Goal: Task Accomplishment & Management: Manage account settings

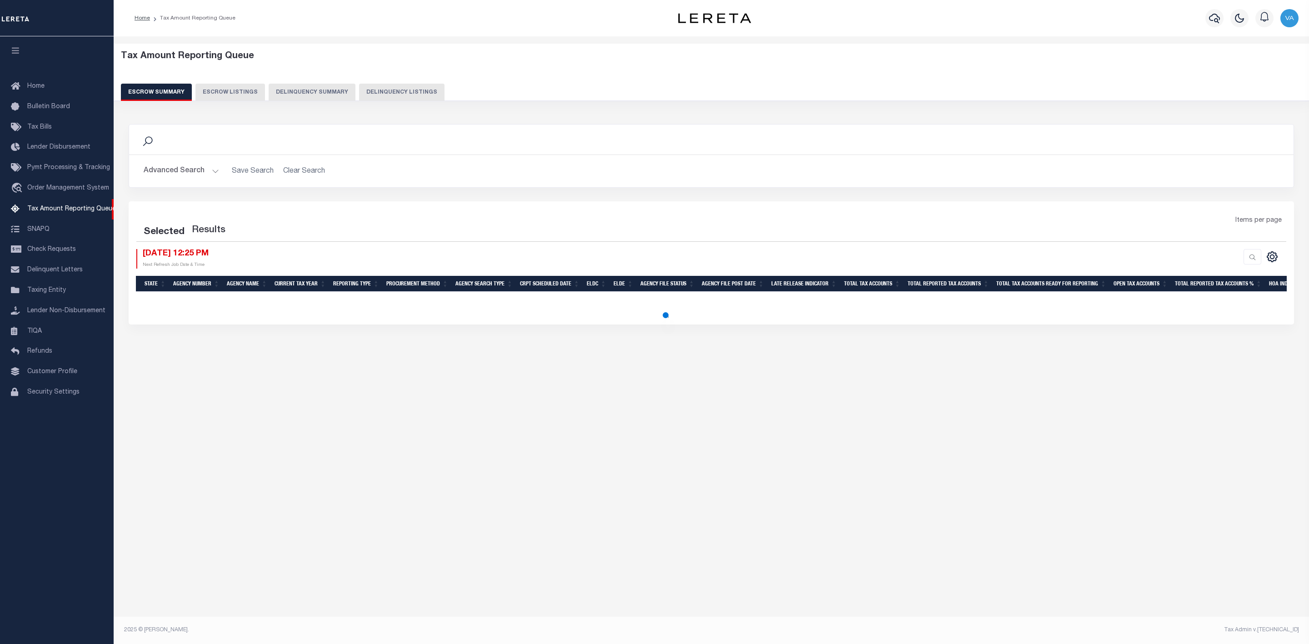
select select "100"
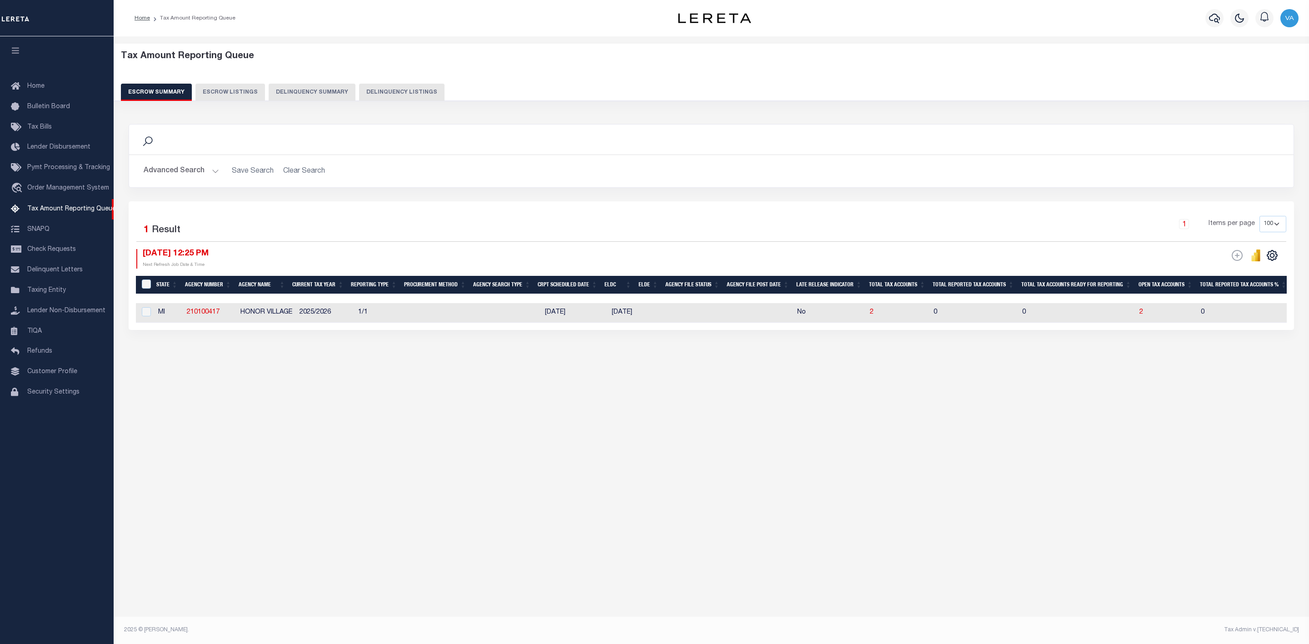
click at [189, 169] on button "Advanced Search" at bounding box center [181, 171] width 75 height 18
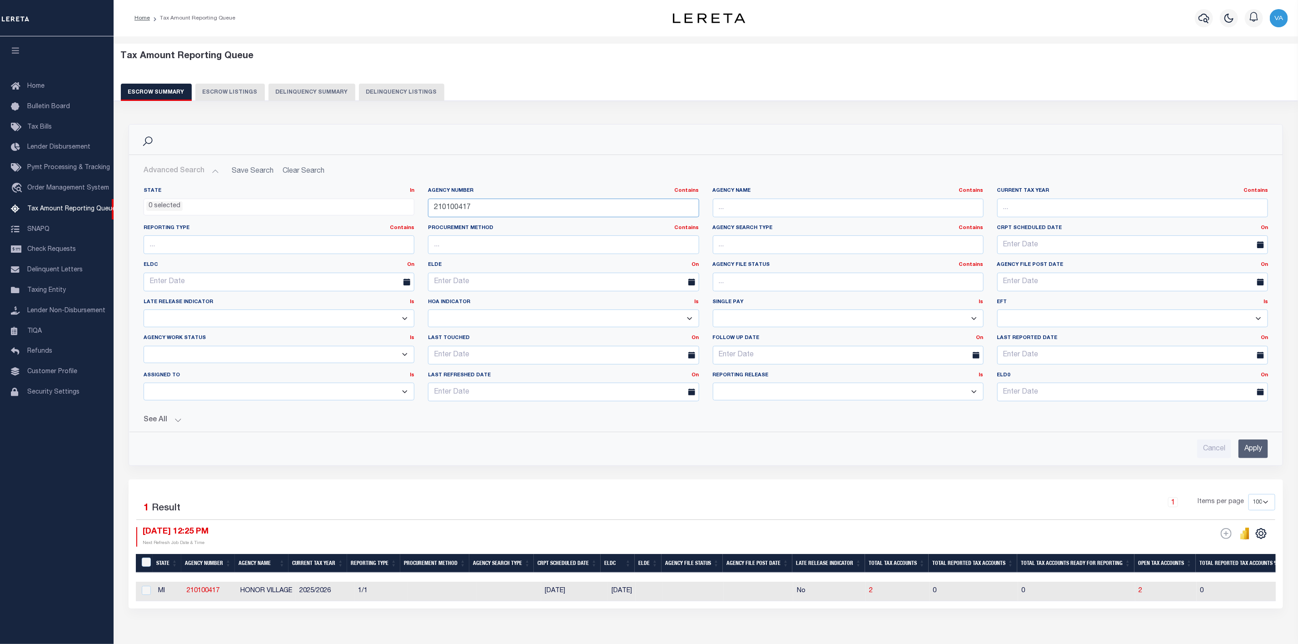
drag, startPoint x: 472, startPoint y: 207, endPoint x: 403, endPoint y: 206, distance: 69.5
click at [403, 206] on div "State In In AK AL AR AZ CA CO CT DC DE FL GA GU HI IA ID IL IN KS KY LA MA MD M…" at bounding box center [706, 297] width 1138 height 221
paste input "510415"
type input "210510415"
click at [1253, 450] on input "Apply" at bounding box center [1254, 448] width 30 height 19
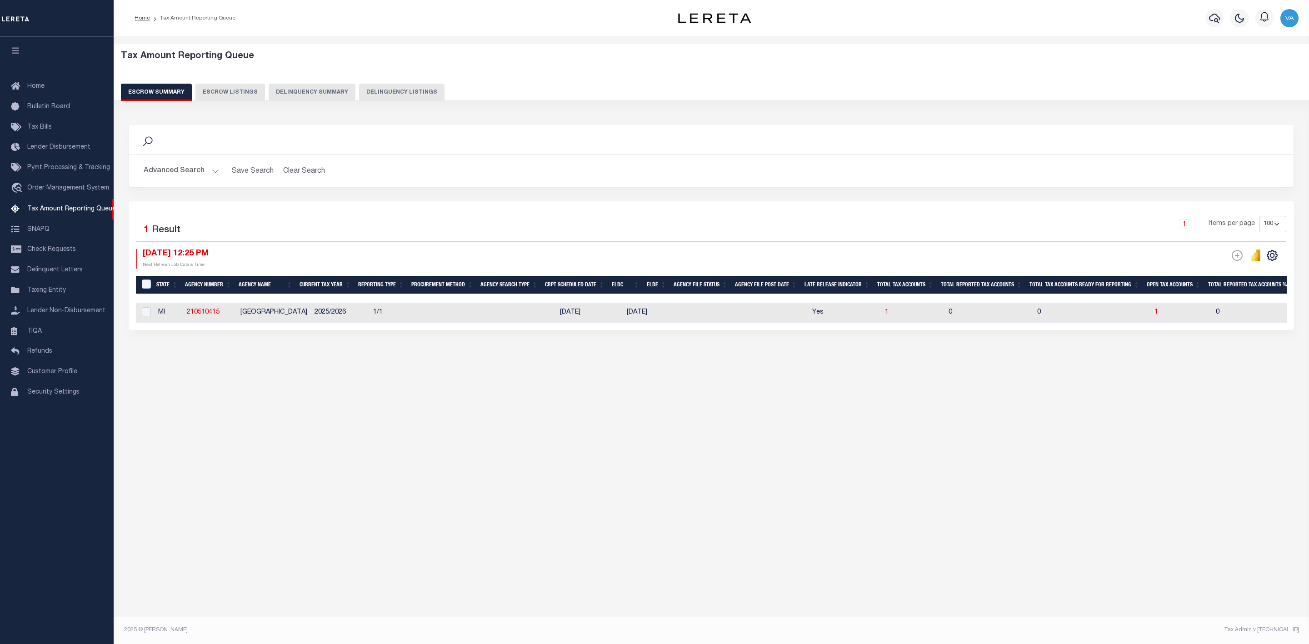
click at [1154, 314] on td "1" at bounding box center [1181, 313] width 61 height 20
checkbox input "true"
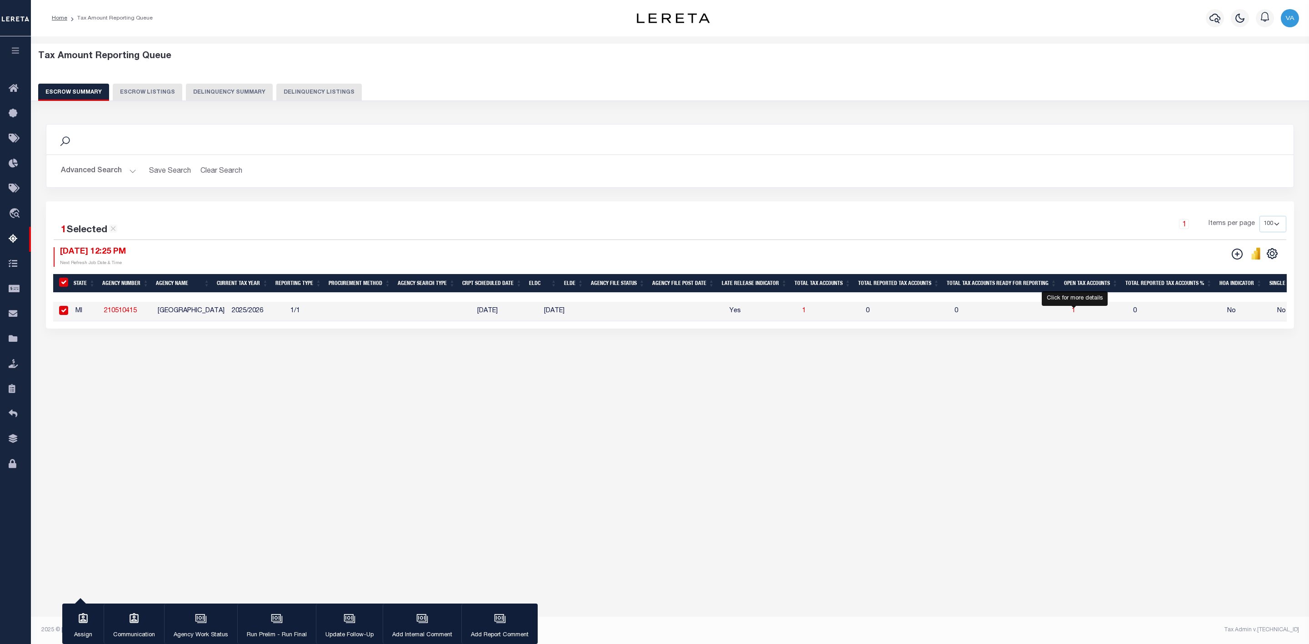
click at [1073, 310] on span "1" at bounding box center [1074, 311] width 4 height 6
select select "100"
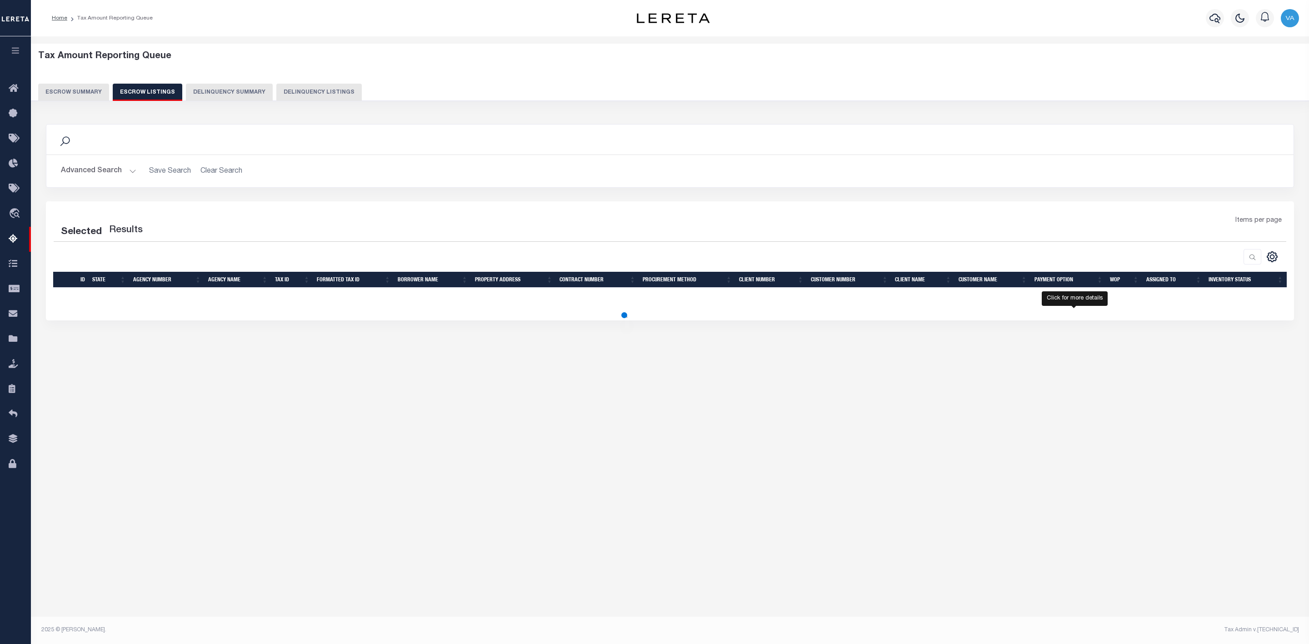
select select "100"
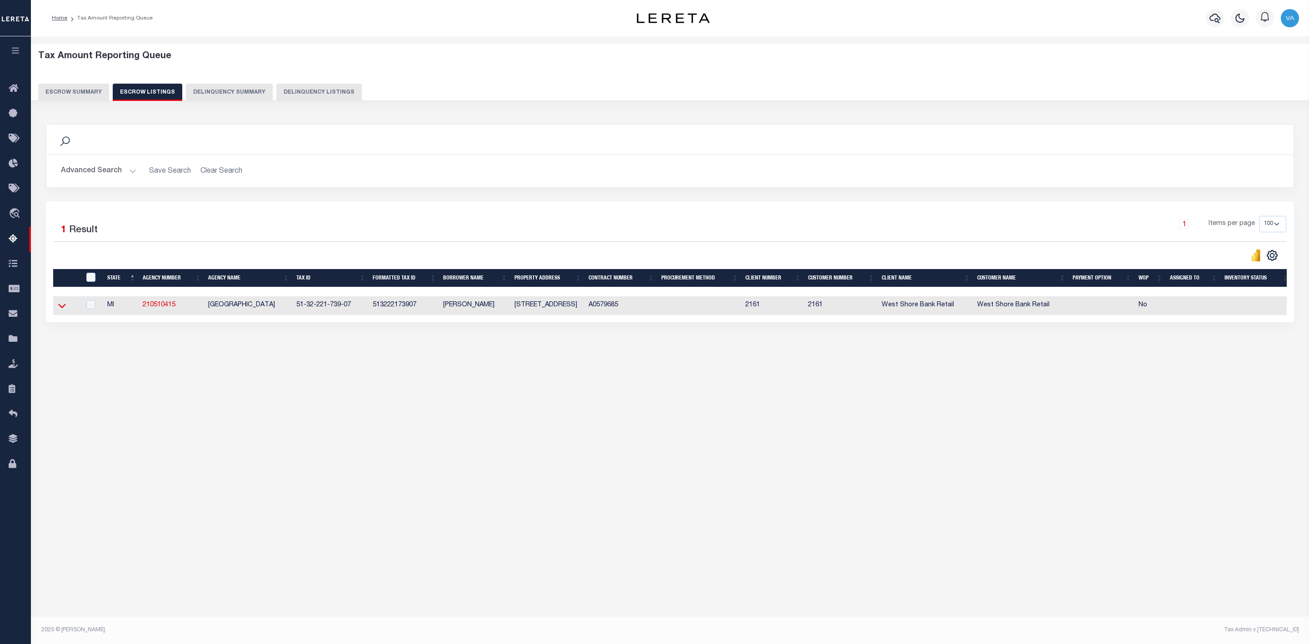
click at [62, 310] on icon at bounding box center [62, 306] width 8 height 10
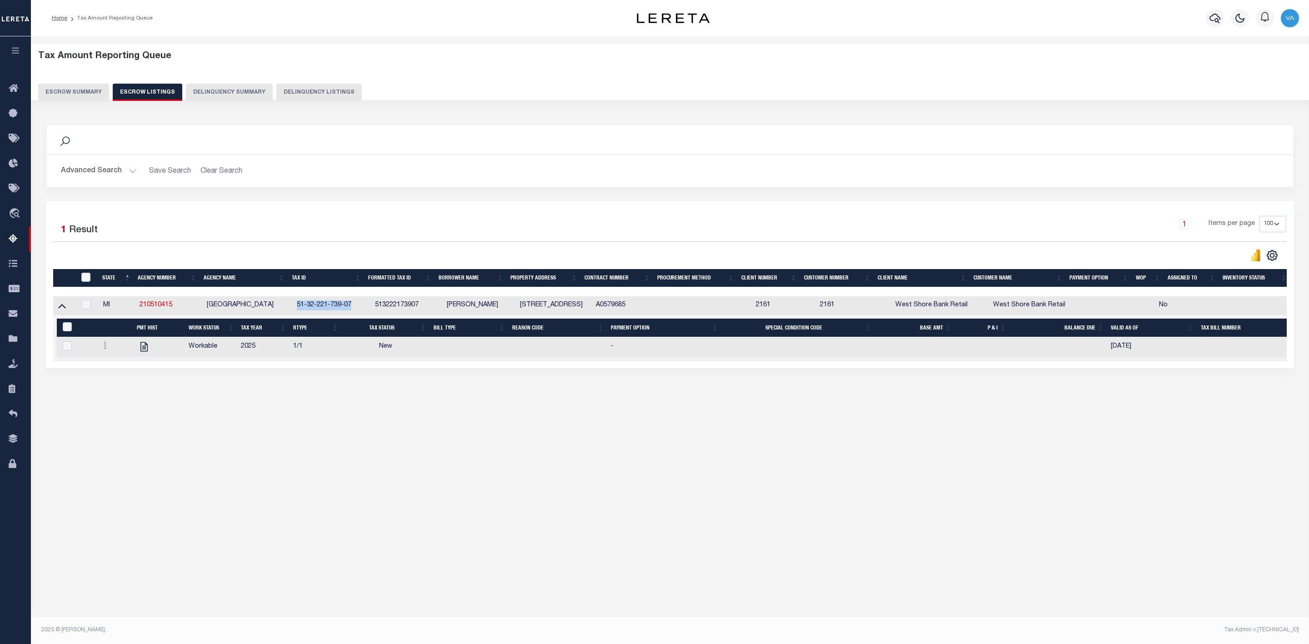
drag, startPoint x: 294, startPoint y: 307, endPoint x: 351, endPoint y: 304, distance: 56.4
click at [351, 304] on td "51-32-221-739-07" at bounding box center [332, 305] width 78 height 19
checkbox input "true"
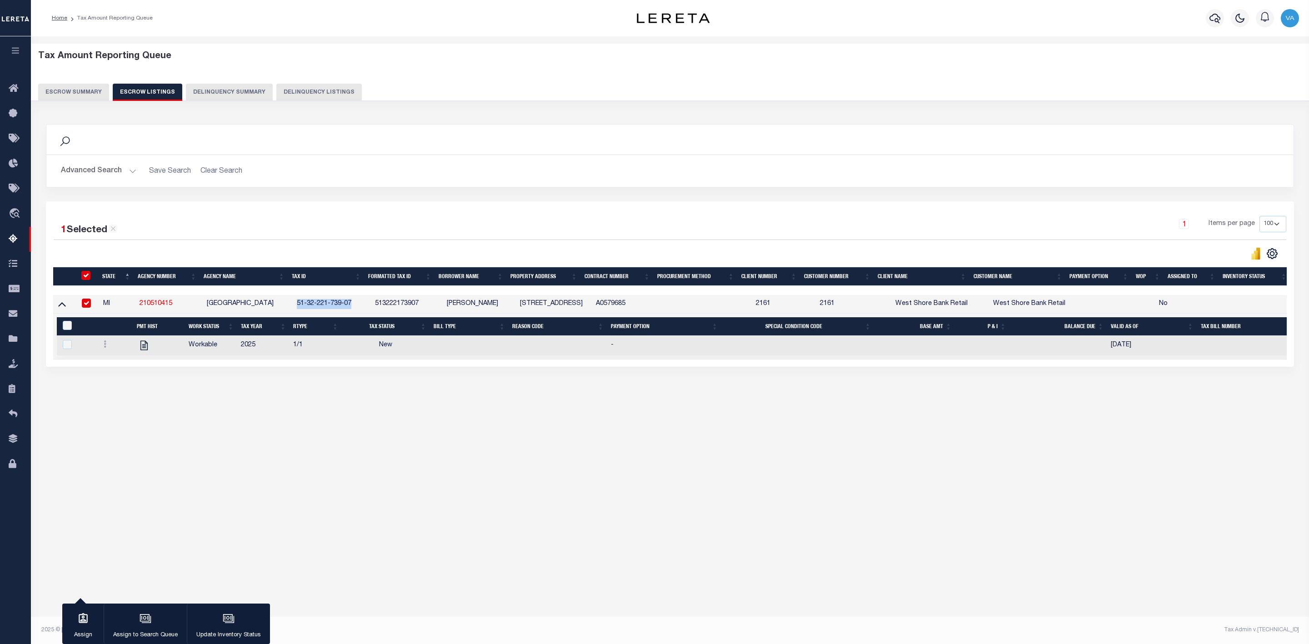
copy td "51-32-221-739-07"
click at [306, 431] on div "Tax Amount Reporting Queue Escrow Summary Escrow Listings" at bounding box center [670, 242] width 1278 height 412
drag, startPoint x: 299, startPoint y: 306, endPoint x: 367, endPoint y: 299, distance: 68.5
click at [367, 299] on td "51-32-221-739-07" at bounding box center [332, 304] width 78 height 19
checkbox input "false"
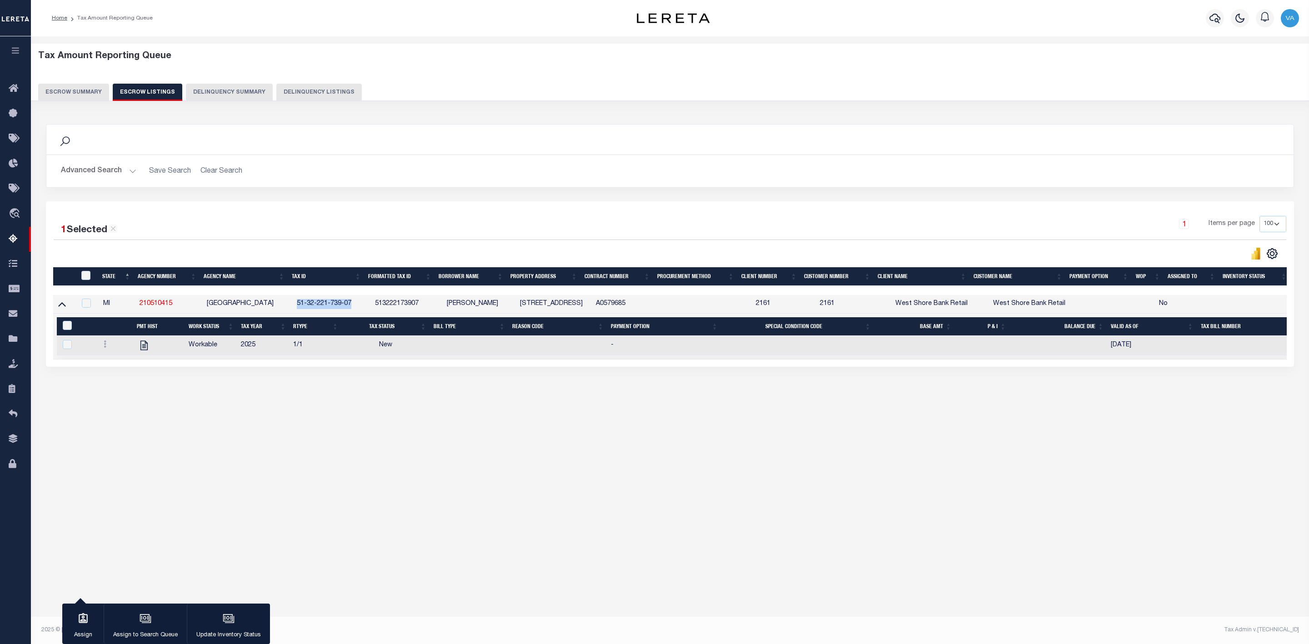
checkbox input "false"
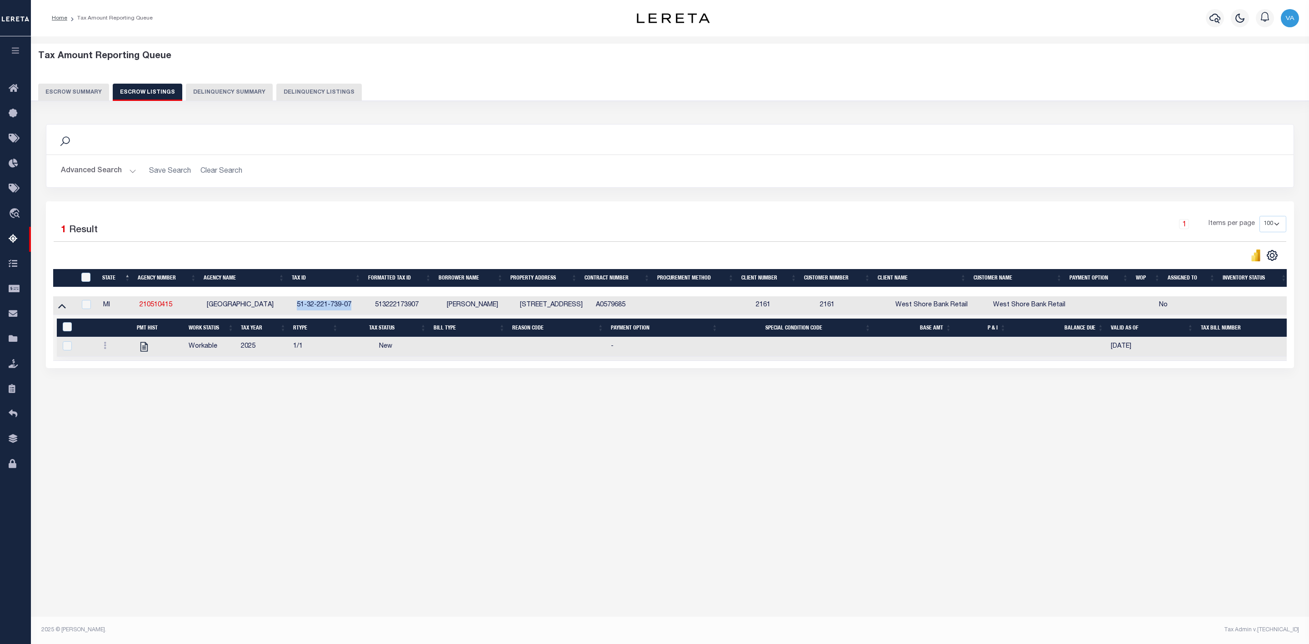
copy td "51-32-221-739-07"
click at [105, 349] on icon at bounding box center [105, 345] width 3 height 7
click at [110, 382] on link "" at bounding box center [115, 375] width 31 height 15
checkbox input "true"
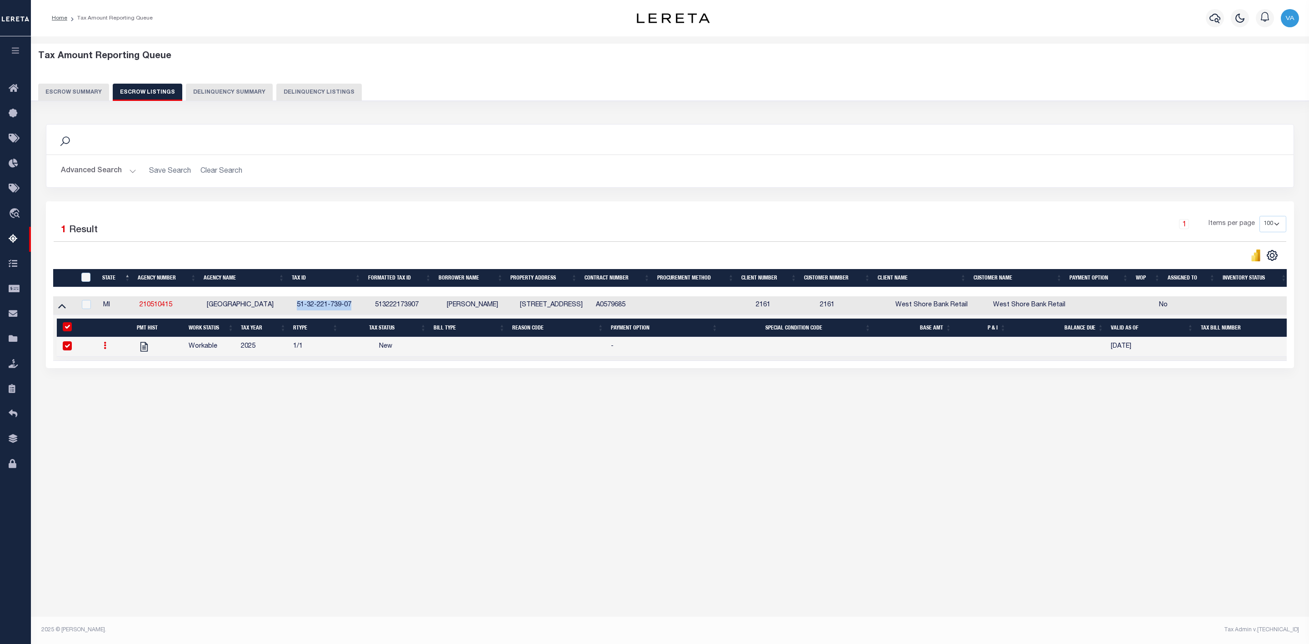
select select "NW2"
select select
type input "[DATE]"
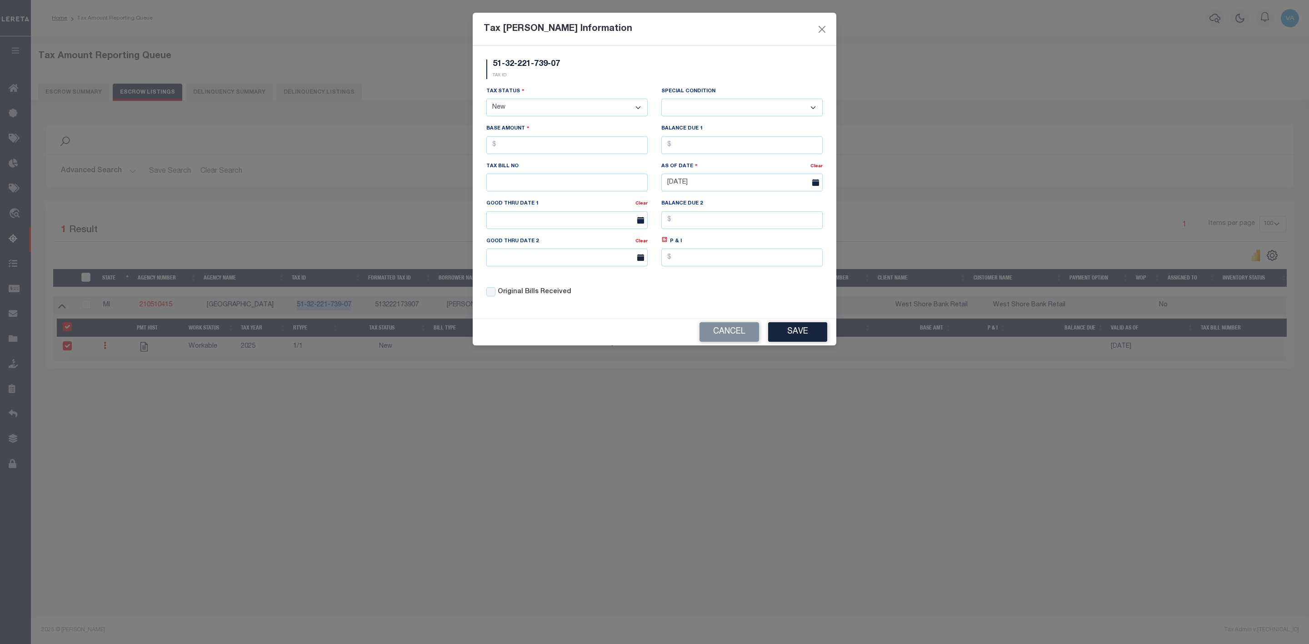
click at [545, 115] on select "- Select Status - Open Due/Unpaid Paid Incomplete No Tax Due Internal Refund Pr…" at bounding box center [566, 108] width 161 height 18
select select "DUE"
click at [486, 100] on select "- Select Status - Open Due/Unpaid Paid Incomplete No Tax Due Internal Refund Pr…" at bounding box center [566, 108] width 161 height 18
select select "0"
click at [525, 150] on input "text" at bounding box center [566, 145] width 161 height 18
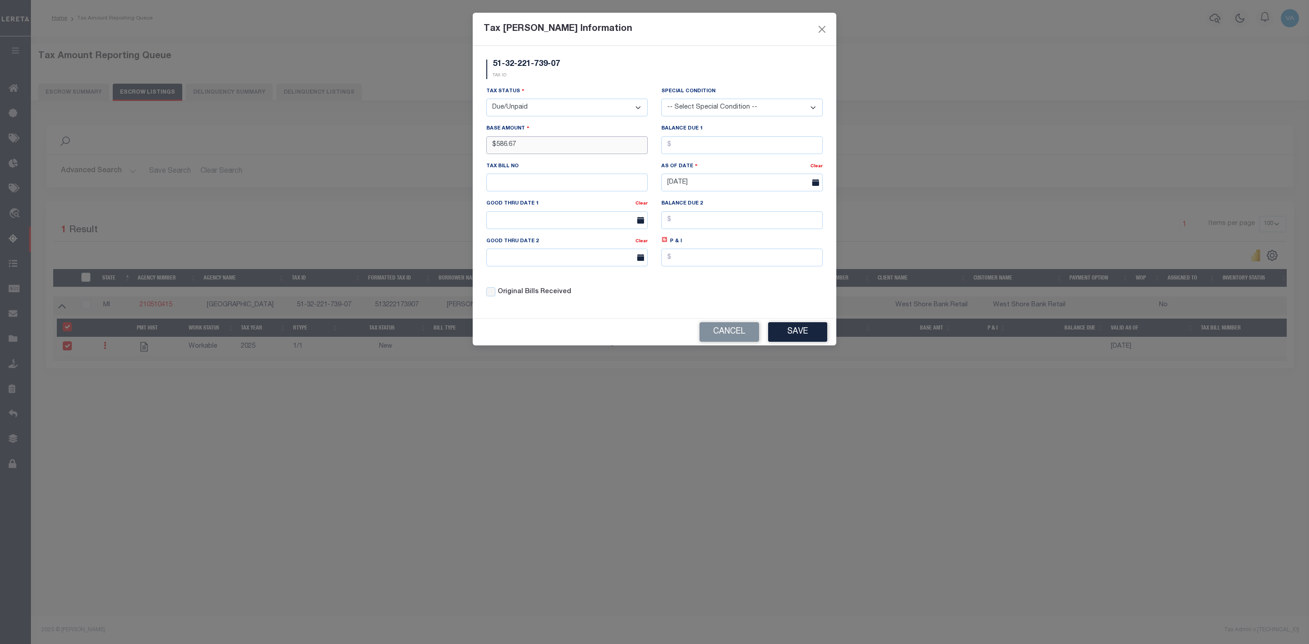
type input "$586.67"
click at [802, 333] on button "Save" at bounding box center [797, 332] width 59 height 20
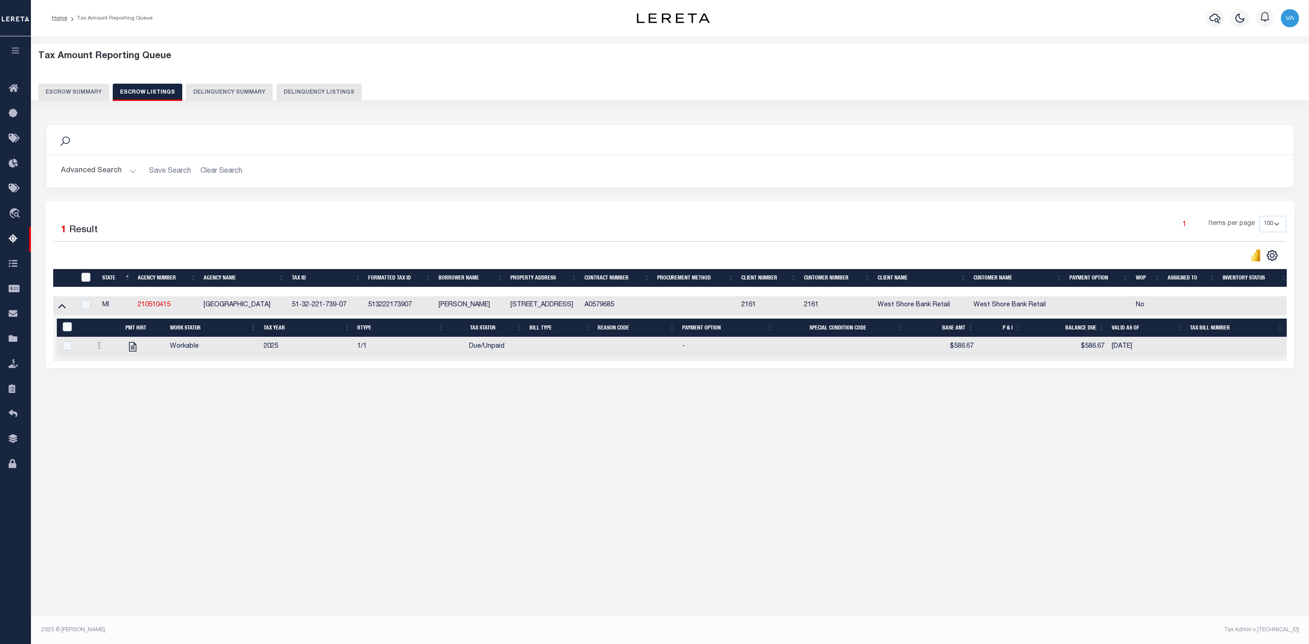
click at [85, 280] on input "ID" at bounding box center [85, 277] width 9 height 9
checkbox input "true"
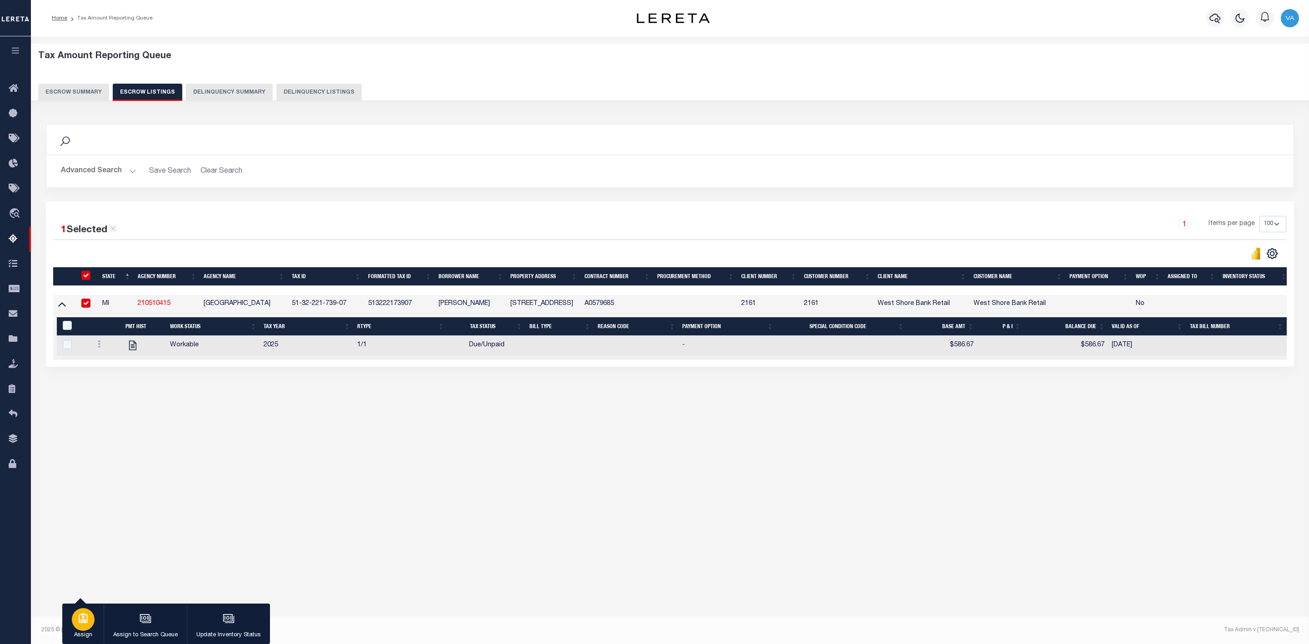
click at [89, 628] on div "button" at bounding box center [83, 619] width 23 height 23
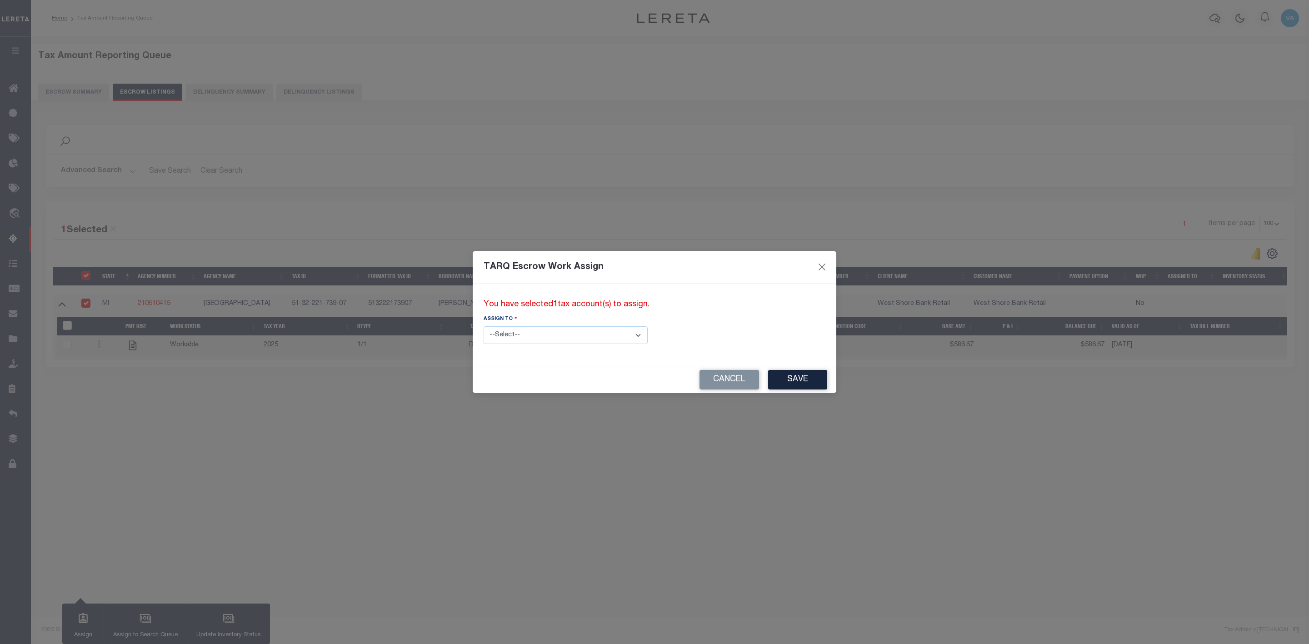
click at [579, 329] on select "--Select-- --Unassigned-- --Unassigned-- Adhikary Rinki Agustin Fernandez Agust…" at bounding box center [566, 335] width 164 height 18
select select "[PERSON_NAME]"
click at [484, 326] on select "--Select-- --Unassigned-- --Unassigned-- Adhikary Rinki Agustin Fernandez Agust…" at bounding box center [566, 335] width 164 height 18
click at [768, 378] on button "Save" at bounding box center [797, 380] width 59 height 20
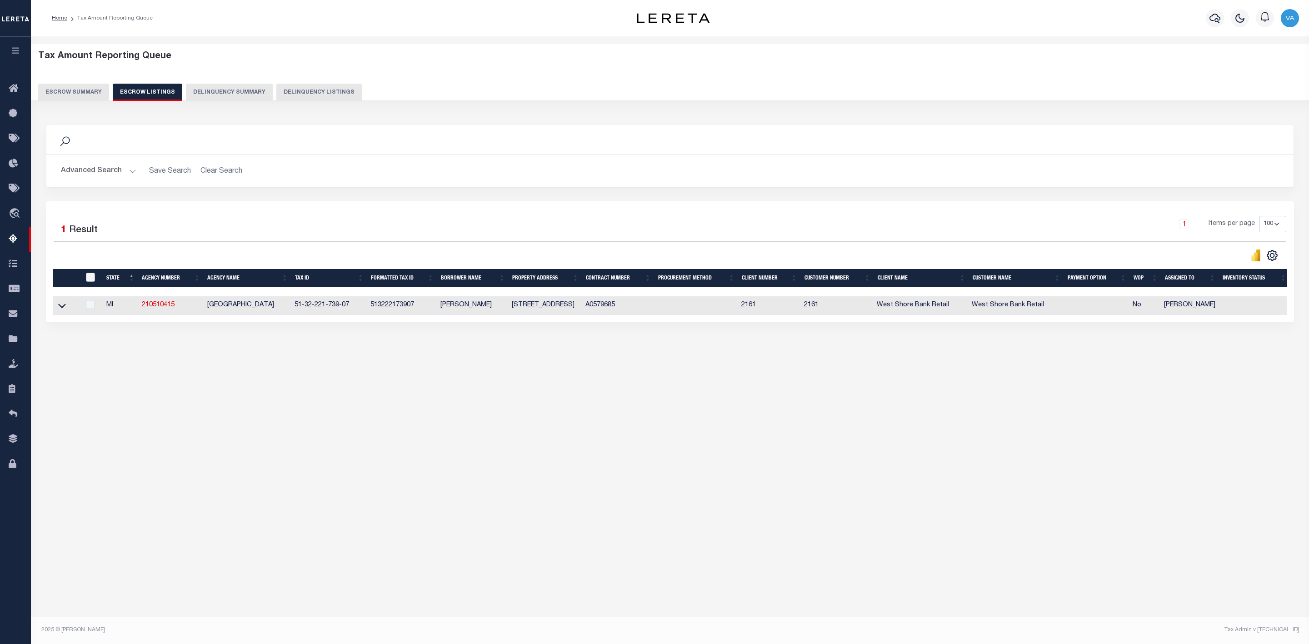
click at [89, 282] on input "ID" at bounding box center [90, 277] width 9 height 9
checkbox input "true"
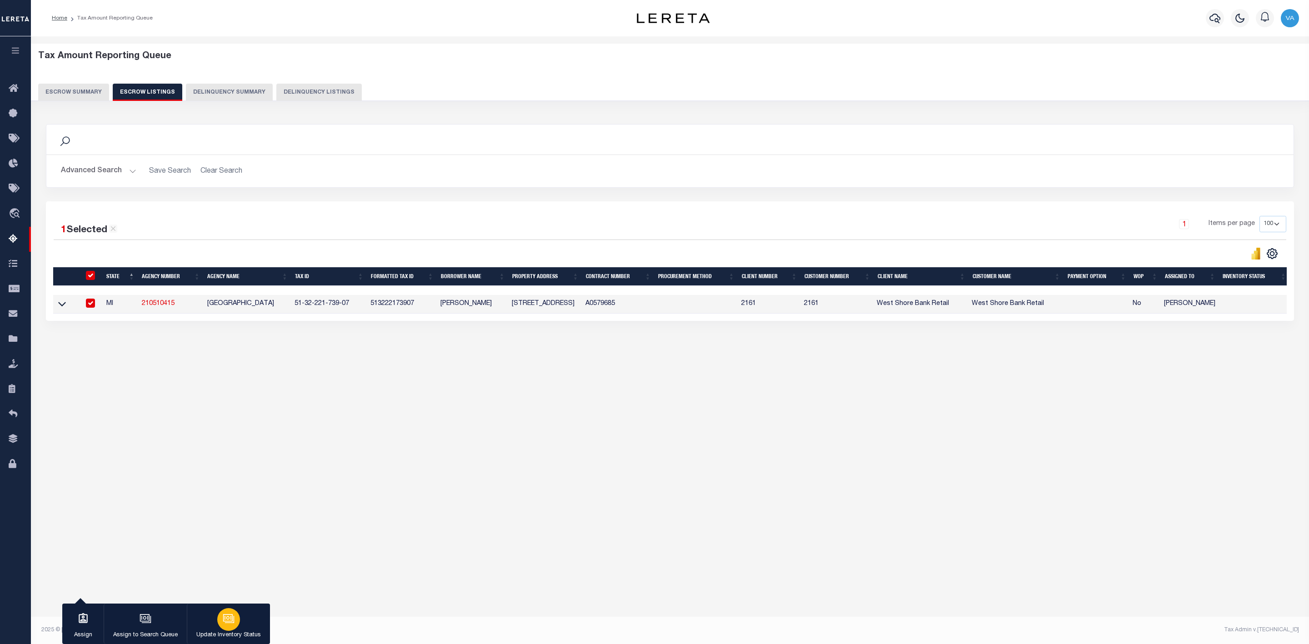
click at [227, 629] on div "button" at bounding box center [228, 619] width 23 height 23
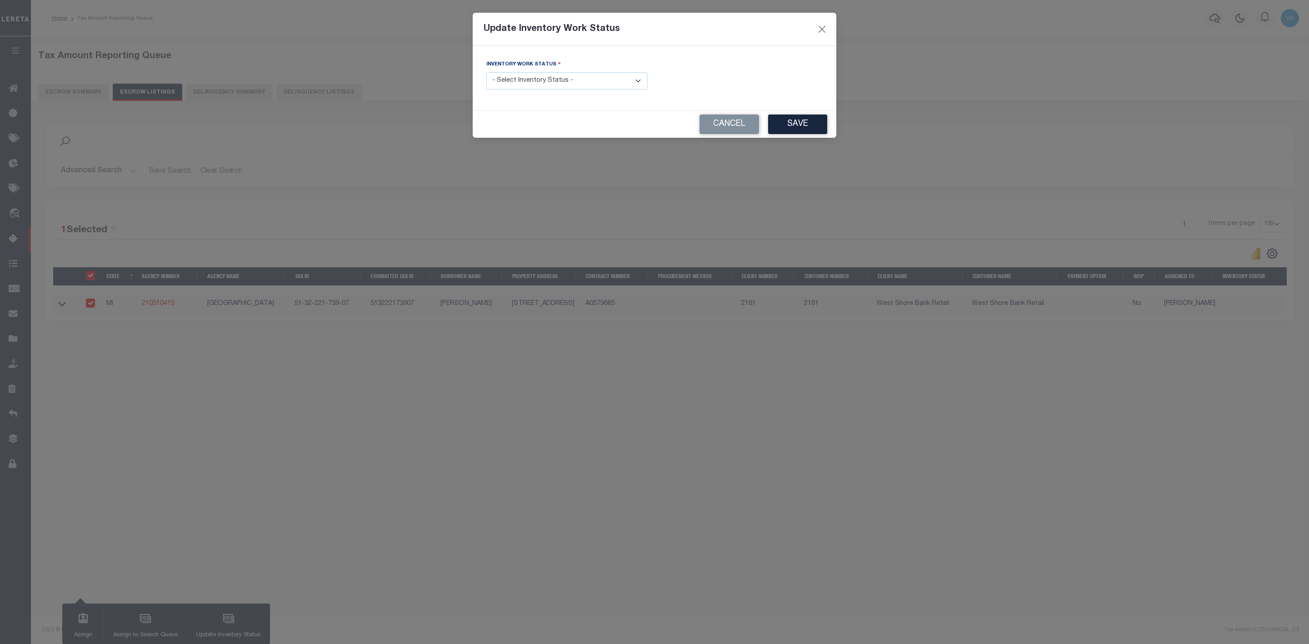
click at [568, 79] on select "- Select Inventory Status - Manual - Exception Pended - Awaiting Search Late Ad…" at bounding box center [566, 81] width 161 height 18
select select "4"
click at [486, 73] on select "- Select Inventory Status - Manual - Exception Pended - Awaiting Search Late Ad…" at bounding box center [566, 81] width 161 height 18
click at [801, 122] on button "Save" at bounding box center [797, 125] width 59 height 20
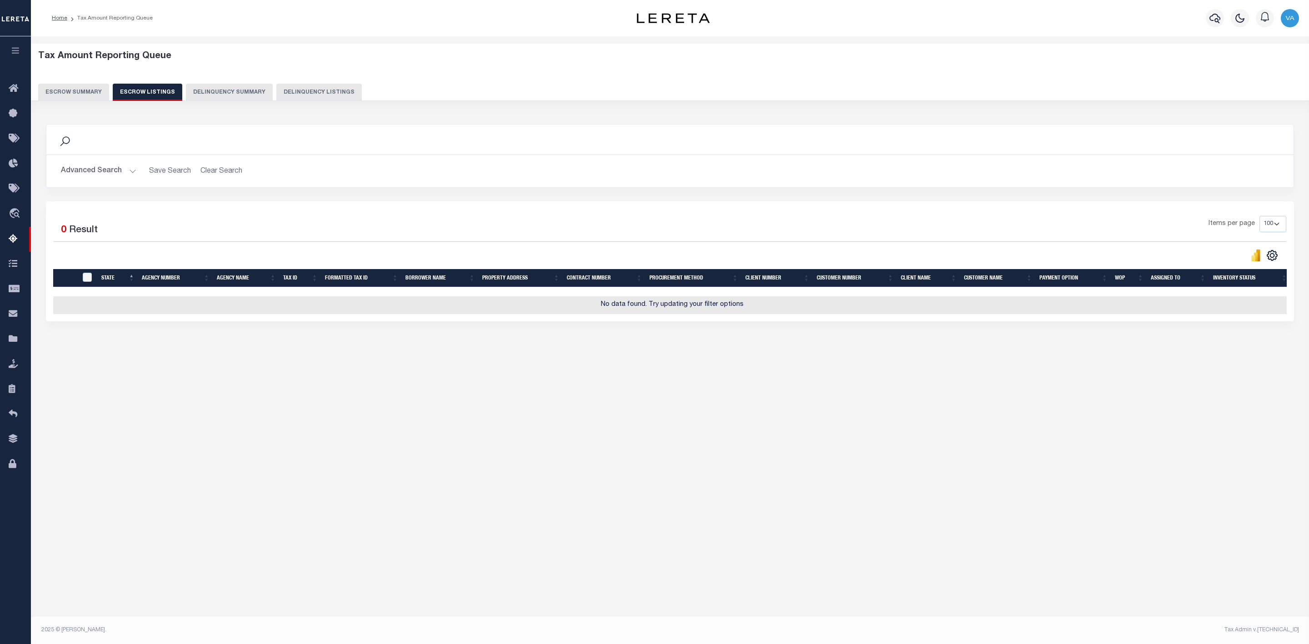
click at [84, 90] on button "Escrow Summary" at bounding box center [73, 92] width 71 height 17
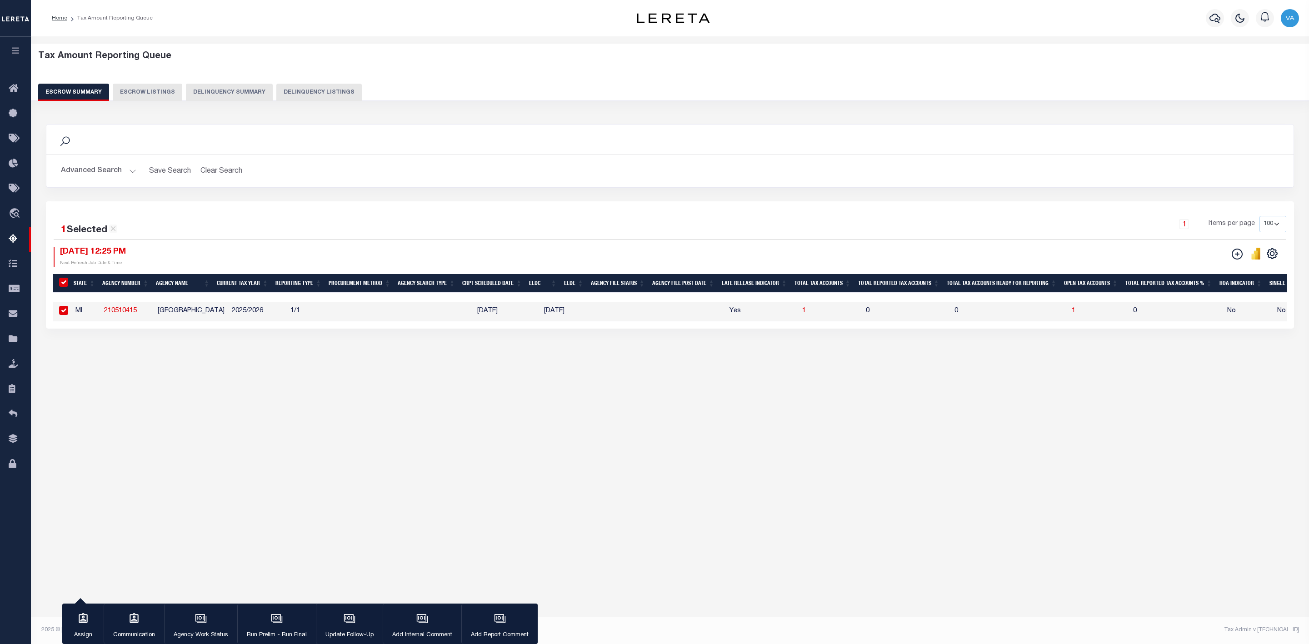
click at [125, 173] on button "Advanced Search" at bounding box center [98, 171] width 75 height 18
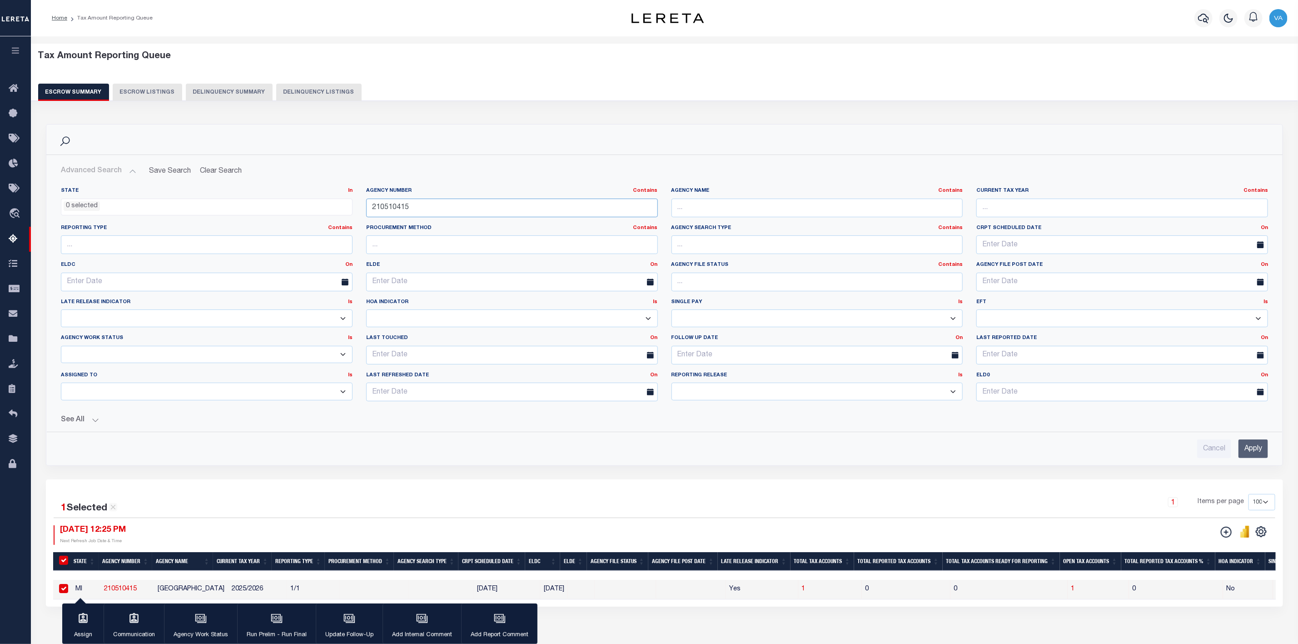
drag, startPoint x: 429, startPoint y: 206, endPoint x: 363, endPoint y: 206, distance: 65.9
click at [363, 206] on div "Agency Number Contains Contains Is 210510415" at bounding box center [511, 205] width 305 height 37
paste input "180090233"
type input "180090233"
click at [1239, 455] on input "Apply" at bounding box center [1254, 448] width 30 height 19
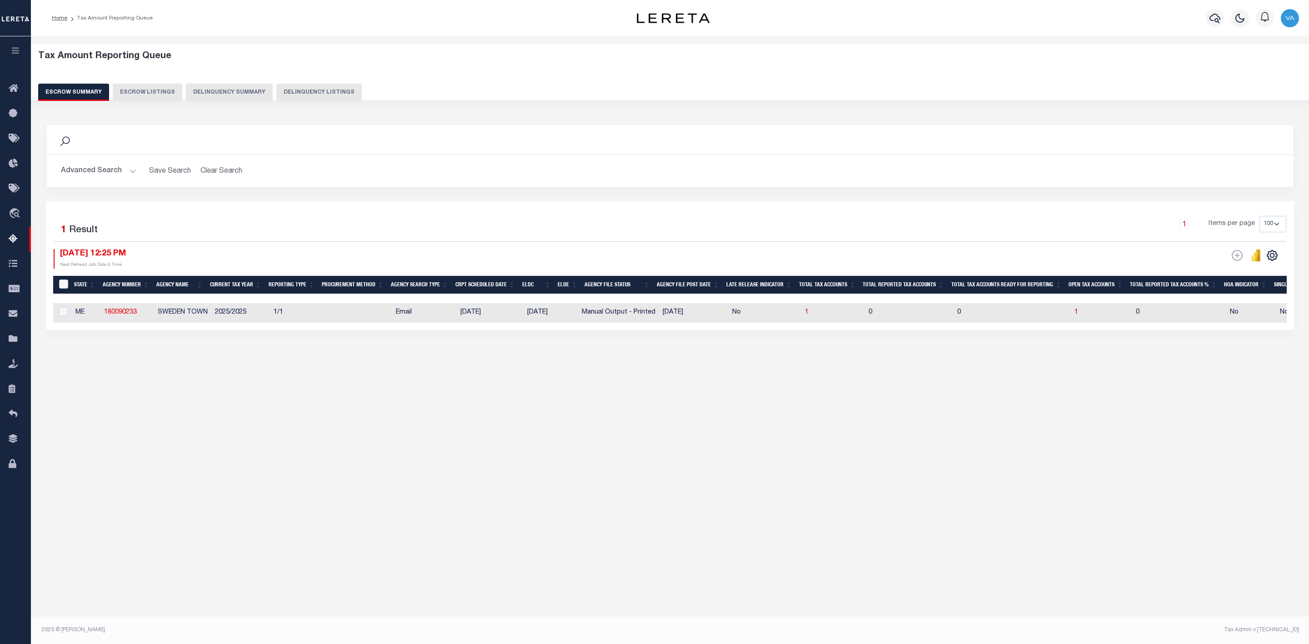
click at [1074, 308] on td "1" at bounding box center [1101, 313] width 61 height 20
checkbox input "true"
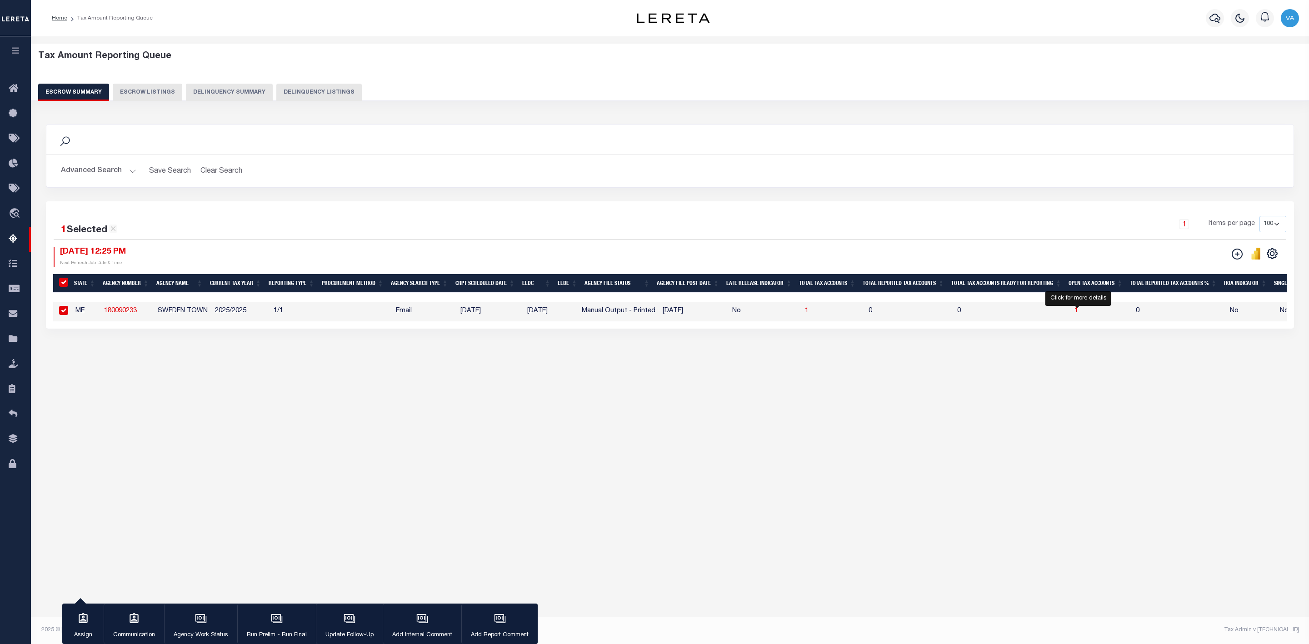
click at [1077, 314] on span "1" at bounding box center [1076, 311] width 4 height 6
select select "100"
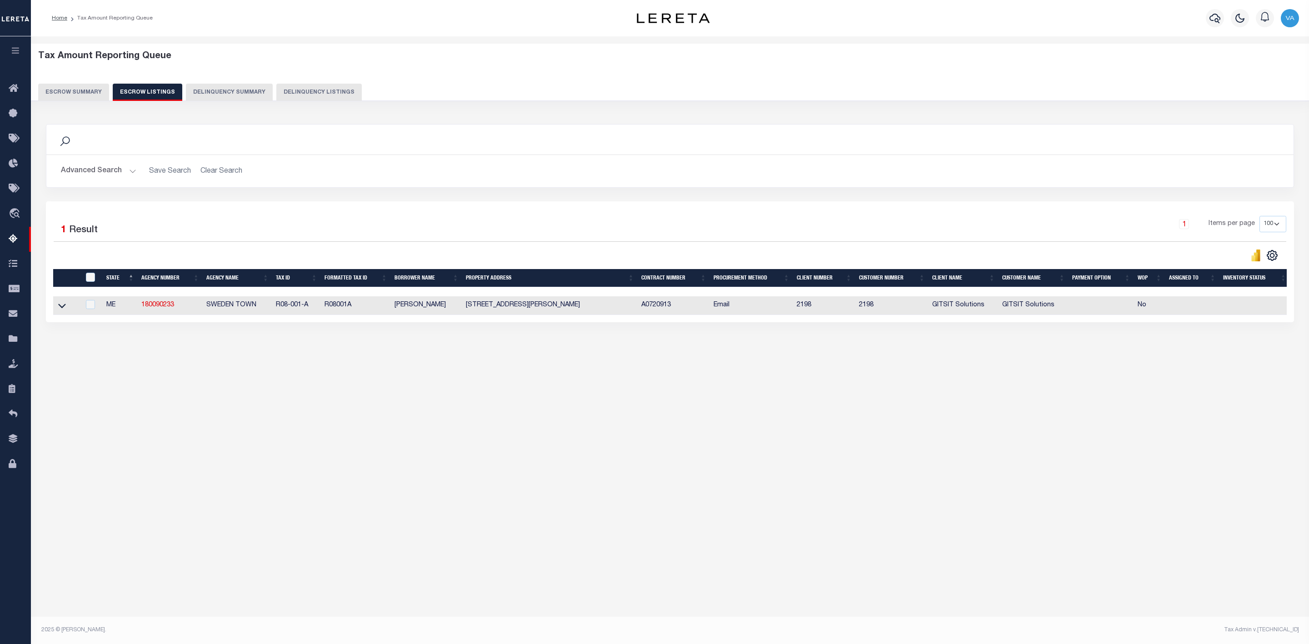
click at [55, 309] on td at bounding box center [66, 305] width 27 height 19
checkbox input "true"
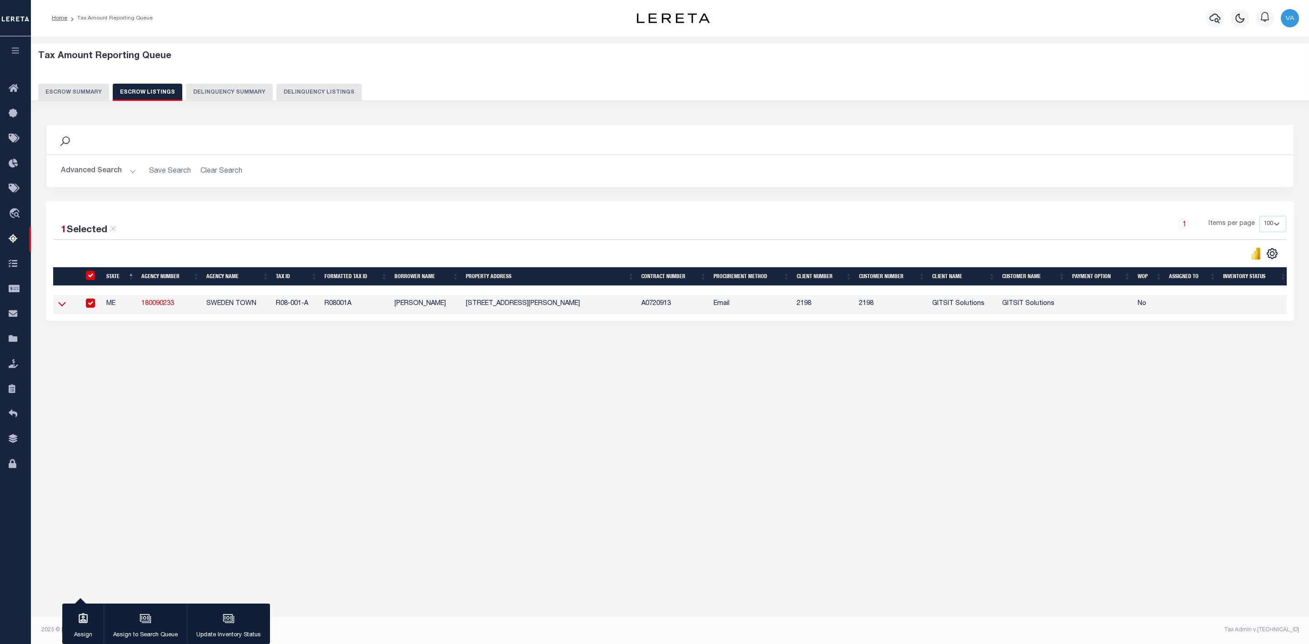
click at [63, 308] on icon at bounding box center [62, 304] width 8 height 10
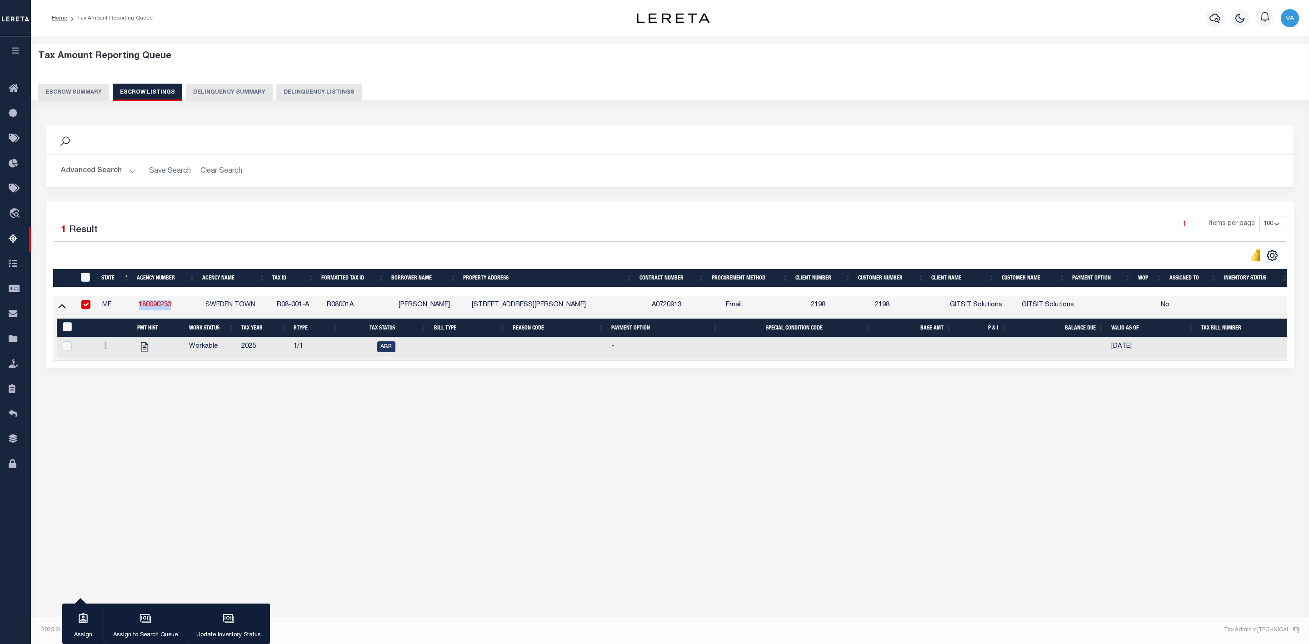
drag, startPoint x: 176, startPoint y: 307, endPoint x: 137, endPoint y: 314, distance: 39.6
click at [137, 314] on td "180090233" at bounding box center [168, 305] width 67 height 19
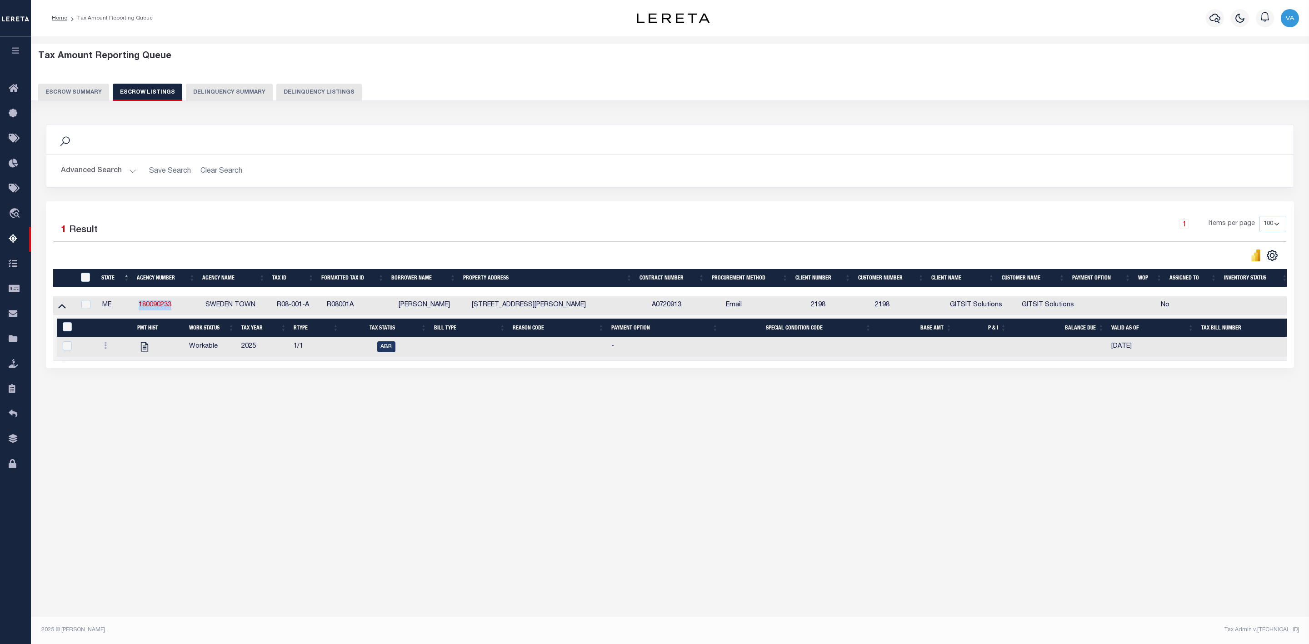
copy link "180090233"
drag, startPoint x: 276, startPoint y: 306, endPoint x: 312, endPoint y: 303, distance: 36.5
click at [312, 303] on td "R08-001-A" at bounding box center [298, 305] width 50 height 19
checkbox input "true"
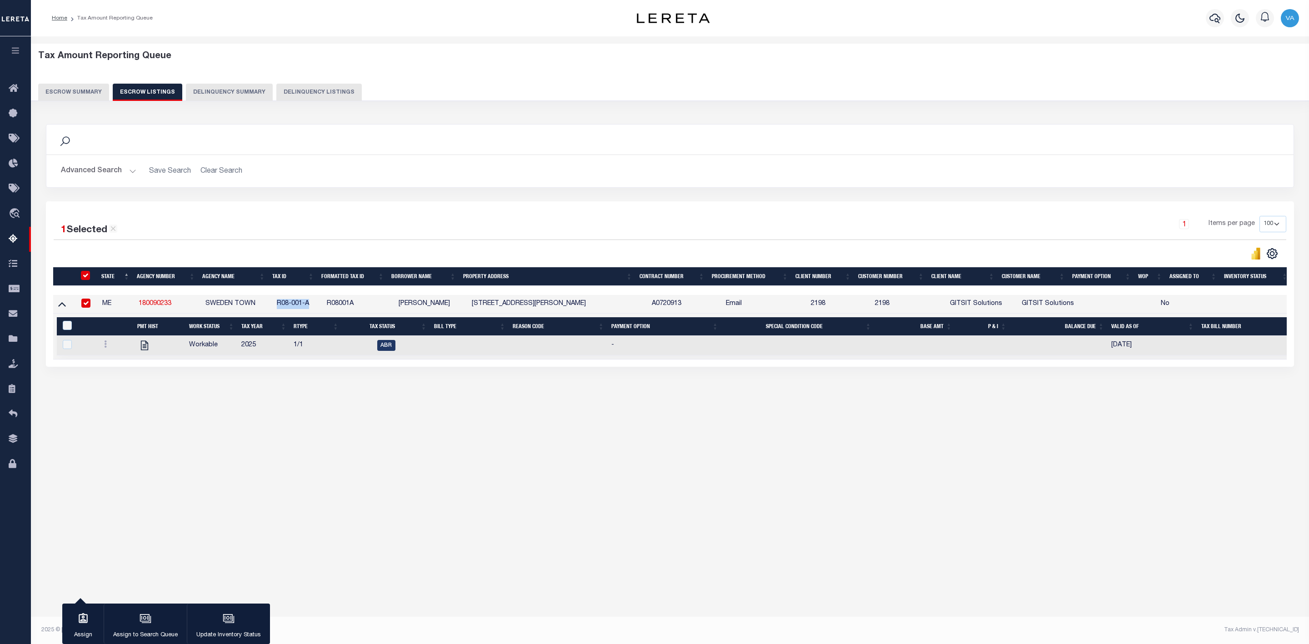
copy td "R08-001-A"
click at [79, 89] on button "Escrow Summary" at bounding box center [73, 92] width 71 height 17
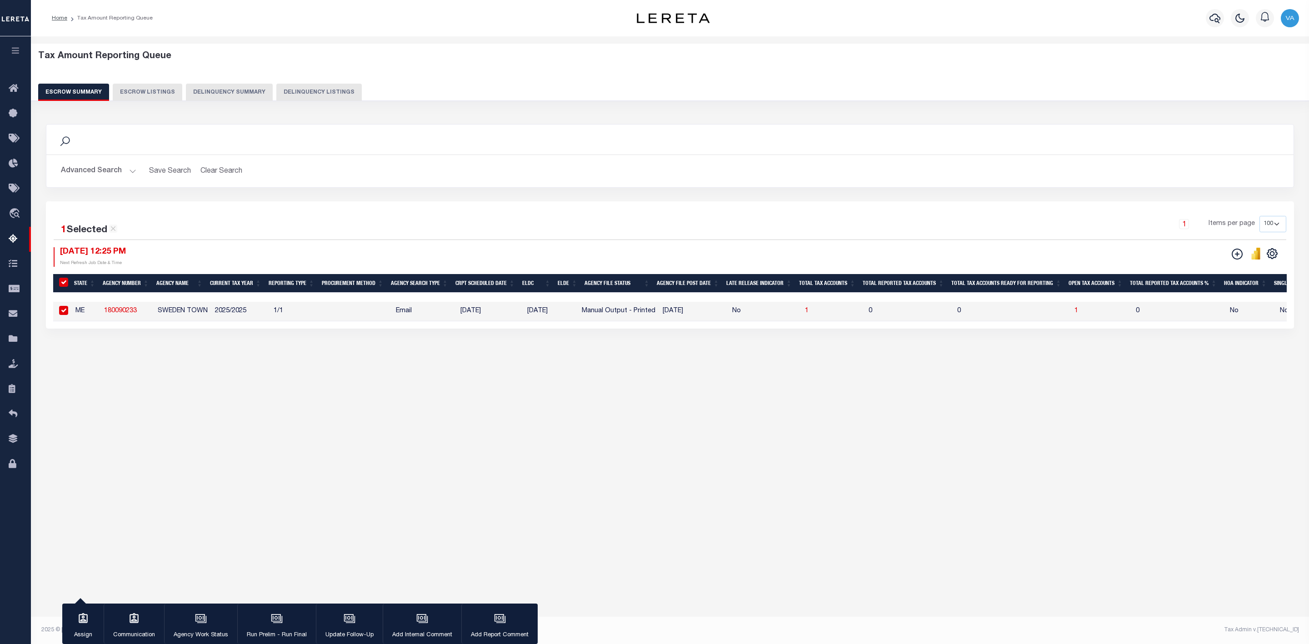
click at [121, 179] on button "Advanced Search" at bounding box center [98, 171] width 75 height 18
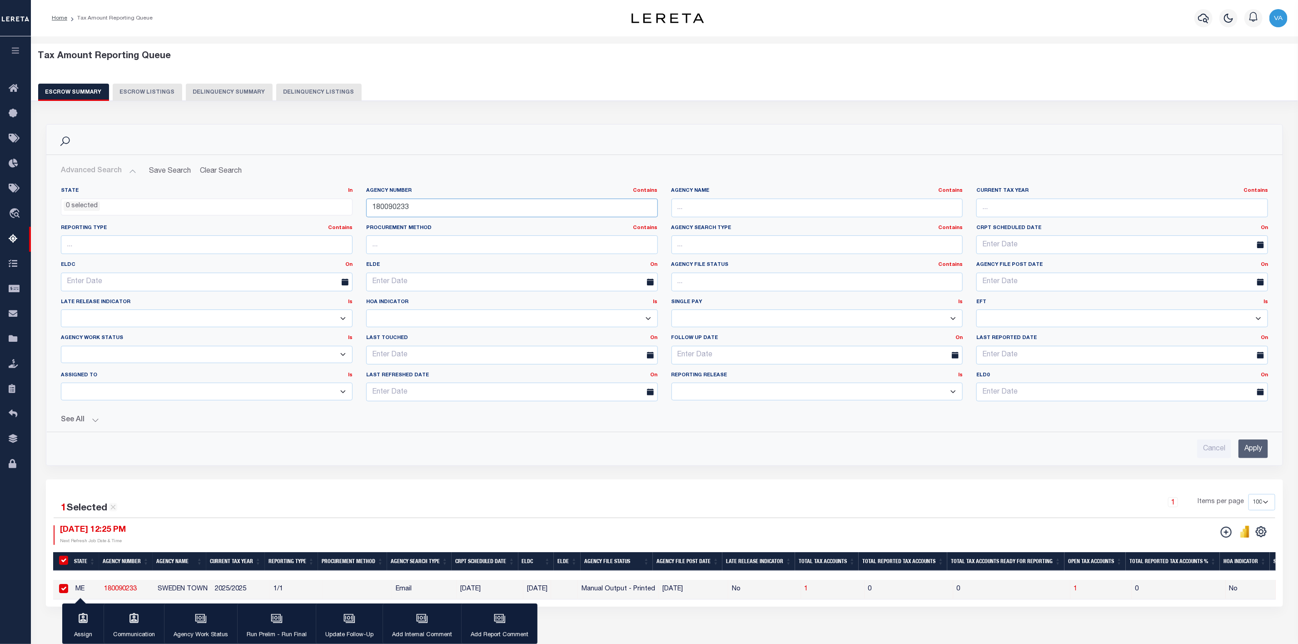
drag, startPoint x: 416, startPoint y: 209, endPoint x: 352, endPoint y: 209, distance: 64.5
click at [352, 209] on div "State In In AK AL AR AZ CA CO CT DC DE FL GA GU HI IA ID IL IN KS KY LA MA MD M…" at bounding box center [664, 297] width 1221 height 221
paste input "370670656"
type input "370670656"
click at [1239, 454] on input "Apply" at bounding box center [1254, 448] width 30 height 19
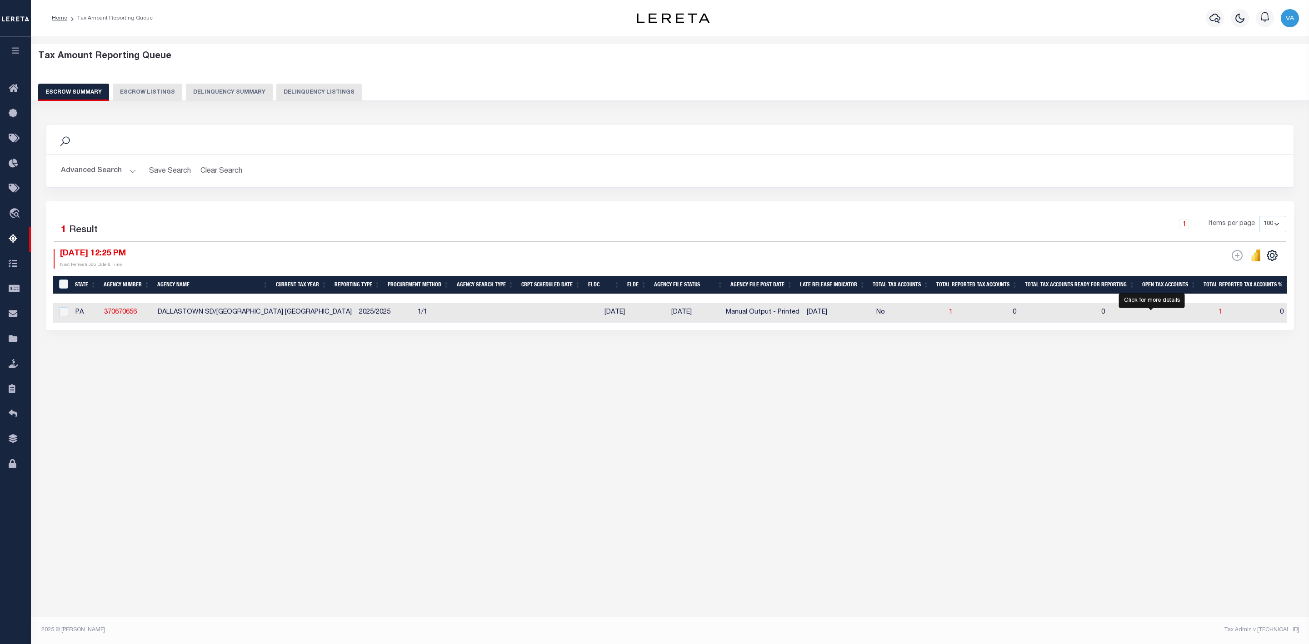
click at [1218, 313] on span "1" at bounding box center [1220, 312] width 4 height 6
select select "100"
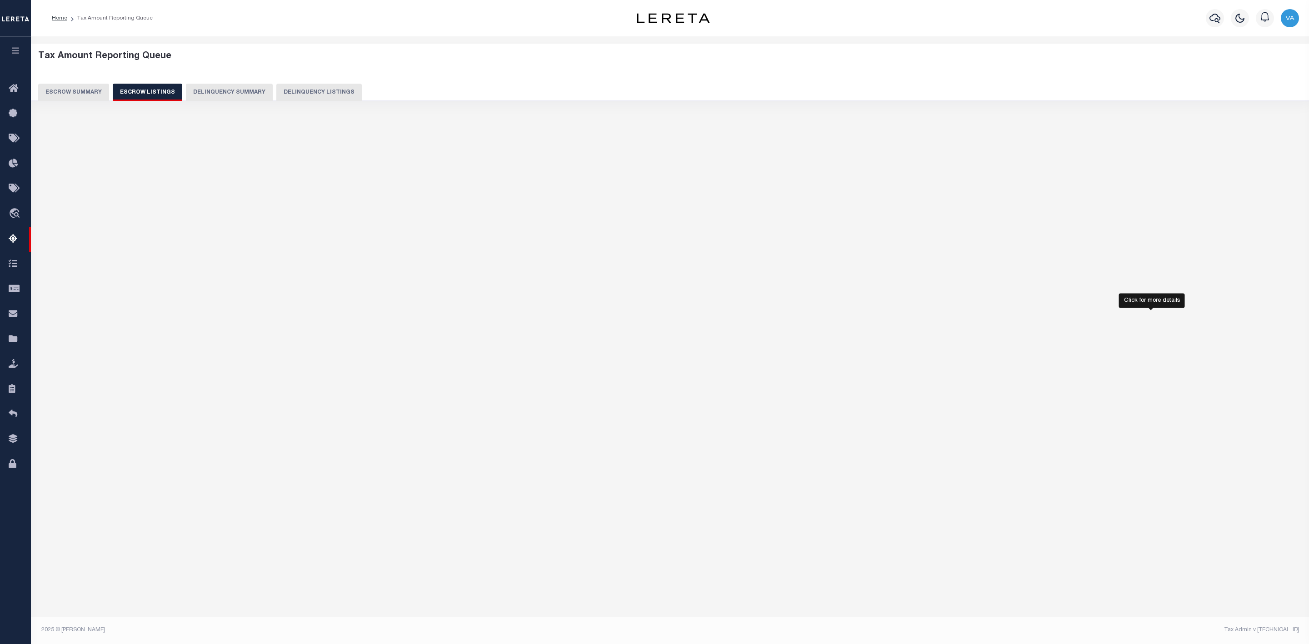
select select "100"
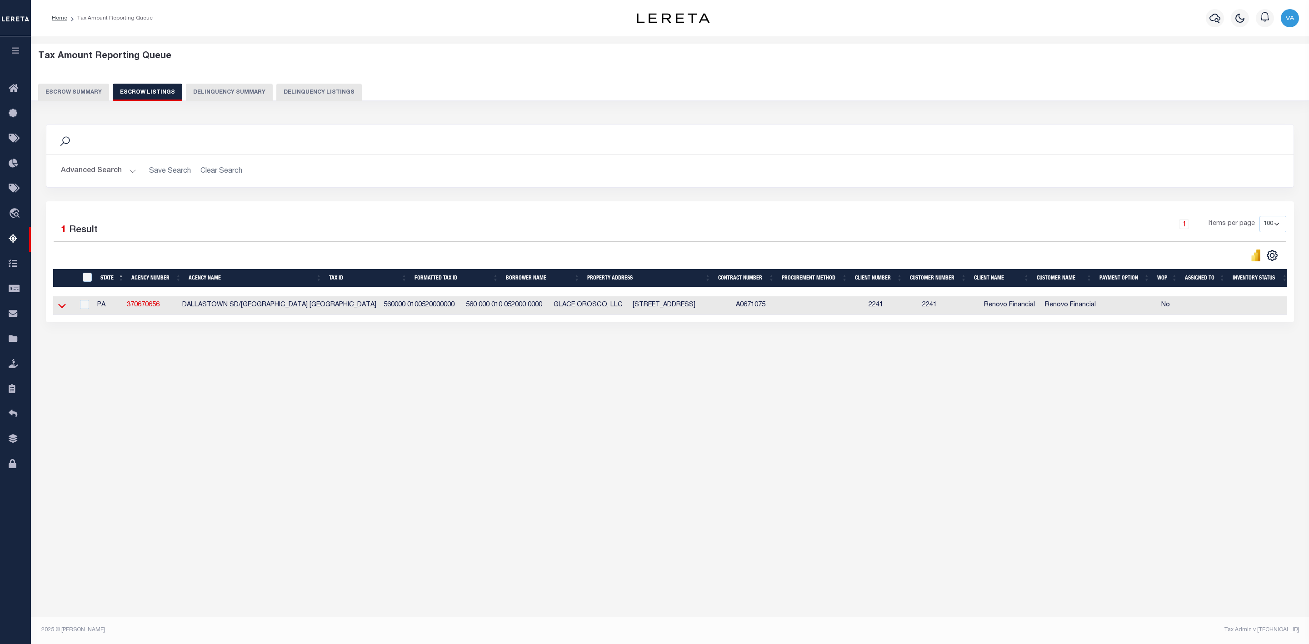
click at [62, 307] on icon at bounding box center [62, 306] width 8 height 10
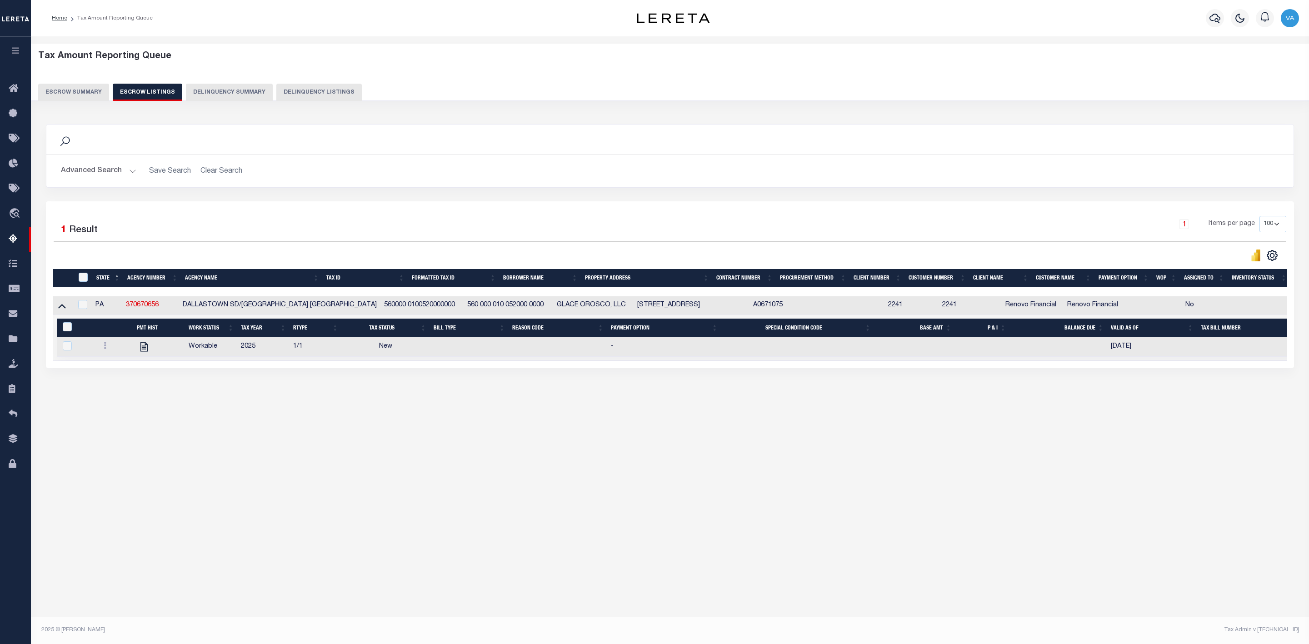
click at [346, 418] on div "Tax Amount Reporting Queue Escrow Summary Escrow Listings In" at bounding box center [670, 233] width 1272 height 377
drag, startPoint x: 330, startPoint y: 306, endPoint x: 428, endPoint y: 311, distance: 98.3
click at [428, 311] on tr "PA 370670656 DALLASTOWN SD/DALLASTOWN BORO 560000 0100520000000 560 000 010 052…" at bounding box center [685, 305] width 1264 height 19
click at [374, 352] on td "New" at bounding box center [386, 347] width 88 height 20
checkbox input "true"
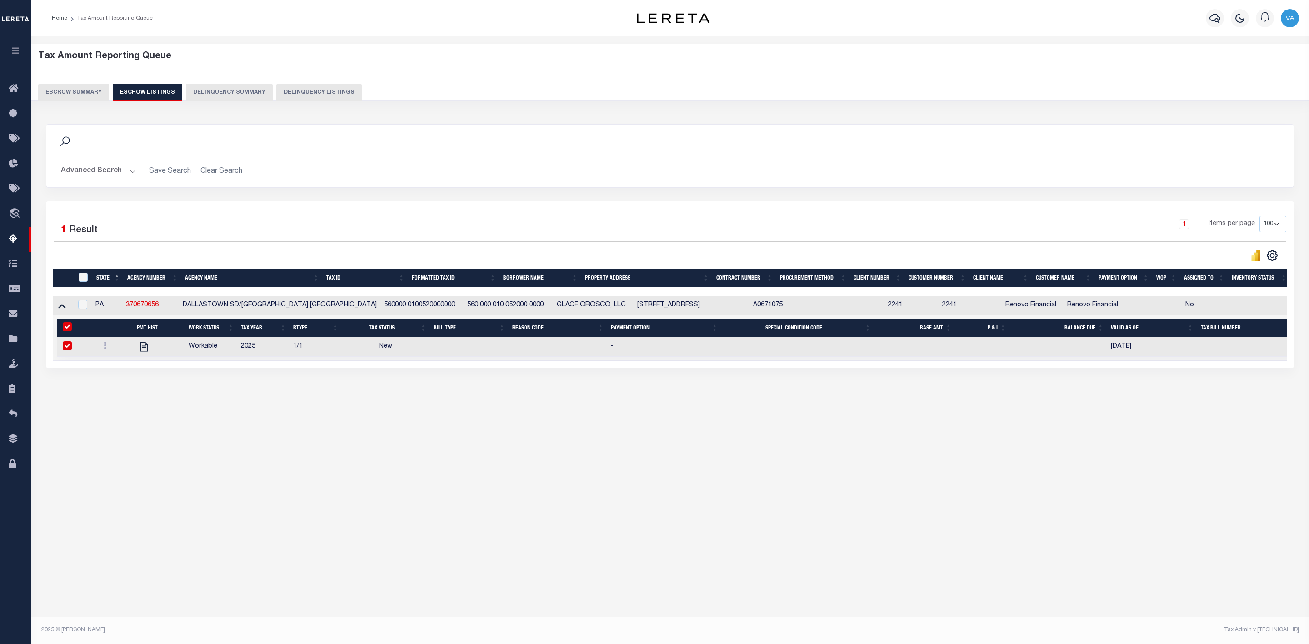
checkbox input "true"
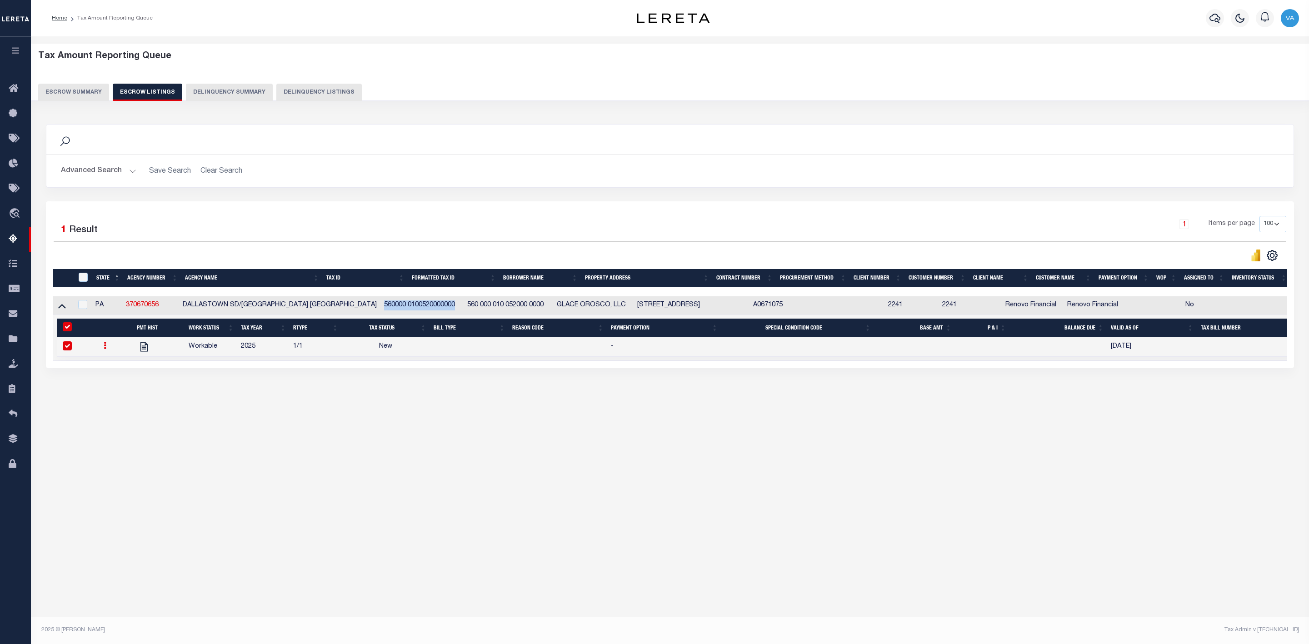
drag, startPoint x: 329, startPoint y: 307, endPoint x: 405, endPoint y: 309, distance: 76.4
click at [405, 309] on td "560000 0100520000000" at bounding box center [422, 305] width 84 height 19
checkbox input "true"
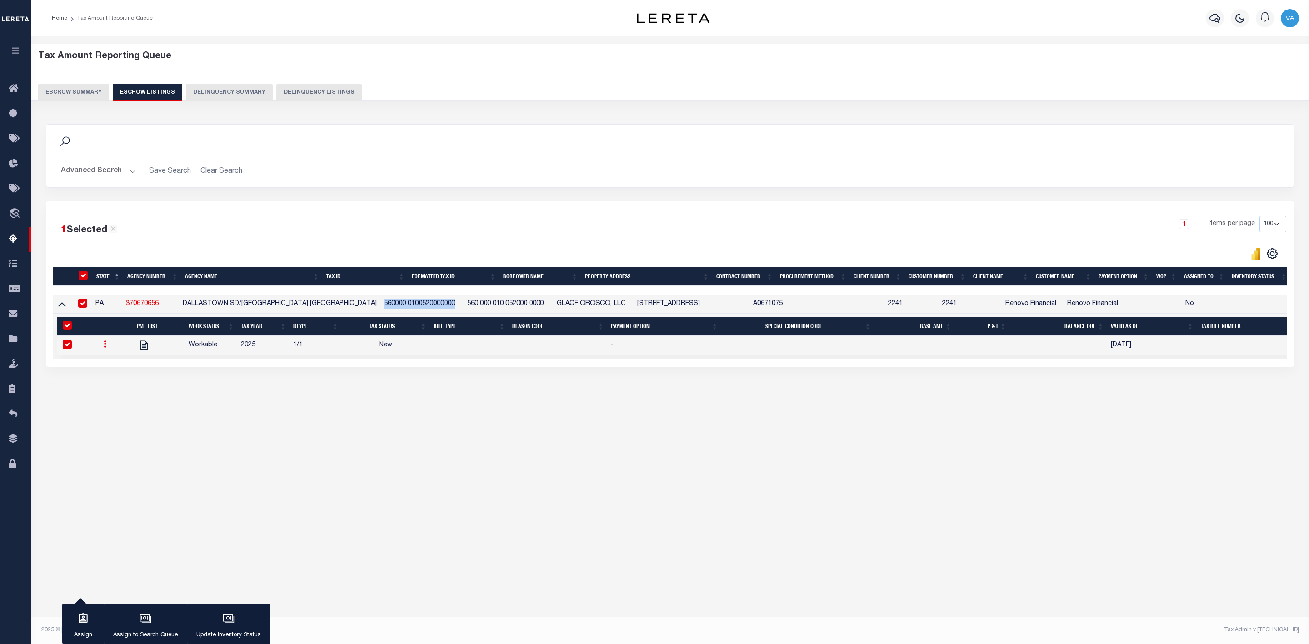
copy td "560000 0100520000000"
click at [74, 92] on button "Escrow Summary" at bounding box center [73, 92] width 71 height 17
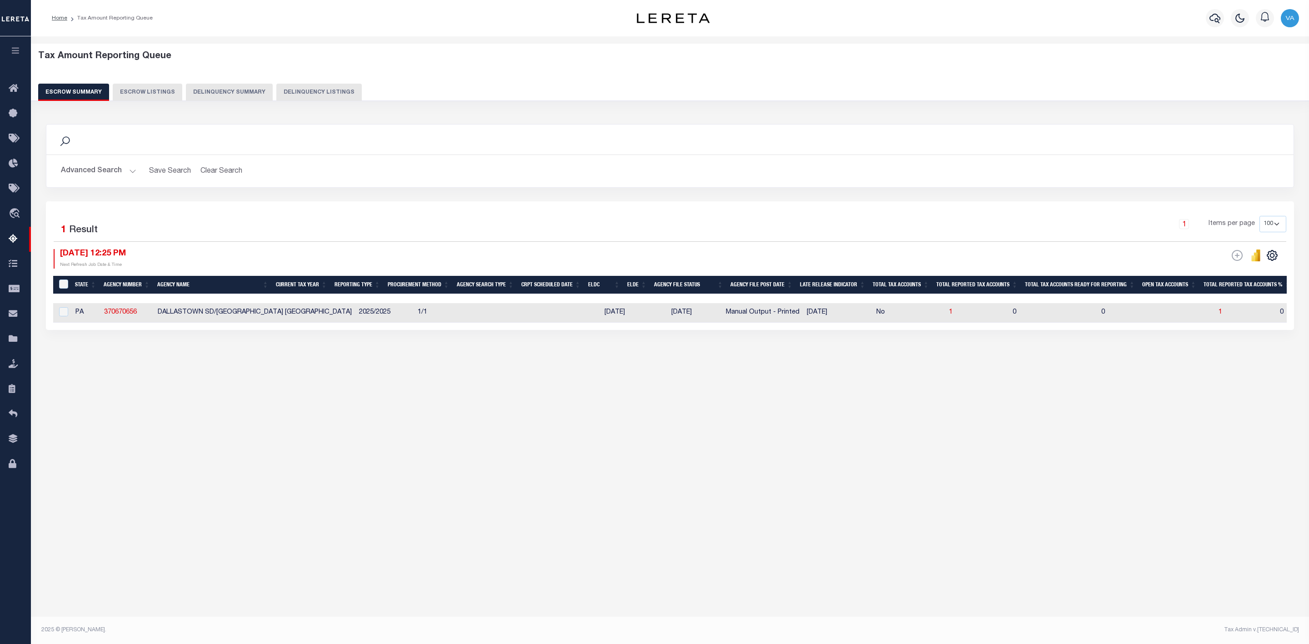
click at [124, 175] on button "Advanced Search" at bounding box center [98, 171] width 75 height 18
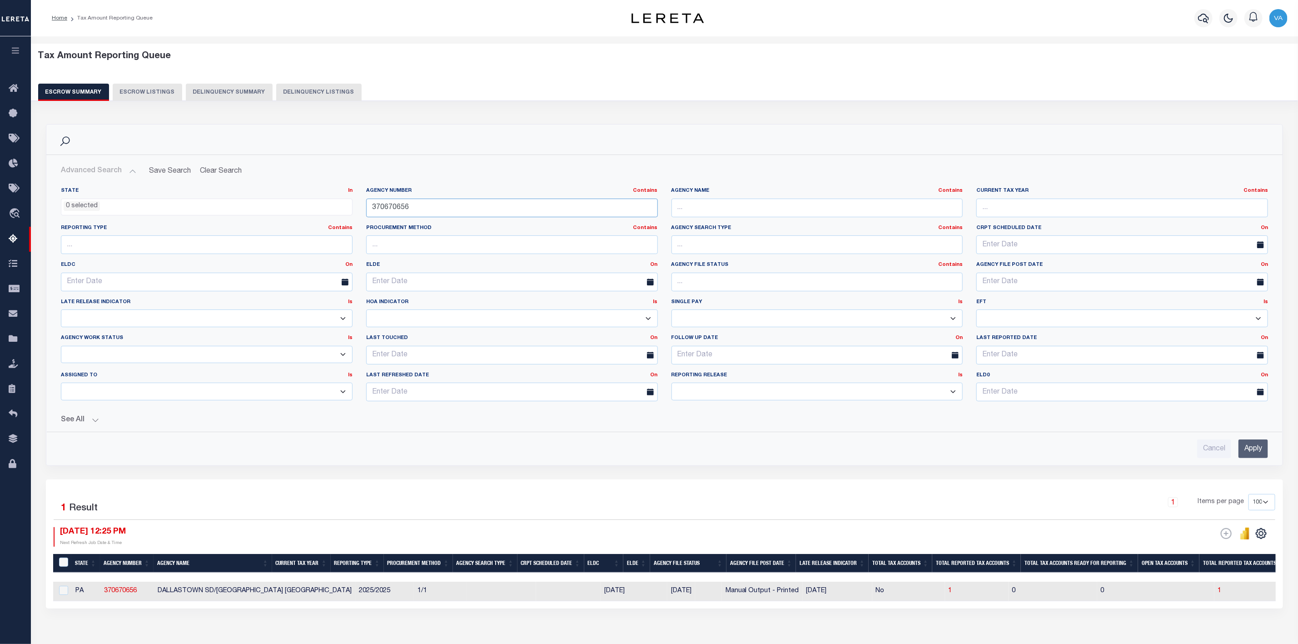
drag, startPoint x: 411, startPoint y: 206, endPoint x: 375, endPoint y: 209, distance: 35.6
click at [375, 209] on input "370670656" at bounding box center [512, 208] width 292 height 19
type input "3"
paste input "370020665"
type input "370020665"
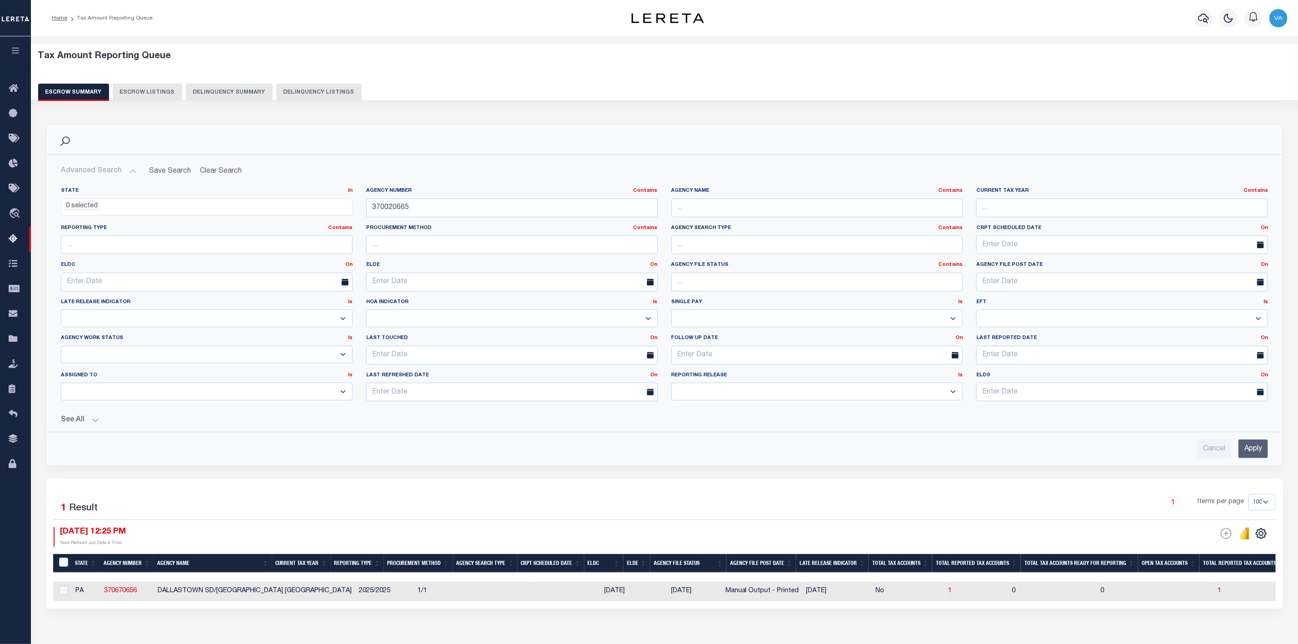
click at [1256, 454] on input "Apply" at bounding box center [1254, 448] width 30 height 19
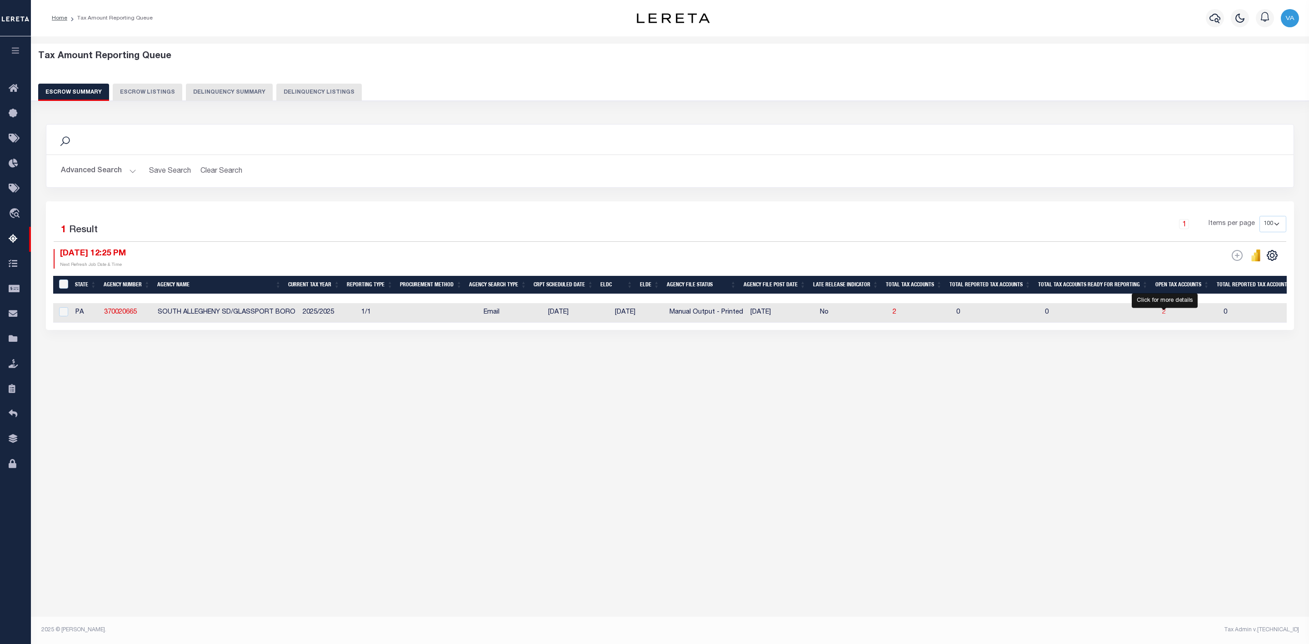
click at [1162, 314] on span "2" at bounding box center [1164, 312] width 4 height 6
select select "100"
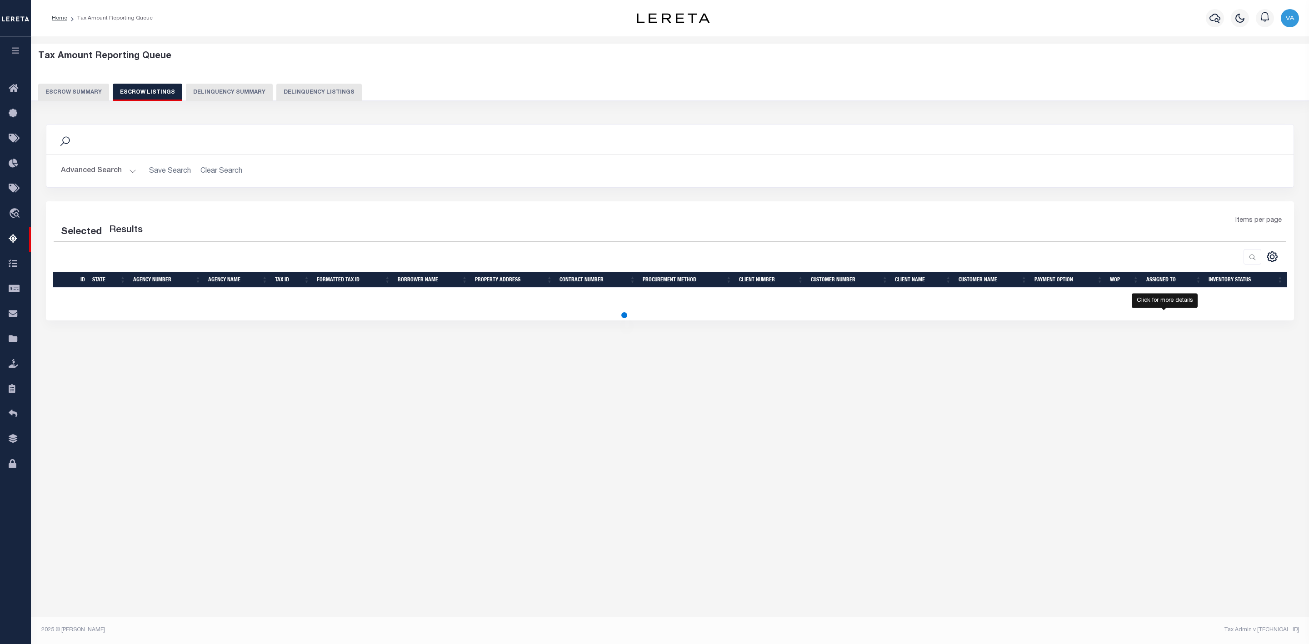
select select "100"
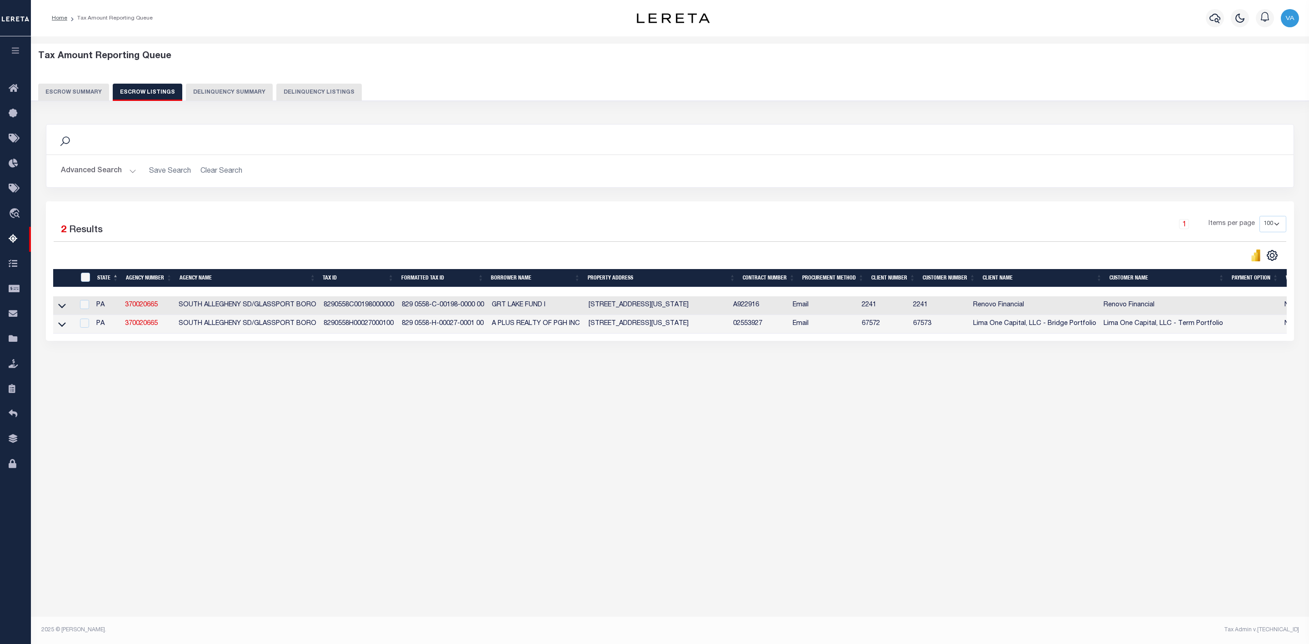
click at [63, 315] on td at bounding box center [63, 305] width 21 height 19
checkbox input "false"
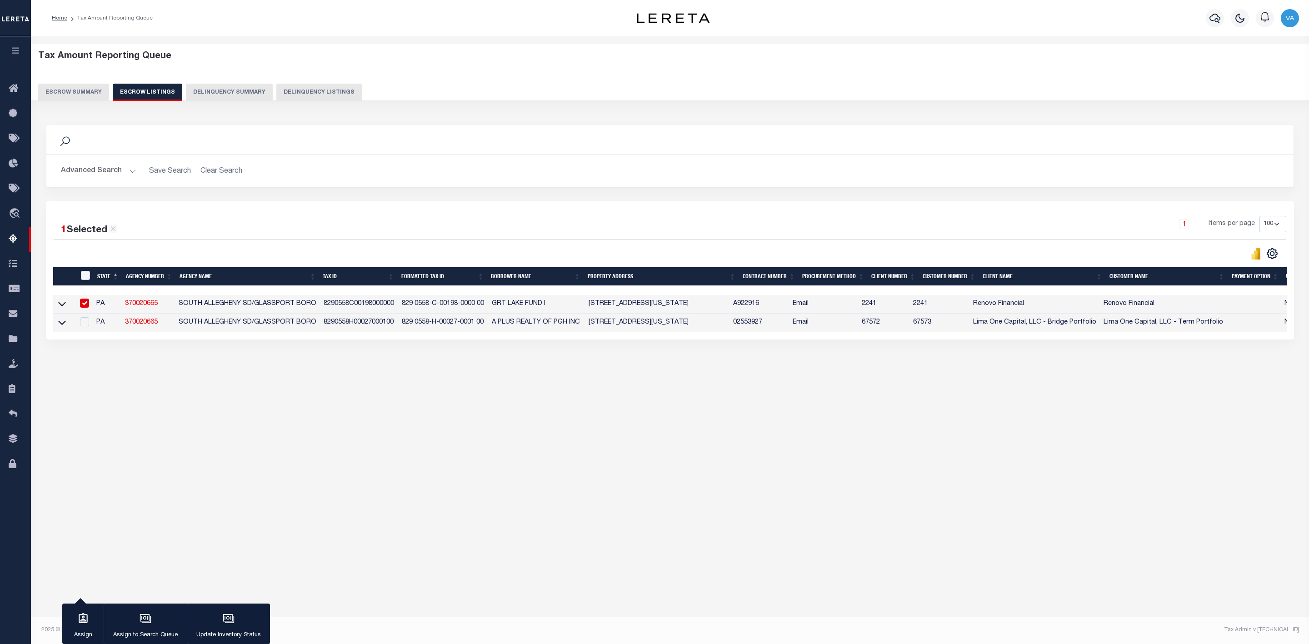
click at [62, 314] on td at bounding box center [63, 304] width 21 height 19
checkbox input "false"
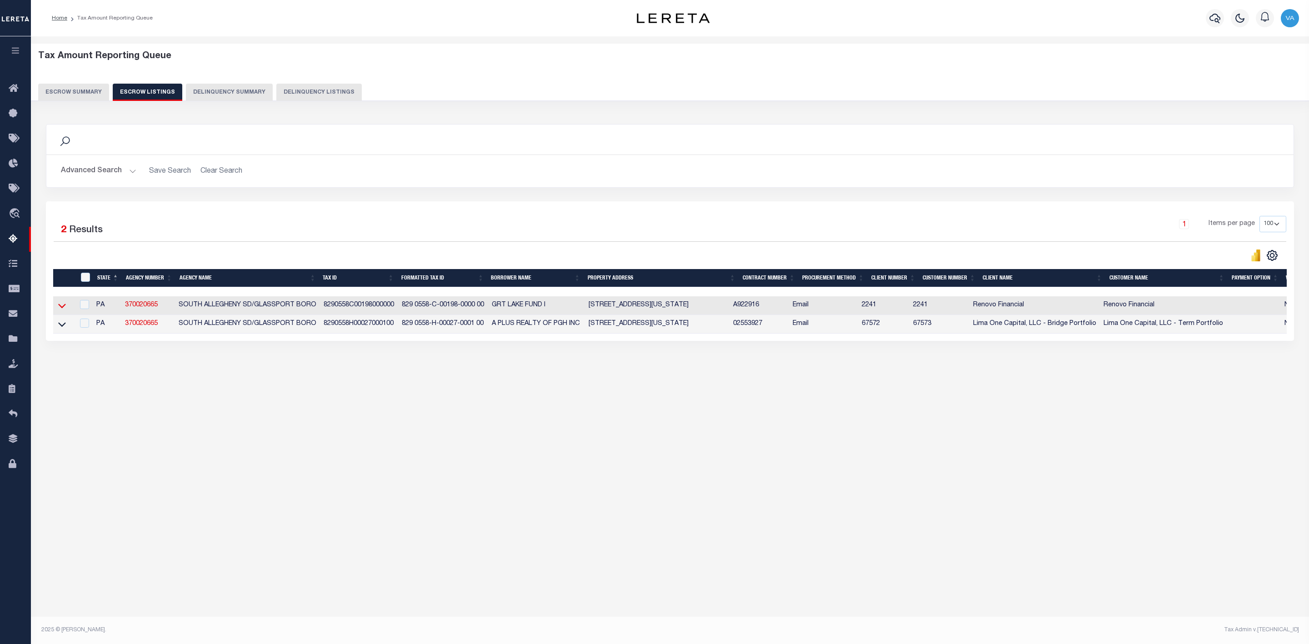
click at [62, 310] on icon at bounding box center [62, 306] width 8 height 10
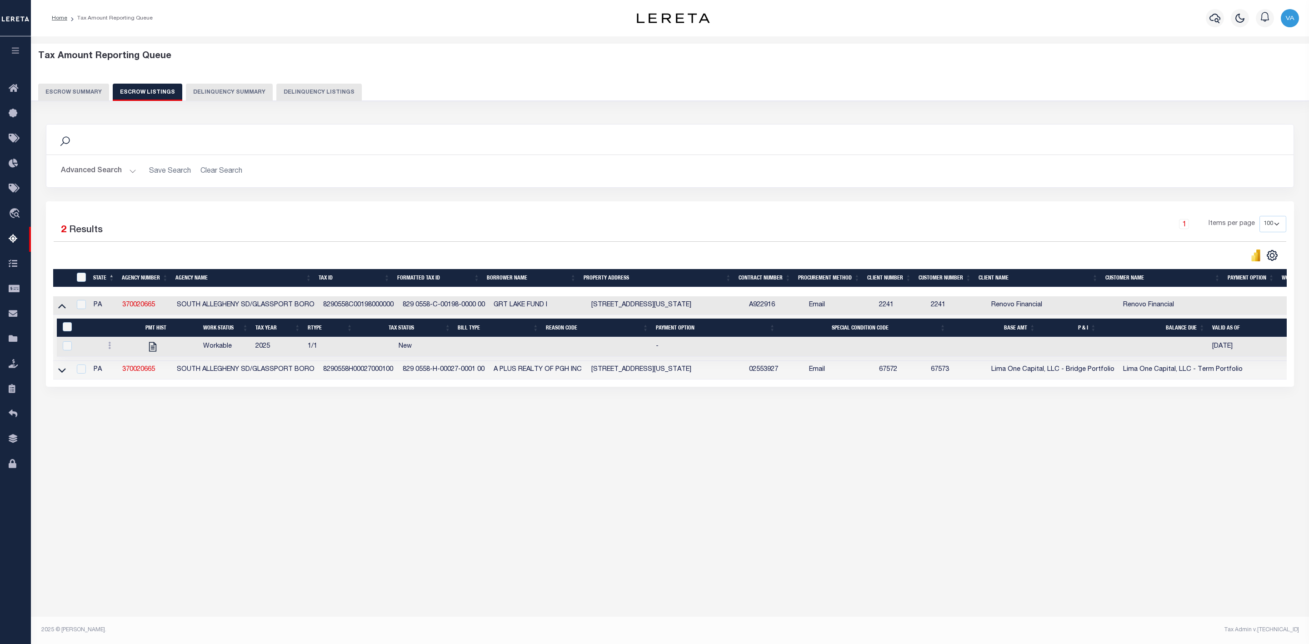
drag, startPoint x: 319, startPoint y: 305, endPoint x: 397, endPoint y: 306, distance: 77.7
click at [397, 306] on tr "PA 370020665 SOUTH ALLEGHENY SD/GLASSPORT BORO 8290558C00198000000 829 0558-C-0…" at bounding box center [747, 305] width 1389 height 19
copy tr "8290558C00198000000"
drag, startPoint x: 319, startPoint y: 371, endPoint x: 401, endPoint y: 376, distance: 82.0
click at [401, 376] on tr "PA 370020665 SOUTH ALLEGHENY SD/GLASSPORT BORO 8290558H00027000100 829 0558-H-0…" at bounding box center [747, 370] width 1389 height 19
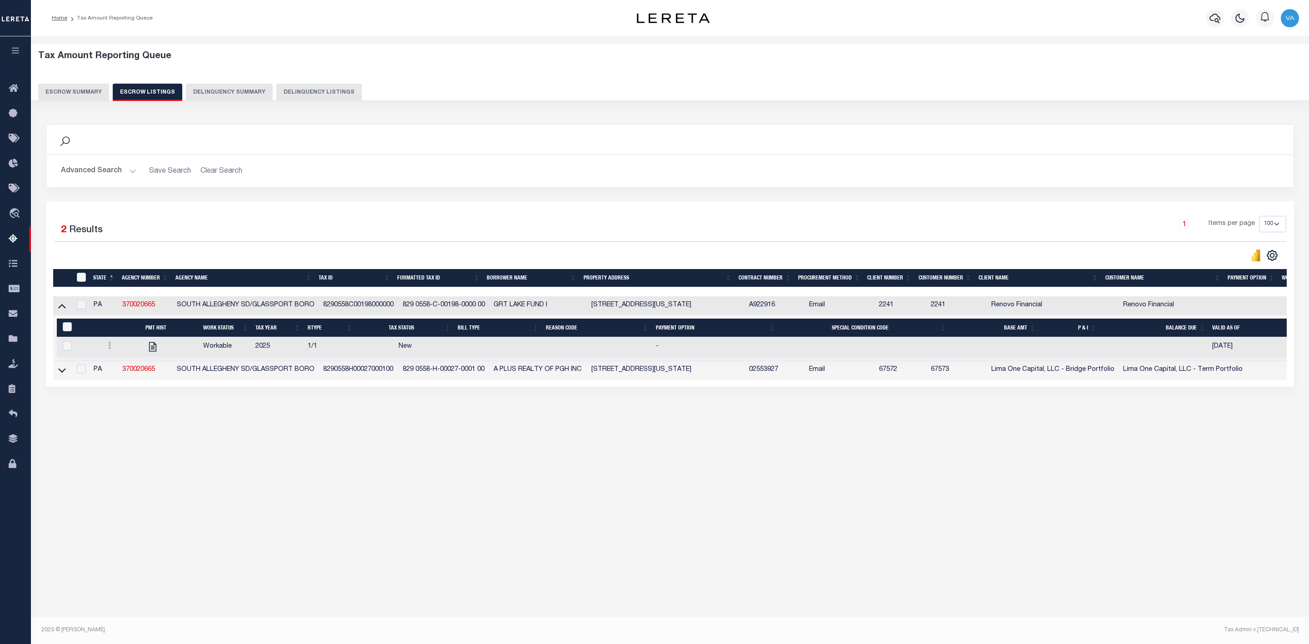
copy tr "8290558H00027000100"
click at [344, 465] on div "Tax Amount Reporting Queue Escrow Summary Escrow Listings" at bounding box center [670, 252] width 1278 height 432
click at [836, 428] on div "Tax Amount Reporting Queue Escrow Summary Escrow Listings In" at bounding box center [670, 243] width 1272 height 396
click at [572, 407] on div "Search Advanced Search Save Search Clear Search In In AK AL AR AZ CA CO CT" at bounding box center [670, 264] width 1260 height 299
click at [873, 461] on div "Tax Amount Reporting Queue Escrow Summary Escrow Listings" at bounding box center [670, 252] width 1278 height 432
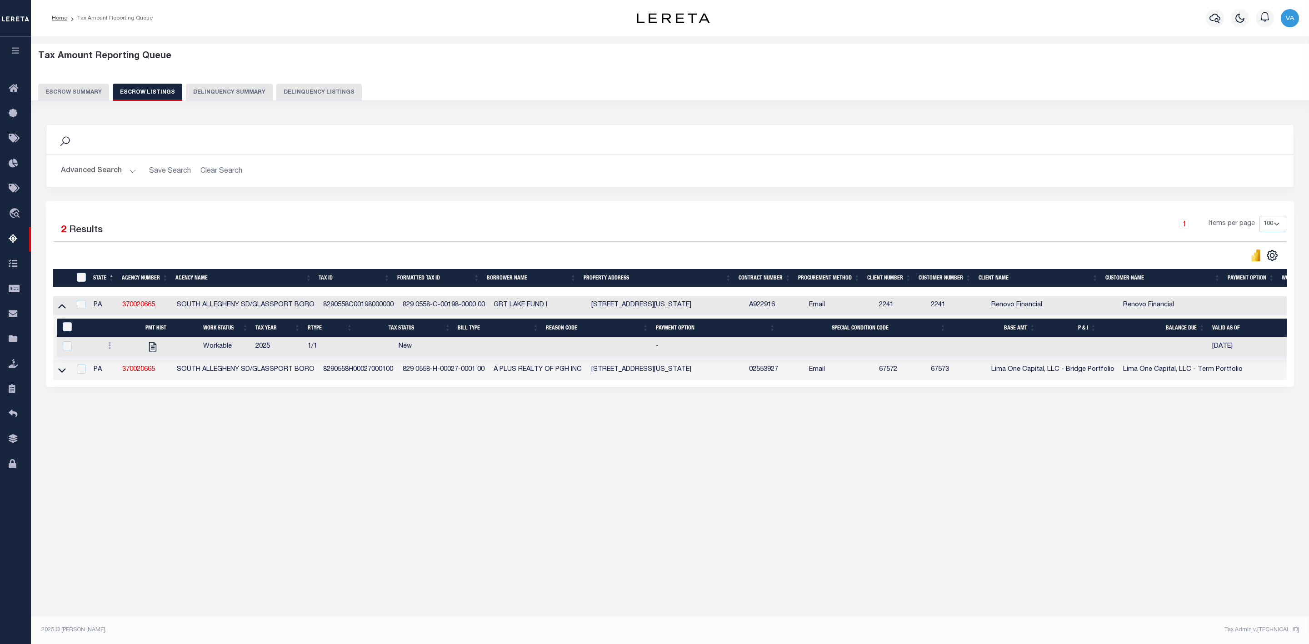
click at [74, 84] on button "Escrow Summary" at bounding box center [73, 92] width 71 height 17
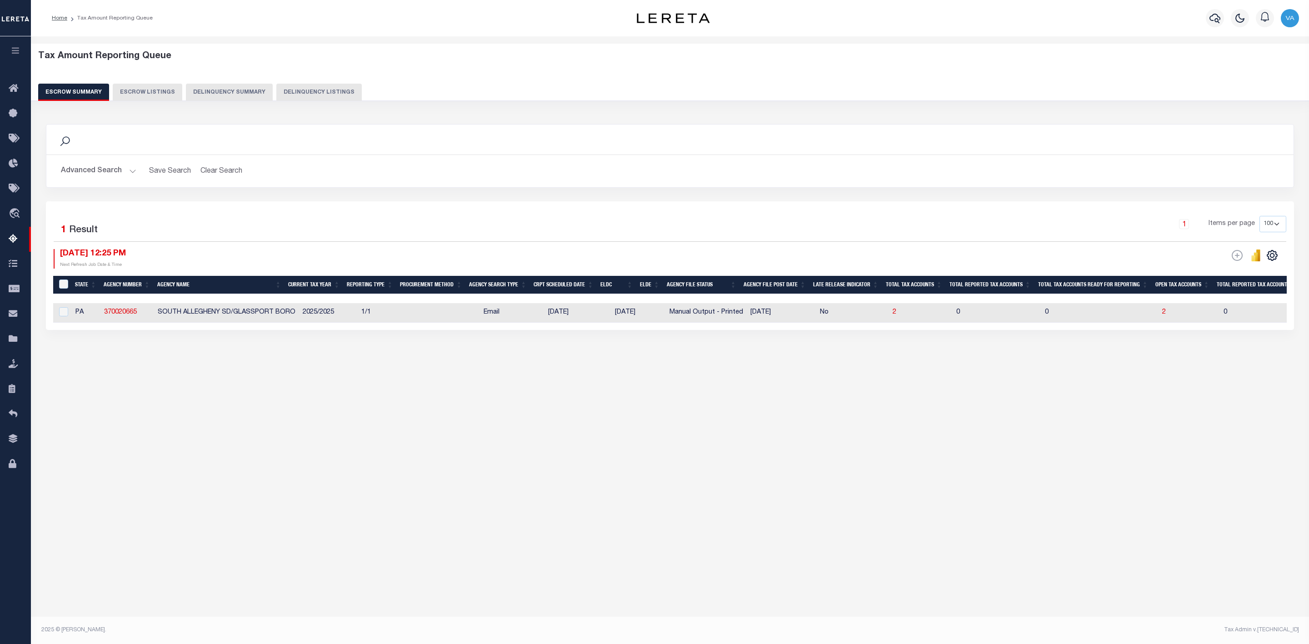
click at [78, 87] on button "Escrow Summary" at bounding box center [73, 92] width 71 height 17
click at [133, 173] on button "Advanced Search" at bounding box center [98, 171] width 75 height 18
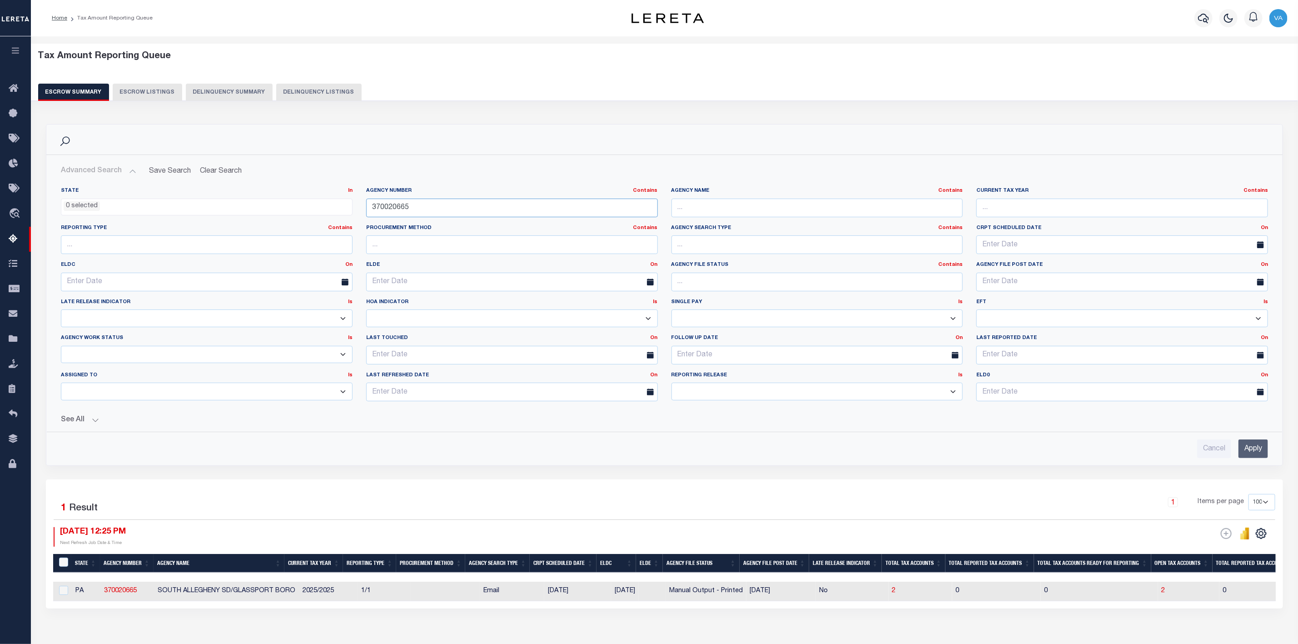
drag, startPoint x: 431, startPoint y: 210, endPoint x: 358, endPoint y: 209, distance: 73.2
click at [358, 209] on div "State In In AK AL AR AZ CA CO CT DC DE FL GA GU HI IA ID IL IN KS KY LA MA MD M…" at bounding box center [664, 297] width 1221 height 221
paste input "100111100"
type input "100111100"
click at [1262, 456] on input "Apply" at bounding box center [1254, 448] width 30 height 19
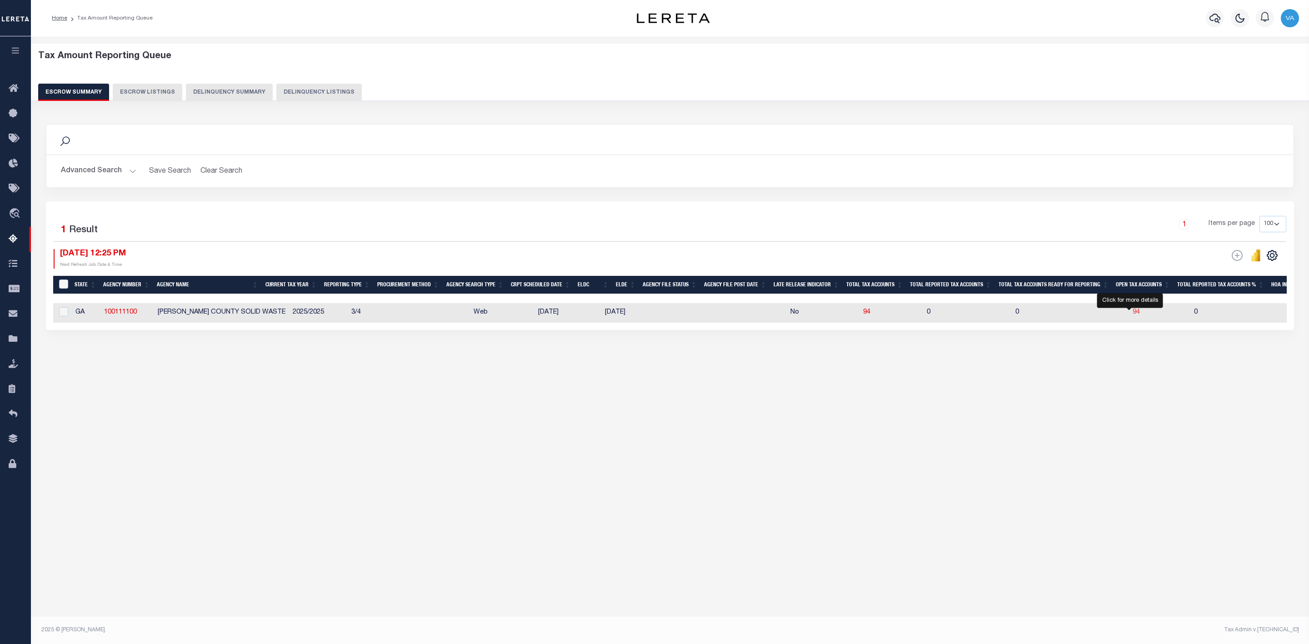
click at [1132, 312] on span "94" at bounding box center [1135, 312] width 7 height 6
select select "100"
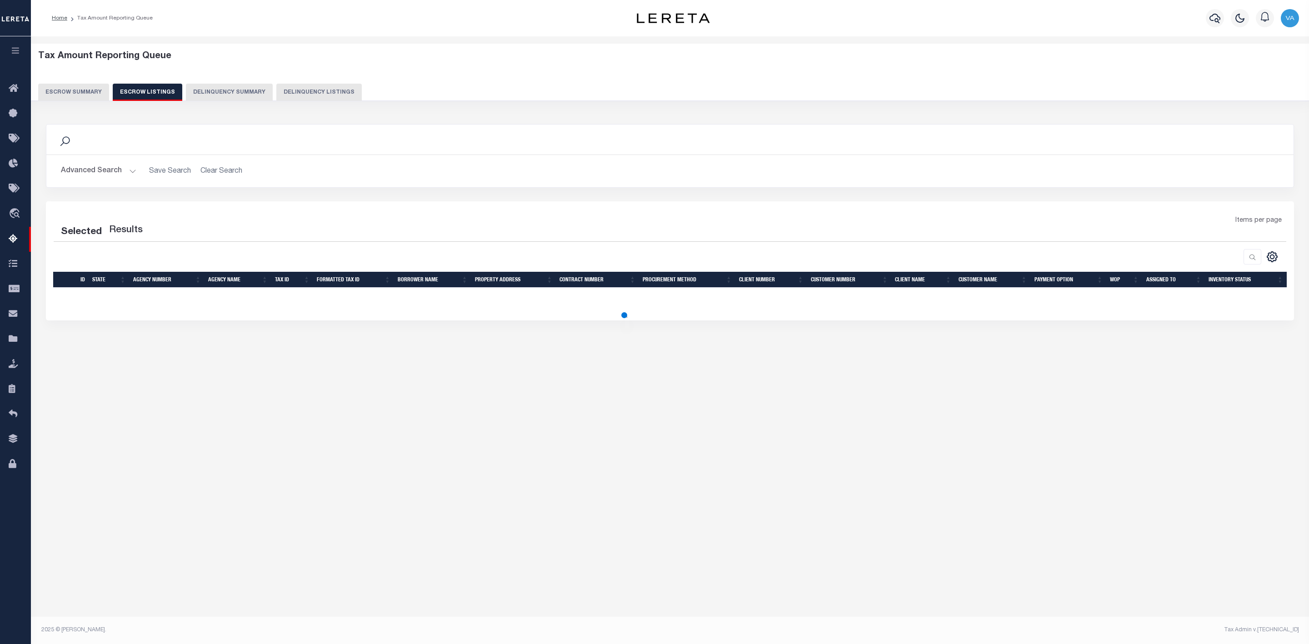
select select "100"
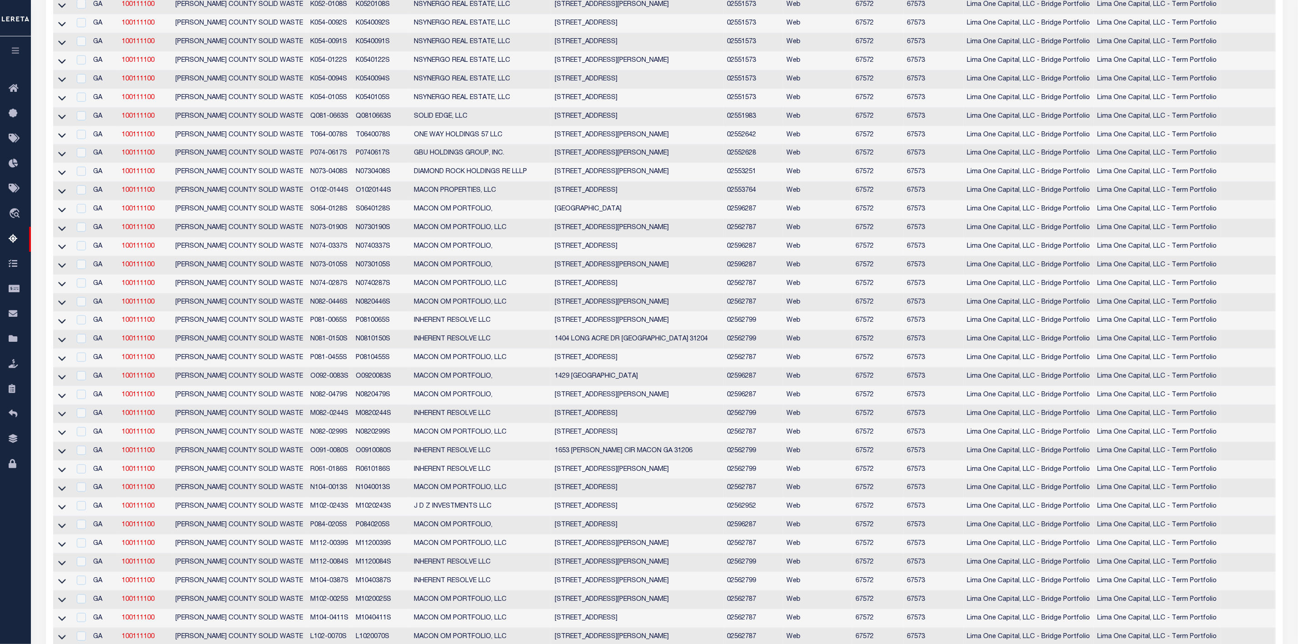
scroll to position [204, 0]
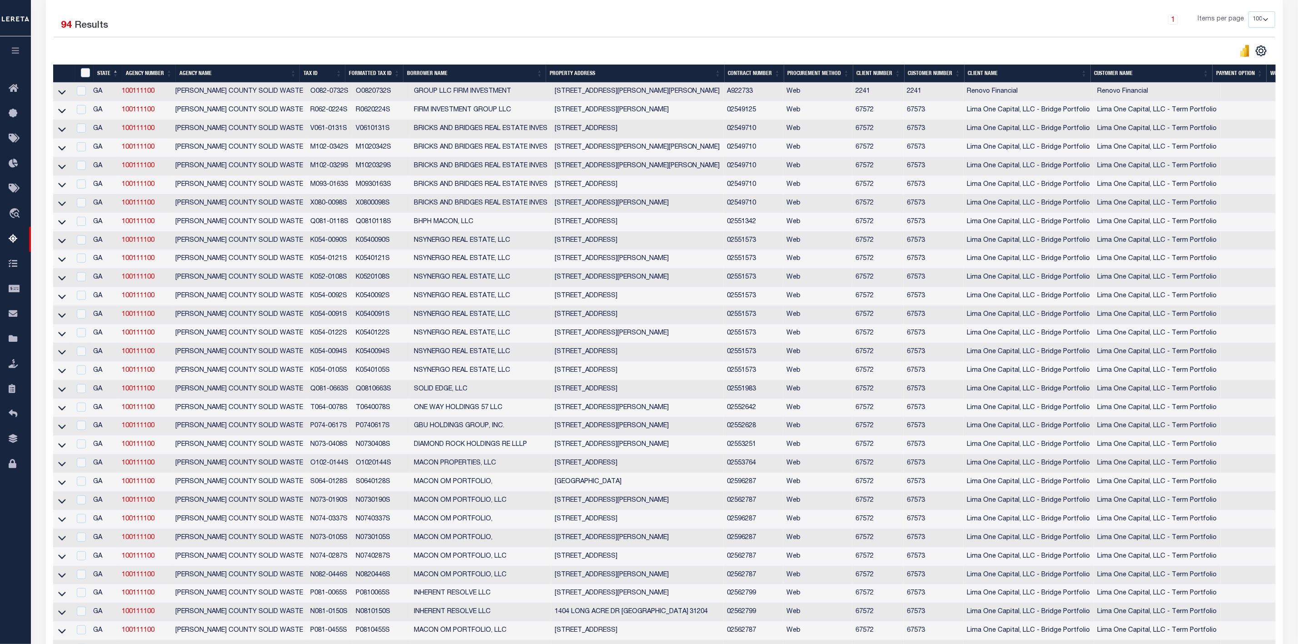
click at [911, 35] on div "1 Items per page 10 25 50 100 500" at bounding box center [819, 23] width 913 height 24
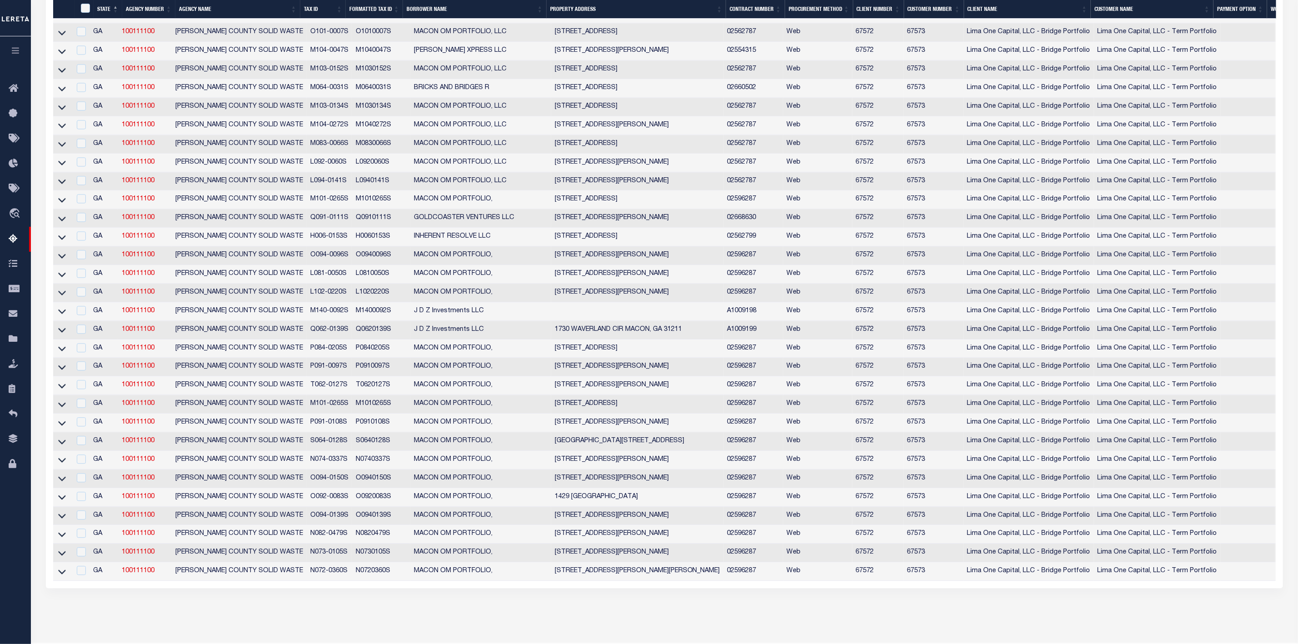
scroll to position [1508, 0]
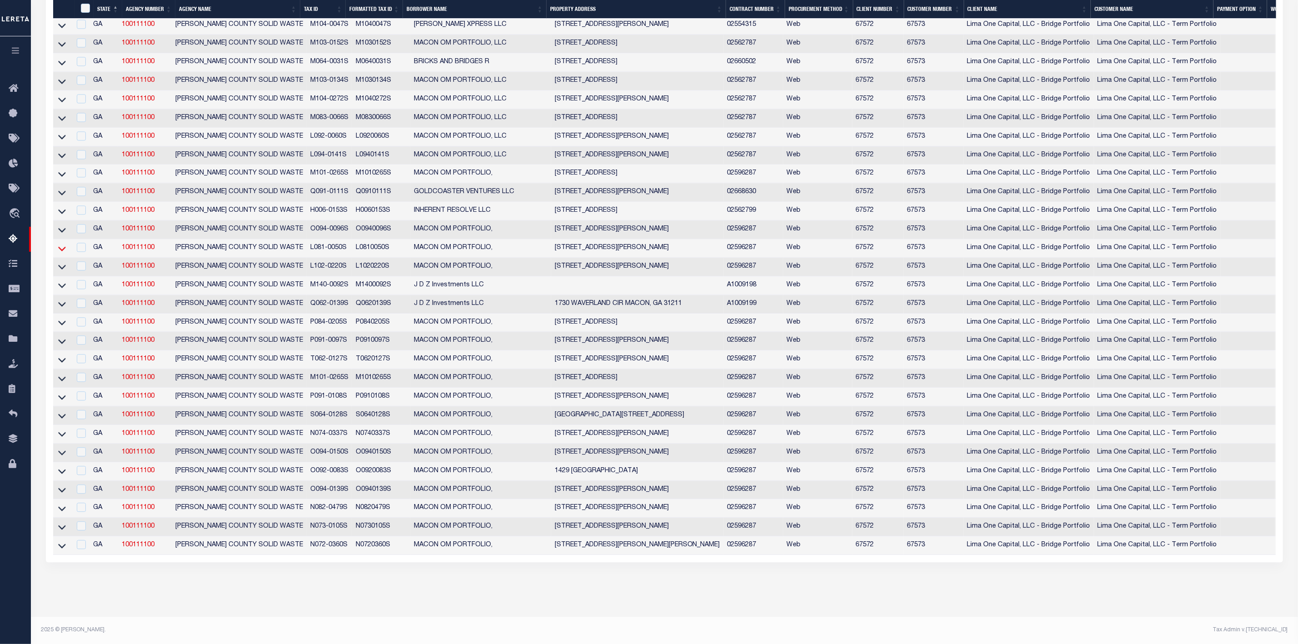
click at [58, 244] on icon at bounding box center [62, 249] width 8 height 10
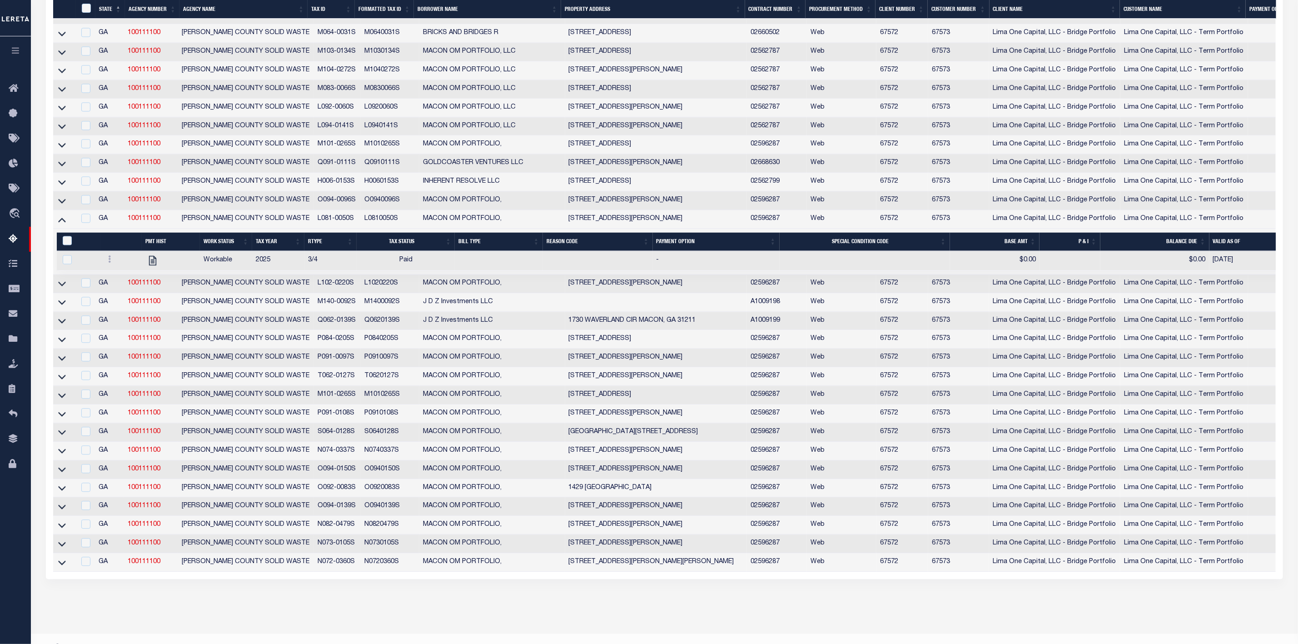
scroll to position [1406, 0]
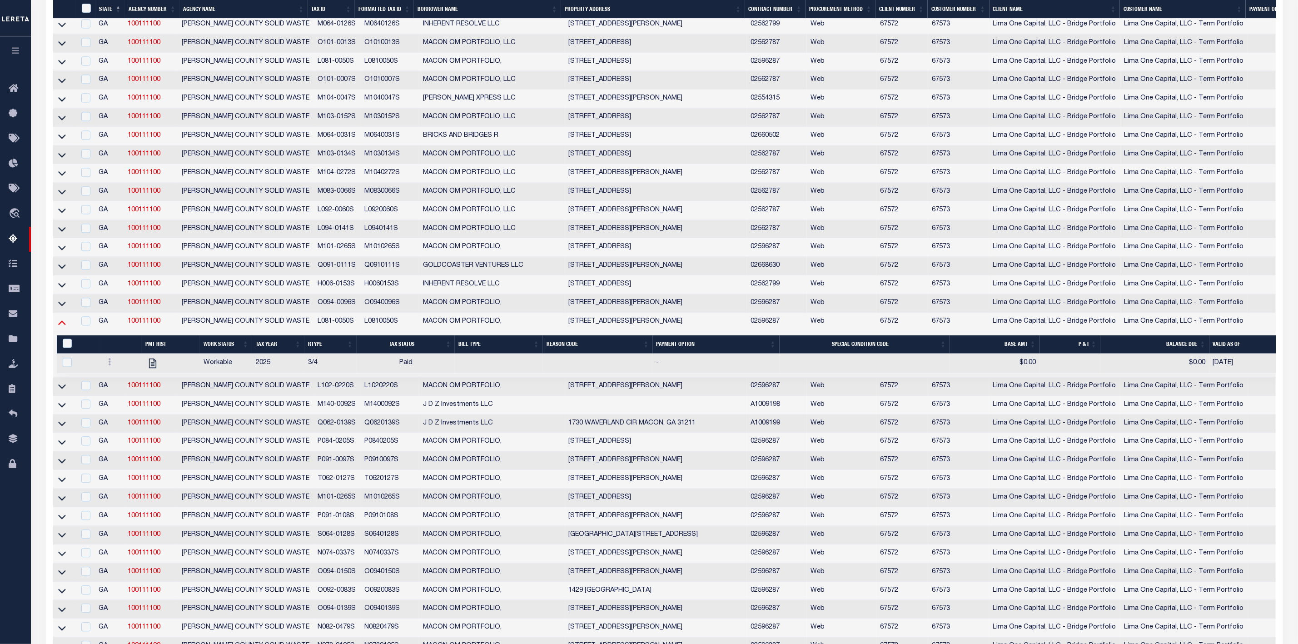
click at [61, 327] on icon at bounding box center [62, 322] width 8 height 10
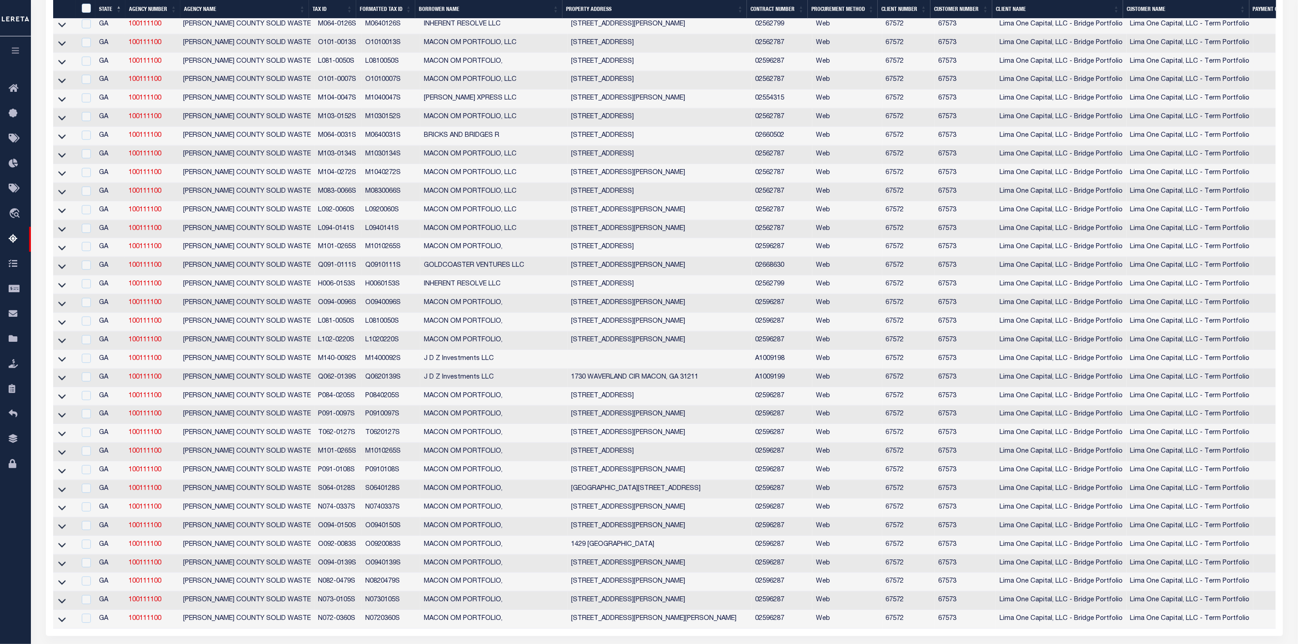
scroll to position [1320, 0]
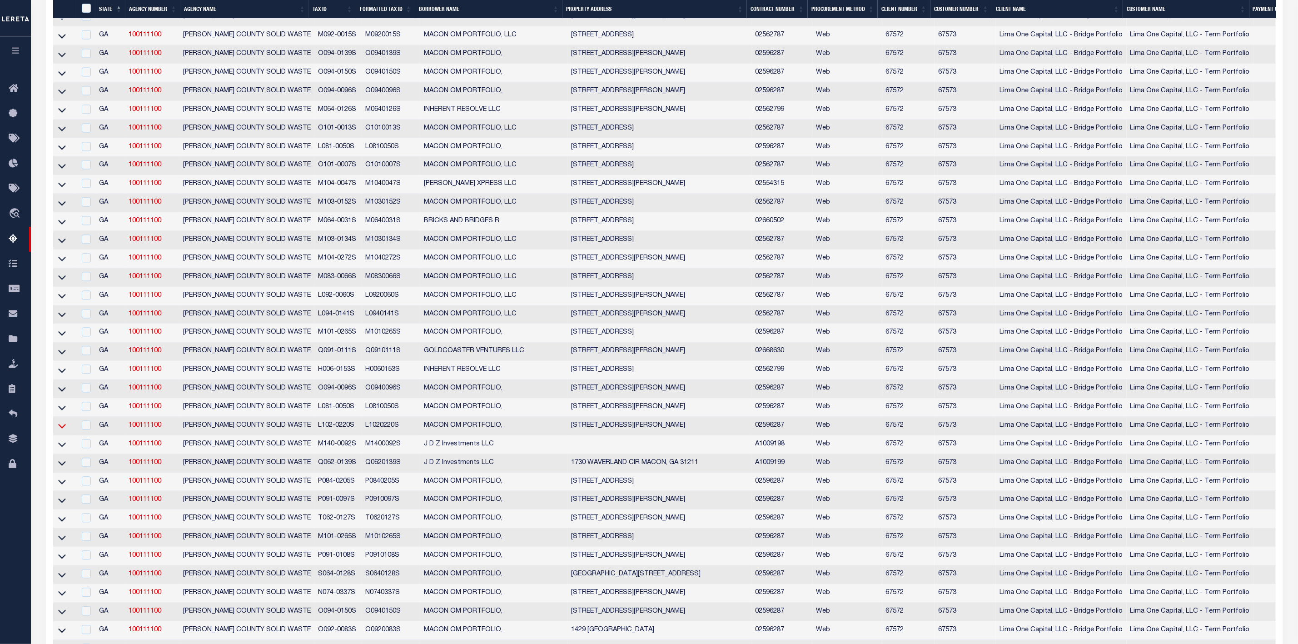
click at [60, 430] on icon at bounding box center [62, 426] width 8 height 10
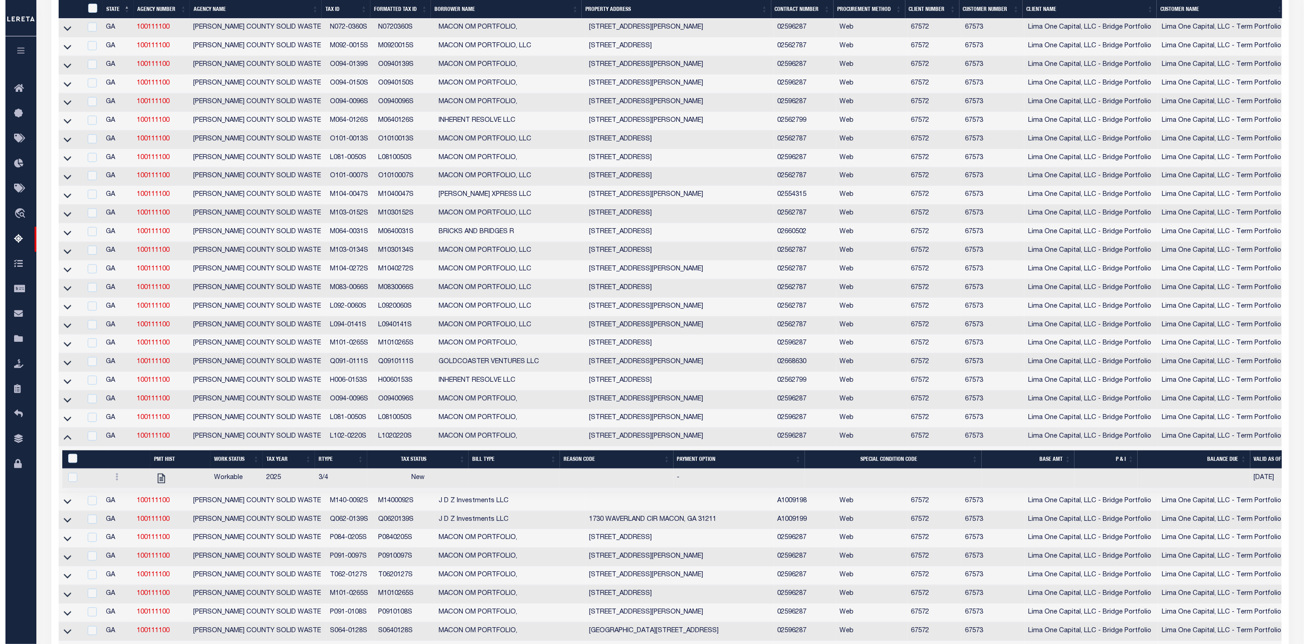
scroll to position [1377, 0]
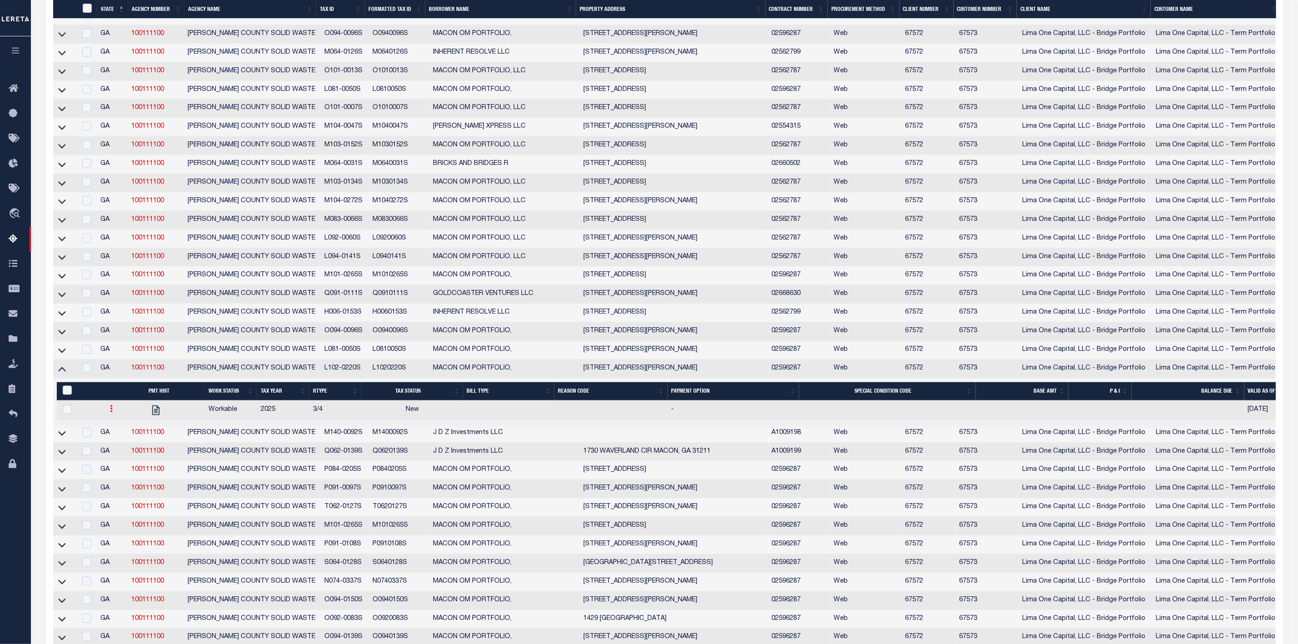
click at [110, 412] on icon at bounding box center [111, 408] width 3 height 7
click at [123, 444] on img "" at bounding box center [122, 439] width 9 height 10
checkbox input "true"
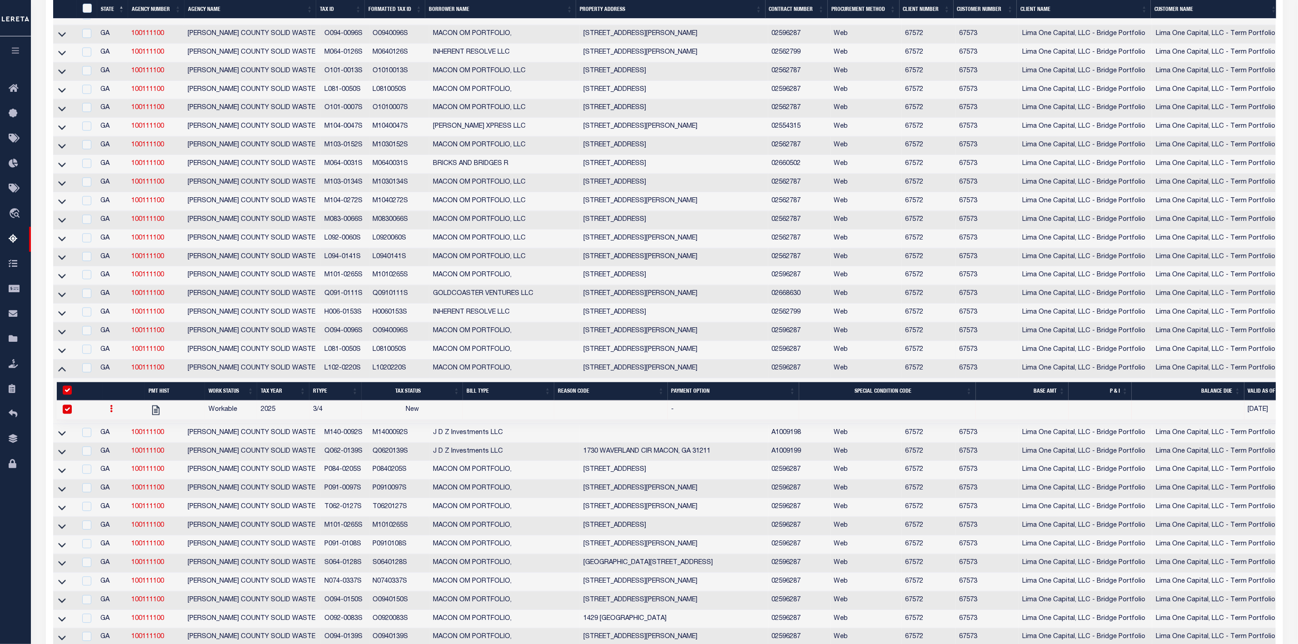
select select
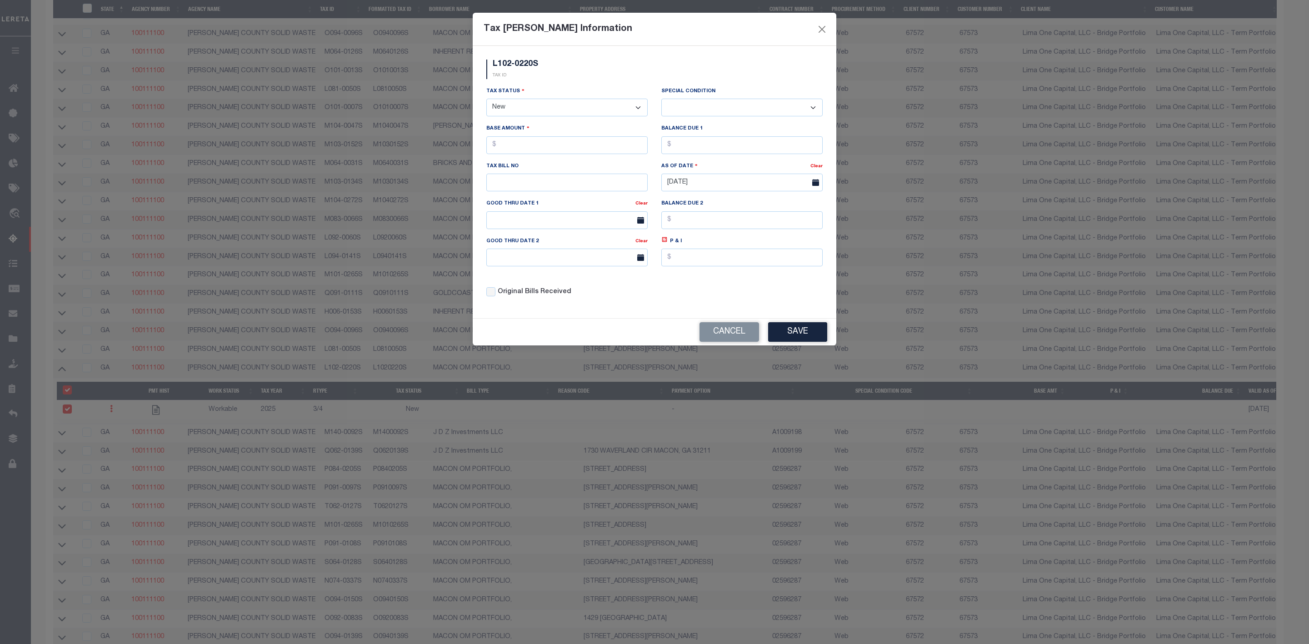
scroll to position [1267, 0]
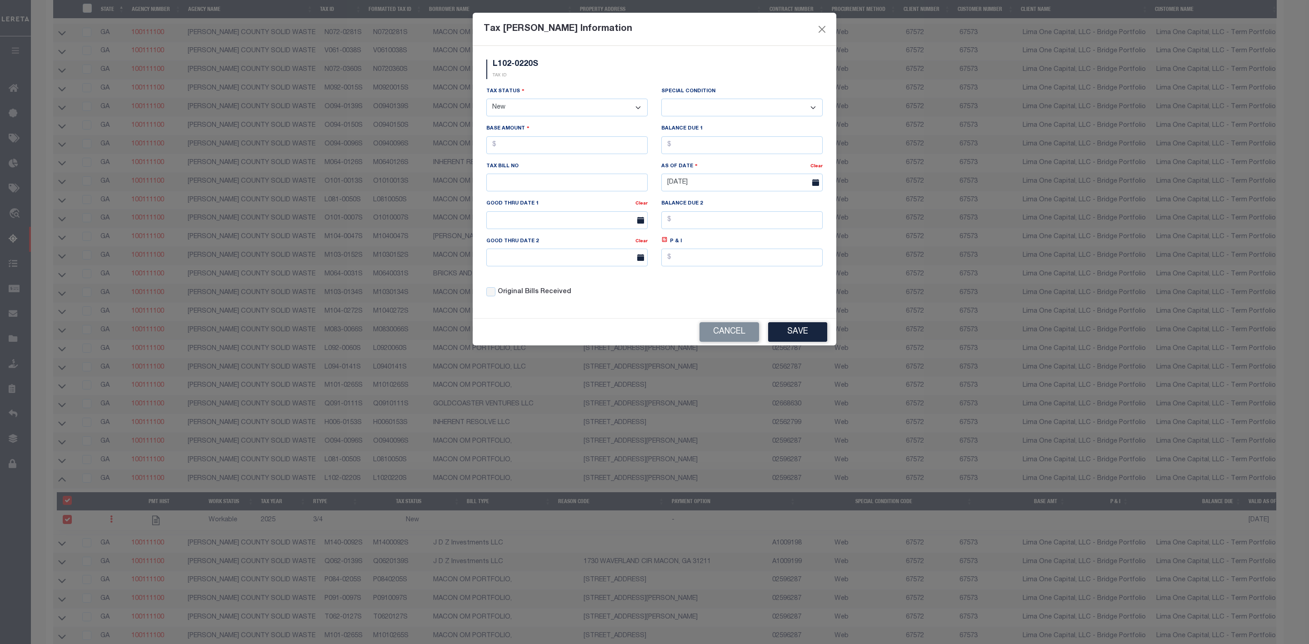
click at [601, 111] on select "- Select Status - Open Due/Unpaid Paid Incomplete No Tax Due Internal Refund Pr…" at bounding box center [566, 108] width 161 height 18
select select "DUE"
click at [486, 100] on select "- Select Status - Open Due/Unpaid Paid Incomplete No Tax Due Internal Refund Pr…" at bounding box center [566, 108] width 161 height 18
select select "0"
click at [539, 149] on input "text" at bounding box center [566, 145] width 161 height 18
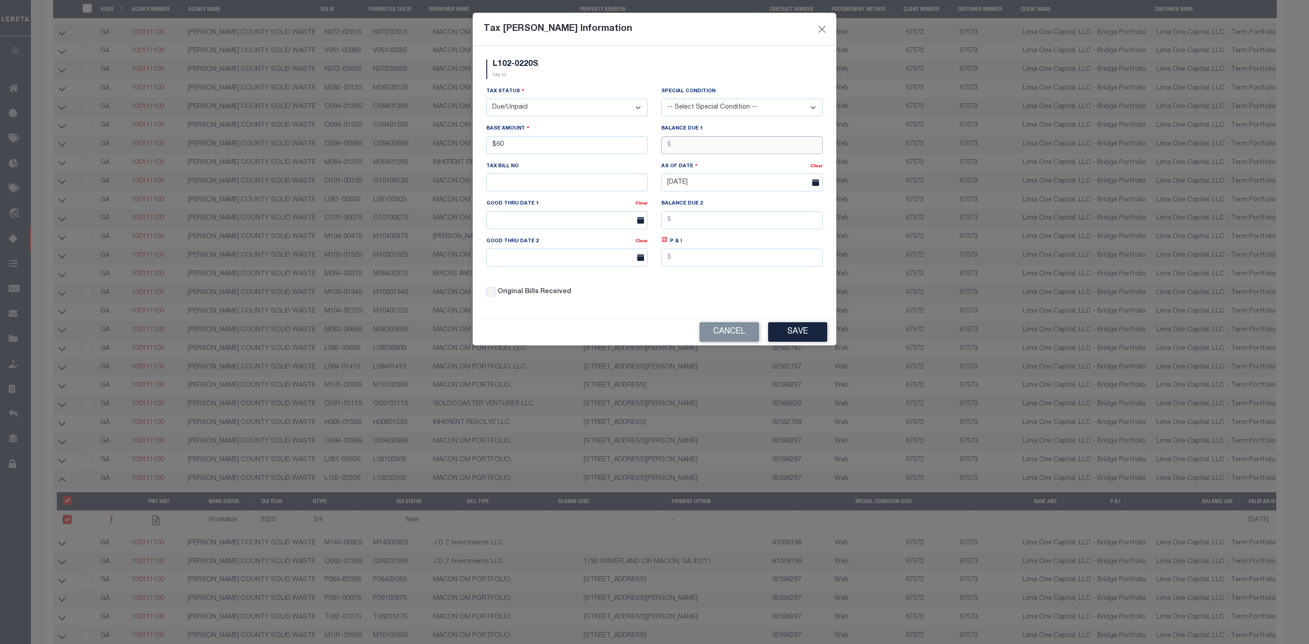
type input "$60.00"
click at [787, 342] on button "Save" at bounding box center [797, 332] width 59 height 20
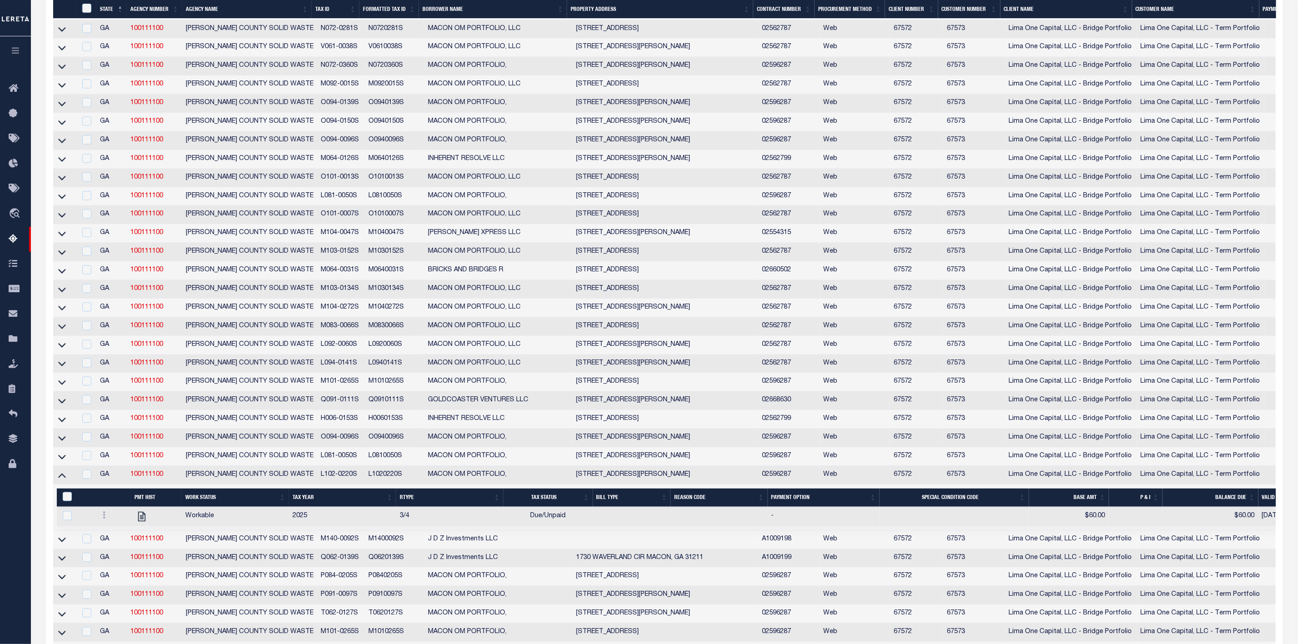
scroll to position [998, 0]
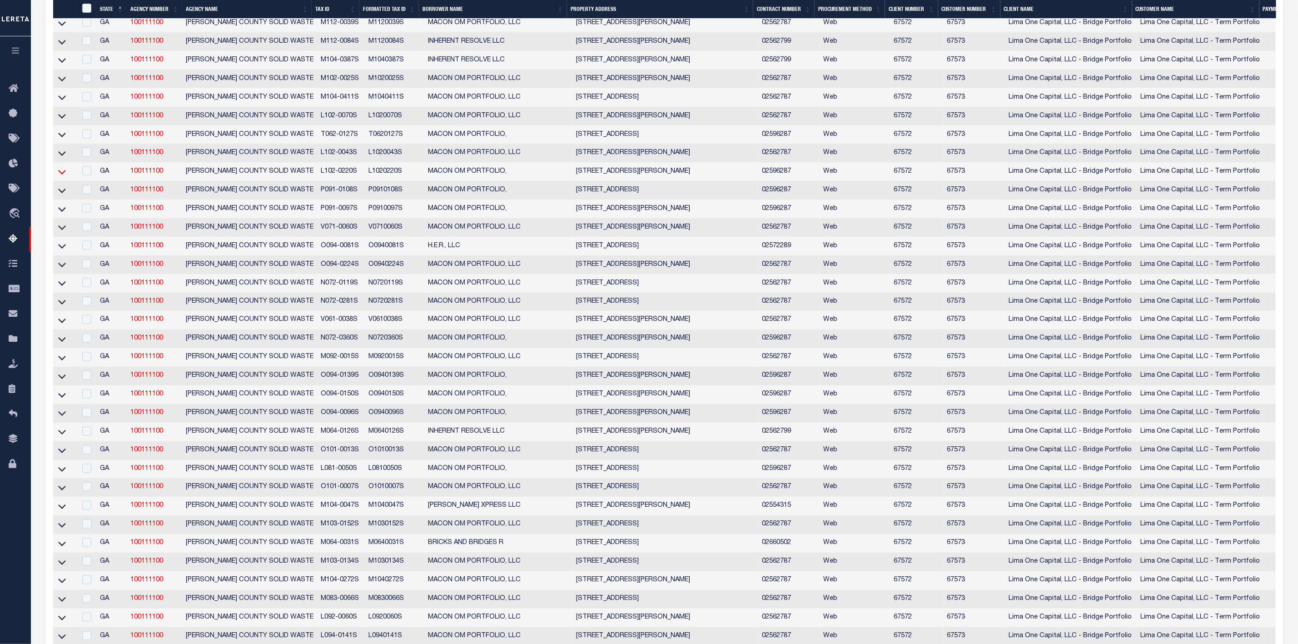
click at [62, 177] on icon at bounding box center [62, 172] width 8 height 10
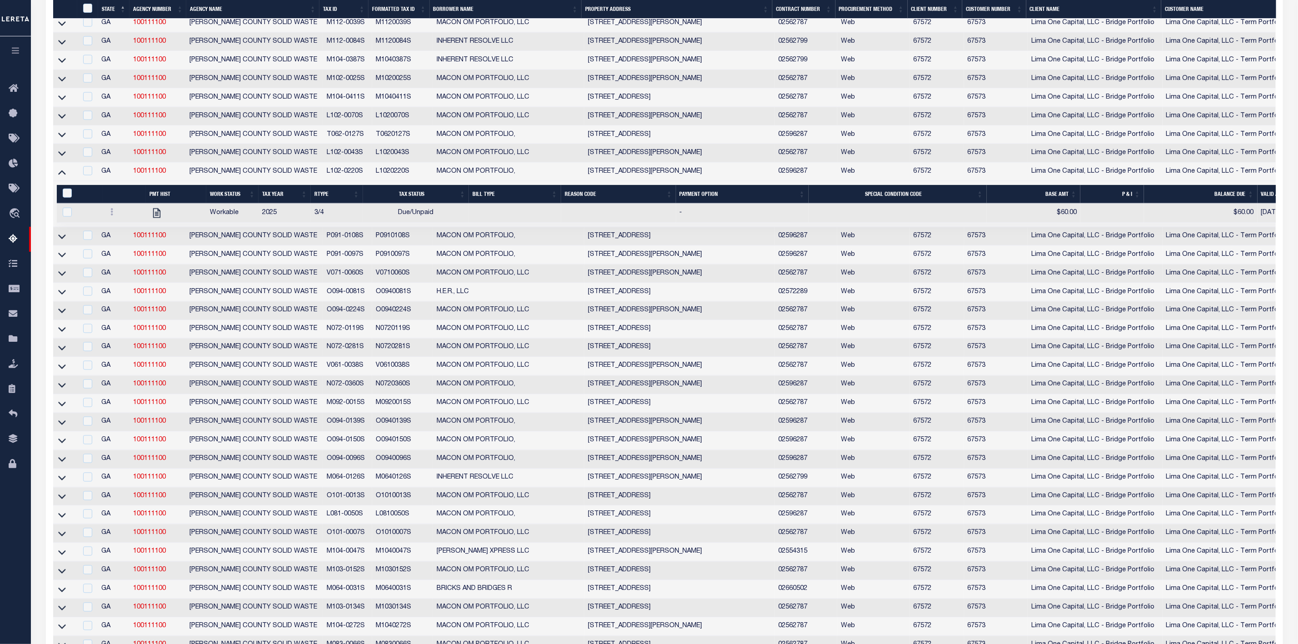
scroll to position [845, 0]
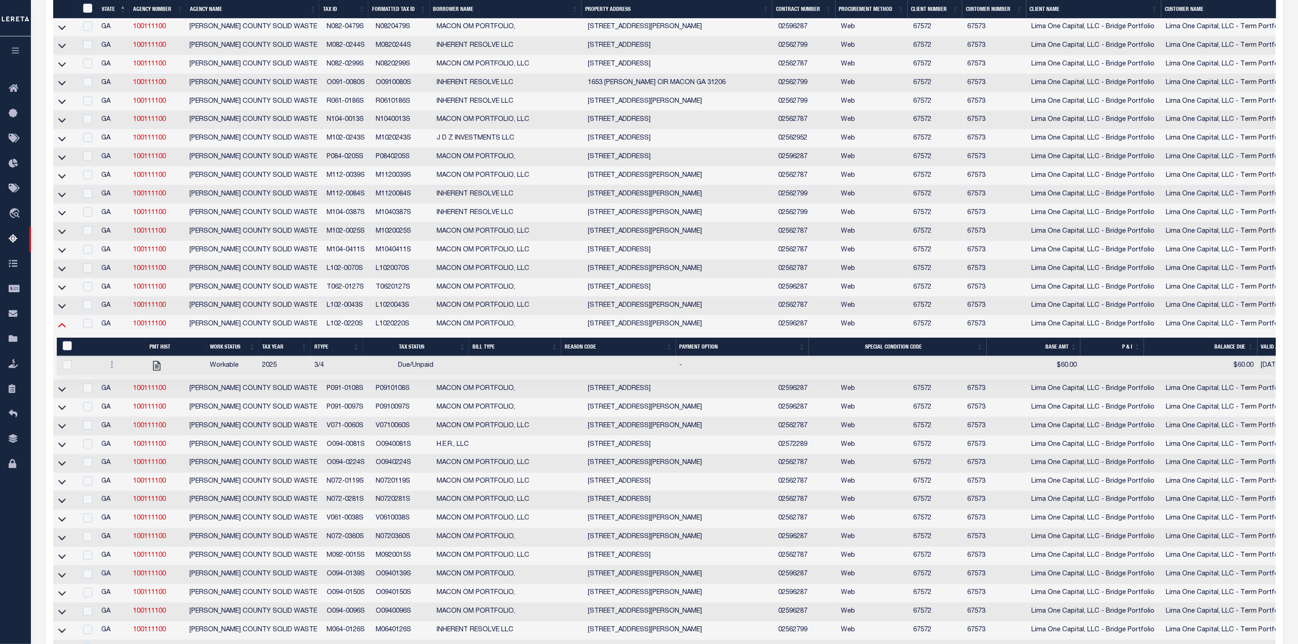
click at [59, 329] on icon at bounding box center [62, 325] width 8 height 10
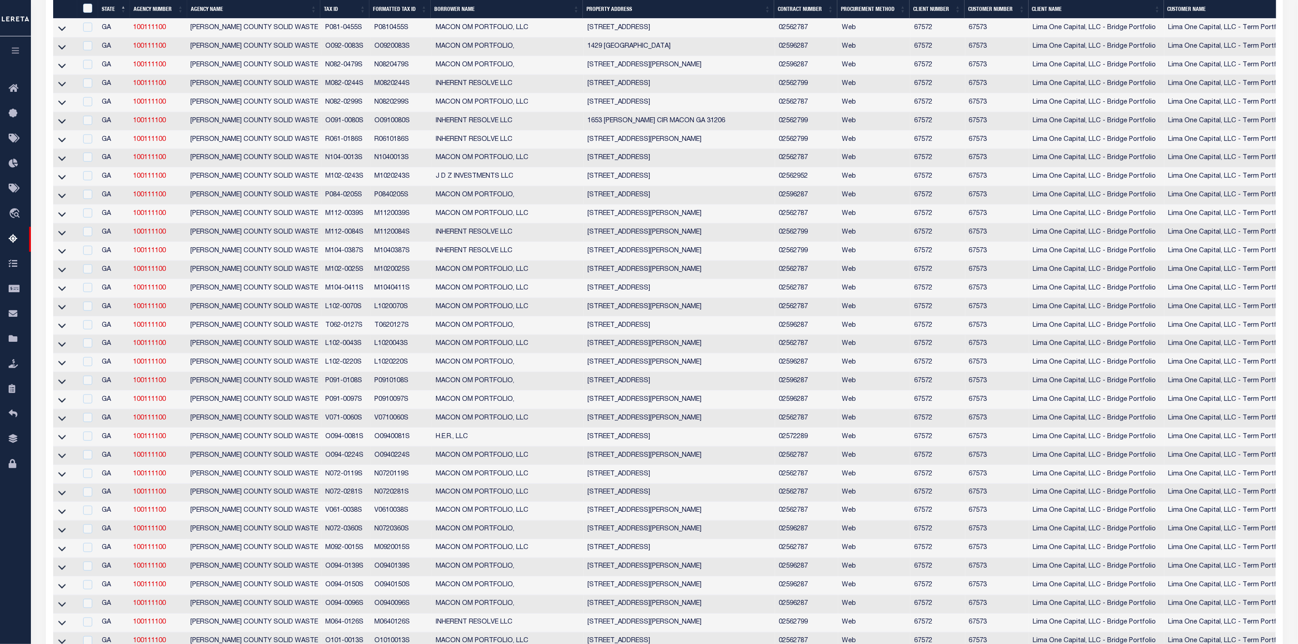
scroll to position [1510, 0]
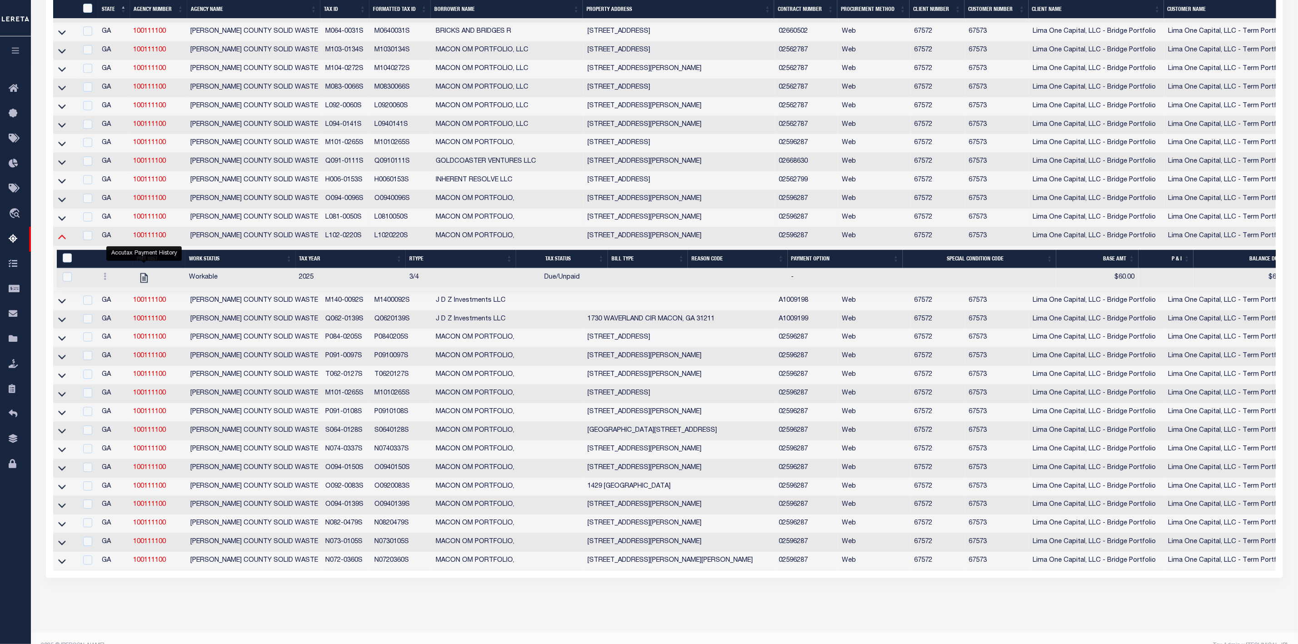
click at [65, 241] on icon at bounding box center [62, 236] width 8 height 10
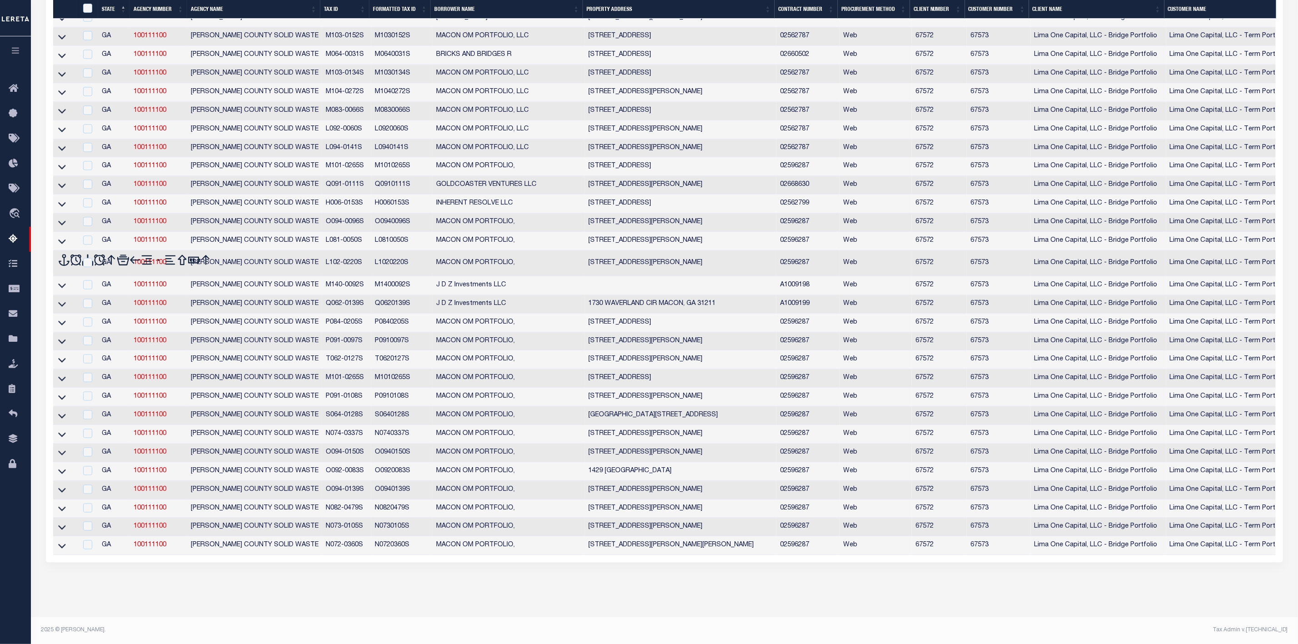
scroll to position [1426, 0]
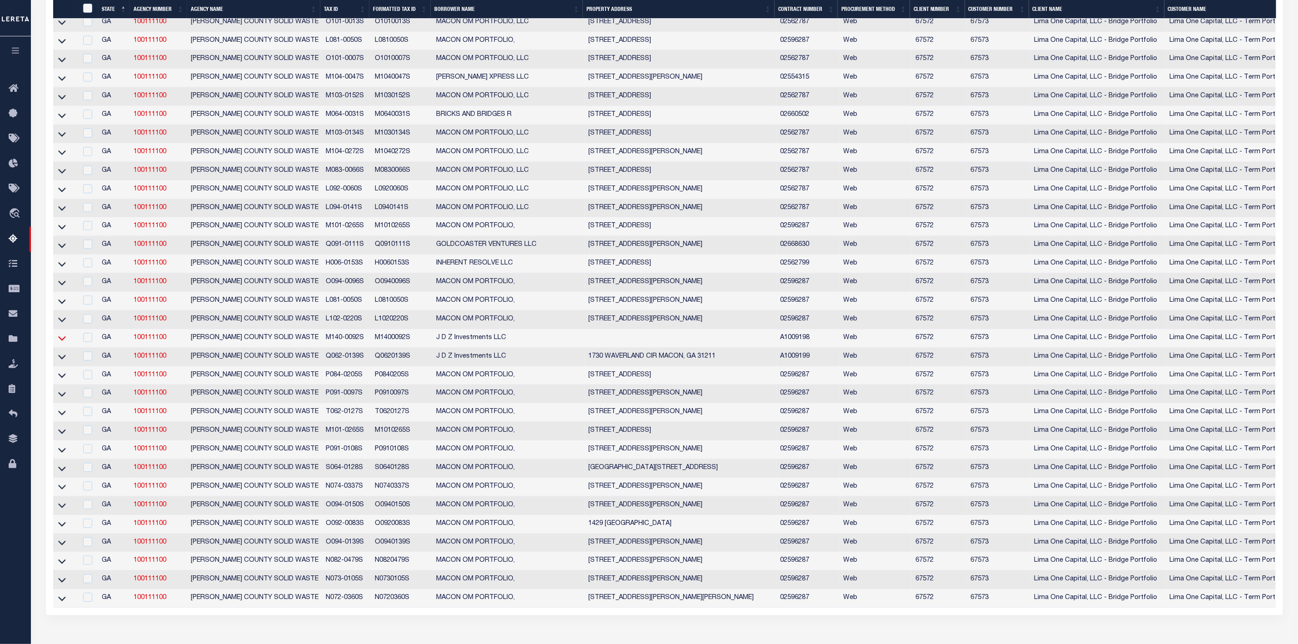
click at [61, 343] on icon at bounding box center [62, 338] width 8 height 10
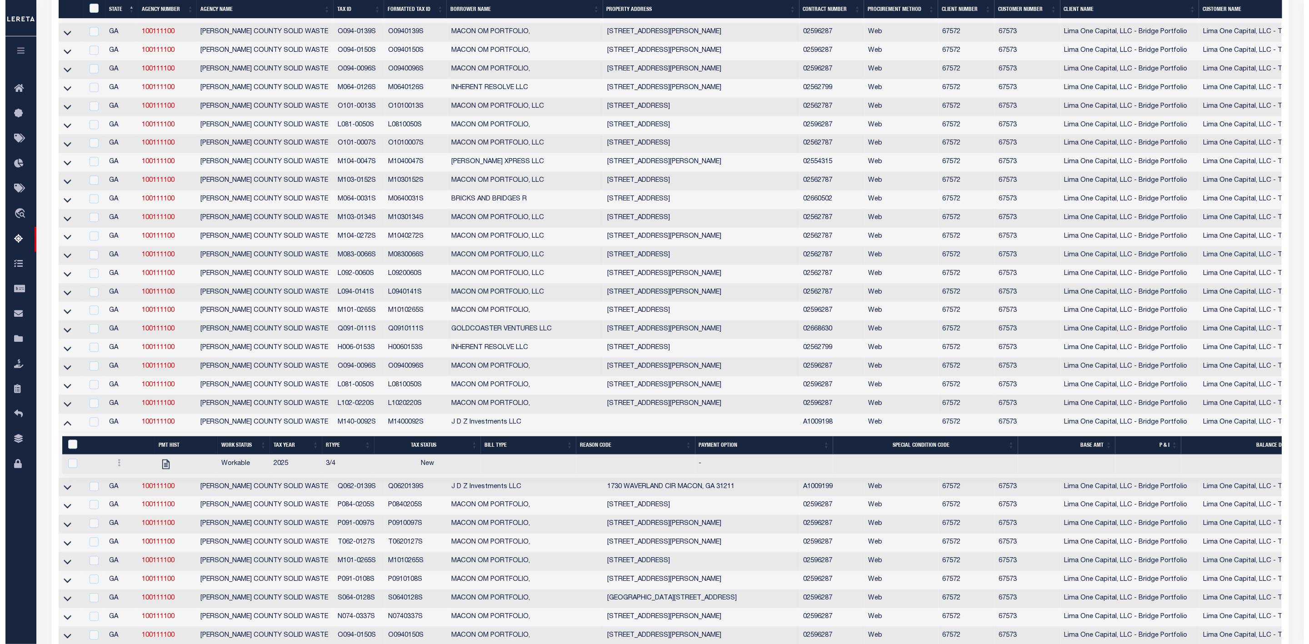
scroll to position [1410, 0]
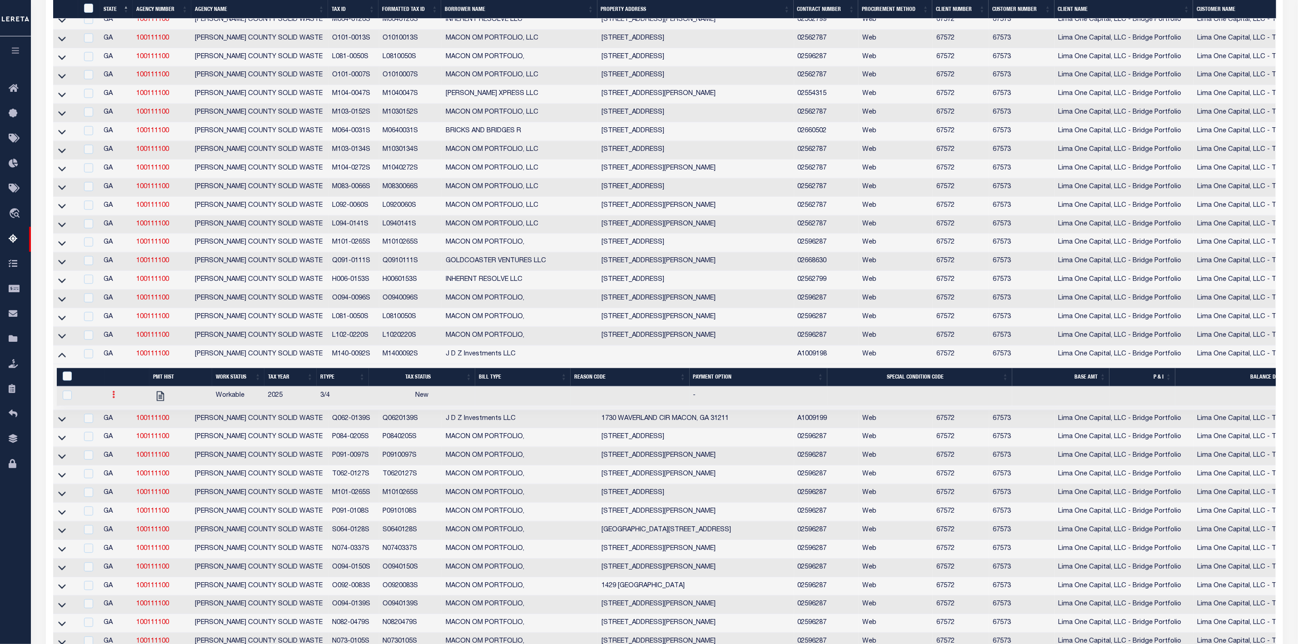
click at [114, 398] on icon at bounding box center [113, 394] width 3 height 7
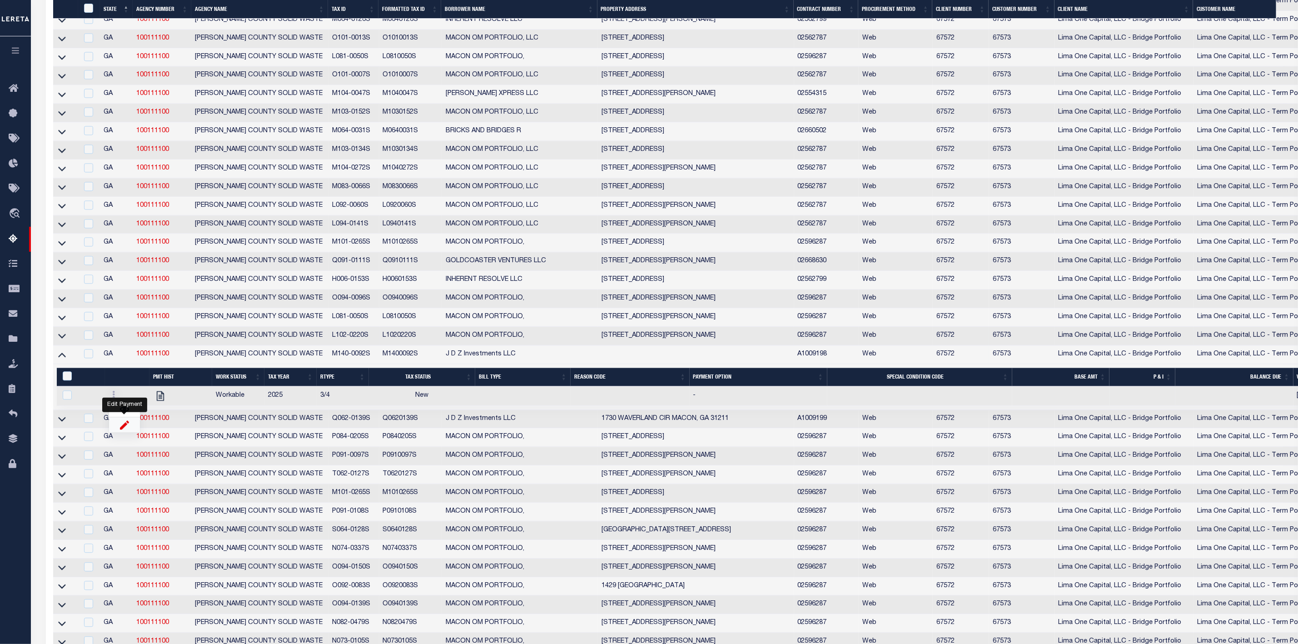
click at [123, 429] on img "" at bounding box center [124, 425] width 9 height 10
checkbox input "true"
select select
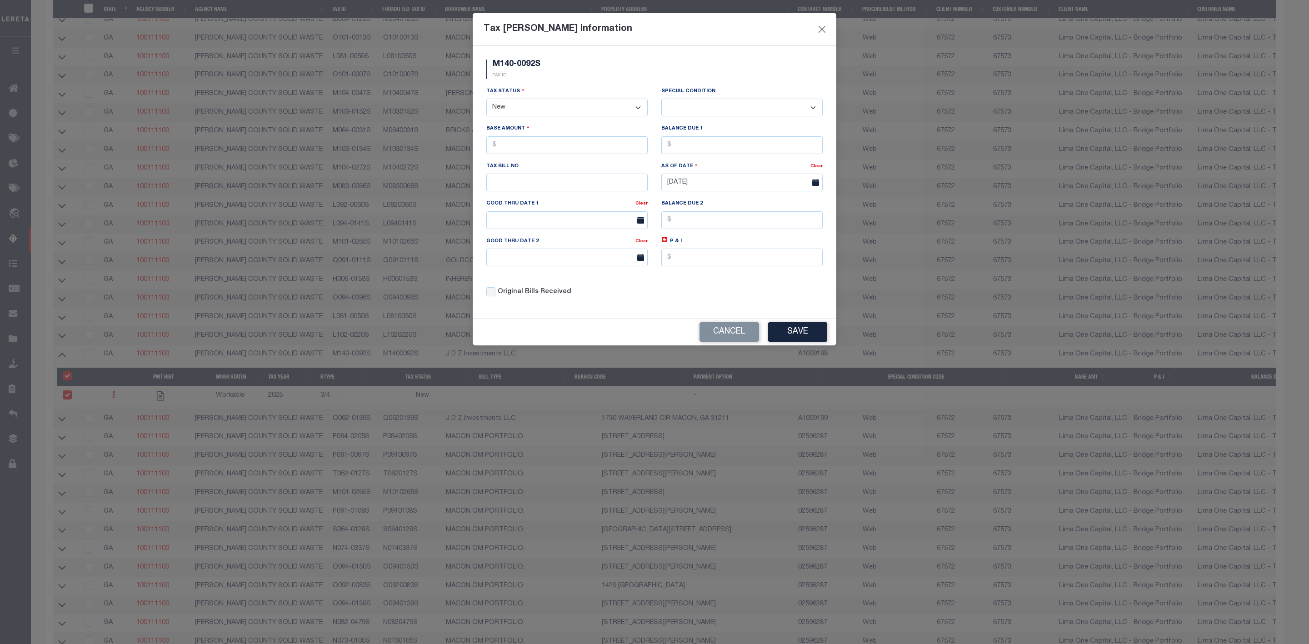
scroll to position [1181, 0]
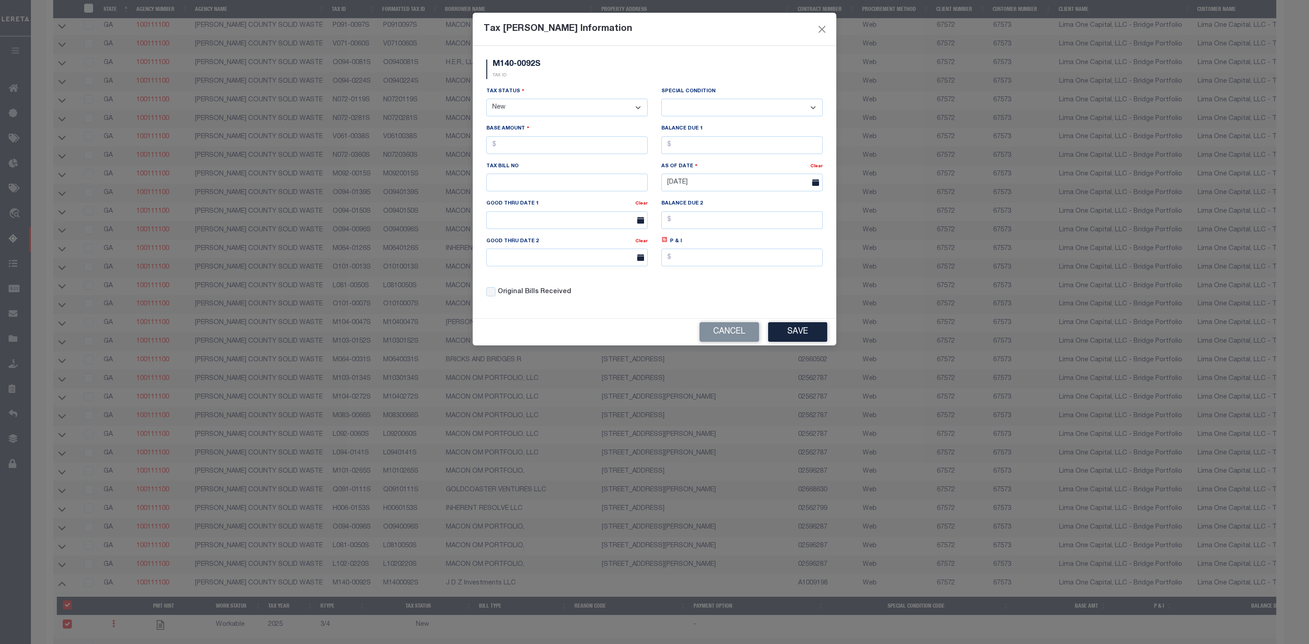
click at [550, 108] on select "- Select Status - Open Due/Unpaid Paid Incomplete No Tax Due Internal Refund Pr…" at bounding box center [566, 108] width 161 height 18
select select "DUE"
click at [486, 100] on select "- Select Status - Open Due/Unpaid Paid Incomplete No Tax Due Internal Refund Pr…" at bounding box center [566, 108] width 161 height 18
select select "0"
click at [525, 146] on input "text" at bounding box center [566, 145] width 161 height 18
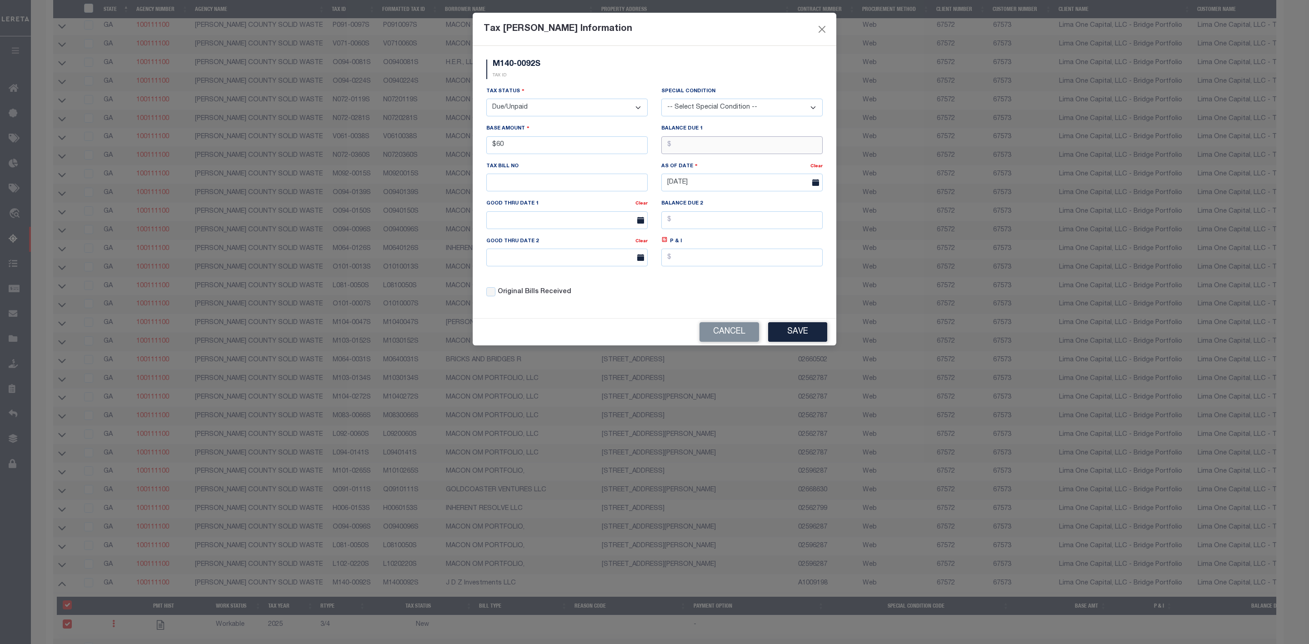
type input "$60.00"
click at [717, 101] on select "-- Select Special Condition -- 3RD PARTY TAX LIEN AGENCY TAX LIEN (A.K.A Inside…" at bounding box center [741, 108] width 161 height 18
select select "17"
click at [661, 100] on select "-- Select Special Condition -- 3RD PARTY TAX LIEN AGENCY TAX LIEN (A.K.A Inside…" at bounding box center [741, 108] width 161 height 18
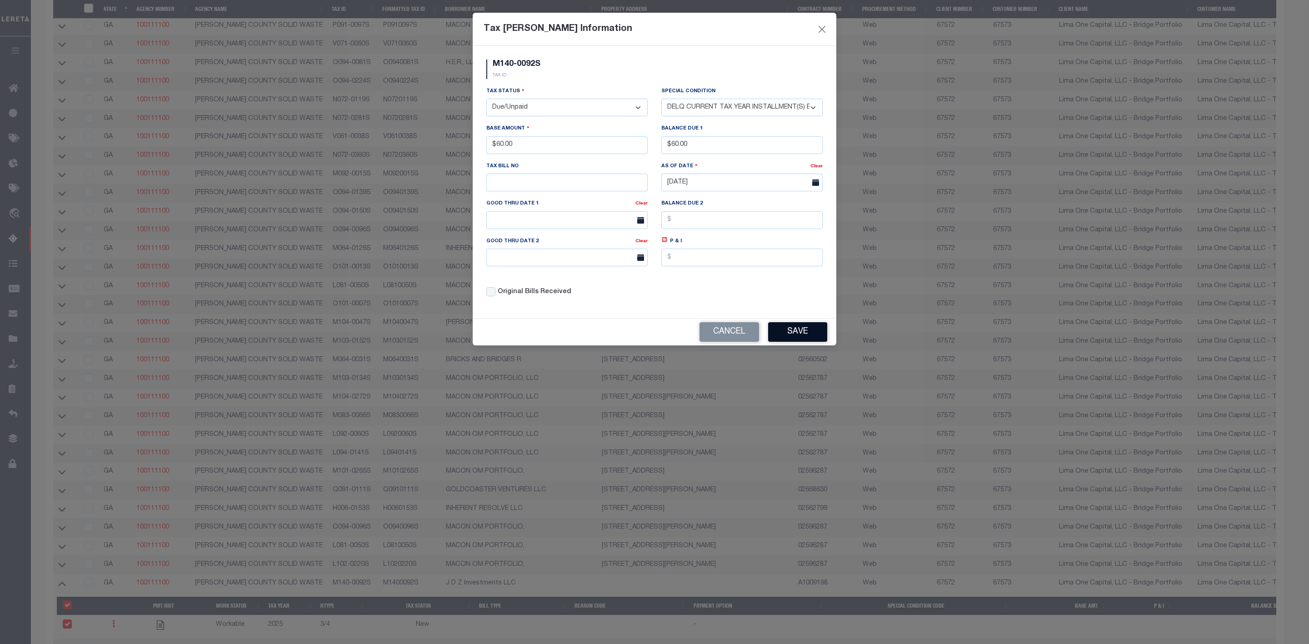
click at [802, 333] on button "Save" at bounding box center [797, 332] width 59 height 20
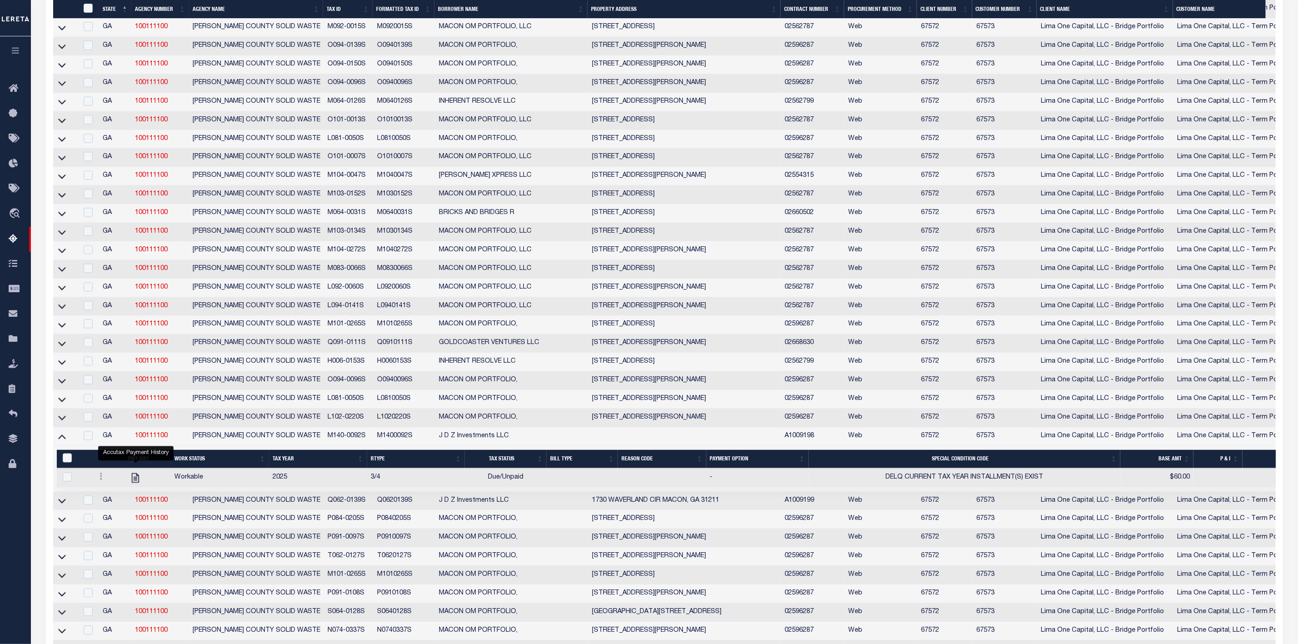
scroll to position [1465, 0]
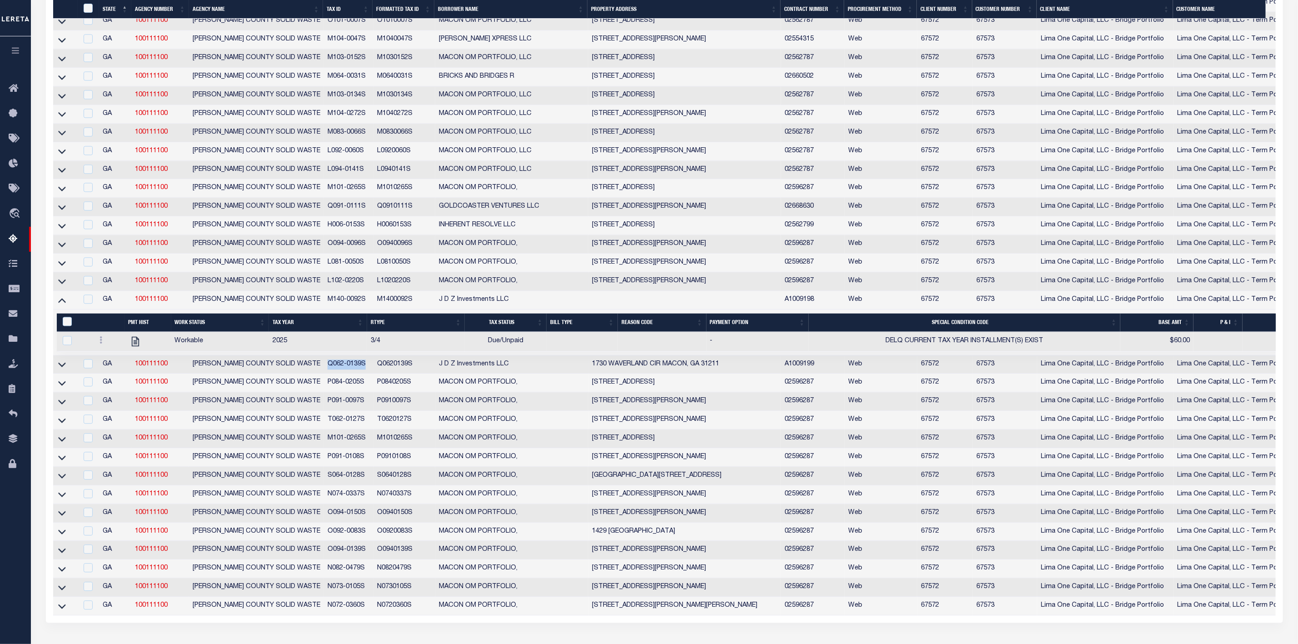
drag, startPoint x: 324, startPoint y: 386, endPoint x: 367, endPoint y: 383, distance: 42.4
click at [367, 374] on td "Q062-0139S" at bounding box center [349, 364] width 50 height 19
checkbox input "true"
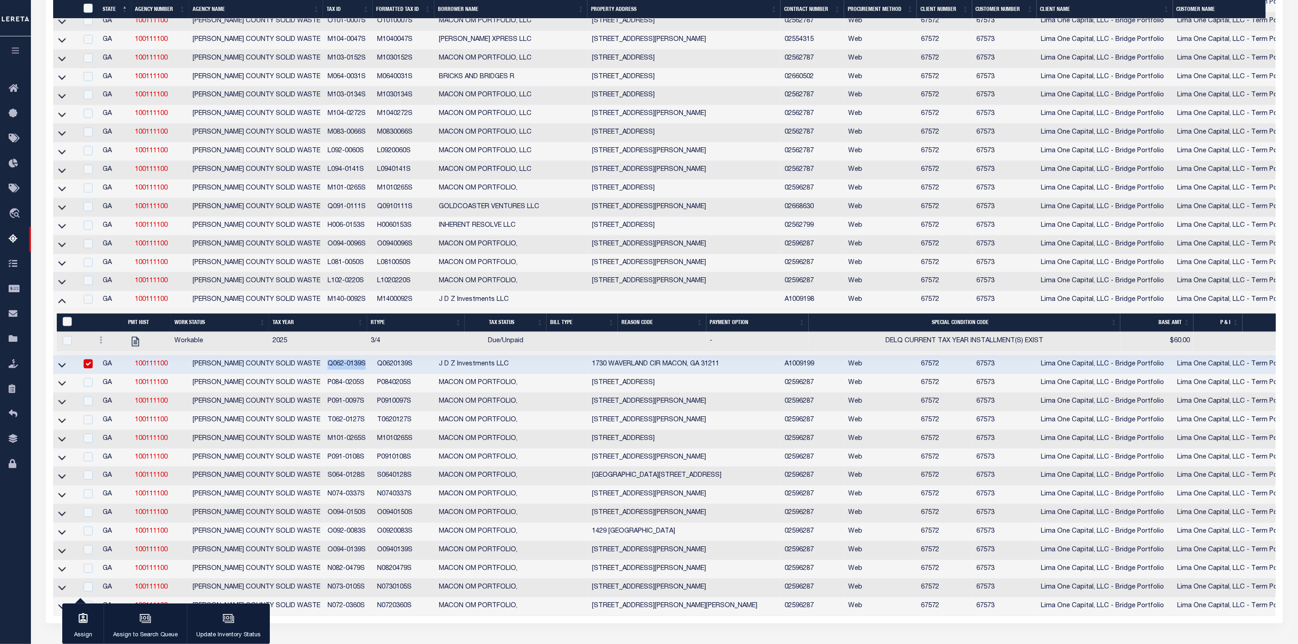
copy td "Q062-0139S"
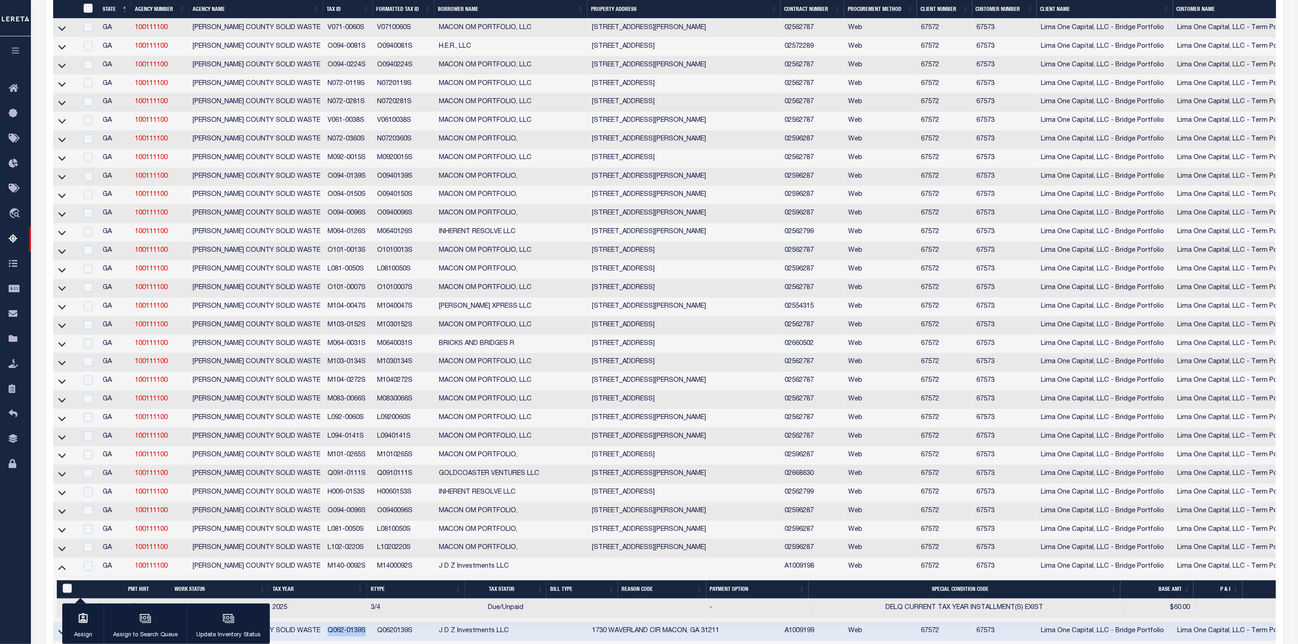
scroll to position [1468, 0]
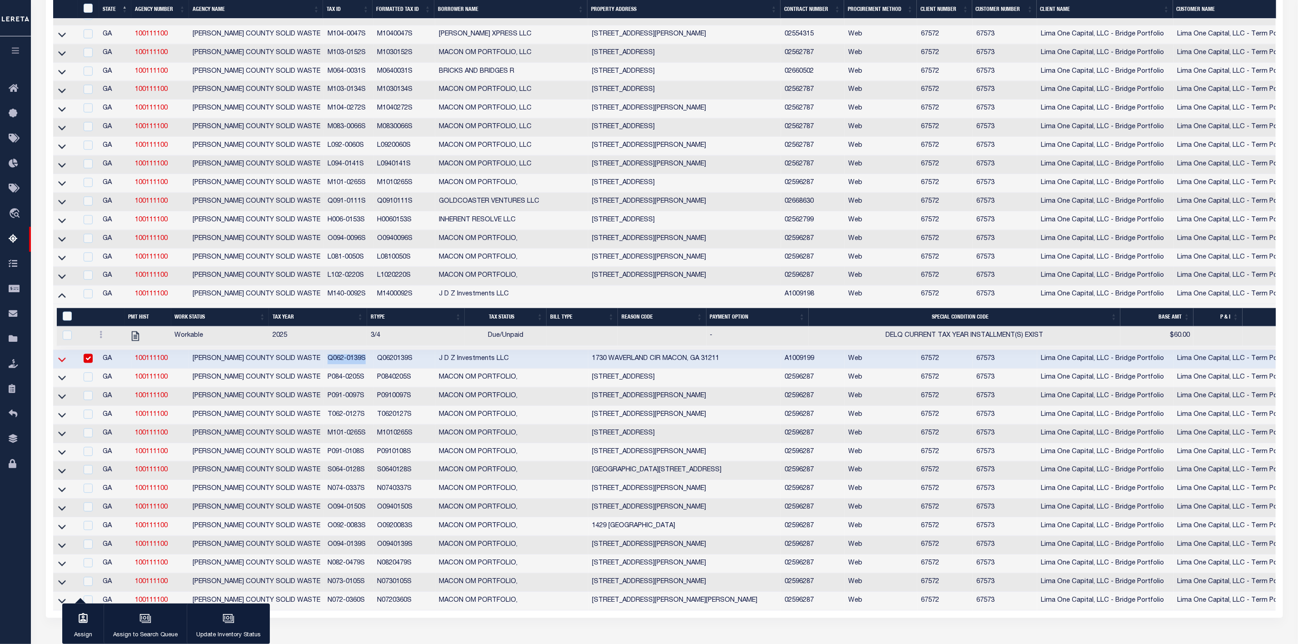
click at [63, 364] on icon at bounding box center [62, 359] width 8 height 10
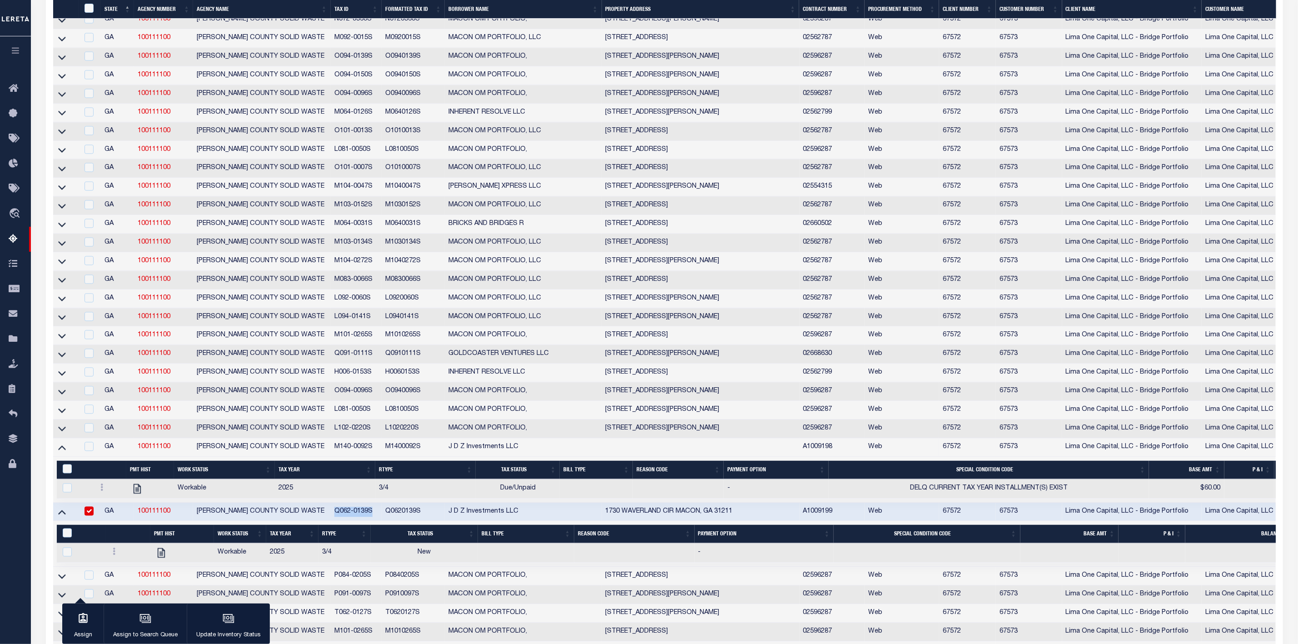
scroll to position [1454, 0]
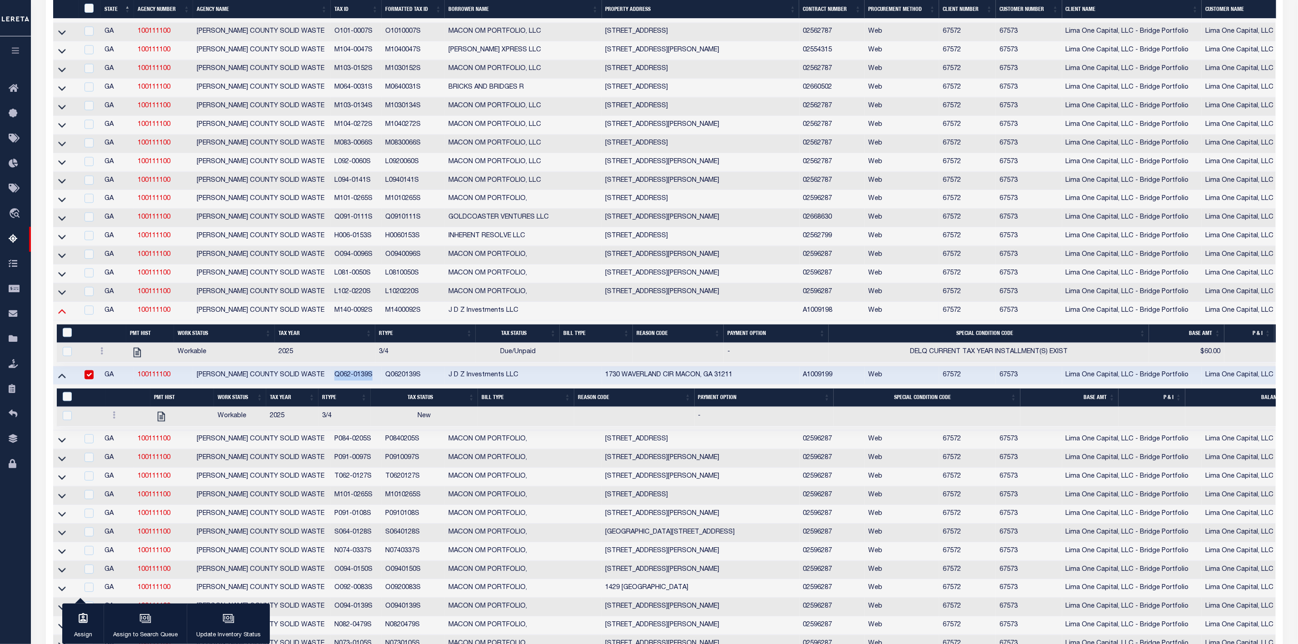
click at [62, 315] on icon at bounding box center [62, 311] width 8 height 10
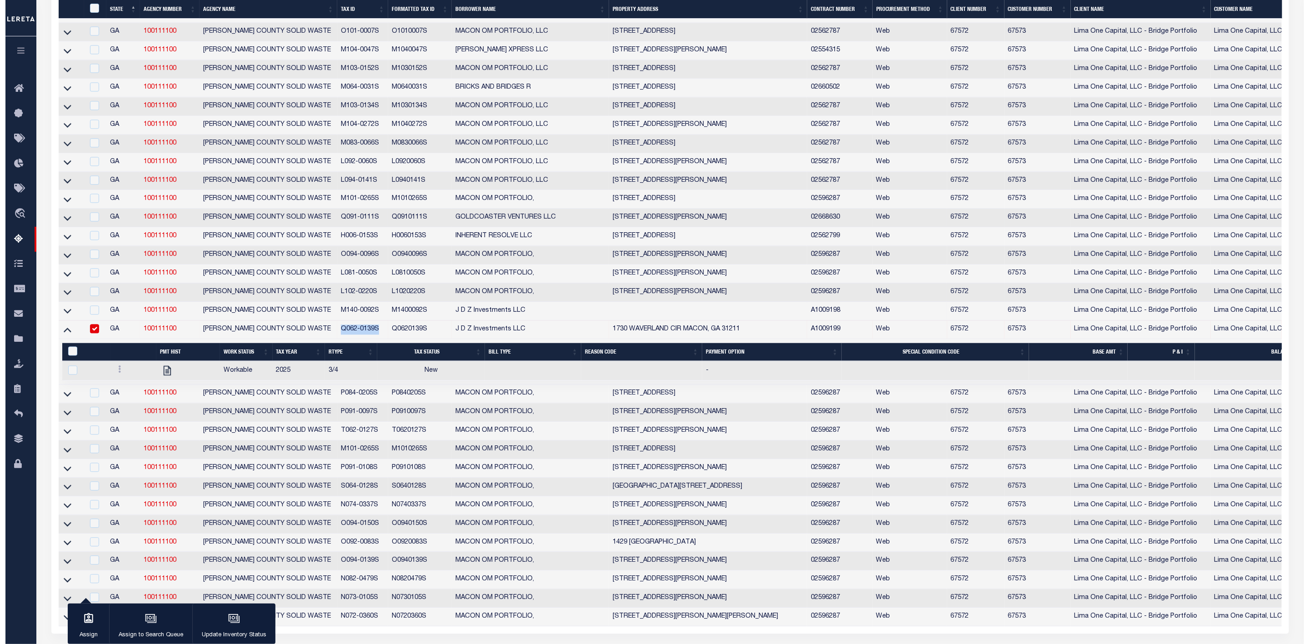
scroll to position [1416, 0]
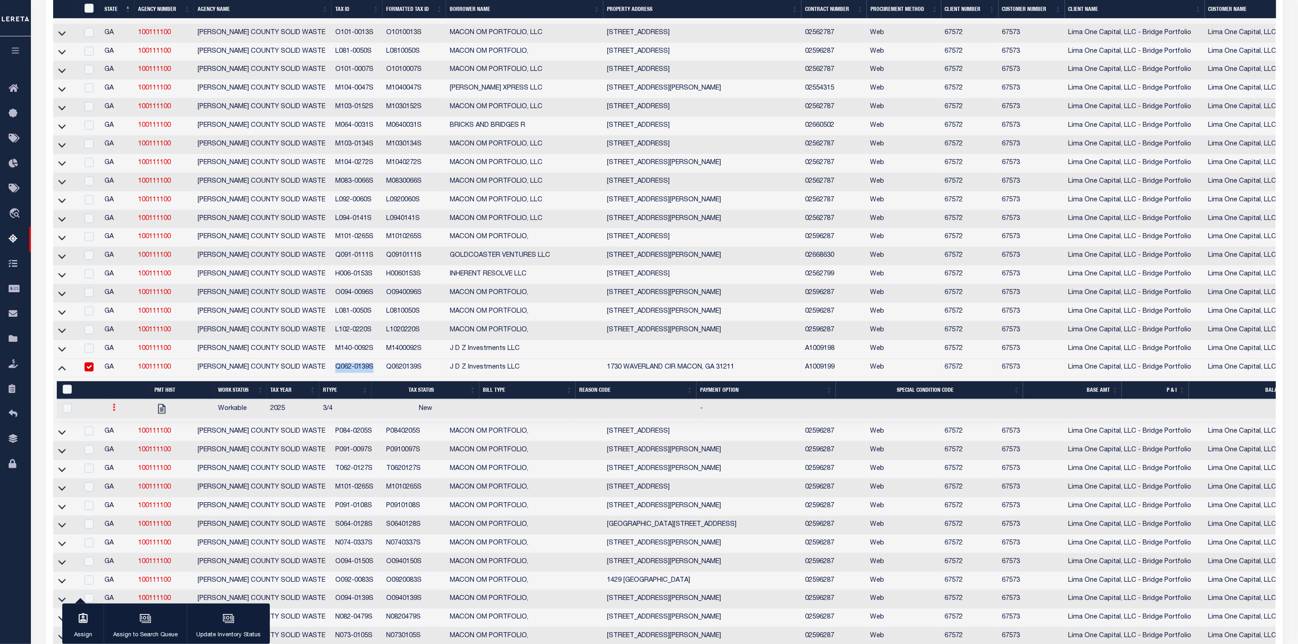
click at [112, 412] on link at bounding box center [114, 408] width 10 height 7
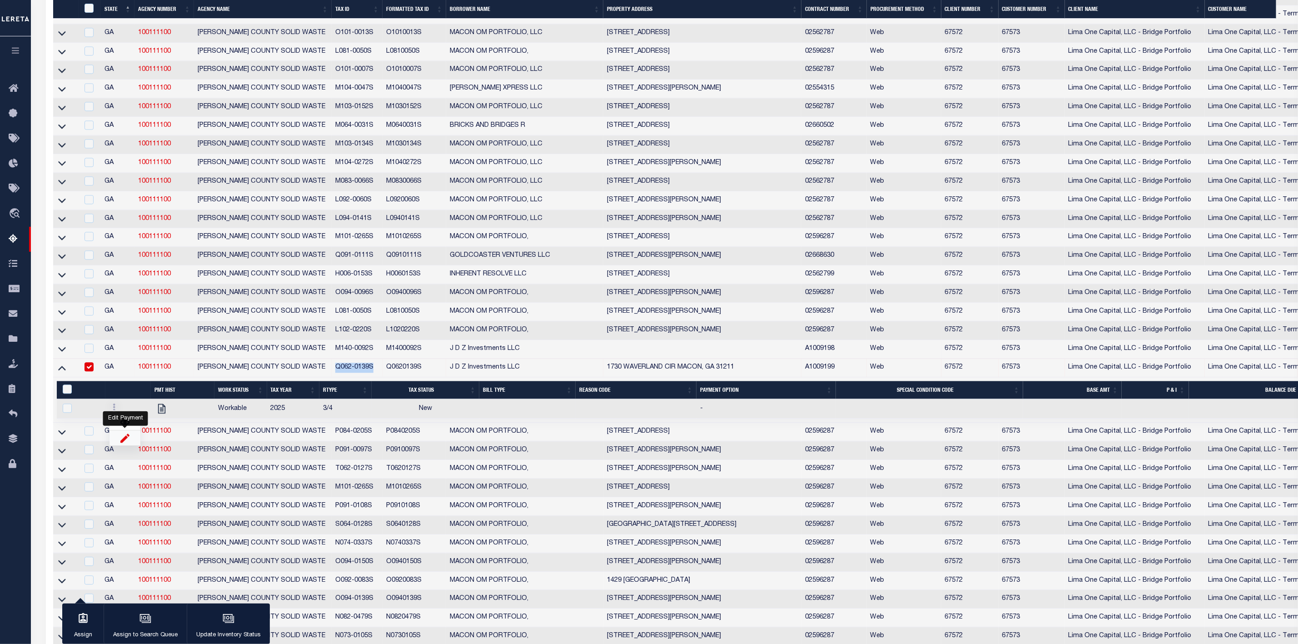
click at [120, 443] on img "" at bounding box center [124, 438] width 9 height 10
checkbox input "true"
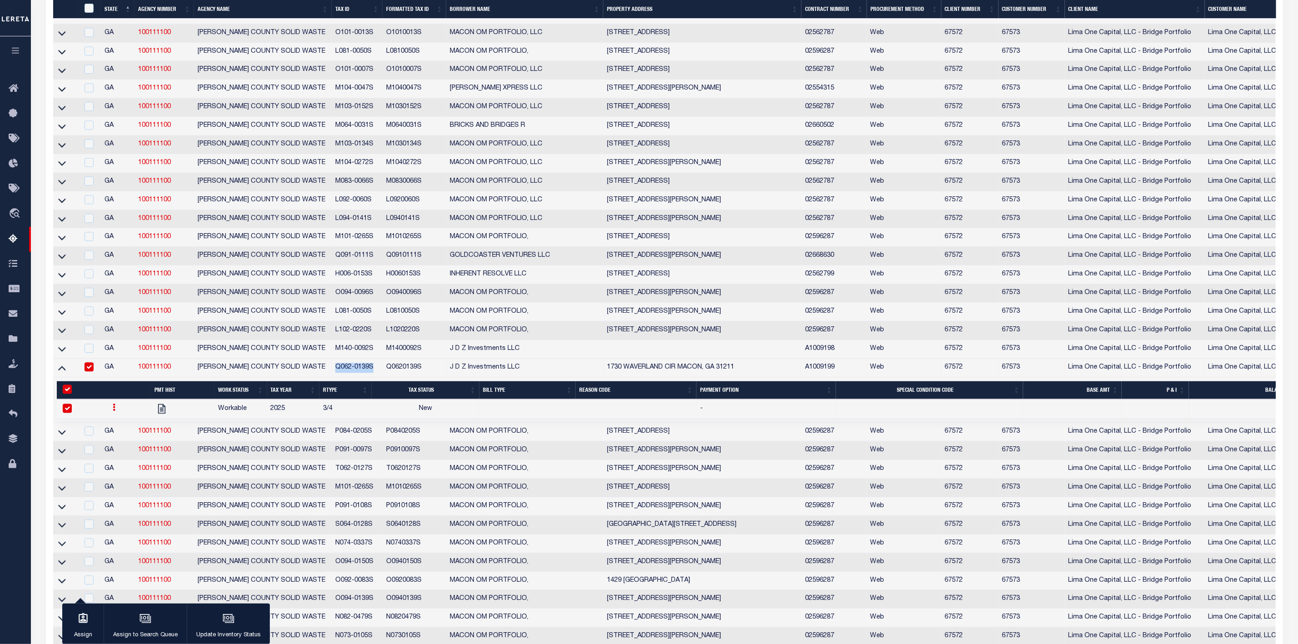
select select
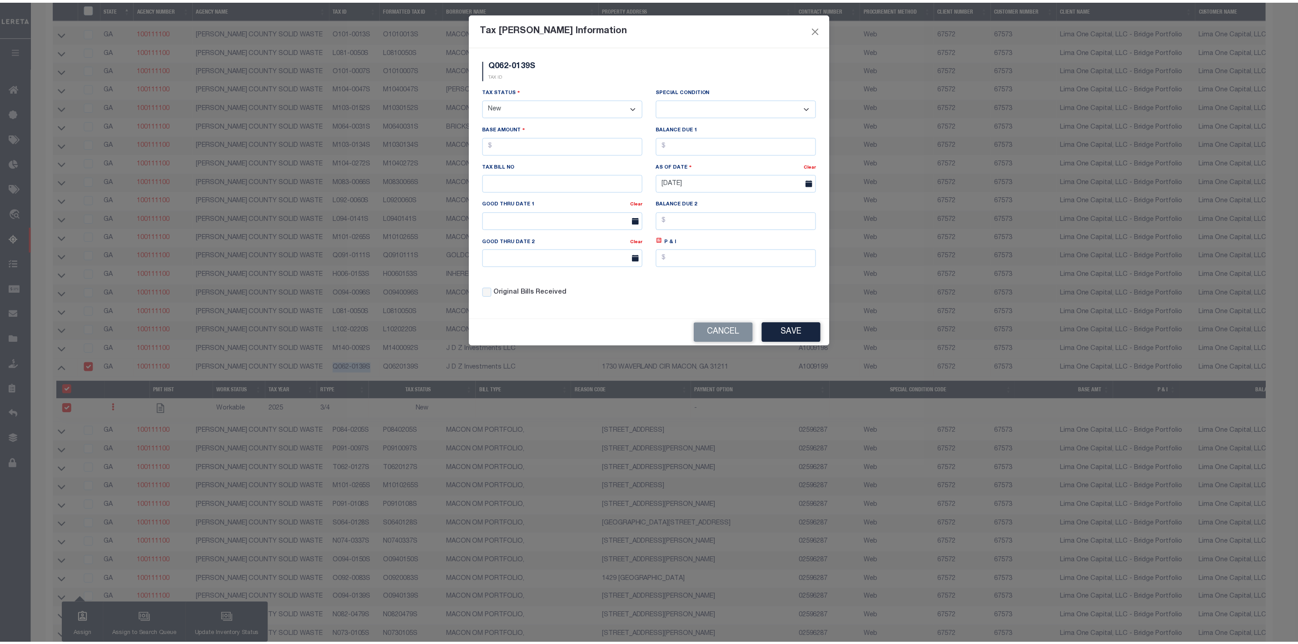
scroll to position [1129, 0]
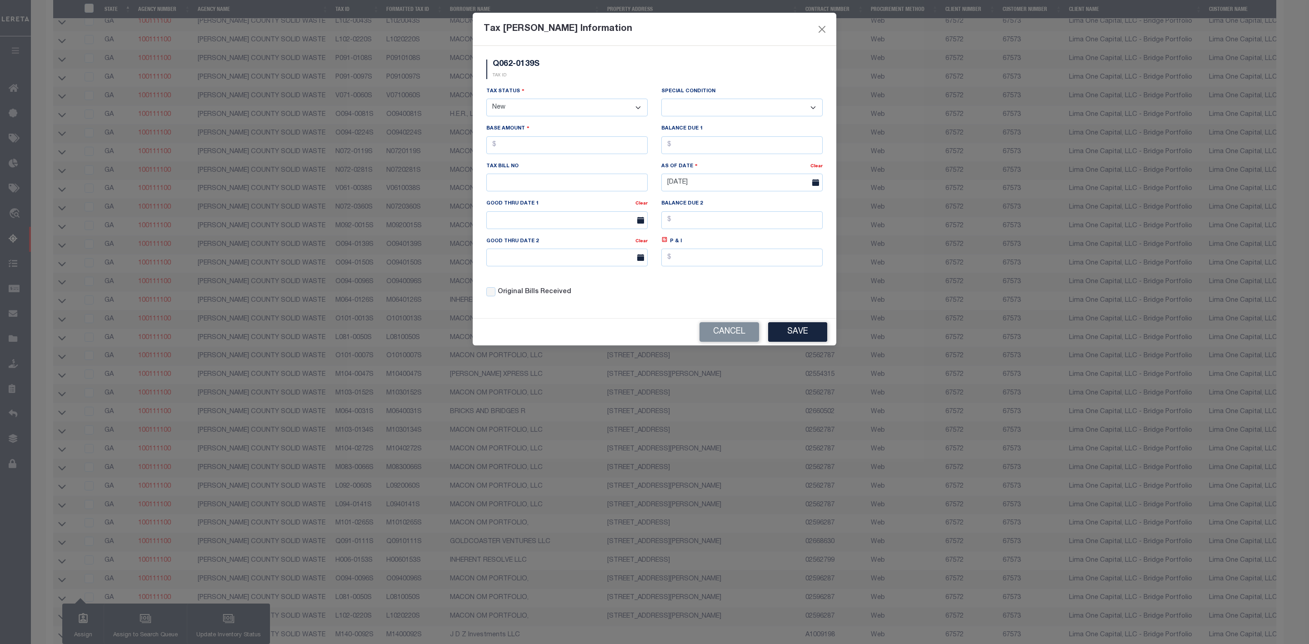
click at [611, 110] on select "- Select Status - Open Due/Unpaid Paid Incomplete No Tax Due Internal Refund Pr…" at bounding box center [566, 108] width 161 height 18
select select "DUE"
click at [486, 100] on select "- Select Status - Open Due/Unpaid Paid Incomplete No Tax Due Internal Refund Pr…" at bounding box center [566, 108] width 161 height 18
select select "0"
click at [545, 150] on input "text" at bounding box center [566, 145] width 161 height 18
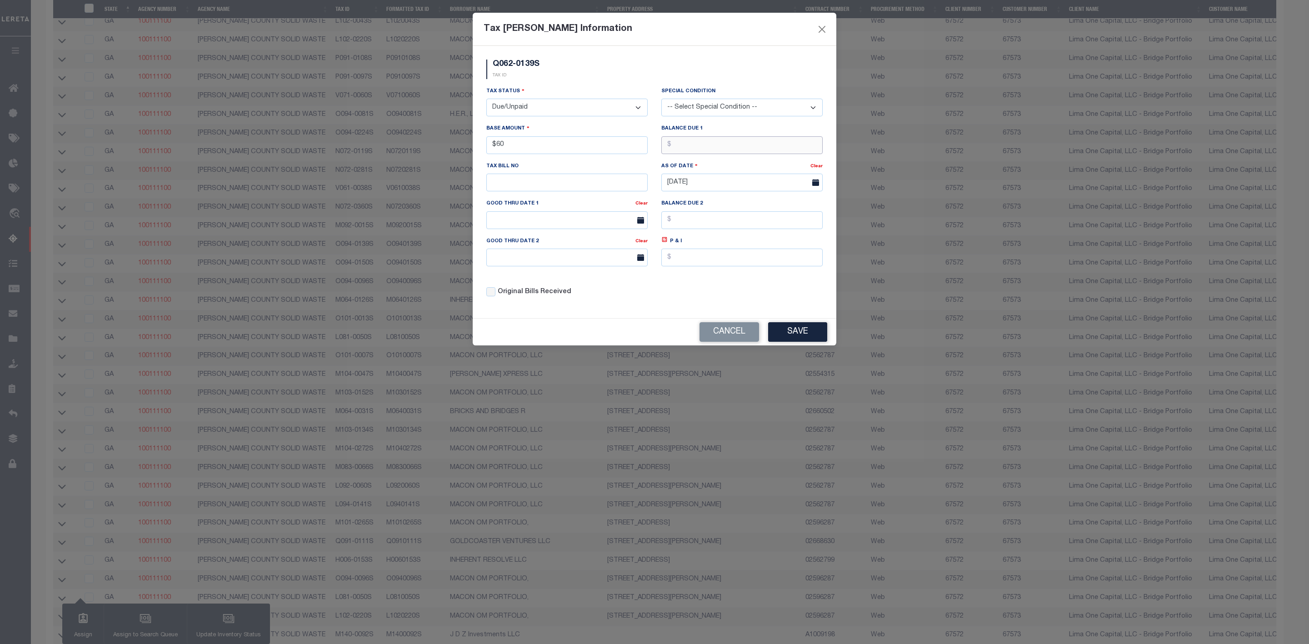
type input "$60.00"
click at [720, 108] on select "-- Select Special Condition -- 3RD PARTY TAX LIEN AGENCY TAX LIEN (A.K.A Inside…" at bounding box center [741, 108] width 161 height 18
select select "17"
click at [661, 100] on select "-- Select Special Condition -- 3RD PARTY TAX LIEN AGENCY TAX LIEN (A.K.A Inside…" at bounding box center [741, 108] width 161 height 18
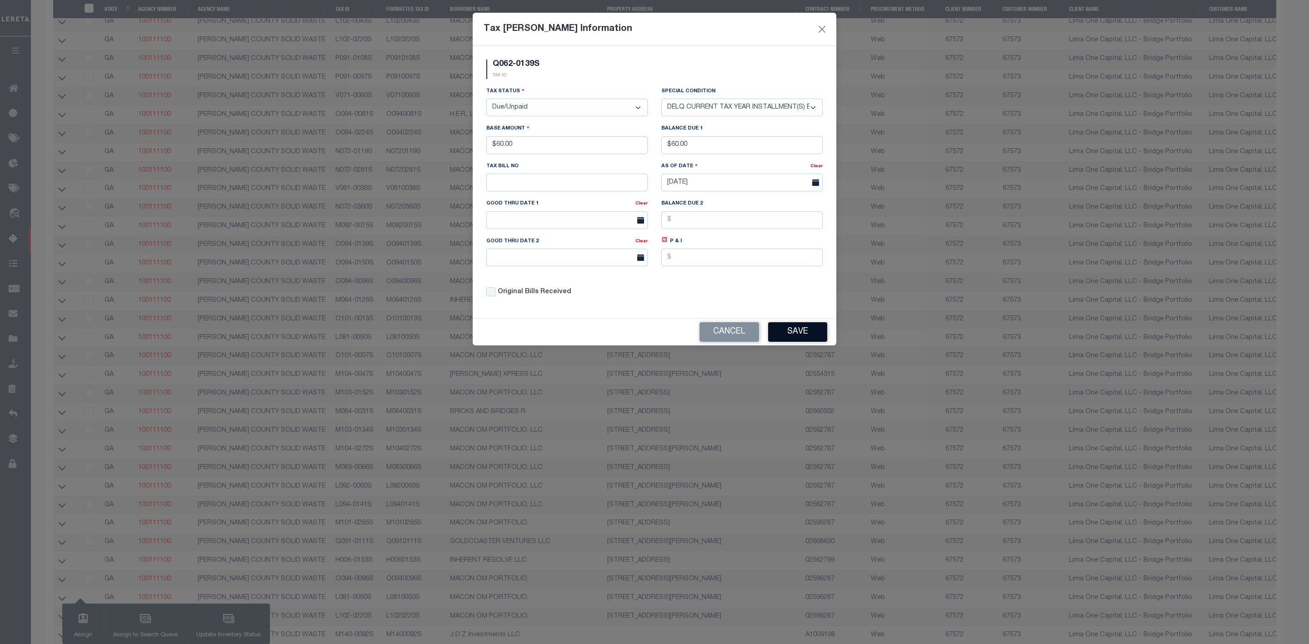
click at [817, 342] on button "Save" at bounding box center [797, 332] width 59 height 20
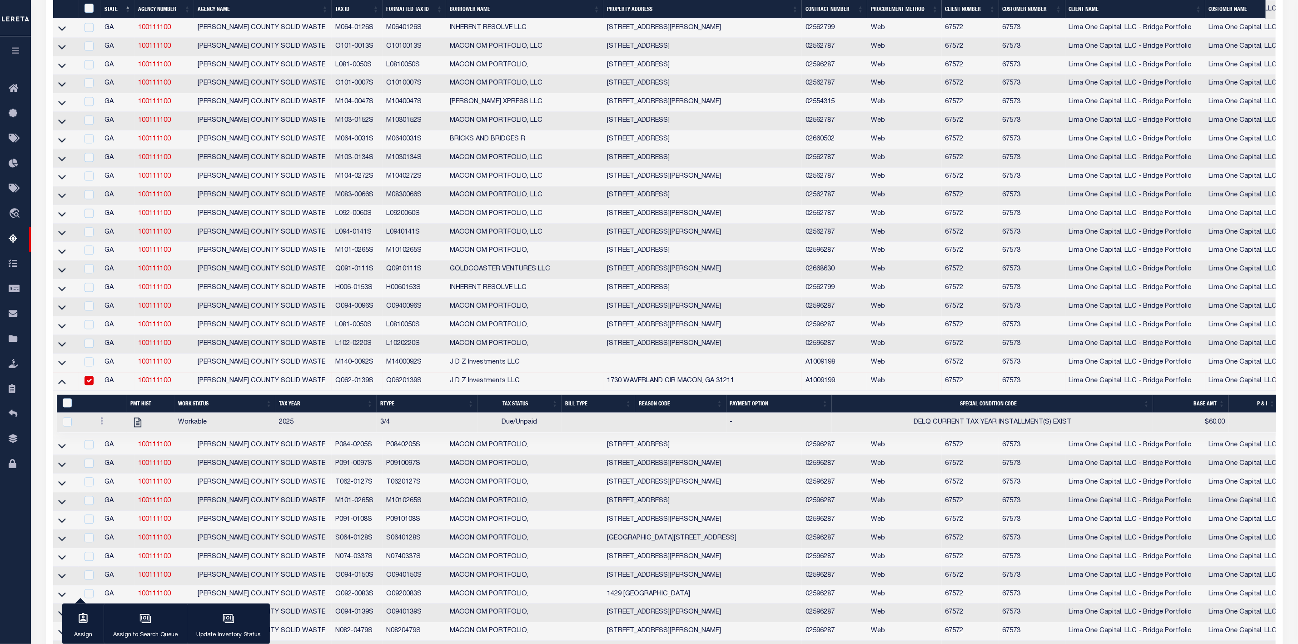
scroll to position [1556, 0]
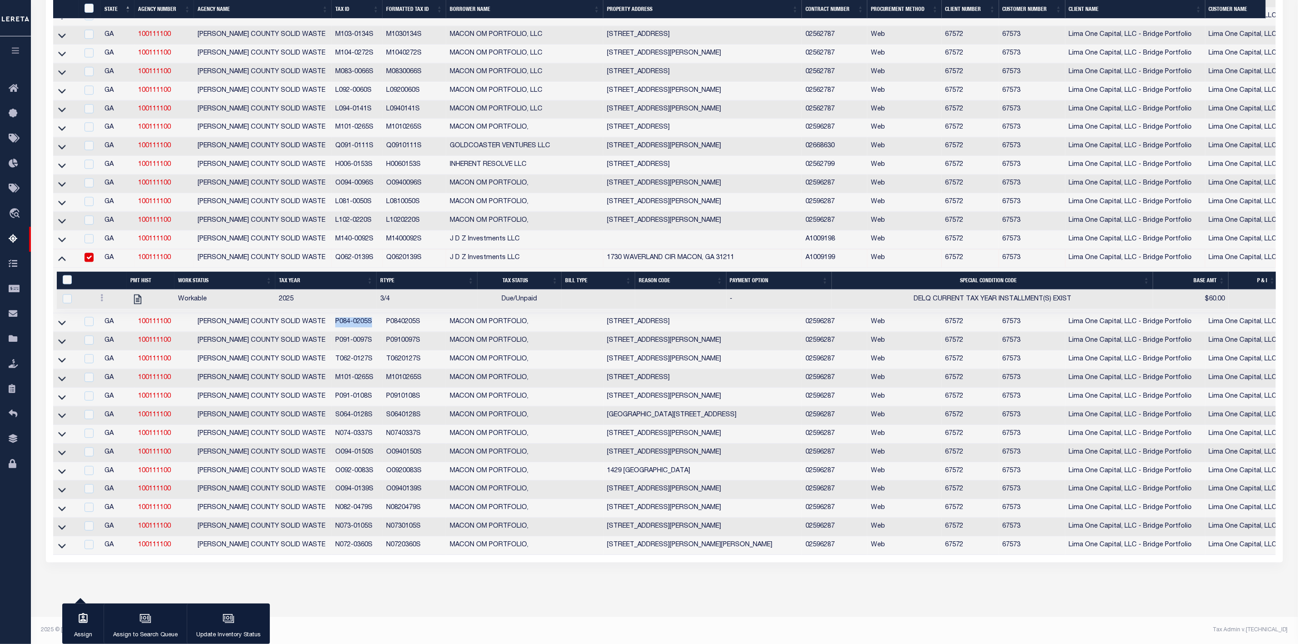
drag, startPoint x: 334, startPoint y: 311, endPoint x: 375, endPoint y: 313, distance: 40.5
click at [375, 313] on td "P084-0205S" at bounding box center [357, 322] width 51 height 19
checkbox input "true"
copy td "P084-0205S"
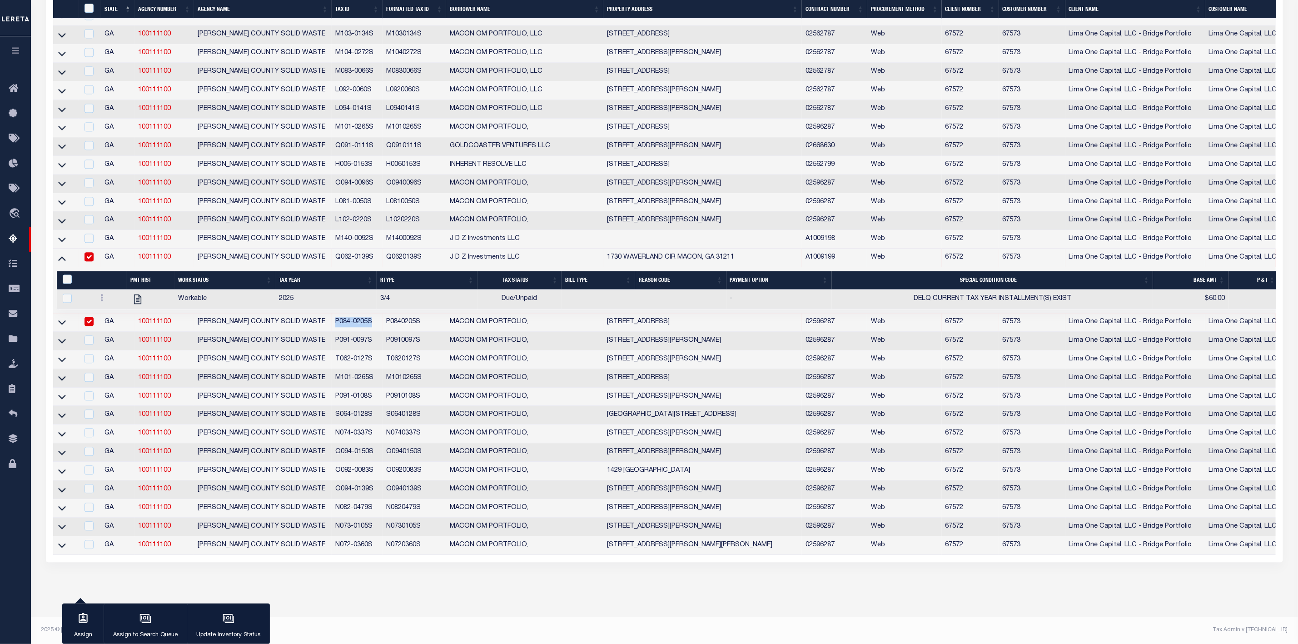
scroll to position [1414, 0]
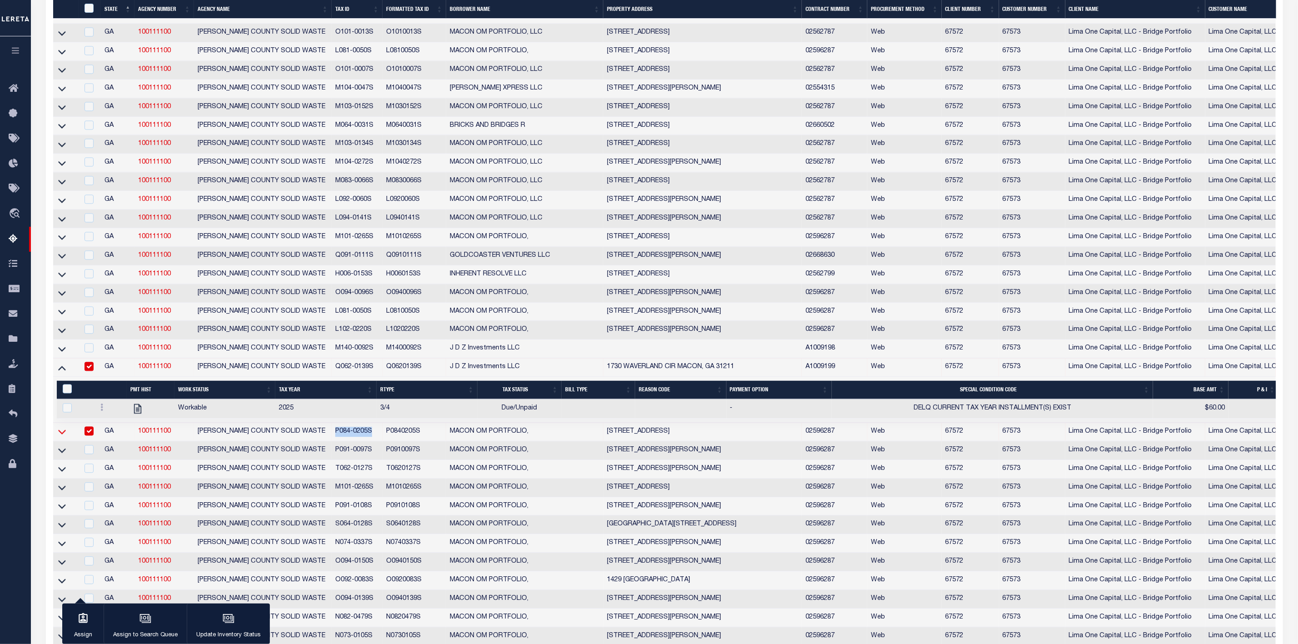
click at [63, 434] on icon at bounding box center [62, 432] width 8 height 5
click at [88, 222] on input "checkbox" at bounding box center [89, 217] width 9 height 9
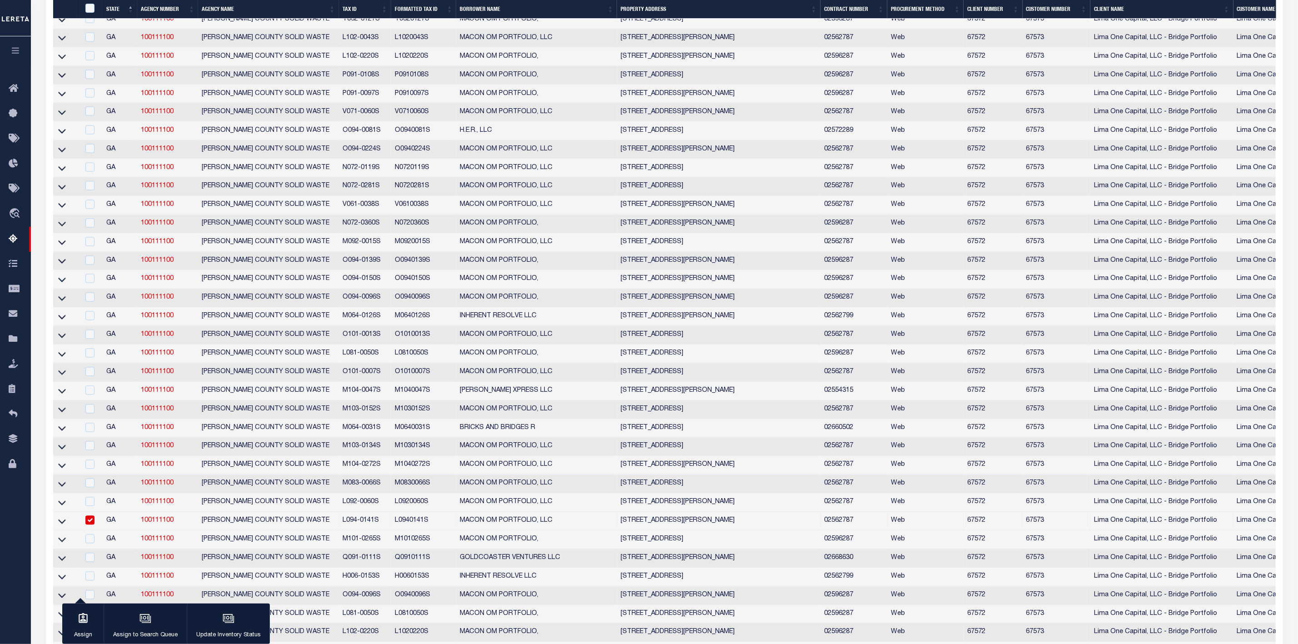
scroll to position [1316, 0]
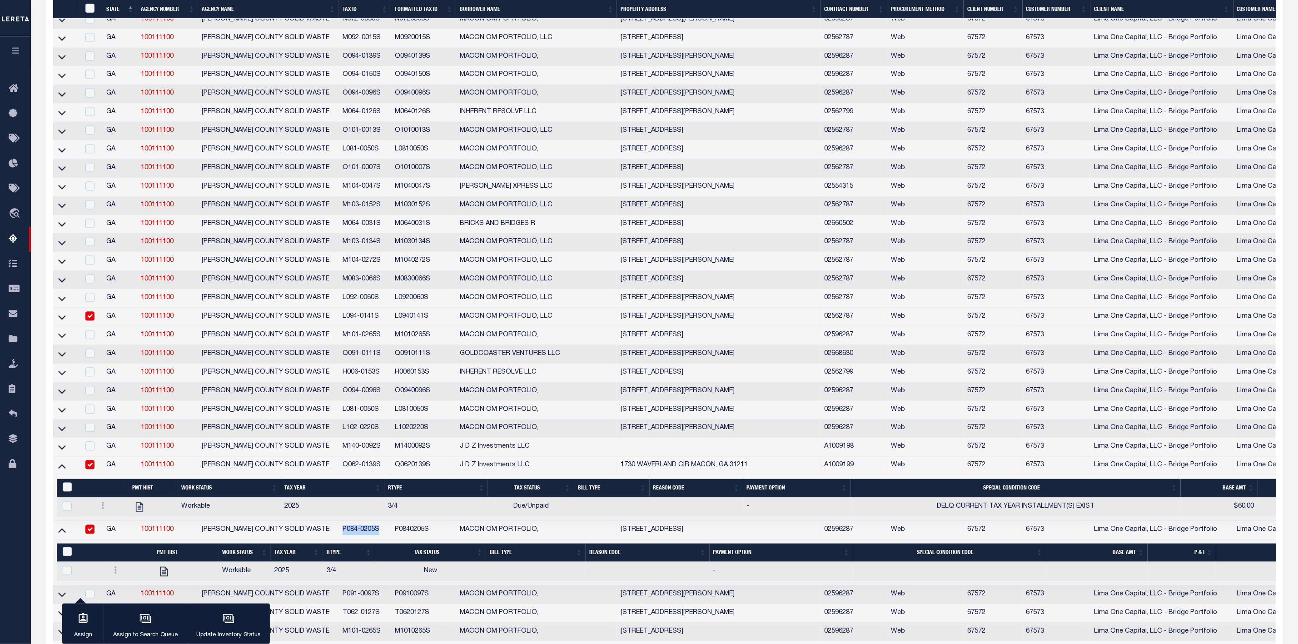
click at [90, 320] on input "checkbox" at bounding box center [89, 315] width 9 height 9
checkbox input "false"
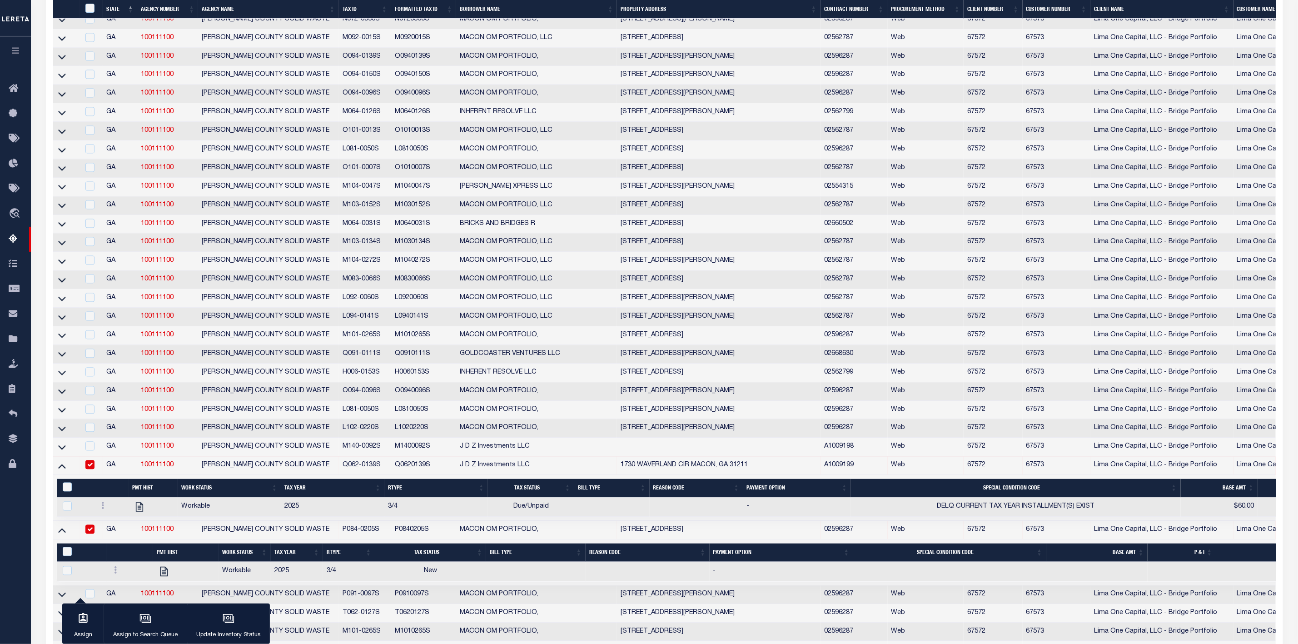
click at [84, 470] on div at bounding box center [91, 465] width 16 height 10
checkbox input "false"
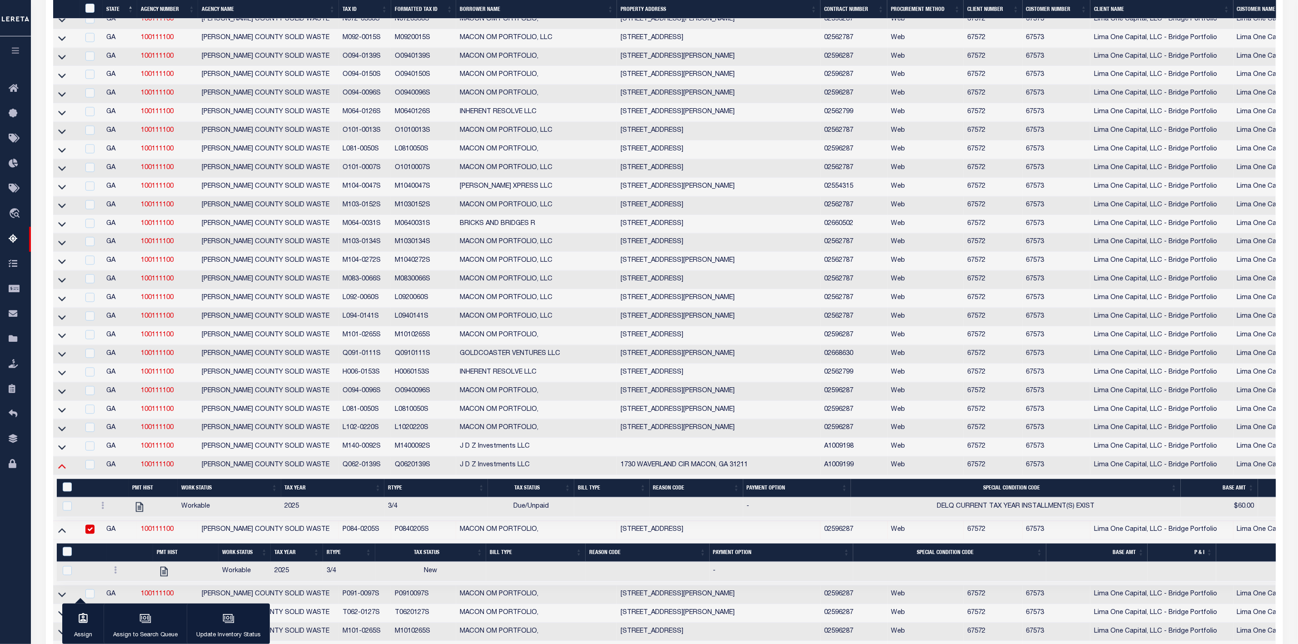
click at [60, 469] on icon at bounding box center [62, 466] width 8 height 5
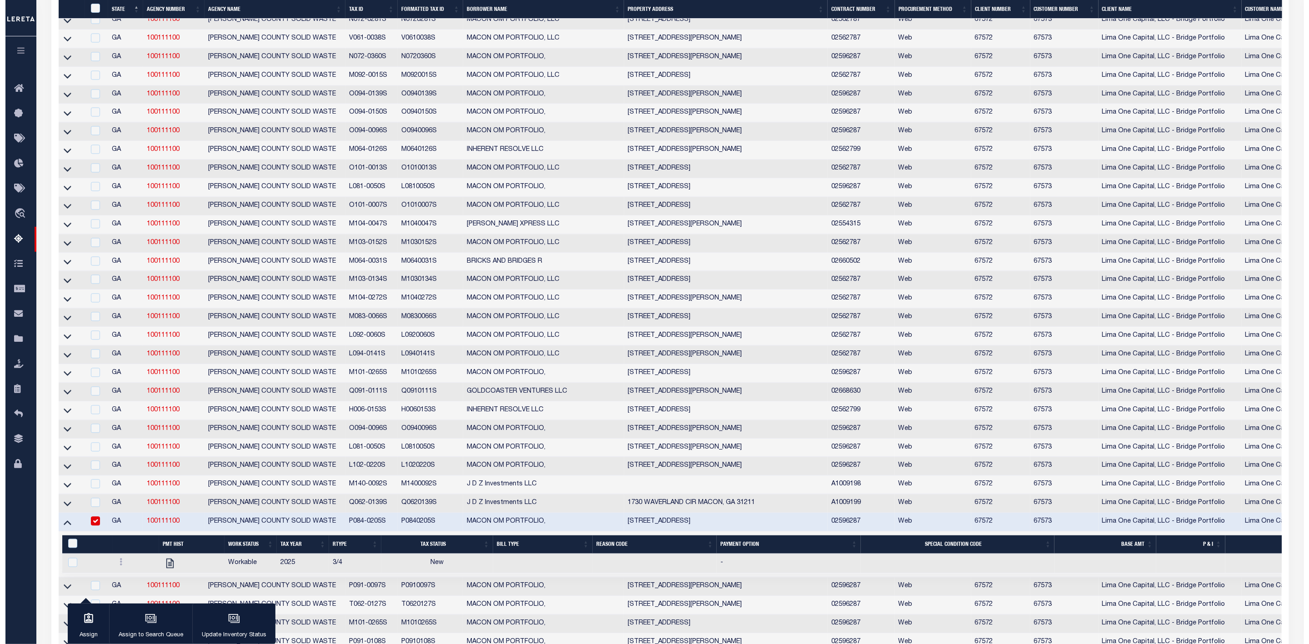
scroll to position [1482, 0]
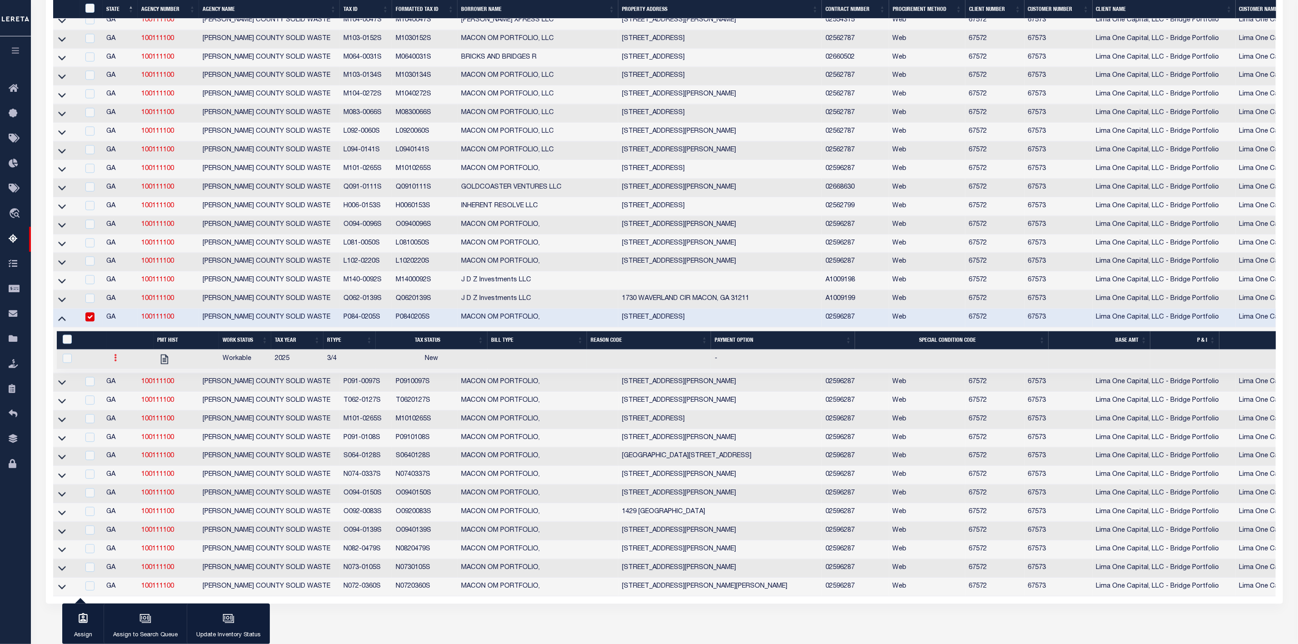
click at [114, 361] on icon at bounding box center [115, 357] width 3 height 7
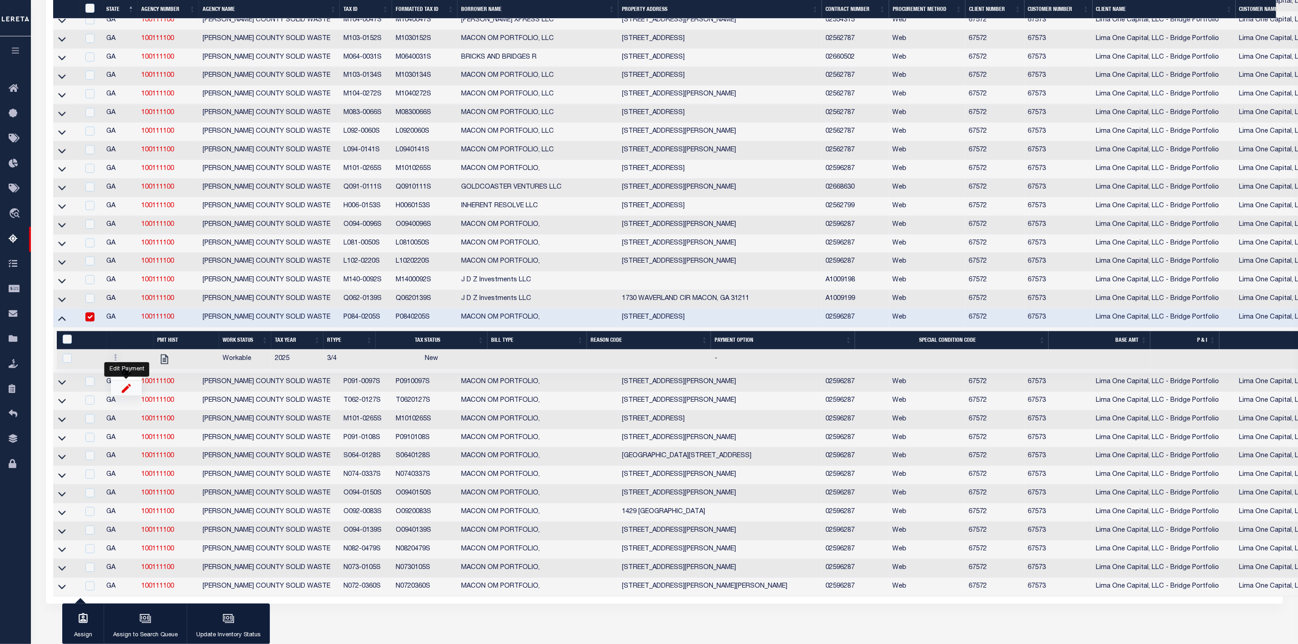
click at [125, 393] on img "" at bounding box center [126, 388] width 9 height 10
checkbox input "true"
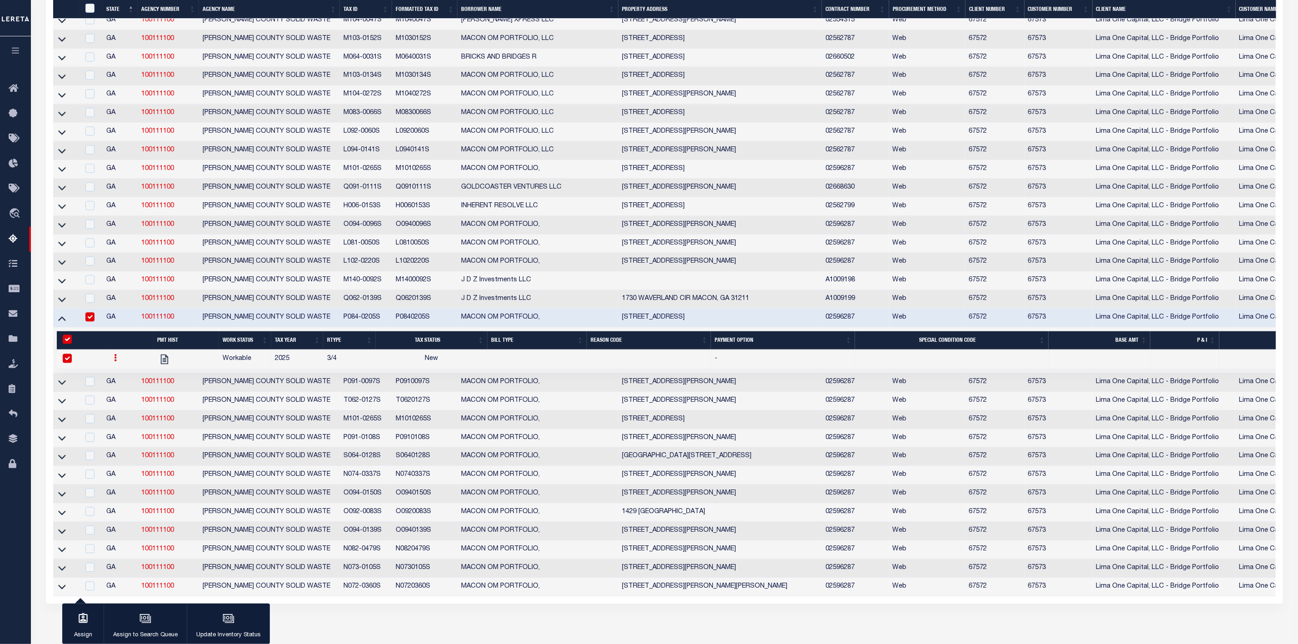
select select
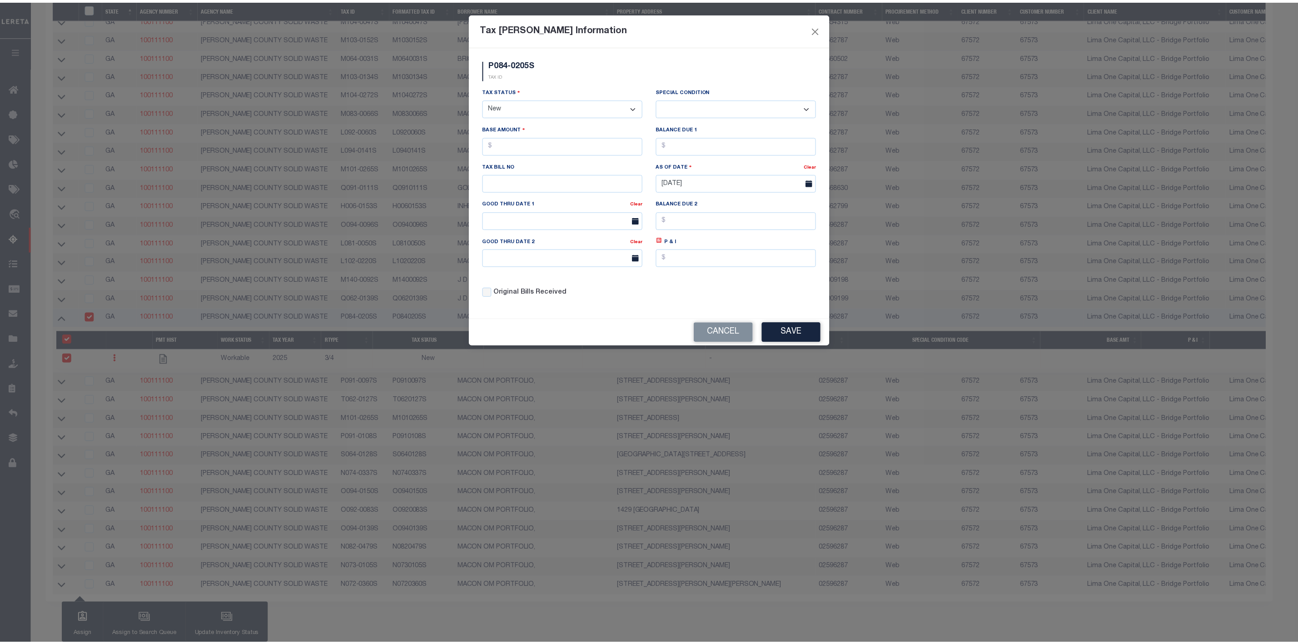
scroll to position [1120, 0]
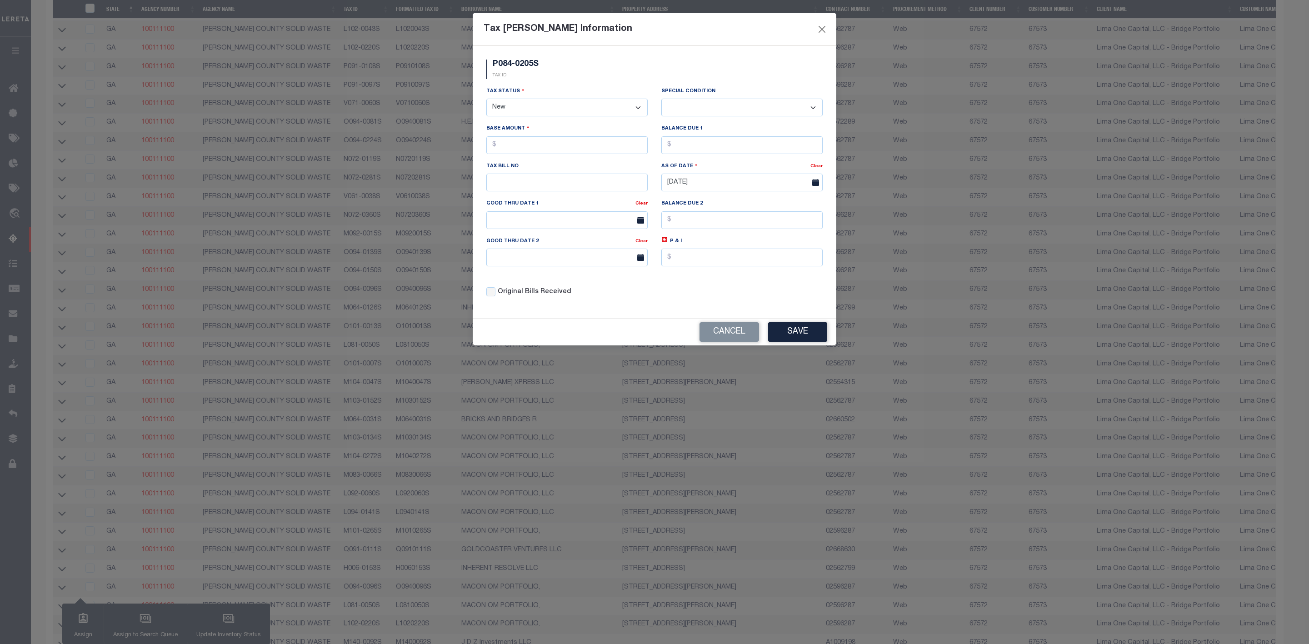
click at [590, 107] on select "- Select Status - Open Due/Unpaid Paid Incomplete No Tax Due Internal Refund Pr…" at bounding box center [566, 108] width 161 height 18
select select "DUE"
click at [486, 100] on select "- Select Status - Open Due/Unpaid Paid Incomplete No Tax Due Internal Refund Pr…" at bounding box center [566, 108] width 161 height 18
select select "0"
click at [564, 110] on select "- Select Status - Open Due/Unpaid Paid Incomplete No Tax Due Internal Refund Pr…" at bounding box center [566, 108] width 161 height 18
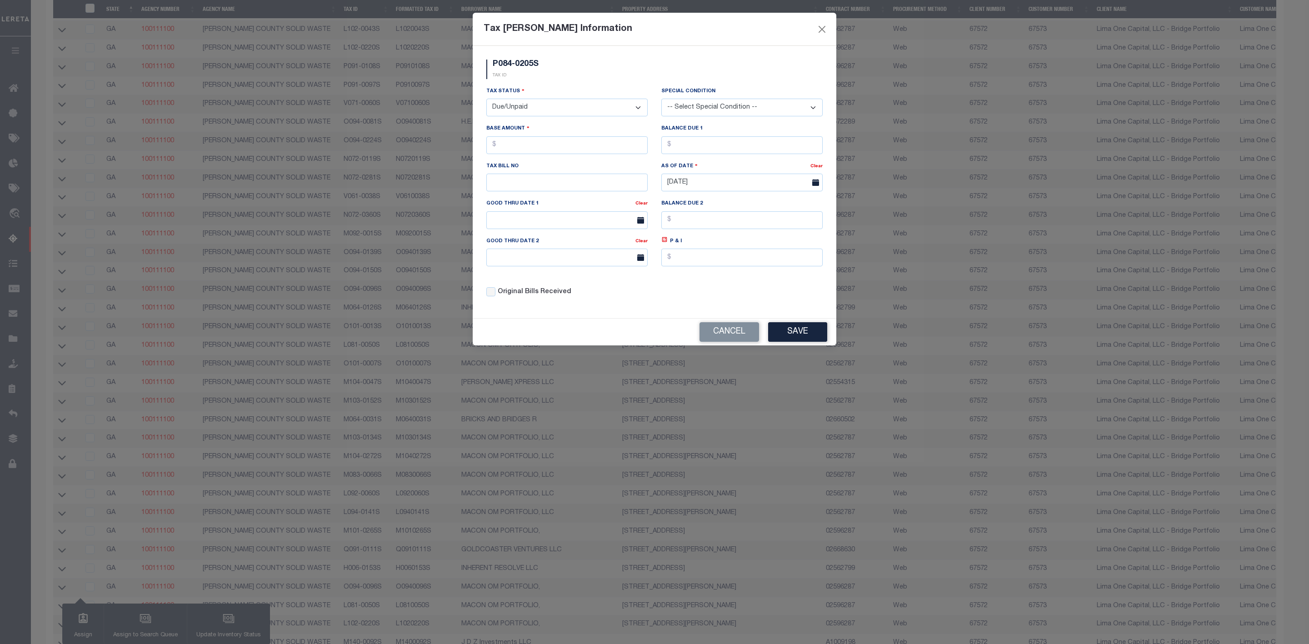
select select "PYD"
click at [486, 100] on select "- Select Status - Open Due/Unpaid Paid Incomplete No Tax Due Internal Refund Pr…" at bounding box center [566, 108] width 161 height 18
click at [588, 149] on input "text" at bounding box center [566, 145] width 161 height 18
type input "$0.00"
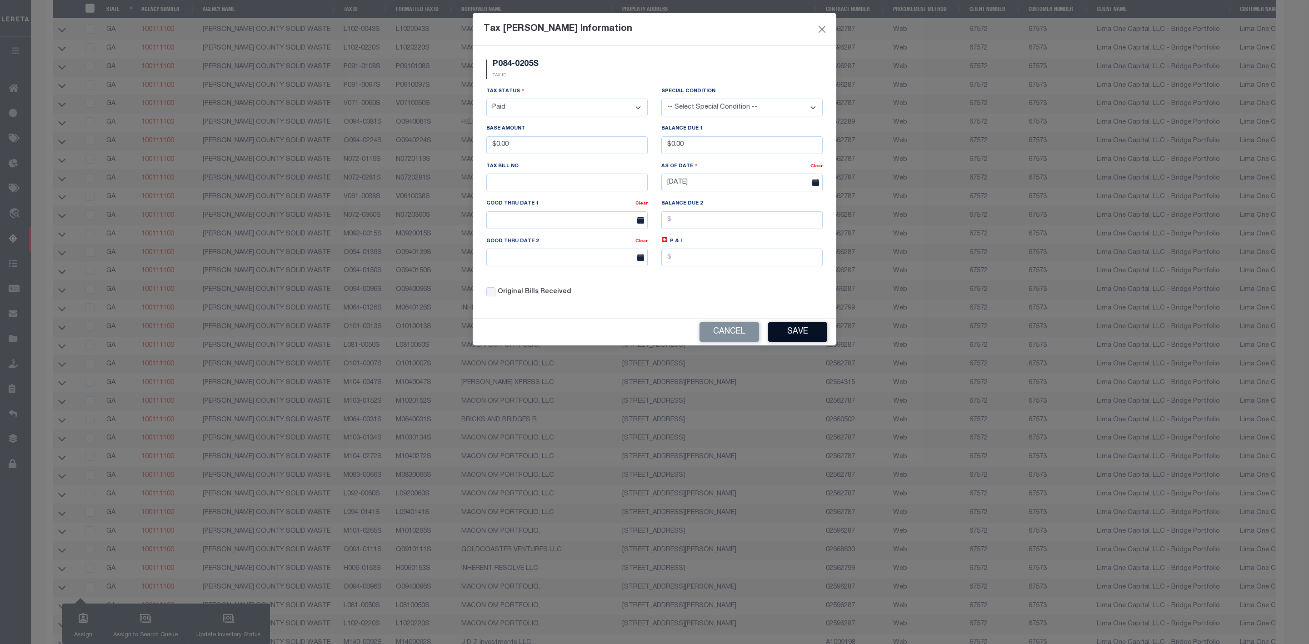
click at [810, 342] on button "Save" at bounding box center [797, 332] width 59 height 20
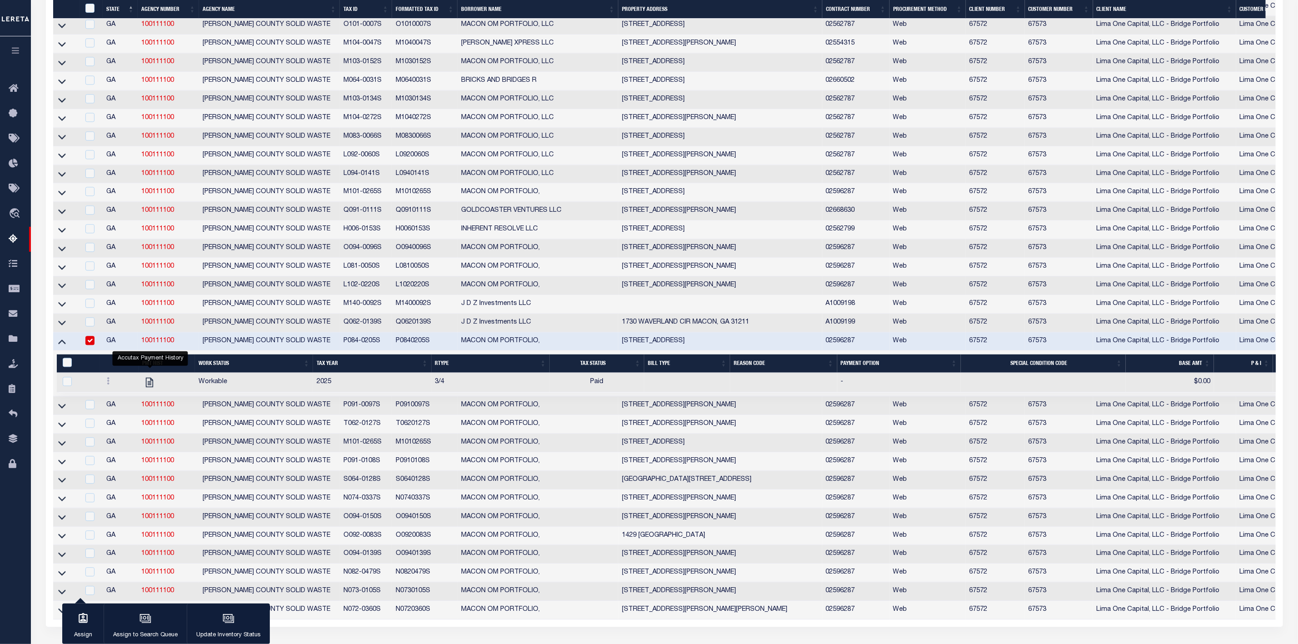
scroll to position [1529, 0]
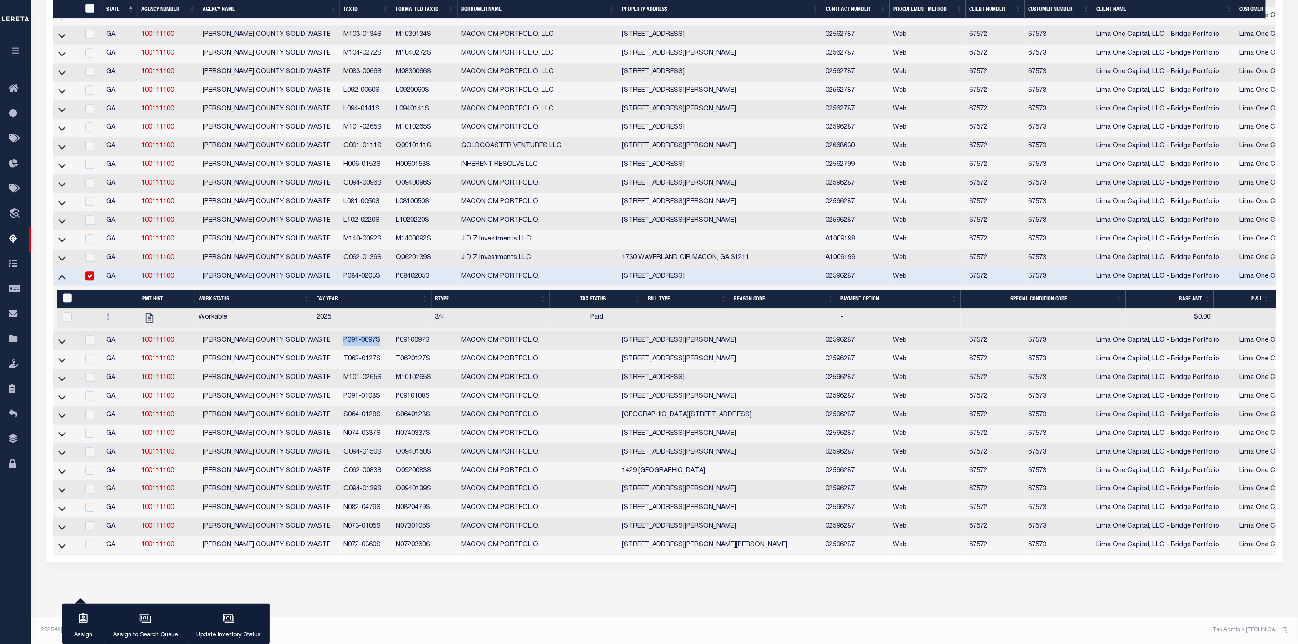
drag, startPoint x: 340, startPoint y: 360, endPoint x: 386, endPoint y: 356, distance: 46.5
click at [386, 350] on td "P091-0097S" at bounding box center [366, 341] width 52 height 19
checkbox input "true"
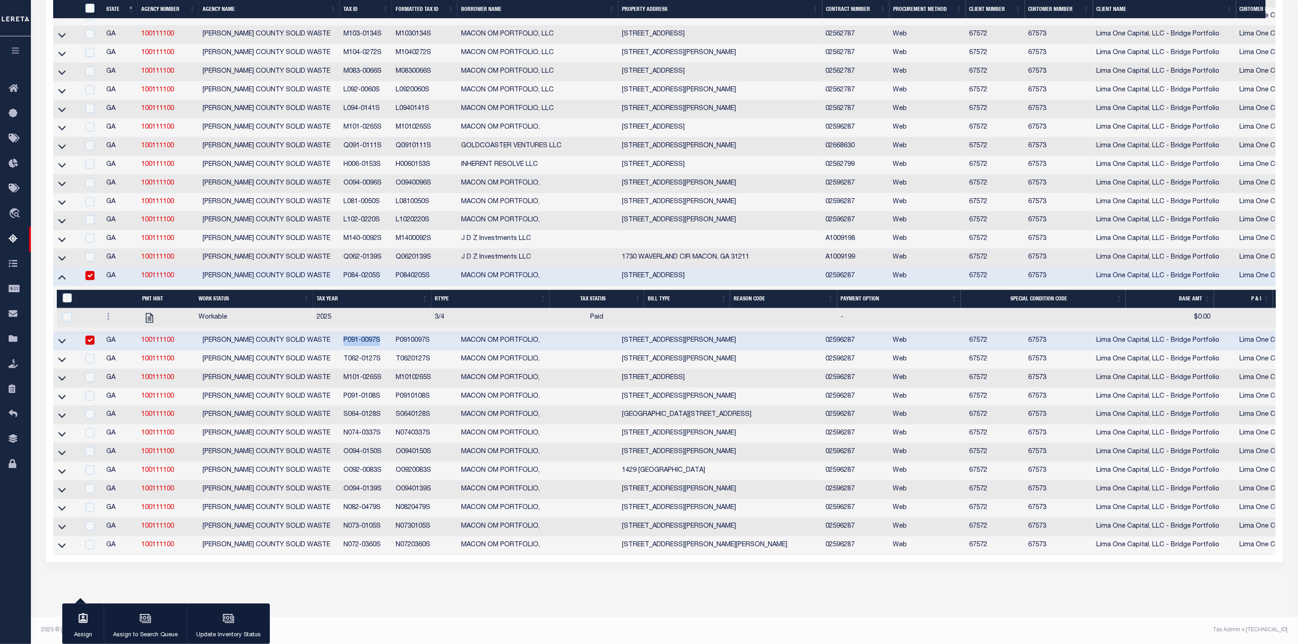
copy td "P091-0097S"
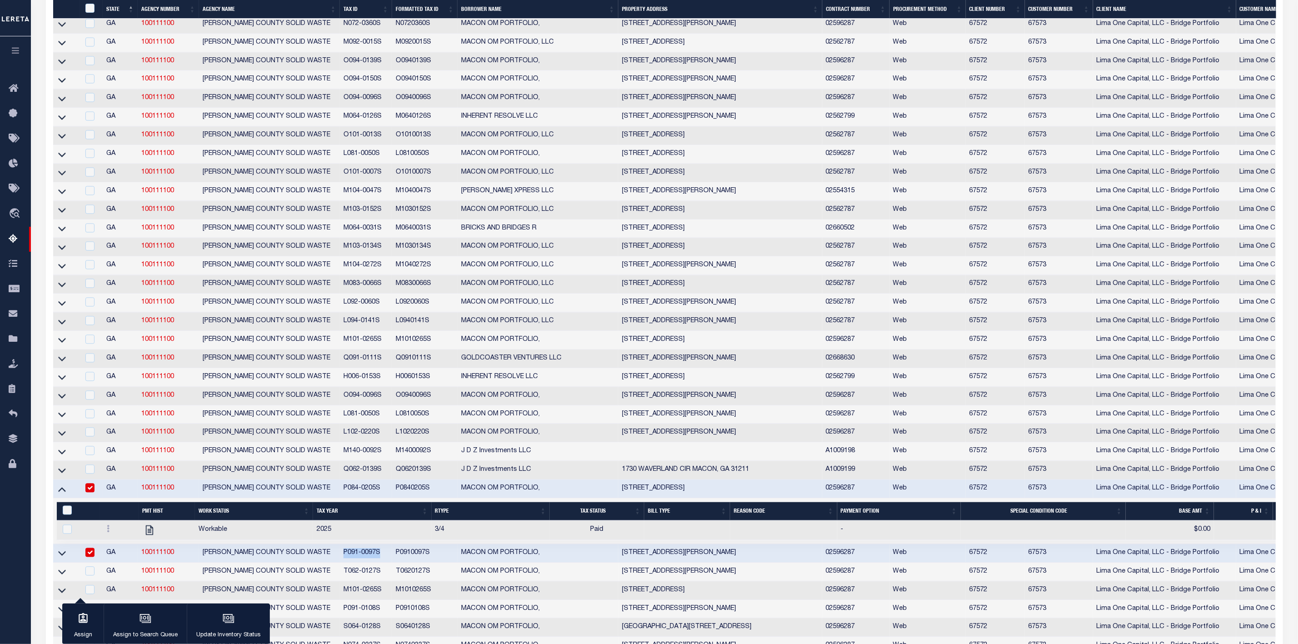
click at [90, 492] on input "checkbox" at bounding box center [89, 487] width 9 height 9
checkbox input "false"
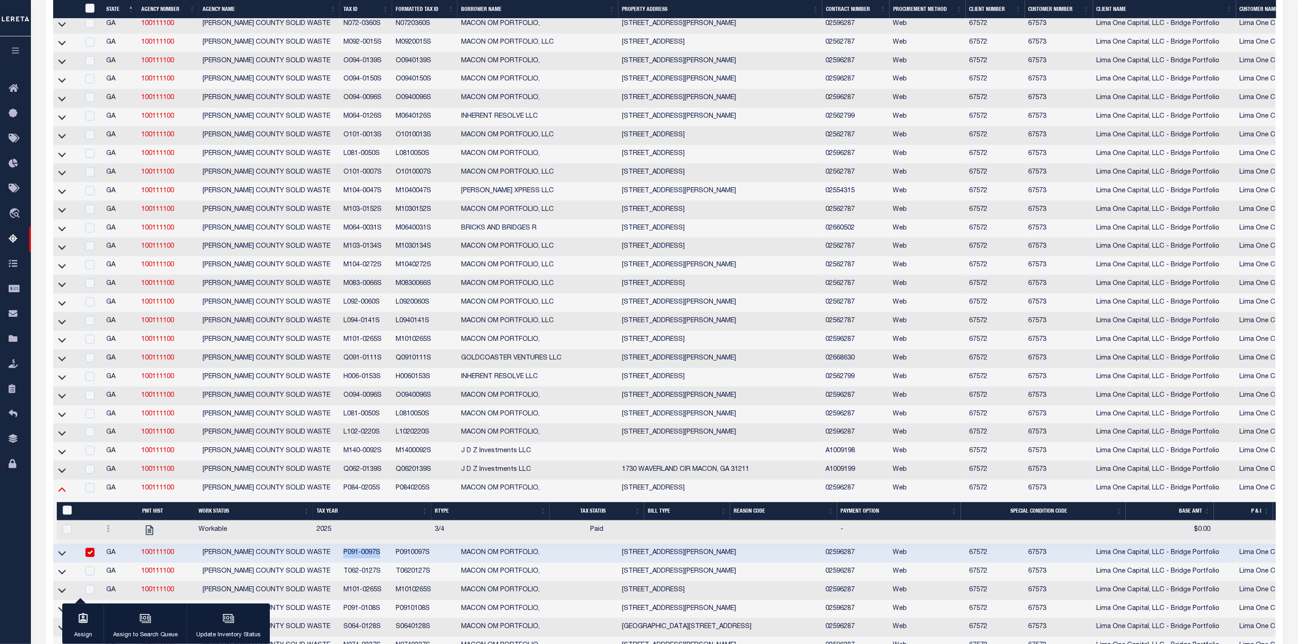
click at [62, 492] on icon at bounding box center [62, 489] width 8 height 5
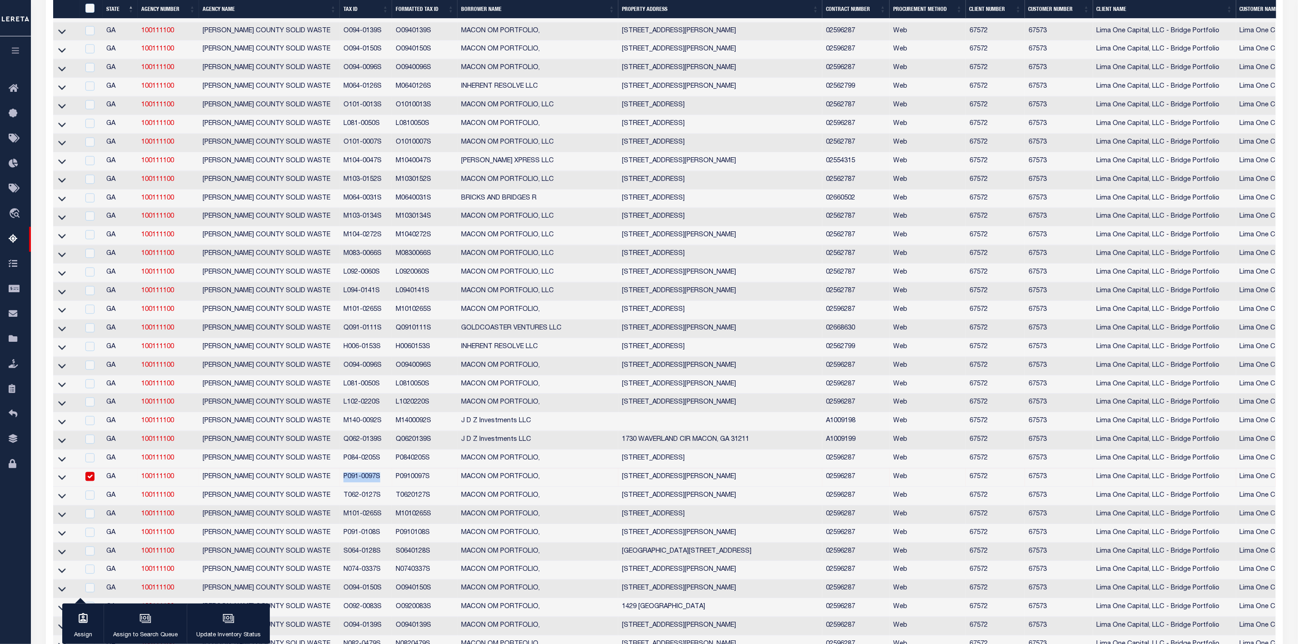
scroll to position [1478, 0]
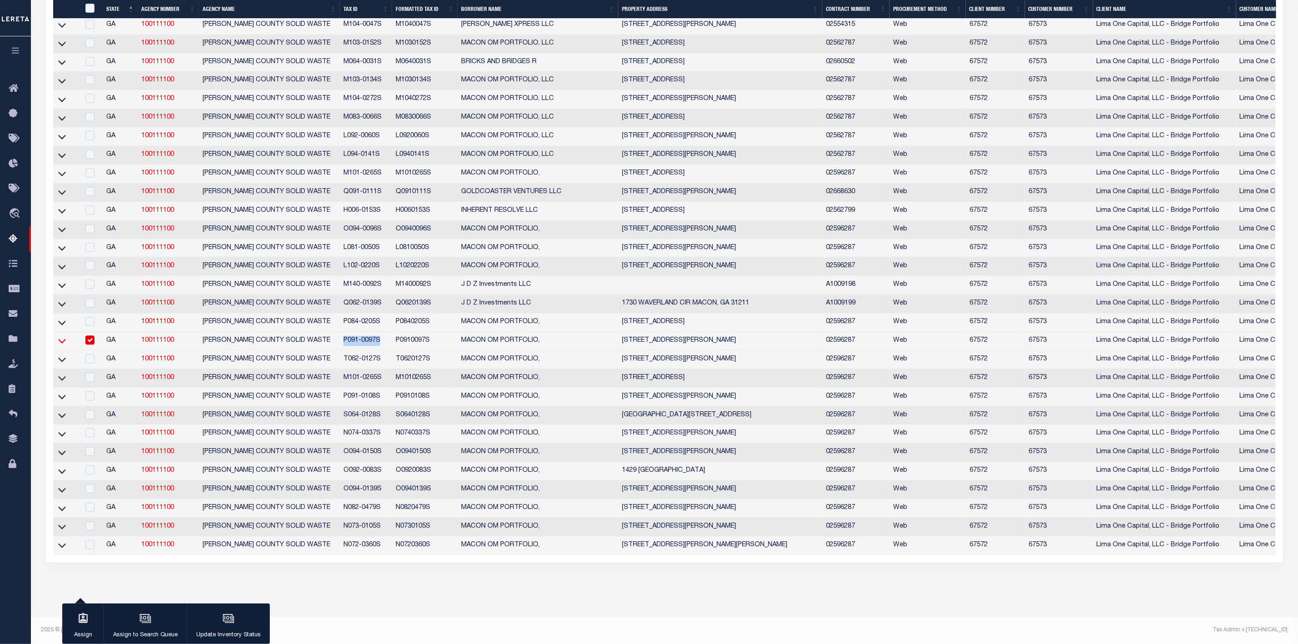
click at [63, 345] on icon at bounding box center [62, 341] width 8 height 10
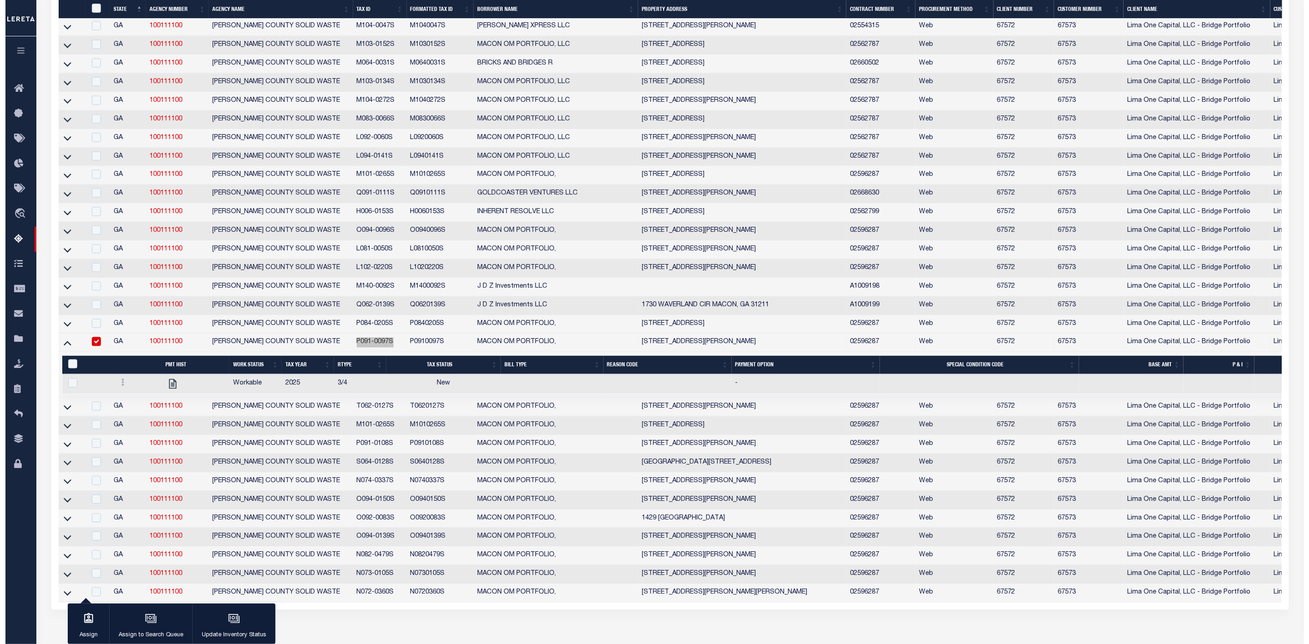
scroll to position [1327, 0]
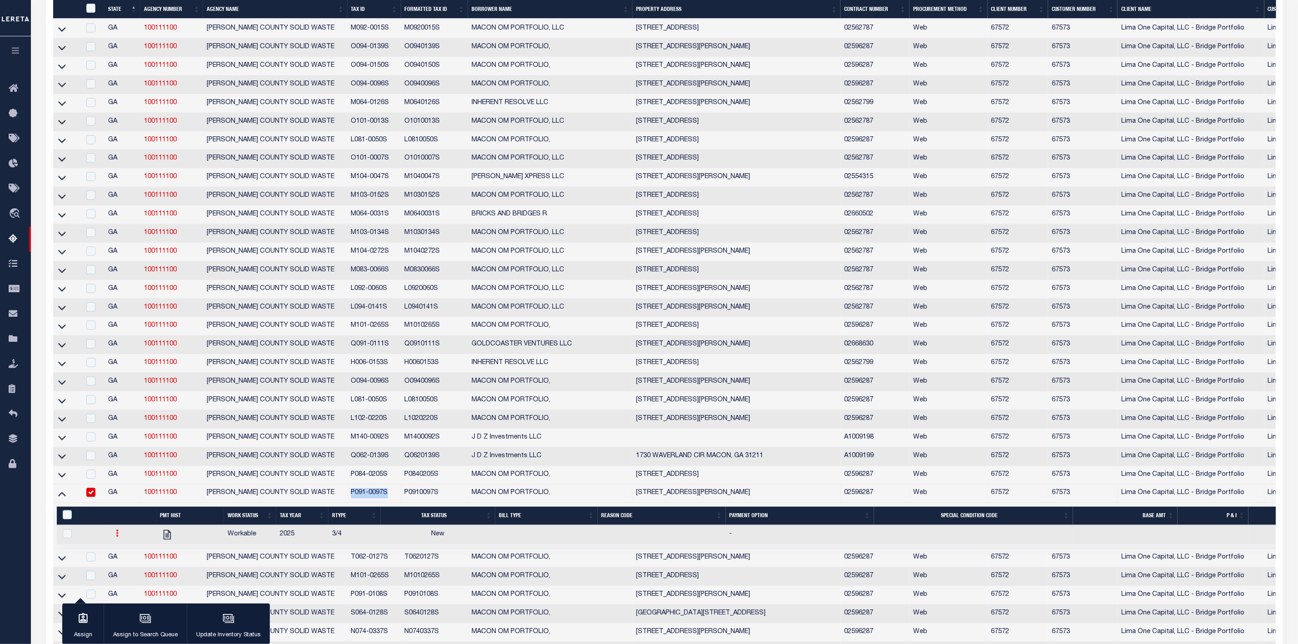
click at [118, 537] on icon at bounding box center [117, 532] width 3 height 7
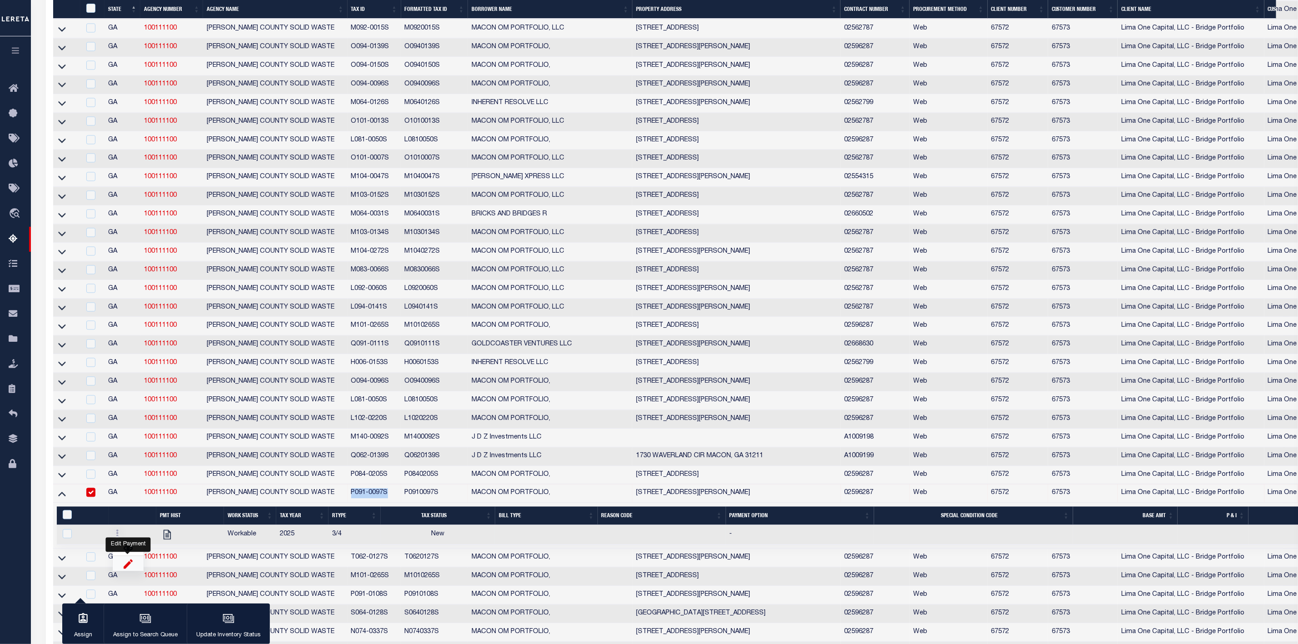
click at [125, 568] on img "" at bounding box center [128, 564] width 9 height 10
checkbox input "true"
select select
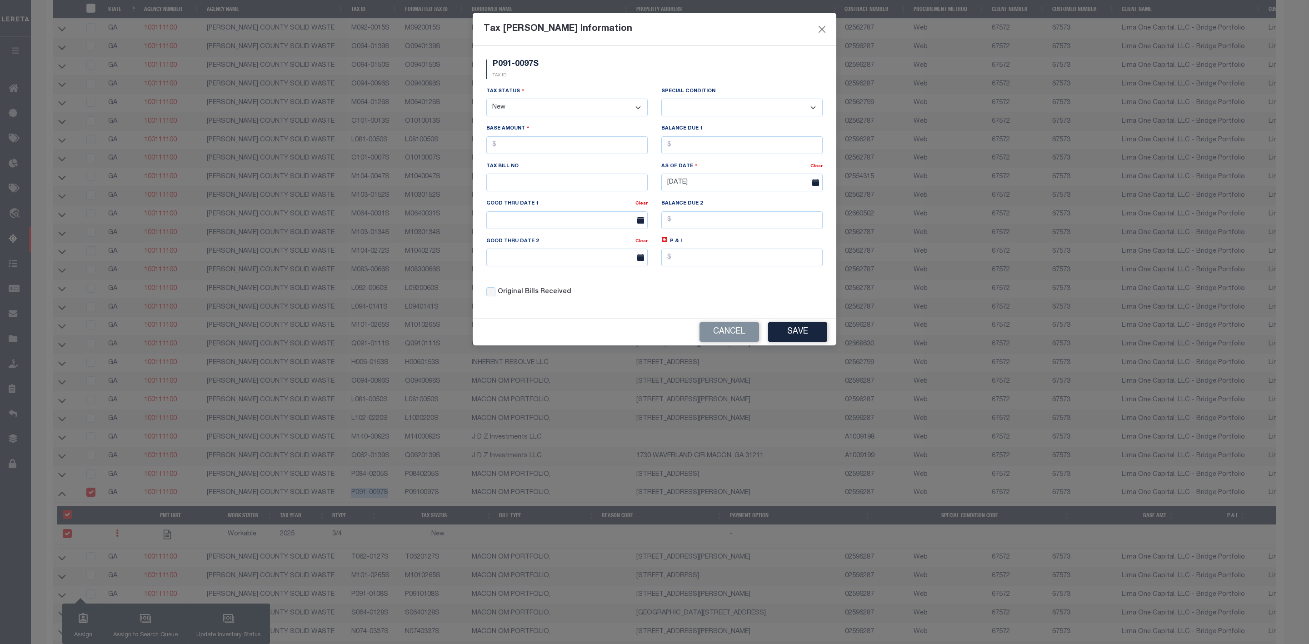
drag, startPoint x: 625, startPoint y: 104, endPoint x: 615, endPoint y: 115, distance: 14.8
click at [625, 104] on select "- Select Status - Open Due/Unpaid Paid Incomplete No Tax Due Internal Refund Pr…" at bounding box center [566, 108] width 161 height 18
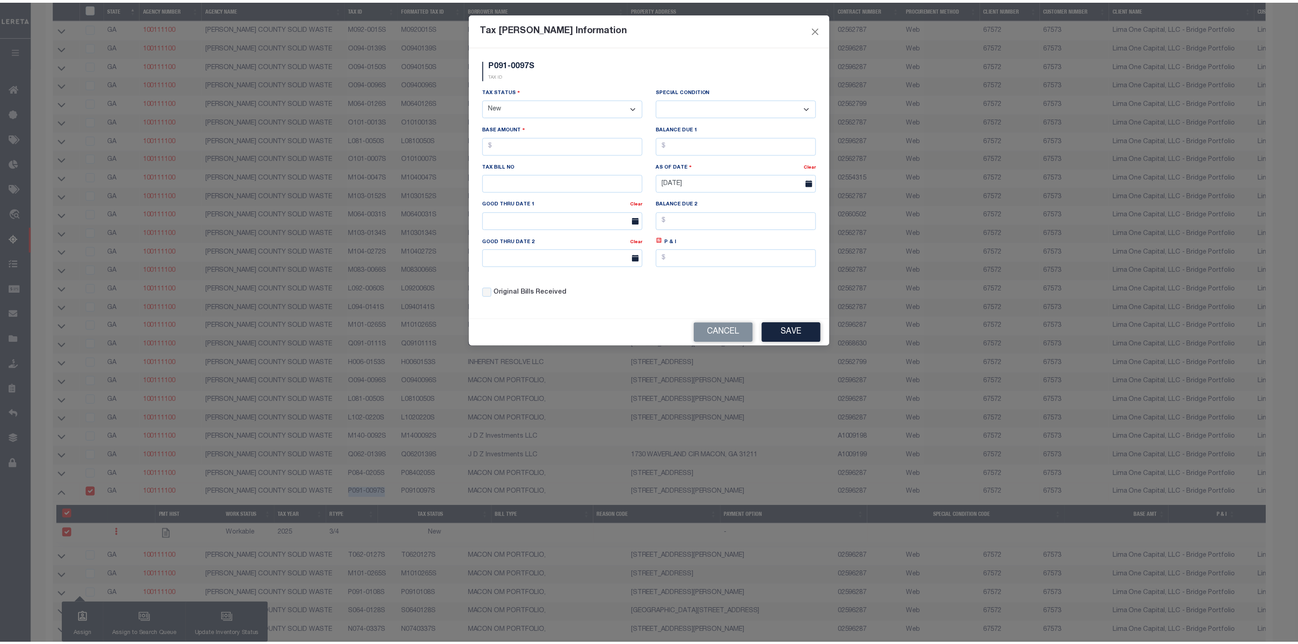
scroll to position [1117, 0]
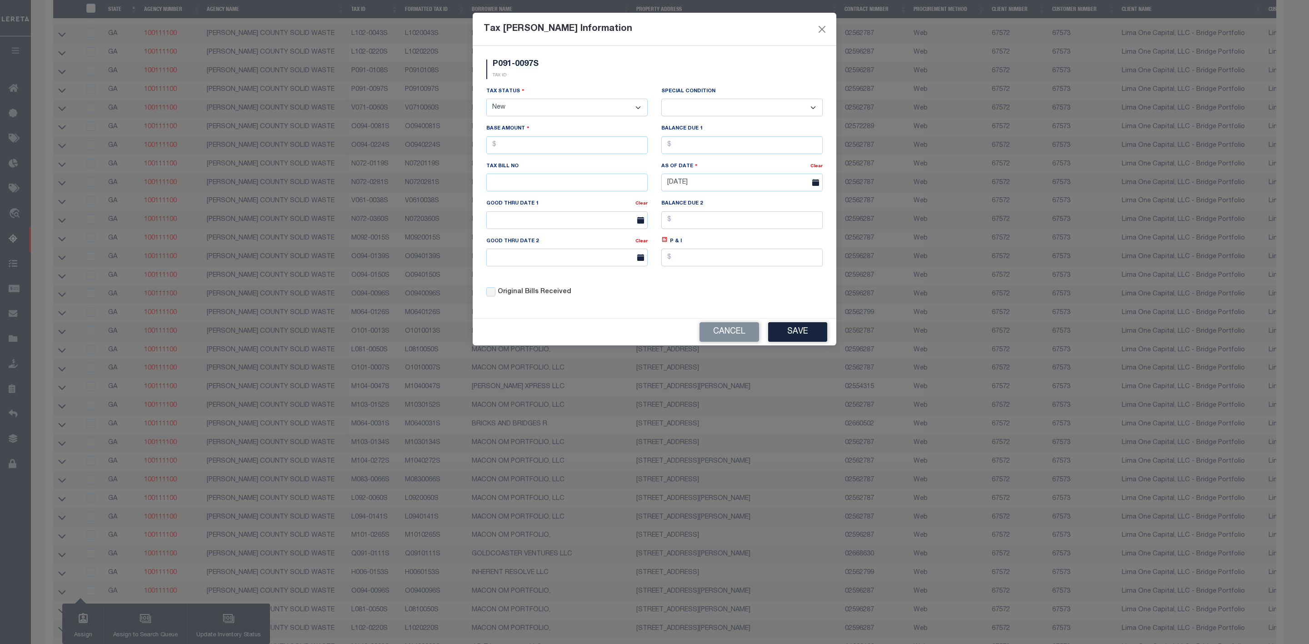
select select "PYD"
click at [486, 100] on select "- Select Status - Open Due/Unpaid Paid Incomplete No Tax Due Internal Refund Pr…" at bounding box center [566, 108] width 161 height 18
select select "0"
click at [534, 152] on input "text" at bounding box center [566, 145] width 161 height 18
type input "$0.00"
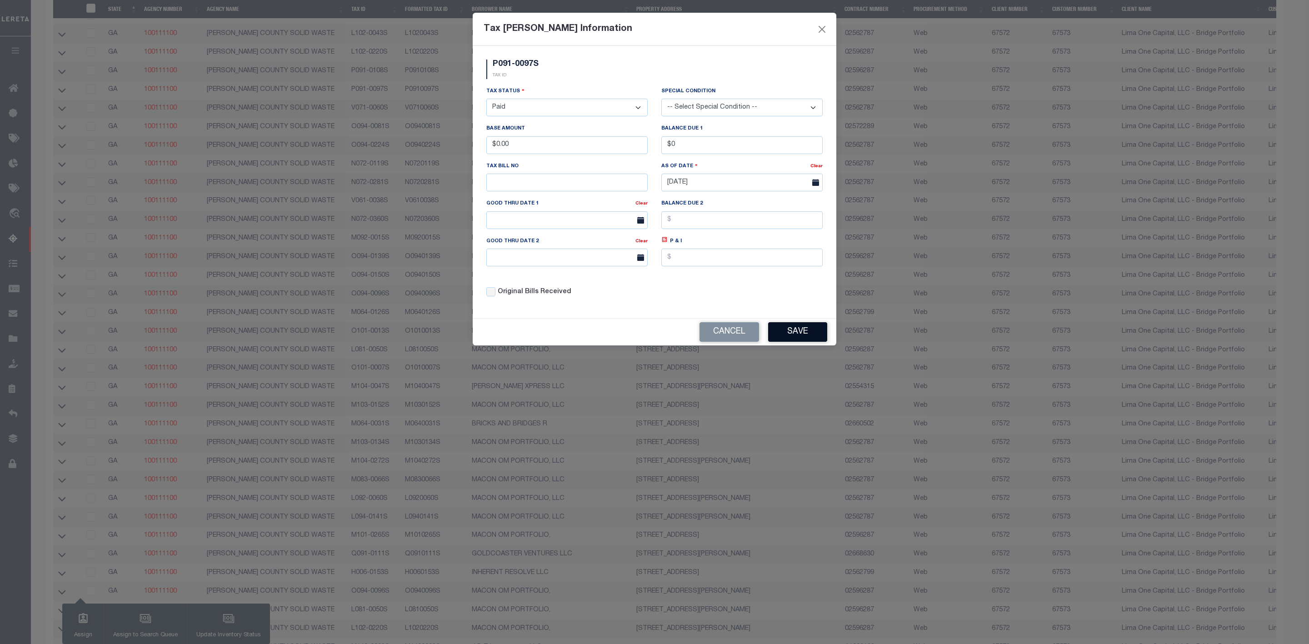
type input "$0.00"
click at [808, 335] on button "Save" at bounding box center [797, 332] width 59 height 20
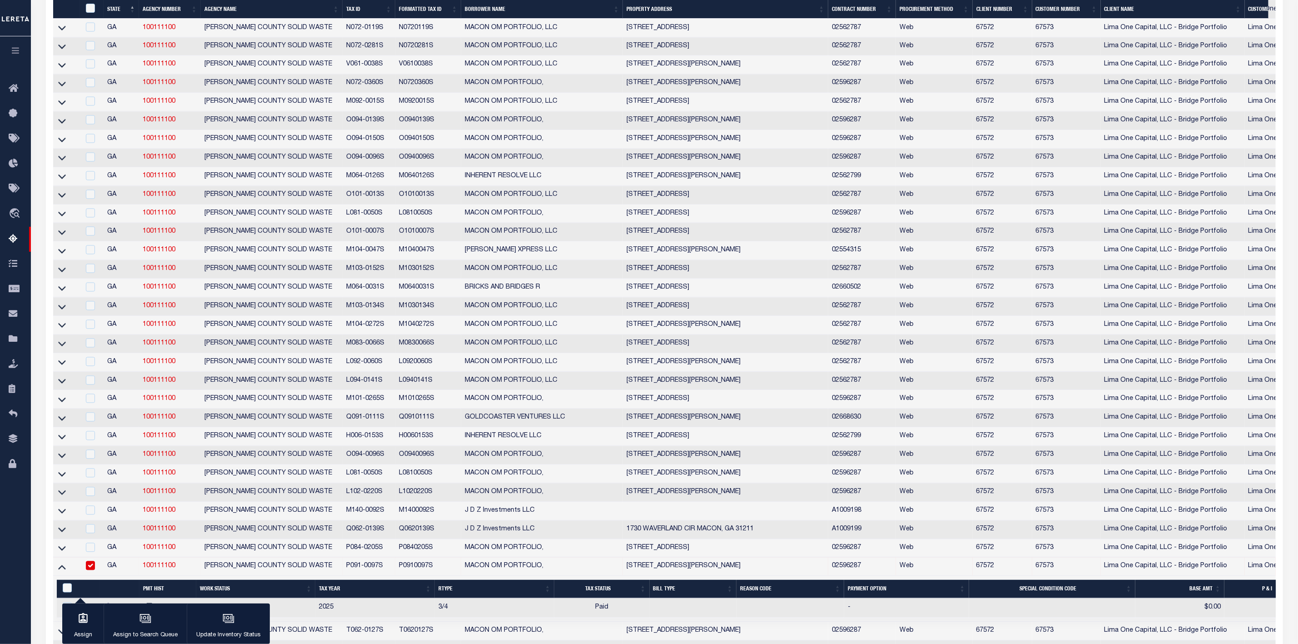
scroll to position [1458, 0]
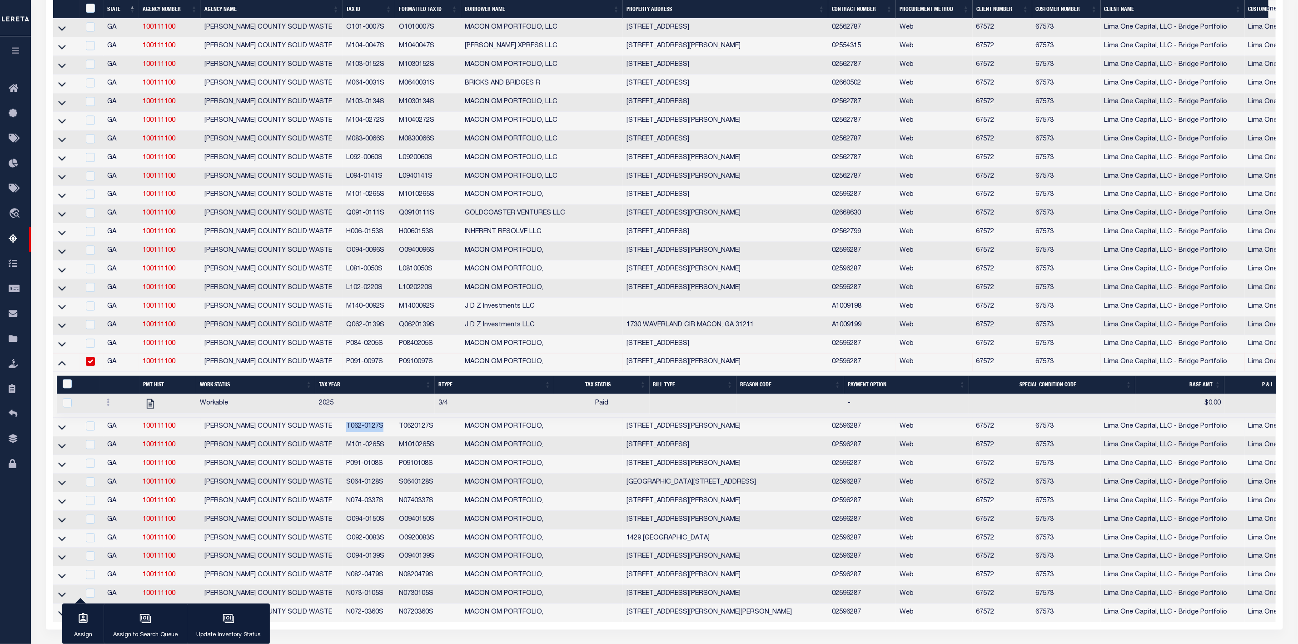
drag, startPoint x: 348, startPoint y: 446, endPoint x: 389, endPoint y: 450, distance: 41.6
click at [389, 436] on td "T062-0127S" at bounding box center [369, 427] width 53 height 19
checkbox input "true"
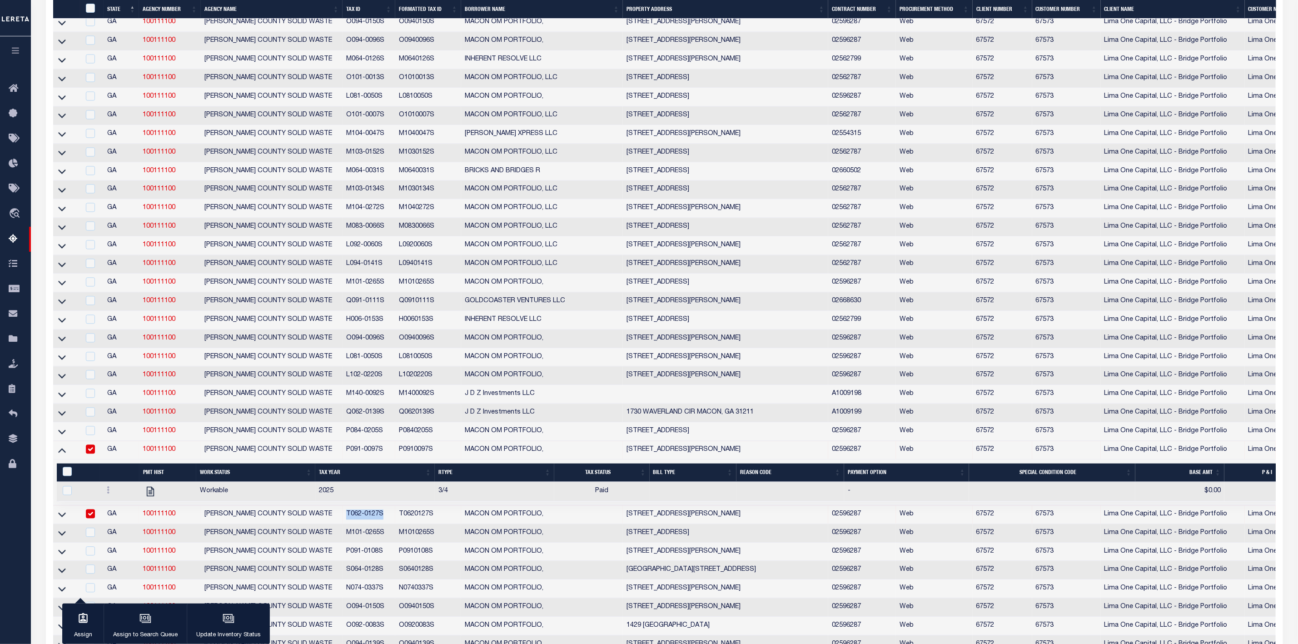
click at [89, 454] on input "checkbox" at bounding box center [90, 448] width 9 height 9
checkbox input "false"
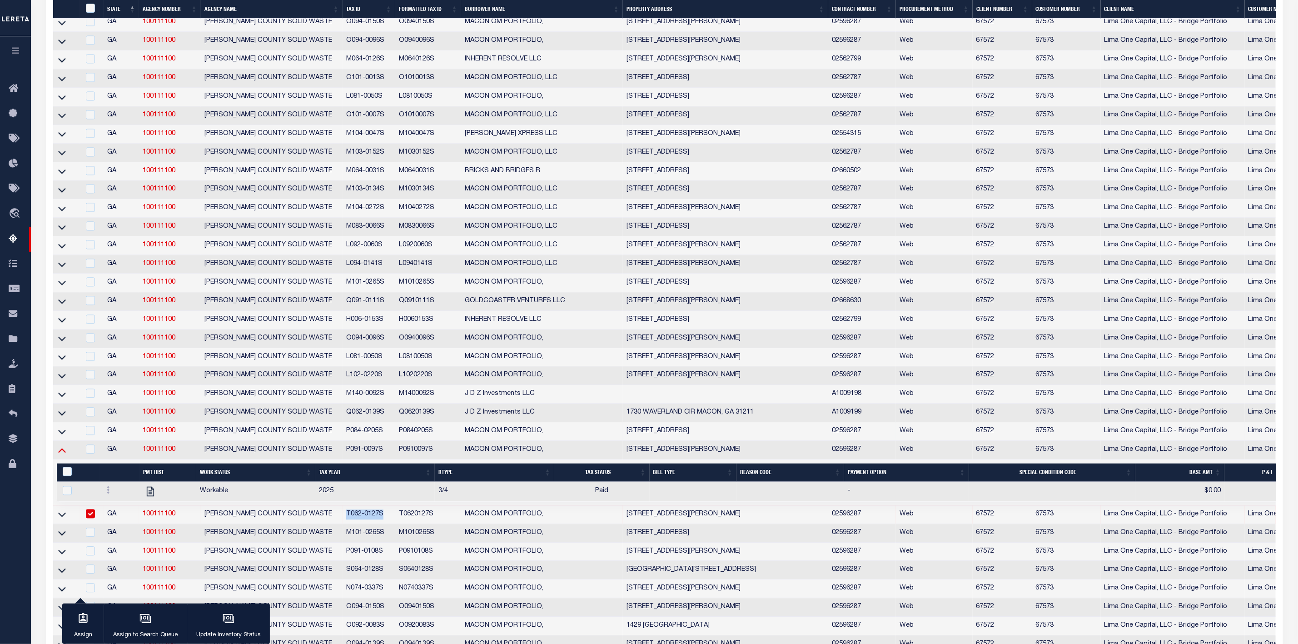
click at [59, 454] on icon at bounding box center [62, 450] width 8 height 10
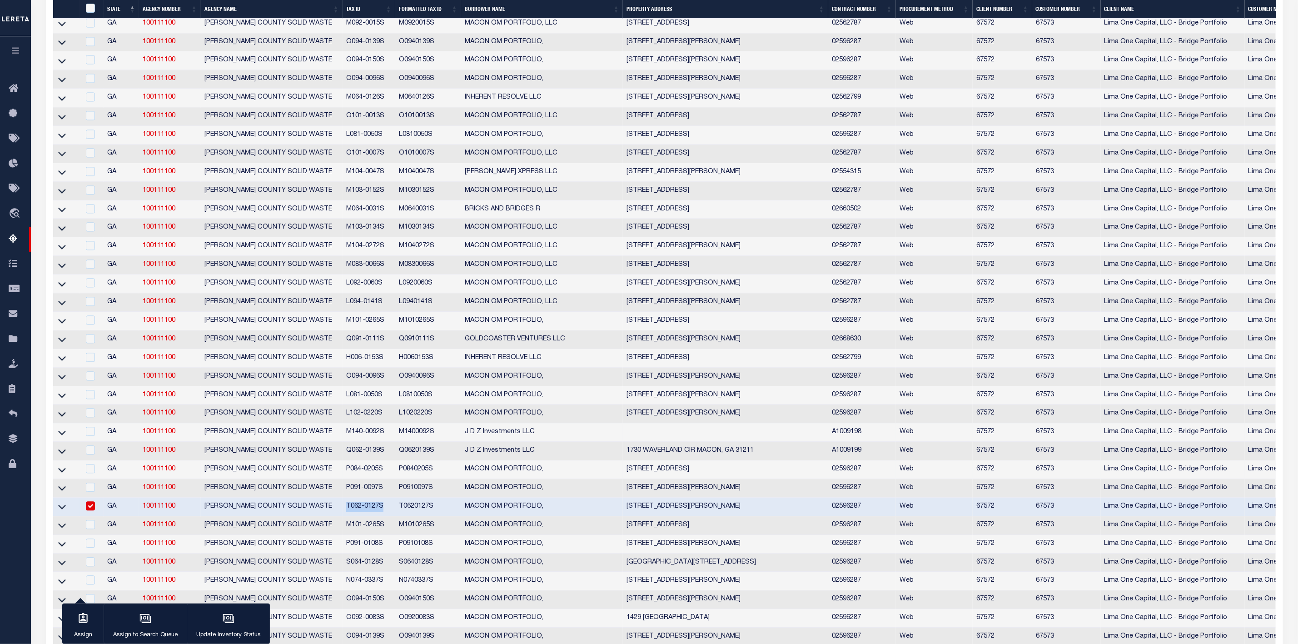
scroll to position [1467, 0]
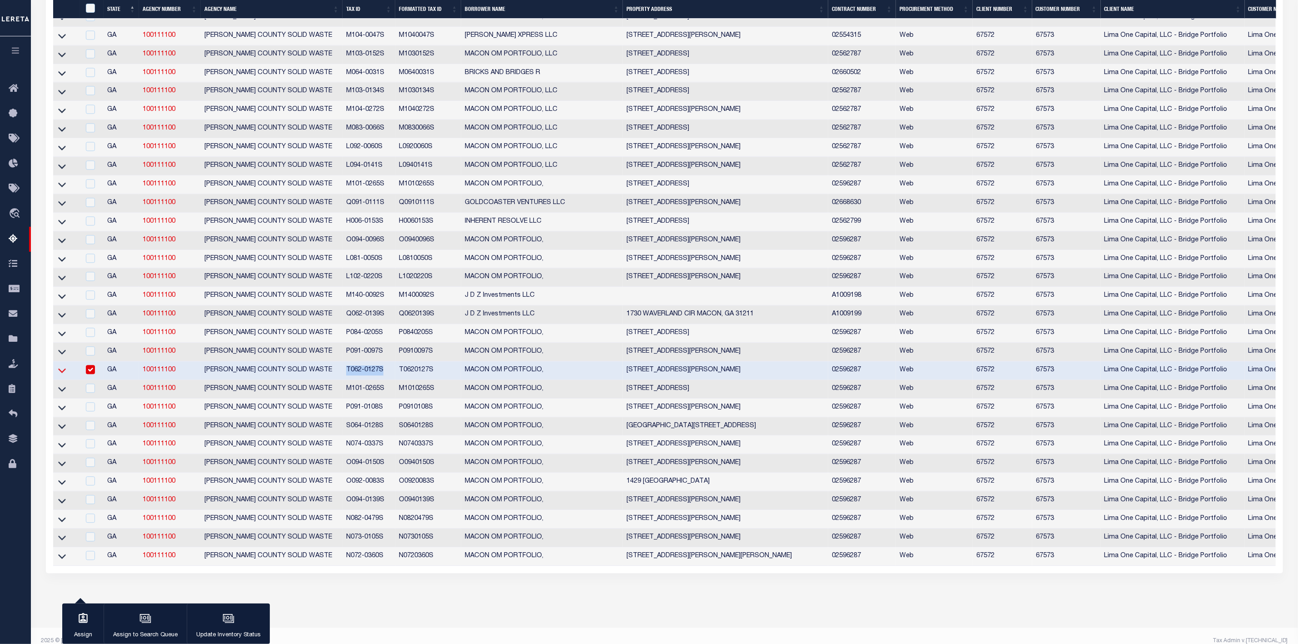
click at [62, 375] on icon at bounding box center [62, 370] width 8 height 10
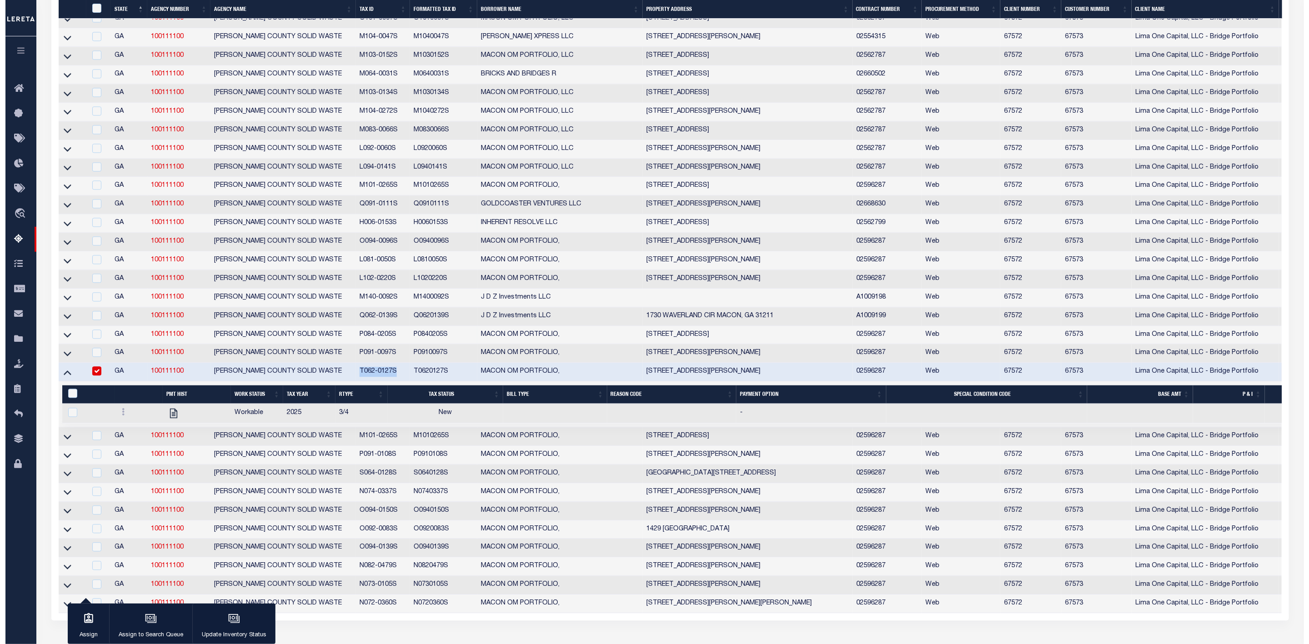
scroll to position [1316, 0]
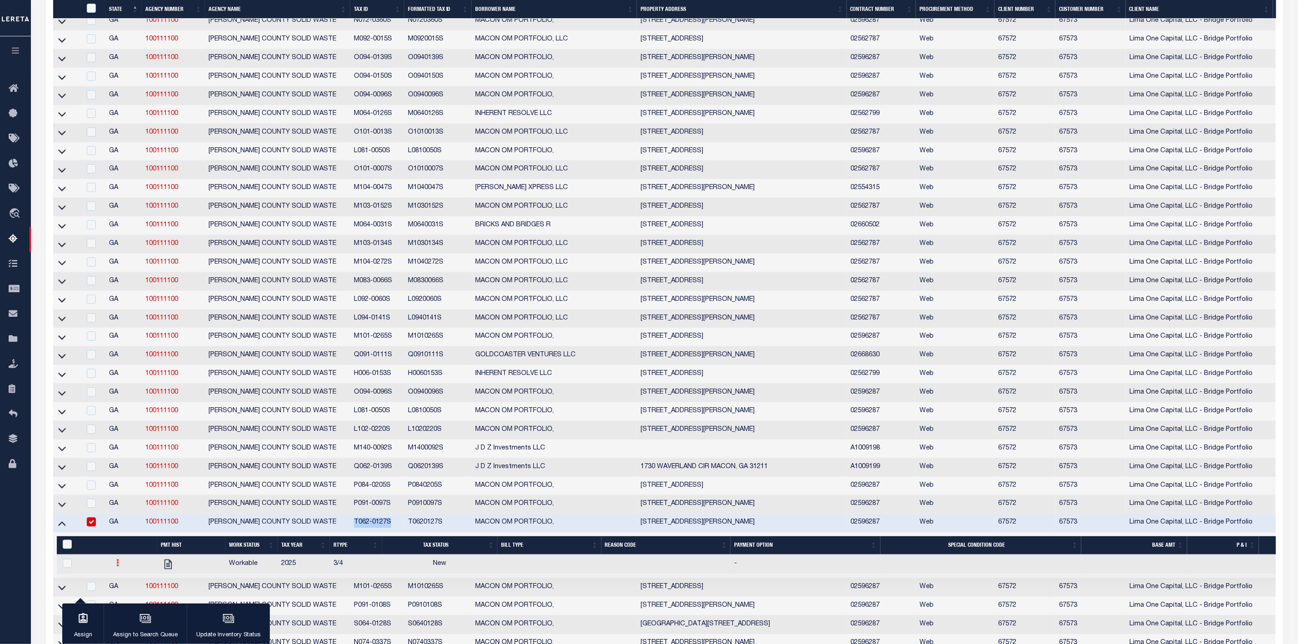
click at [118, 566] on icon at bounding box center [117, 562] width 3 height 7
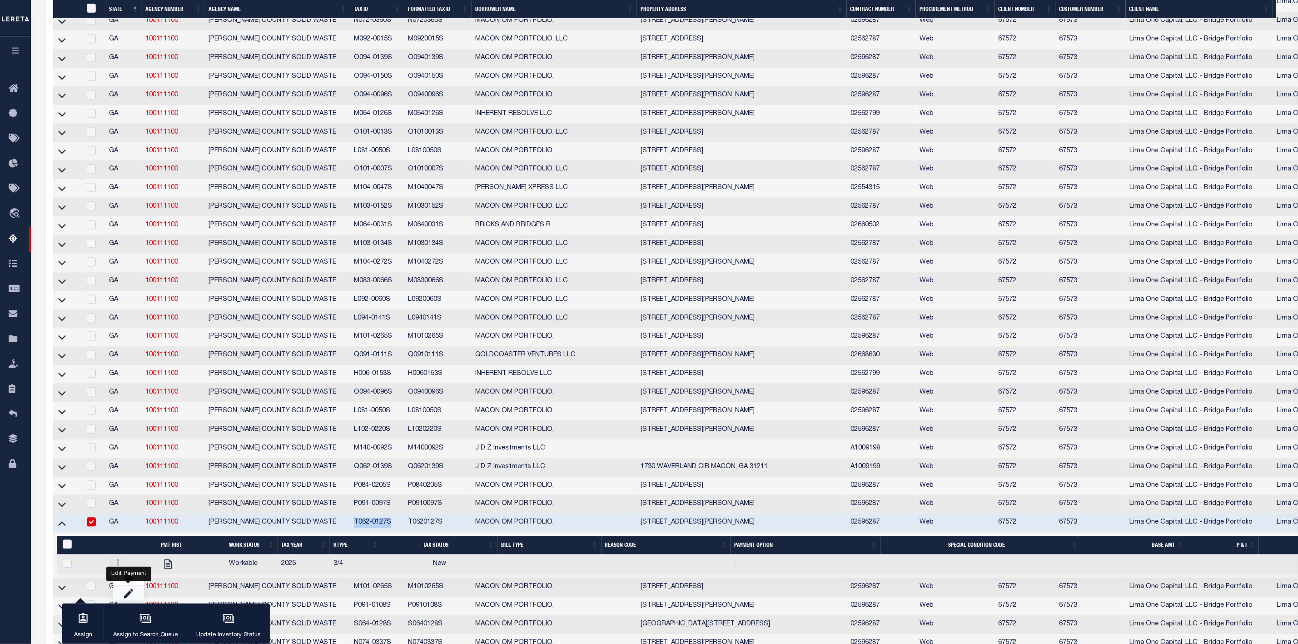
click at [123, 600] on link "" at bounding box center [128, 592] width 31 height 15
checkbox input "true"
select select
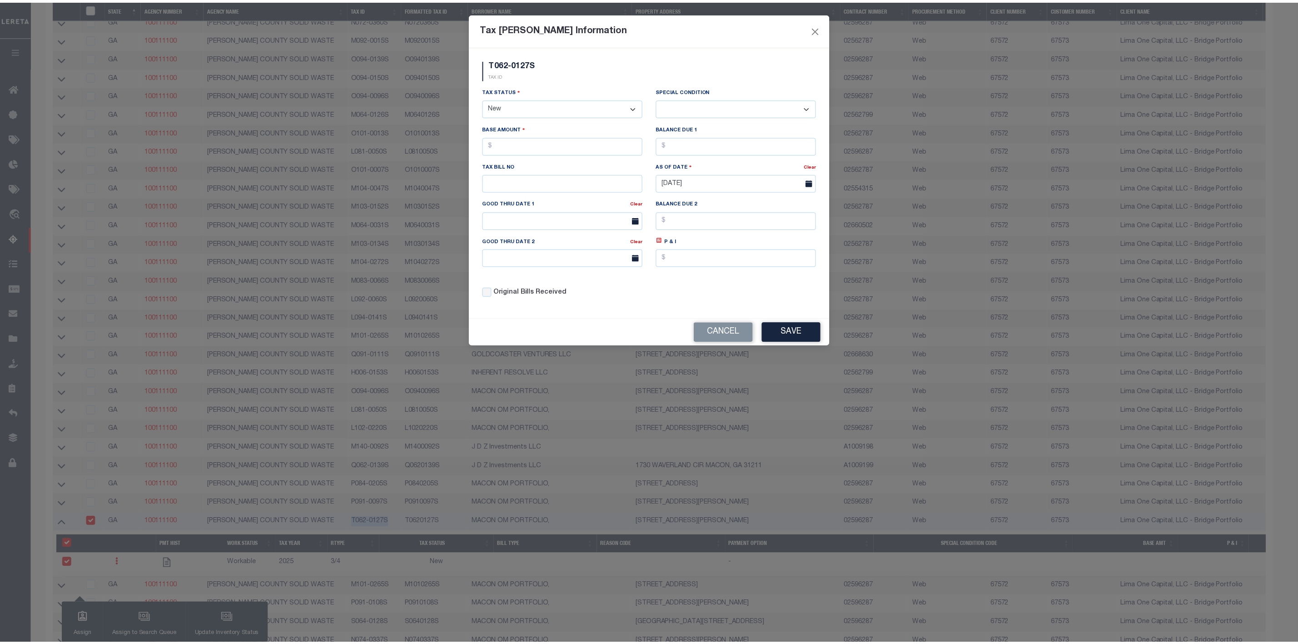
scroll to position [1125, 0]
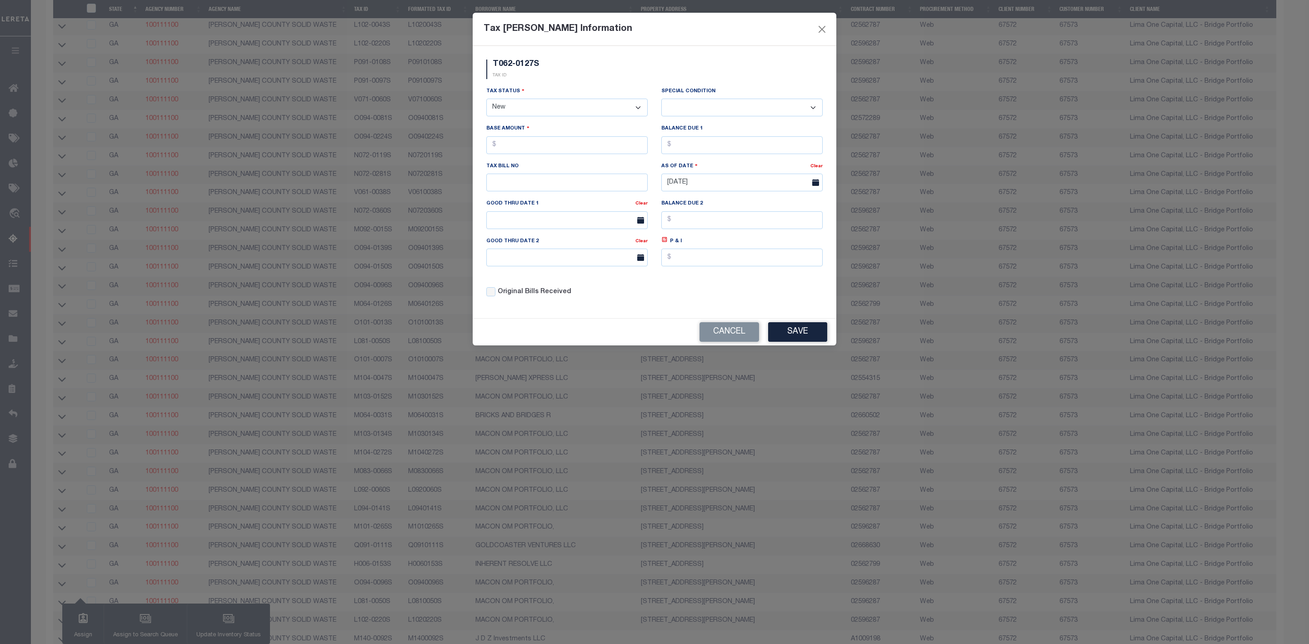
click at [590, 100] on select "- Select Status - Open Due/Unpaid Paid Incomplete No Tax Due Internal Refund Pr…" at bounding box center [566, 108] width 161 height 18
select select "PYD"
click at [486, 100] on select "- Select Status - Open Due/Unpaid Paid Incomplete No Tax Due Internal Refund Pr…" at bounding box center [566, 108] width 161 height 18
select select "0"
click at [543, 142] on input "text" at bounding box center [566, 145] width 161 height 18
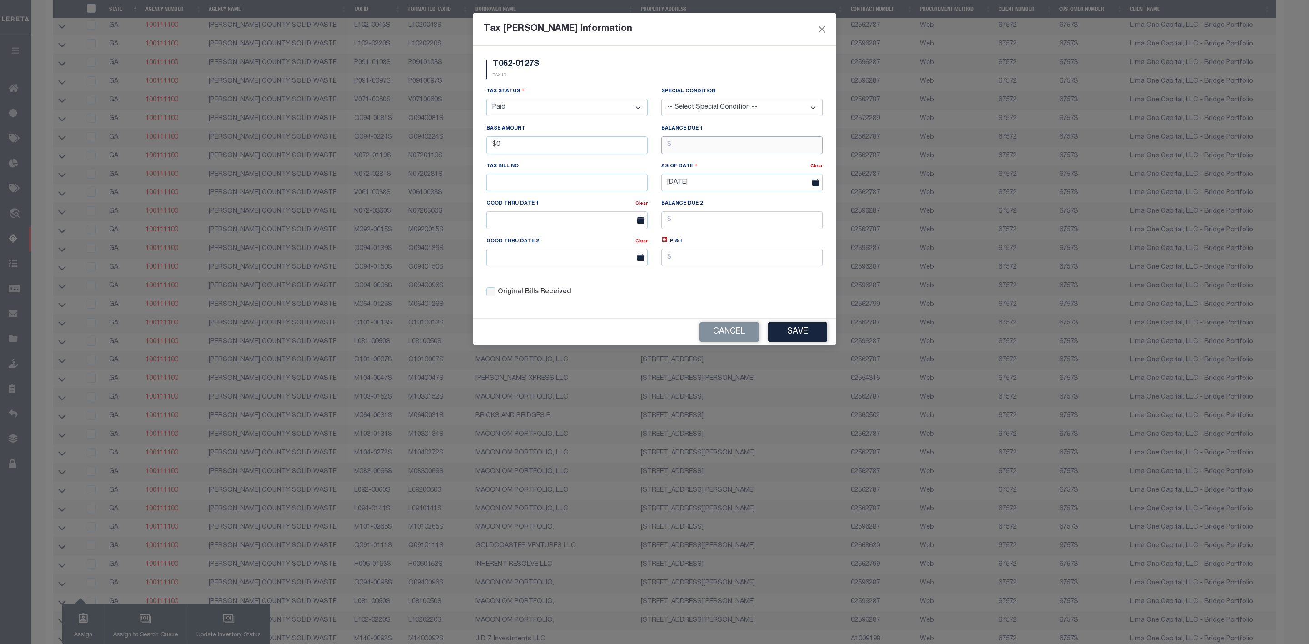
type input "$0.00"
click at [793, 330] on button "Save" at bounding box center [797, 332] width 59 height 20
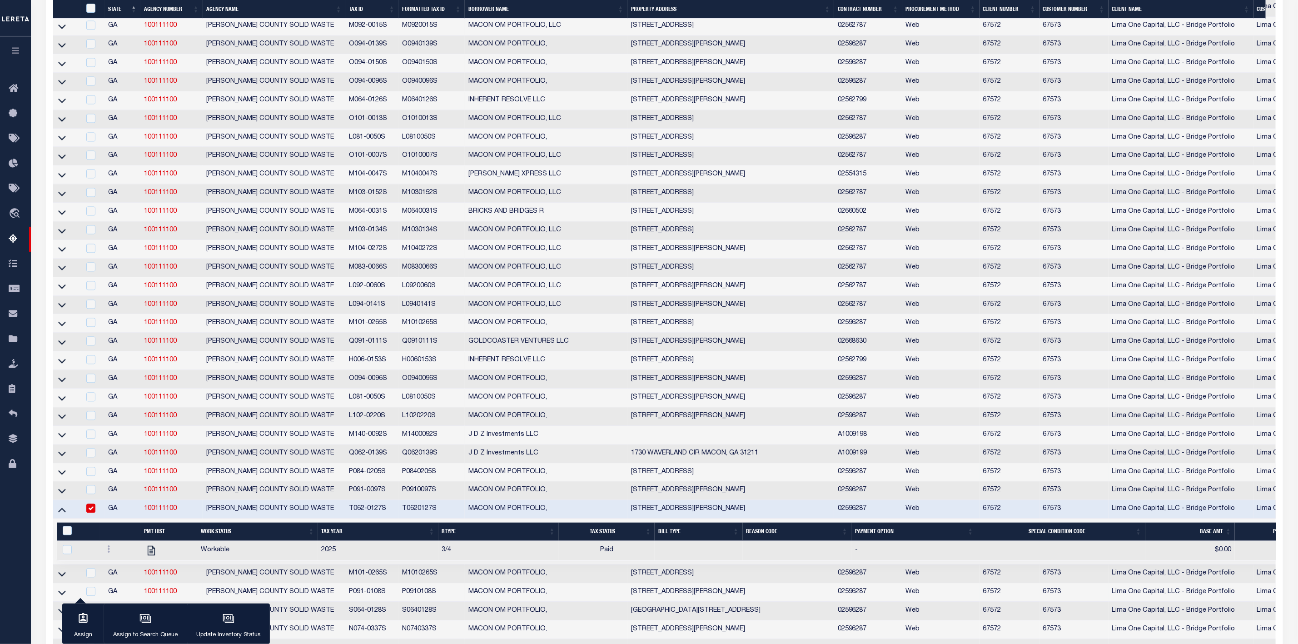
scroll to position [1534, 0]
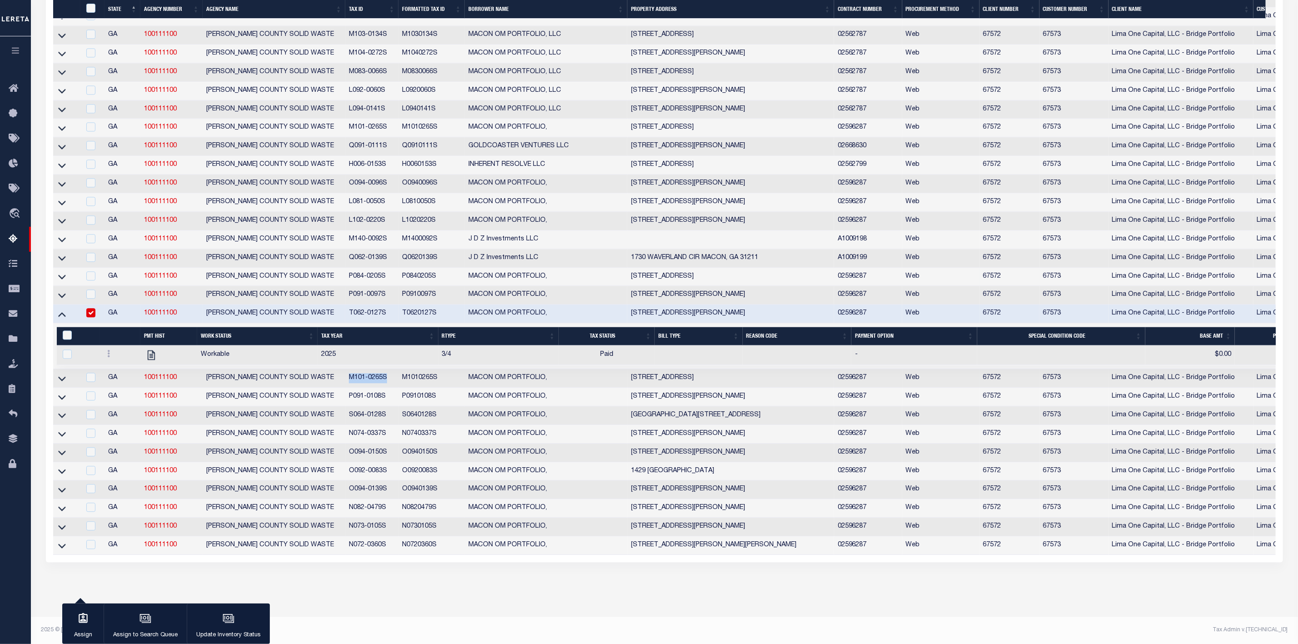
drag, startPoint x: 345, startPoint y: 391, endPoint x: 395, endPoint y: 394, distance: 50.5
click at [395, 388] on td "M101-0265S" at bounding box center [371, 378] width 53 height 19
checkbox input "true"
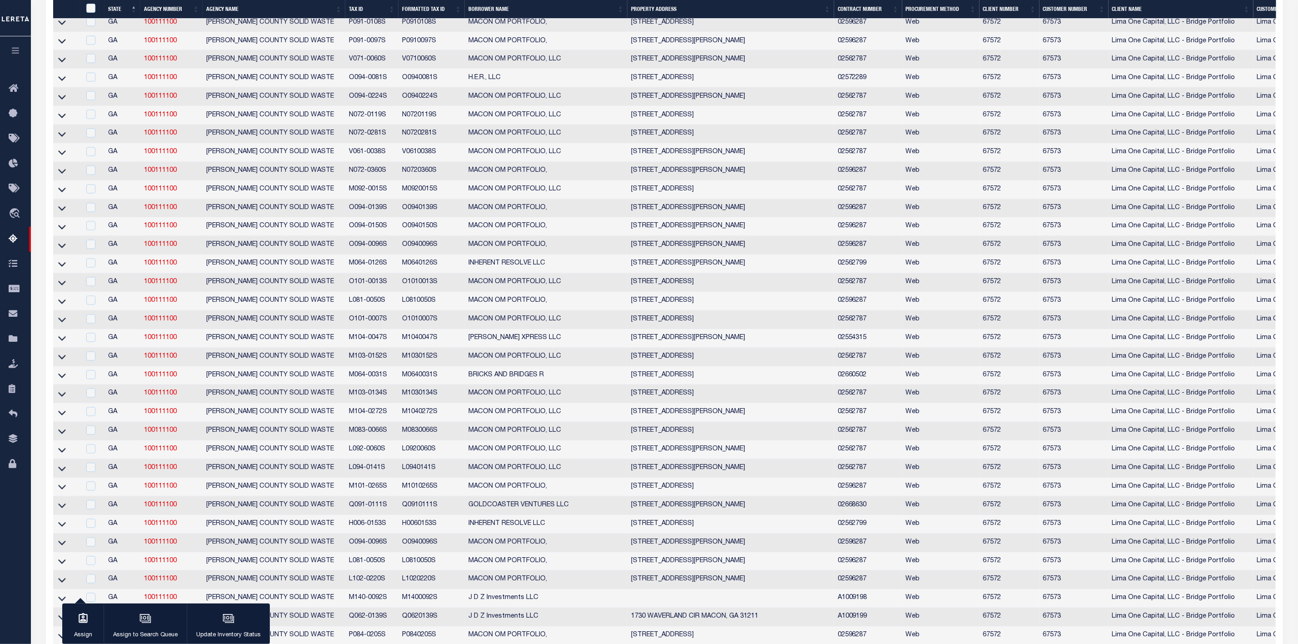
scroll to position [1369, 0]
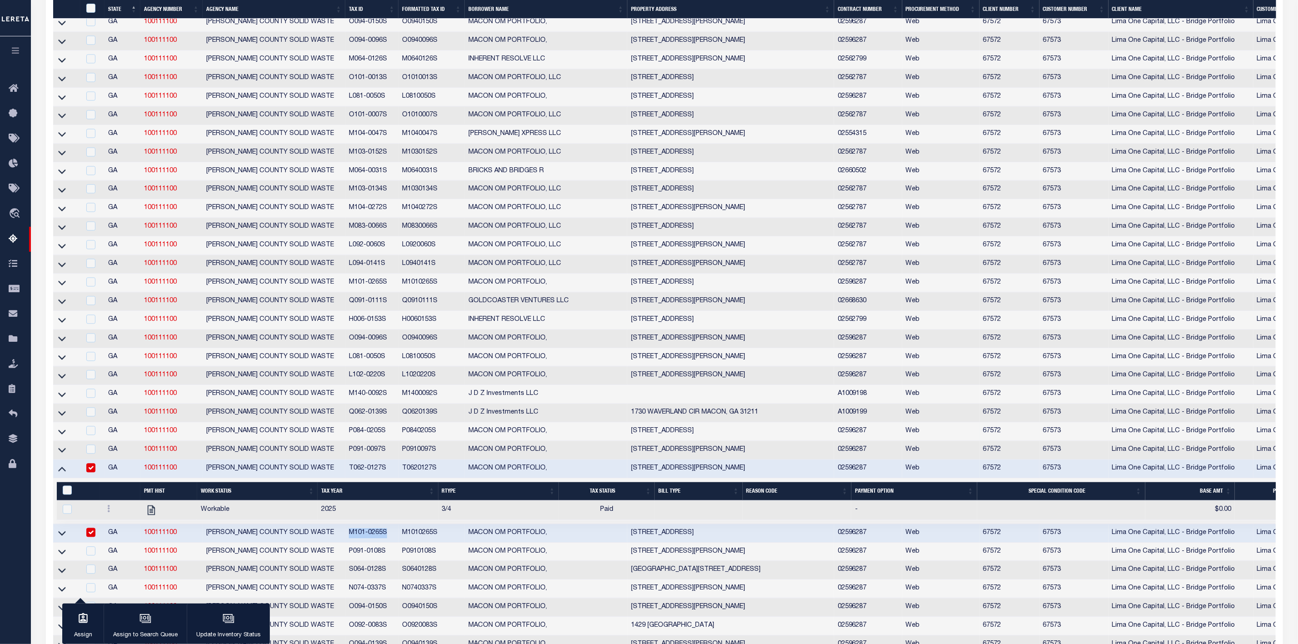
click at [95, 472] on input "checkbox" at bounding box center [90, 467] width 9 height 9
checkbox input "false"
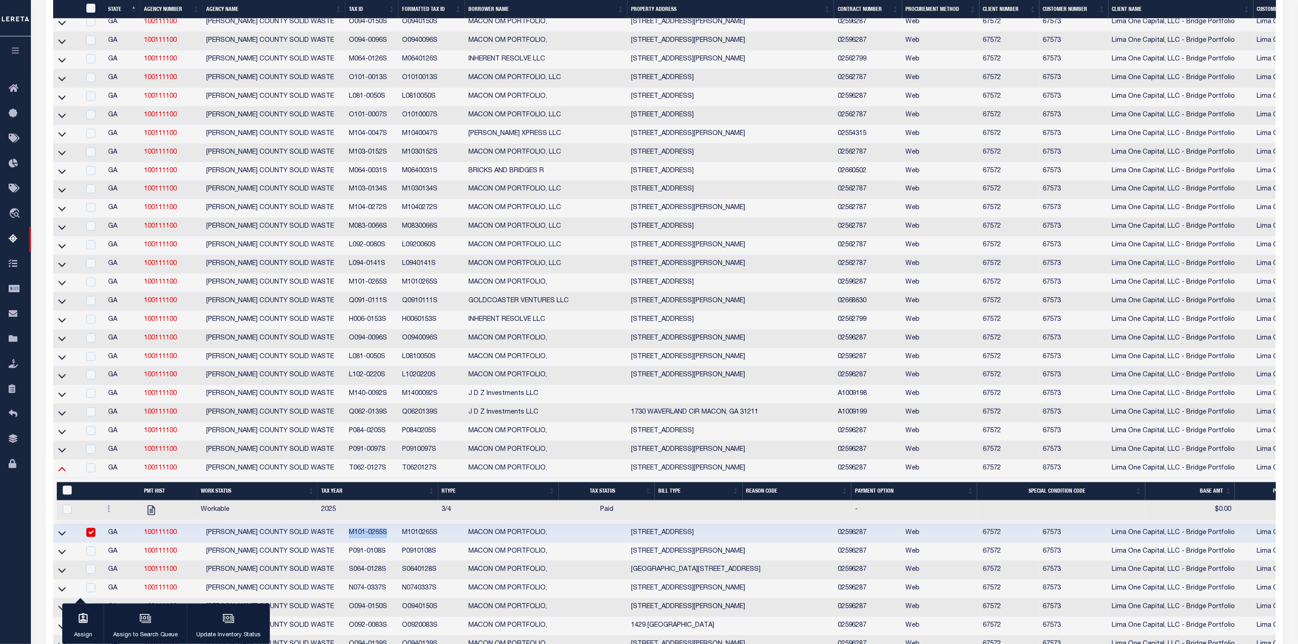
click at [59, 473] on icon at bounding box center [62, 469] width 8 height 10
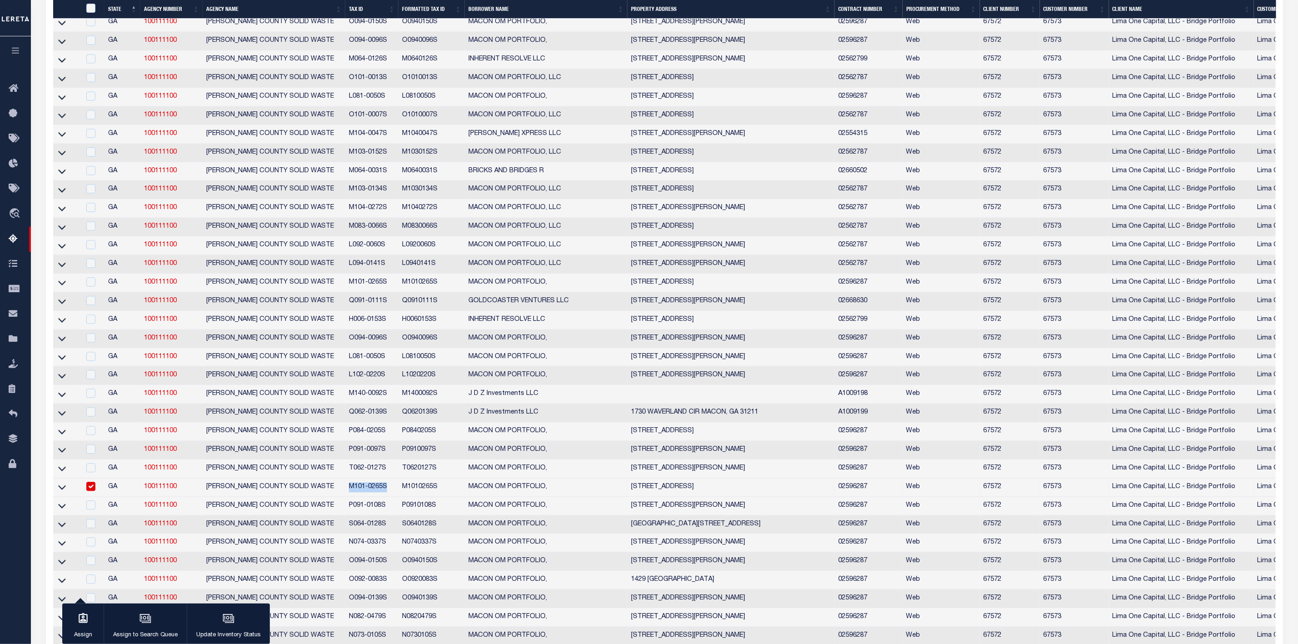
scroll to position [1331, 0]
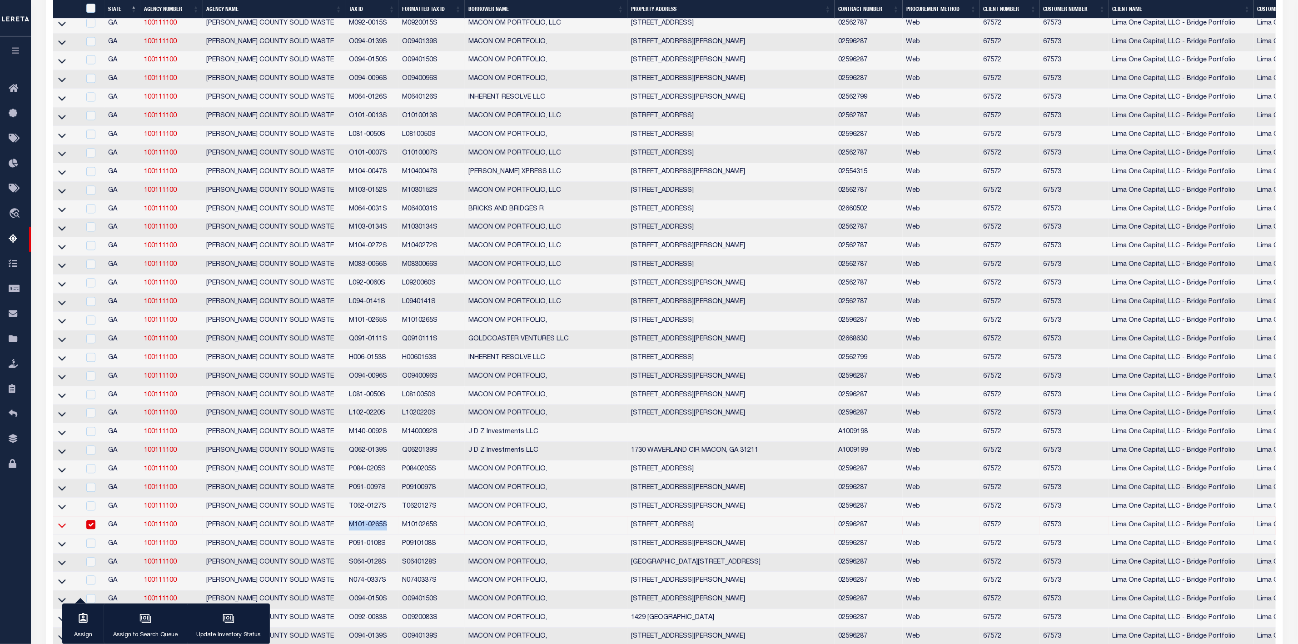
click at [59, 530] on icon at bounding box center [62, 525] width 8 height 10
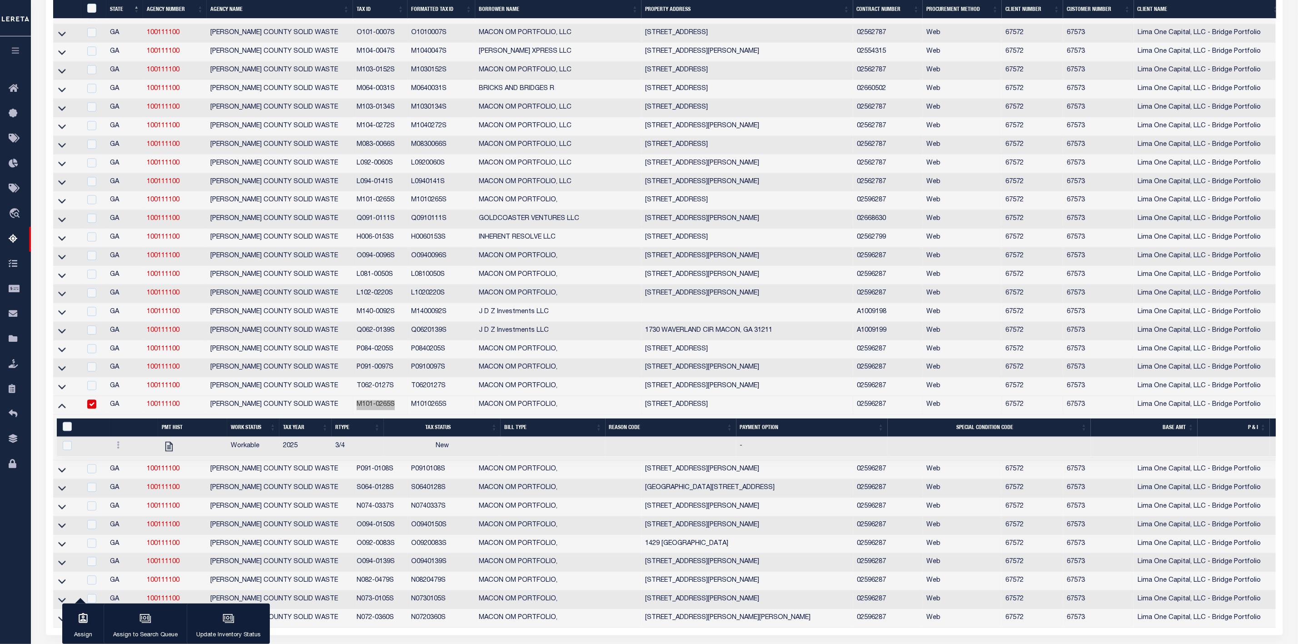
scroll to position [1556, 0]
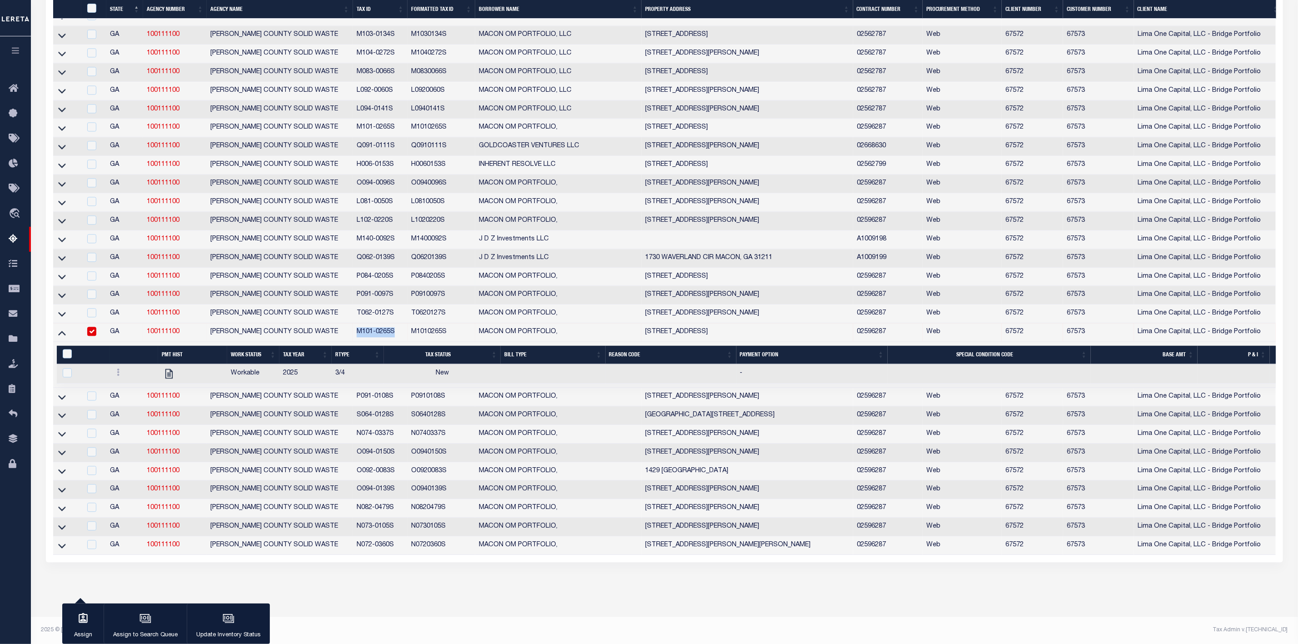
click at [114, 370] on link at bounding box center [118, 373] width 10 height 7
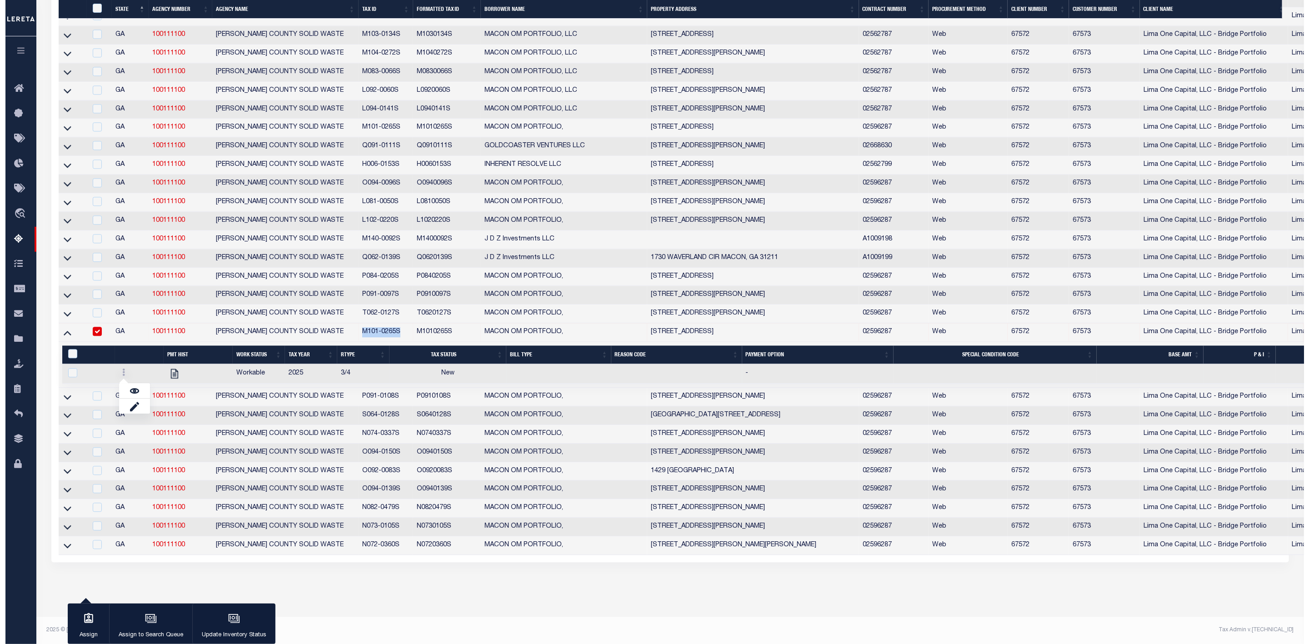
scroll to position [1550, 0]
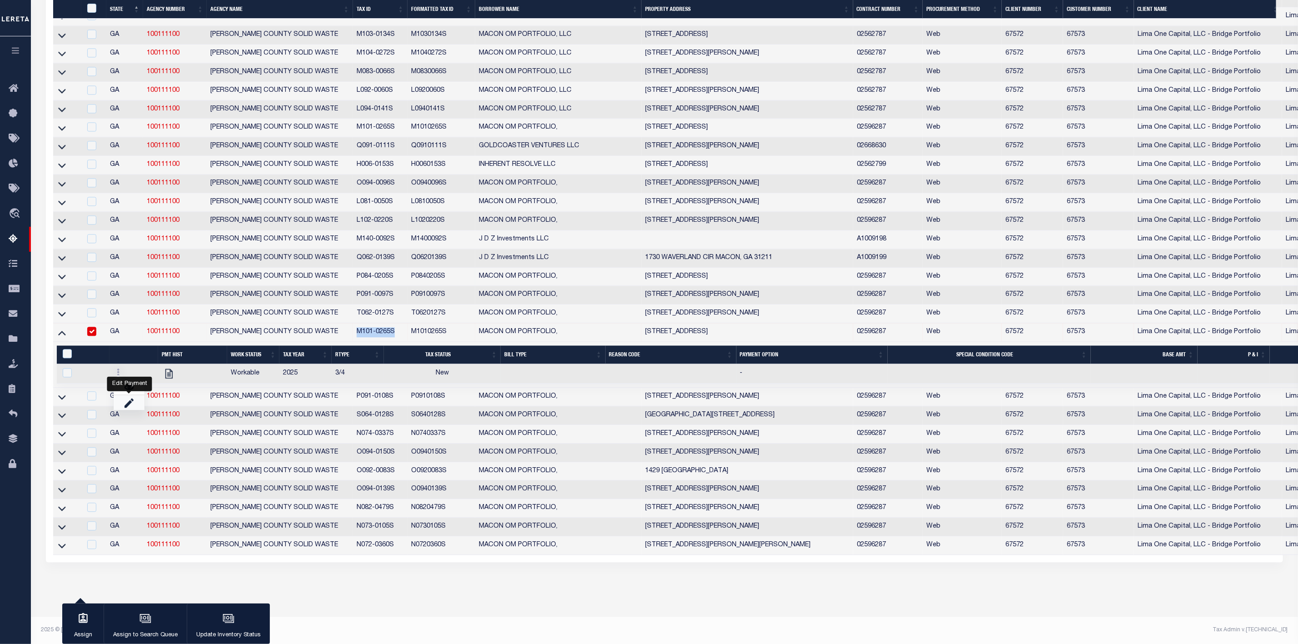
click at [122, 400] on link "" at bounding box center [129, 402] width 31 height 15
checkbox input "true"
select select
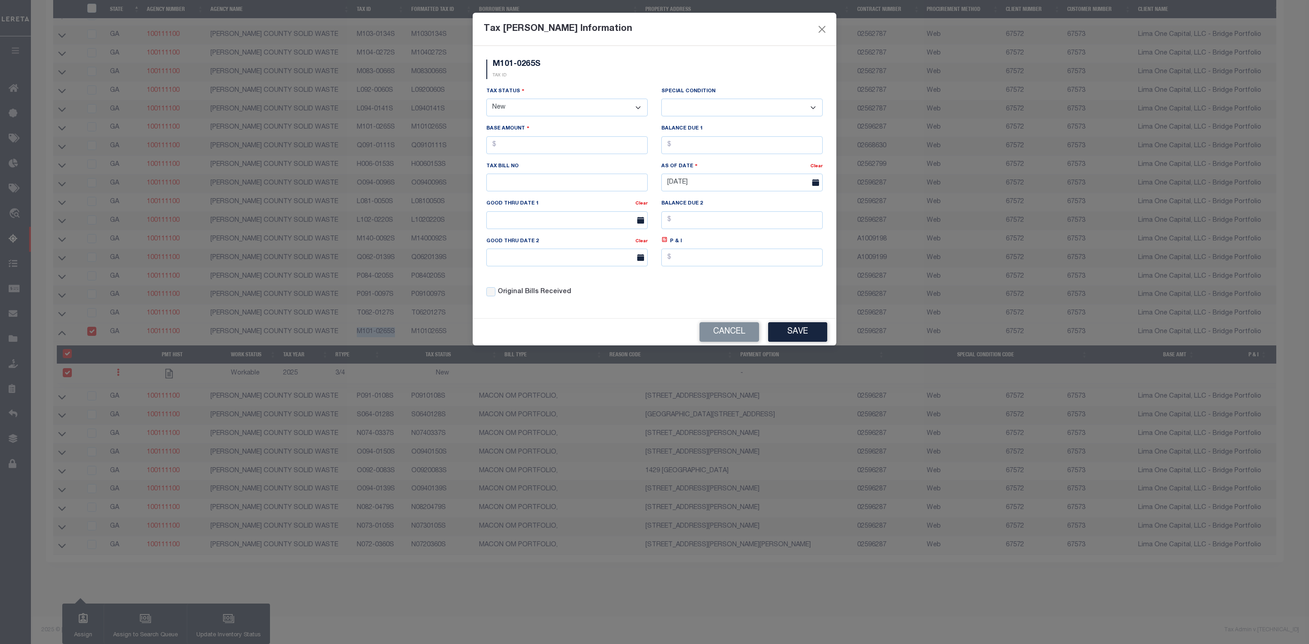
drag, startPoint x: 582, startPoint y: 103, endPoint x: 570, endPoint y: 116, distance: 18.3
click at [582, 103] on select "- Select Status - Open Due/Unpaid Paid Incomplete No Tax Due Internal Refund Pr…" at bounding box center [566, 108] width 161 height 18
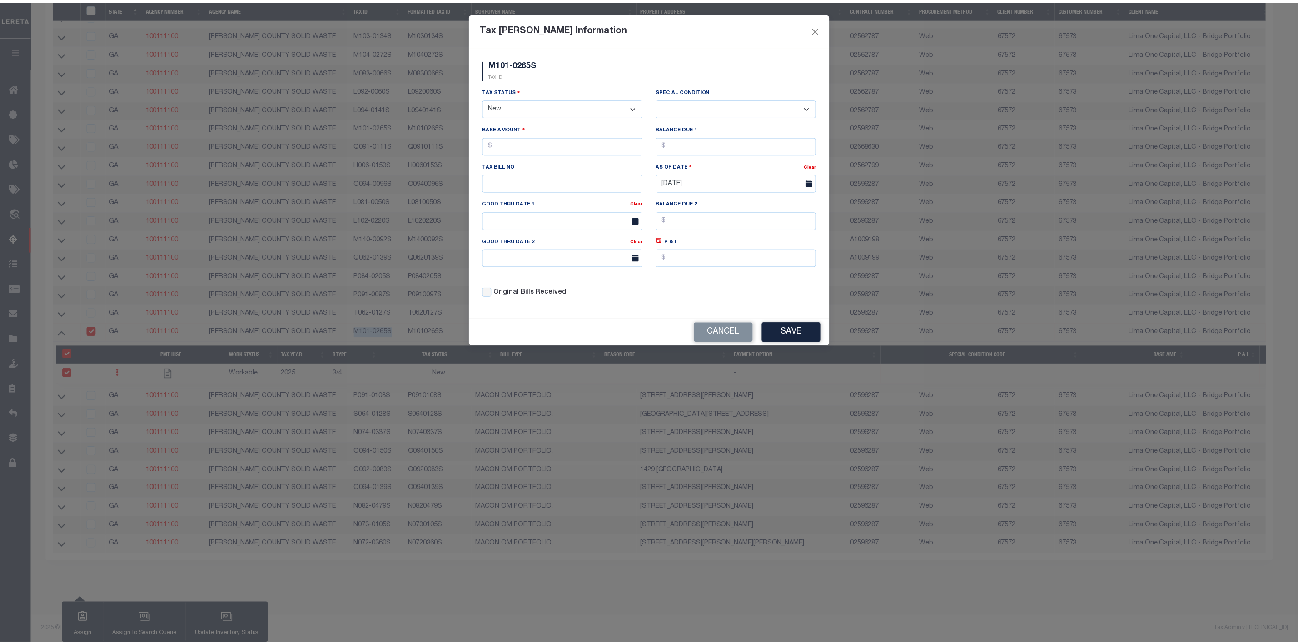
scroll to position [1130, 0]
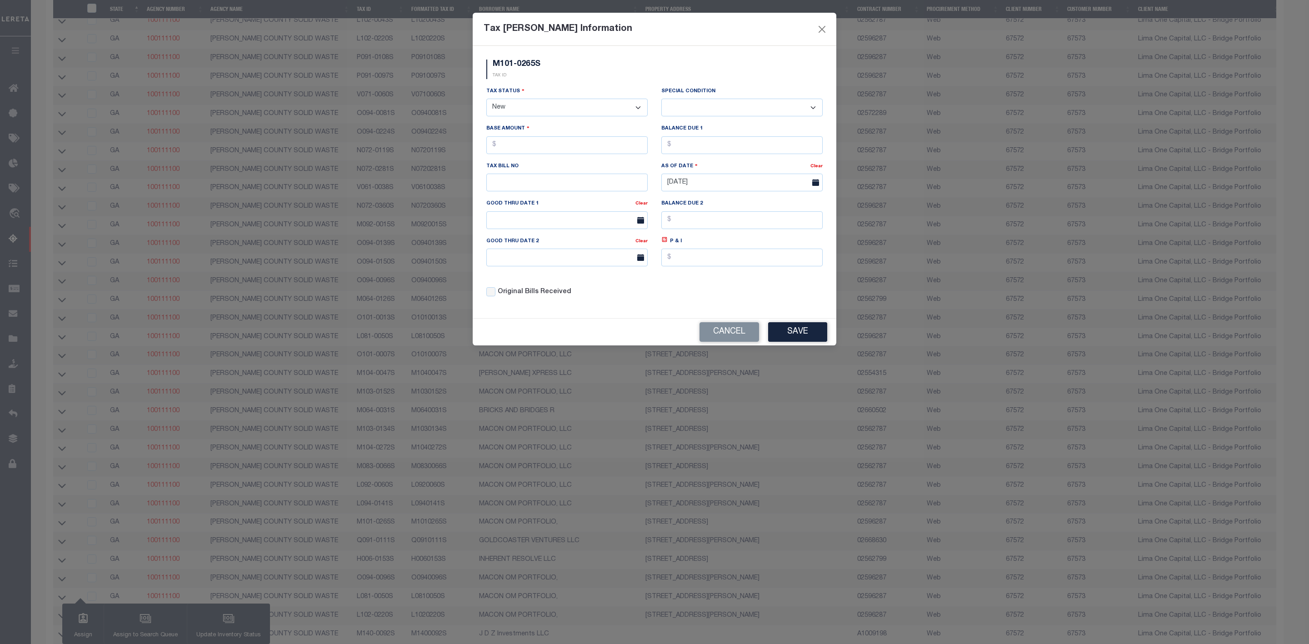
select select "PYD"
click at [486, 100] on select "- Select Status - Open Due/Unpaid Paid Incomplete No Tax Due Internal Refund Pr…" at bounding box center [566, 108] width 161 height 18
select select "0"
click at [561, 147] on input "text" at bounding box center [566, 145] width 161 height 18
type input "$0.00"
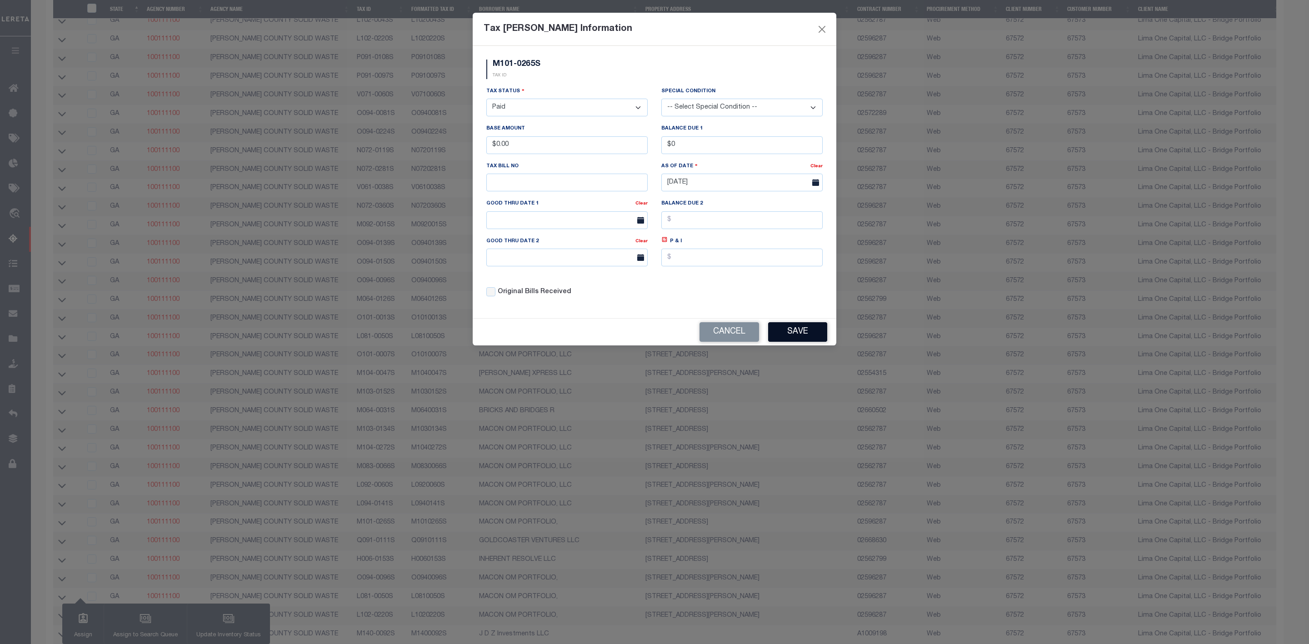
type input "$0.00"
click at [784, 339] on button "Save" at bounding box center [797, 332] width 59 height 20
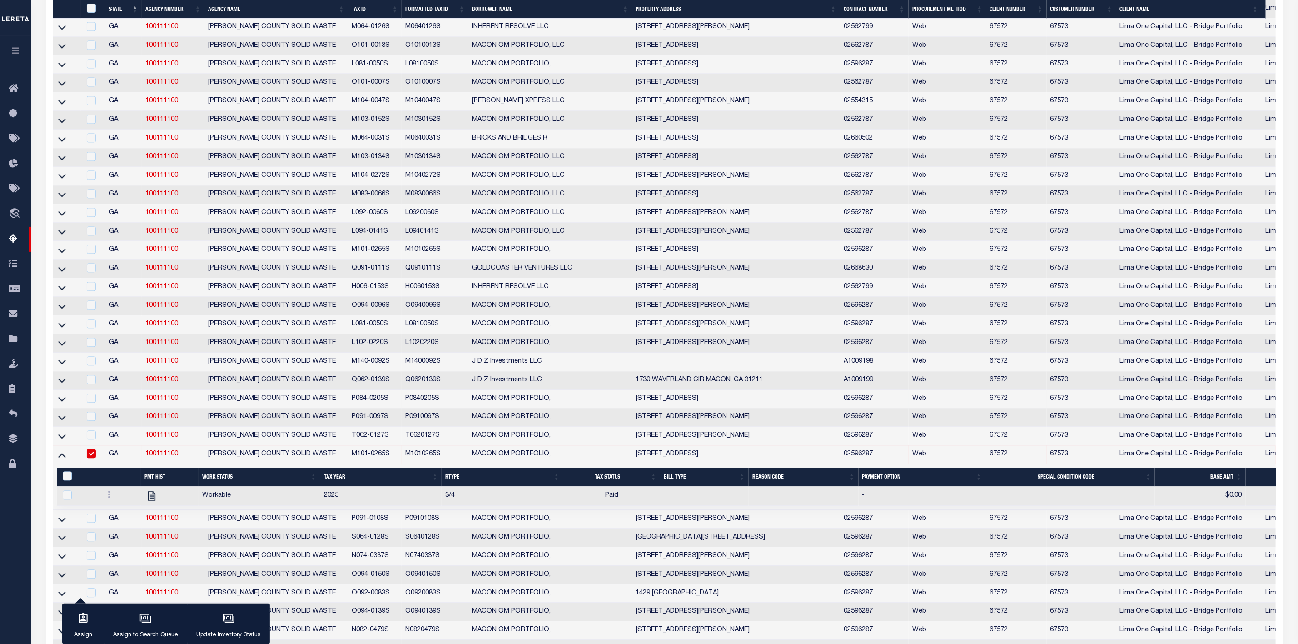
scroll to position [1556, 0]
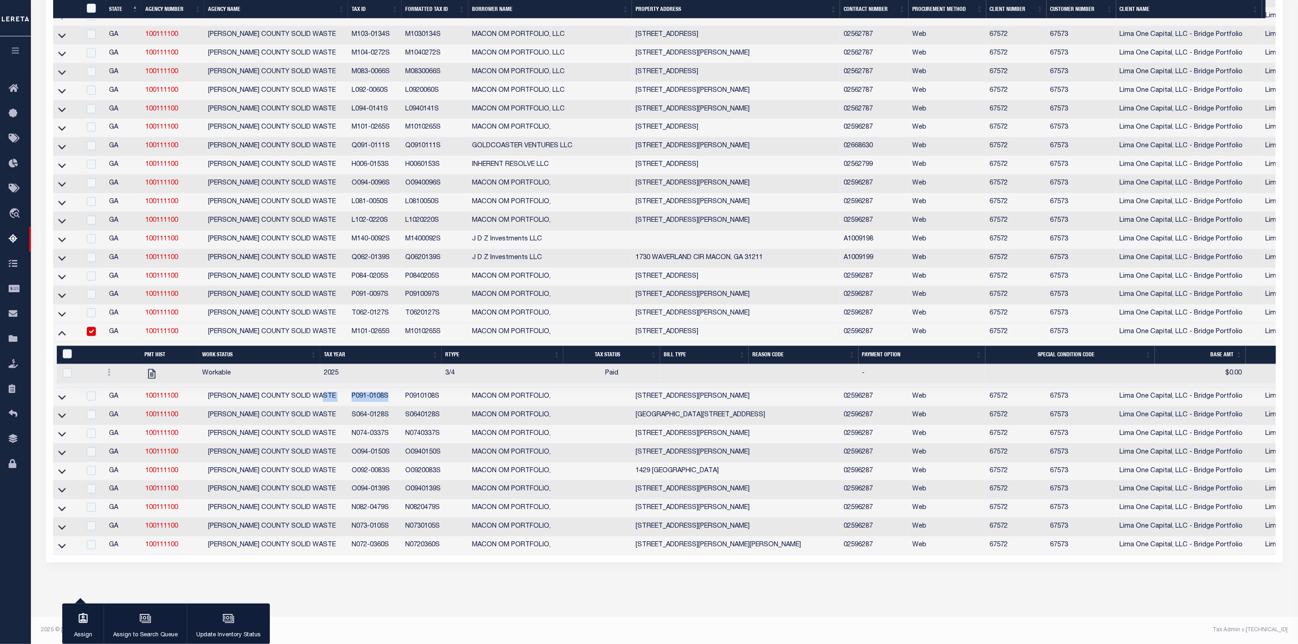
drag, startPoint x: 347, startPoint y: 387, endPoint x: 390, endPoint y: 386, distance: 43.6
click at [390, 388] on tr "GA 100111100 MACON-BIBB COUNTY SOLID WASTE P091-0108S P0910108S MACON OM PORTFO…" at bounding box center [851, 397] width 1597 height 19
click at [94, 391] on input "checkbox" at bounding box center [91, 395] width 9 height 9
checkbox input "true"
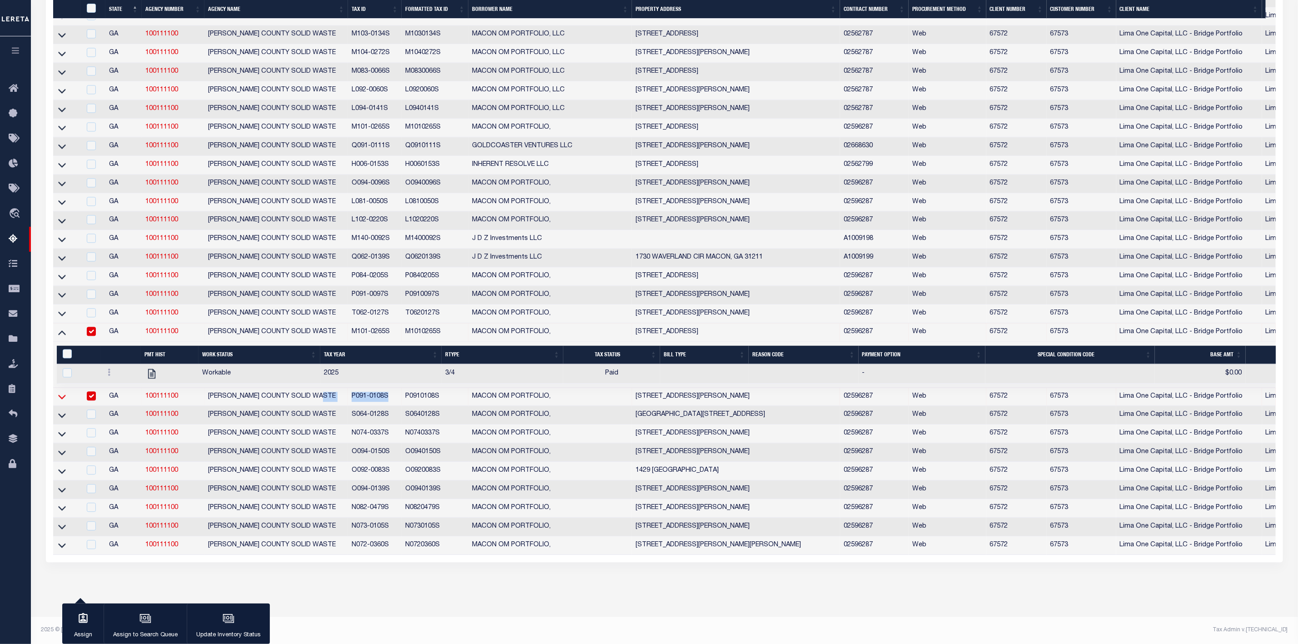
click at [60, 323] on td at bounding box center [67, 313] width 28 height 19
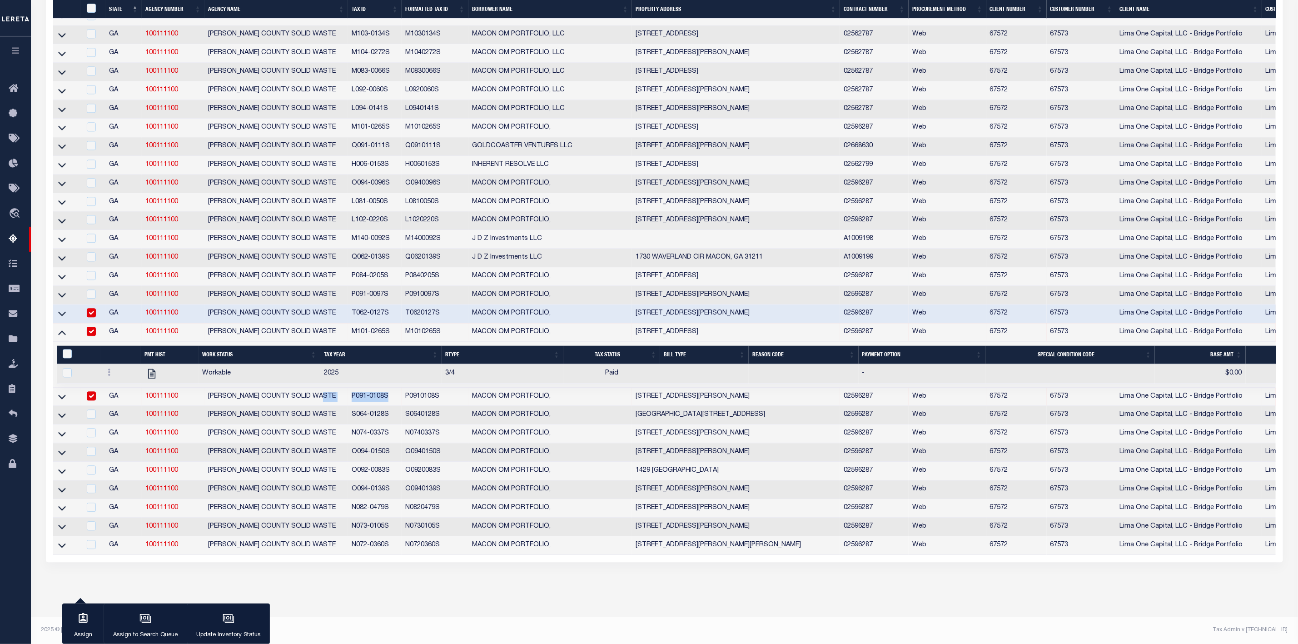
checkbox input "true"
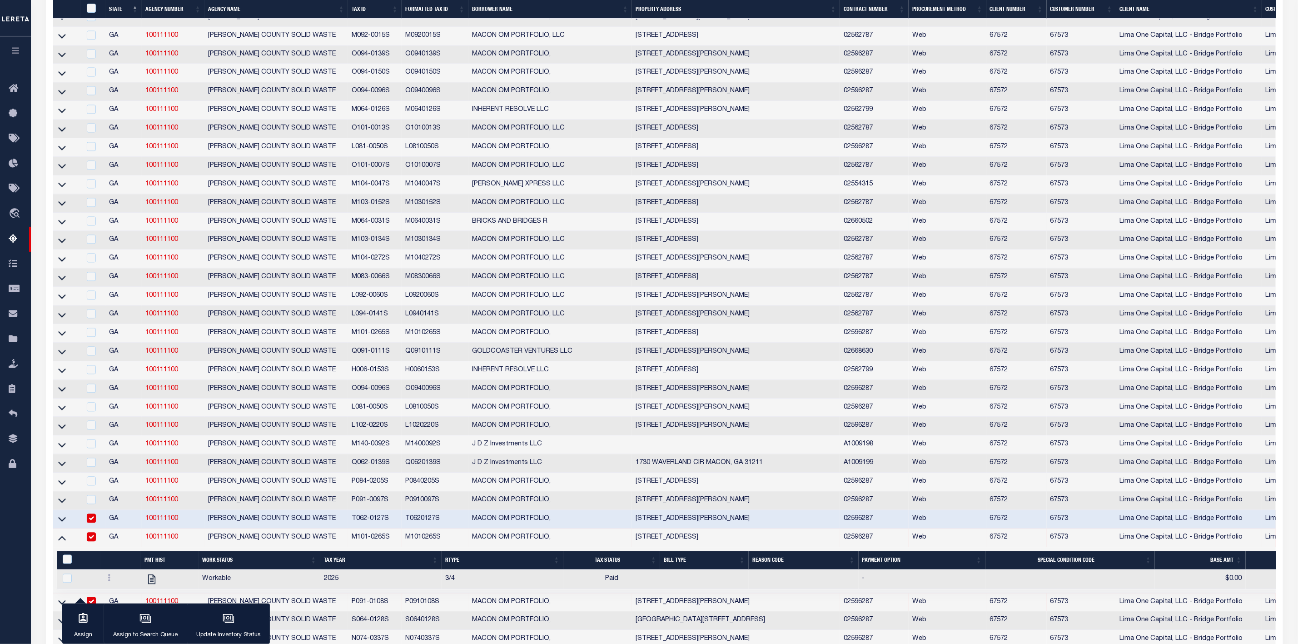
scroll to position [1387, 0]
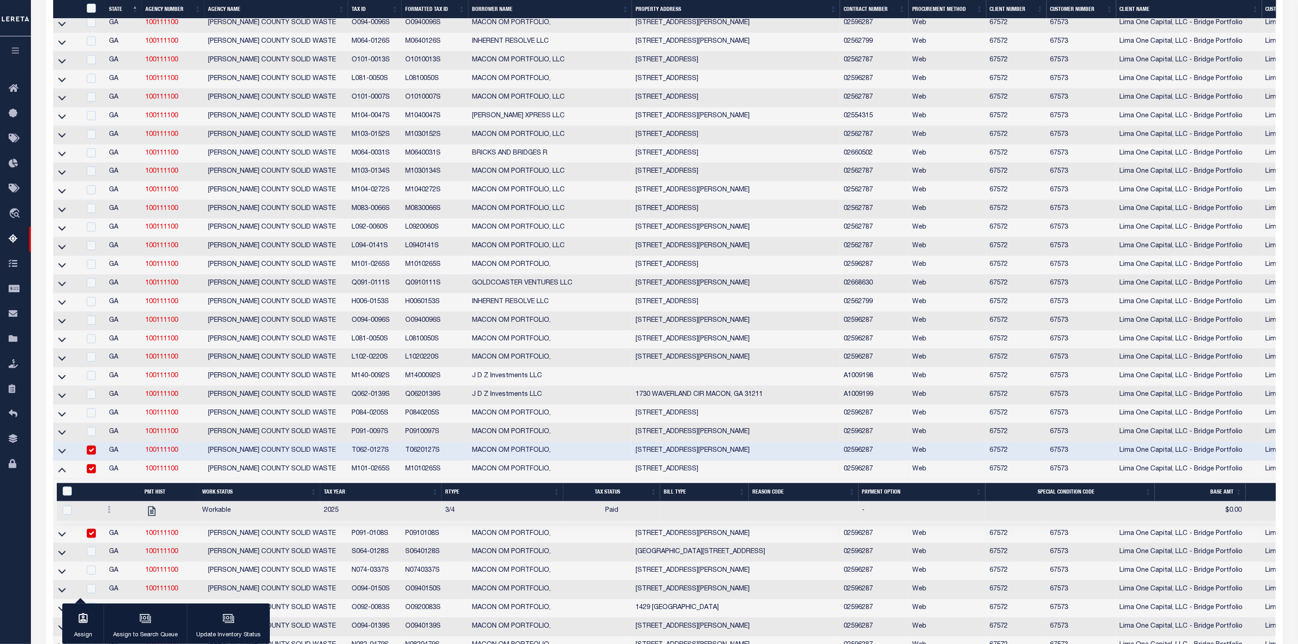
click at [86, 474] on div at bounding box center [93, 469] width 17 height 10
checkbox input "false"
click at [90, 454] on input "checkbox" at bounding box center [91, 449] width 9 height 9
checkbox input "false"
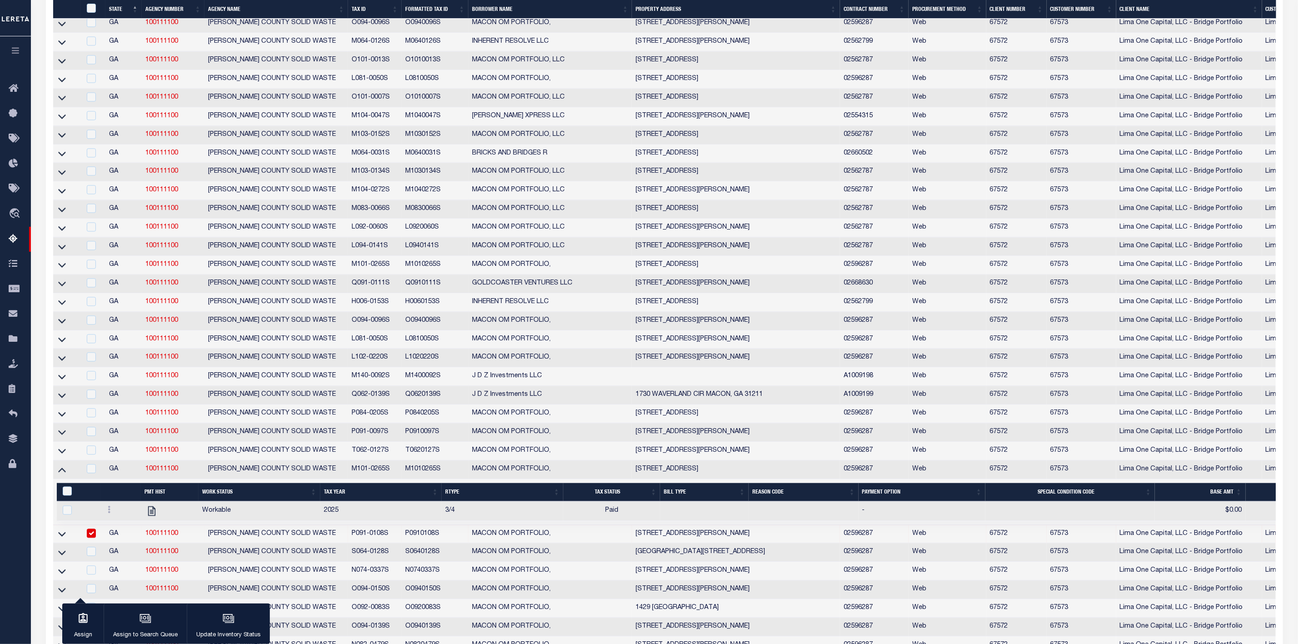
click at [66, 472] on link at bounding box center [62, 469] width 10 height 6
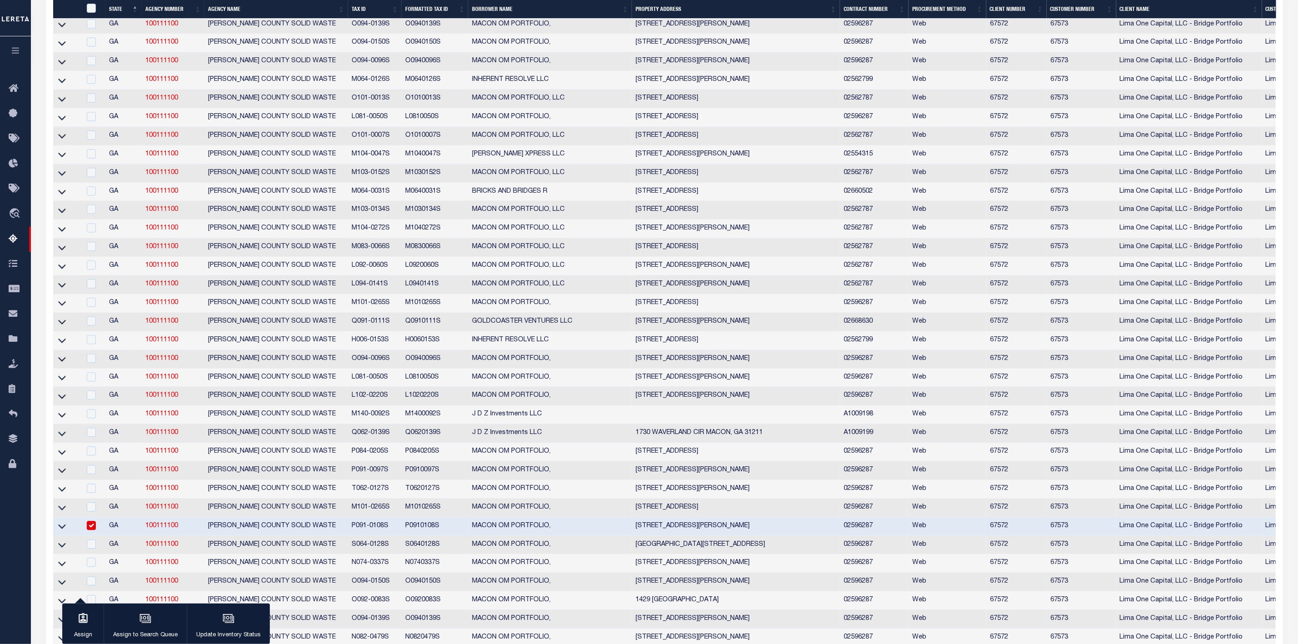
scroll to position [1417, 0]
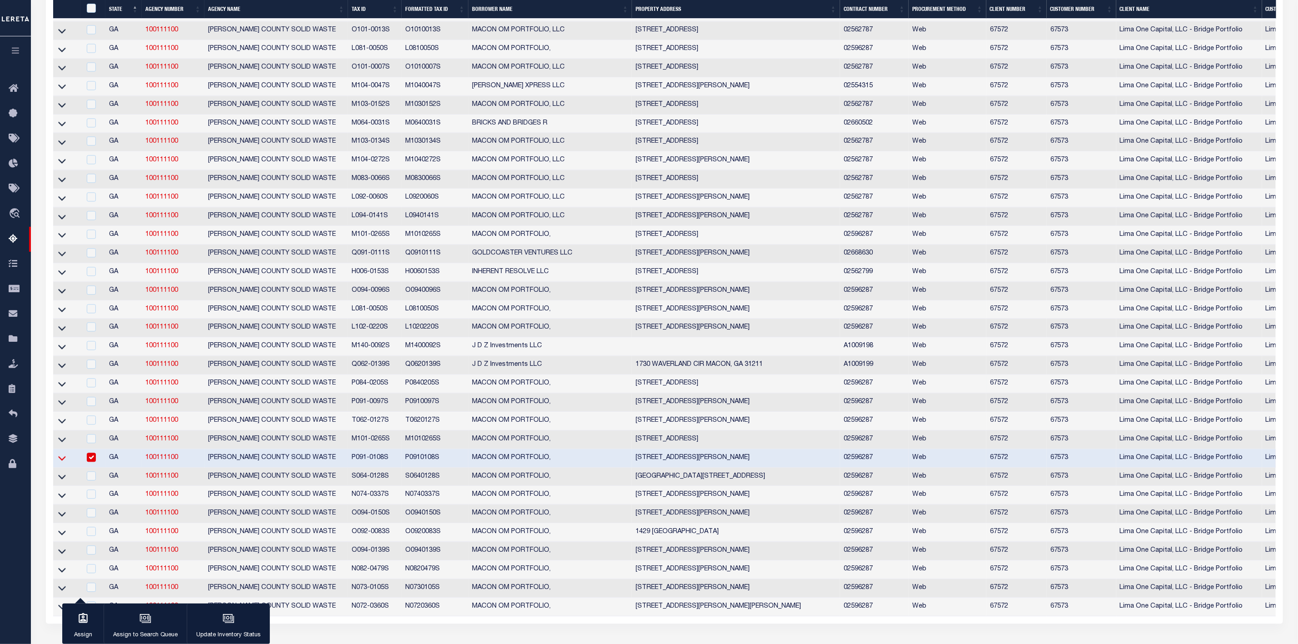
click at [63, 463] on icon at bounding box center [62, 458] width 8 height 10
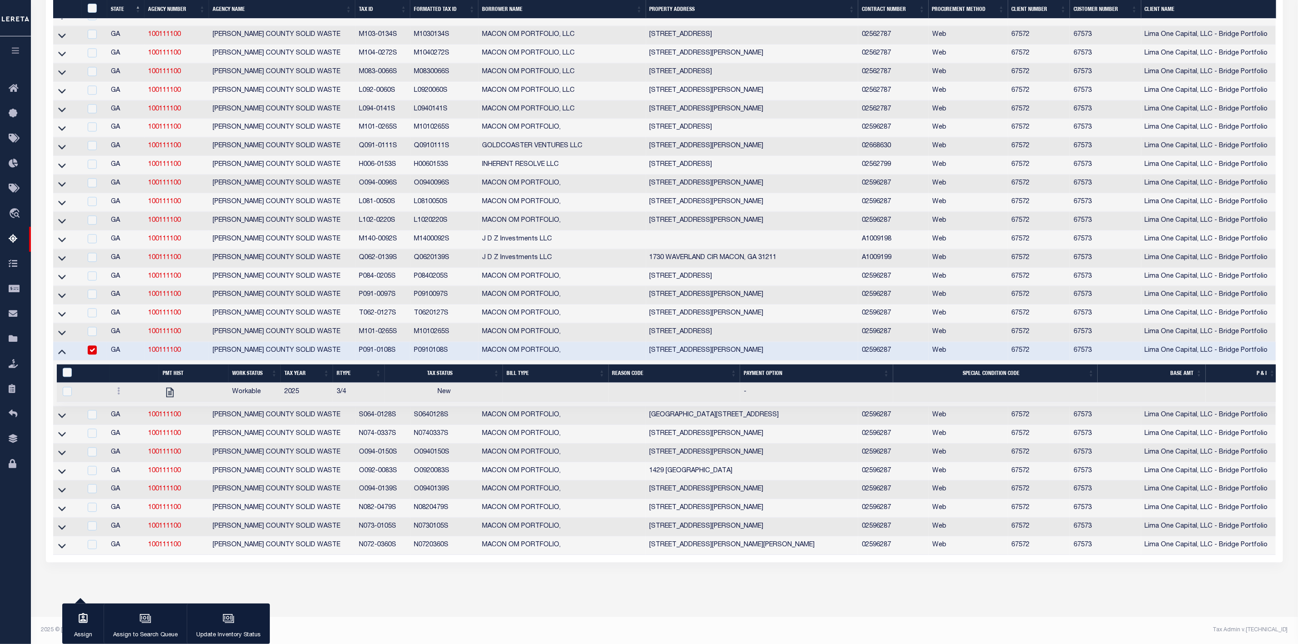
scroll to position [1556, 0]
drag, startPoint x: 449, startPoint y: 343, endPoint x: 405, endPoint y: 347, distance: 43.4
click at [405, 347] on tr "GA 100111100 MACON-BIBB COUNTY SOLID WASTE P091-0108S P0910108S MACON OM PORTFO…" at bounding box center [871, 351] width 1636 height 19
click at [119, 387] on icon at bounding box center [118, 390] width 3 height 7
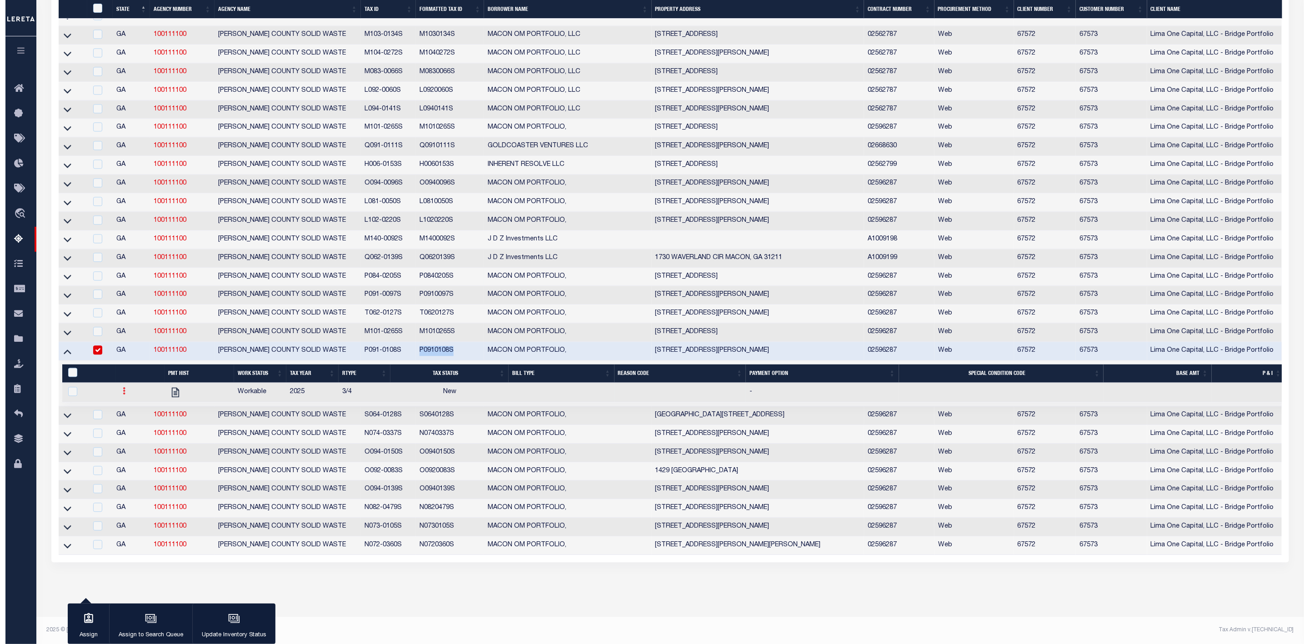
scroll to position [1550, 0]
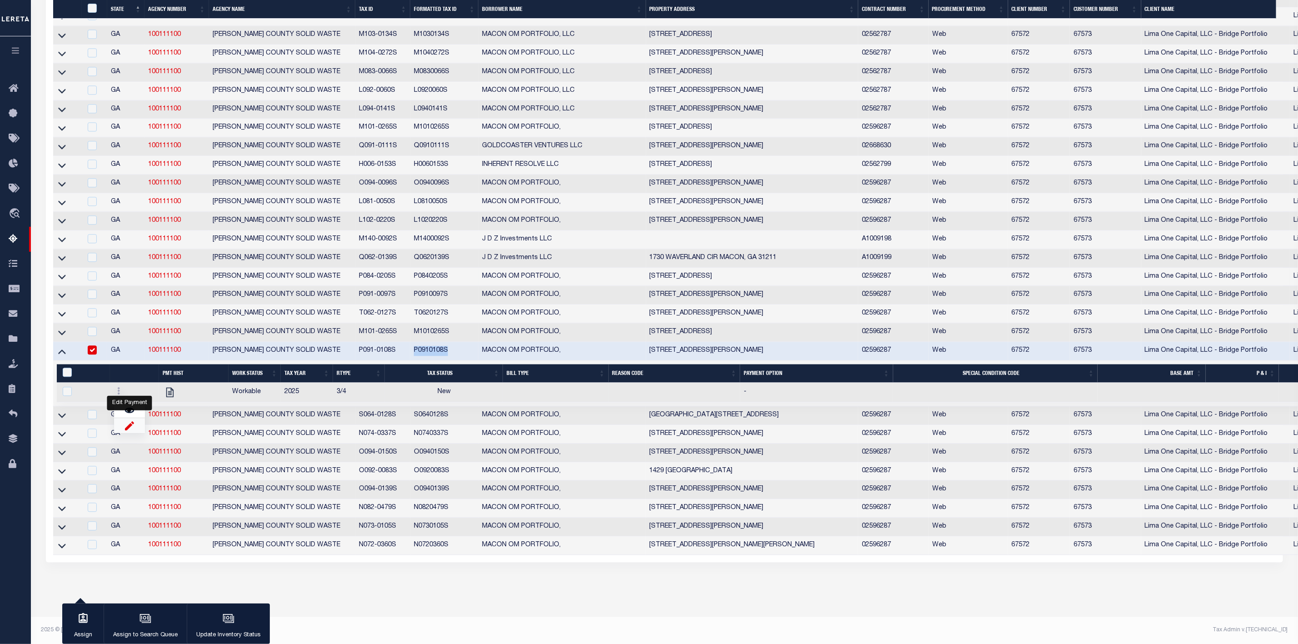
click at [128, 424] on img "" at bounding box center [129, 421] width 9 height 10
checkbox input "true"
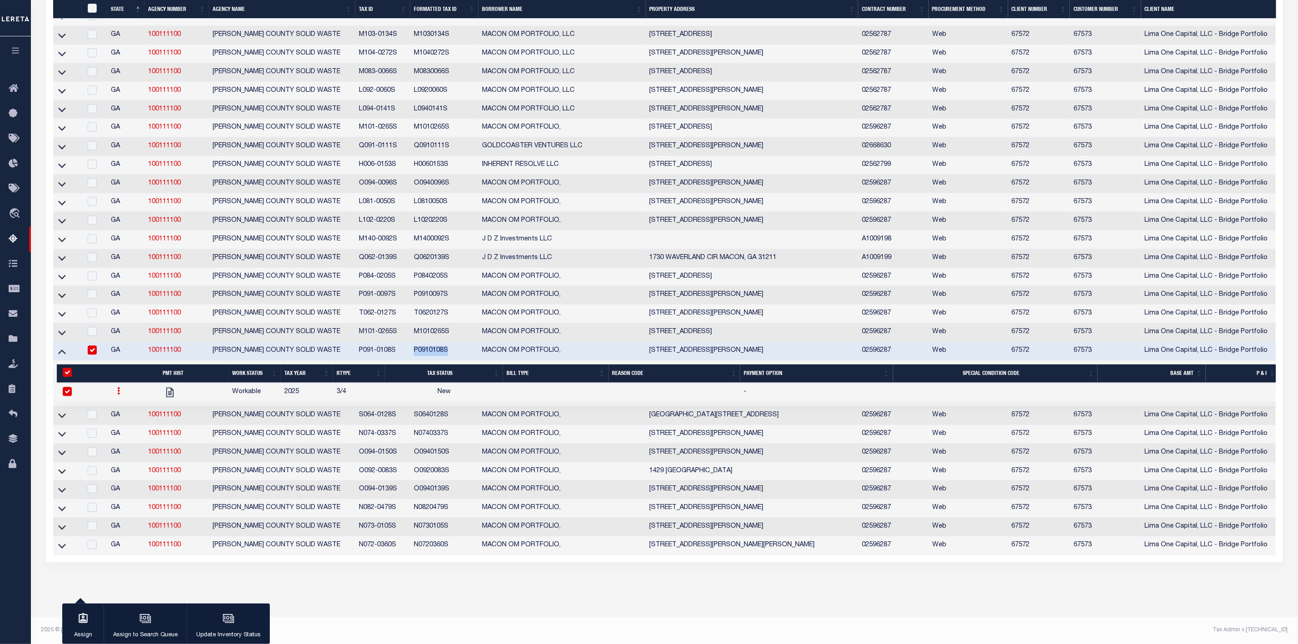
select select
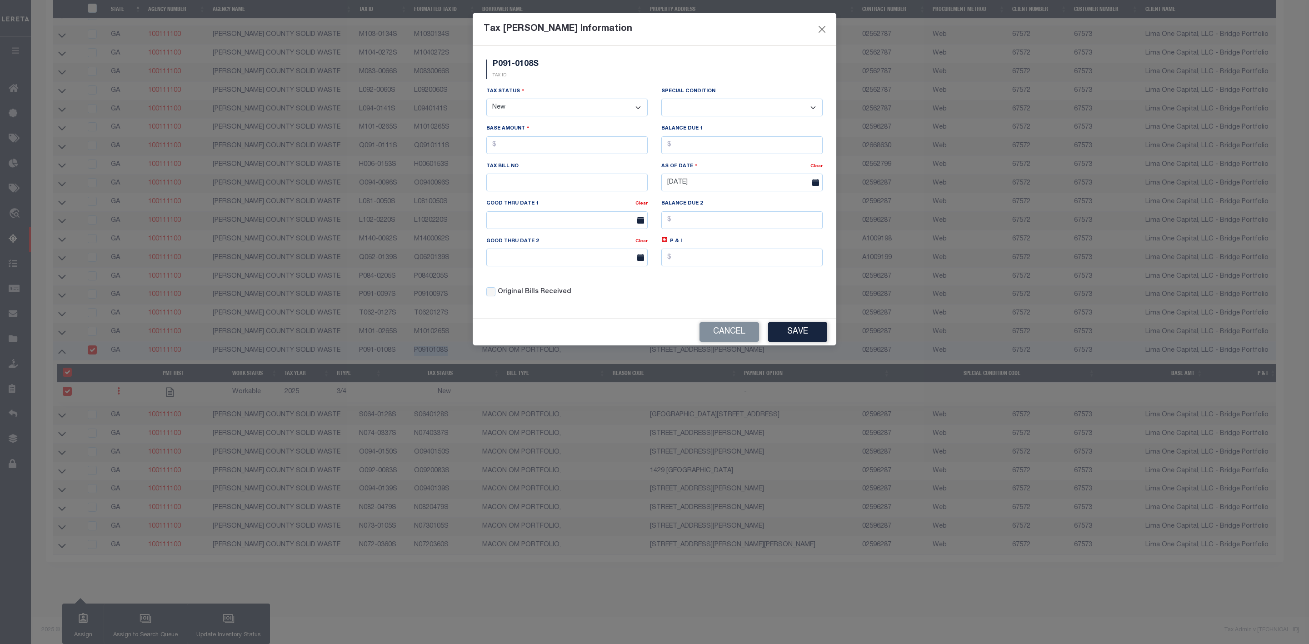
scroll to position [1168, 0]
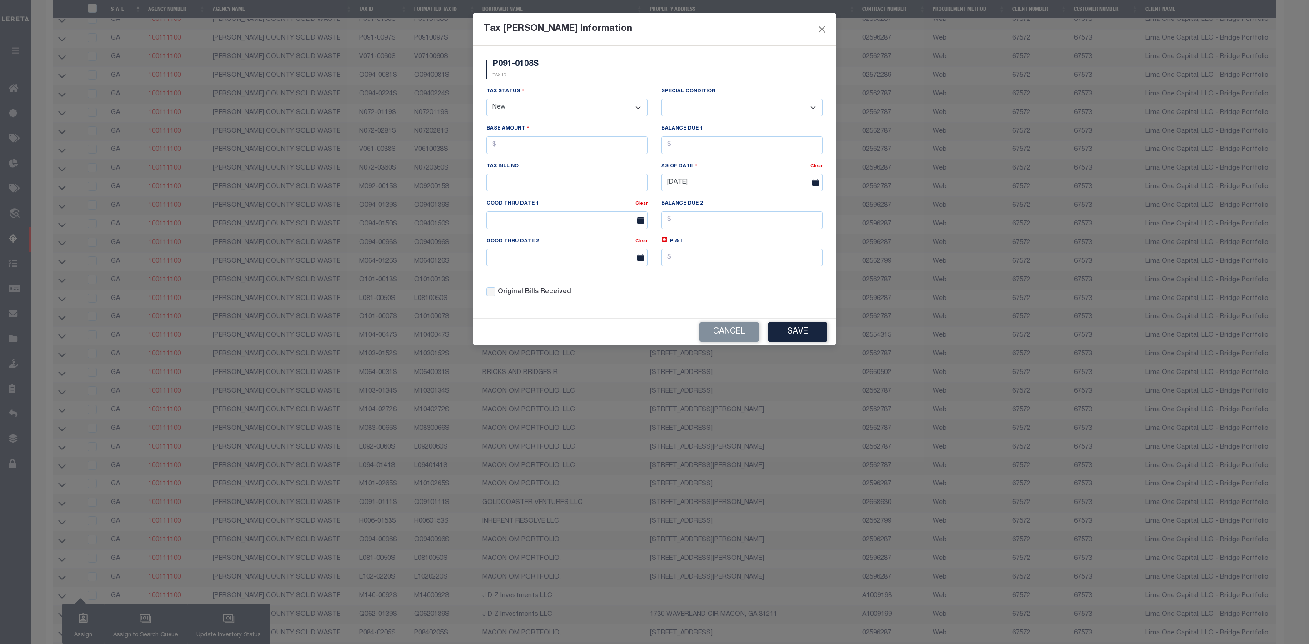
click at [584, 107] on select "- Select Status - Open Due/Unpaid Paid Incomplete No Tax Due Internal Refund Pr…" at bounding box center [566, 108] width 161 height 18
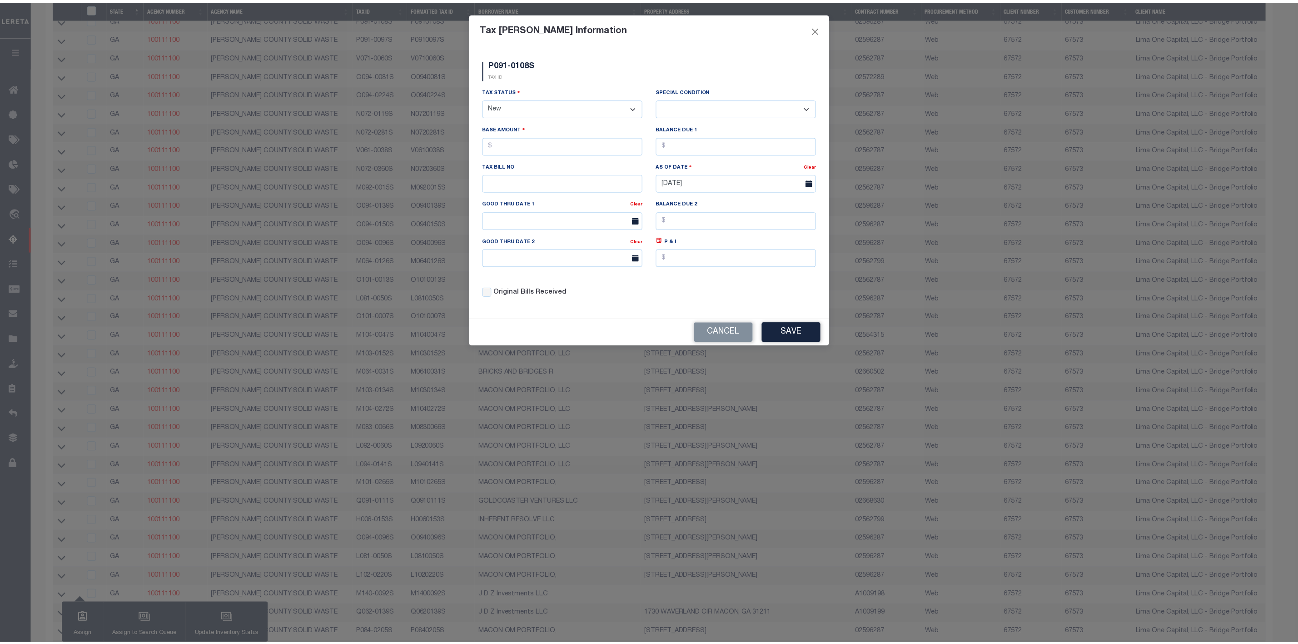
scroll to position [1130, 0]
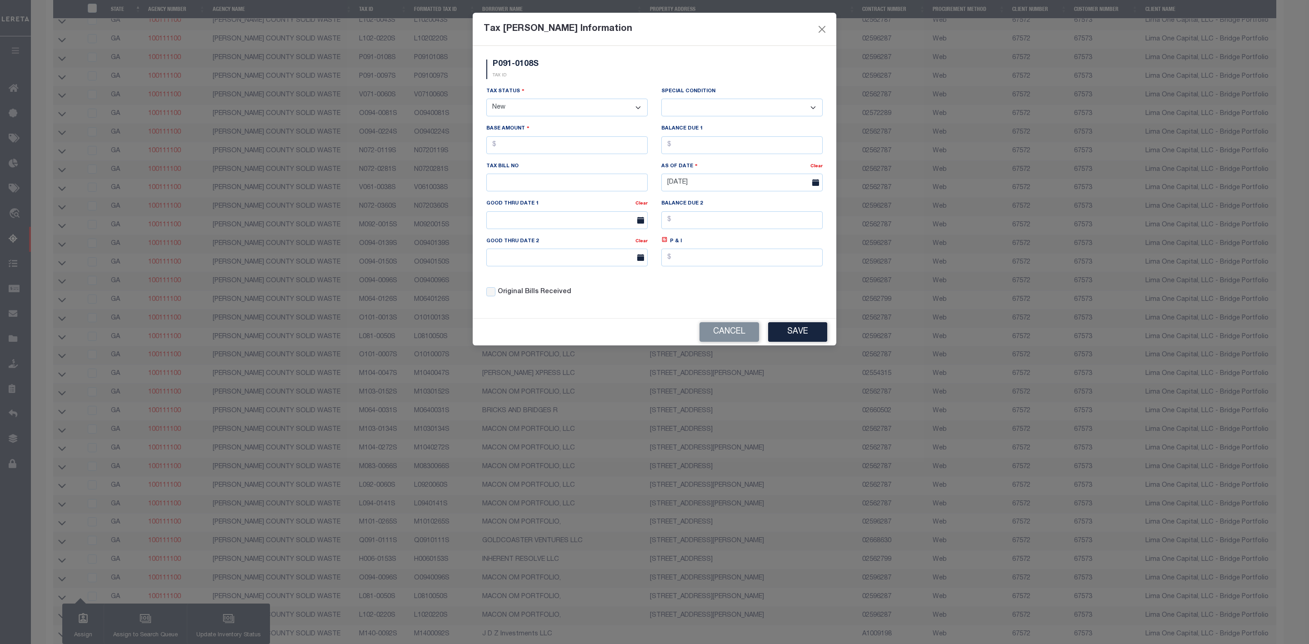
select select "PYD"
click at [486, 100] on select "- Select Status - Open Due/Unpaid Paid Incomplete No Tax Due Internal Refund Pr…" at bounding box center [566, 108] width 161 height 18
select select "0"
click at [551, 146] on input "text" at bounding box center [566, 145] width 161 height 18
type input "$0.00"
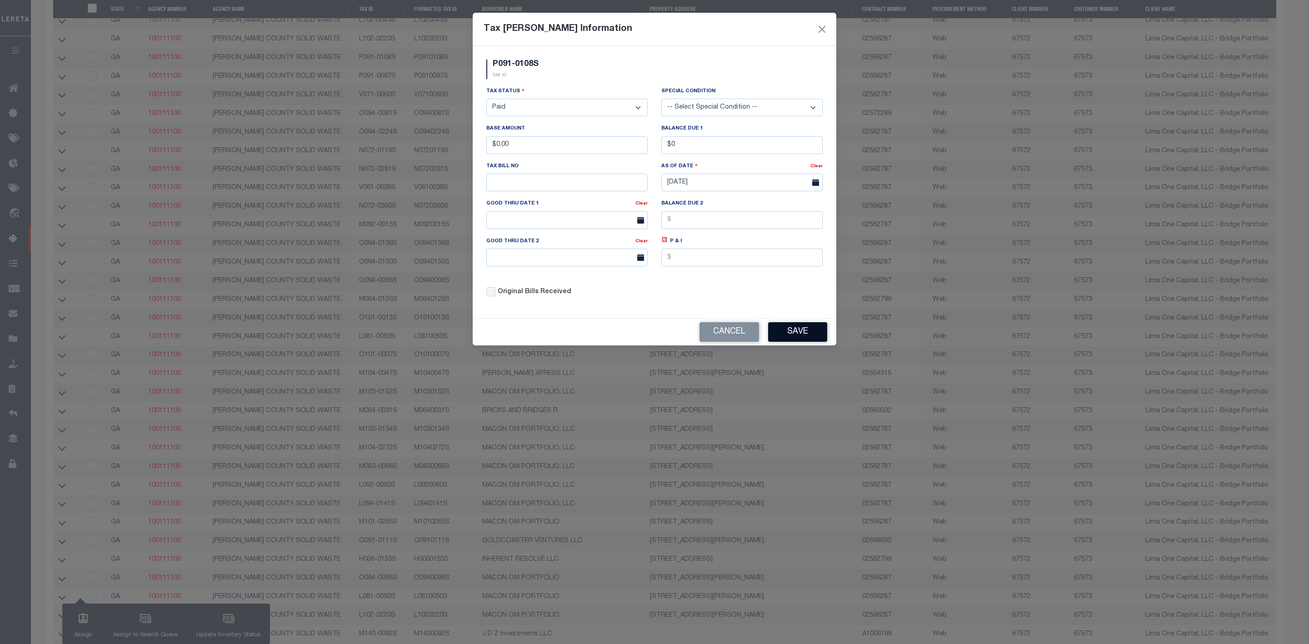
type input "$0.00"
click at [803, 342] on button "Save" at bounding box center [797, 332] width 59 height 20
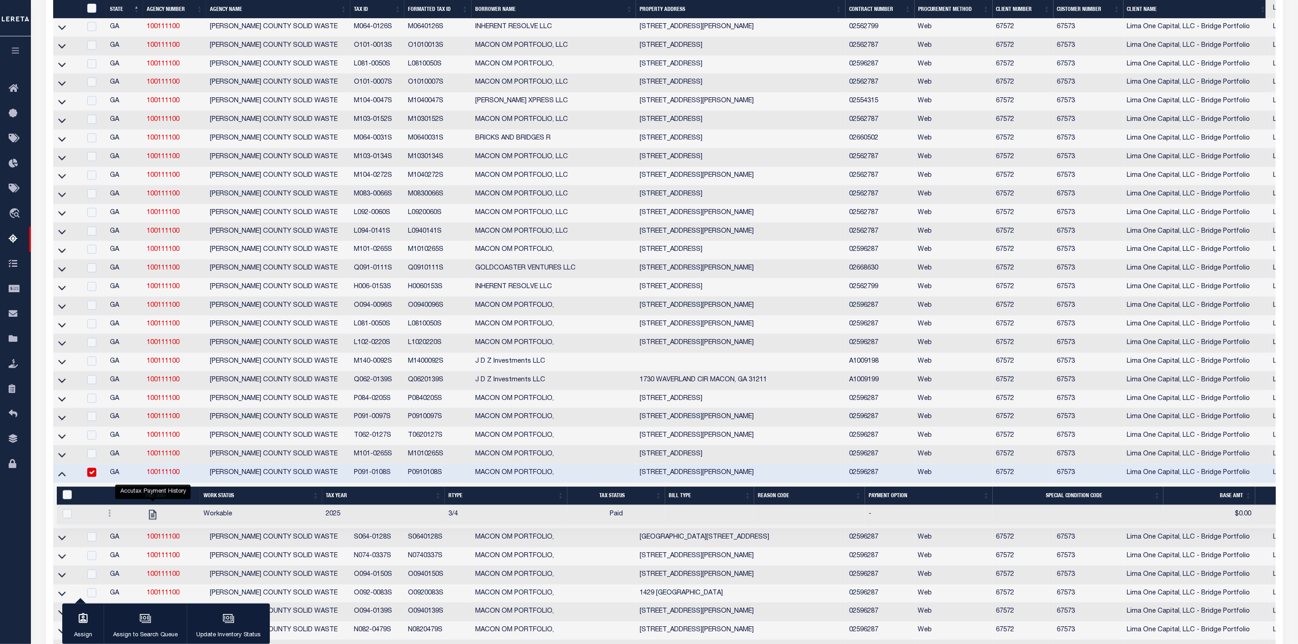
scroll to position [1539, 0]
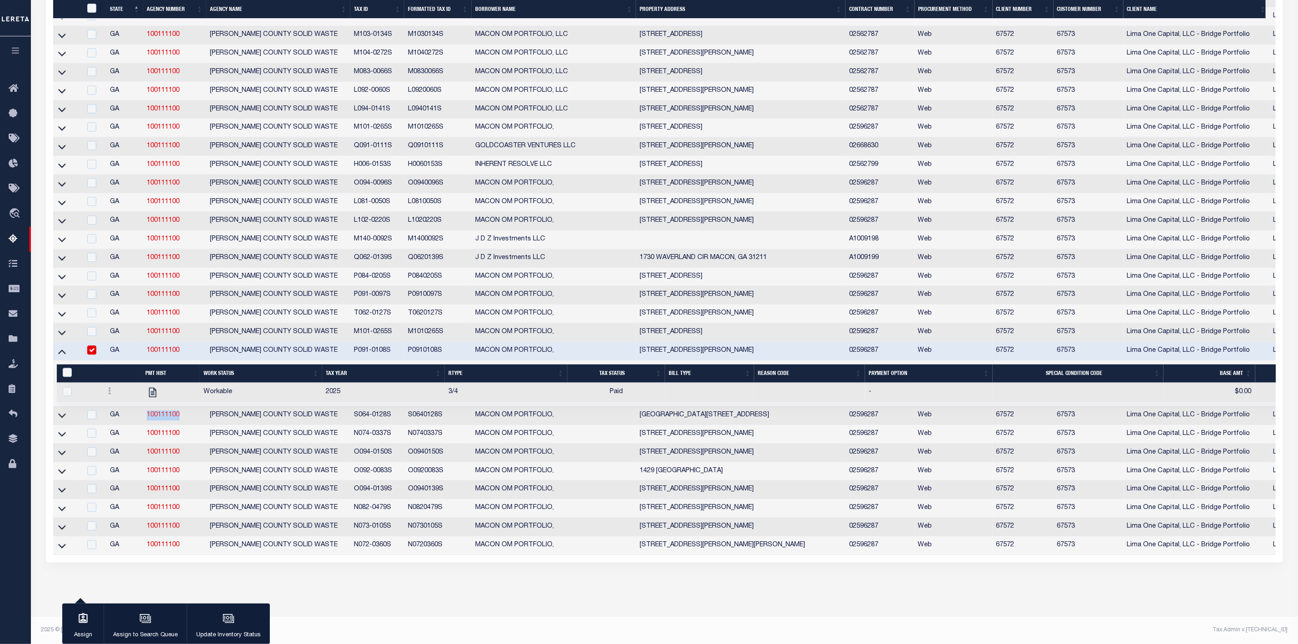
drag, startPoint x: 181, startPoint y: 419, endPoint x: 148, endPoint y: 426, distance: 34.3
click at [148, 425] on td "100111100" at bounding box center [174, 415] width 63 height 19
checkbox input "true"
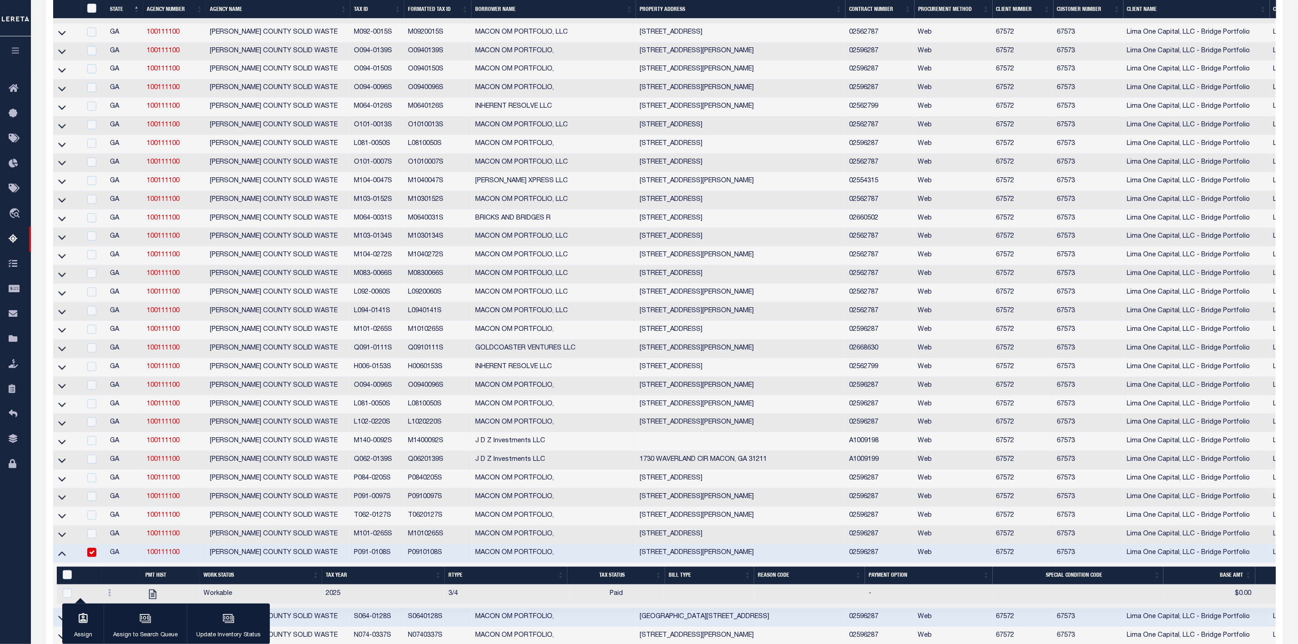
scroll to position [1526, 0]
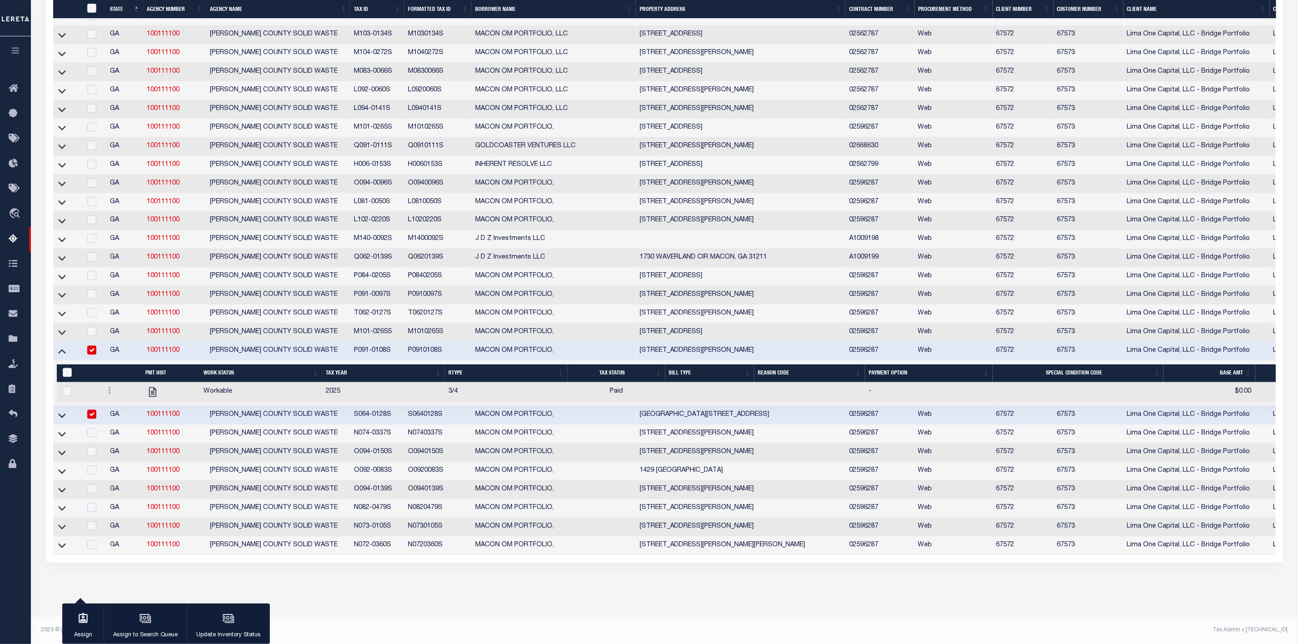
click at [86, 355] on div at bounding box center [94, 350] width 18 height 10
checkbox input "false"
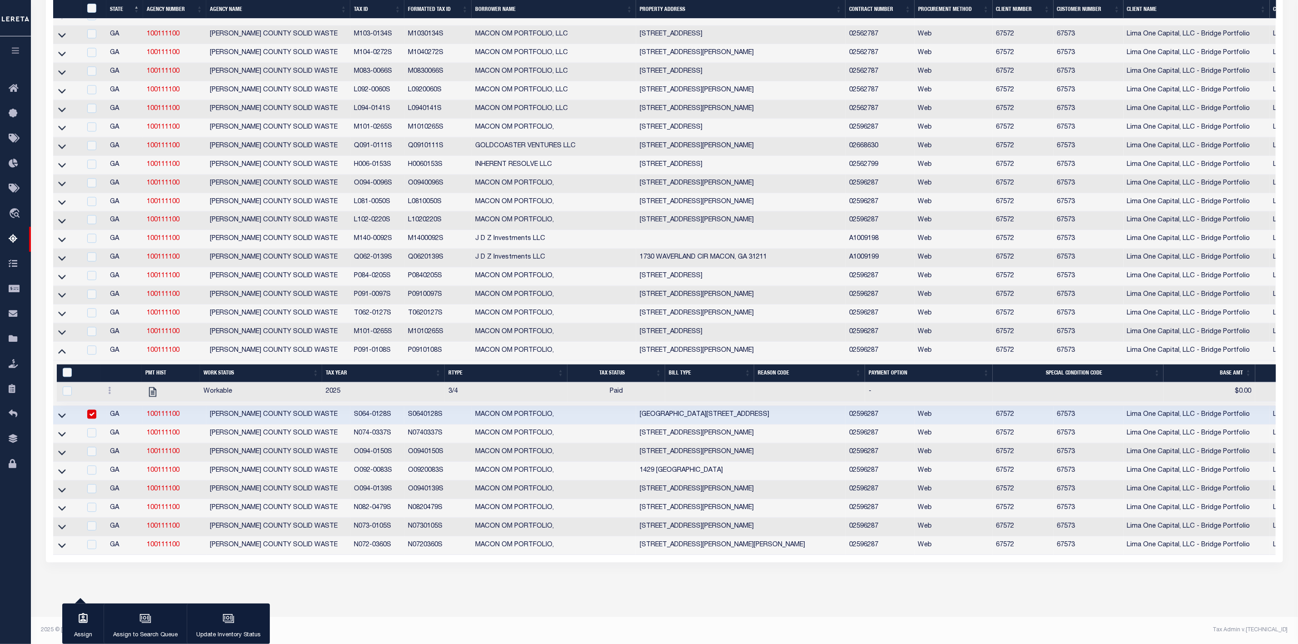
click at [66, 354] on link at bounding box center [62, 350] width 10 height 6
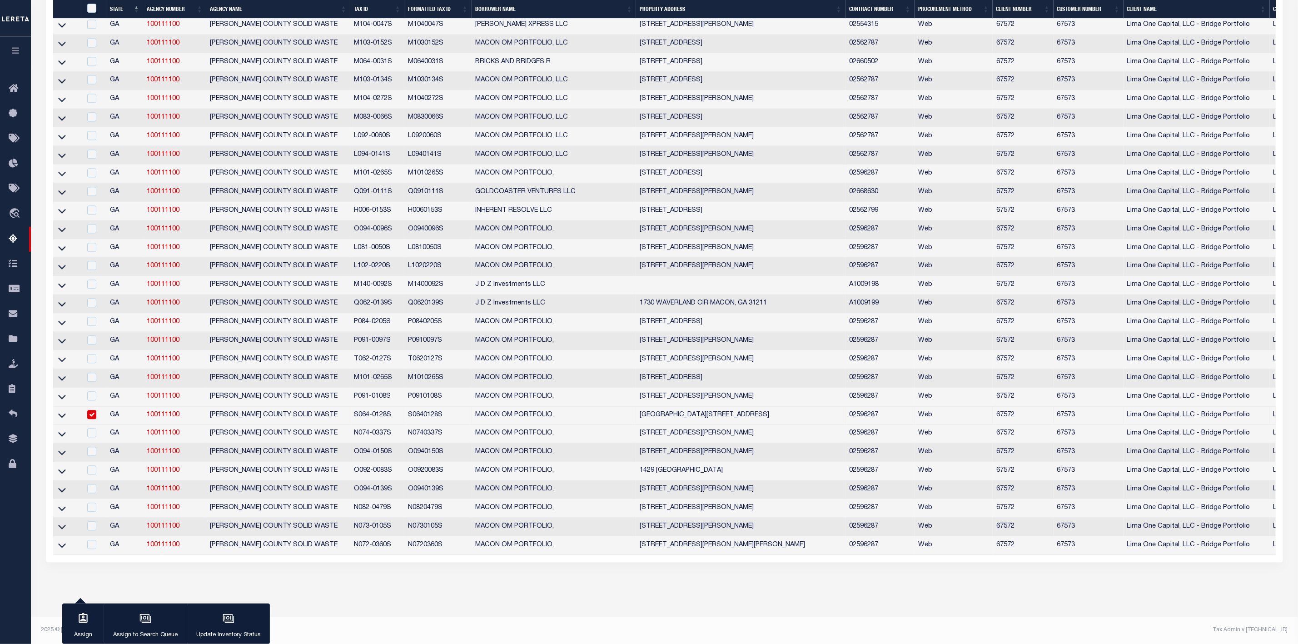
scroll to position [1488, 0]
click at [62, 418] on icon at bounding box center [62, 416] width 8 height 5
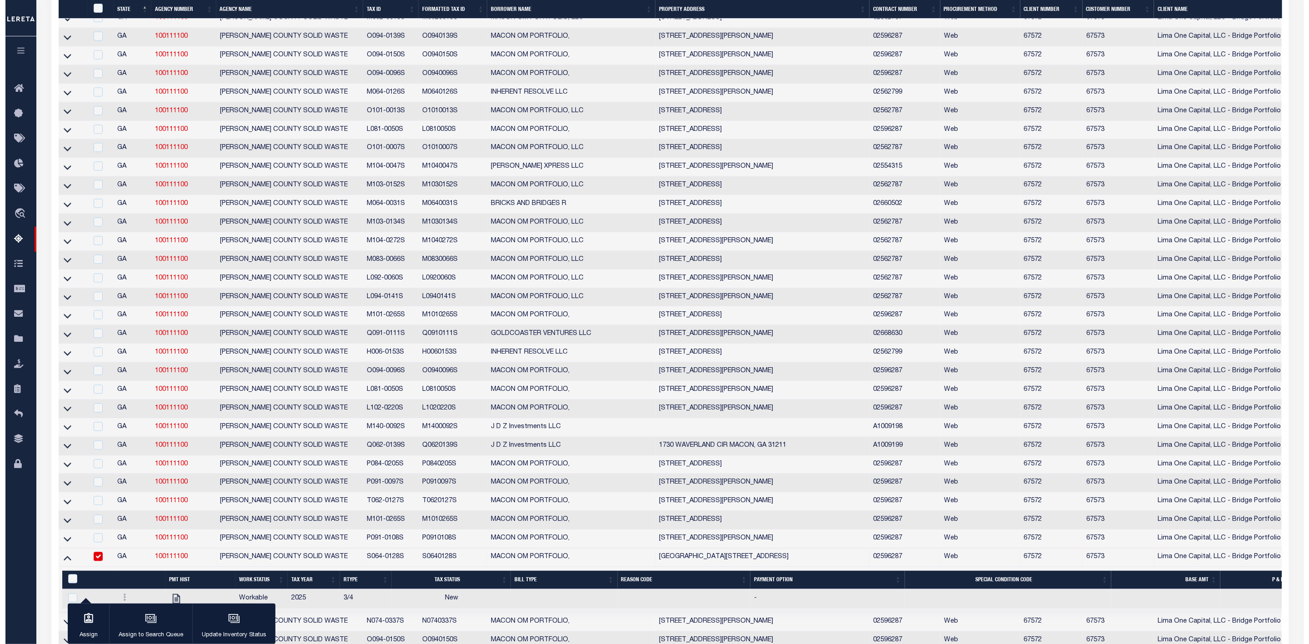
scroll to position [1474, 0]
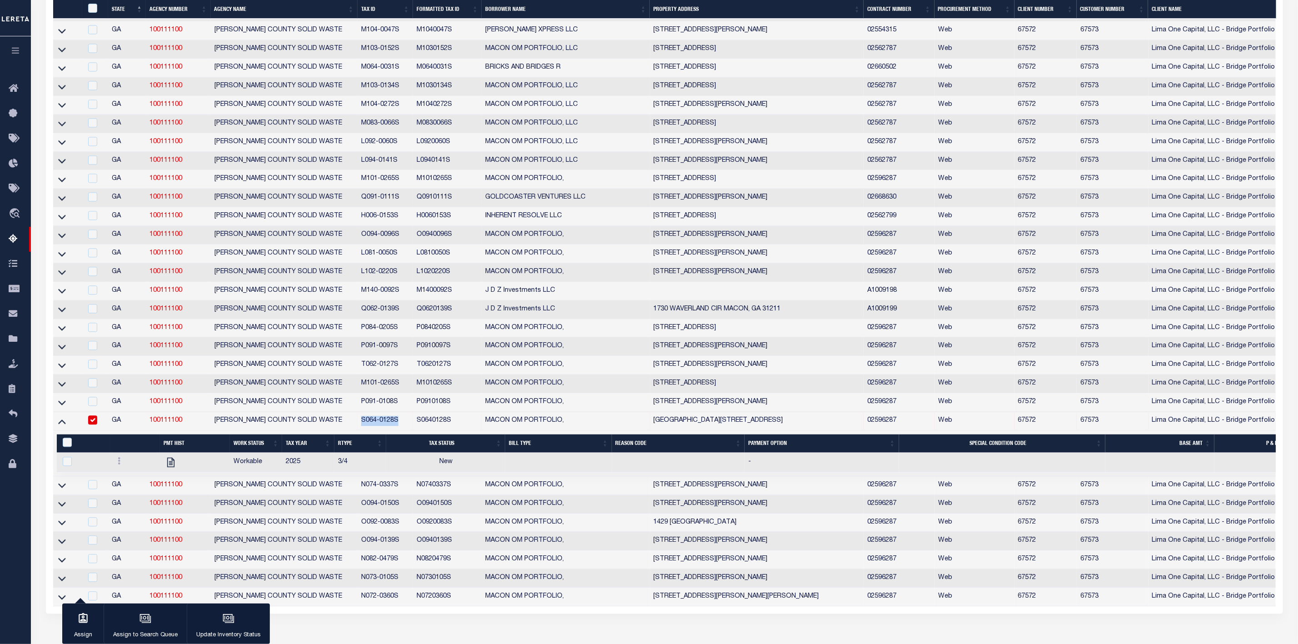
drag, startPoint x: 399, startPoint y: 439, endPoint x: 357, endPoint y: 447, distance: 43.0
click at [358, 430] on td "S064-0128S" at bounding box center [385, 421] width 55 height 19
checkbox input "false"
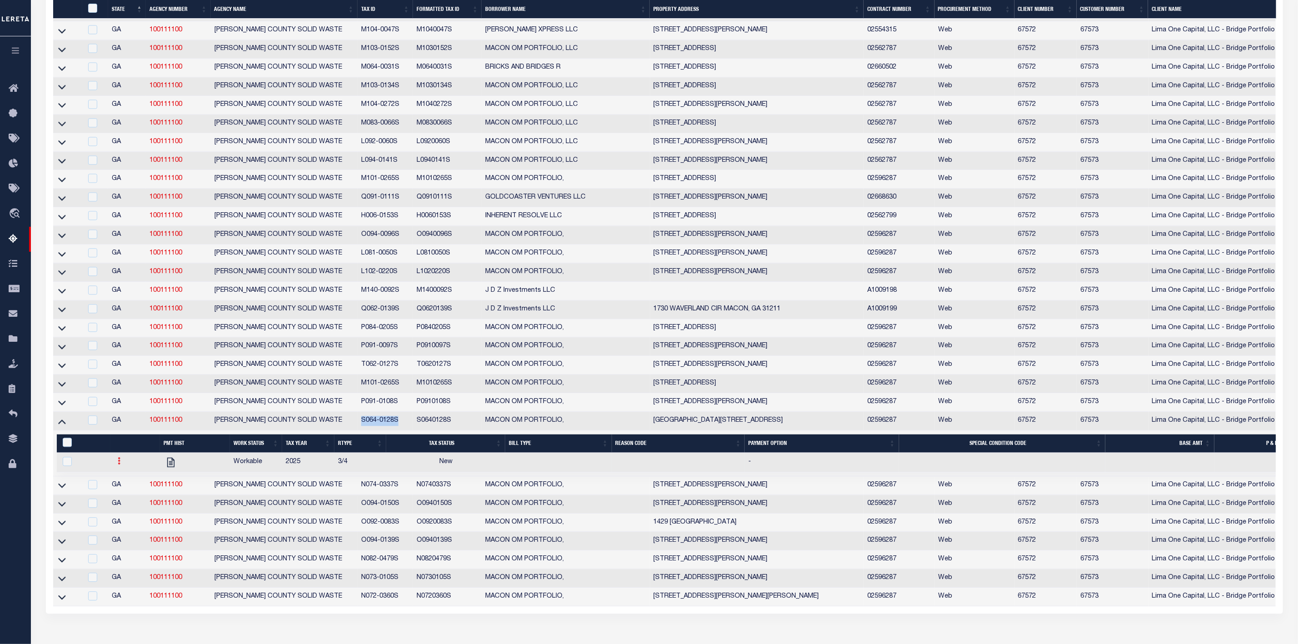
click at [120, 466] on link at bounding box center [119, 462] width 10 height 7
click at [134, 499] on link "" at bounding box center [130, 491] width 31 height 15
checkbox input "true"
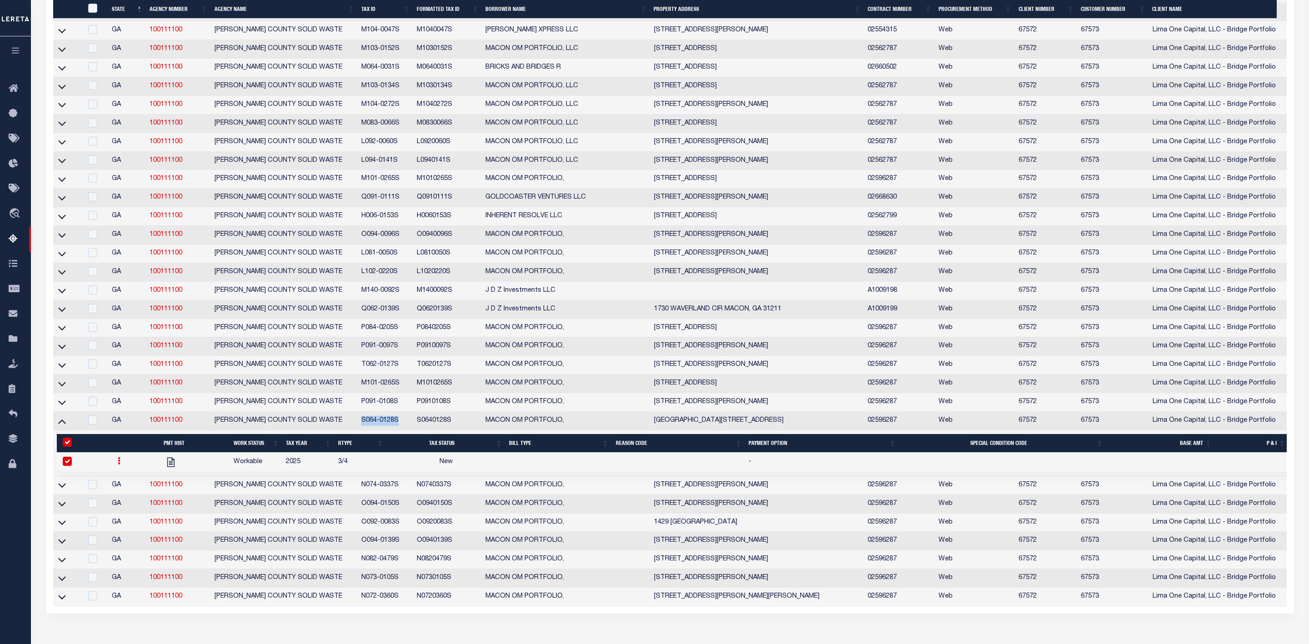
select select
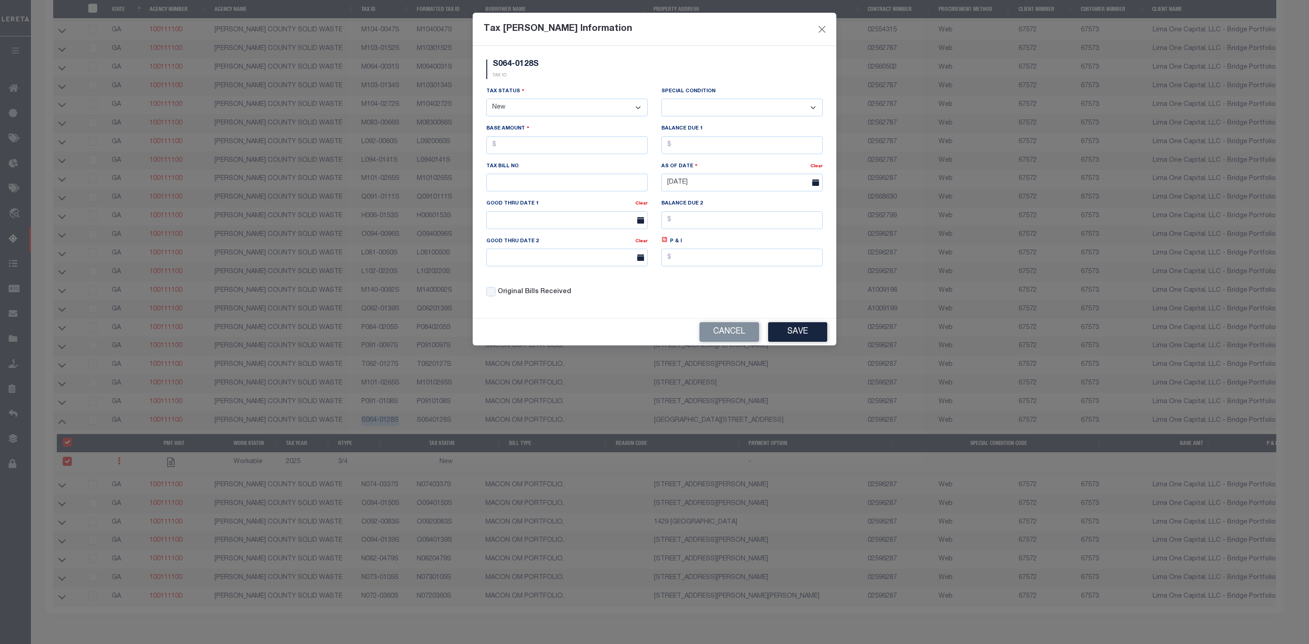
click at [519, 112] on select "- Select Status - Open Due/Unpaid Paid Incomplete No Tax Due Internal Refund Pr…" at bounding box center [566, 108] width 161 height 18
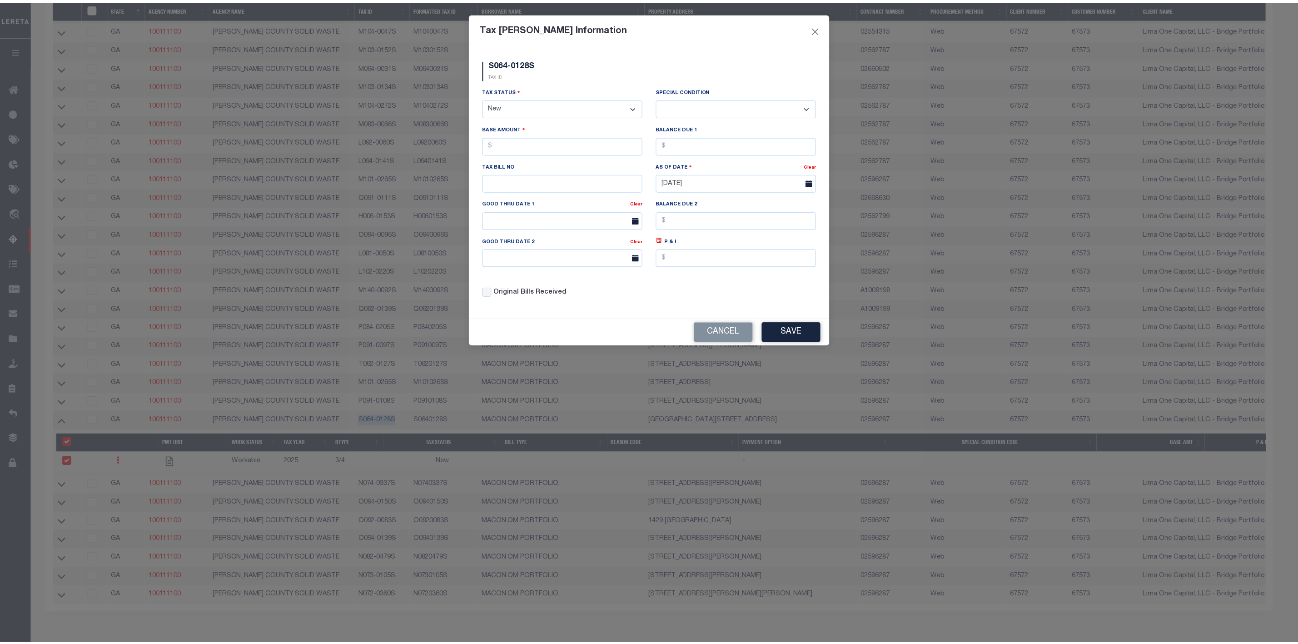
scroll to position [1130, 0]
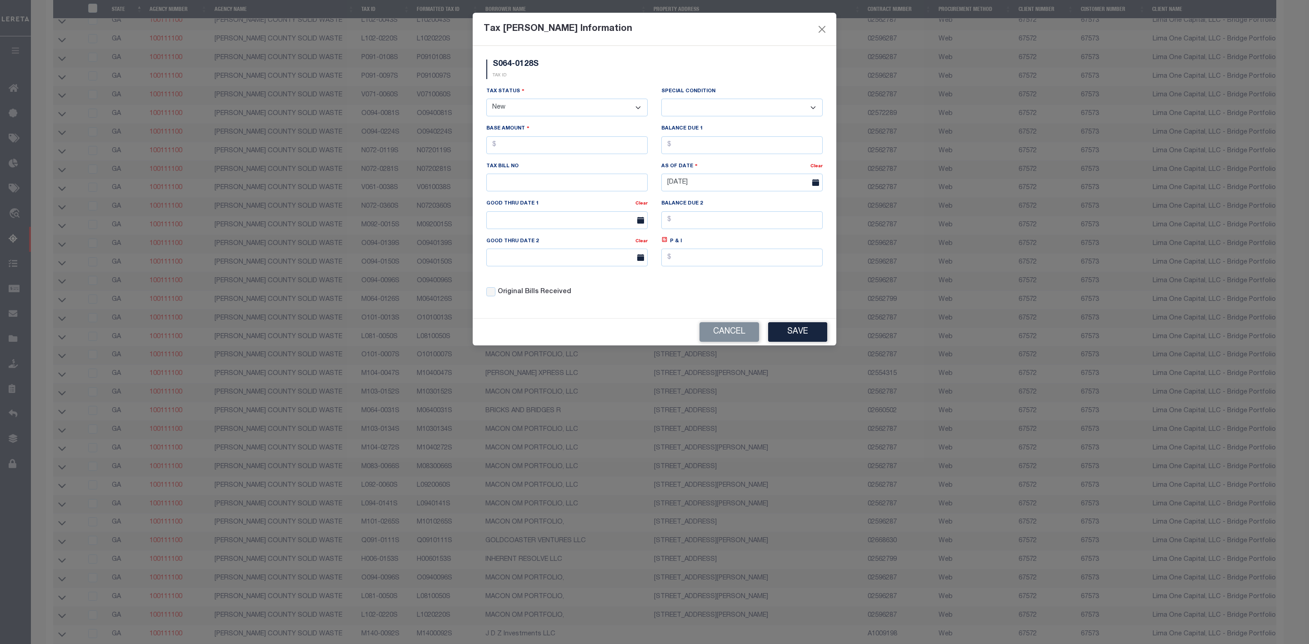
select select "PYD"
click at [486, 100] on select "- Select Status - Open Due/Unpaid Paid Incomplete No Tax Due Internal Refund Pr…" at bounding box center [566, 108] width 161 height 18
select select "0"
click at [519, 151] on input "text" at bounding box center [566, 145] width 161 height 18
type input "$0.00"
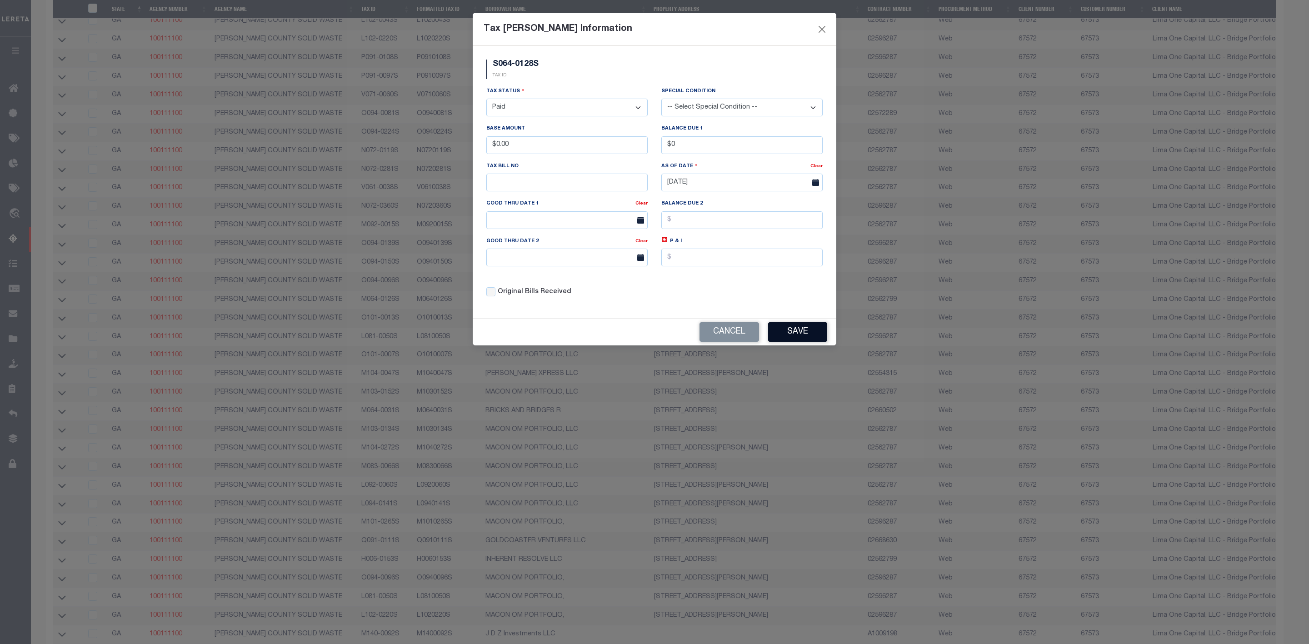
type input "$0.00"
click at [789, 336] on button "Save" at bounding box center [797, 332] width 59 height 20
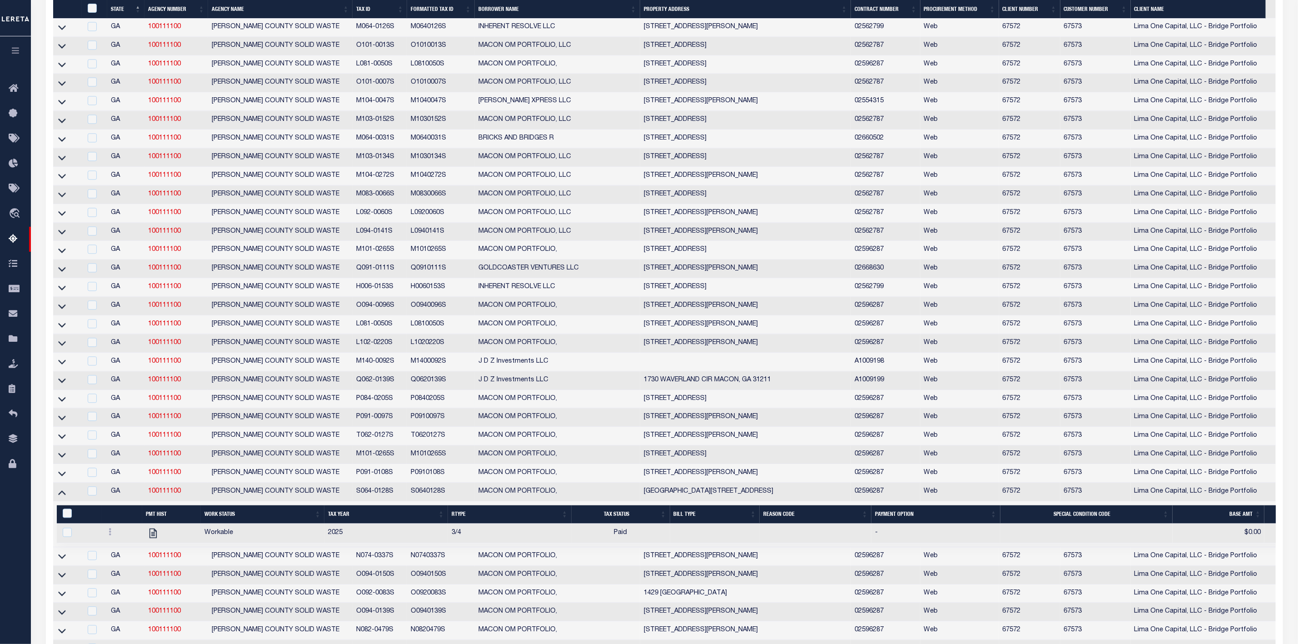
scroll to position [1539, 0]
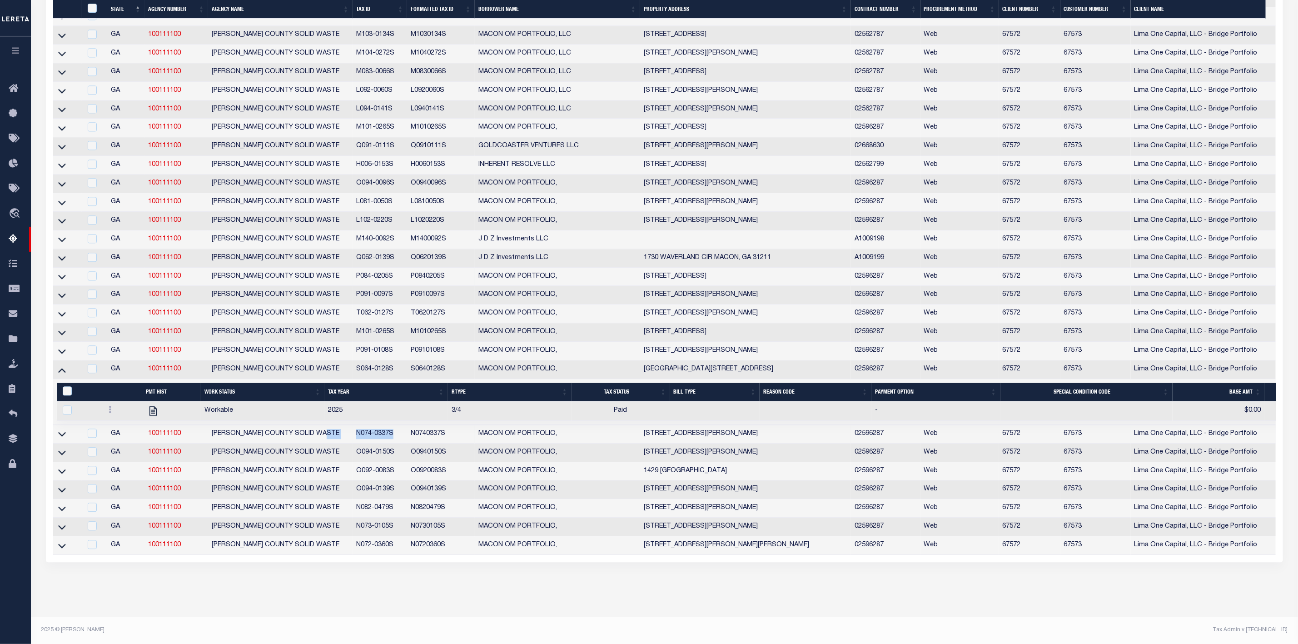
drag, startPoint x: 350, startPoint y: 444, endPoint x: 399, endPoint y: 444, distance: 48.2
click at [399, 444] on tr "GA 100111100 MACON-BIBB COUNTY SOLID WASTE N074-0337S N0740337S MACON OM PORTFO…" at bounding box center [864, 434] width 1623 height 19
click at [60, 437] on icon at bounding box center [62, 434] width 8 height 5
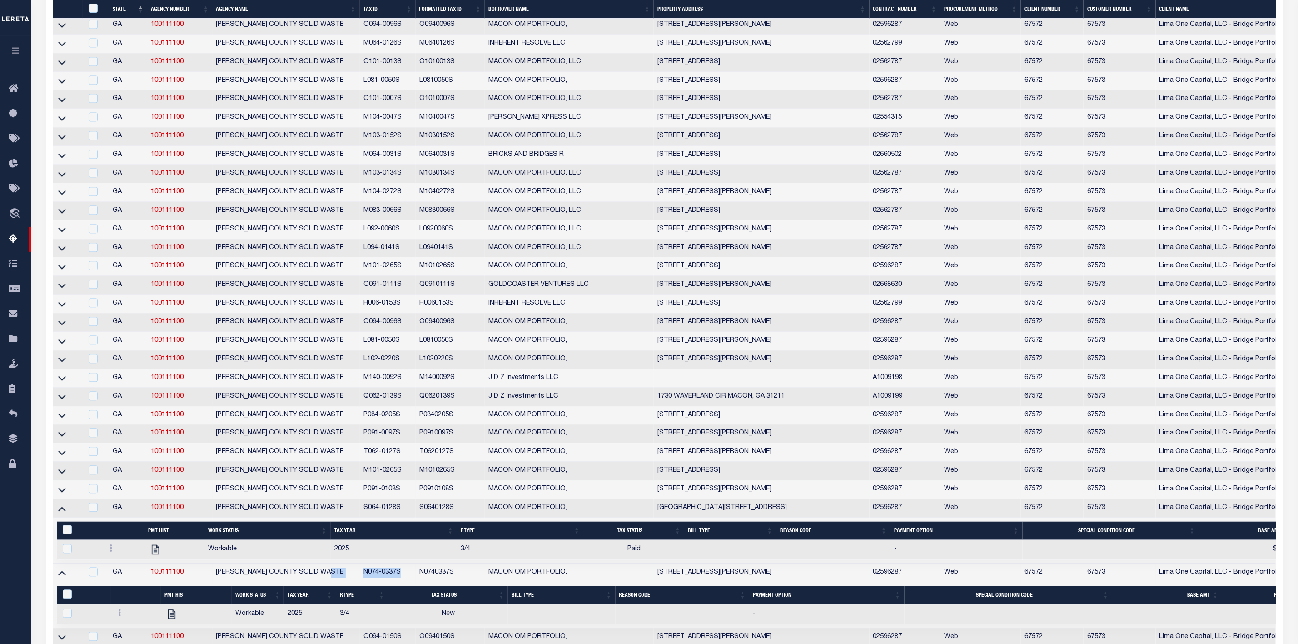
scroll to position [1602, 0]
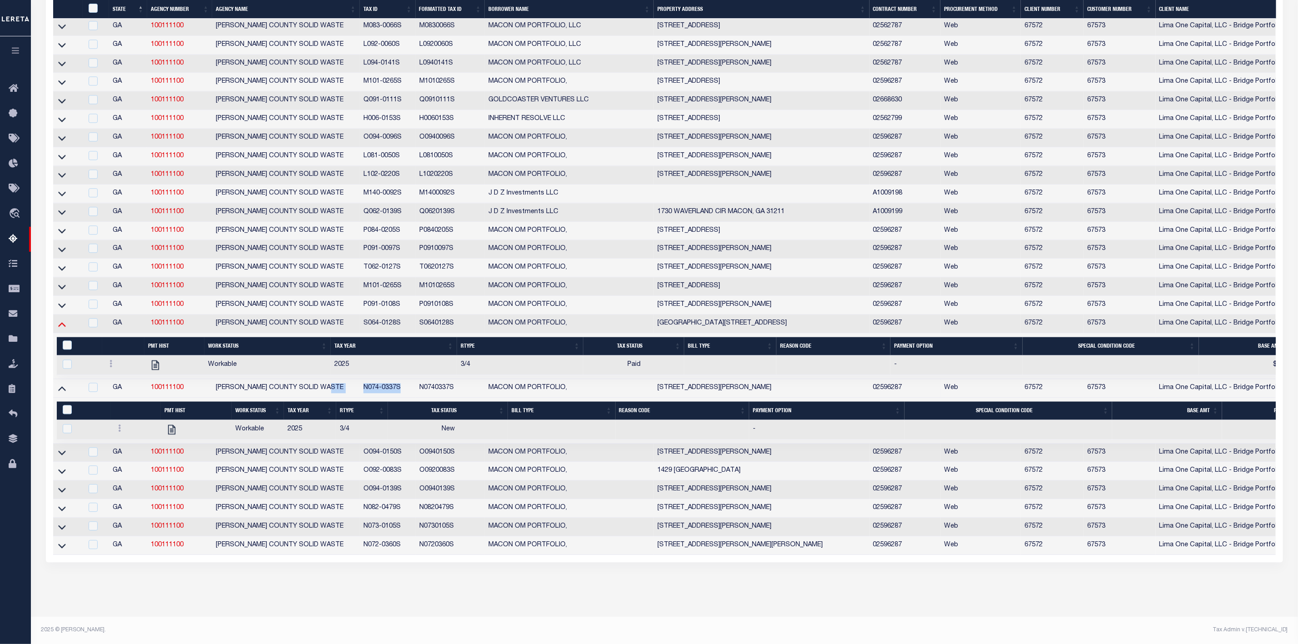
click at [65, 319] on icon at bounding box center [62, 324] width 8 height 10
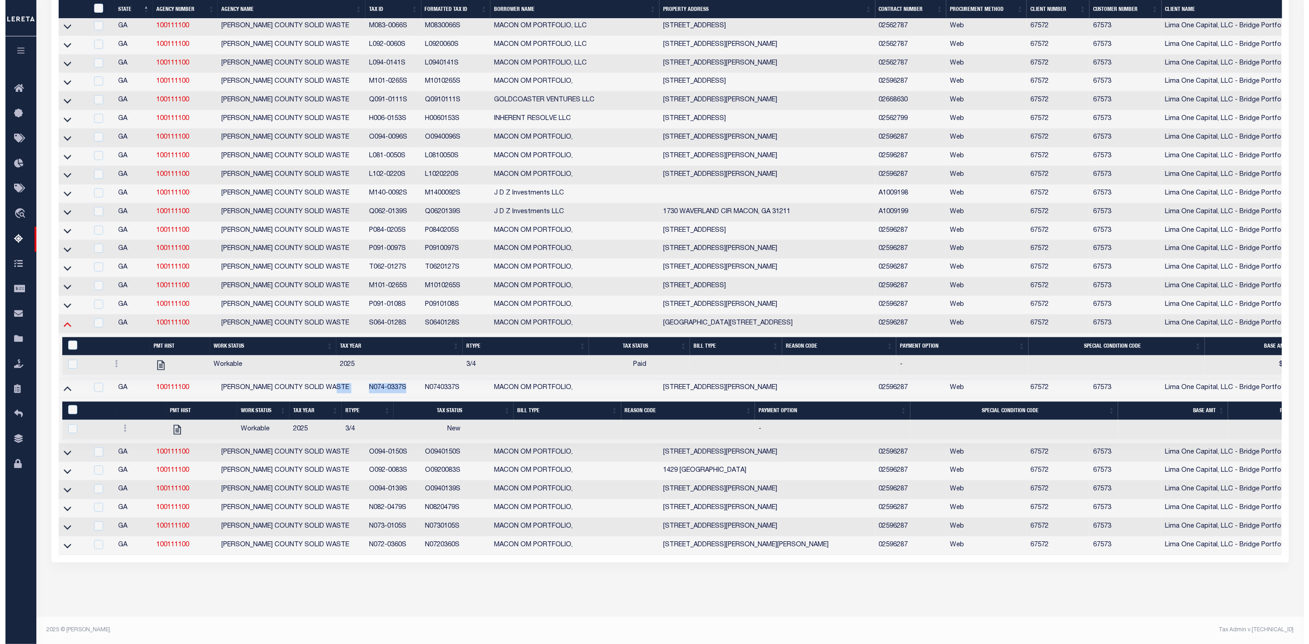
scroll to position [1543, 0]
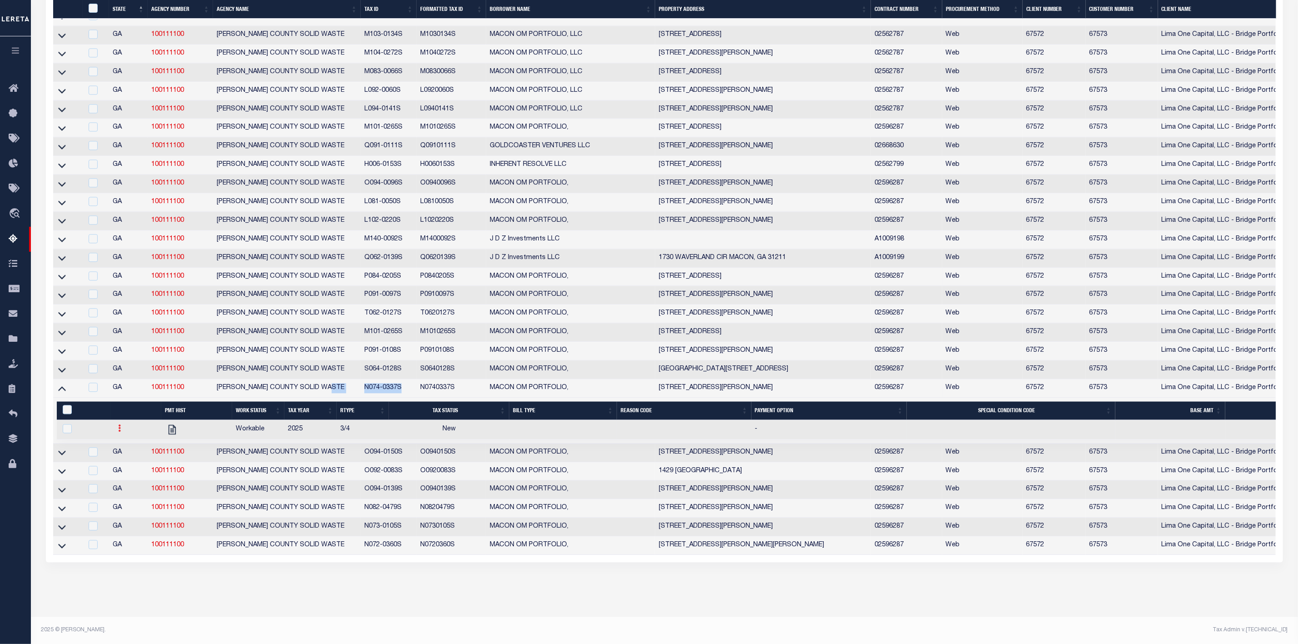
click at [119, 432] on icon at bounding box center [119, 427] width 3 height 7
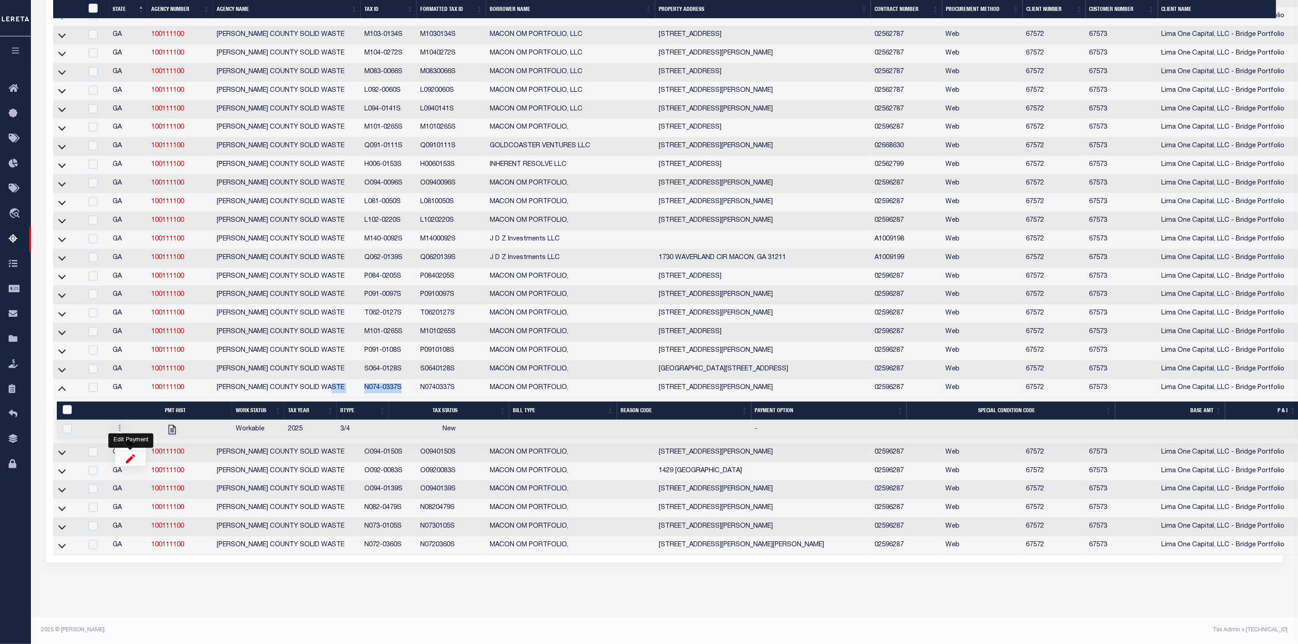
click at [131, 463] on img "" at bounding box center [130, 459] width 9 height 10
checkbox input "true"
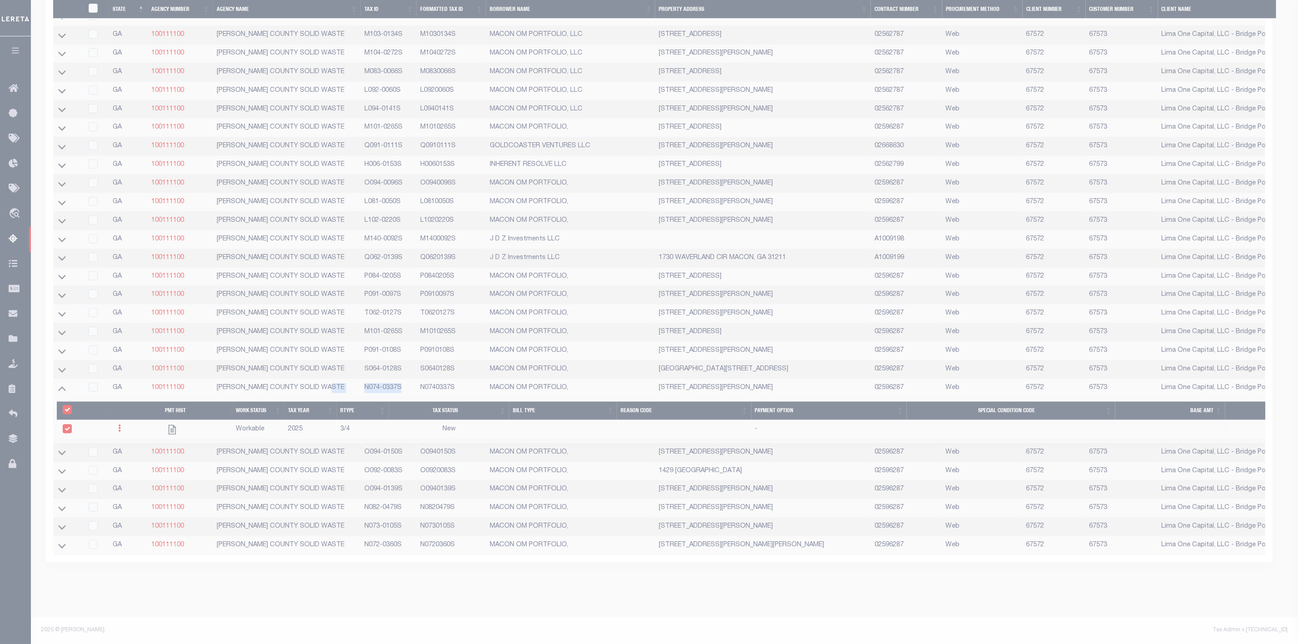
select select
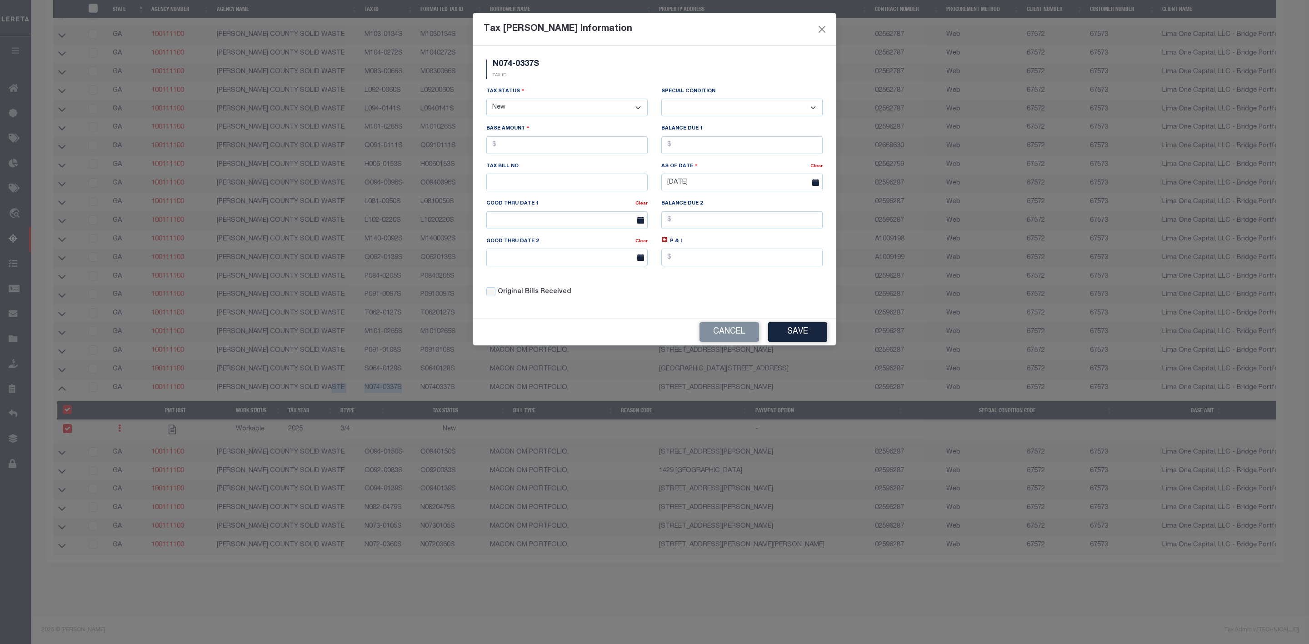
click at [561, 103] on select "- Select Status - Open Due/Unpaid Paid Incomplete No Tax Due Internal Refund Pr…" at bounding box center [566, 108] width 161 height 18
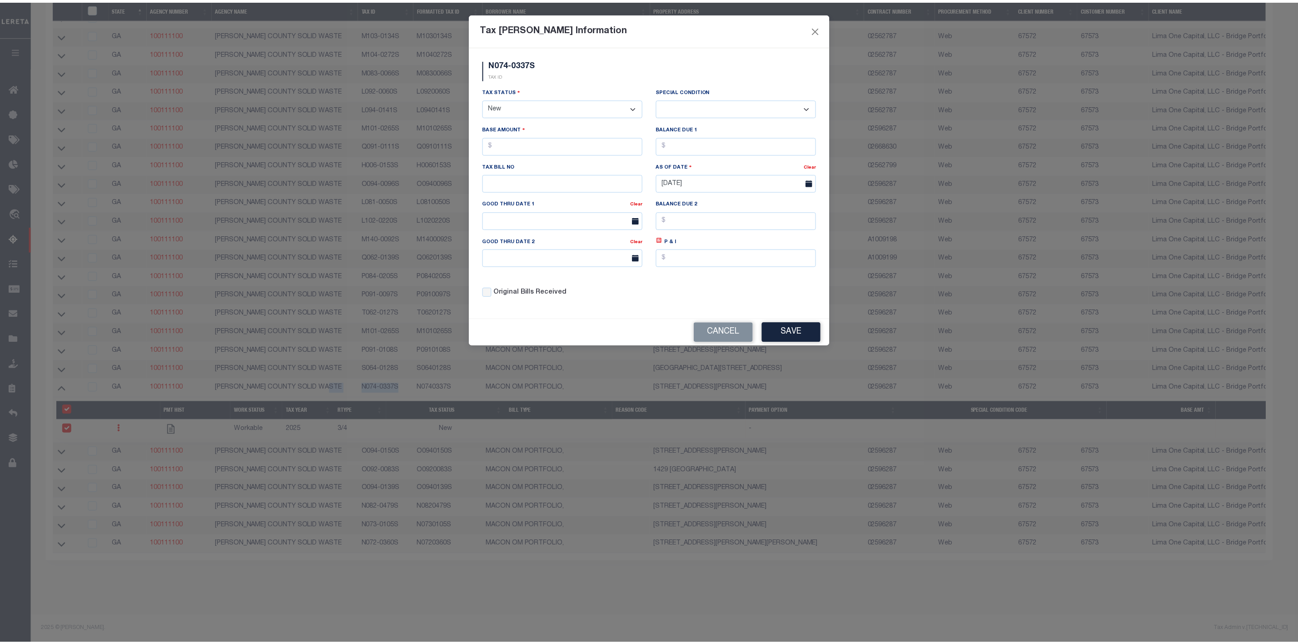
scroll to position [1123, 0]
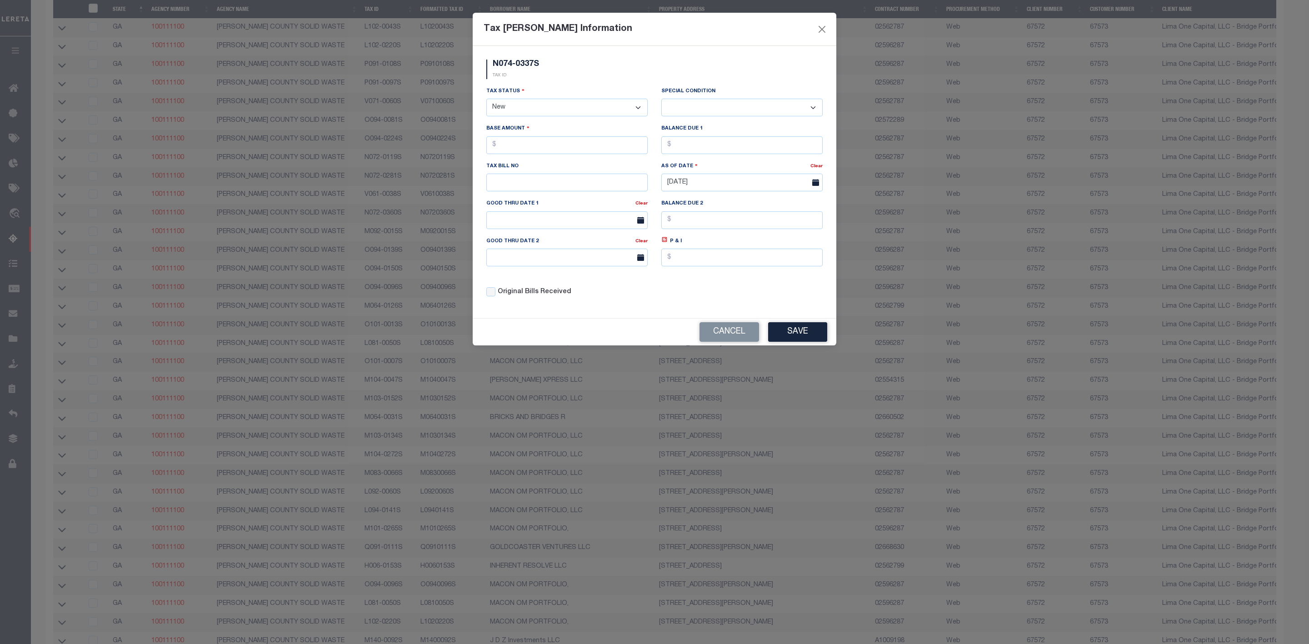
select select "DUE"
click at [486, 100] on select "- Select Status - Open Due/Unpaid Paid Incomplete No Tax Due Internal Refund Pr…" at bounding box center [566, 108] width 161 height 18
select select "0"
click at [524, 147] on input "text" at bounding box center [566, 145] width 161 height 18
type input "$60.00"
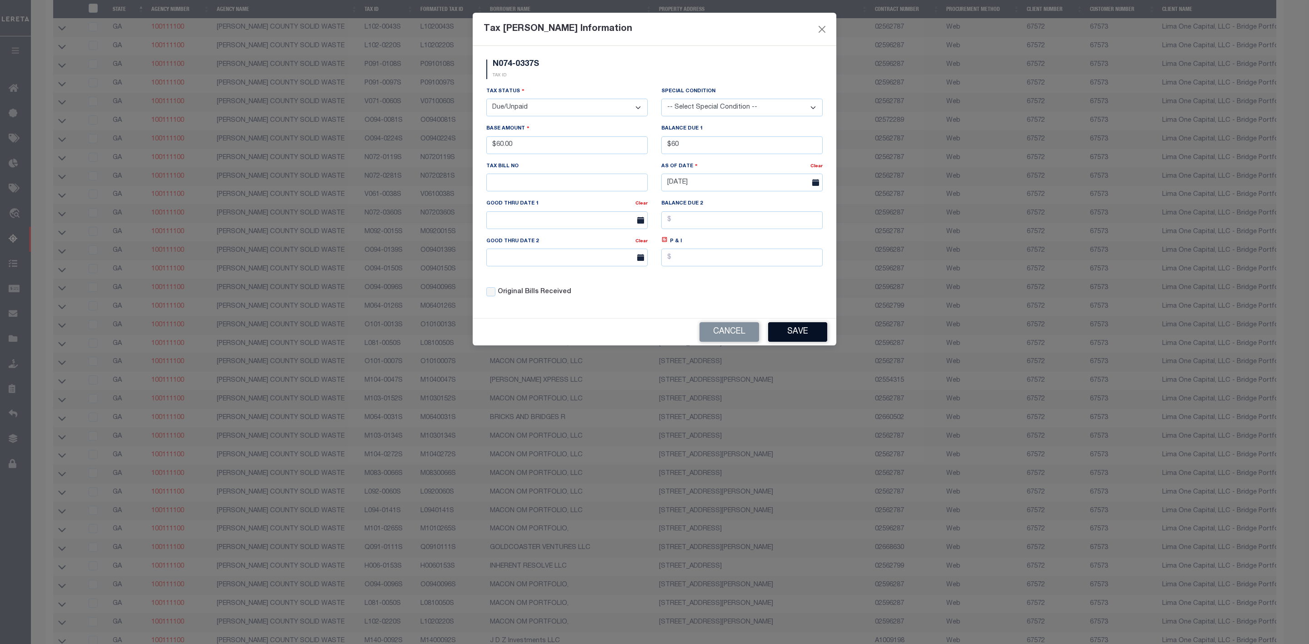
type input "$60.00"
click at [771, 333] on button "Save" at bounding box center [797, 332] width 59 height 20
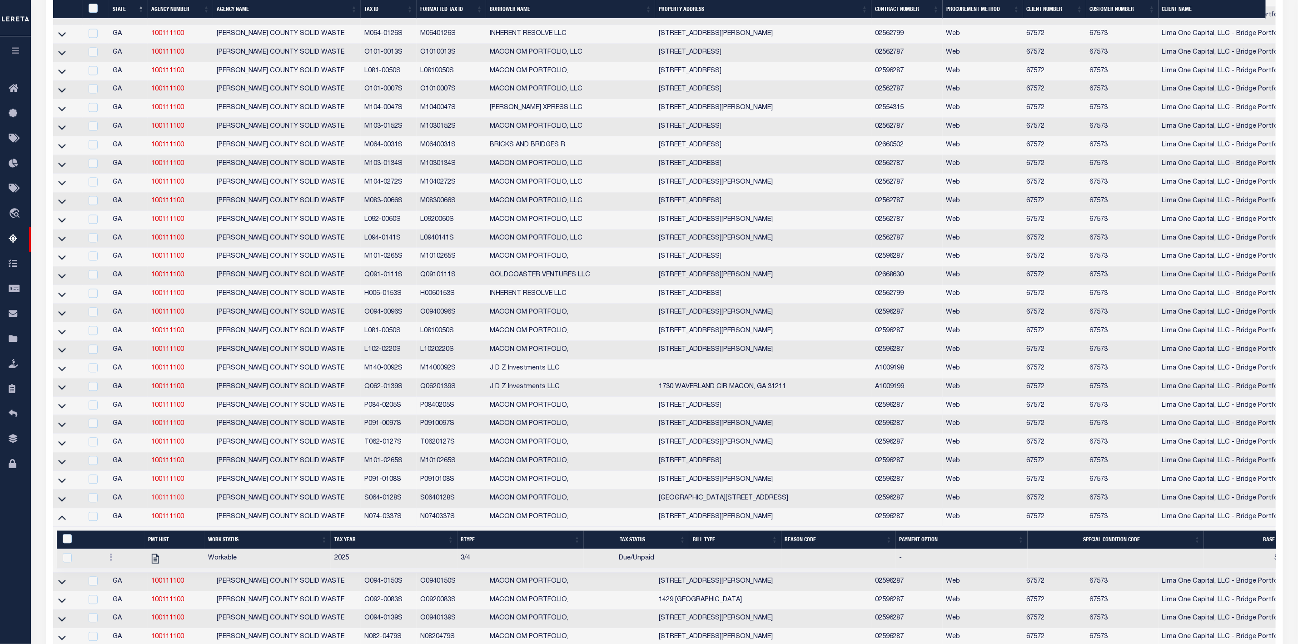
scroll to position [1556, 0]
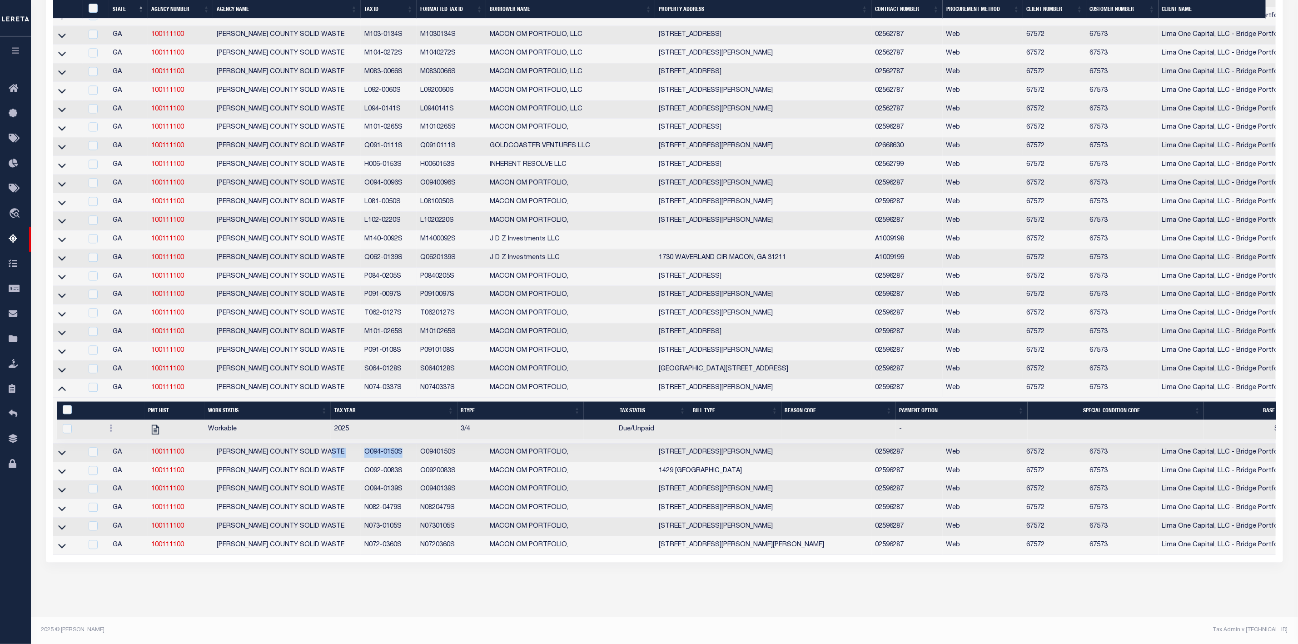
drag, startPoint x: 359, startPoint y: 440, endPoint x: 410, endPoint y: 444, distance: 51.5
click at [410, 444] on tr "GA 100111100 MACON-BIBB COUNTY SOLID WASTE O094-0150S O0940150S MACON OM PORTFO…" at bounding box center [886, 453] width 1666 height 19
click at [63, 448] on icon at bounding box center [62, 453] width 8 height 10
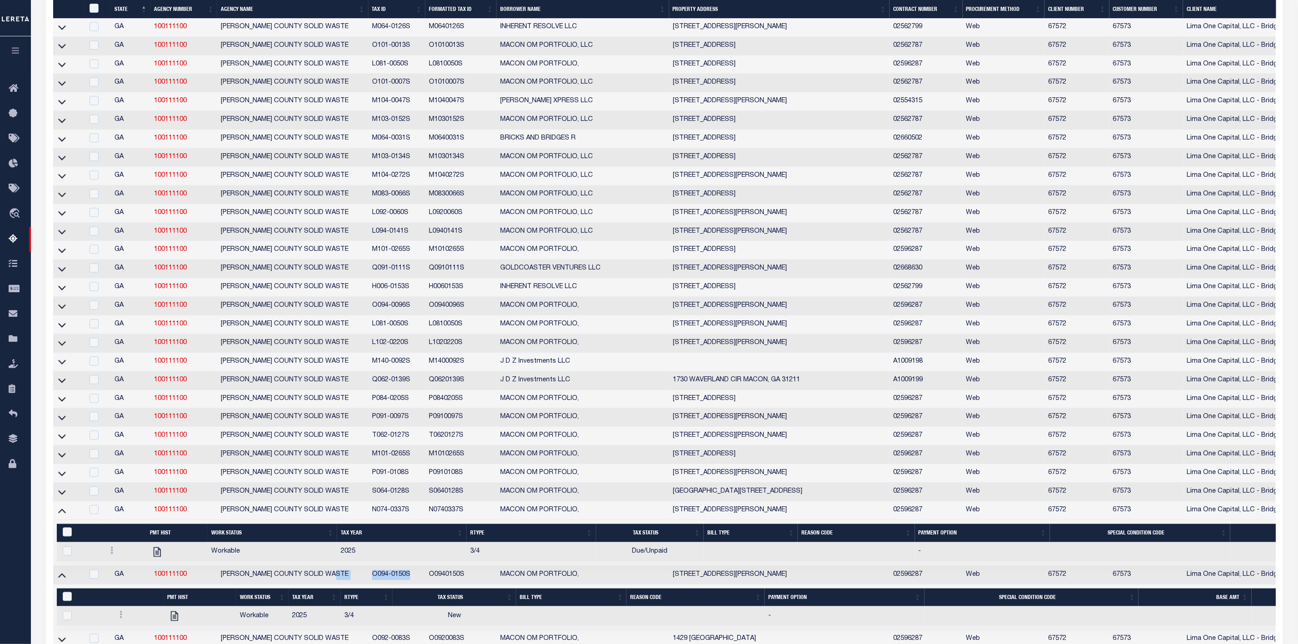
scroll to position [1602, 0]
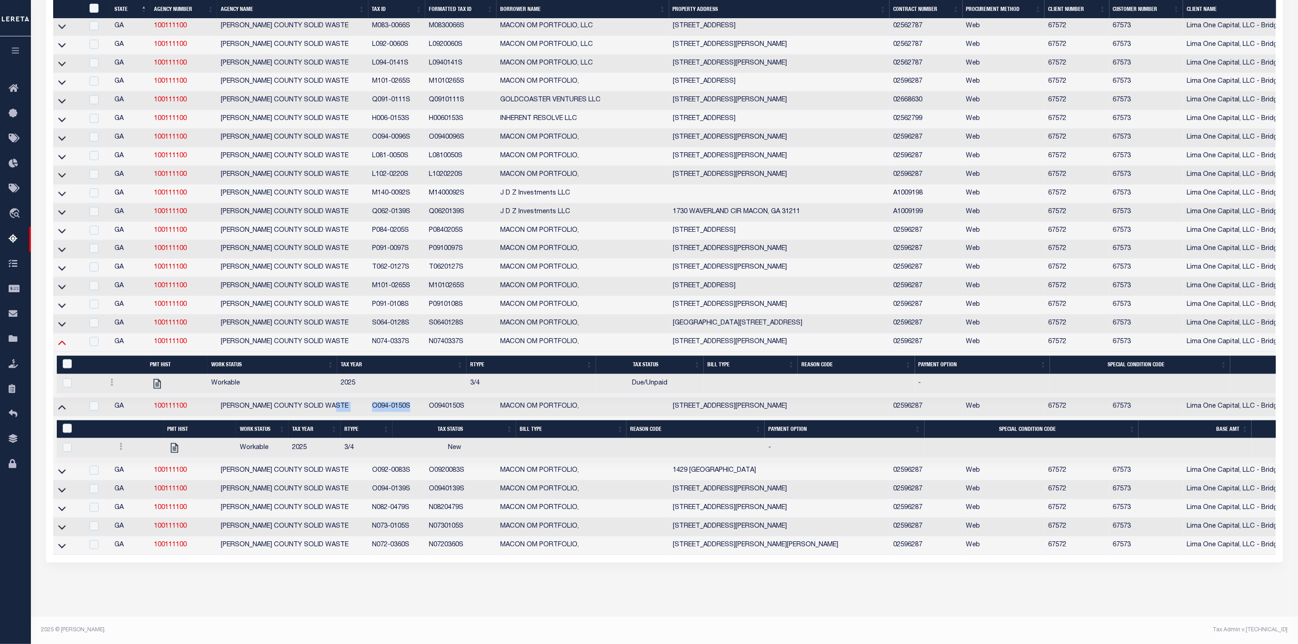
click at [60, 337] on icon at bounding box center [62, 342] width 8 height 10
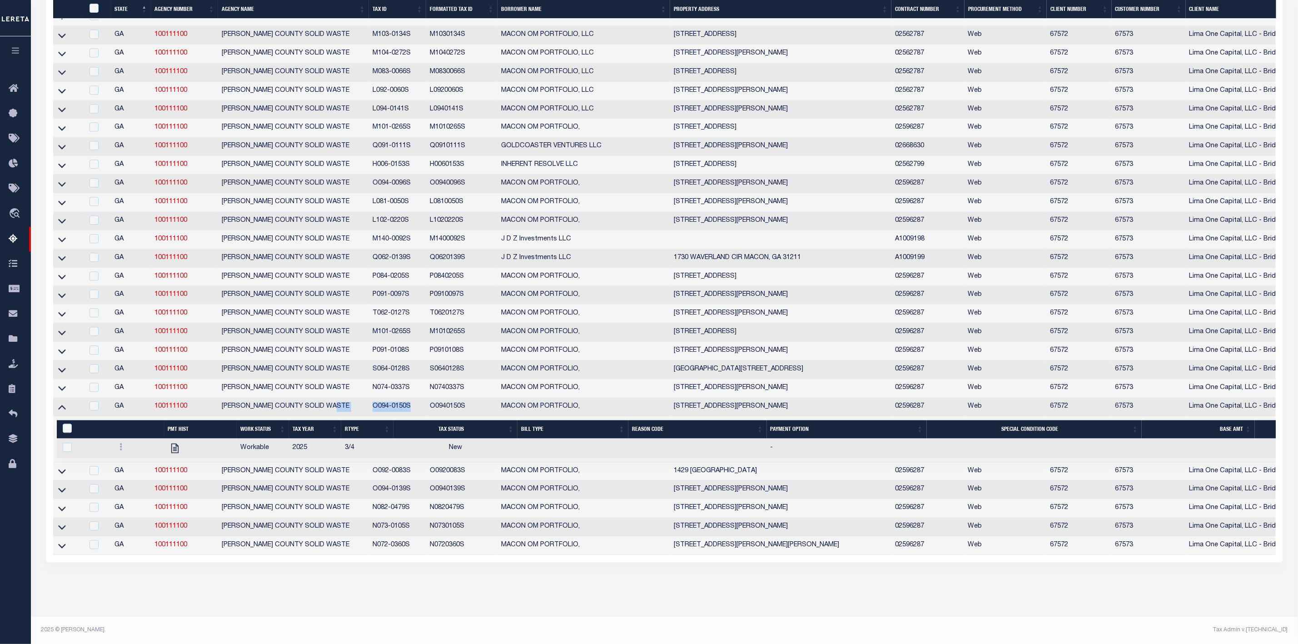
scroll to position [1543, 0]
click at [120, 454] on div at bounding box center [138, 448] width 45 height 11
checkbox input "true"
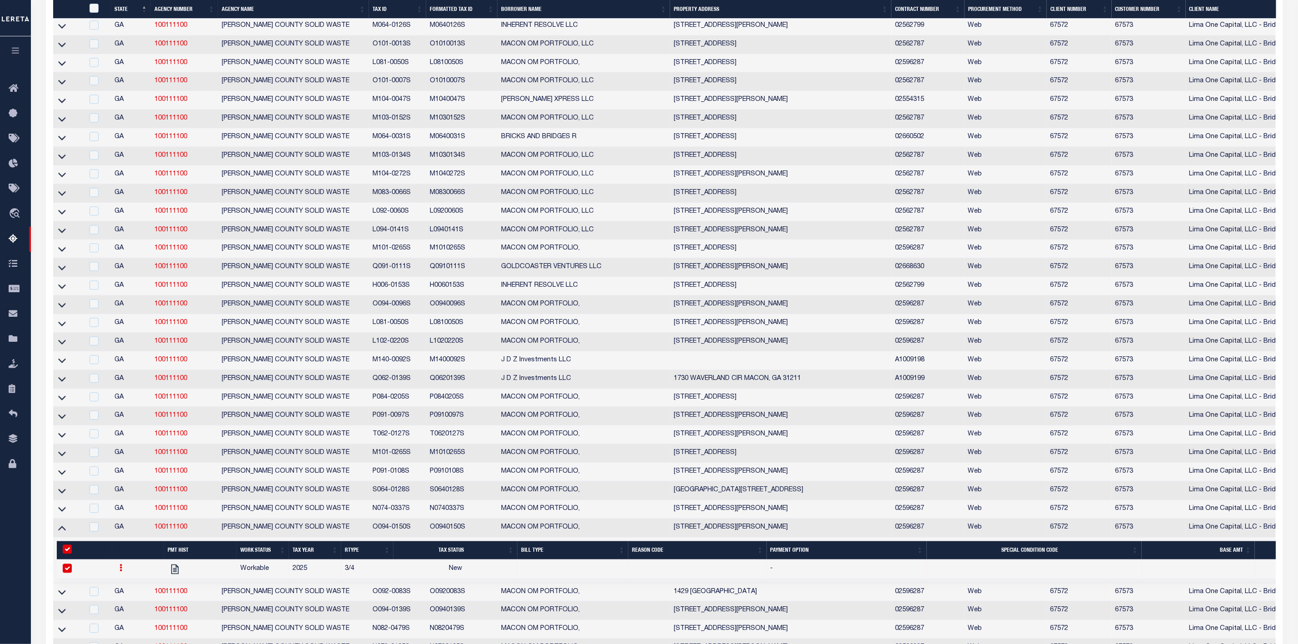
scroll to position [1556, 0]
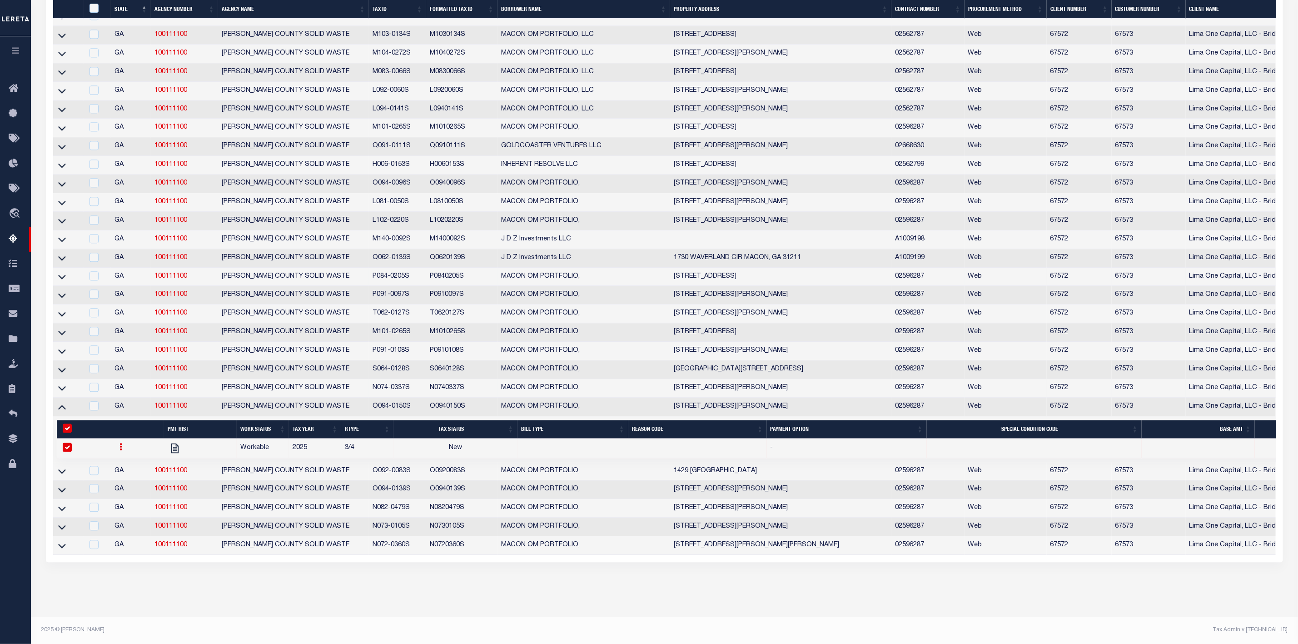
click at [122, 443] on icon at bounding box center [121, 446] width 3 height 7
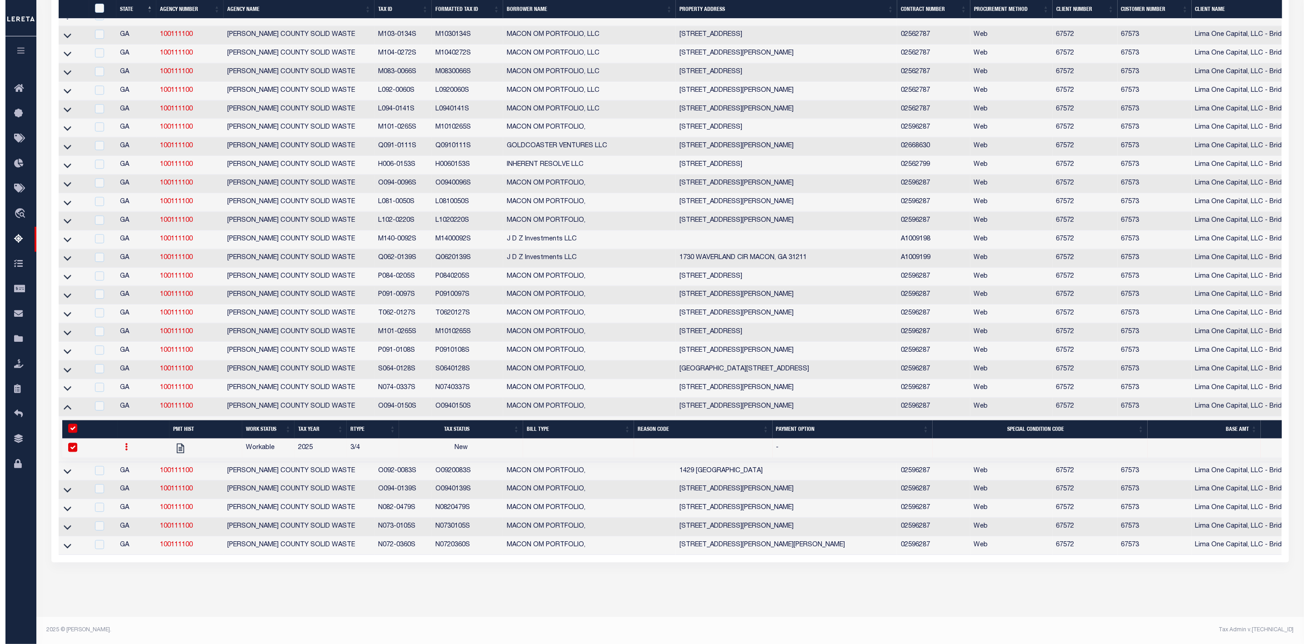
scroll to position [1550, 0]
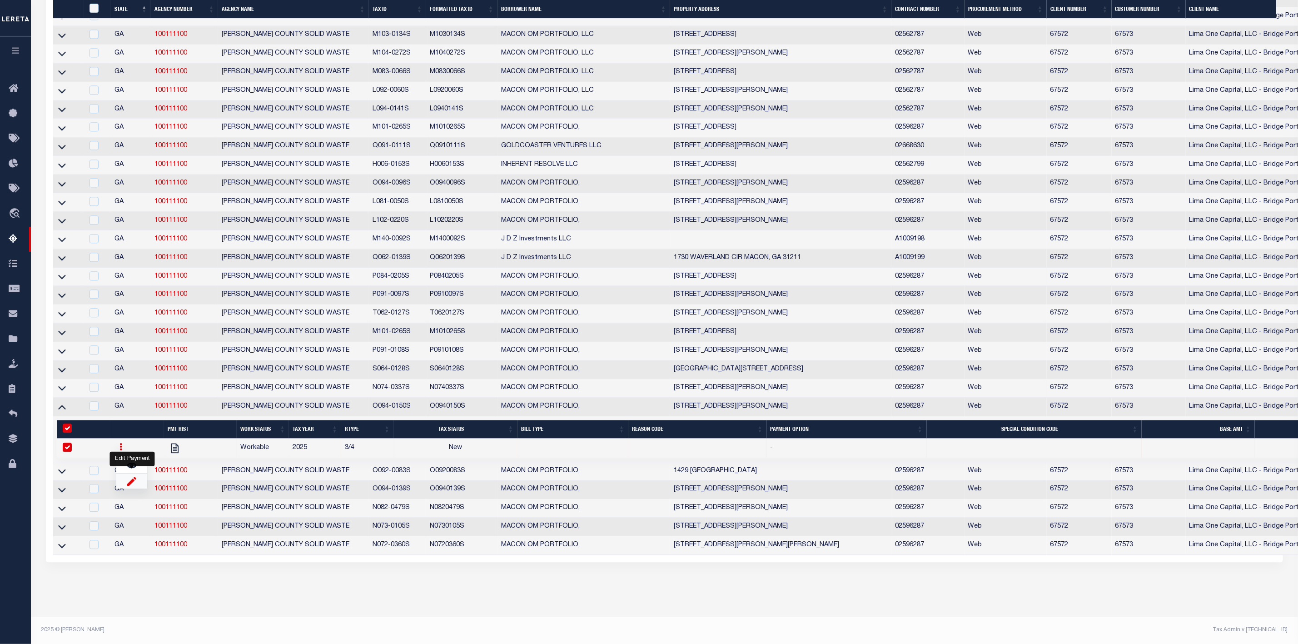
click at [131, 477] on img "" at bounding box center [131, 477] width 9 height 10
checkbox input "false"
select select
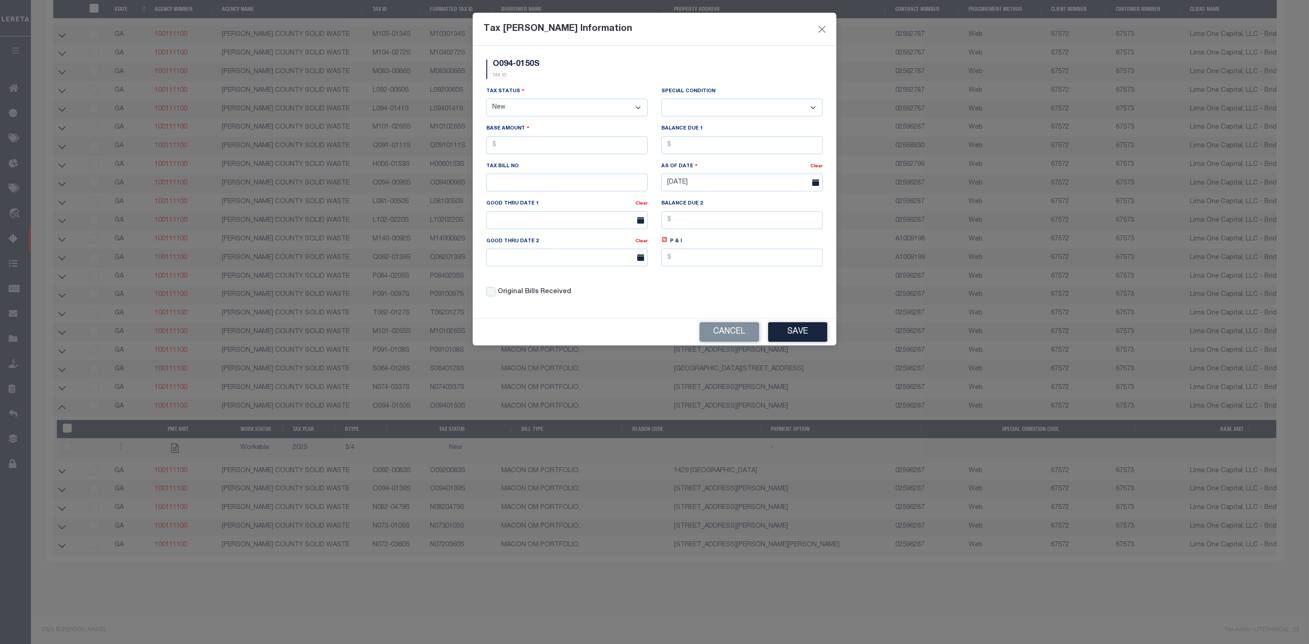
click at [586, 110] on select "- Select Status - Open Due/Unpaid Paid Incomplete No Tax Due Internal Refund Pr…" at bounding box center [566, 108] width 161 height 18
select select "PYD"
click at [486, 100] on select "- Select Status - Open Due/Unpaid Paid Incomplete No Tax Due Internal Refund Pr…" at bounding box center [566, 108] width 161 height 18
select select "0"
click at [525, 153] on input "text" at bounding box center [566, 145] width 161 height 18
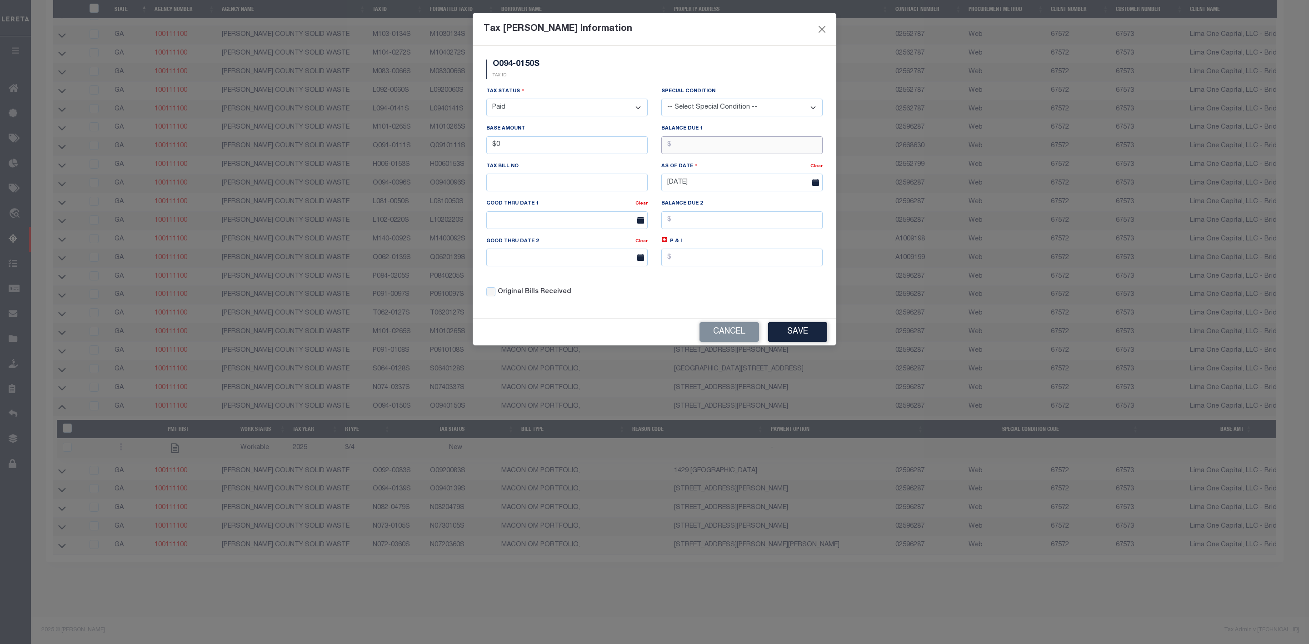
type input "$0.00"
click at [792, 334] on button "Save" at bounding box center [797, 332] width 59 height 20
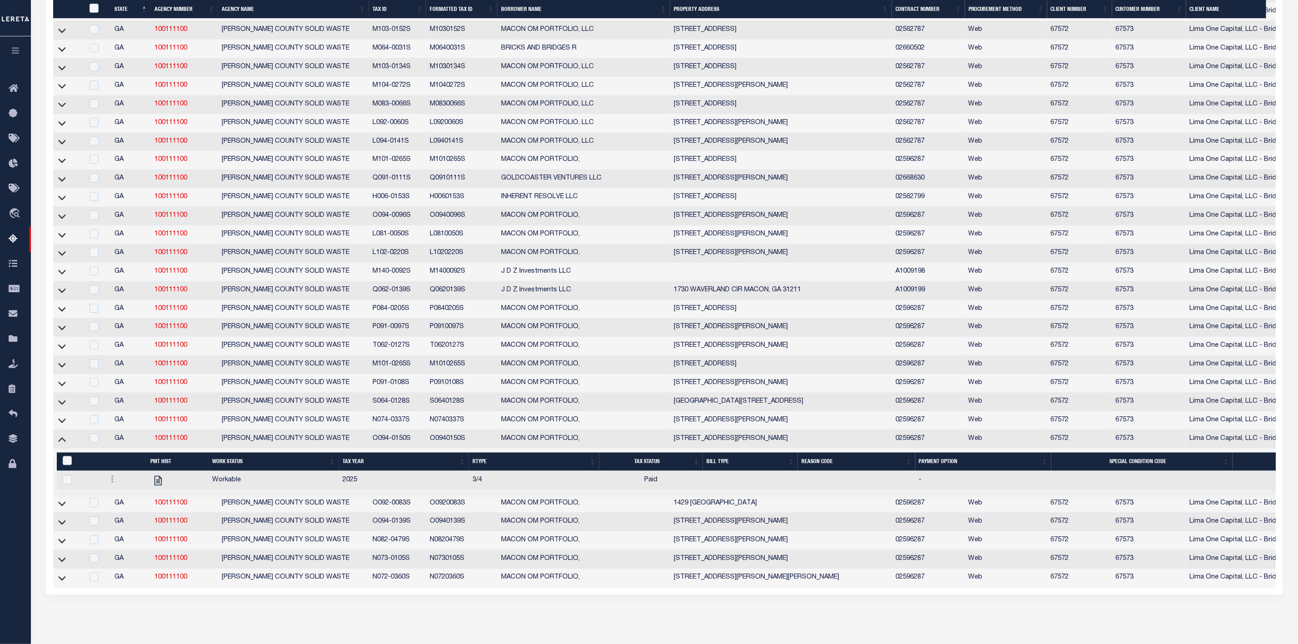
scroll to position [1556, 0]
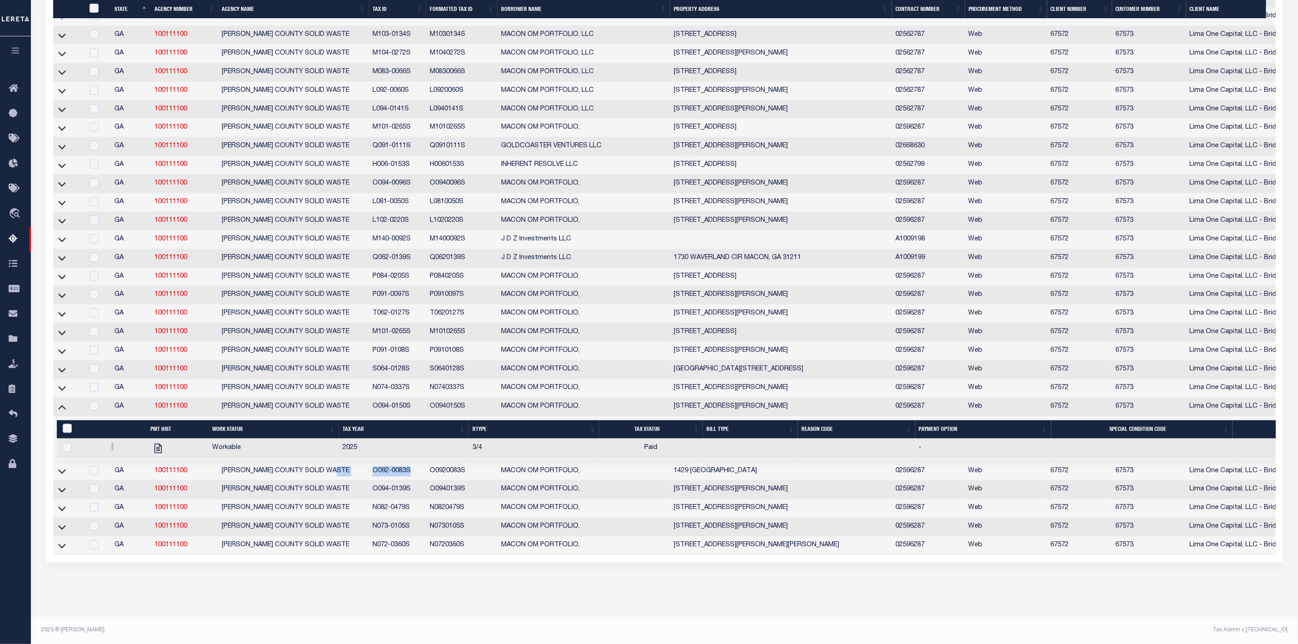
drag, startPoint x: 365, startPoint y: 466, endPoint x: 424, endPoint y: 468, distance: 58.6
click at [424, 468] on tr "GA 100111100 MACON-BIBB COUNTY SOLID WASTE O092-0083S O0920083S MACON OM PORTFO…" at bounding box center [908, 471] width 1710 height 19
click at [68, 399] on td at bounding box center [68, 407] width 30 height 19
checkbox input "true"
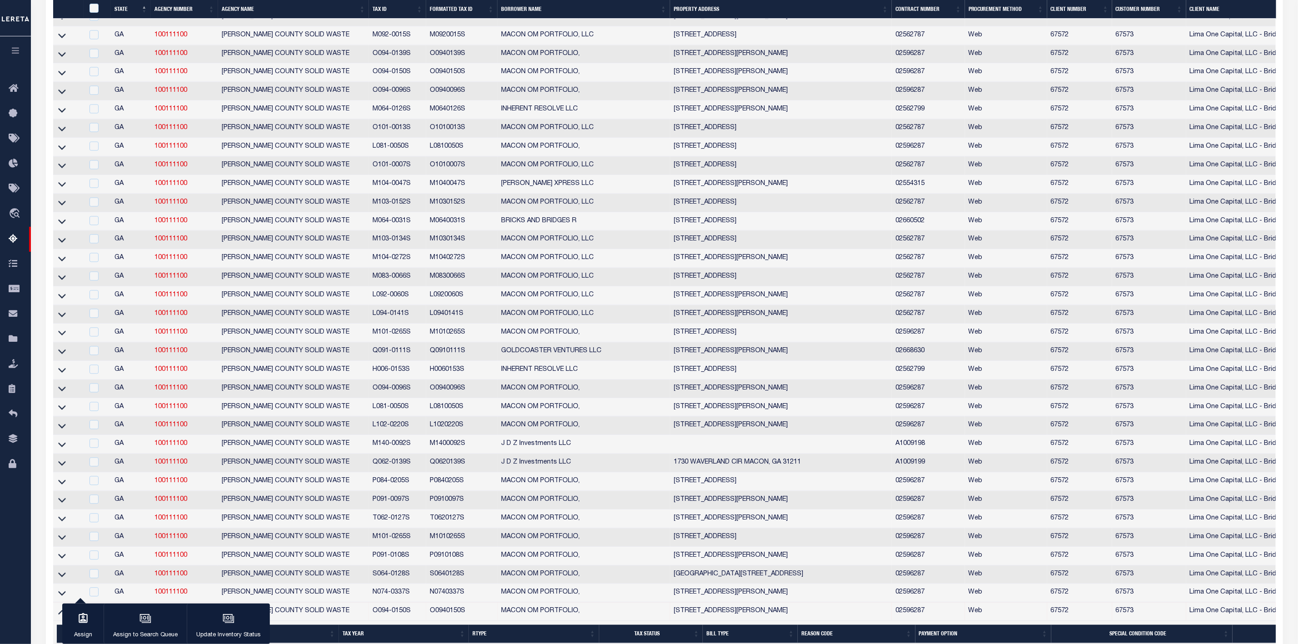
scroll to position [1523, 0]
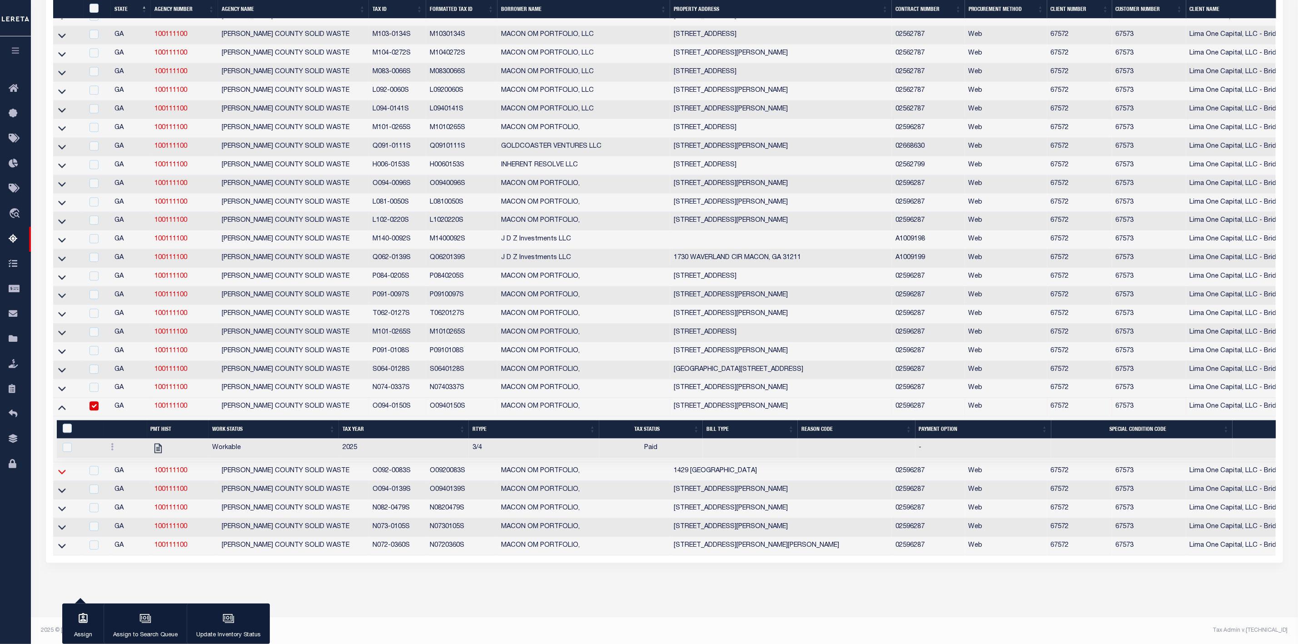
click at [61, 476] on icon at bounding box center [62, 472] width 8 height 10
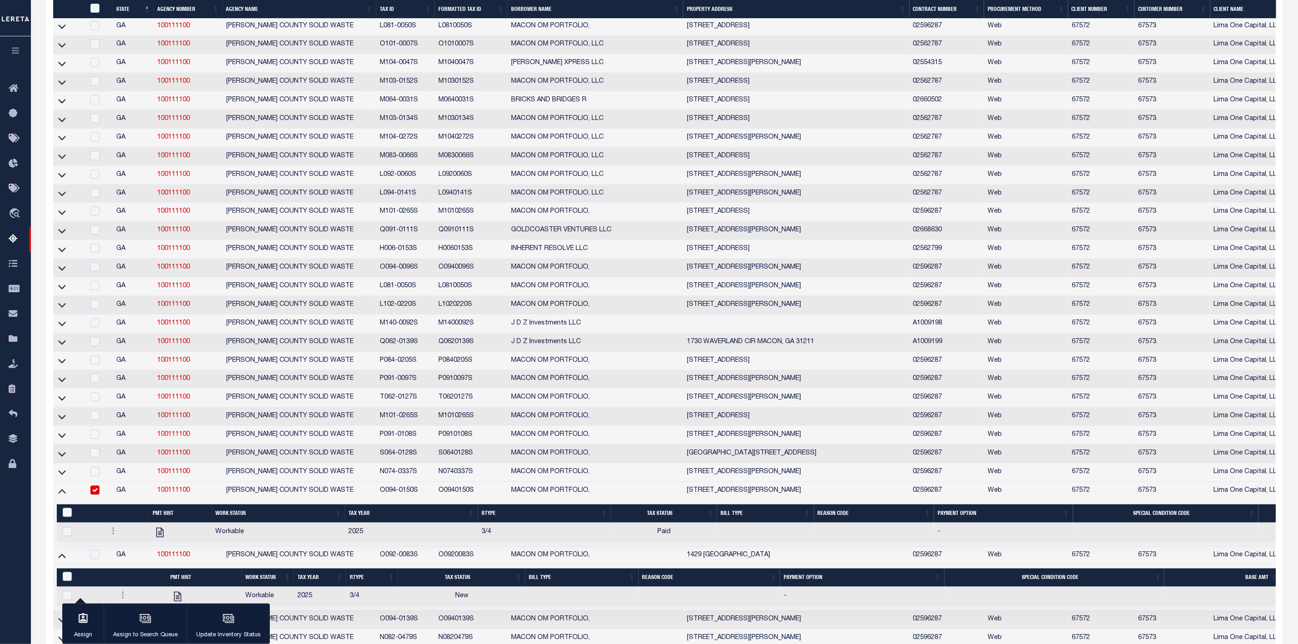
scroll to position [1577, 0]
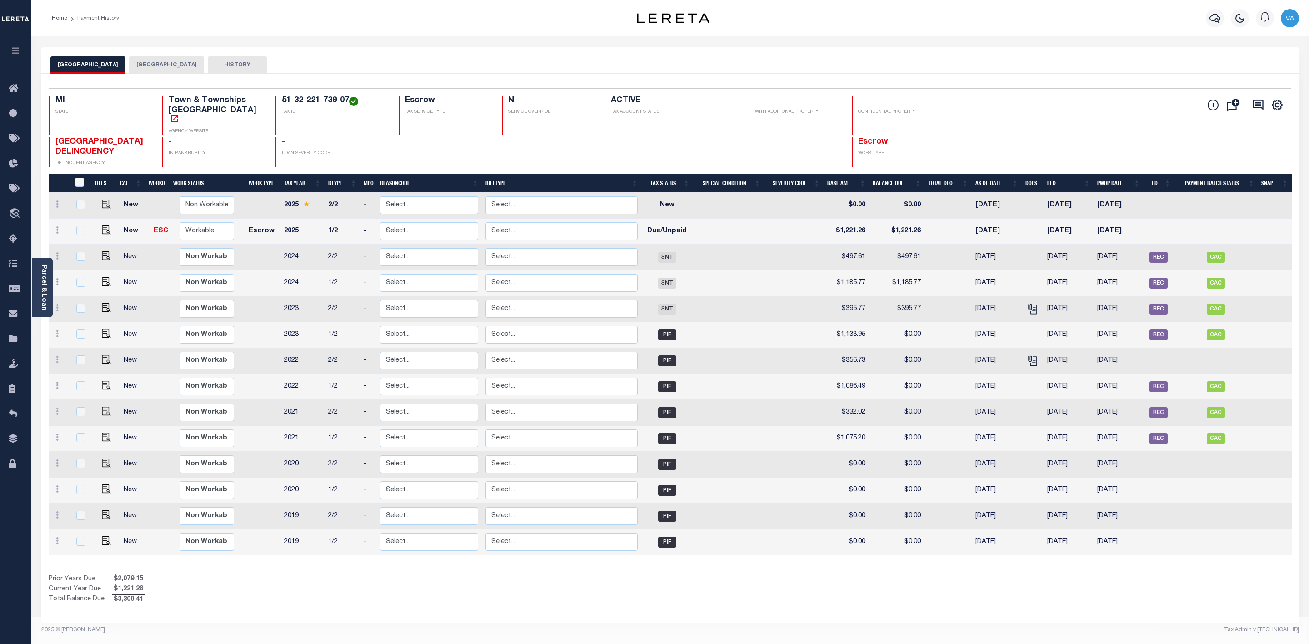
click at [155, 68] on button "[GEOGRAPHIC_DATA]" at bounding box center [166, 64] width 75 height 17
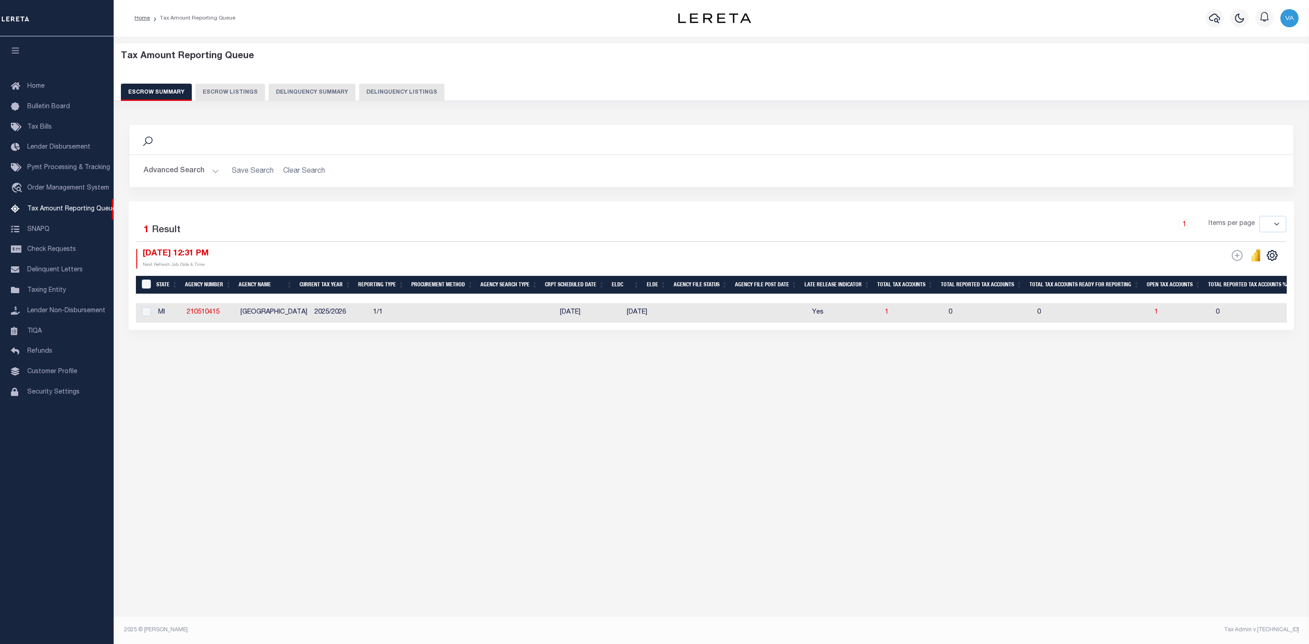
select select
click at [202, 168] on button "Advanced Search" at bounding box center [181, 171] width 75 height 18
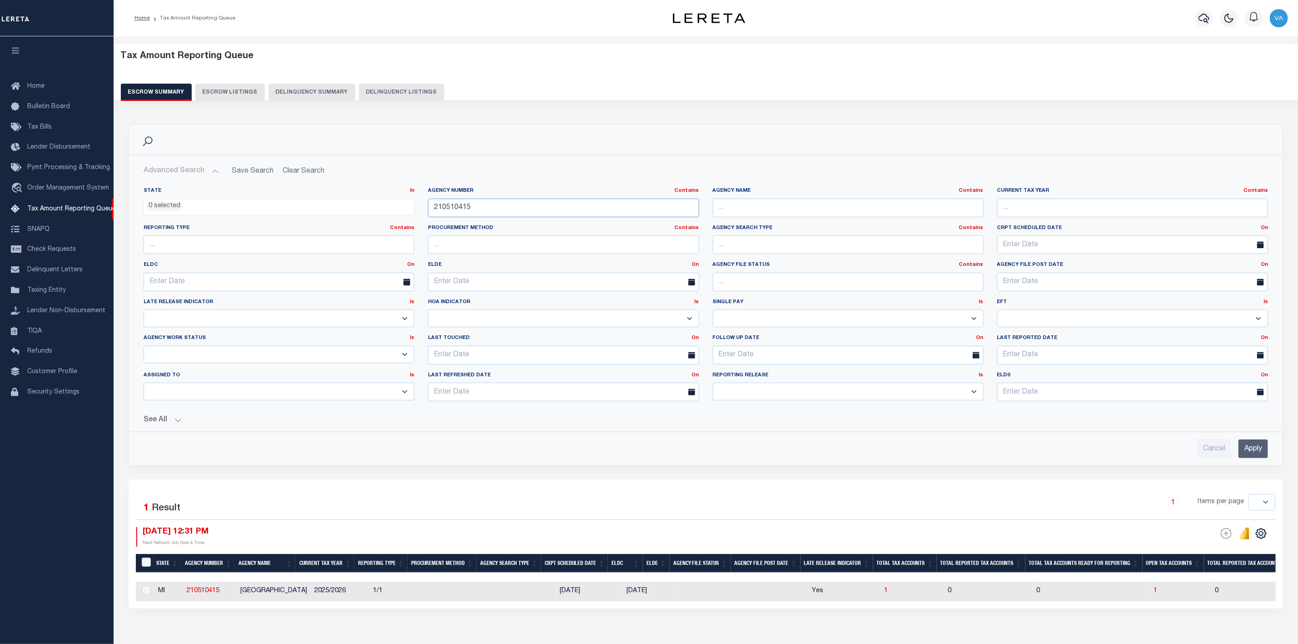
drag, startPoint x: 476, startPoint y: 207, endPoint x: 419, endPoint y: 210, distance: 57.3
click at [419, 210] on div "State In In AK AL AR AZ CA CO CT DC DE FL GA GU HI IA ID IL IN KS KY LA MA MD M…" at bounding box center [706, 297] width 1138 height 221
paste input "210"
type input "210510210"
click at [1251, 458] on input "Apply" at bounding box center [1254, 448] width 30 height 19
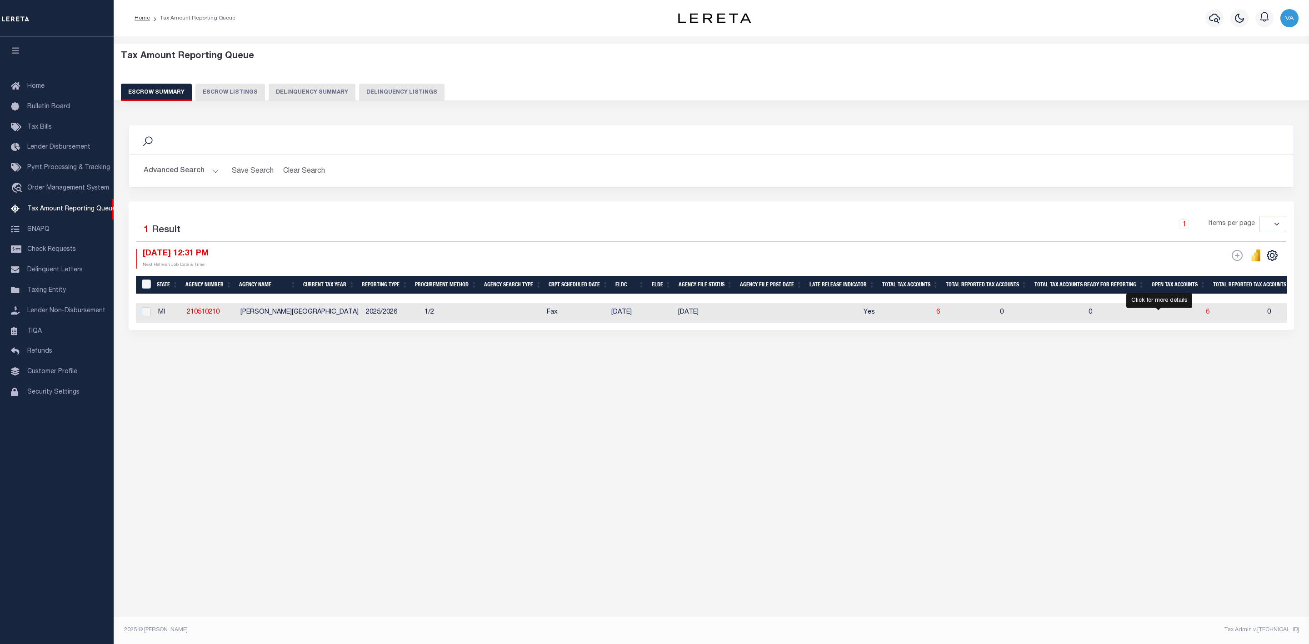
click at [1206, 315] on span "6" at bounding box center [1208, 312] width 4 height 6
select select "100"
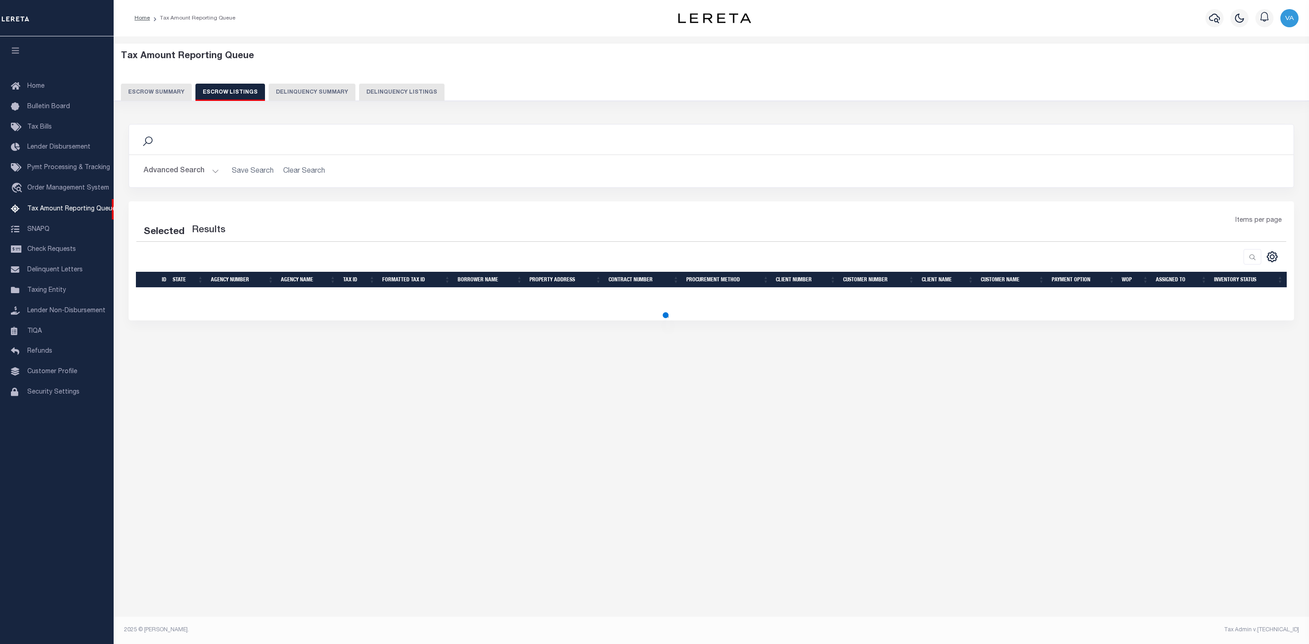
select select "100"
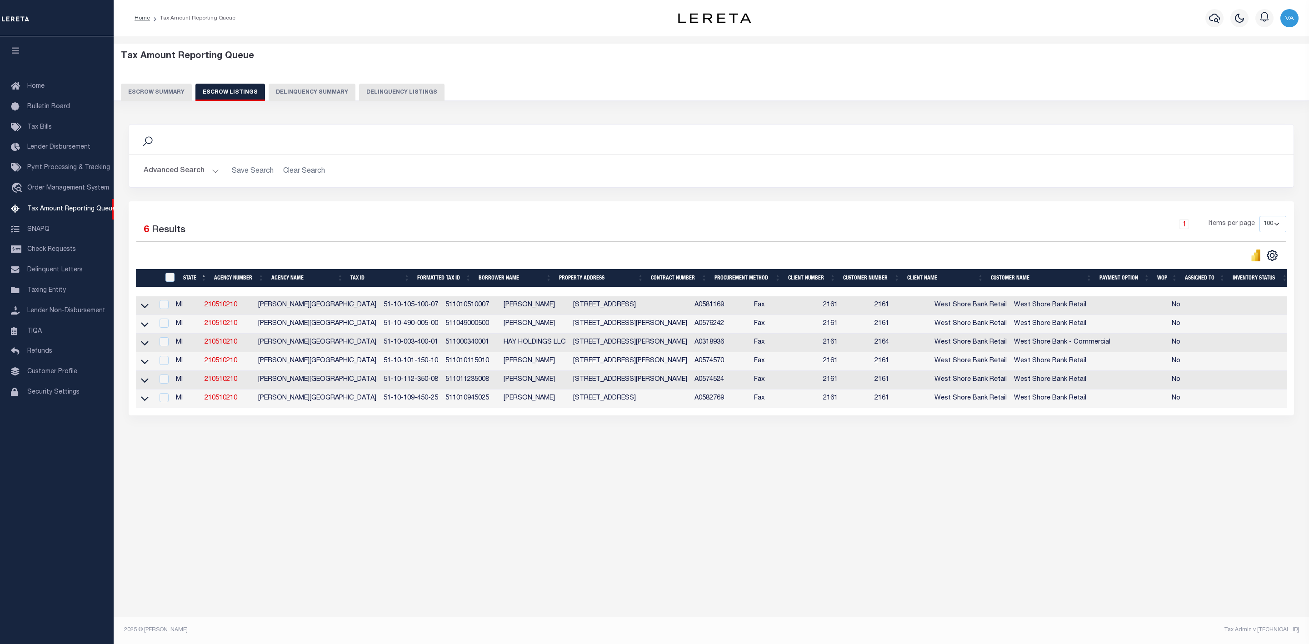
click at [139, 307] on td at bounding box center [145, 305] width 18 height 19
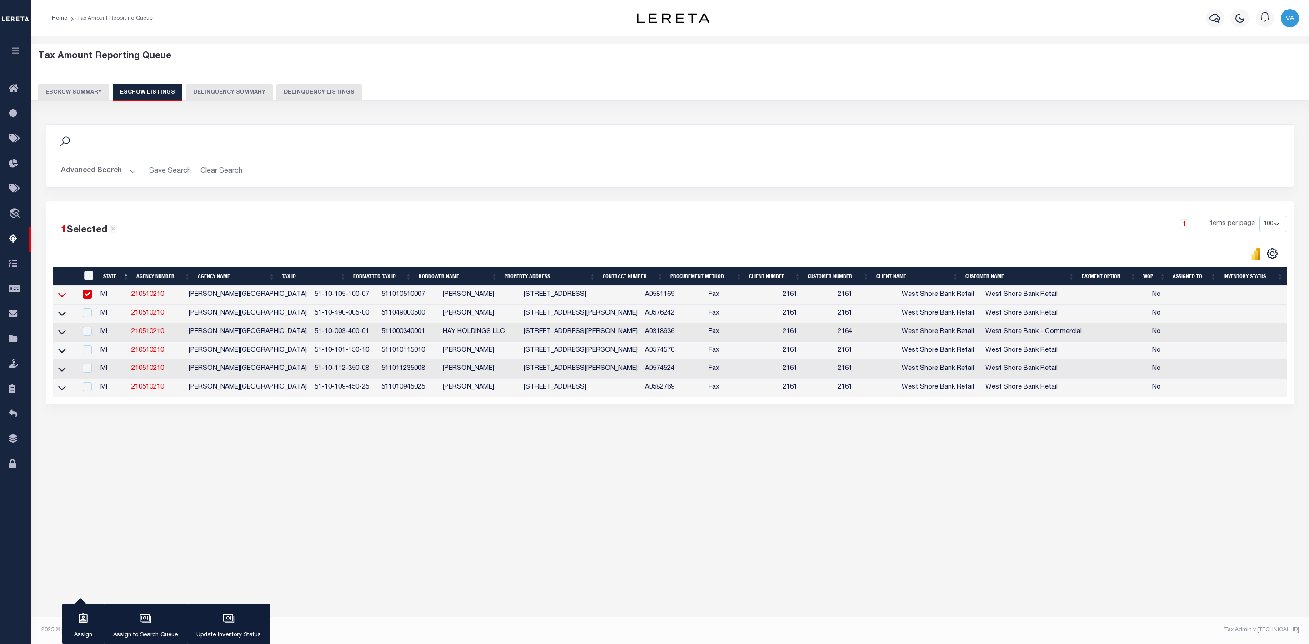
click at [65, 297] on icon at bounding box center [62, 295] width 8 height 5
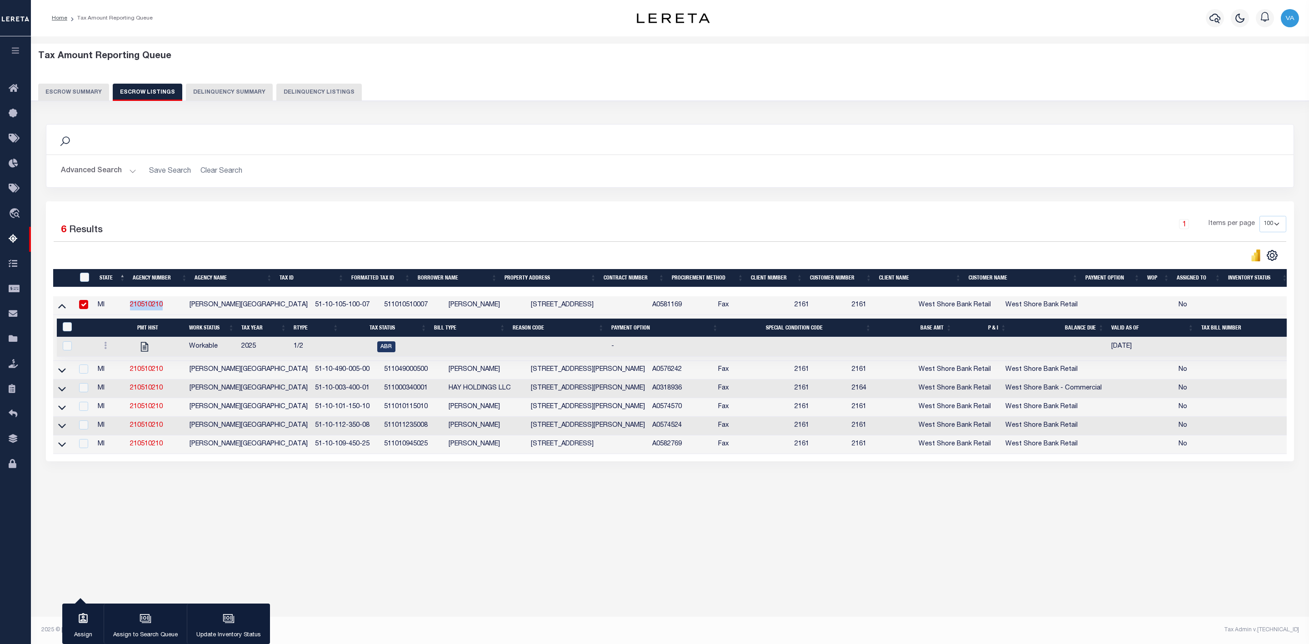
drag, startPoint x: 133, startPoint y: 310, endPoint x: 181, endPoint y: 313, distance: 48.7
click at [181, 313] on td "210510210" at bounding box center [156, 305] width 60 height 19
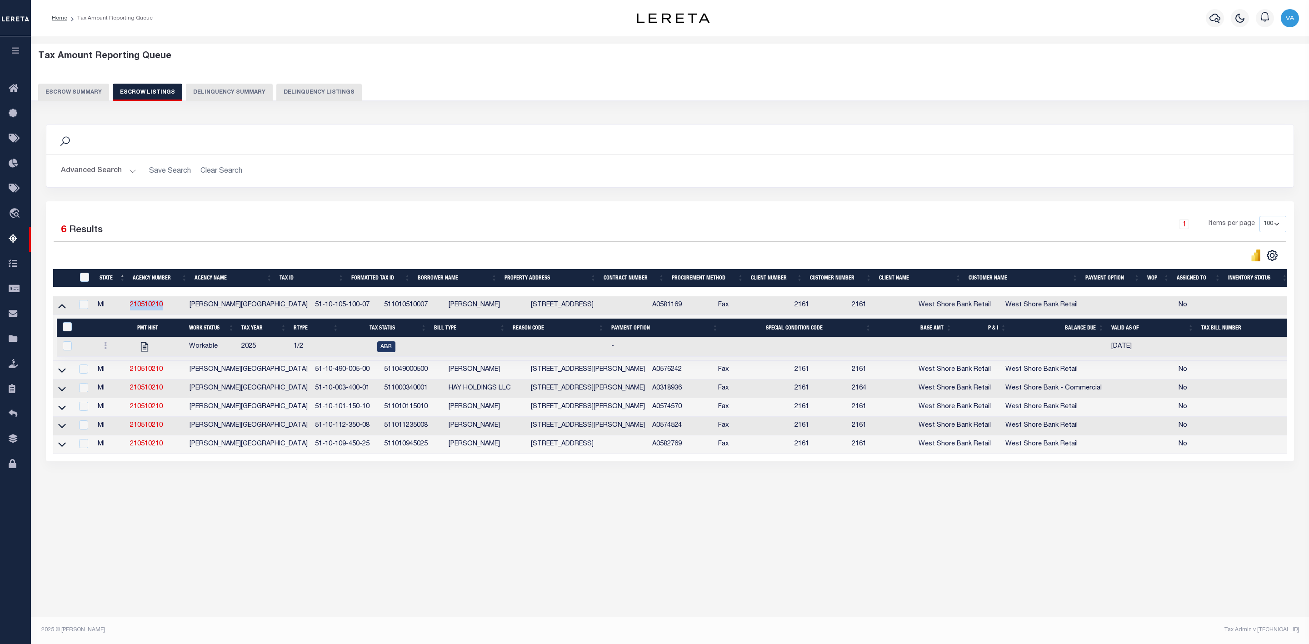
copy link "210510210"
drag, startPoint x: 280, startPoint y: 306, endPoint x: 343, endPoint y: 305, distance: 62.7
click at [343, 305] on td "51-10-105-100-07" at bounding box center [345, 305] width 69 height 19
checkbox input "true"
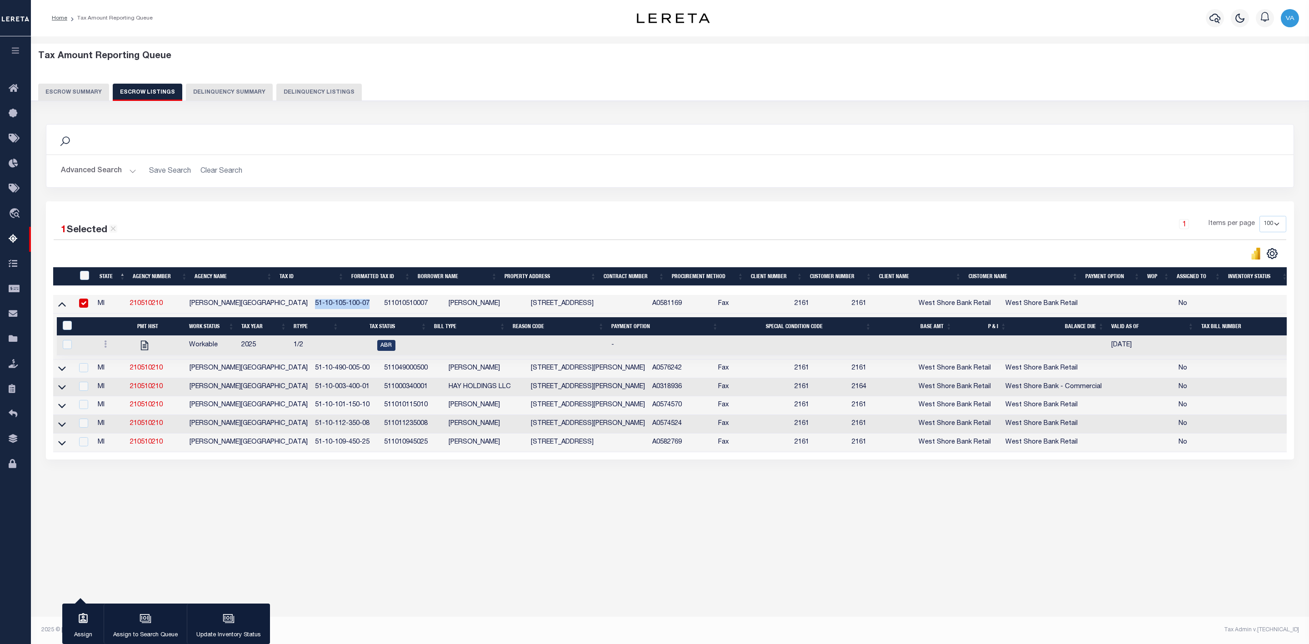
copy td "51-10-105-100-07"
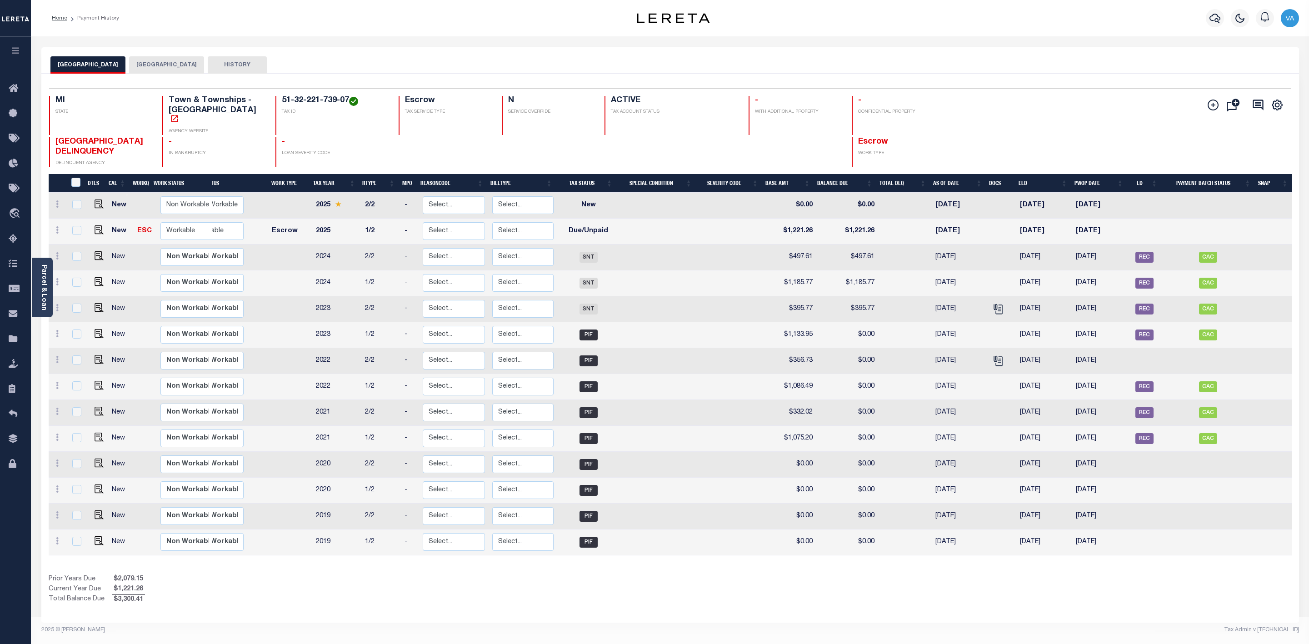
click at [160, 66] on button "[GEOGRAPHIC_DATA]" at bounding box center [166, 64] width 75 height 17
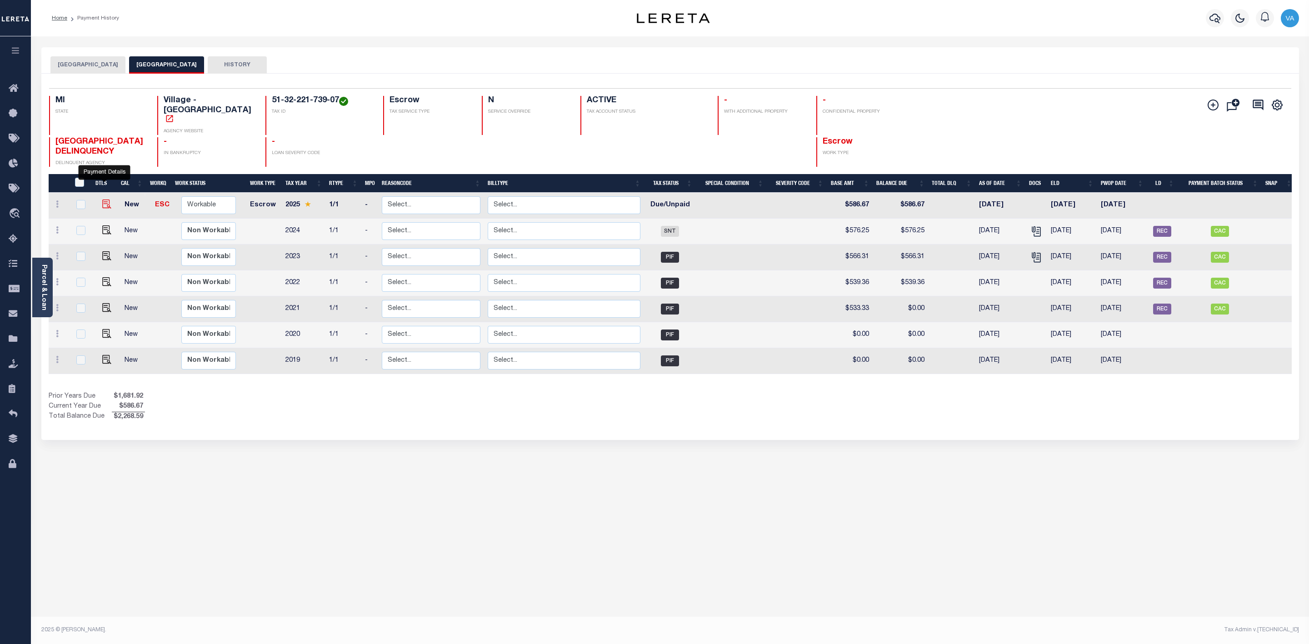
click at [105, 200] on img "" at bounding box center [106, 204] width 9 height 9
checkbox input "true"
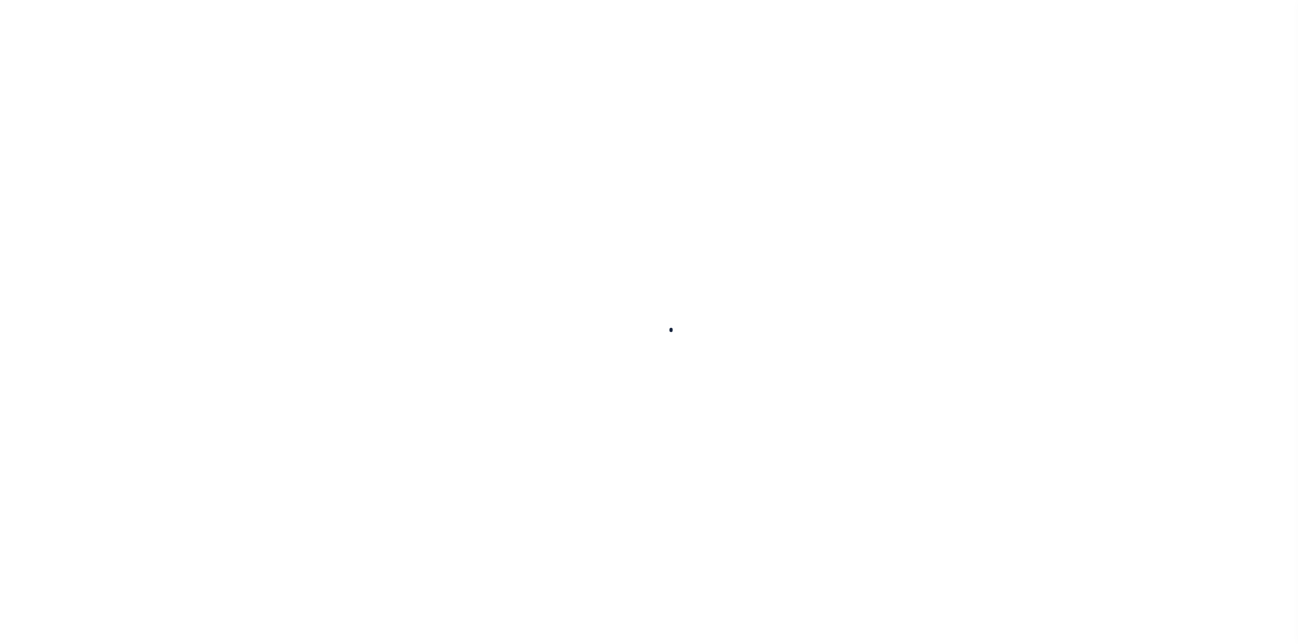
checkbox input "false"
type input "[DATE]"
select select "DUE"
type input "$586.67"
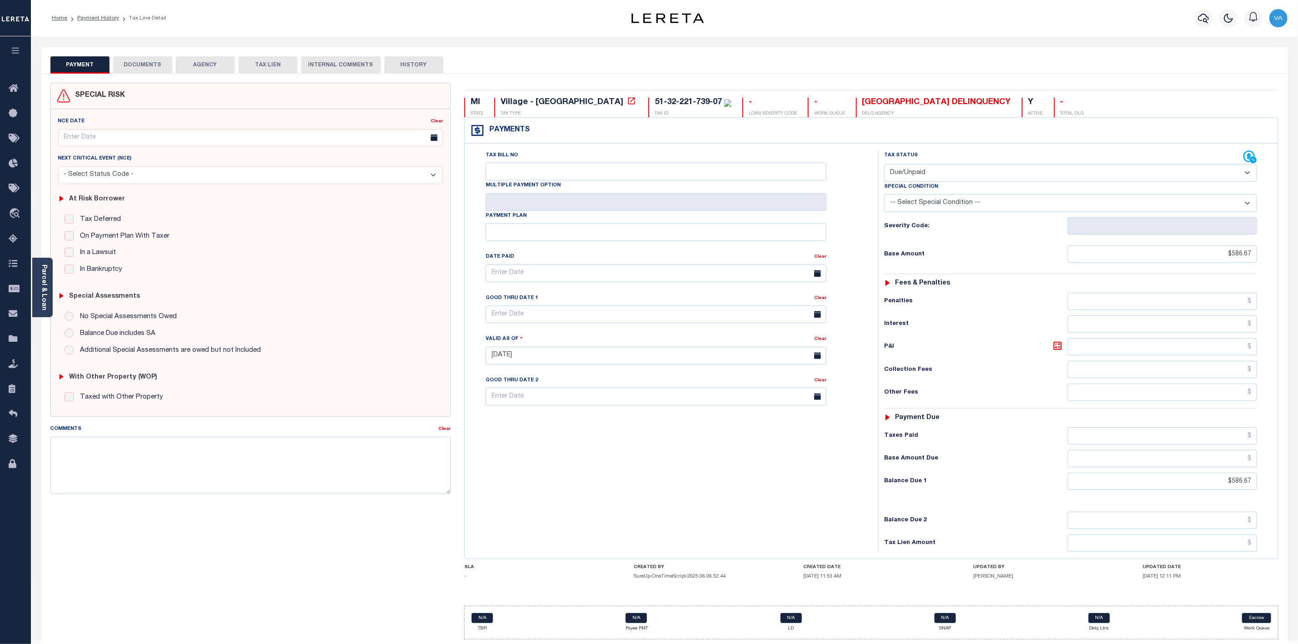
click at [143, 64] on button "DOCUMENTS" at bounding box center [142, 64] width 59 height 17
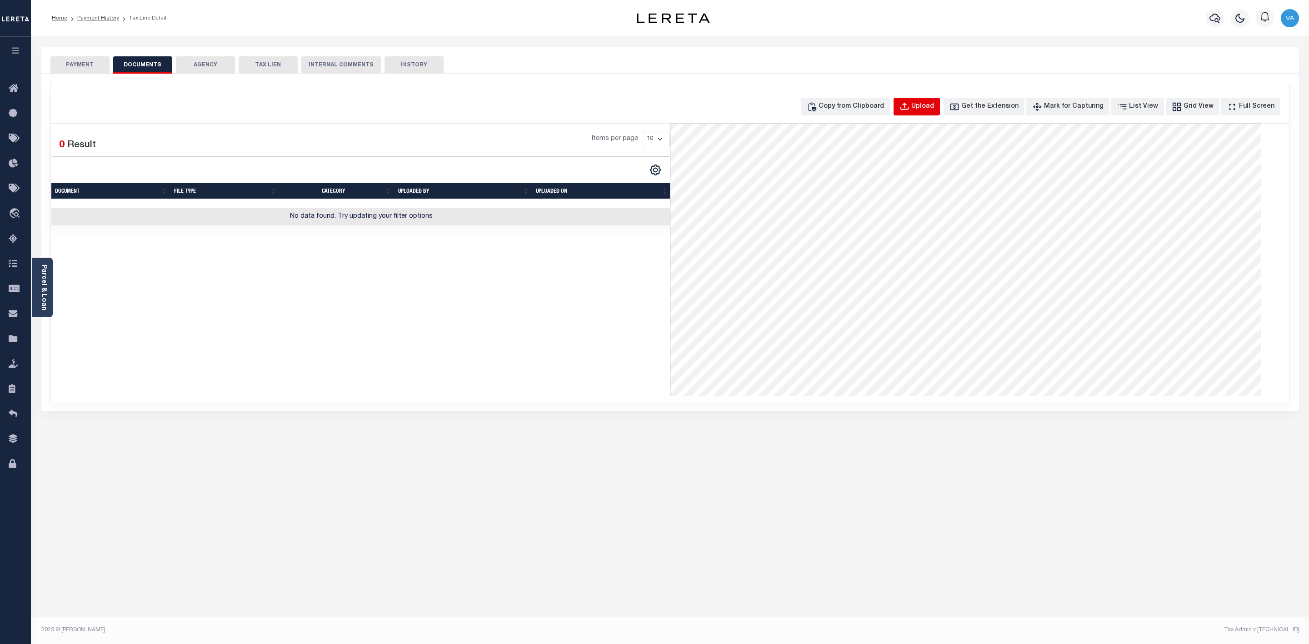
click at [934, 110] on div "Upload" at bounding box center [922, 107] width 23 height 10
select select "POP"
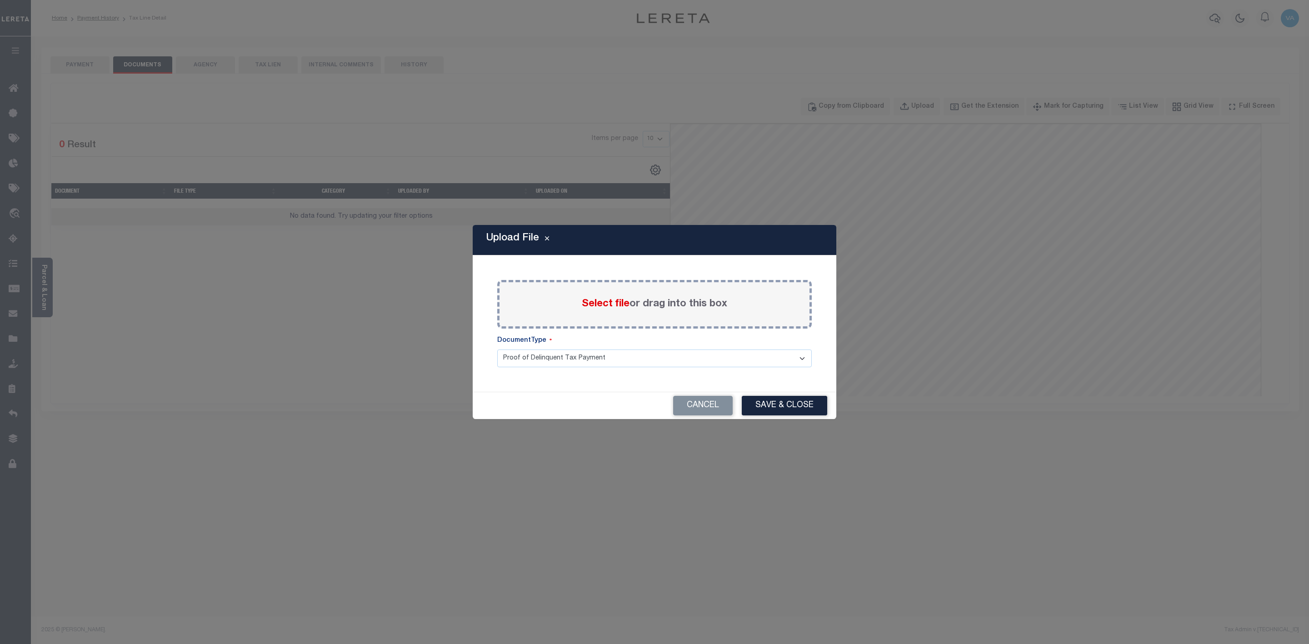
click at [606, 304] on span "Select file" at bounding box center [606, 304] width 48 height 10
click at [0, 0] on input "Select file or drag into this box" at bounding box center [0, 0] width 0 height 0
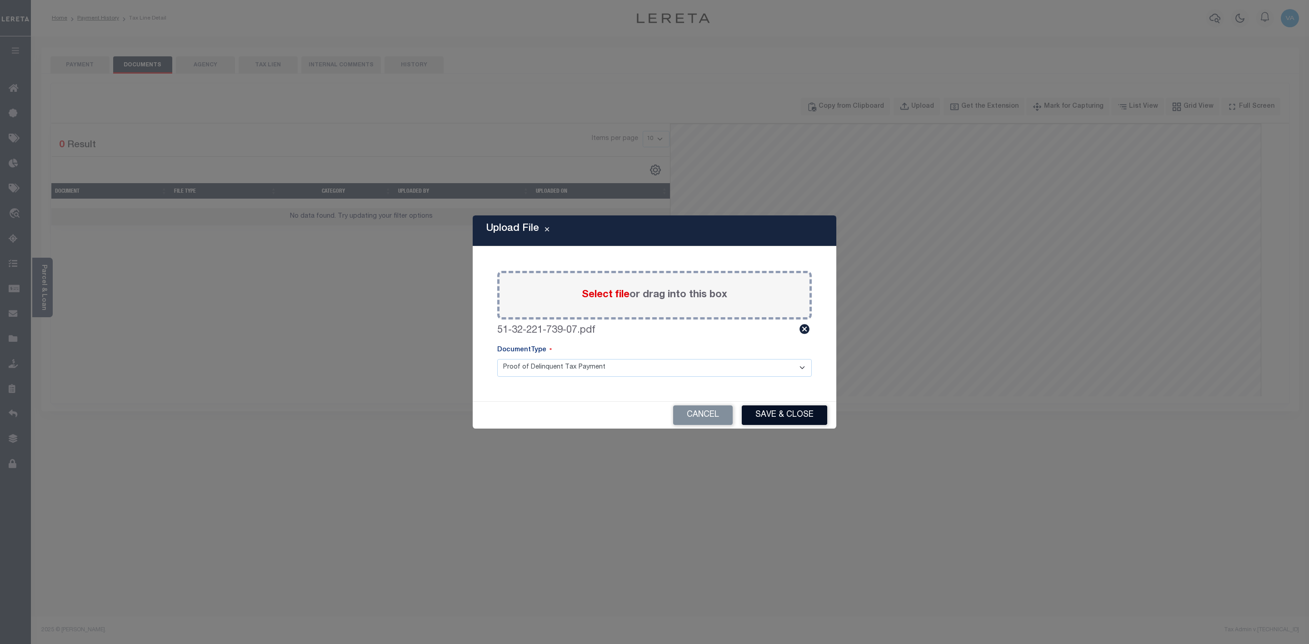
click at [773, 412] on button "Save & Close" at bounding box center [784, 415] width 85 height 20
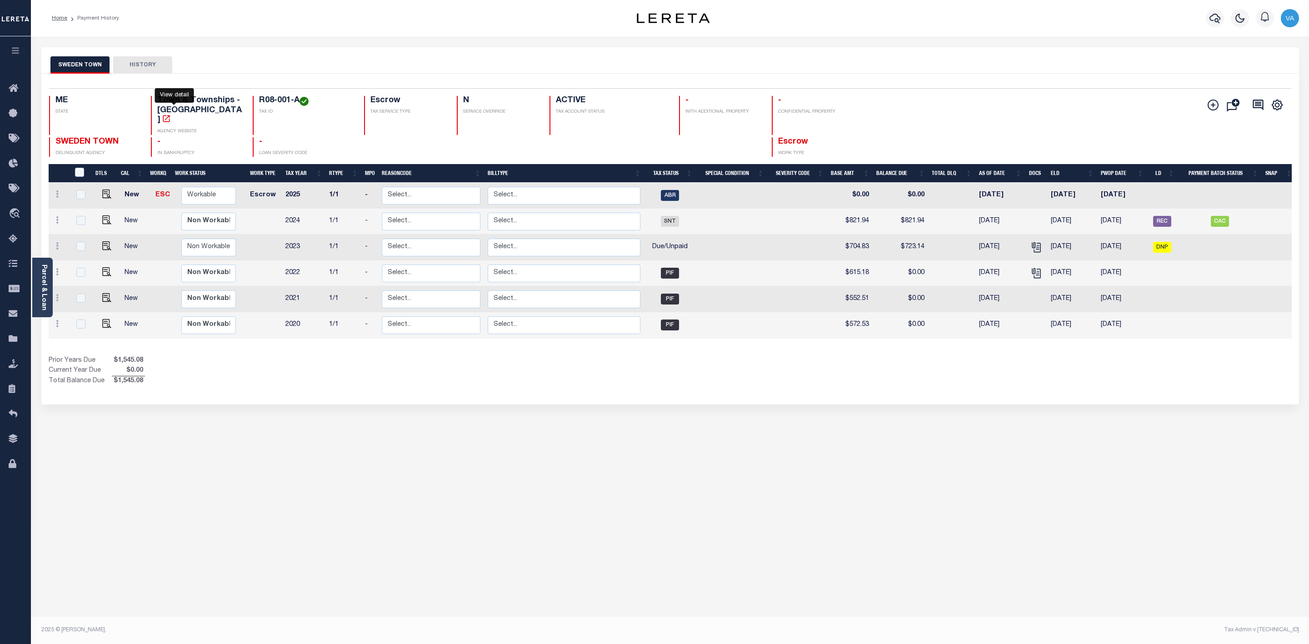
click at [171, 105] on body "Home Payment History Profile Sign out" at bounding box center [654, 308] width 1309 height 616
click at [171, 114] on icon "" at bounding box center [166, 118] width 9 height 9
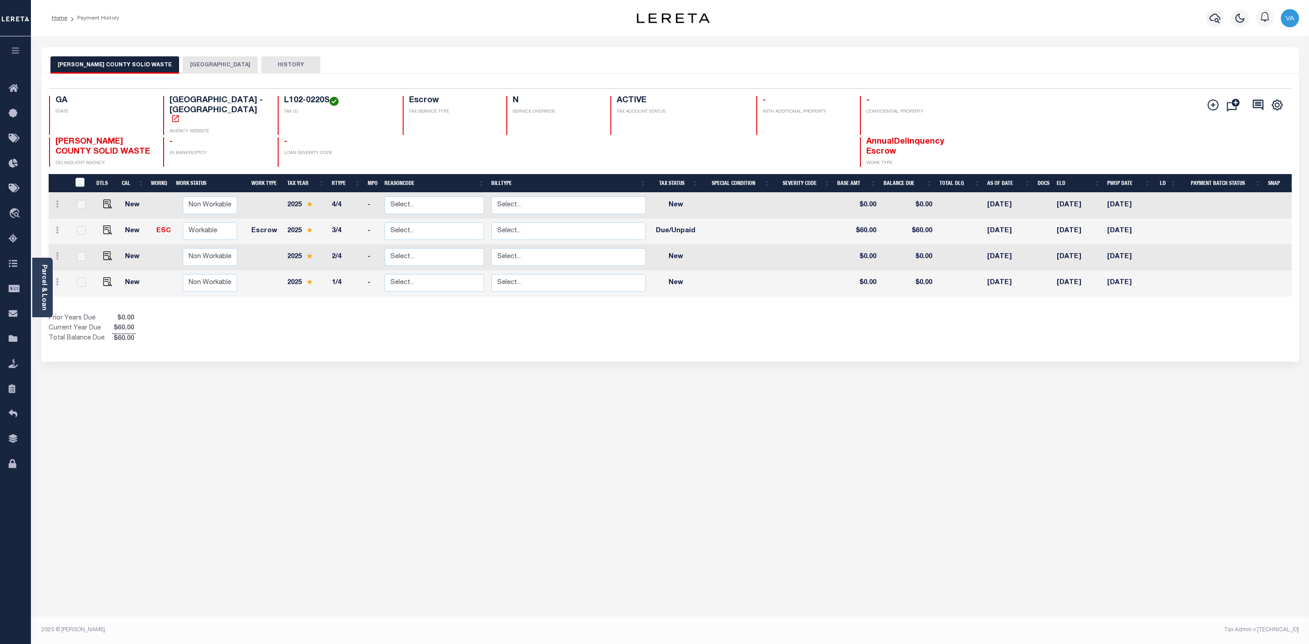
click at [104, 219] on td at bounding box center [108, 232] width 27 height 26
checkbox input "true"
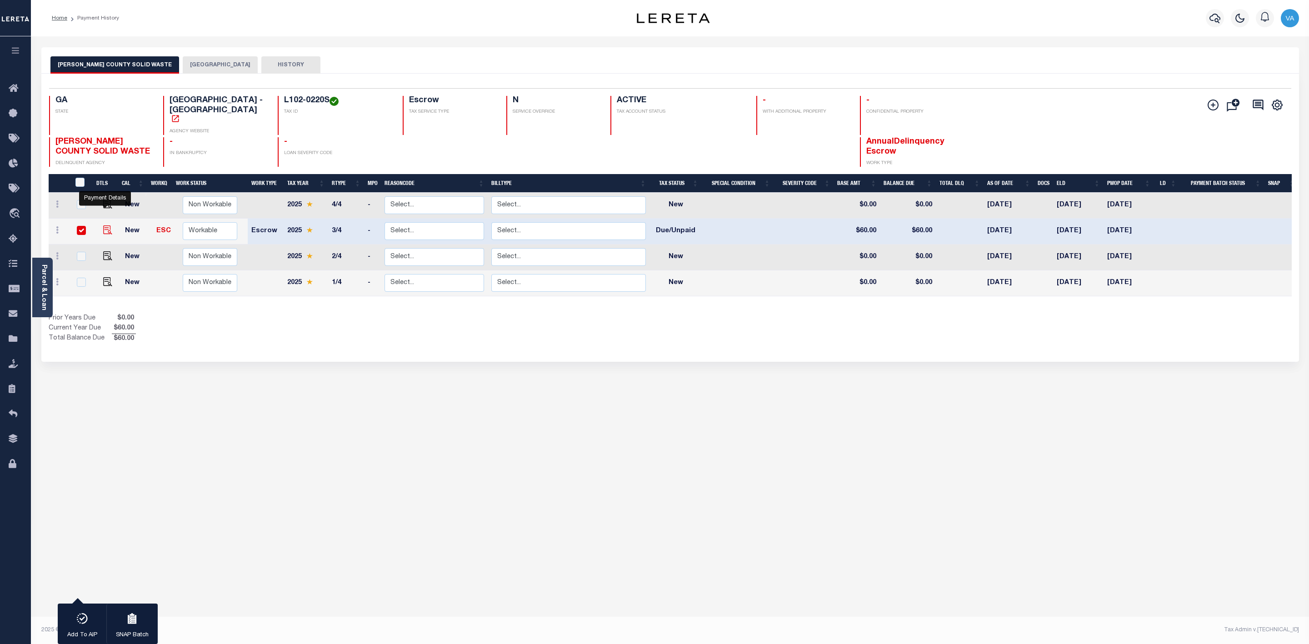
click at [104, 225] on img "" at bounding box center [107, 229] width 9 height 9
checkbox input "false"
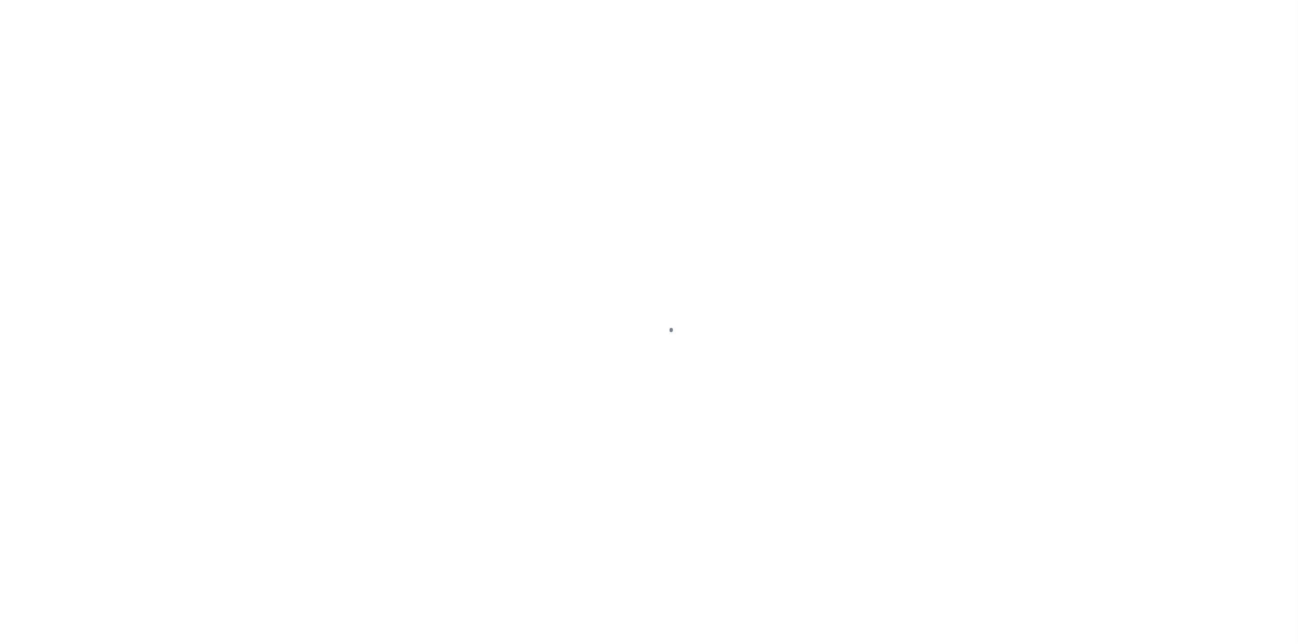
select select "DUE"
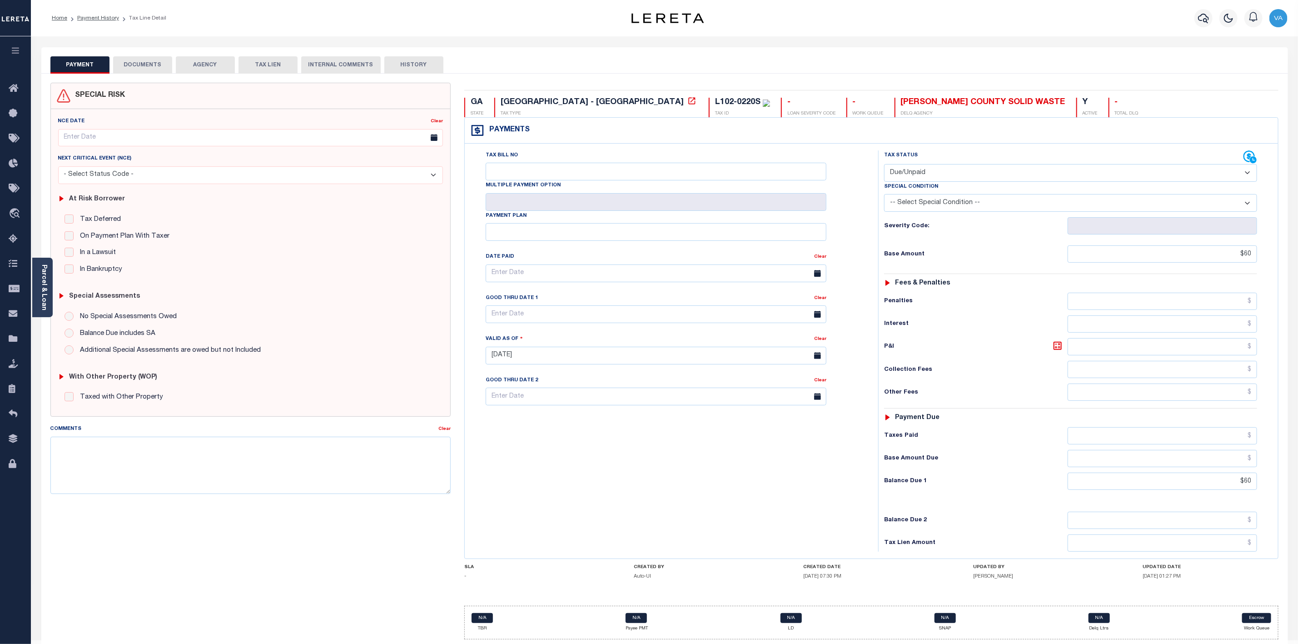
click at [142, 68] on button "DOCUMENTS" at bounding box center [142, 64] width 59 height 17
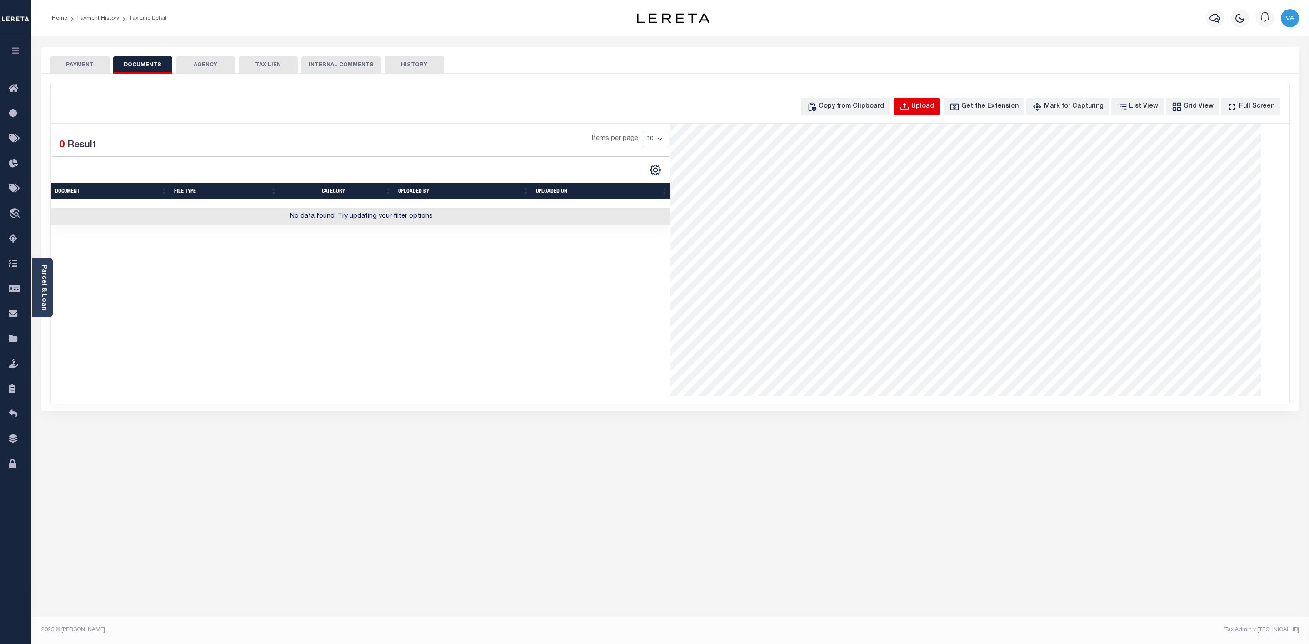
click at [929, 106] on div "Upload" at bounding box center [922, 107] width 23 height 10
select select "POP"
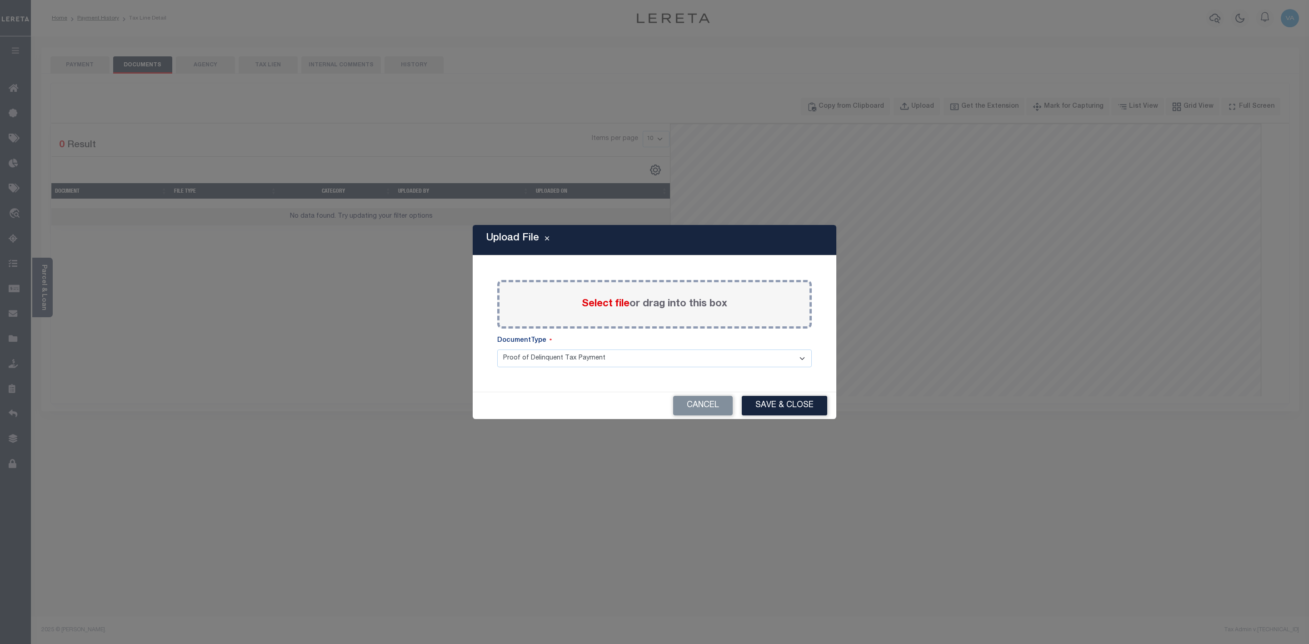
click at [616, 302] on span "Select file" at bounding box center [606, 304] width 48 height 10
click at [0, 0] on input "Select file or drag into this box" at bounding box center [0, 0] width 0 height 0
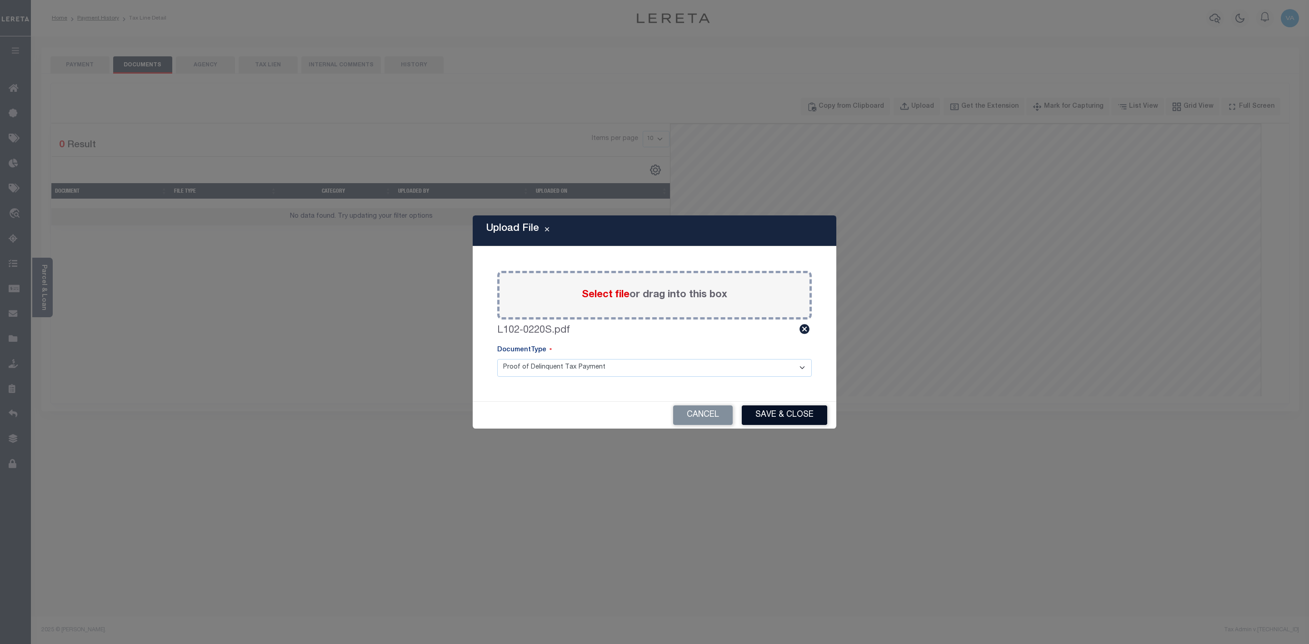
click at [800, 412] on button "Save & Close" at bounding box center [784, 415] width 85 height 20
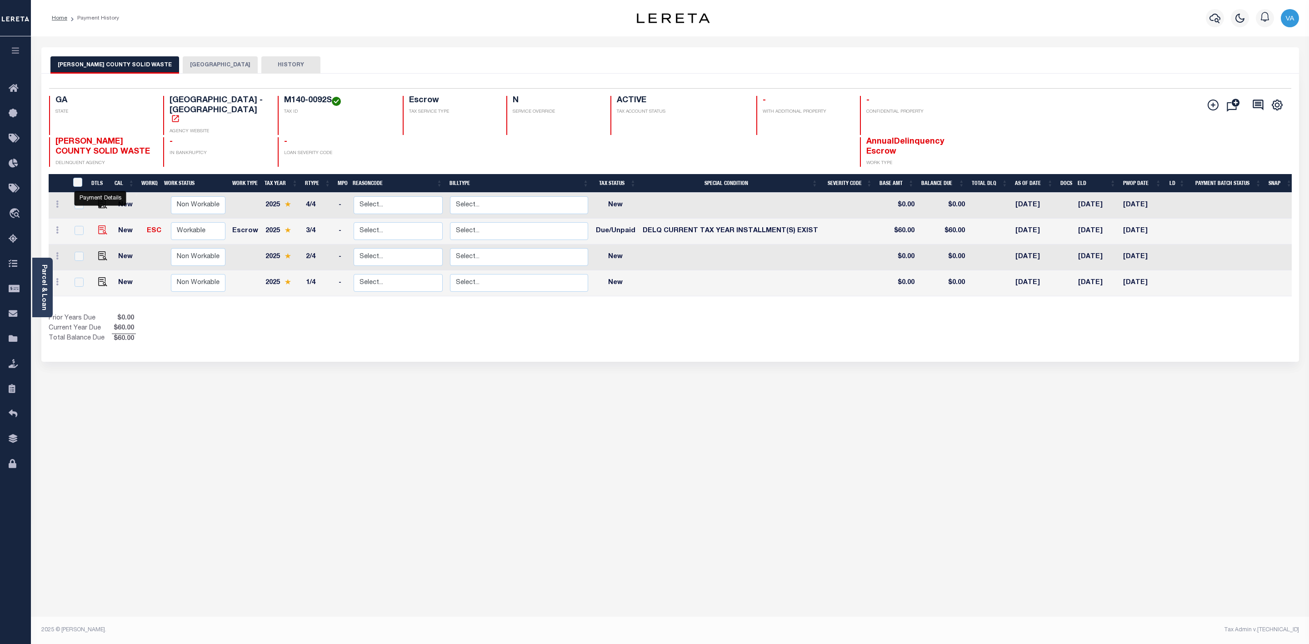
click at [100, 209] on body "Home Payment History Profile Sign out" at bounding box center [654, 308] width 1309 height 616
click at [98, 225] on img "" at bounding box center [102, 229] width 9 height 9
checkbox input "true"
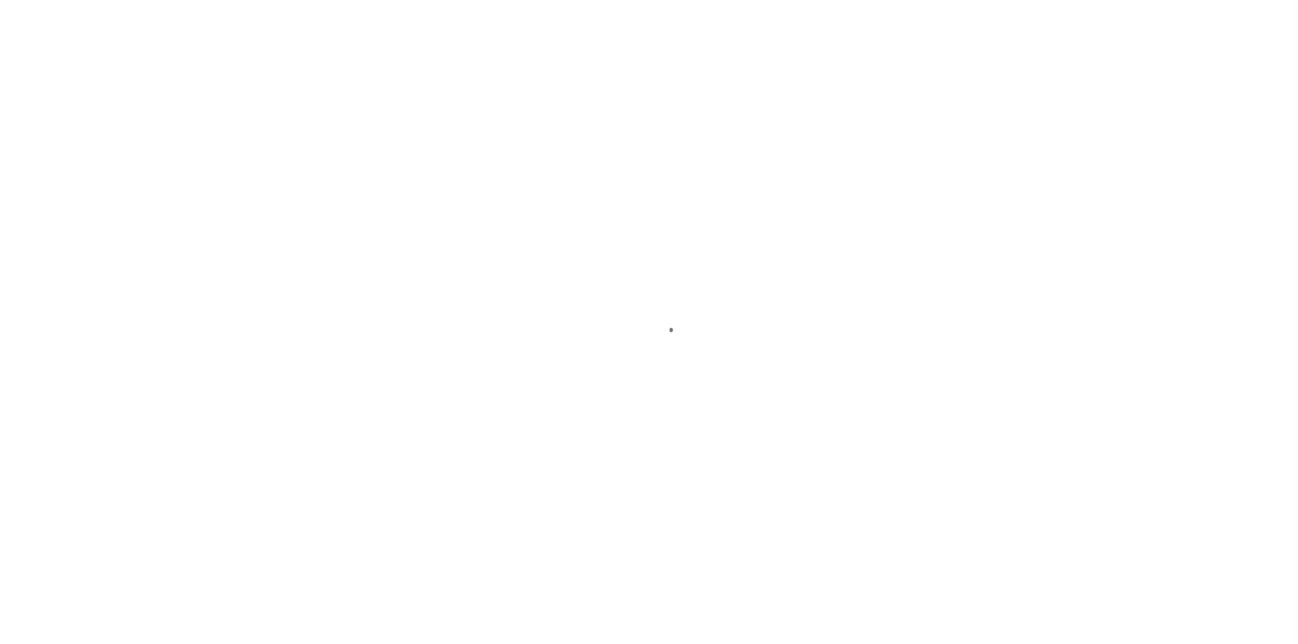
select select "DUE"
select select "17"
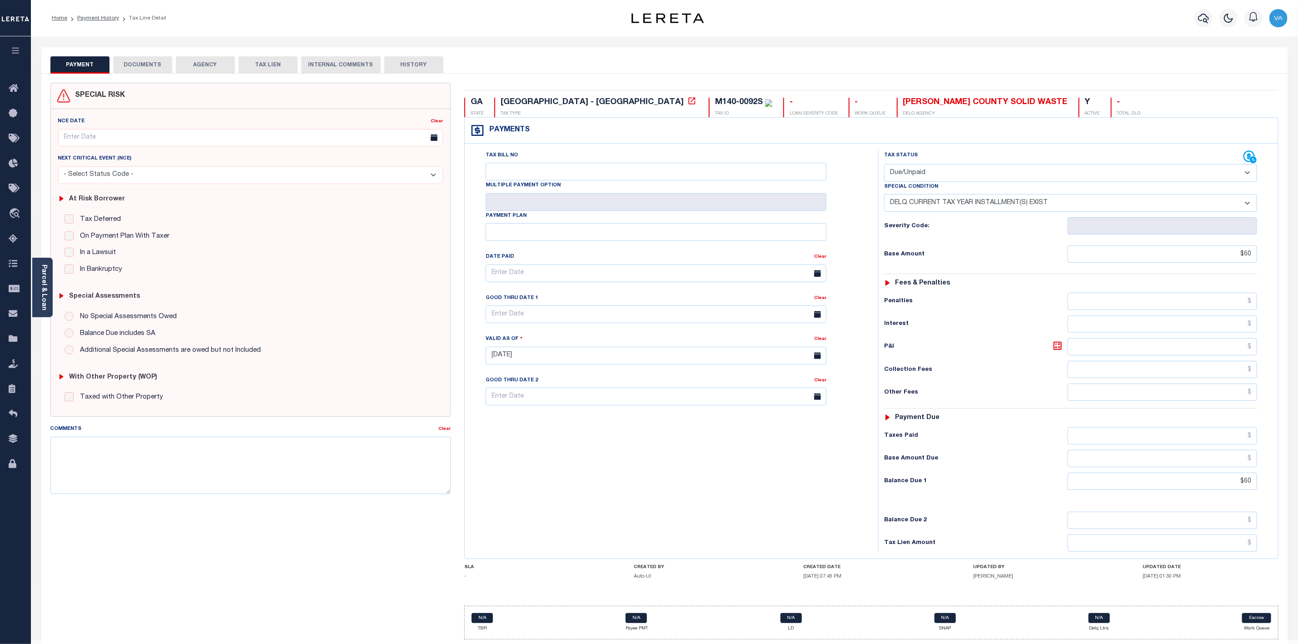
click at [146, 69] on button "DOCUMENTS" at bounding box center [142, 64] width 59 height 17
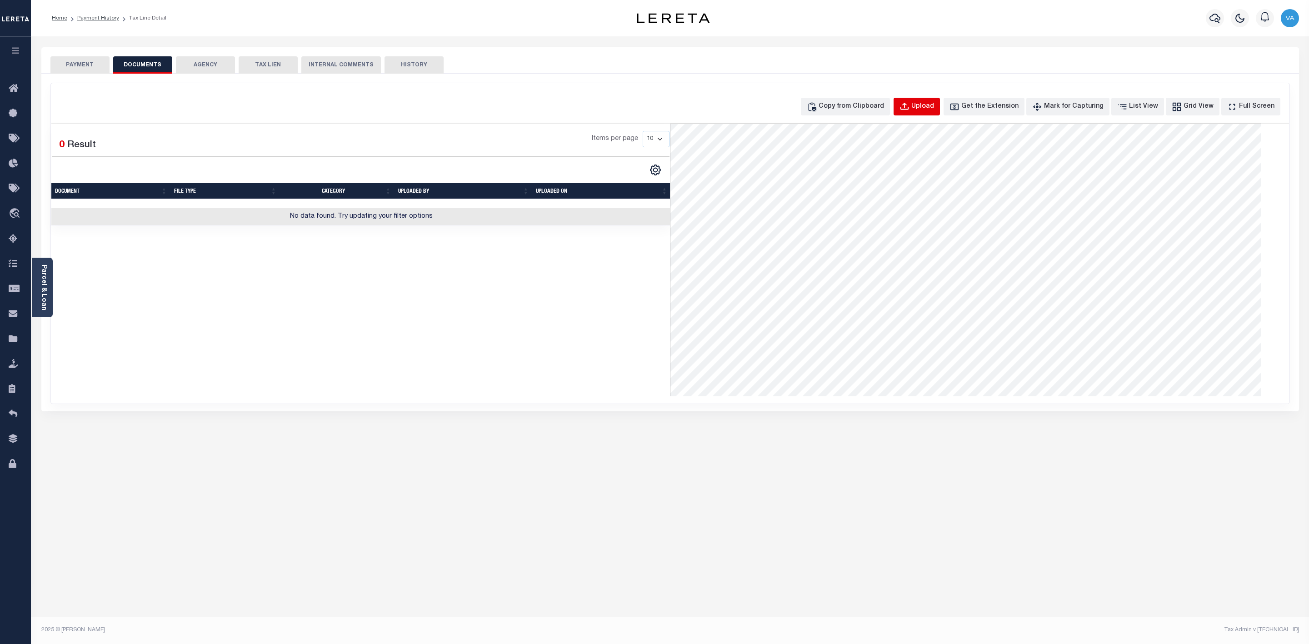
click at [940, 100] on button "Upload" at bounding box center [916, 107] width 46 height 18
select select "POP"
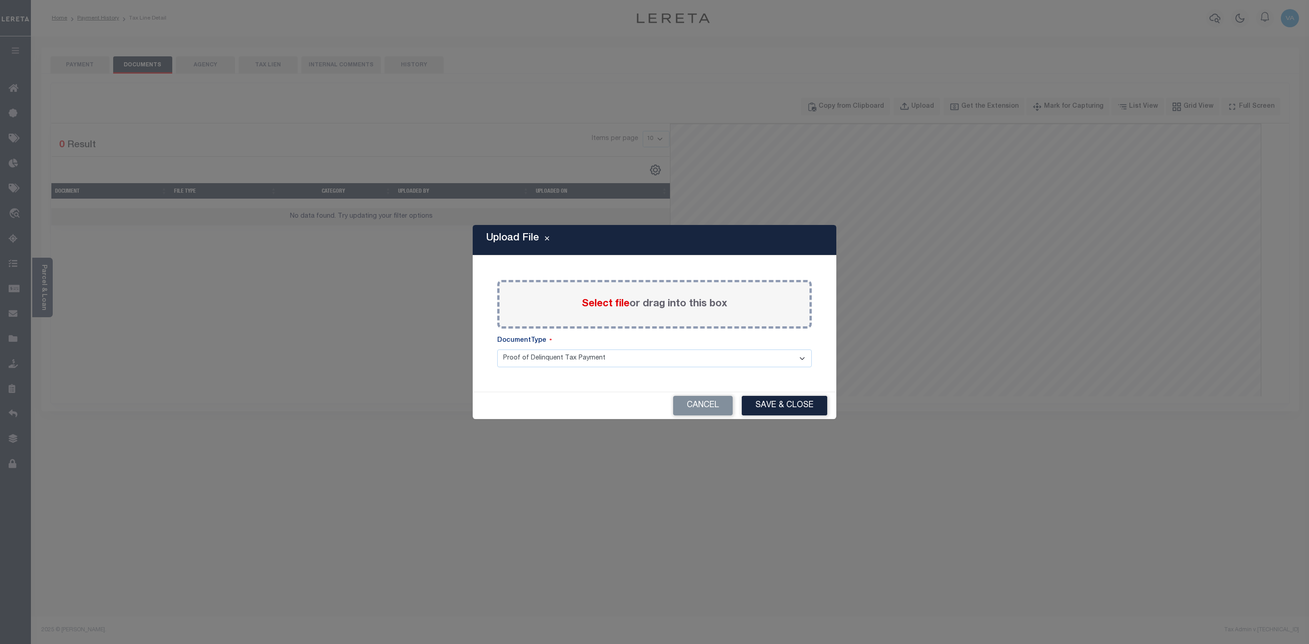
click at [624, 303] on span "Select file" at bounding box center [606, 304] width 48 height 10
click at [0, 0] on input "Select file or drag into this box" at bounding box center [0, 0] width 0 height 0
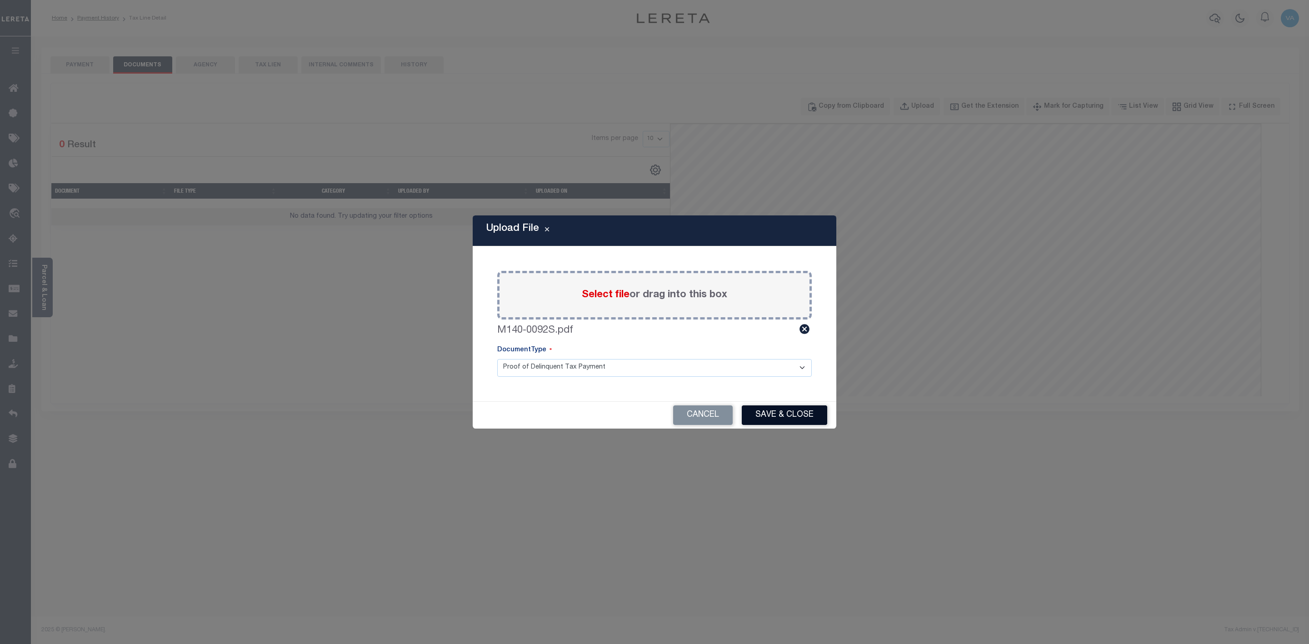
click at [769, 410] on button "Save & Close" at bounding box center [784, 415] width 85 height 20
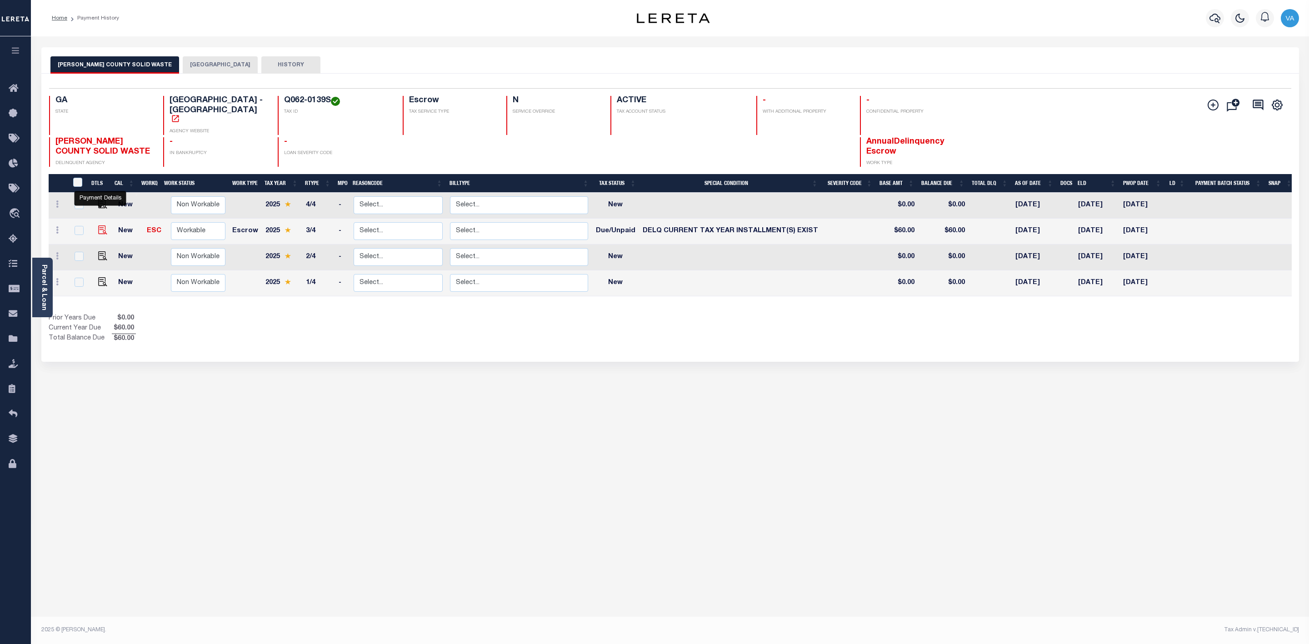
click at [103, 225] on img "" at bounding box center [102, 229] width 9 height 9
checkbox input "true"
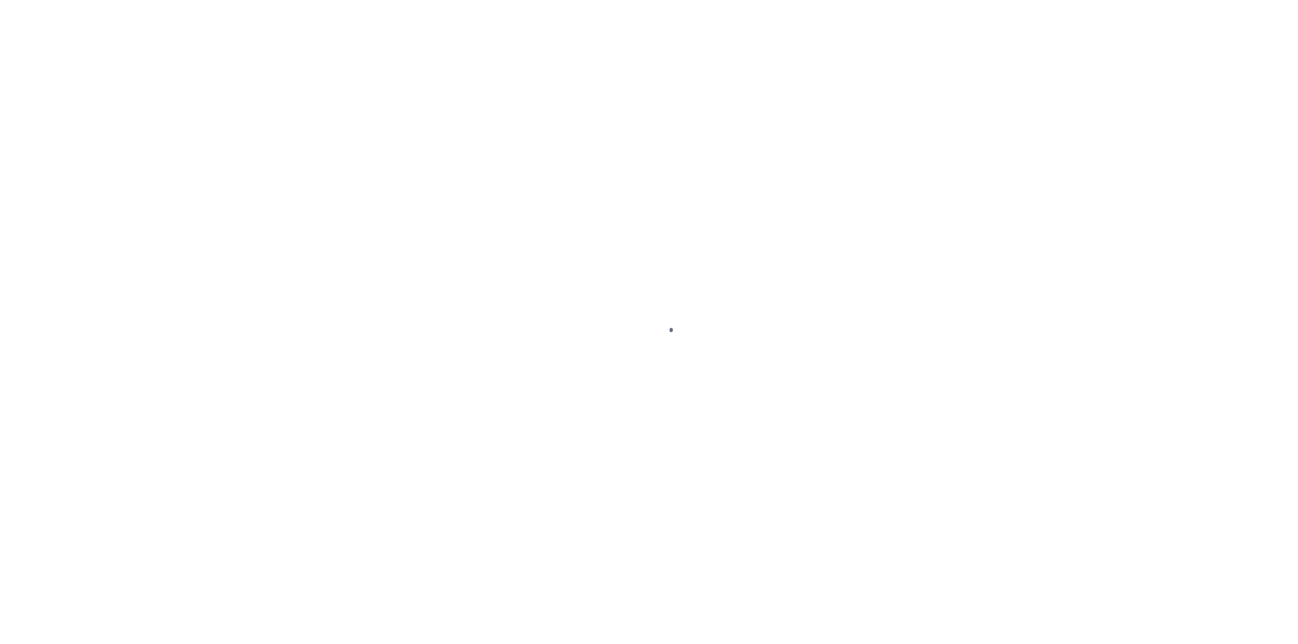
select select "DUE"
select select "17"
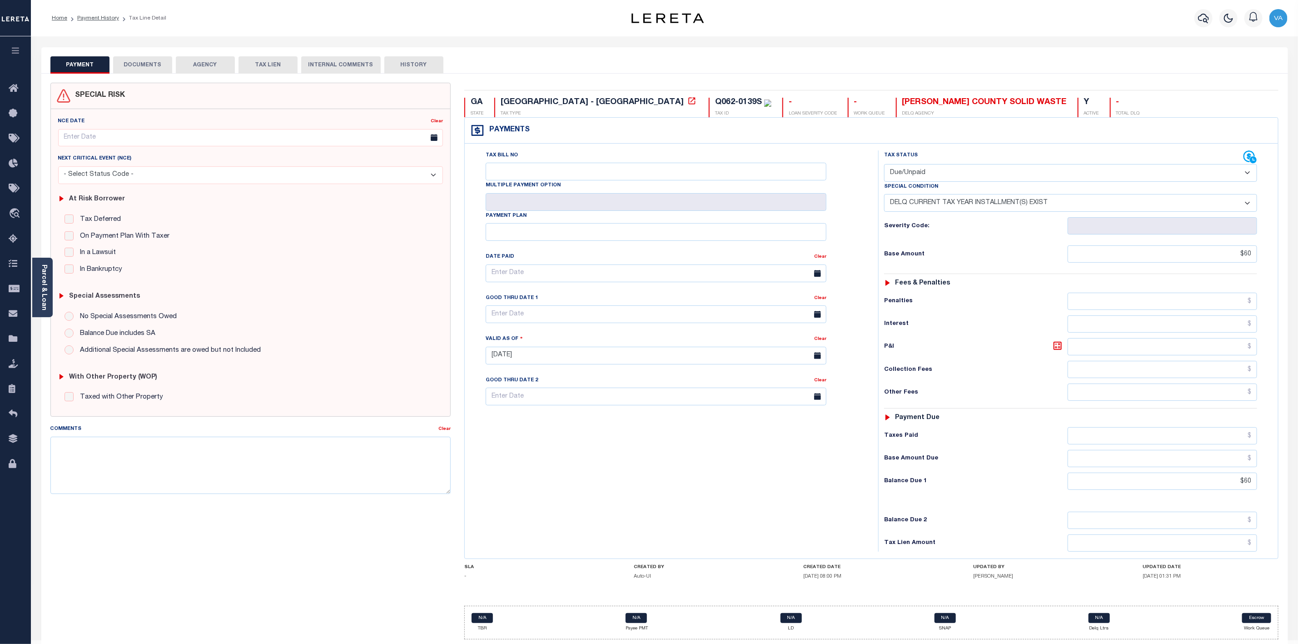
click at [139, 64] on button "DOCUMENTS" at bounding box center [142, 64] width 59 height 17
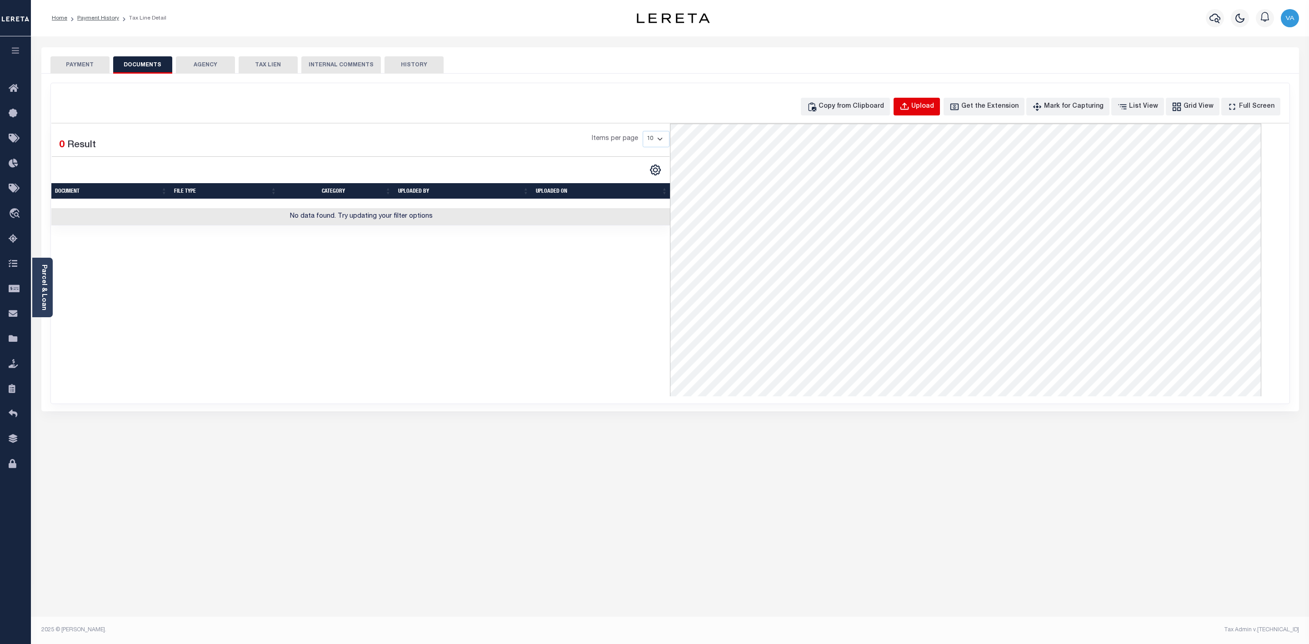
click at [934, 102] on div "Upload" at bounding box center [922, 107] width 23 height 10
select select "POP"
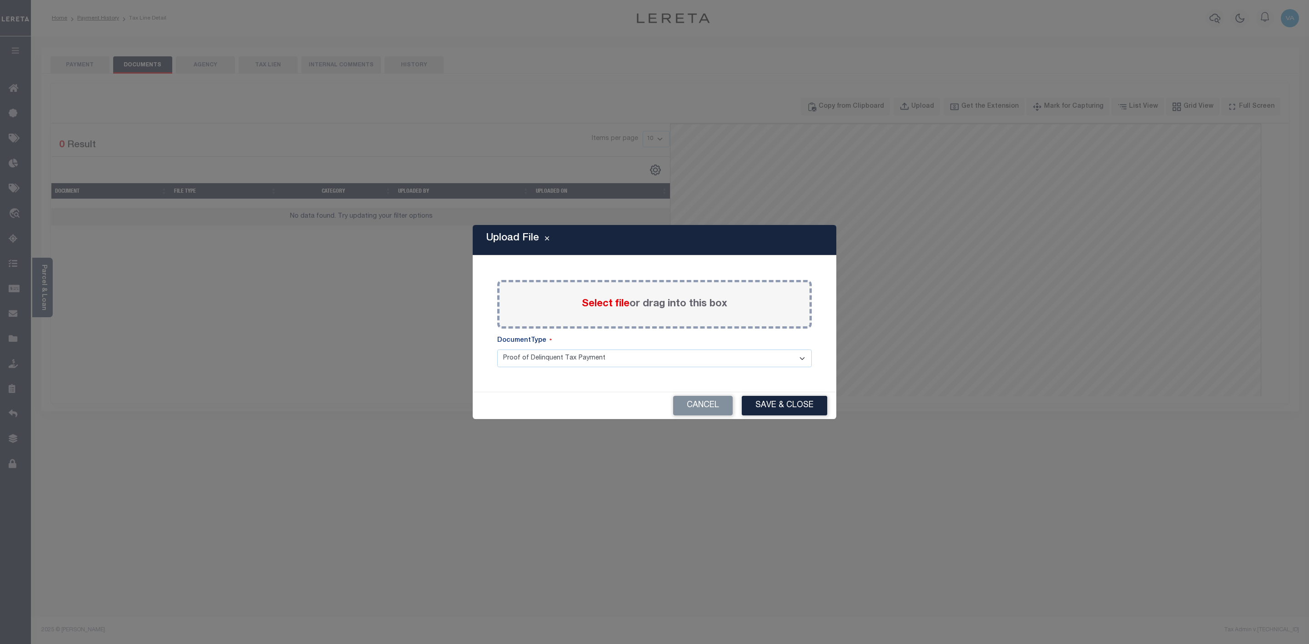
click at [634, 304] on label "Select file or drag into this box" at bounding box center [654, 304] width 145 height 15
click at [0, 0] on input "Select file or drag into this box" at bounding box center [0, 0] width 0 height 0
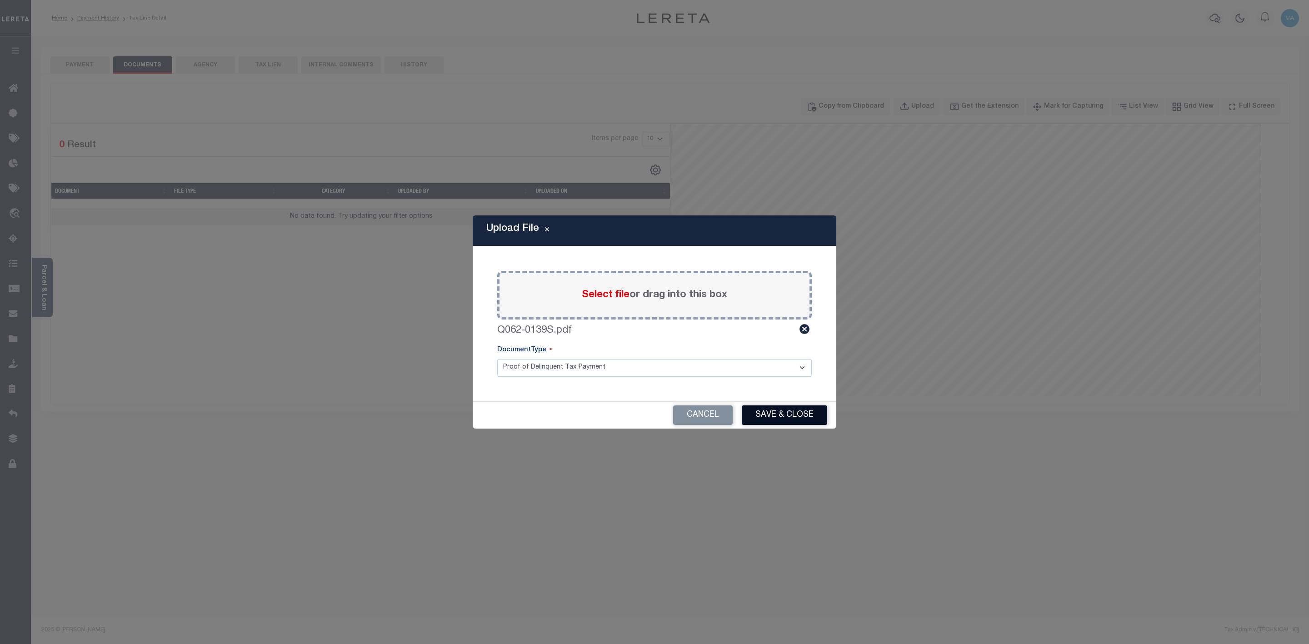
click at [789, 415] on button "Save & Close" at bounding box center [784, 415] width 85 height 20
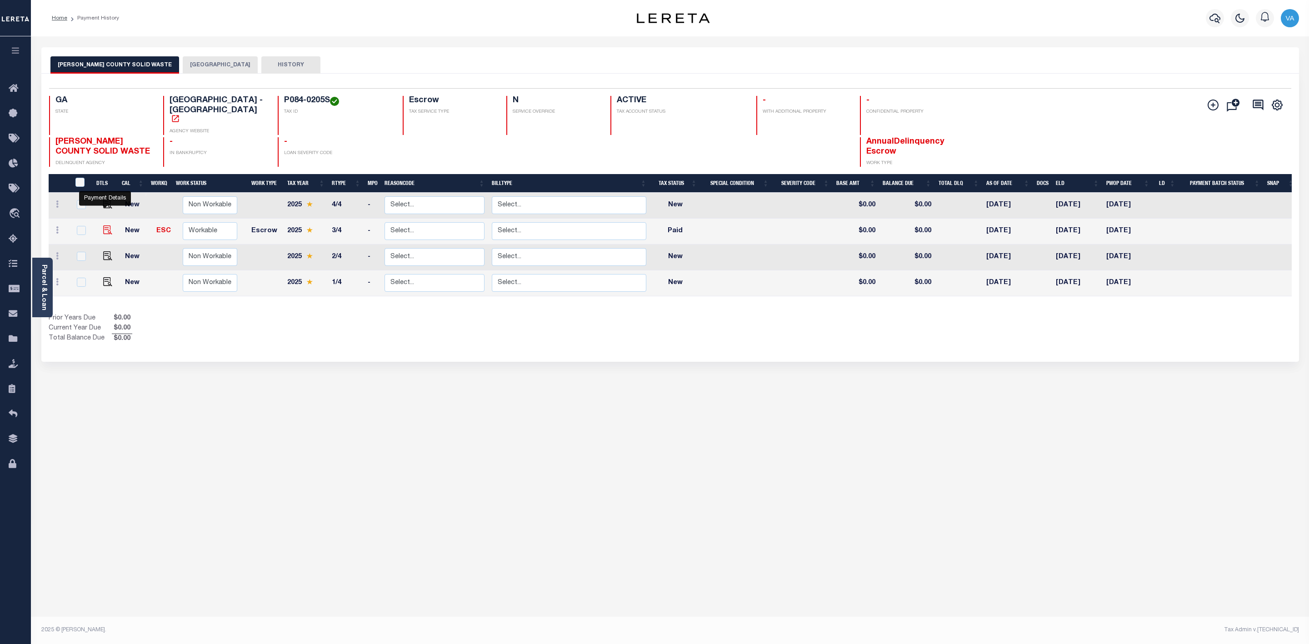
click at [108, 225] on img "" at bounding box center [107, 229] width 9 height 9
checkbox input "true"
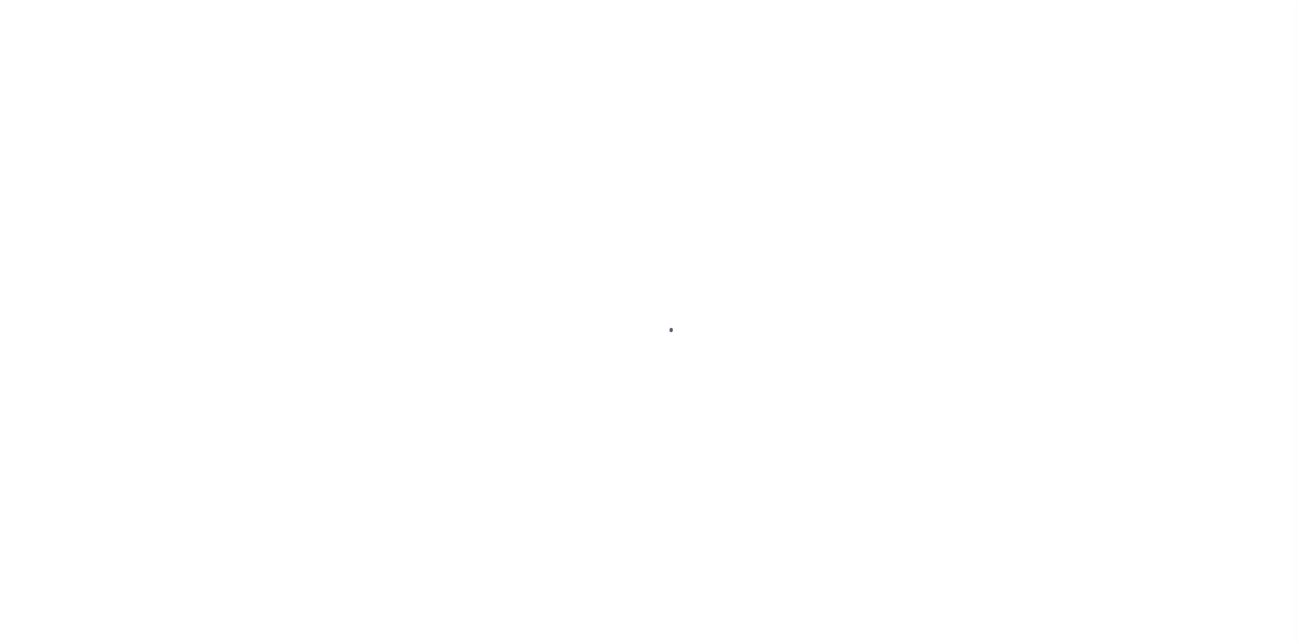
select select "PYD"
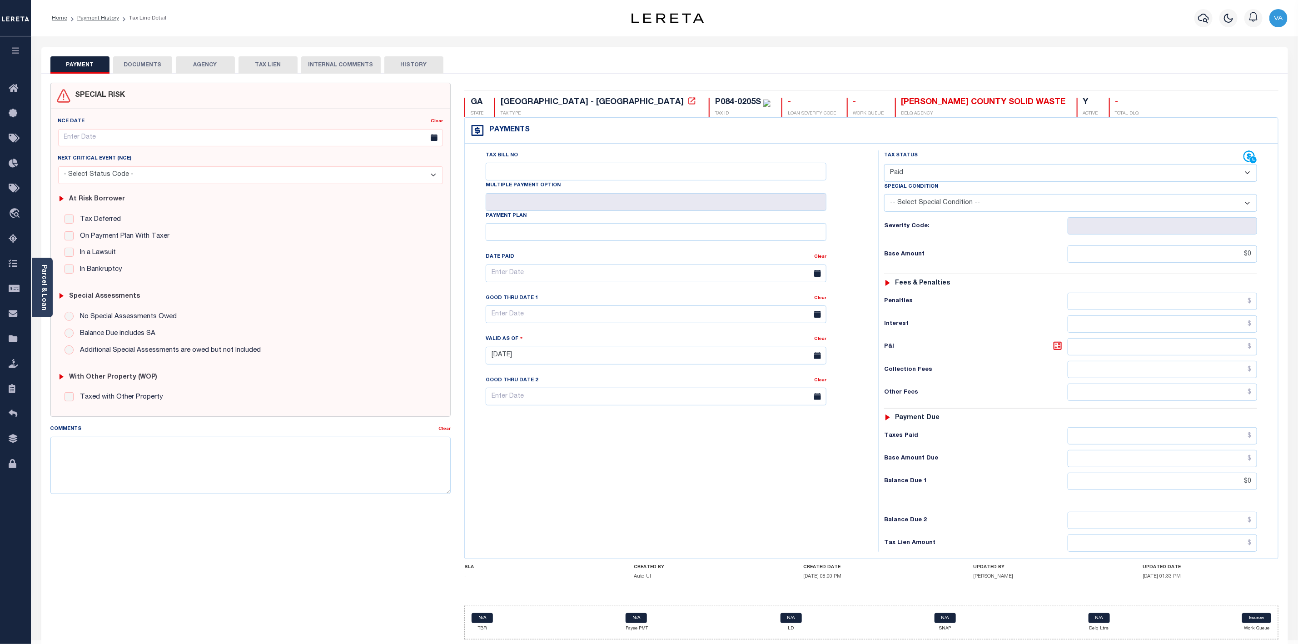
click at [140, 65] on button "DOCUMENTS" at bounding box center [142, 64] width 59 height 17
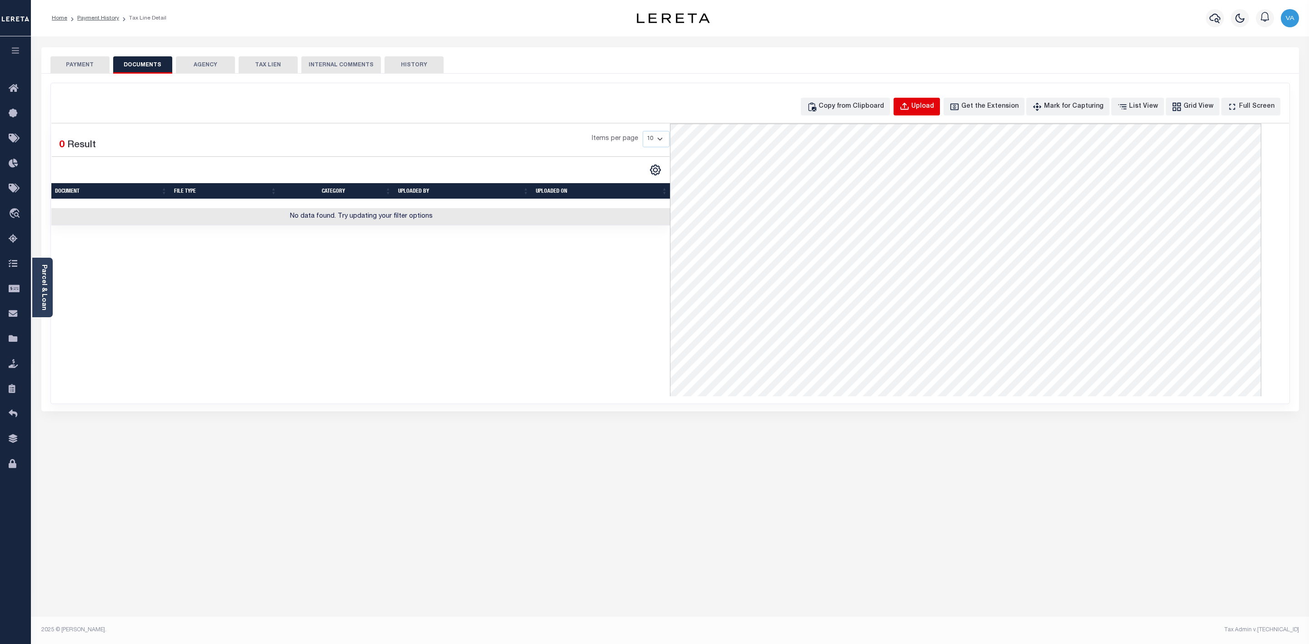
click at [940, 113] on button "Upload" at bounding box center [916, 107] width 46 height 18
select select "POP"
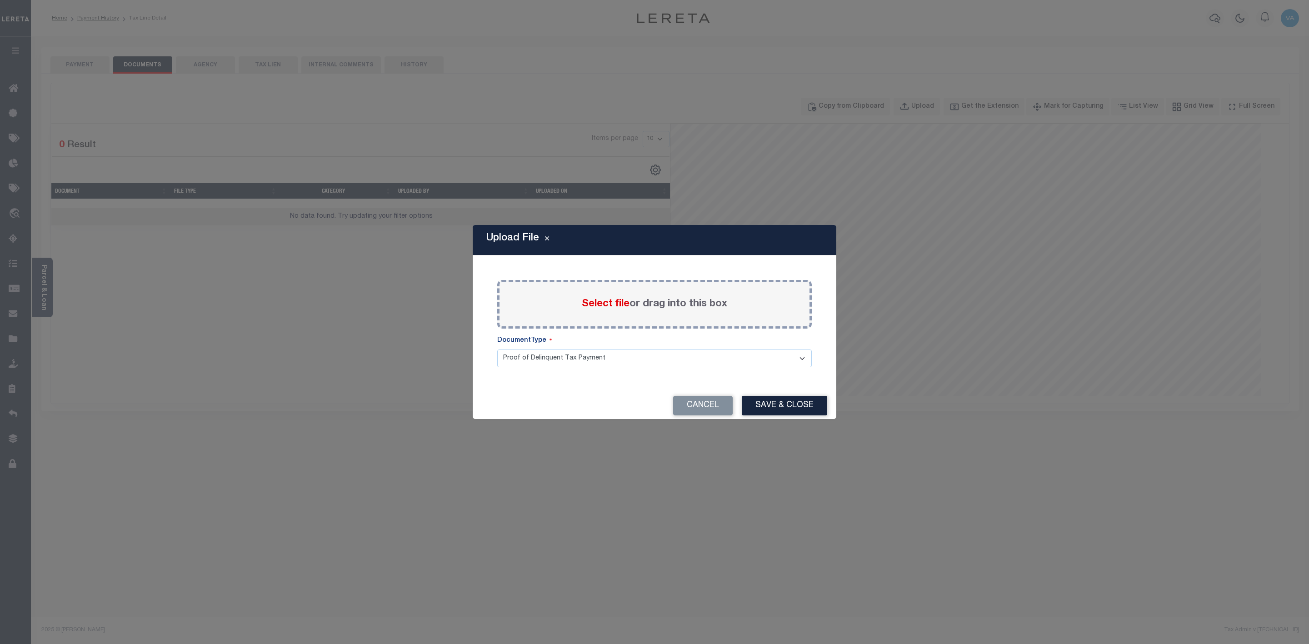
click at [600, 300] on span "Select file" at bounding box center [606, 304] width 48 height 10
click at [0, 0] on input "Select file or drag into this box" at bounding box center [0, 0] width 0 height 0
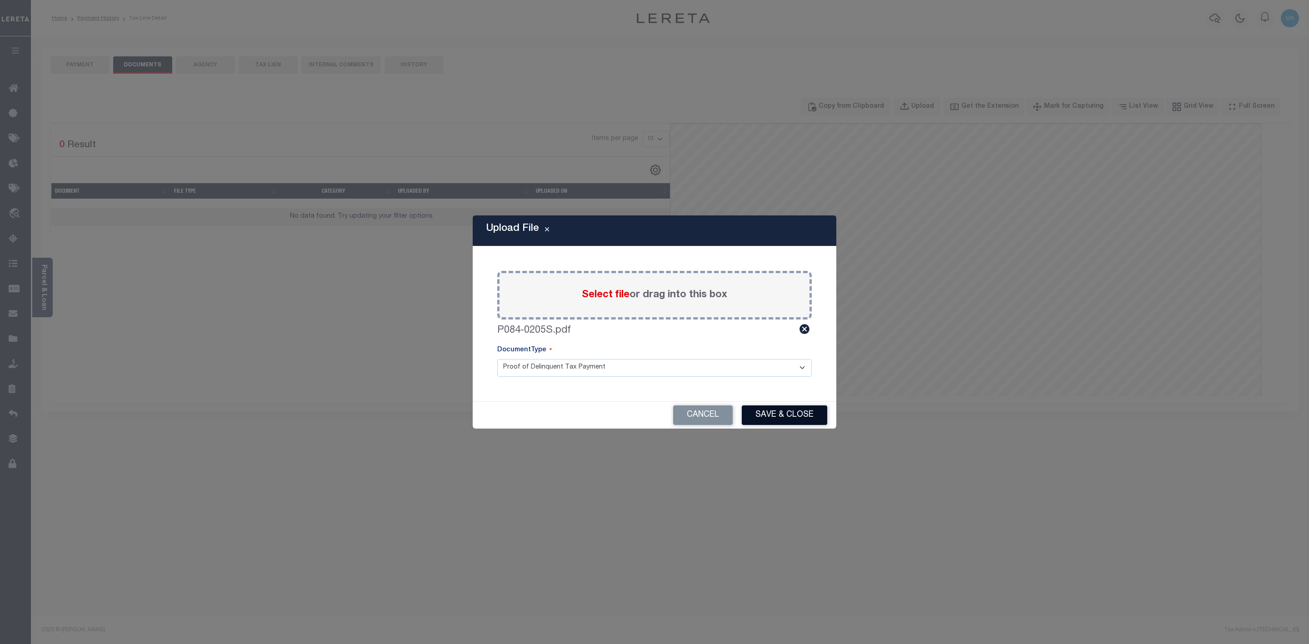
click at [790, 419] on button "Save & Close" at bounding box center [784, 415] width 85 height 20
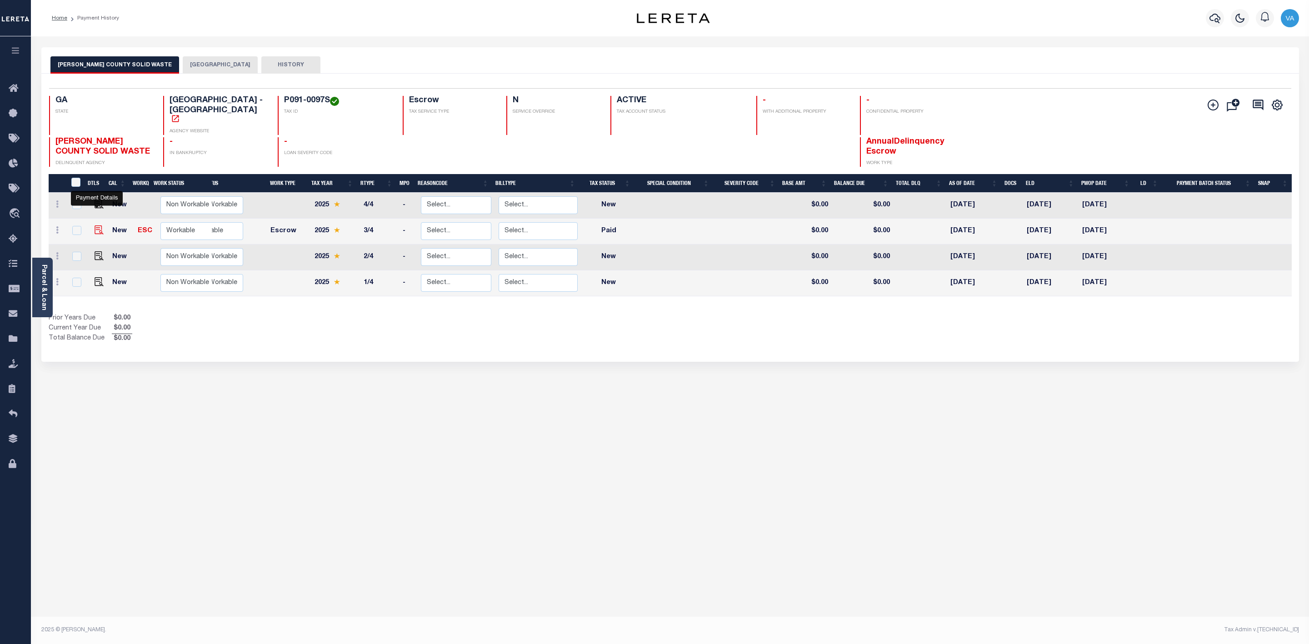
click at [101, 225] on img "" at bounding box center [99, 229] width 9 height 9
checkbox input "true"
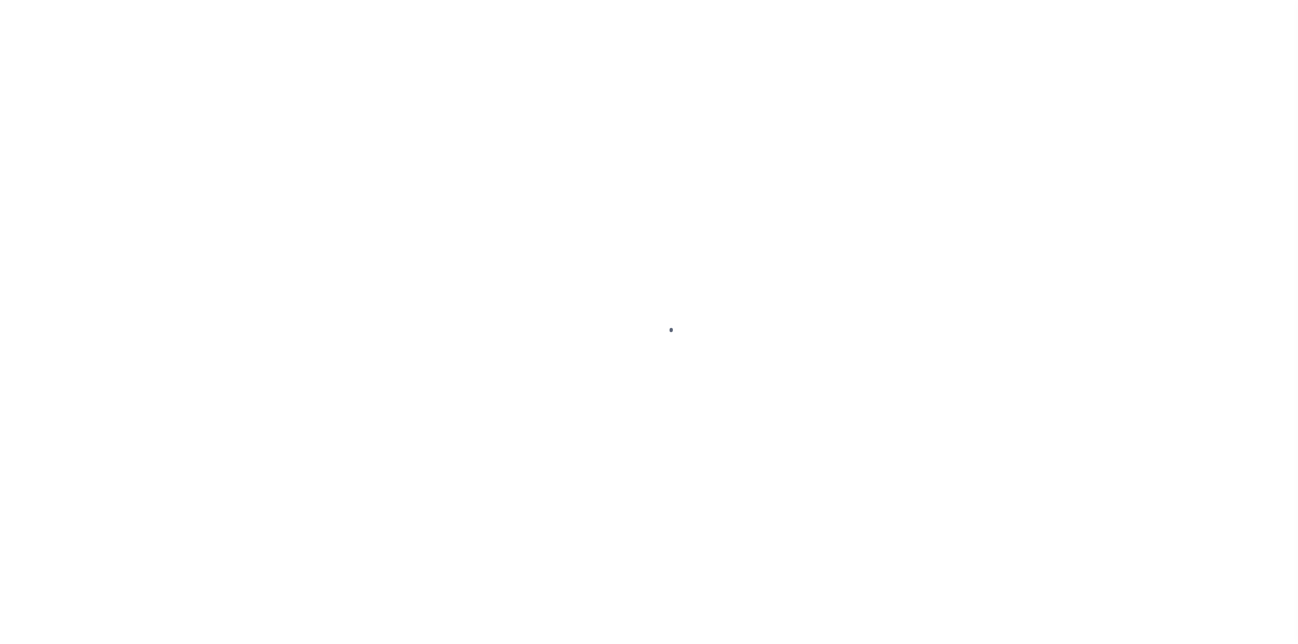
select select "PYD"
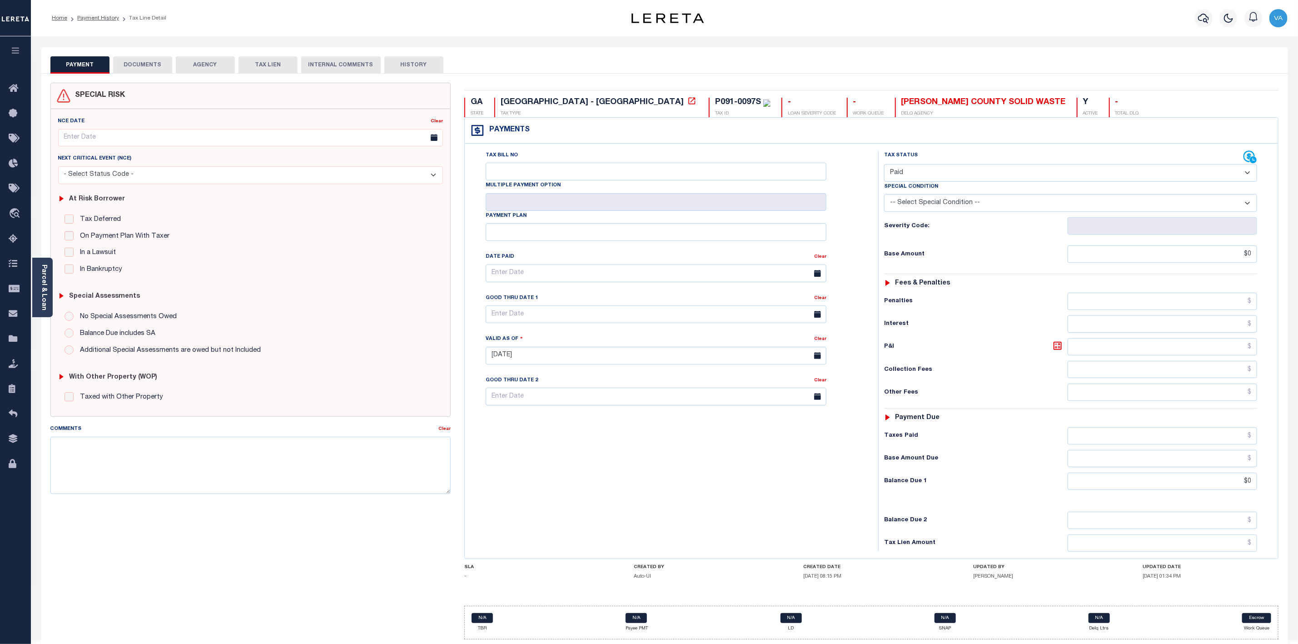
click at [146, 62] on button "DOCUMENTS" at bounding box center [142, 64] width 59 height 17
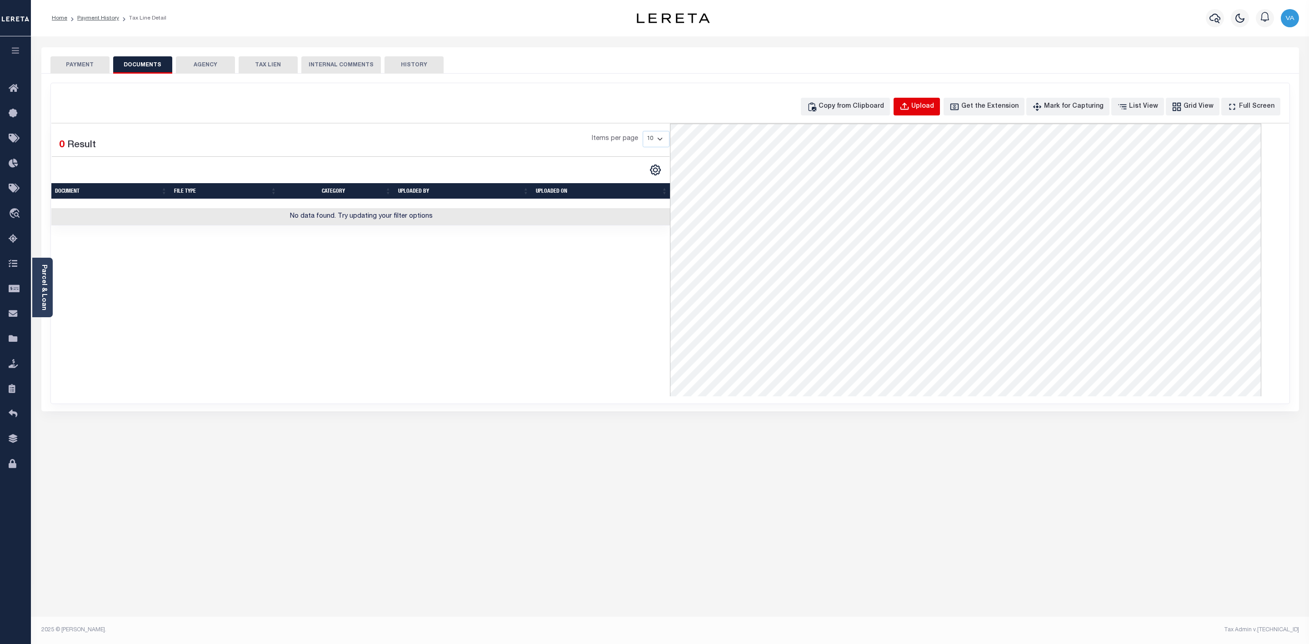
click at [934, 107] on div "Upload" at bounding box center [922, 107] width 23 height 10
select select "POP"
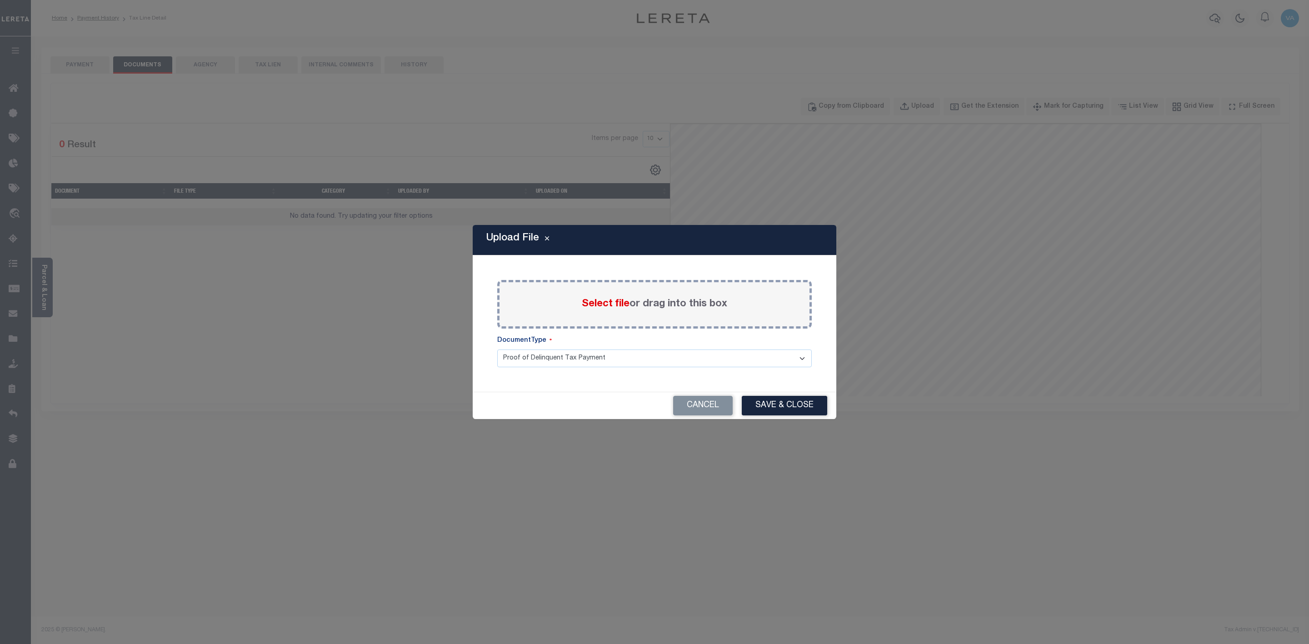
click at [616, 311] on label "Select file or drag into this box" at bounding box center [654, 304] width 145 height 15
click at [0, 0] on input "Select file or drag into this box" at bounding box center [0, 0] width 0 height 0
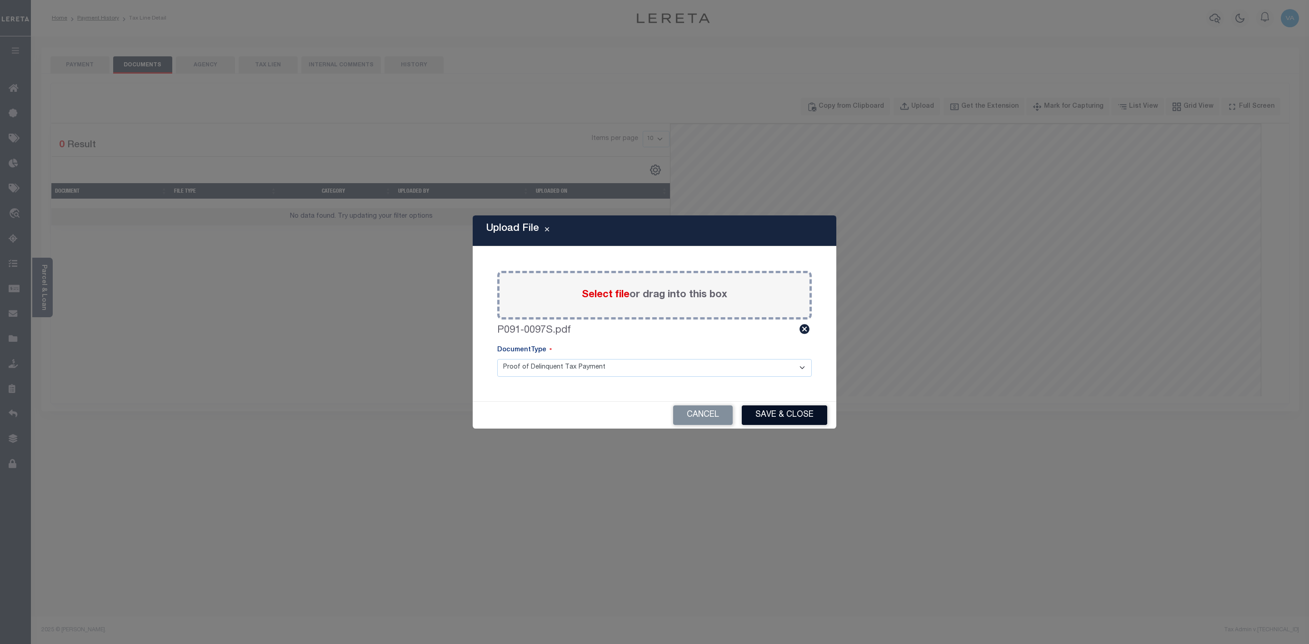
click at [811, 419] on button "Save & Close" at bounding box center [784, 415] width 85 height 20
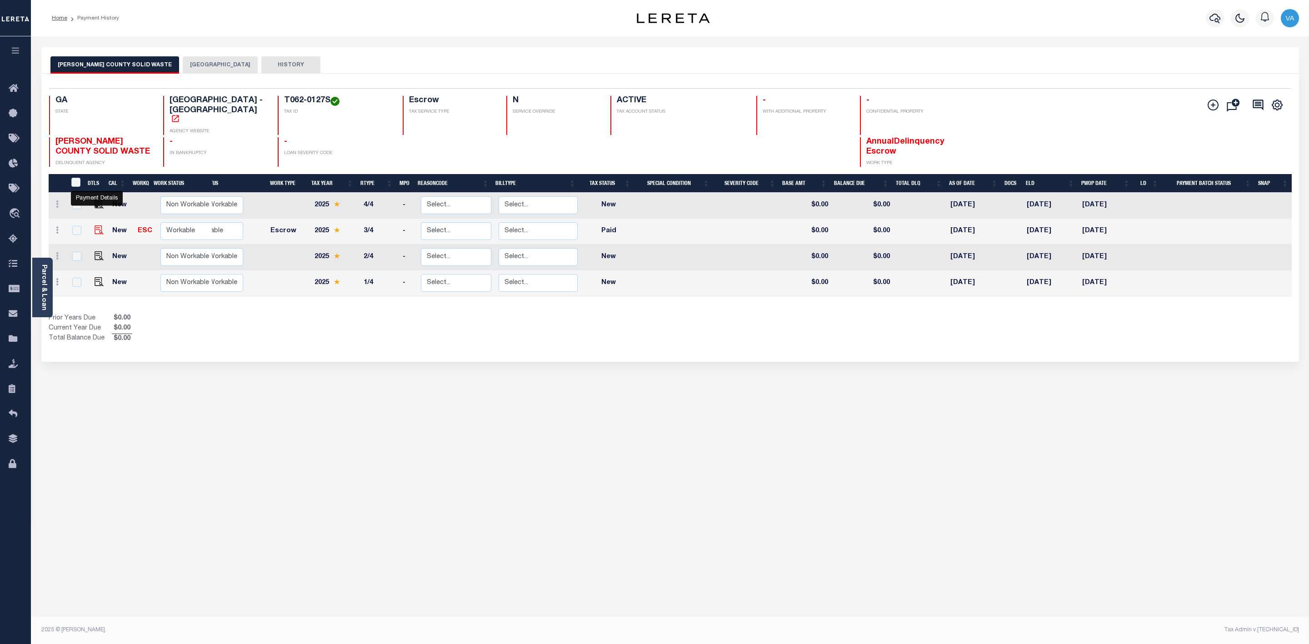
click at [99, 225] on img "" at bounding box center [99, 229] width 9 height 9
checkbox input "true"
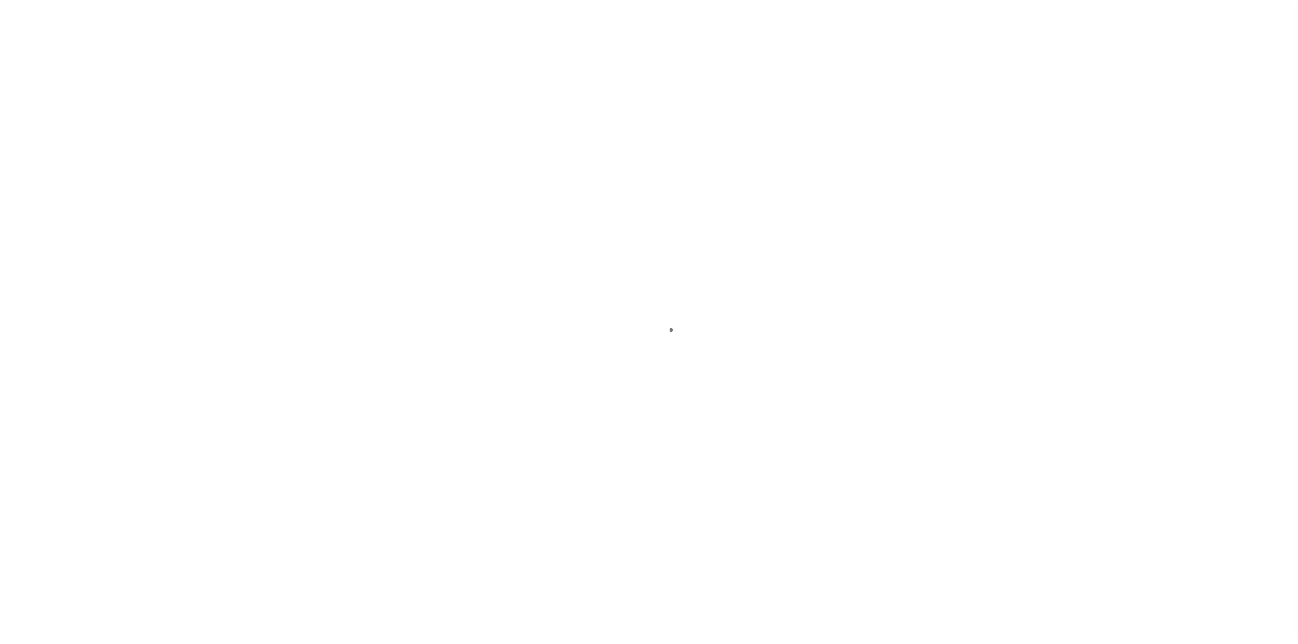
select select "PYD"
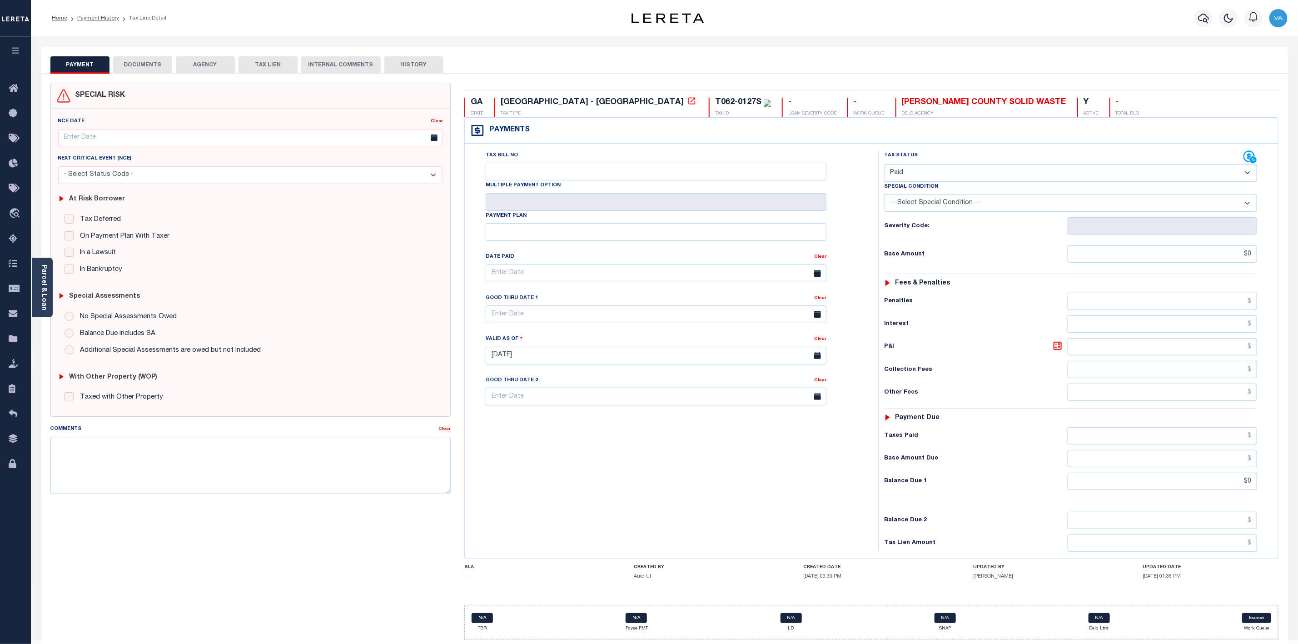
click at [162, 65] on button "DOCUMENTS" at bounding box center [142, 64] width 59 height 17
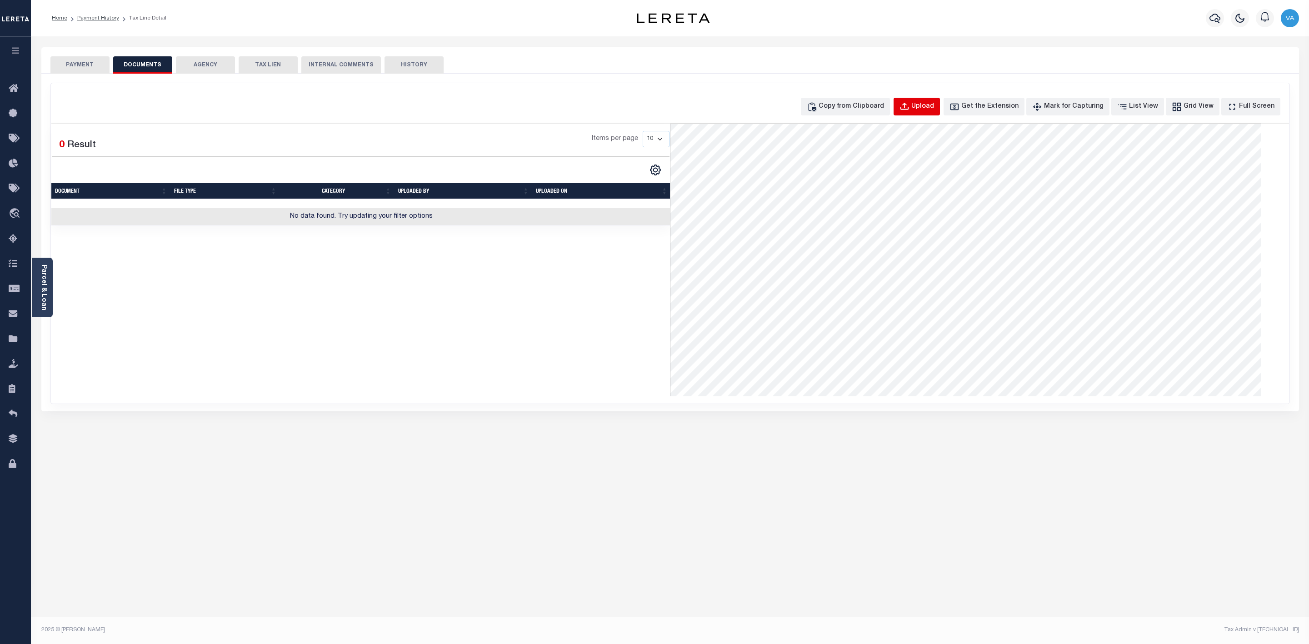
click at [918, 98] on button "Upload" at bounding box center [916, 107] width 46 height 18
select select "POP"
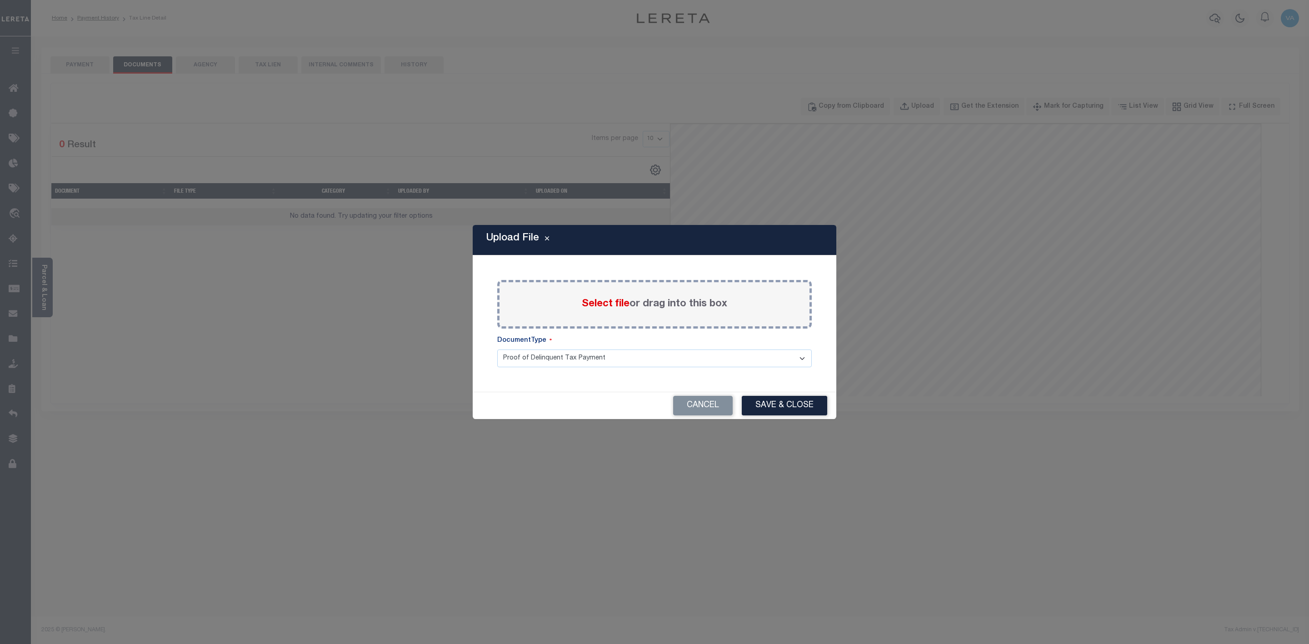
click at [601, 305] on span "Select file" at bounding box center [606, 304] width 48 height 10
click at [0, 0] on input "Select file or drag into this box" at bounding box center [0, 0] width 0 height 0
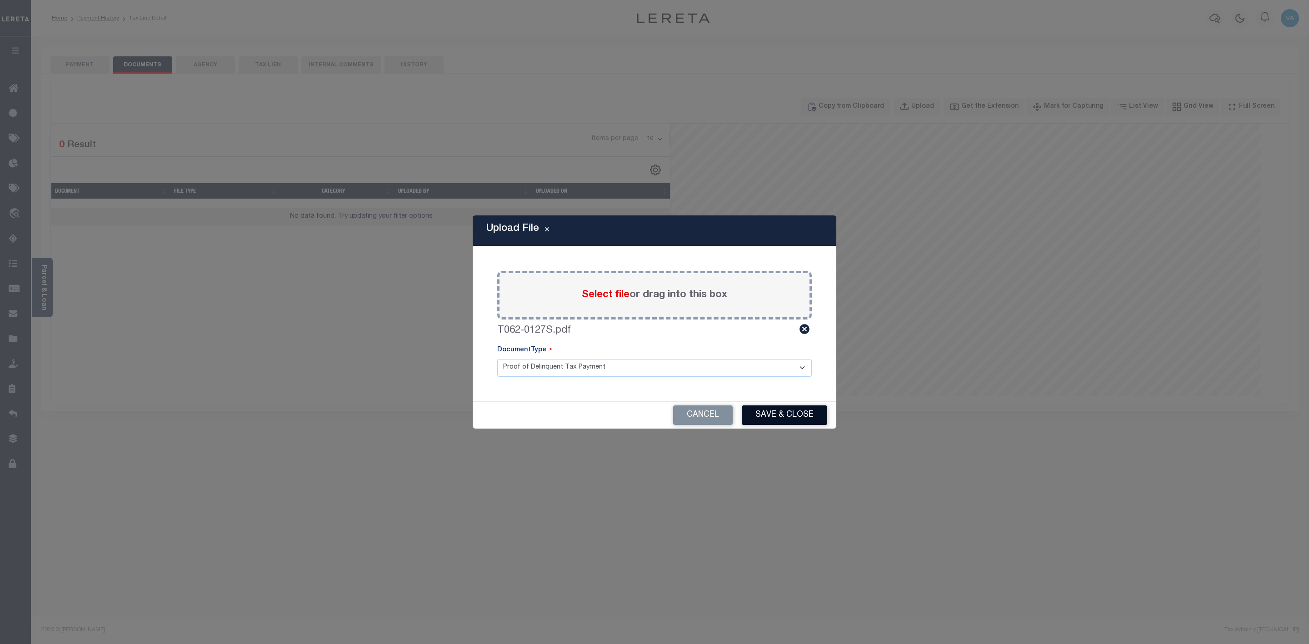
click at [825, 419] on button "Save & Close" at bounding box center [784, 415] width 85 height 20
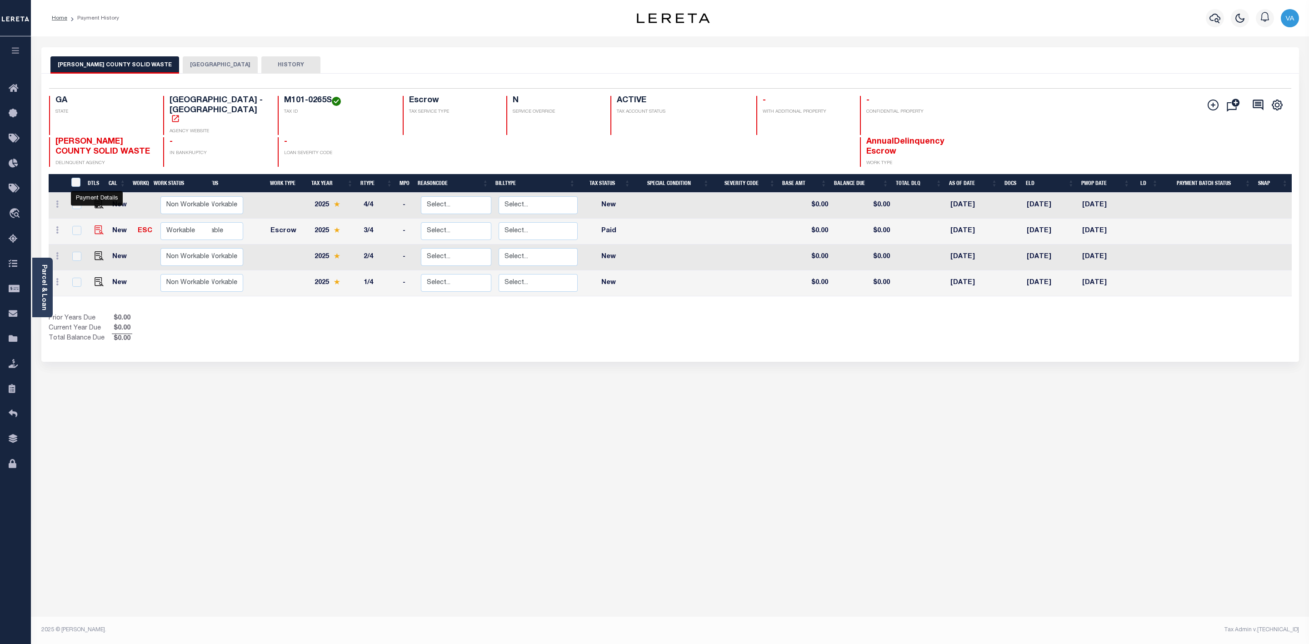
click at [100, 225] on img "" at bounding box center [99, 229] width 9 height 9
checkbox input "true"
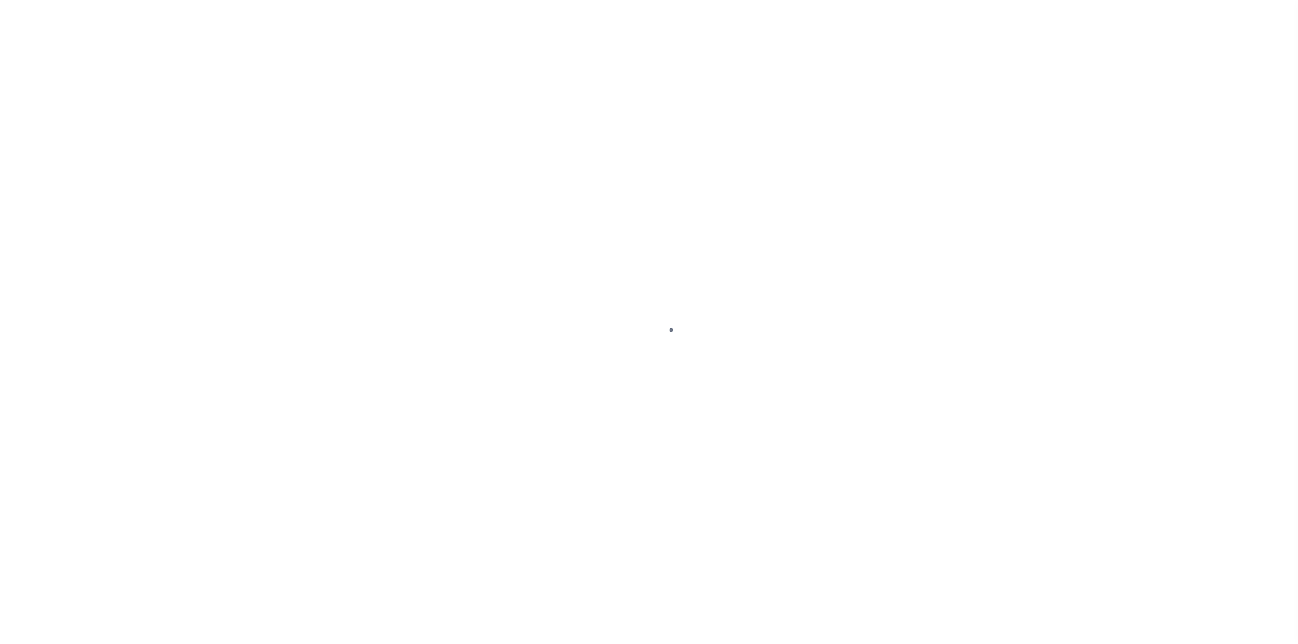
select select "PYD"
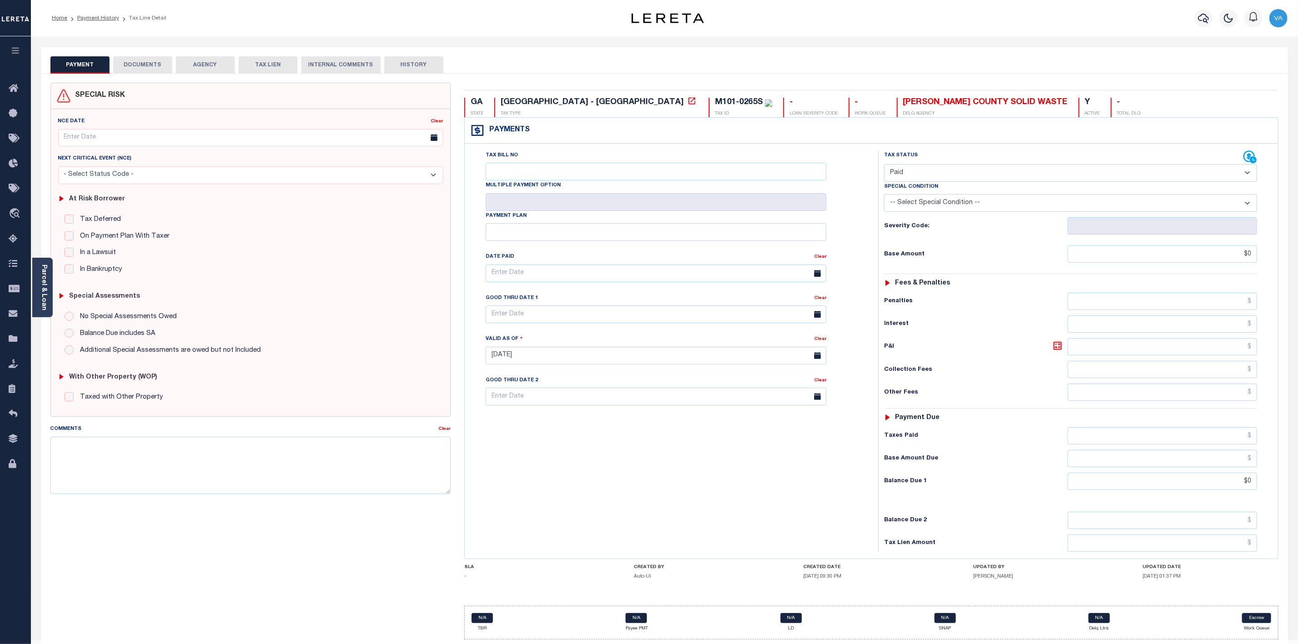
click at [165, 63] on button "DOCUMENTS" at bounding box center [142, 64] width 59 height 17
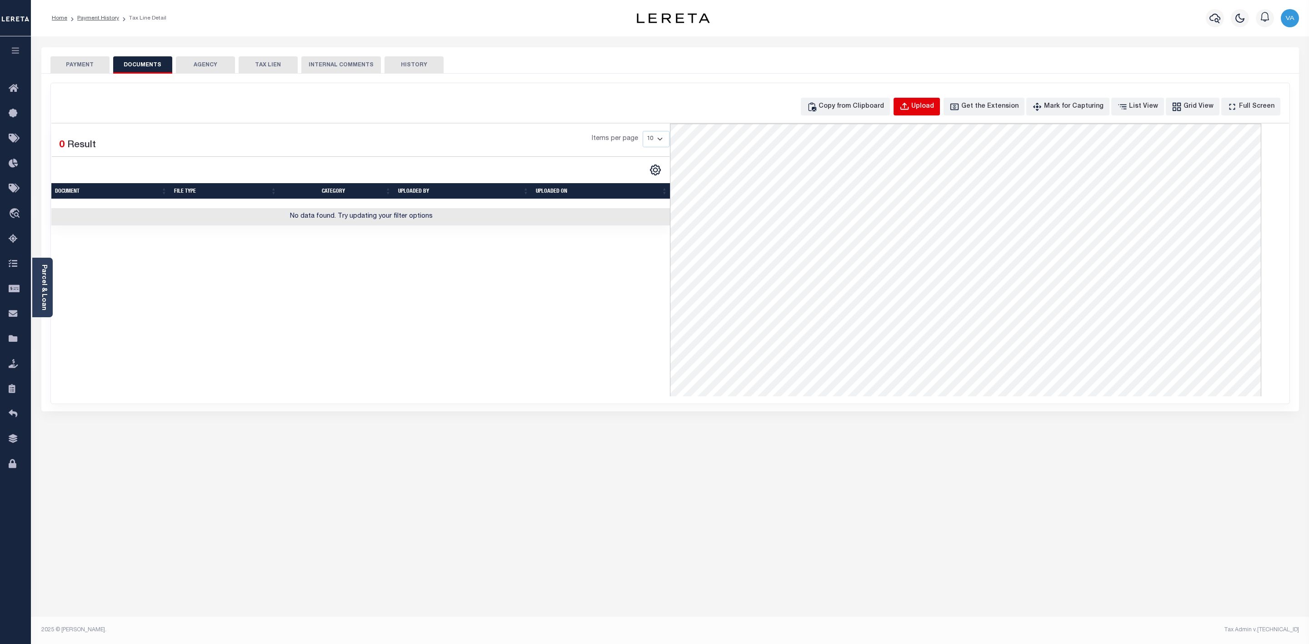
click at [934, 110] on div "Upload" at bounding box center [922, 107] width 23 height 10
select select "POP"
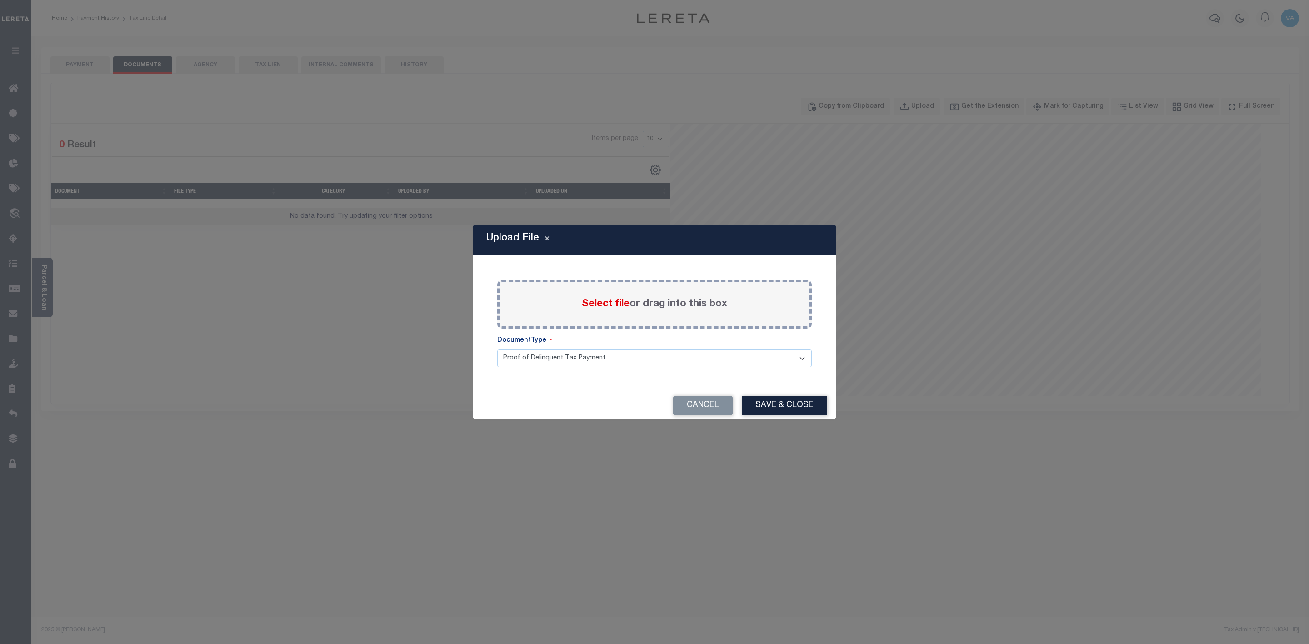
click at [601, 303] on span "Select file" at bounding box center [606, 304] width 48 height 10
click at [0, 0] on input "Select file or drag into this box" at bounding box center [0, 0] width 0 height 0
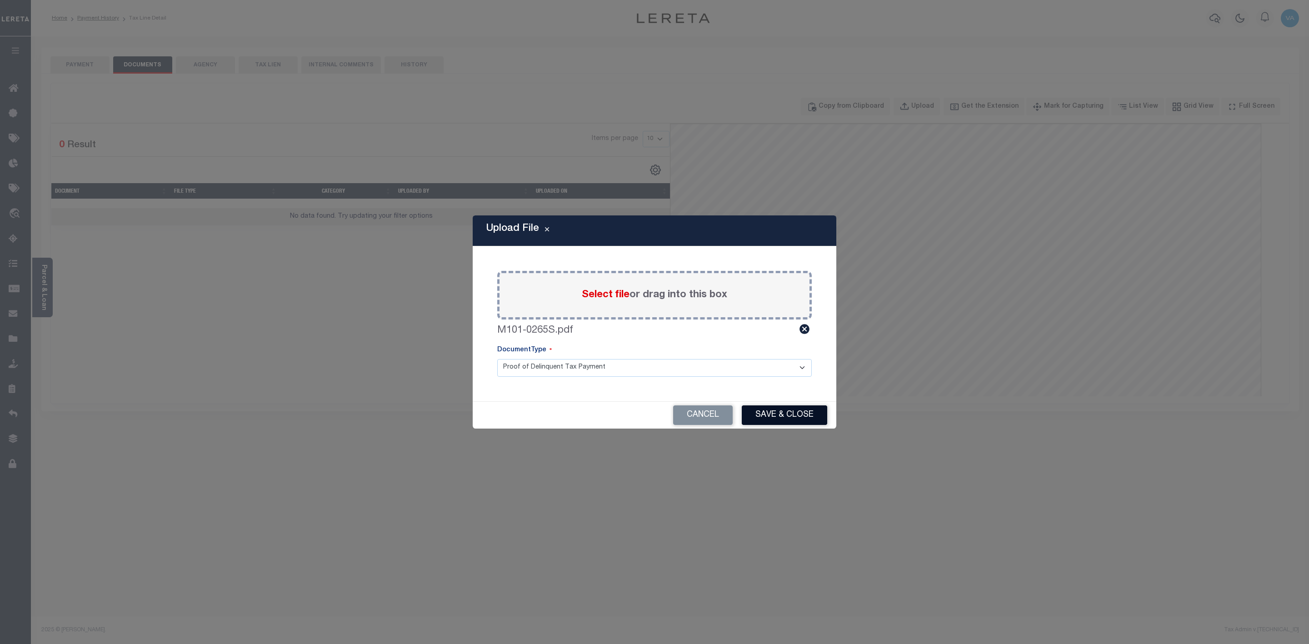
click button "Save & Close"
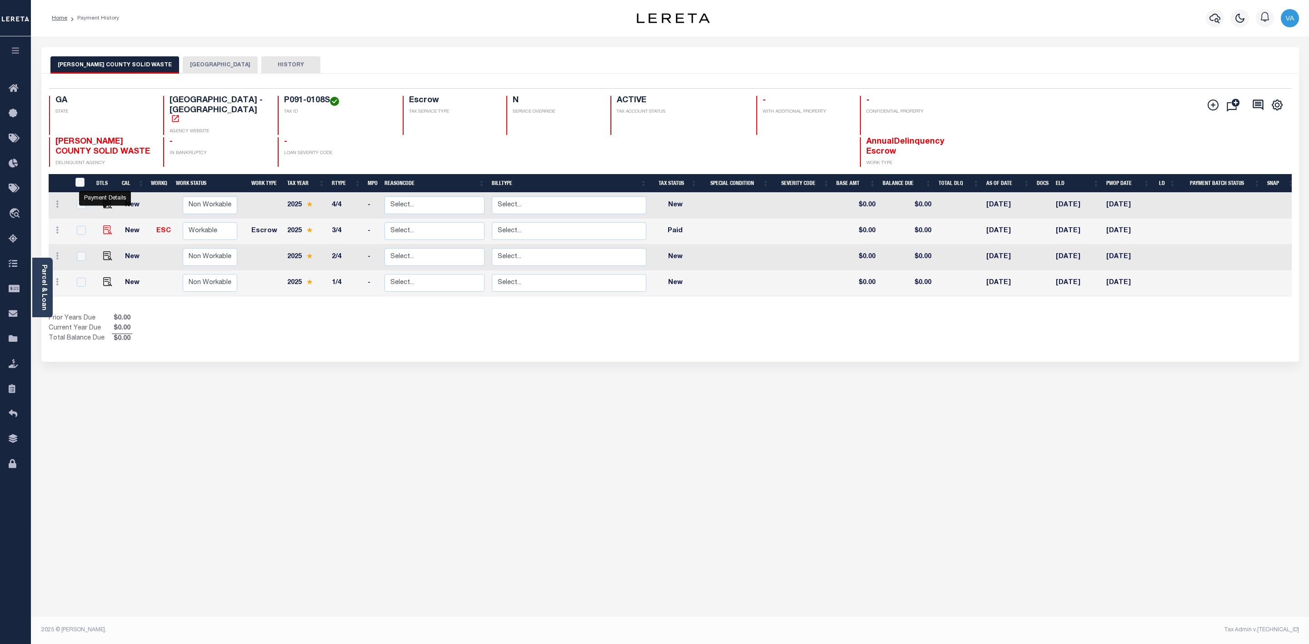
click at [108, 225] on img "" at bounding box center [107, 229] width 9 height 9
checkbox input "true"
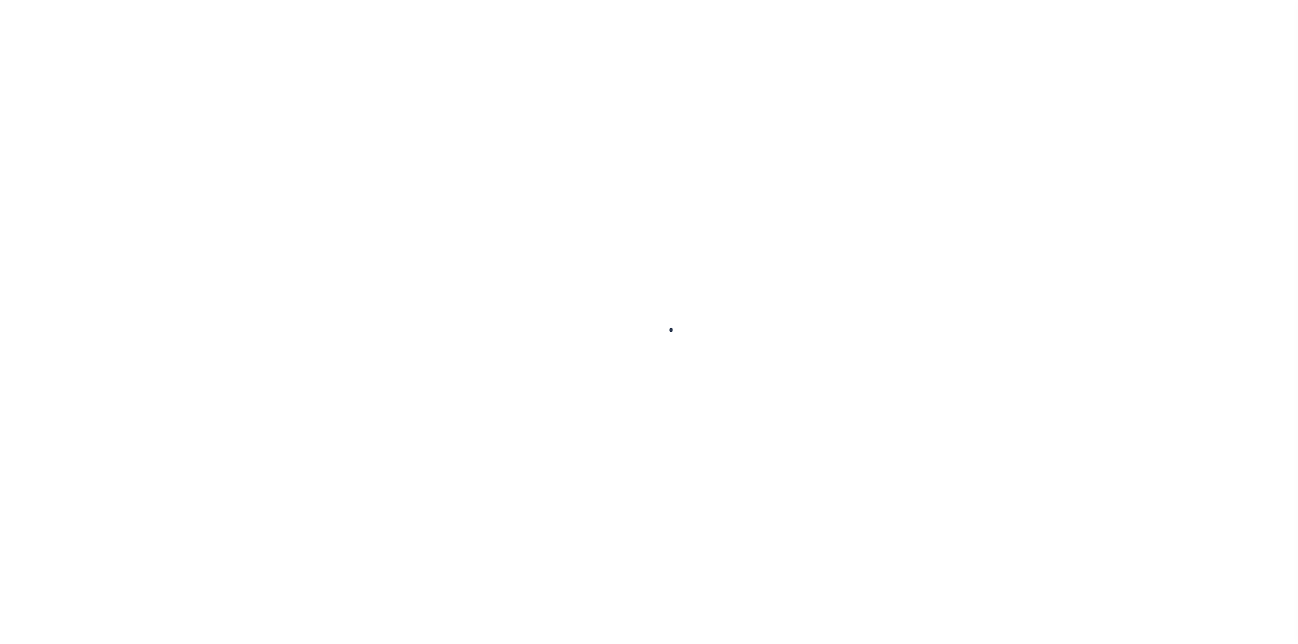
checkbox input "false"
type input "[DATE]"
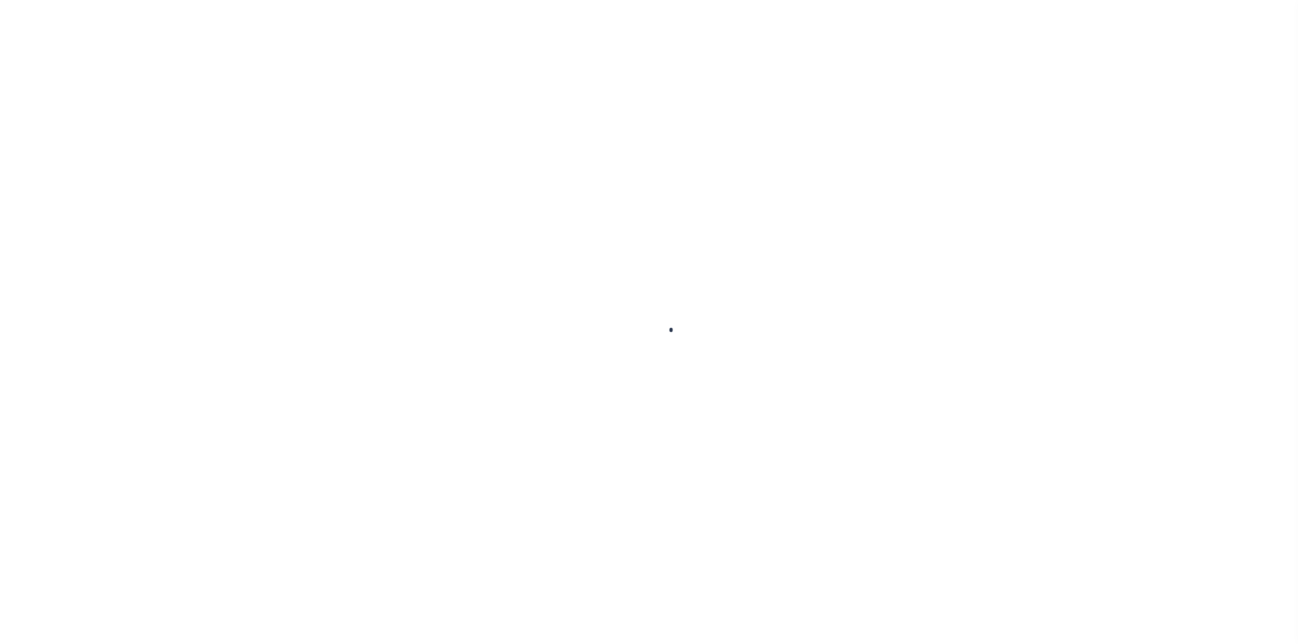
select select "PYD"
type input "$0"
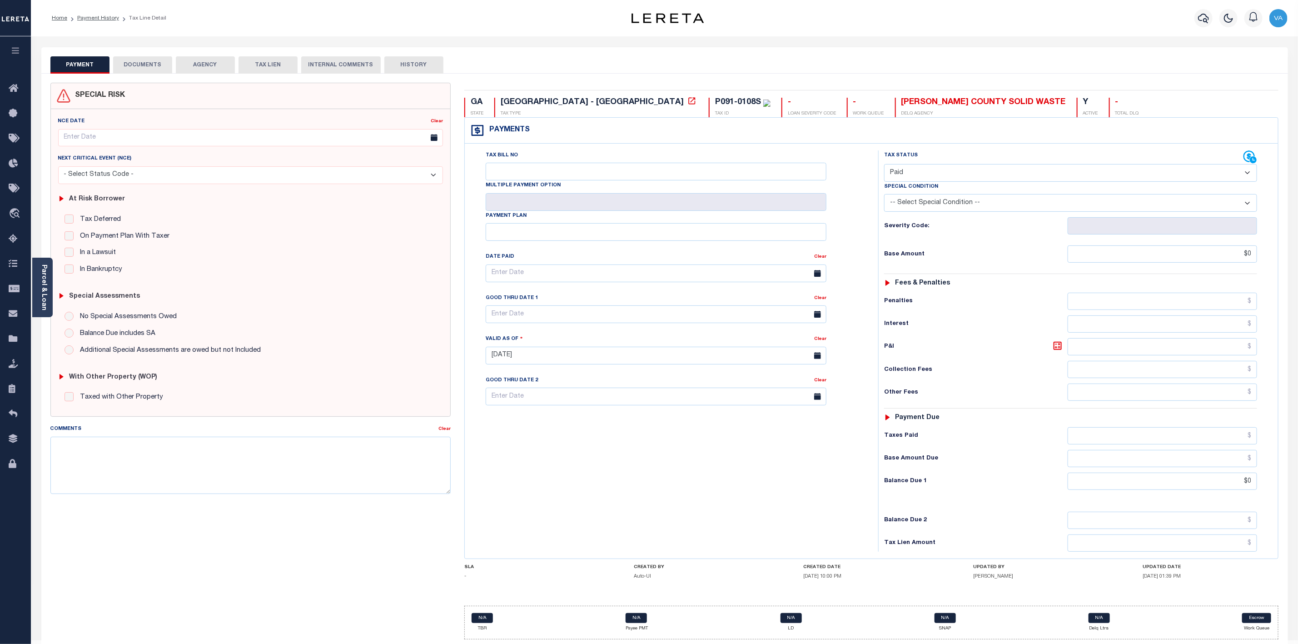
click at [152, 67] on button "DOCUMENTS" at bounding box center [142, 64] width 59 height 17
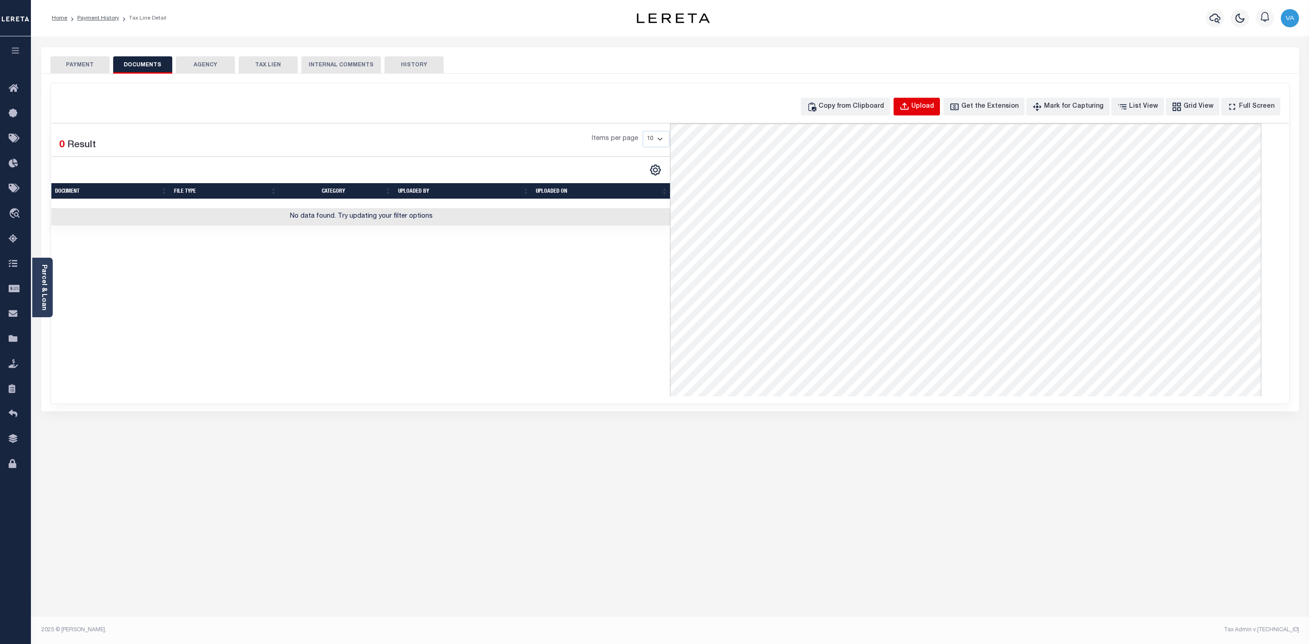
click at [934, 110] on div "Upload" at bounding box center [922, 107] width 23 height 10
select select "POP"
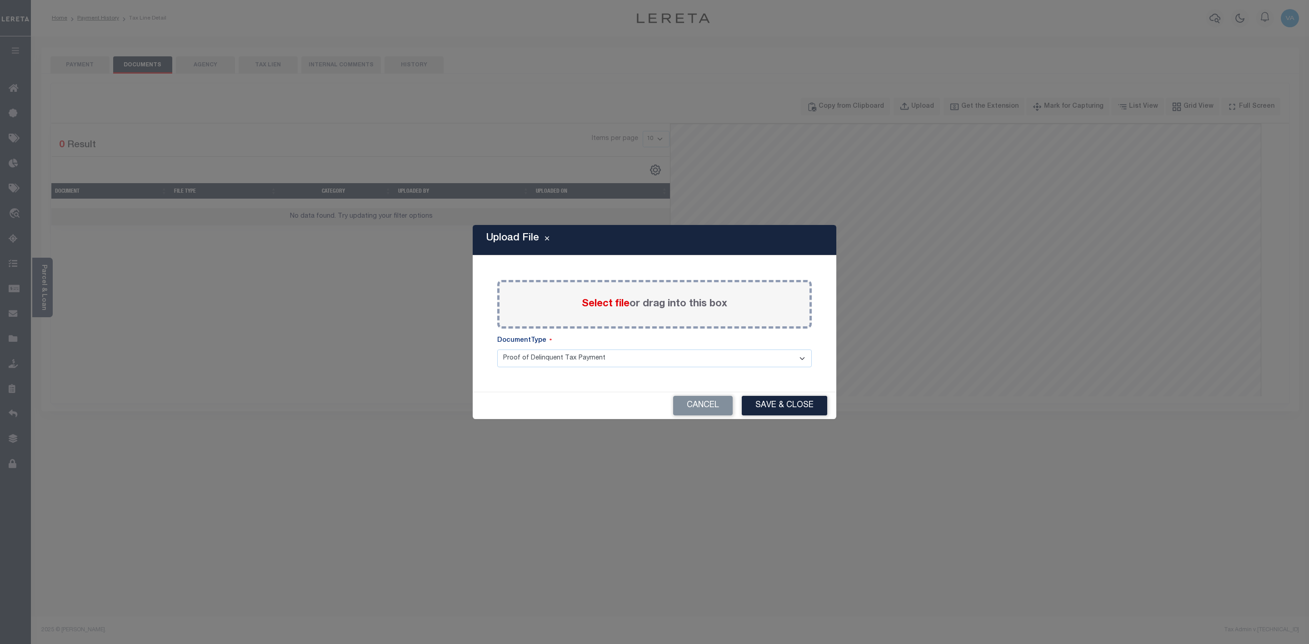
click at [643, 309] on label "Select file or drag into this box" at bounding box center [654, 304] width 145 height 15
click at [0, 0] on input "Select file or drag into this box" at bounding box center [0, 0] width 0 height 0
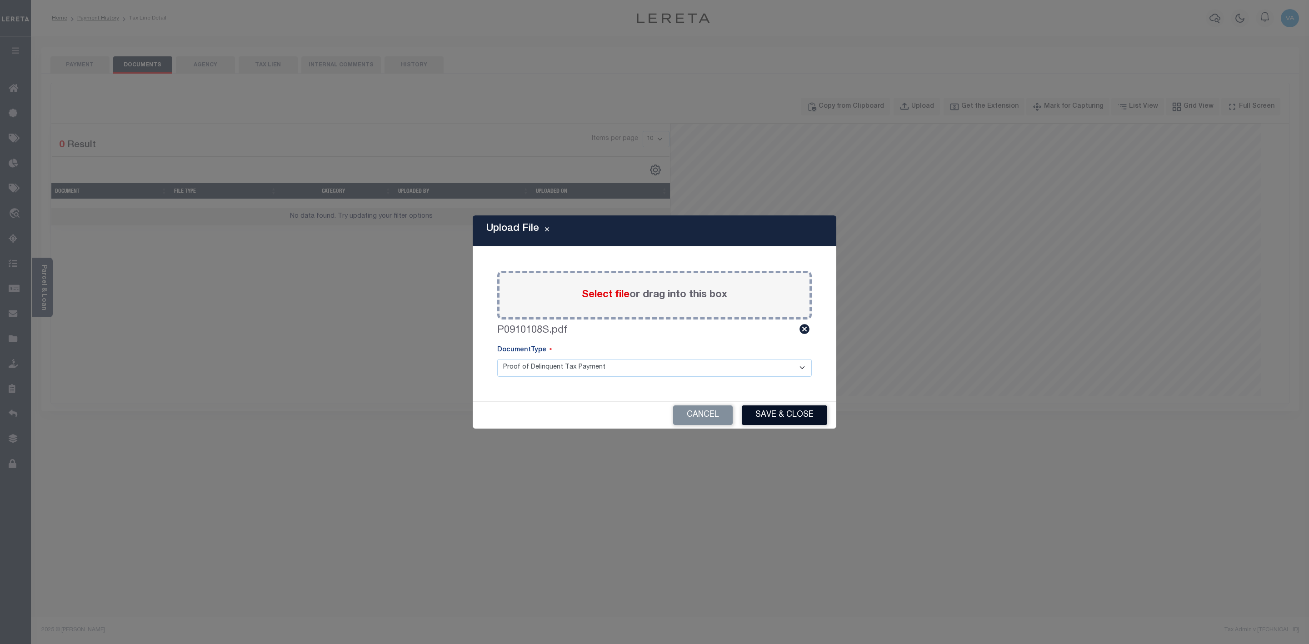
click at [784, 422] on button "Save & Close" at bounding box center [784, 415] width 85 height 20
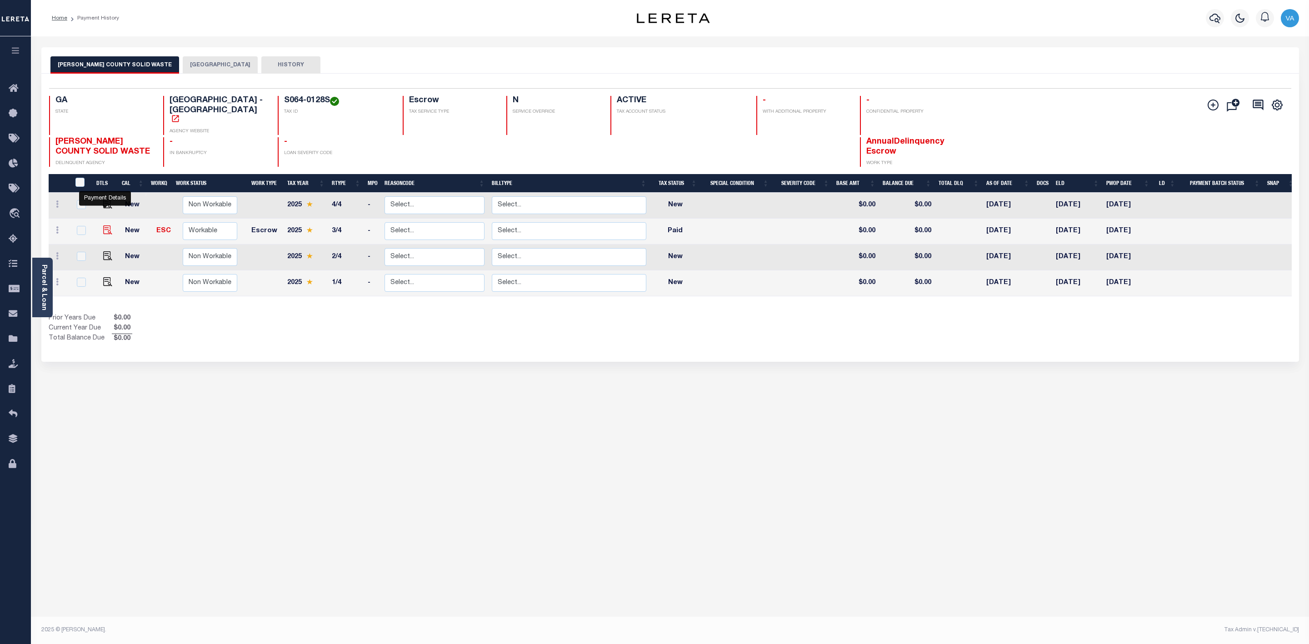
click at [103, 225] on img "" at bounding box center [107, 229] width 9 height 9
checkbox input "true"
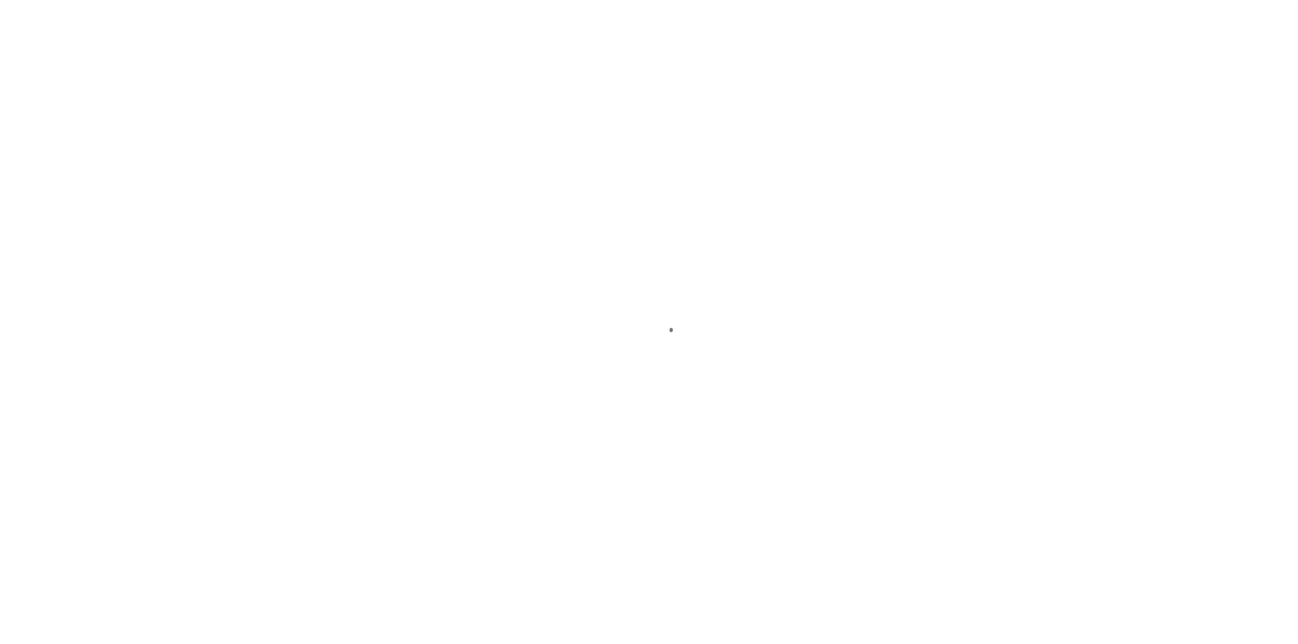
select select "PYD"
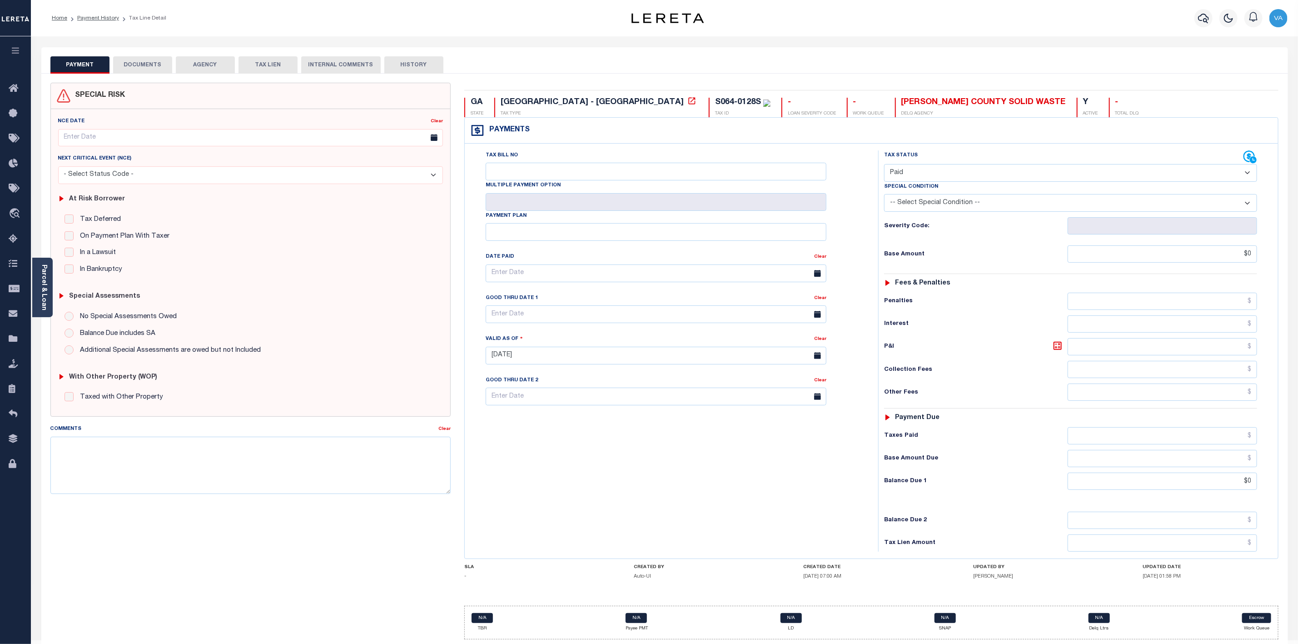
click at [150, 59] on button "DOCUMENTS" at bounding box center [142, 64] width 59 height 17
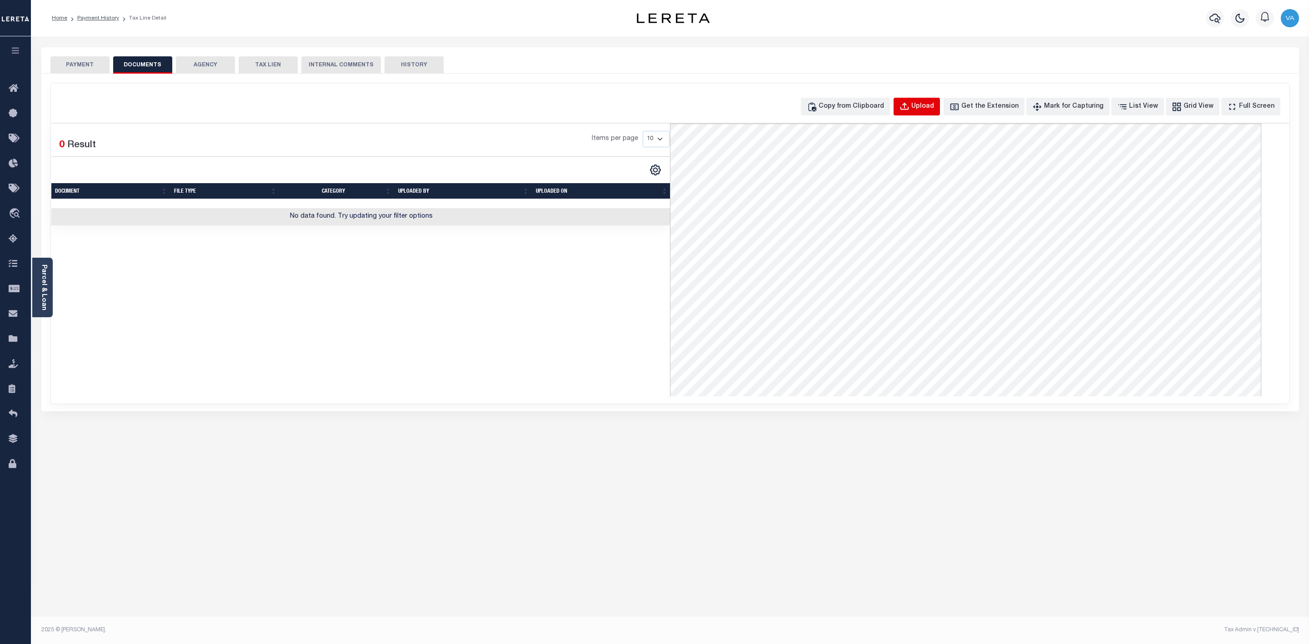
click at [937, 115] on button "Upload" at bounding box center [916, 107] width 46 height 18
select select "POP"
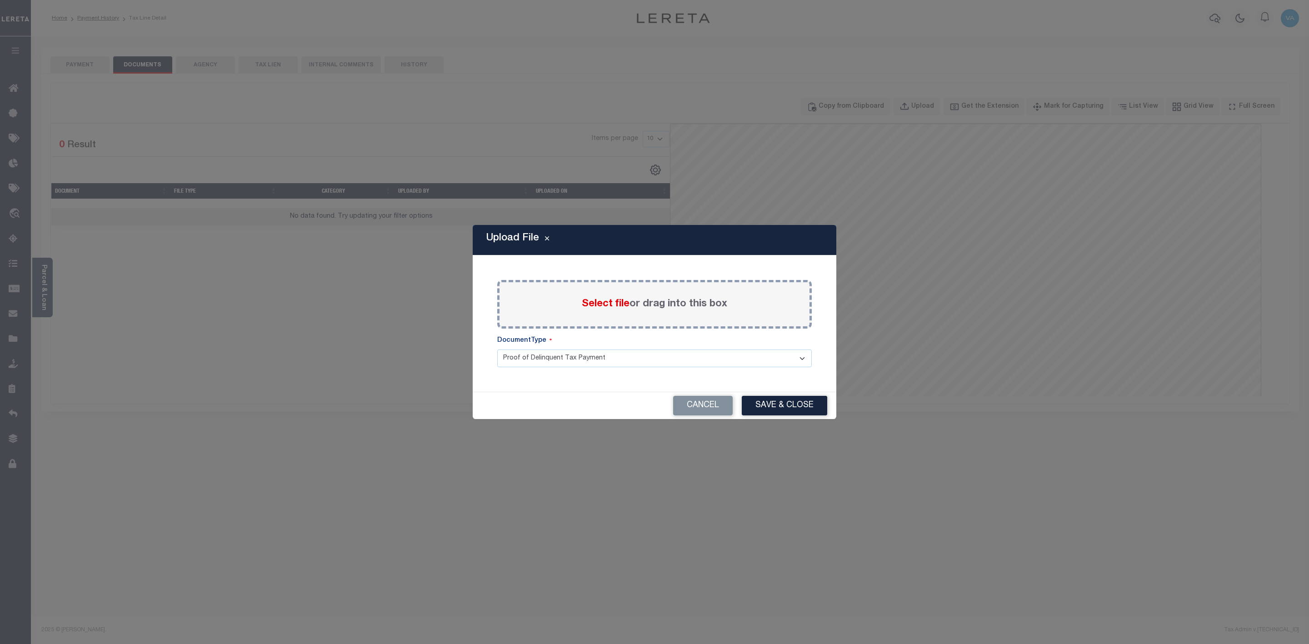
click at [618, 307] on span "Select file" at bounding box center [606, 304] width 48 height 10
click at [0, 0] on input "Select file or drag into this box" at bounding box center [0, 0] width 0 height 0
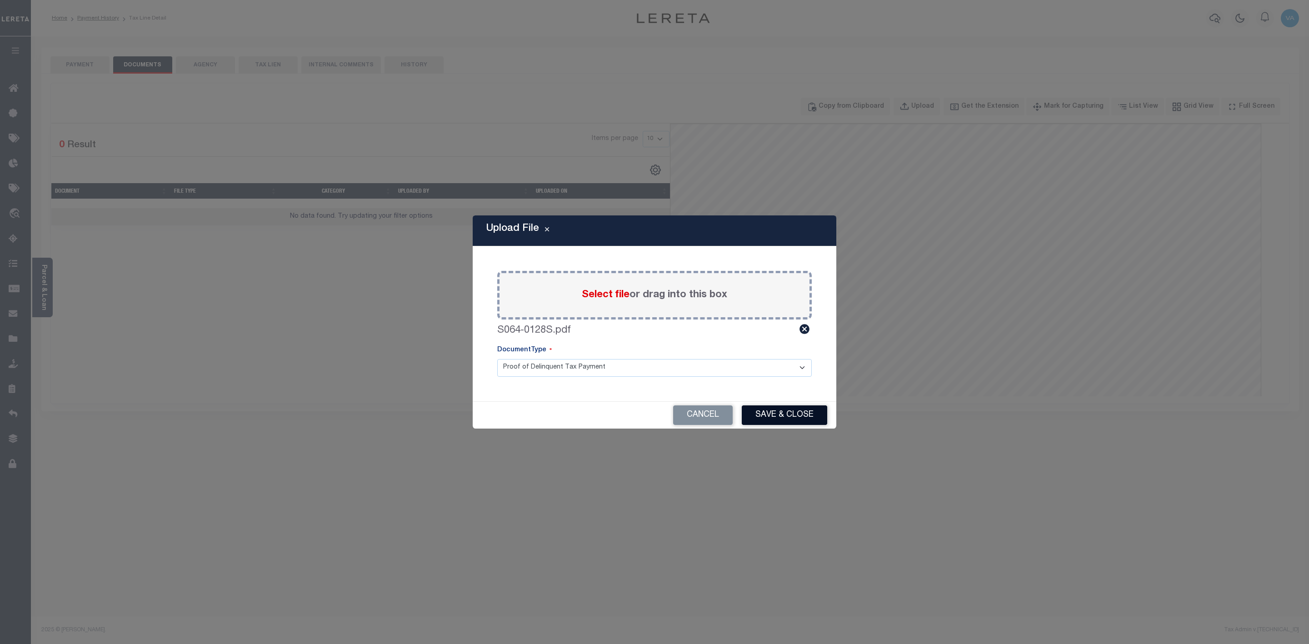
click at [785, 413] on button "Save & Close" at bounding box center [784, 415] width 85 height 20
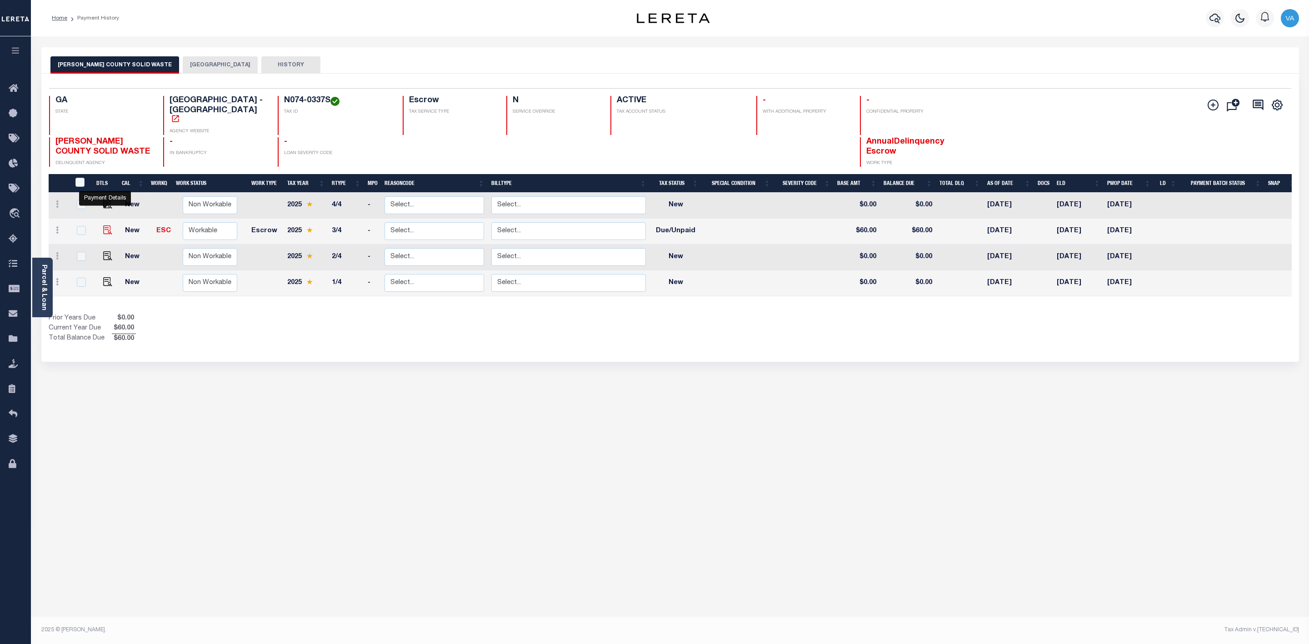
click at [104, 225] on img "" at bounding box center [107, 229] width 9 height 9
checkbox input "true"
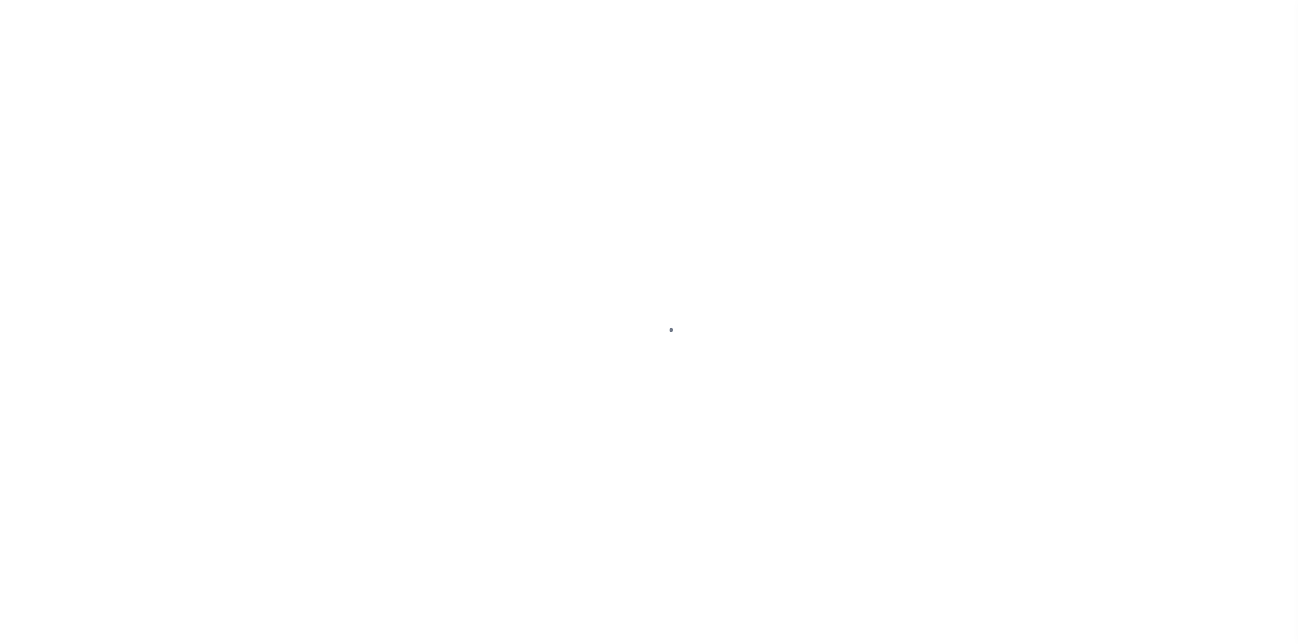
select select "DUE"
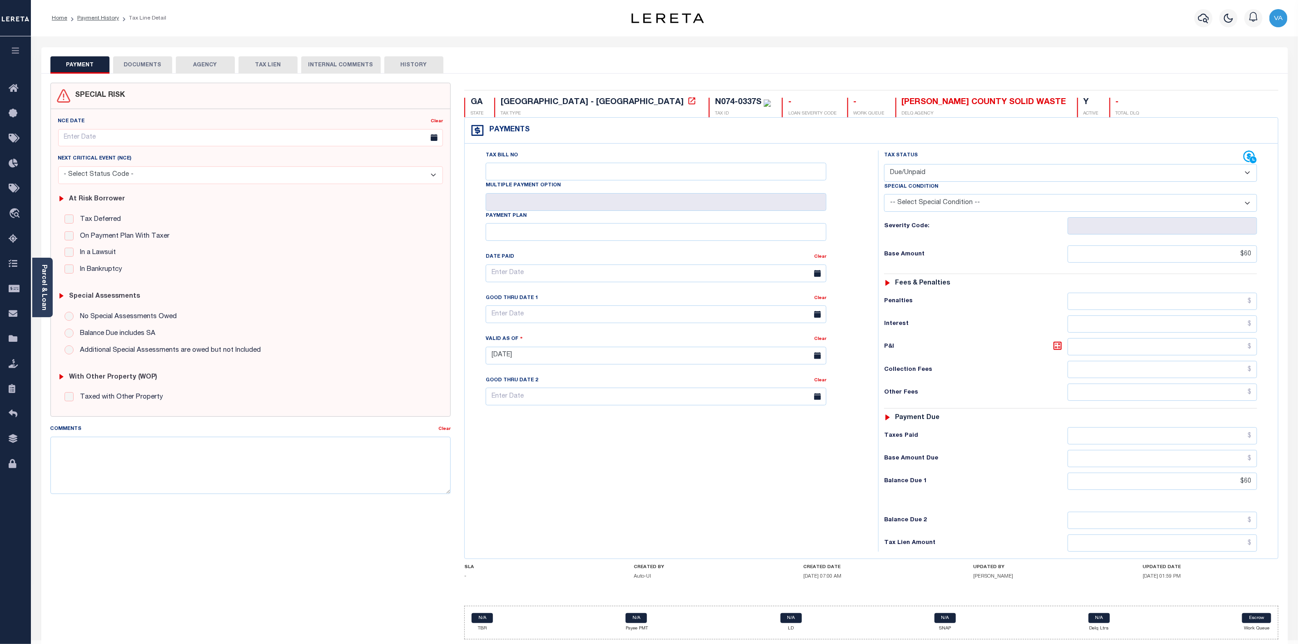
click at [155, 61] on button "DOCUMENTS" at bounding box center [142, 64] width 59 height 17
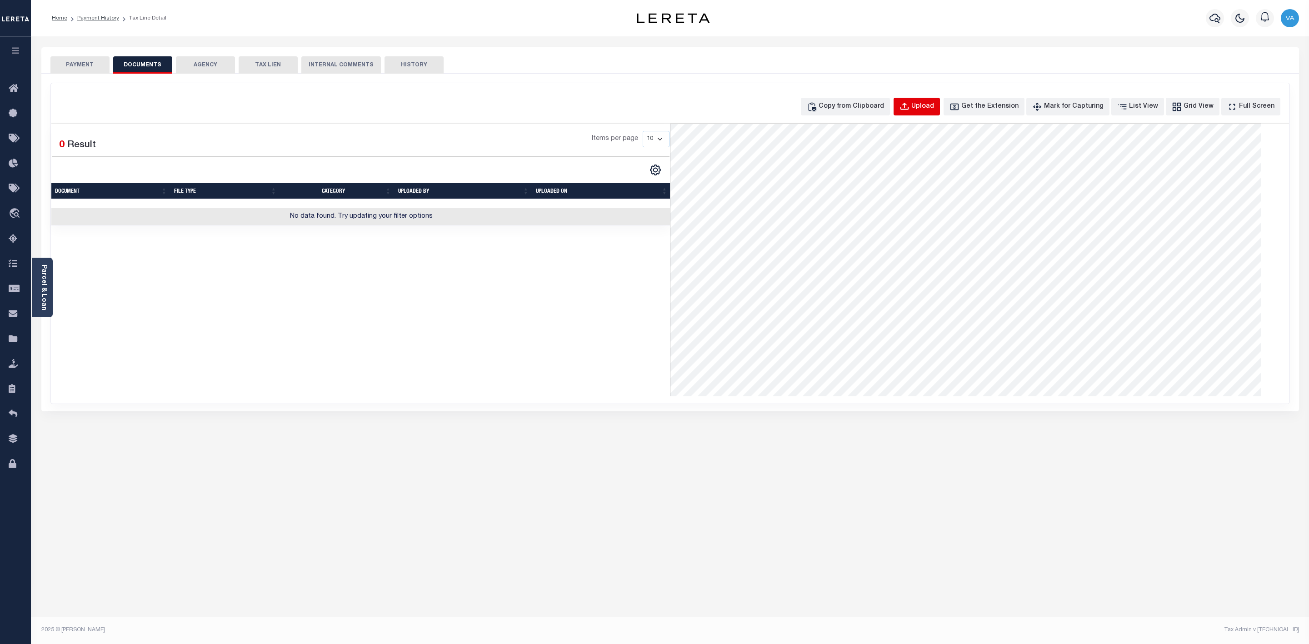
click at [940, 98] on button "Upload" at bounding box center [916, 107] width 46 height 18
select select "POP"
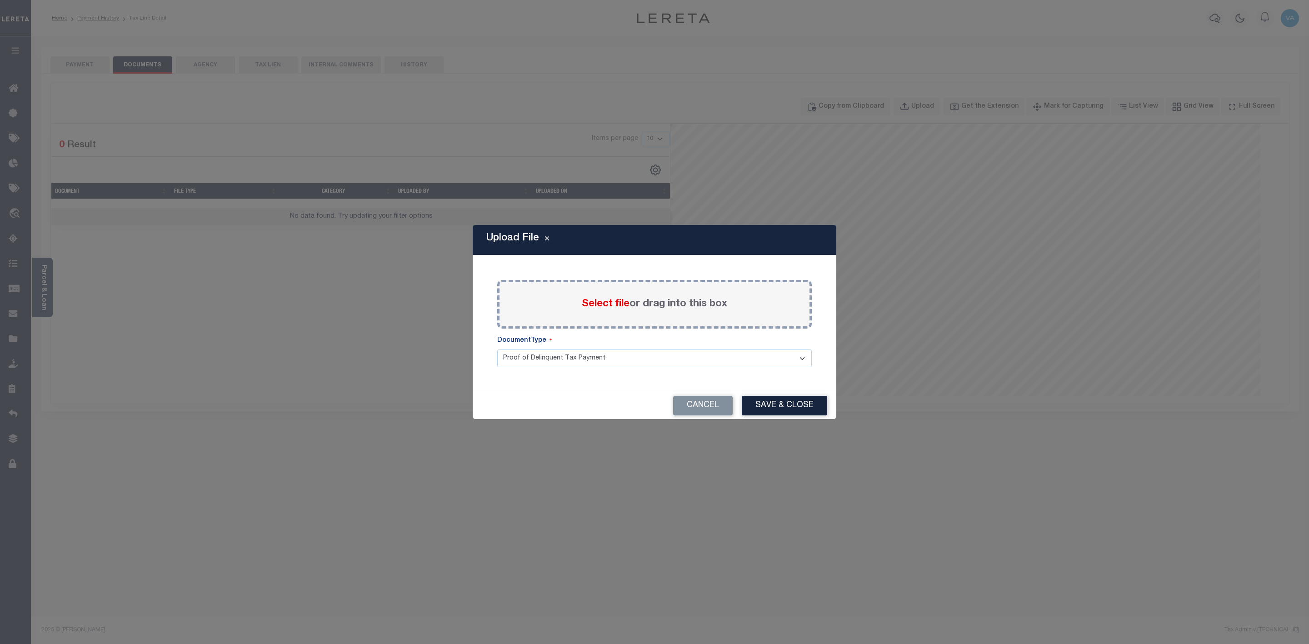
click at [628, 311] on label "Select file or drag into this box" at bounding box center [654, 304] width 145 height 15
click at [0, 0] on input "Select file or drag into this box" at bounding box center [0, 0] width 0 height 0
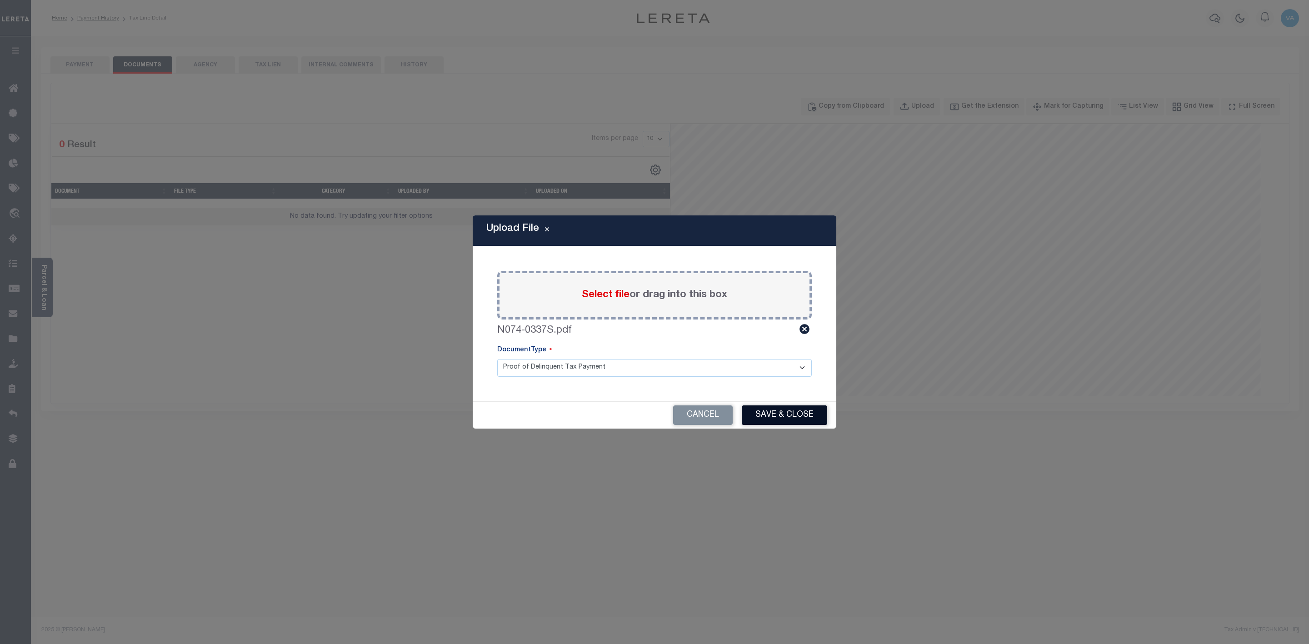
click at [772, 408] on button "Save & Close" at bounding box center [784, 415] width 85 height 20
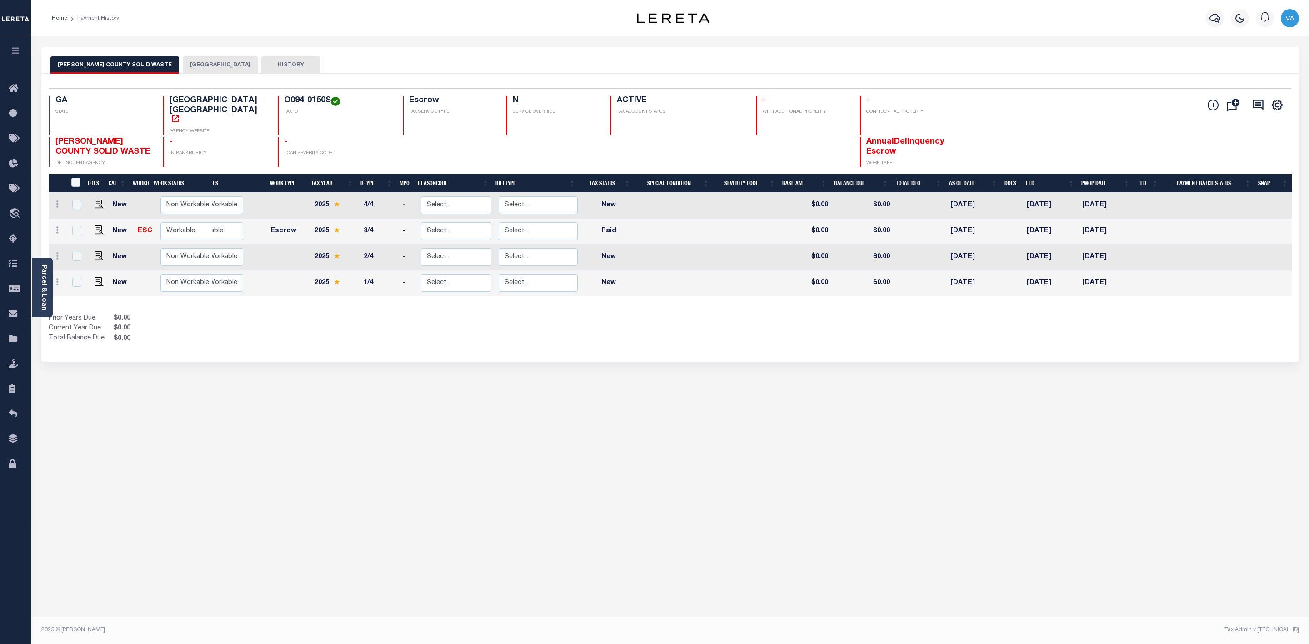
click at [102, 219] on td at bounding box center [97, 232] width 22 height 26
checkbox input "true"
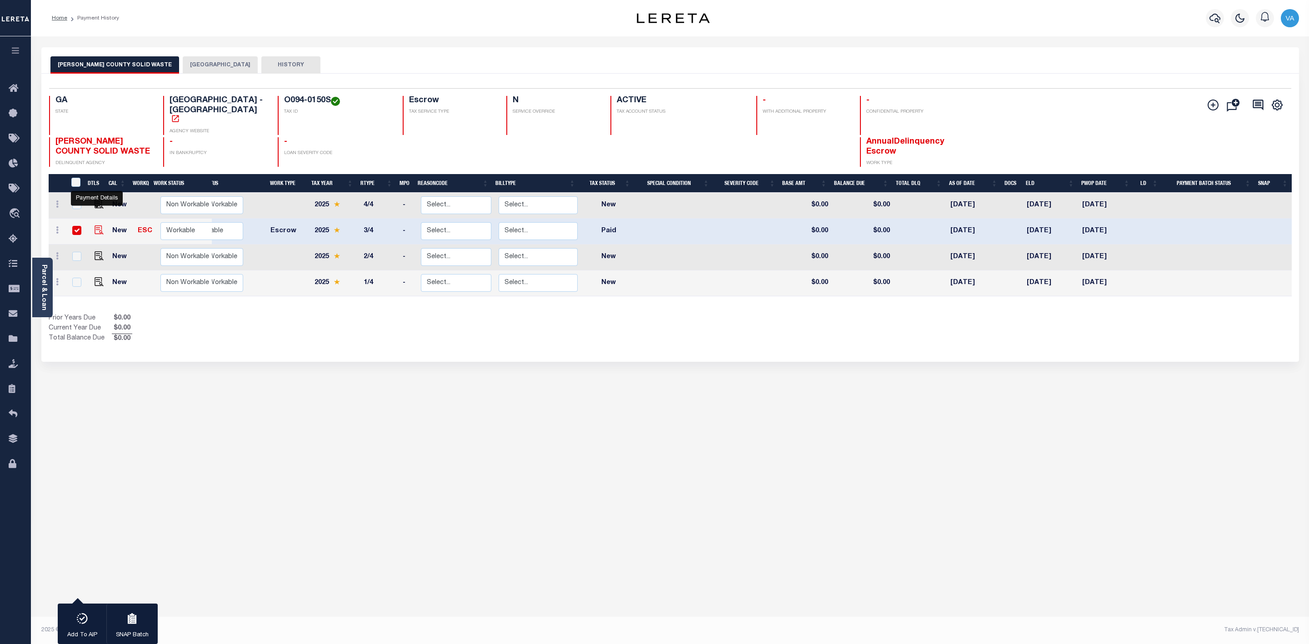
click at [97, 225] on img "" at bounding box center [99, 229] width 9 height 9
checkbox input "false"
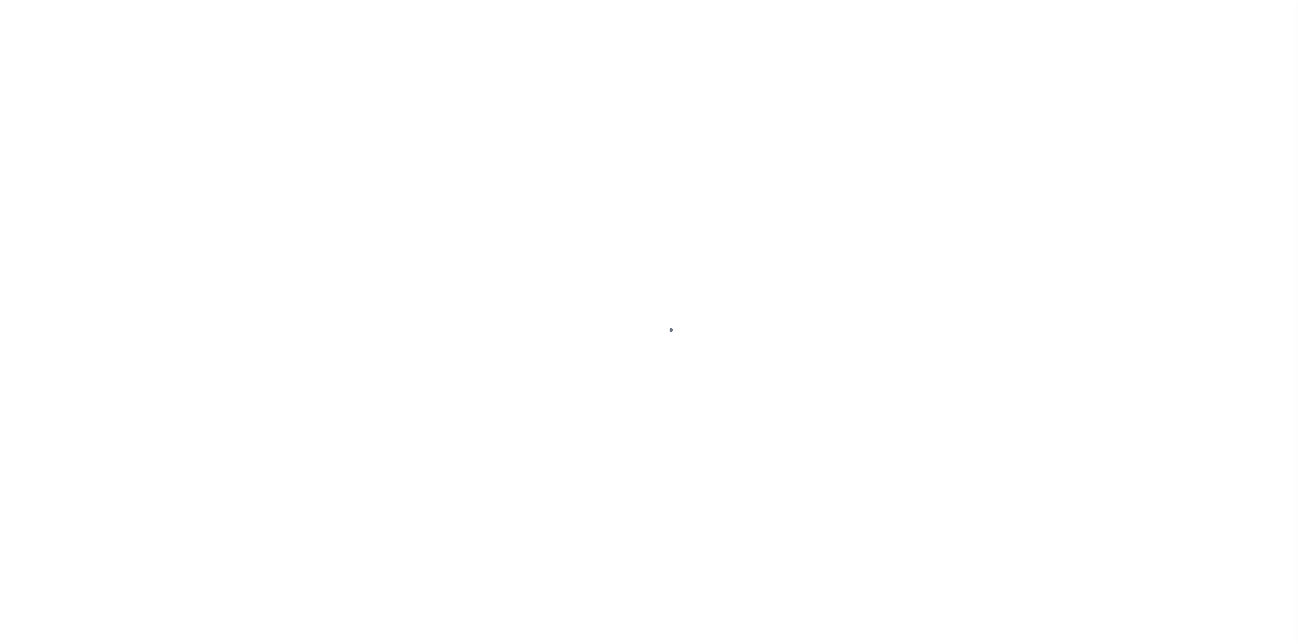
select select "PYD"
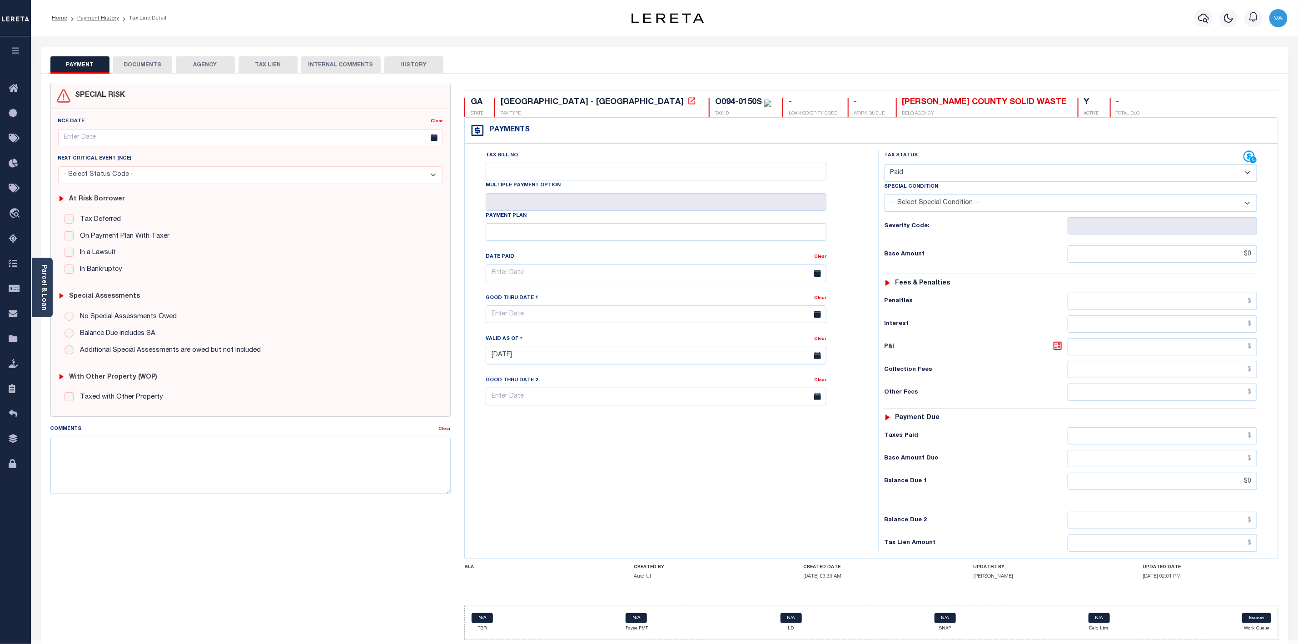
click at [153, 56] on button "DOCUMENTS" at bounding box center [142, 64] width 59 height 17
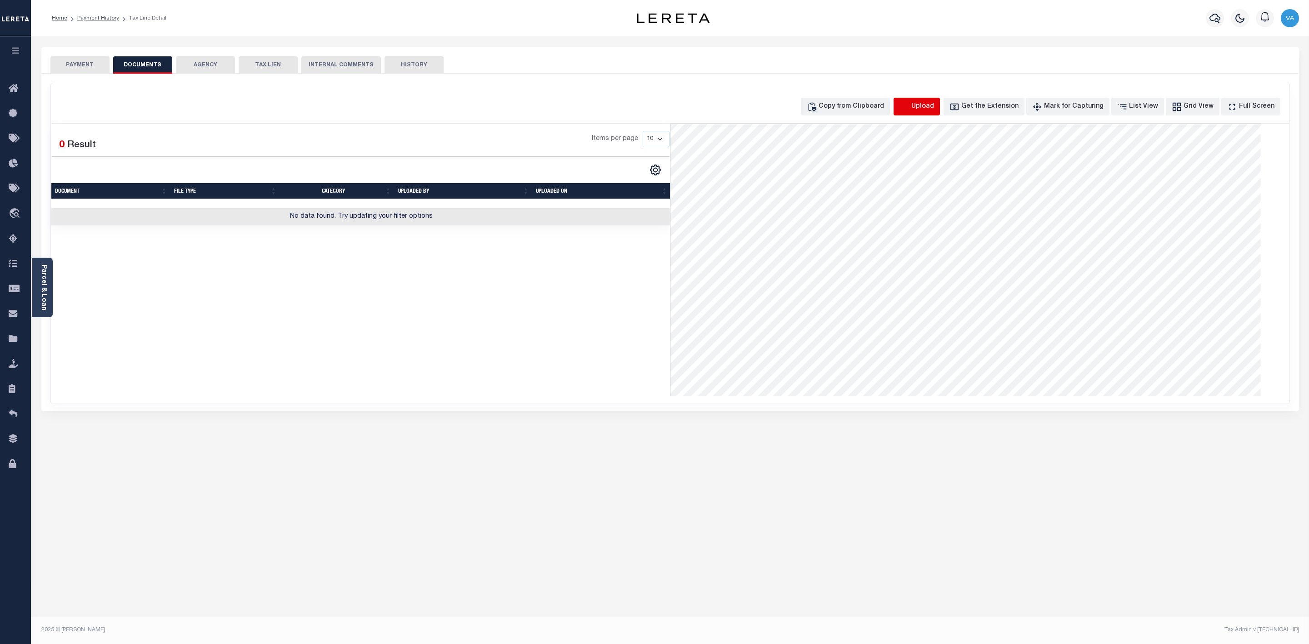
click at [909, 109] on icon "button" at bounding box center [904, 107] width 10 height 10
select select "POP"
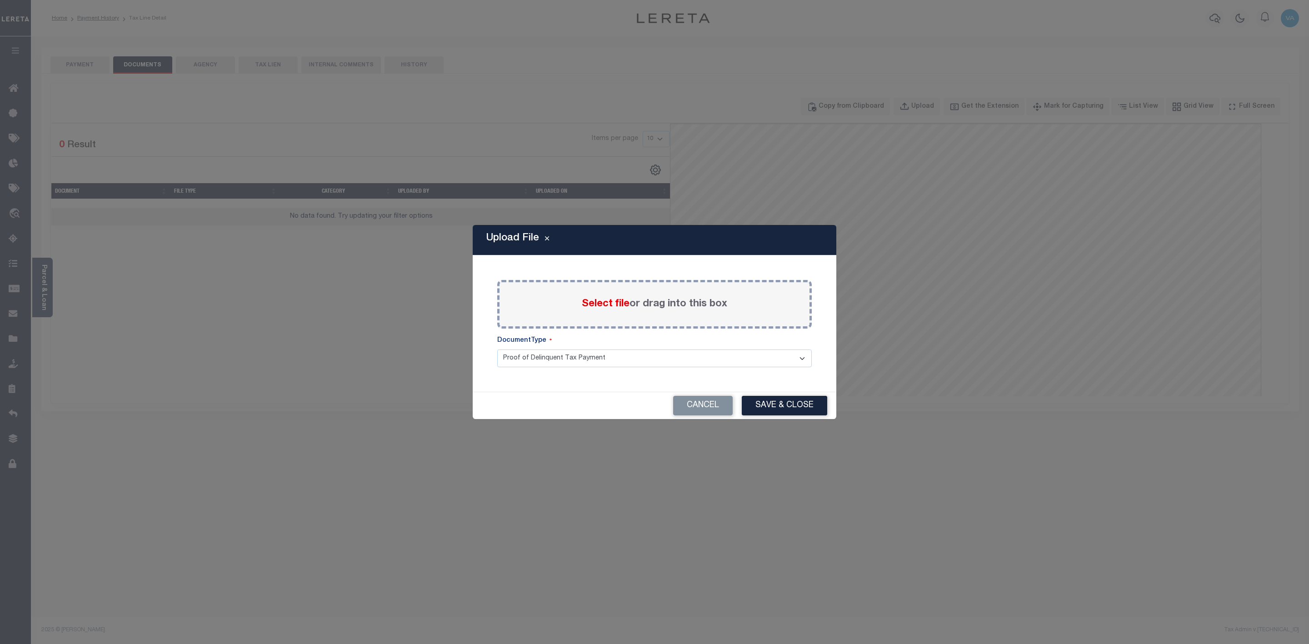
click at [619, 307] on span "Select file" at bounding box center [606, 304] width 48 height 10
click at [0, 0] on input "Select file or drag into this box" at bounding box center [0, 0] width 0 height 0
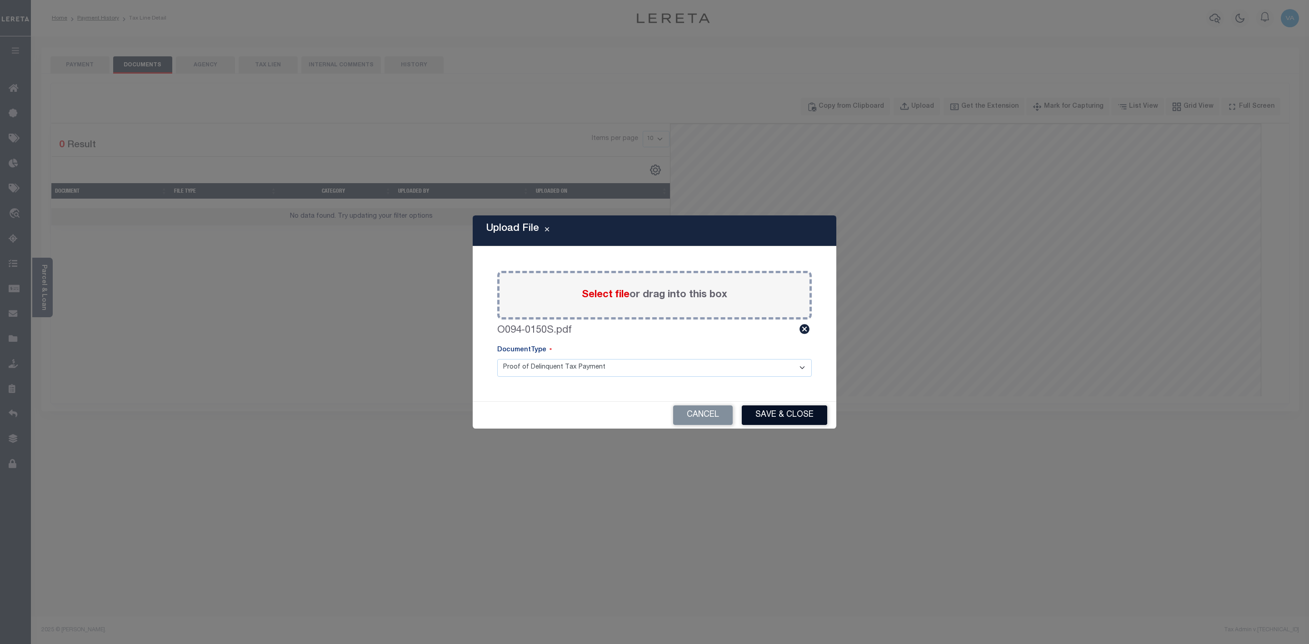
click at [811, 416] on button "Save & Close" at bounding box center [784, 415] width 85 height 20
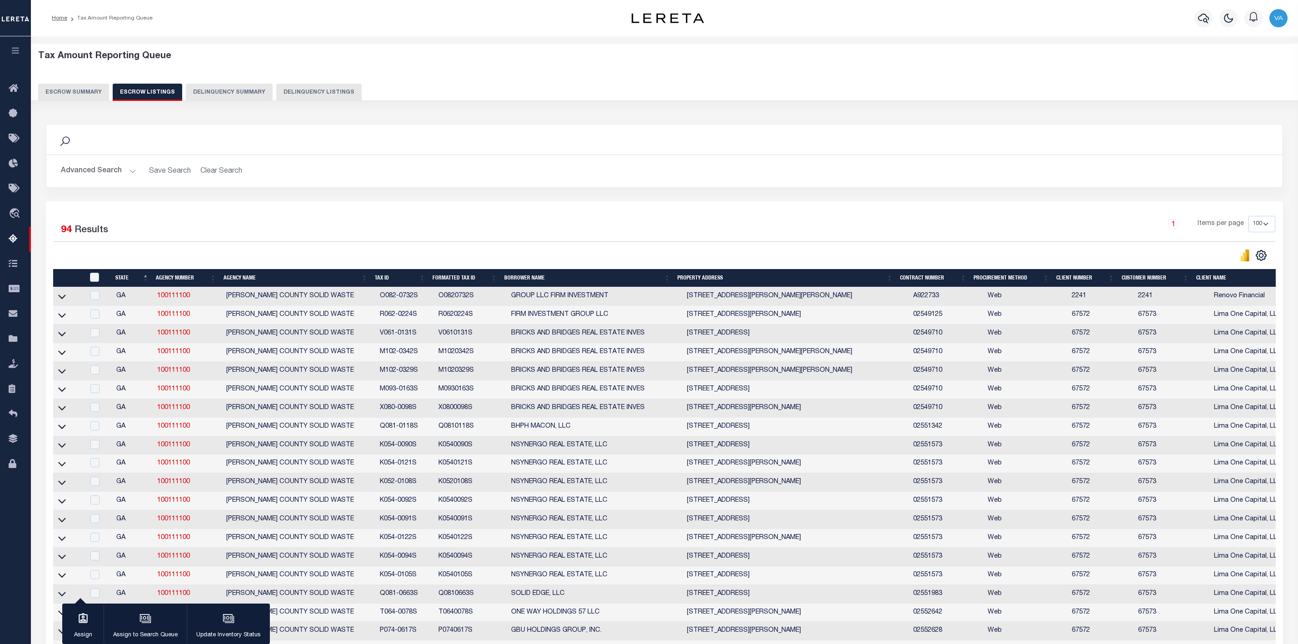
select select "100"
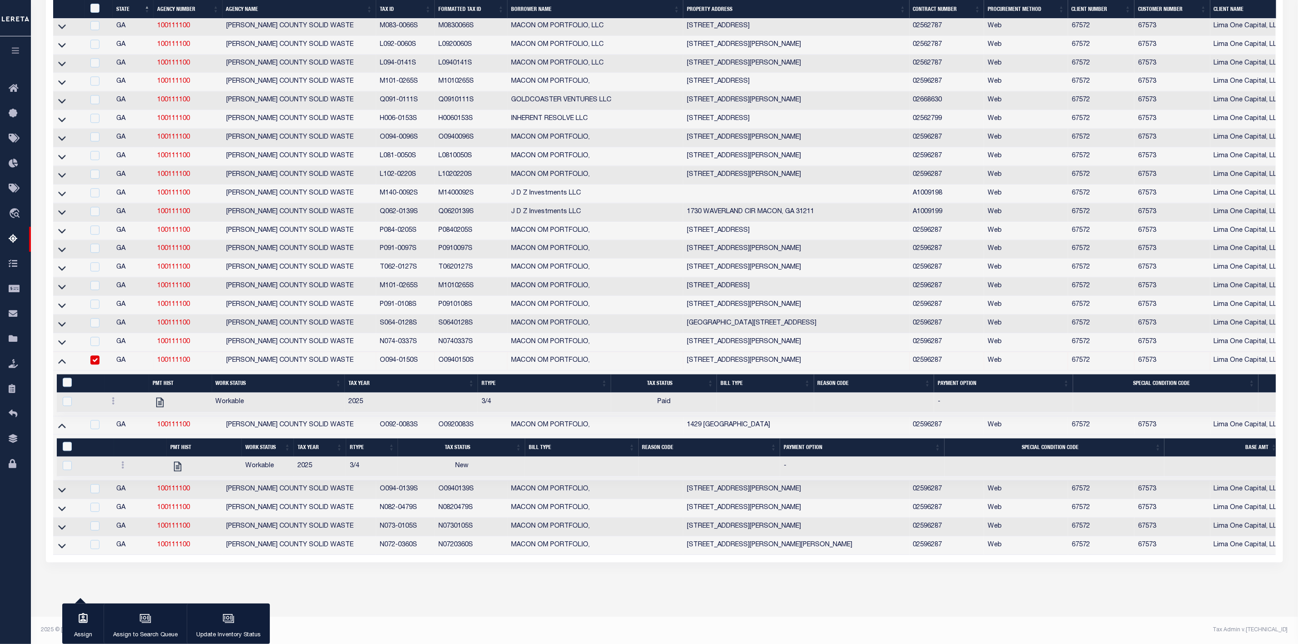
click at [95, 364] on input "checkbox" at bounding box center [94, 359] width 9 height 9
checkbox input "false"
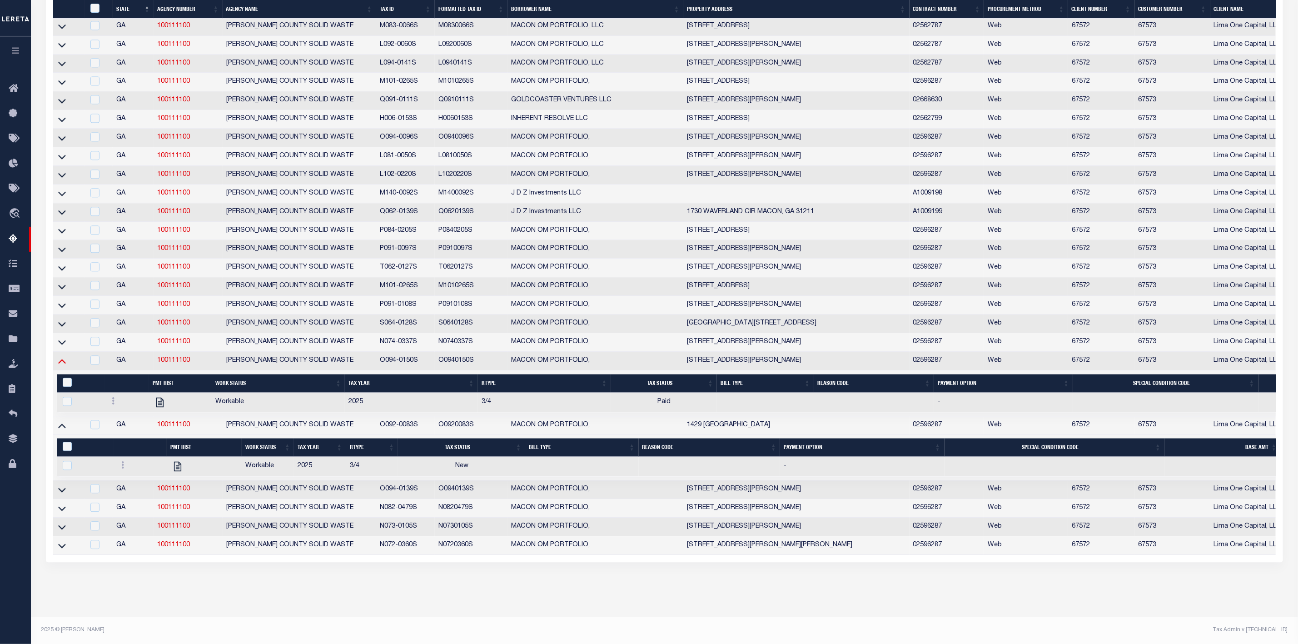
click at [59, 365] on icon at bounding box center [62, 361] width 8 height 10
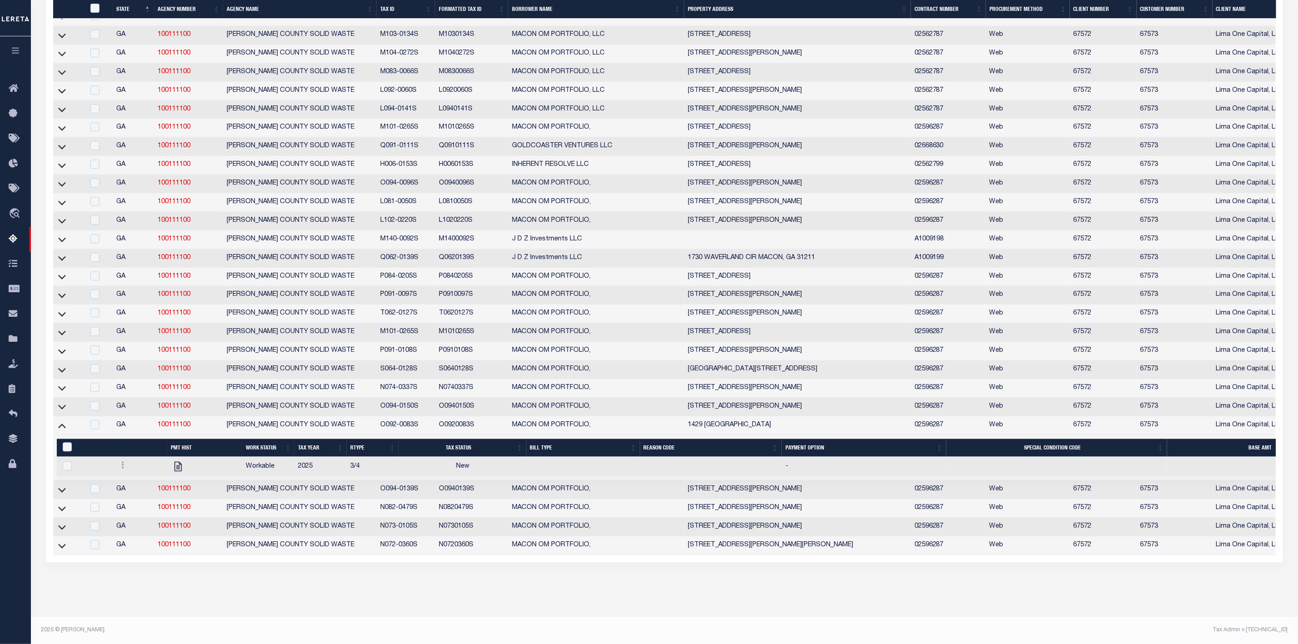
scroll to position [1539, 0]
click at [121, 470] on td at bounding box center [140, 467] width 53 height 20
checkbox input "true"
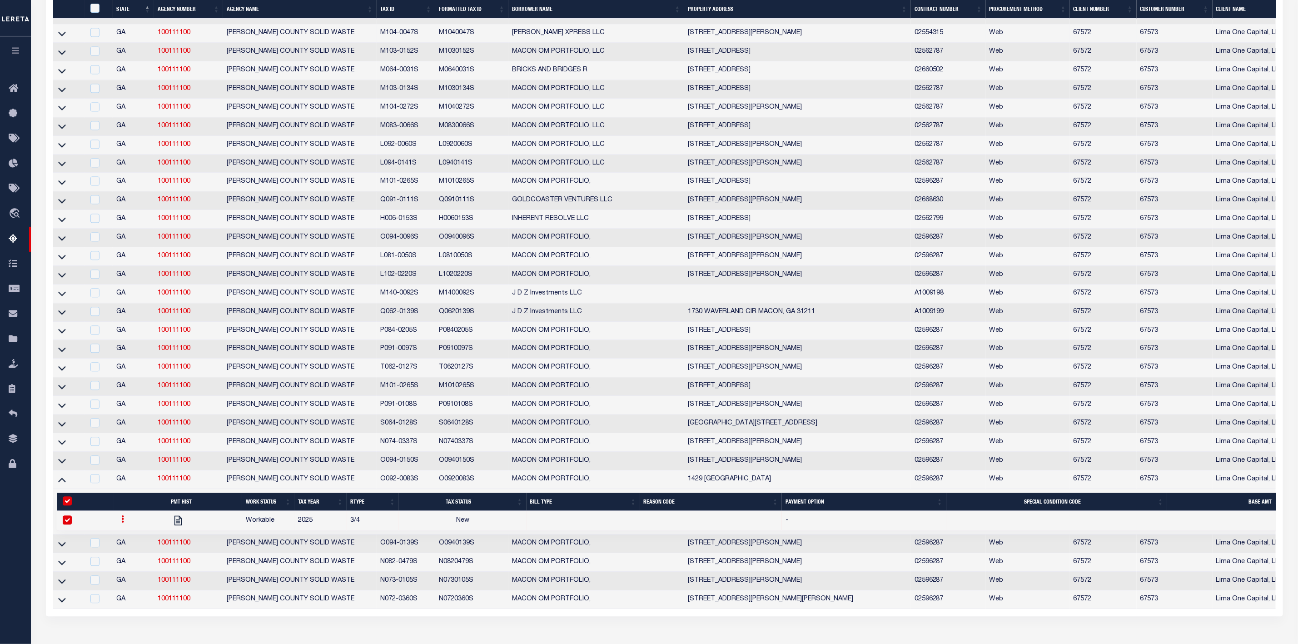
scroll to position [1556, 0]
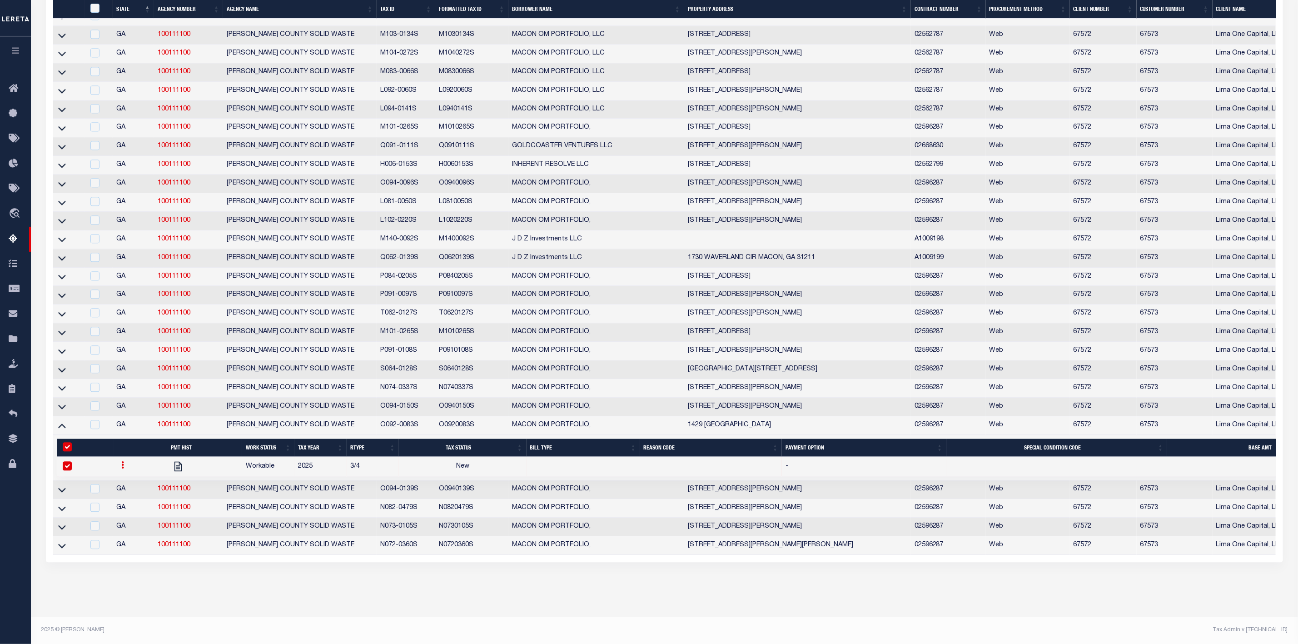
click at [120, 463] on link at bounding box center [123, 466] width 10 height 7
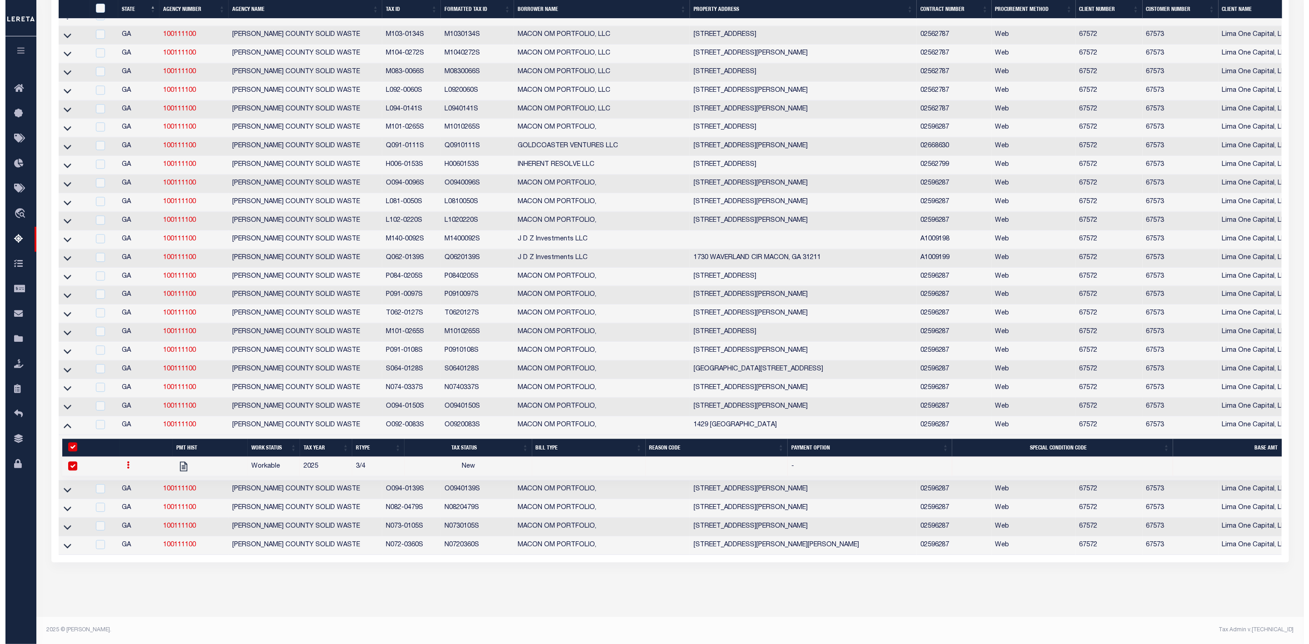
scroll to position [1550, 0]
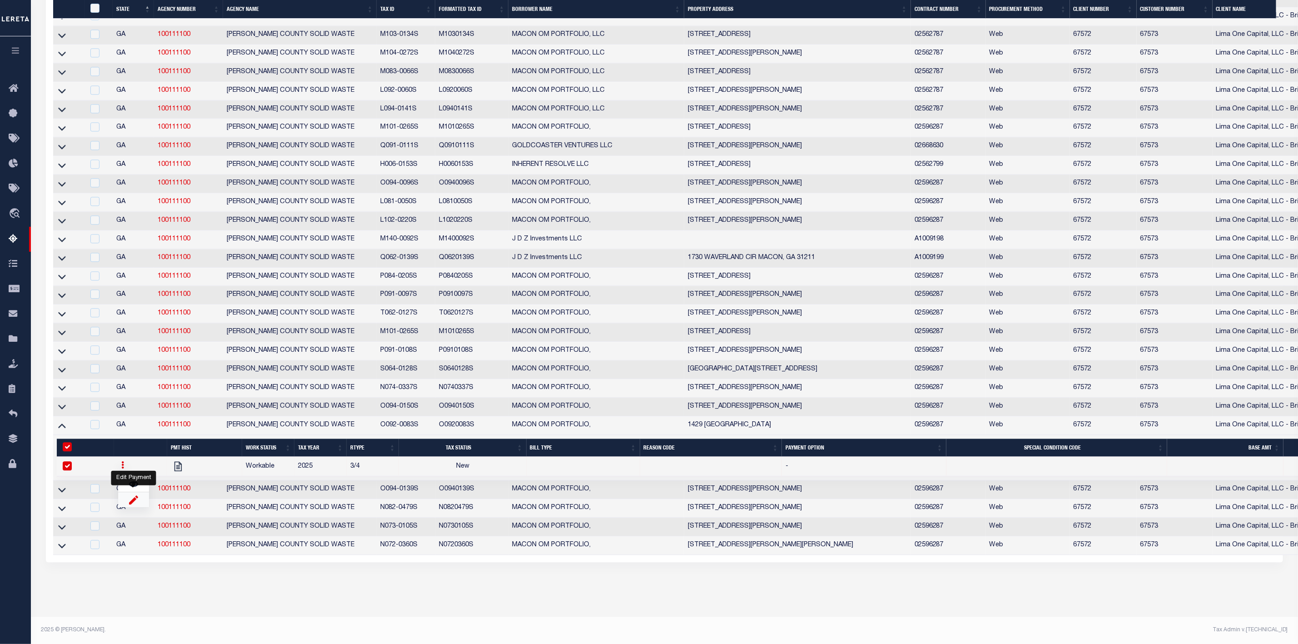
click at [130, 491] on img "" at bounding box center [133, 496] width 9 height 10
checkbox input "false"
select select
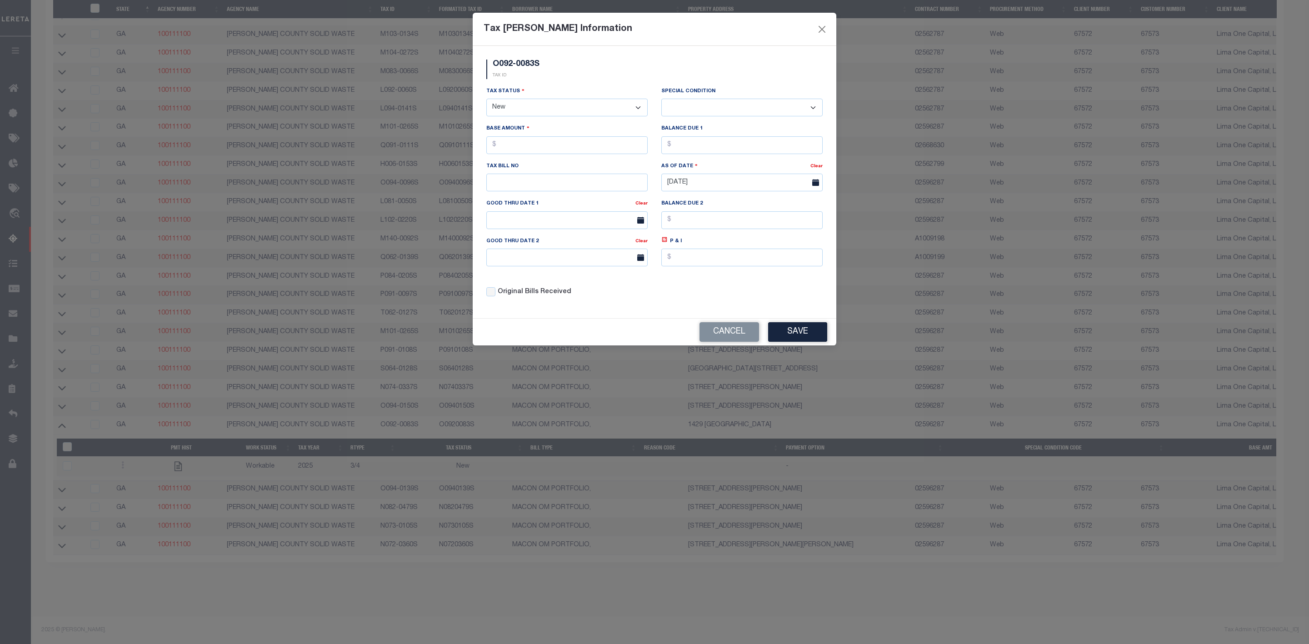
click at [554, 105] on select "- Select Status - Open Due/Unpaid Paid Incomplete No Tax Due Internal Refund Pr…" at bounding box center [566, 108] width 161 height 18
select select "DUE"
click at [486, 100] on select "- Select Status - Open Due/Unpaid Paid Incomplete No Tax Due Internal Refund Pr…" at bounding box center [566, 108] width 161 height 18
select select "0"
click at [534, 149] on input "text" at bounding box center [566, 145] width 161 height 18
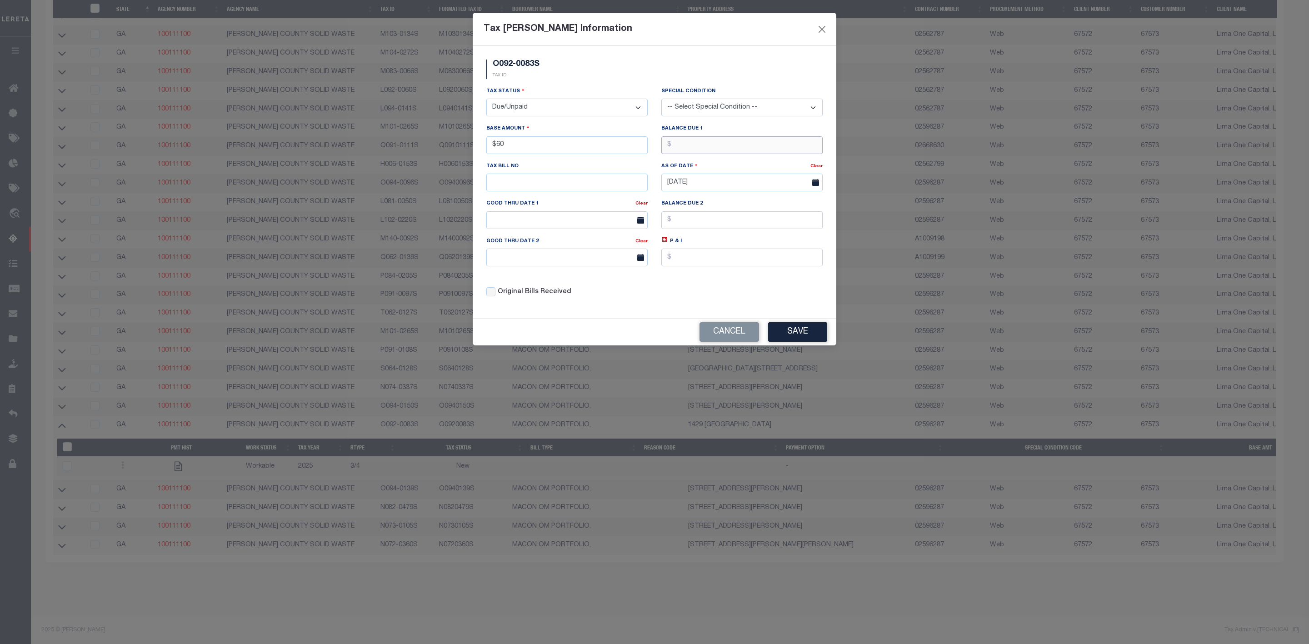
type input "$60.00"
click at [788, 333] on button "Save" at bounding box center [797, 332] width 59 height 20
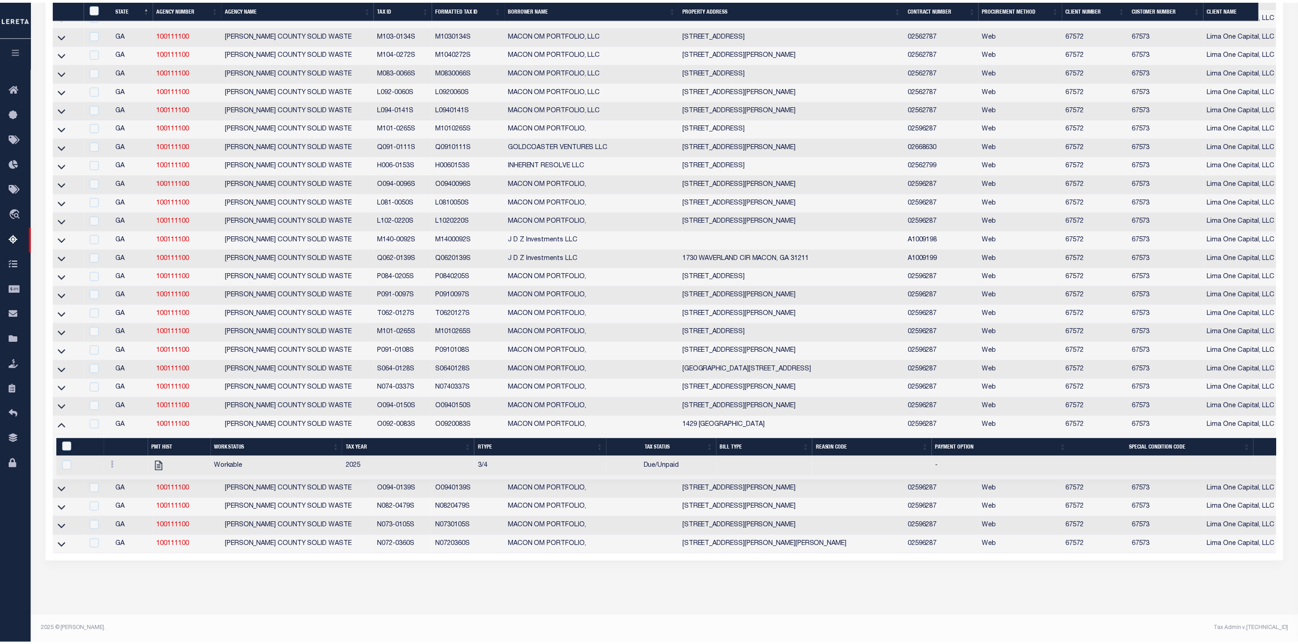
scroll to position [1474, 0]
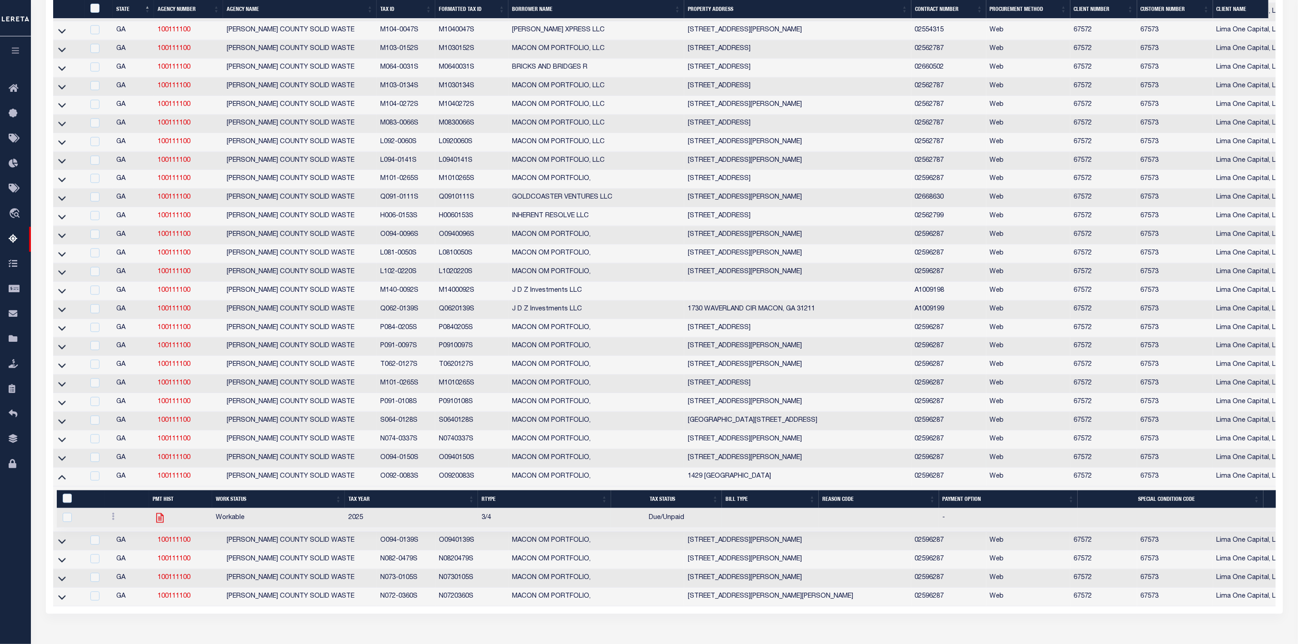
drag, startPoint x: 181, startPoint y: 469, endPoint x: 160, endPoint y: 536, distance: 70.3
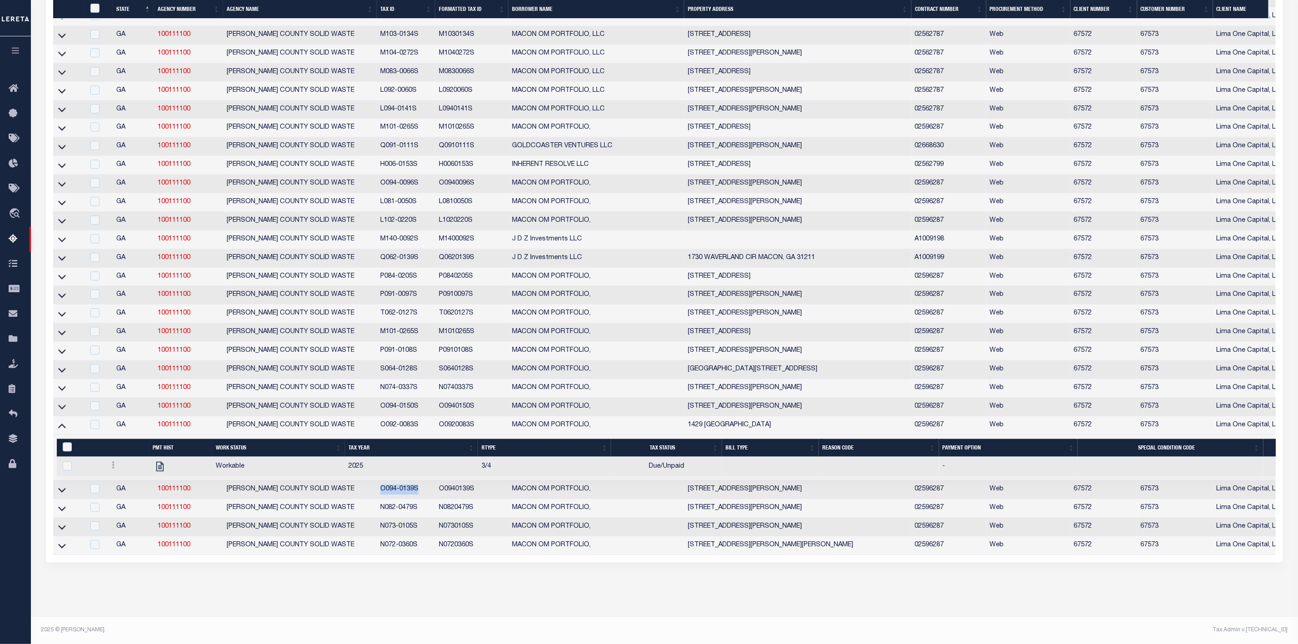
drag, startPoint x: 378, startPoint y: 485, endPoint x: 423, endPoint y: 480, distance: 44.9
click at [423, 480] on td "O094-0139S" at bounding box center [406, 489] width 59 height 19
checkbox input "true"
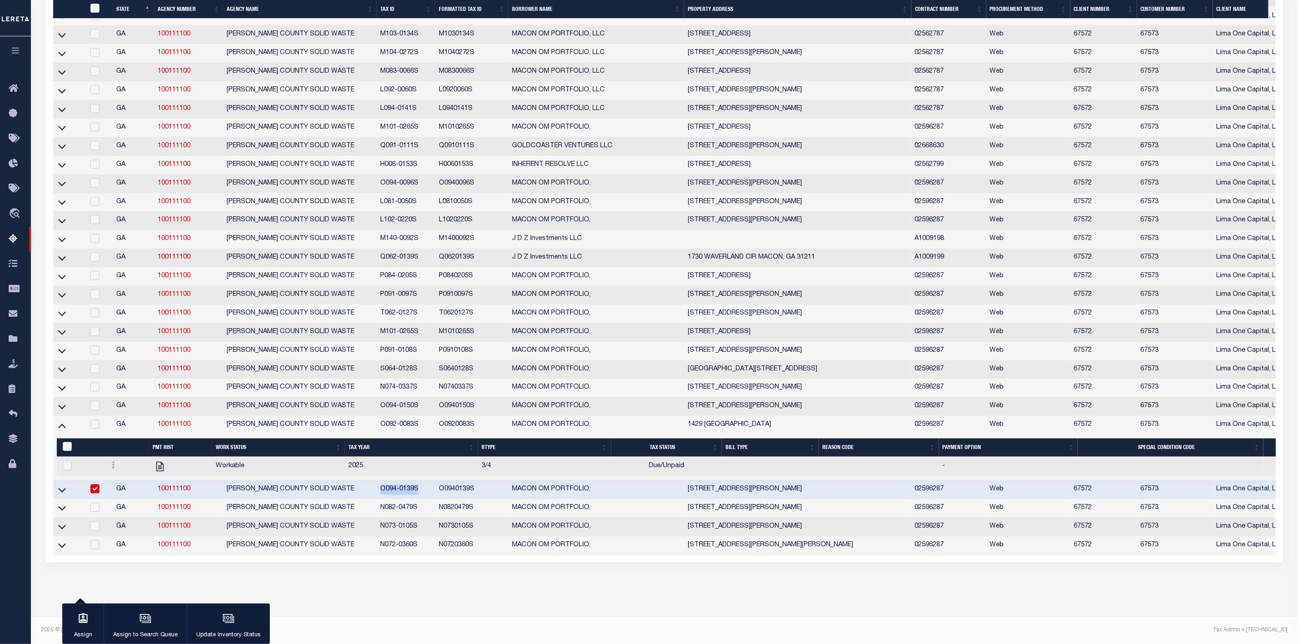
scroll to position [1553, 0]
copy td "O094-0139S"
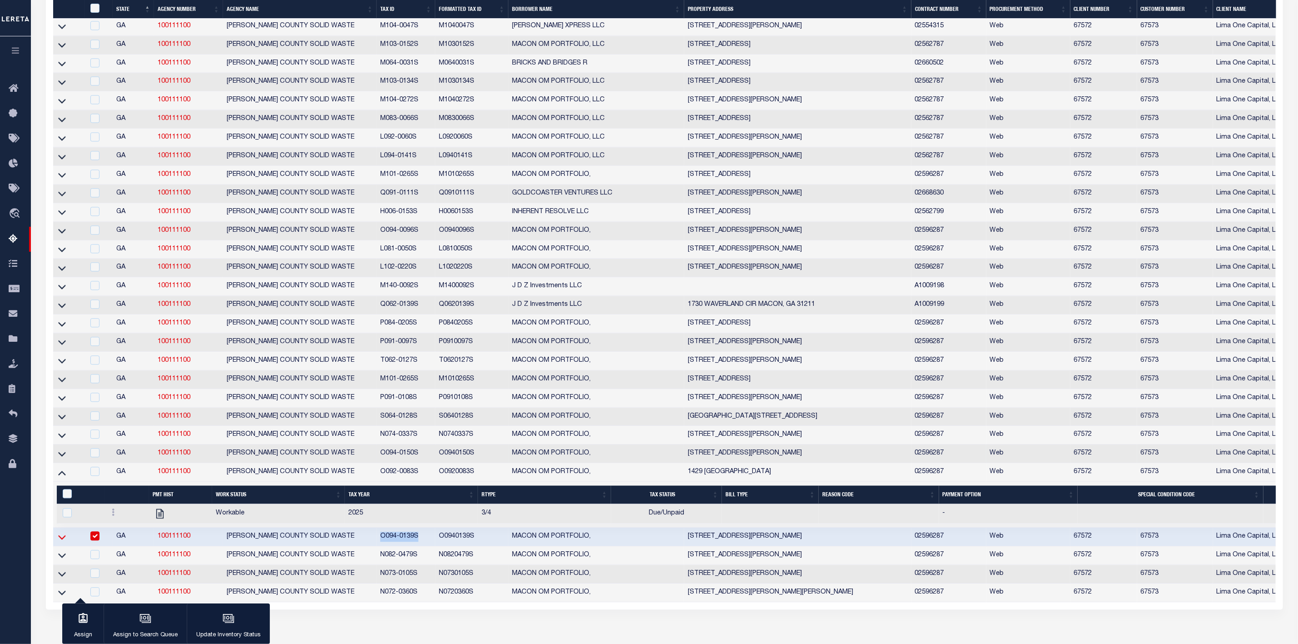
click at [59, 542] on icon at bounding box center [62, 537] width 8 height 10
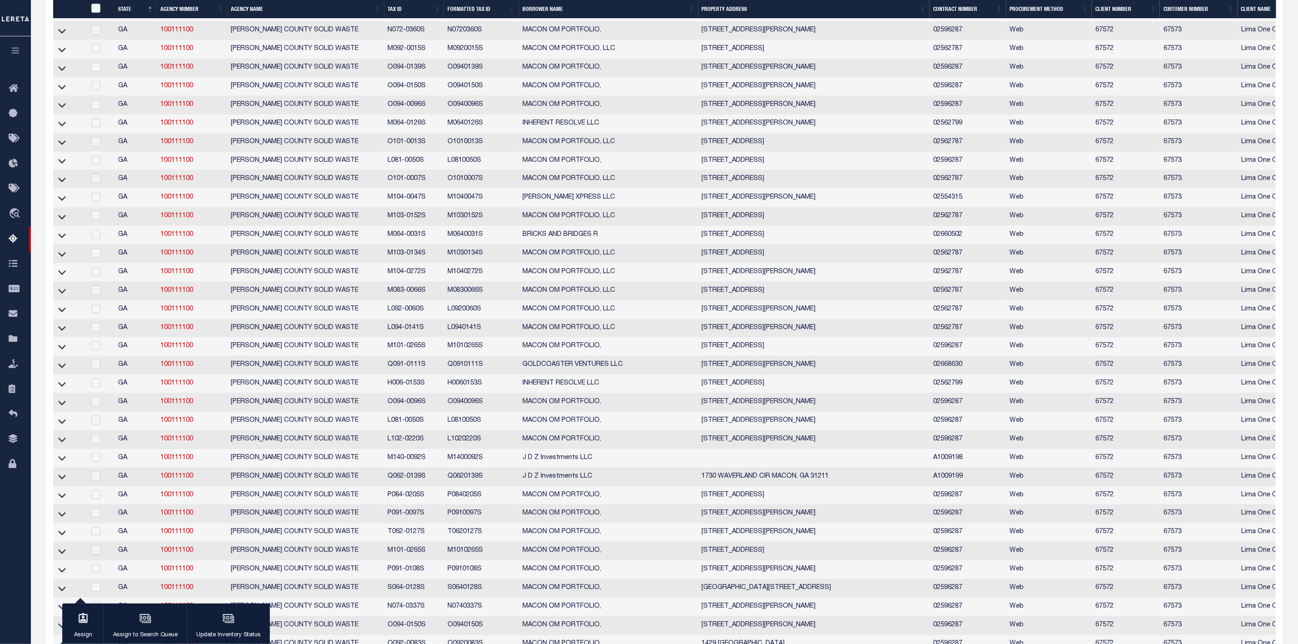
scroll to position [1511, 0]
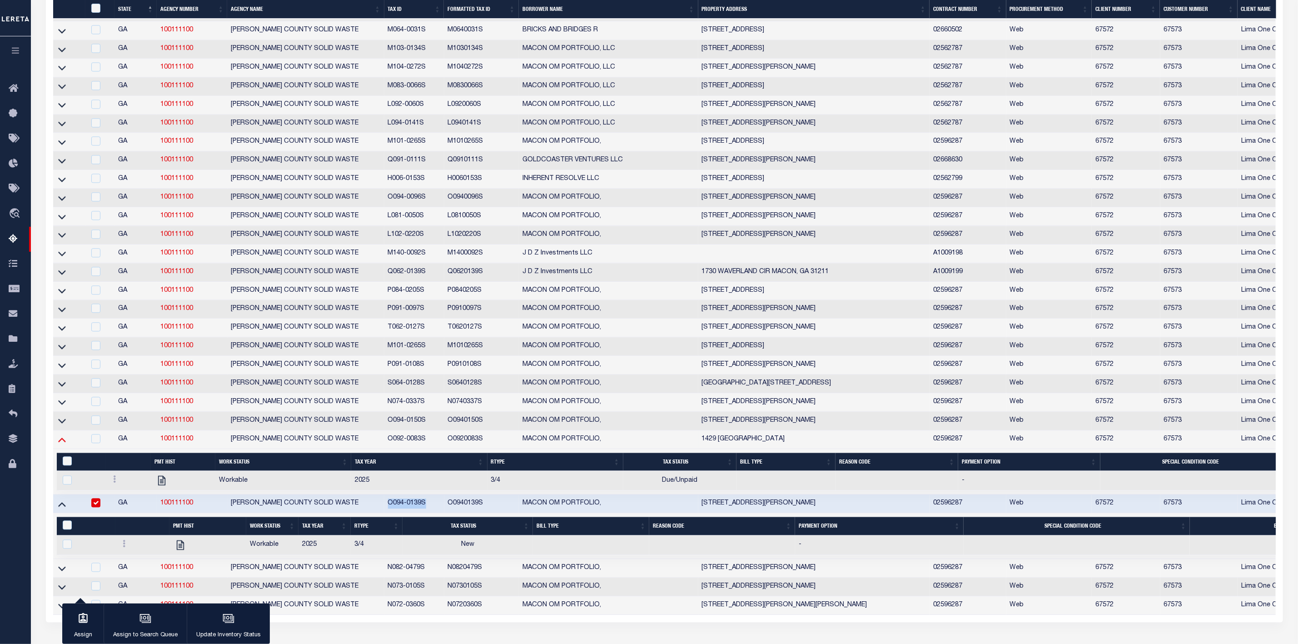
click at [60, 444] on icon at bounding box center [62, 439] width 8 height 10
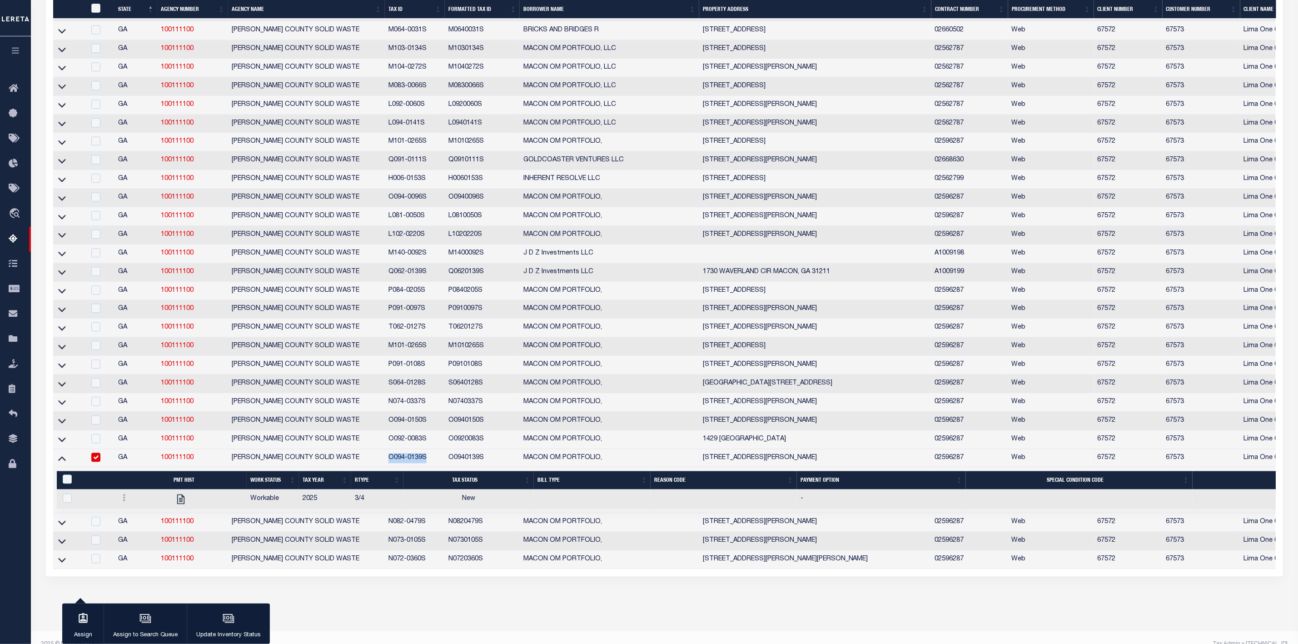
scroll to position [1473, 0]
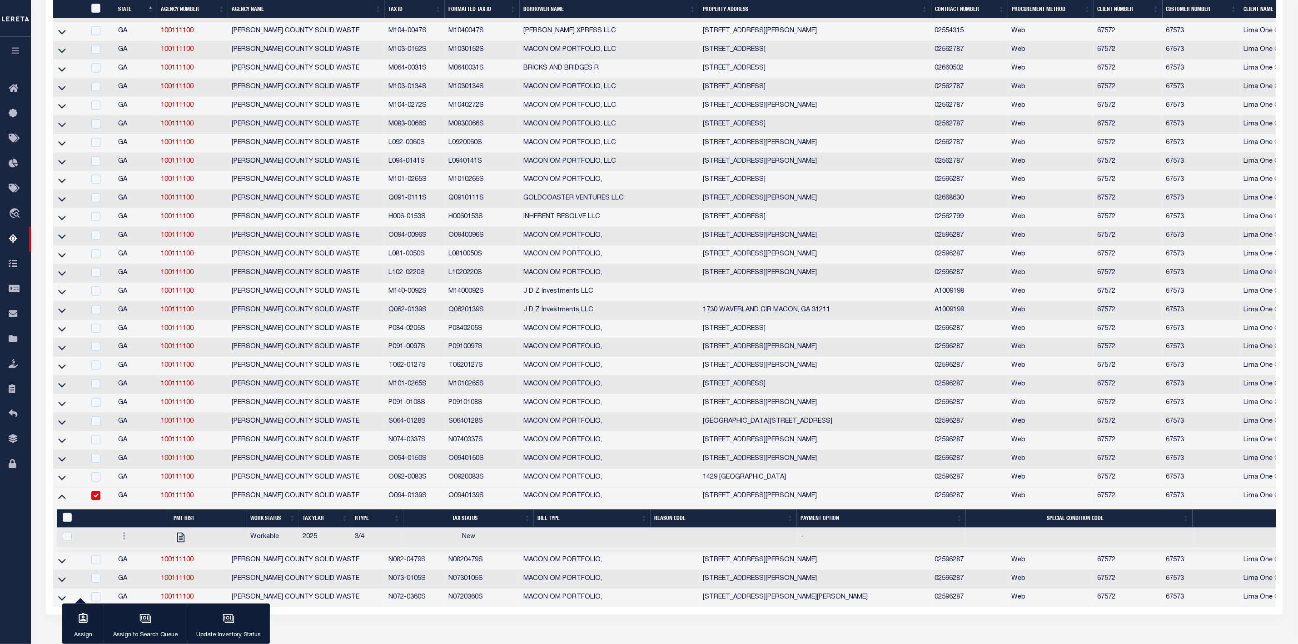
click at [125, 543] on div at bounding box center [142, 537] width 47 height 11
checkbox input "true"
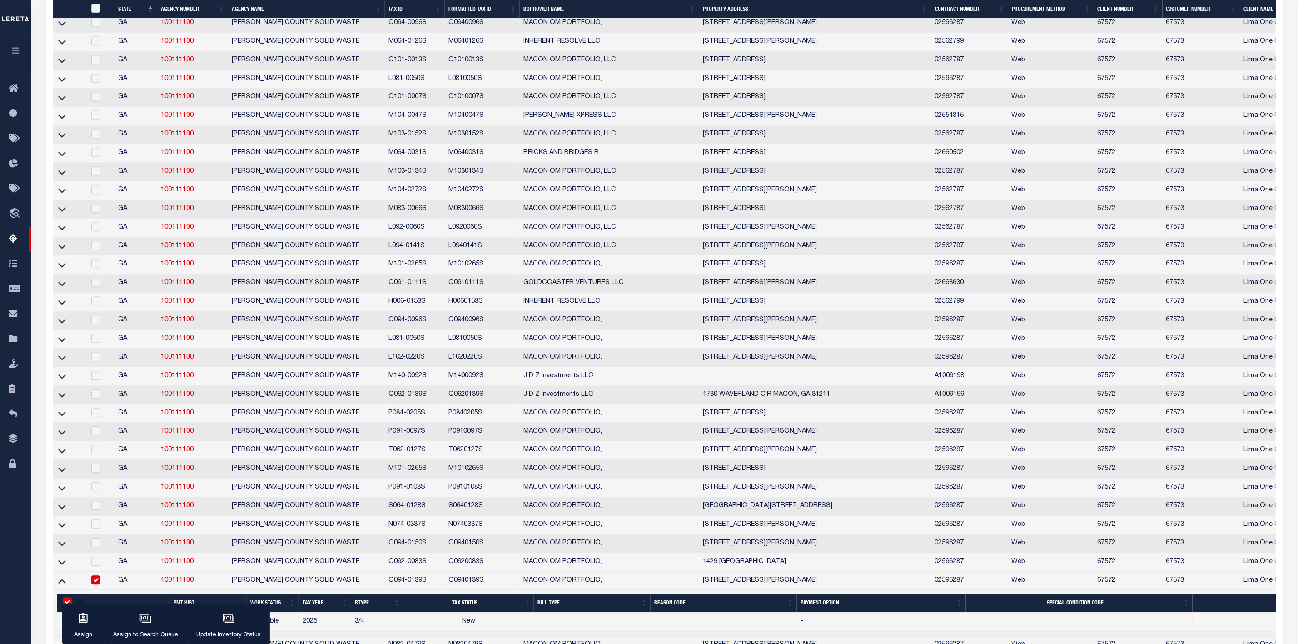
scroll to position [1556, 0]
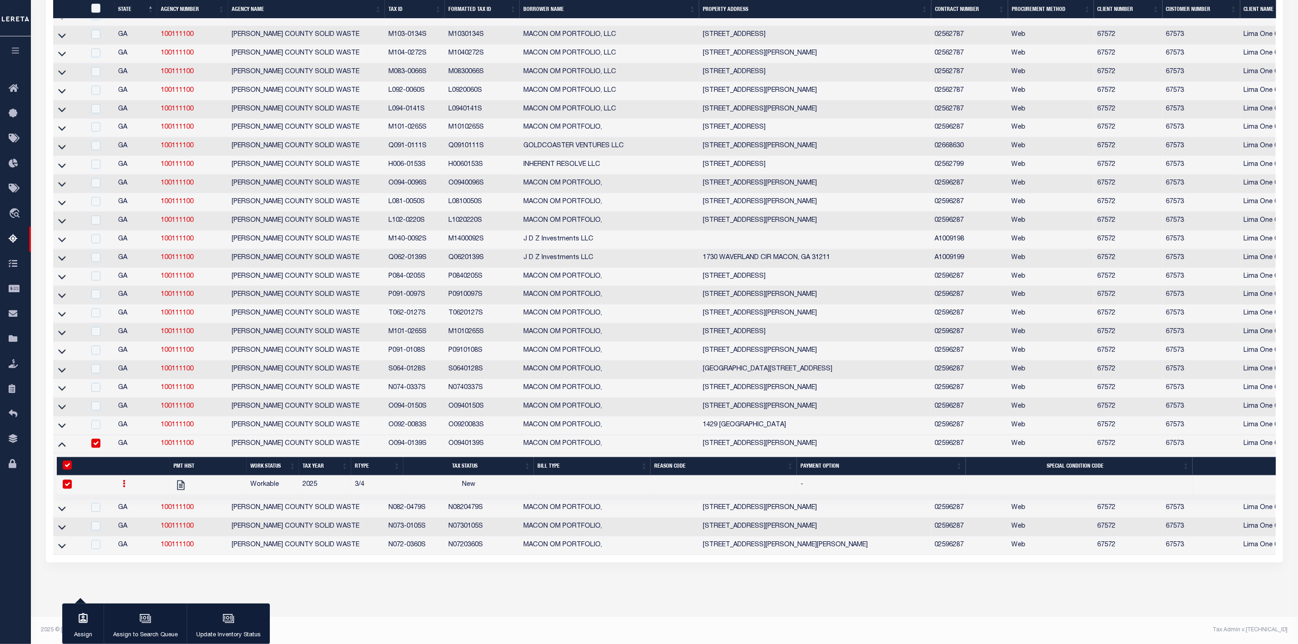
click at [123, 480] on icon at bounding box center [124, 483] width 3 height 7
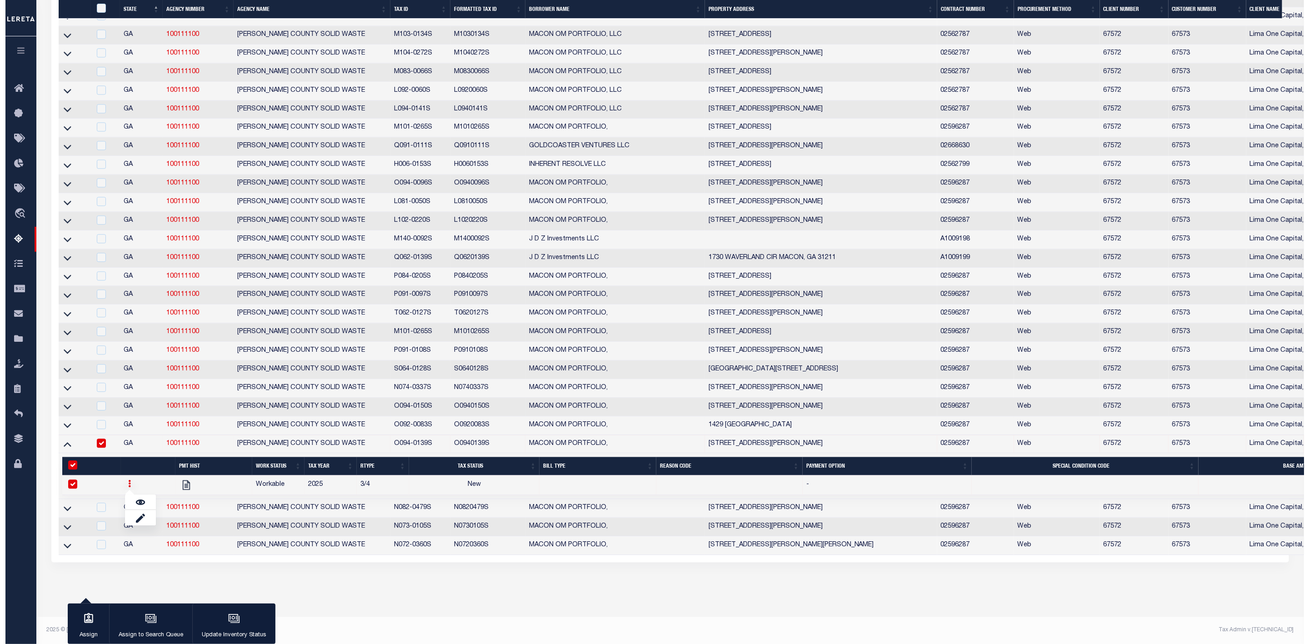
scroll to position [1550, 0]
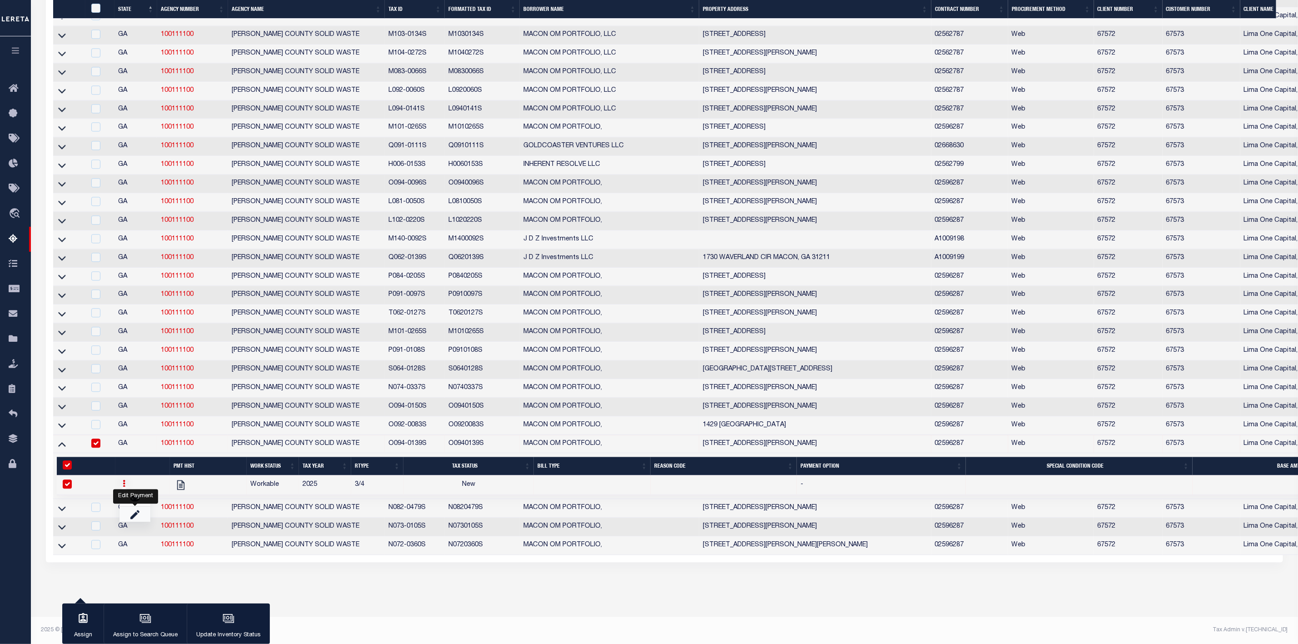
click at [131, 509] on link "" at bounding box center [135, 513] width 31 height 15
checkbox input "false"
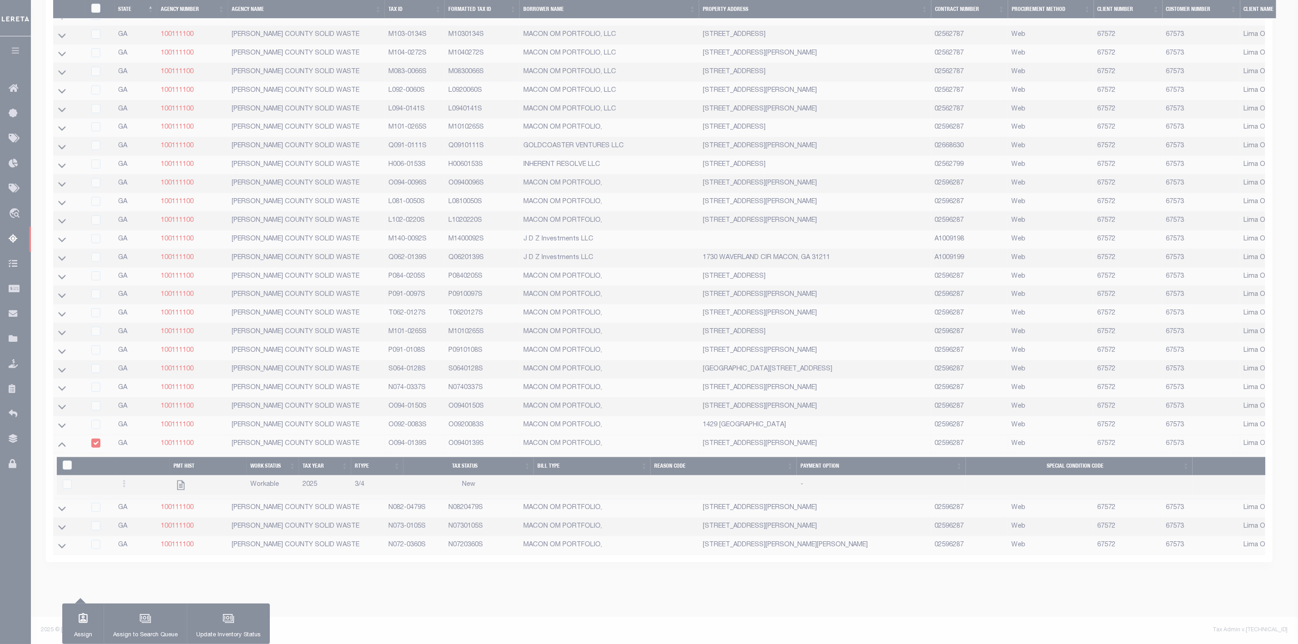
select select
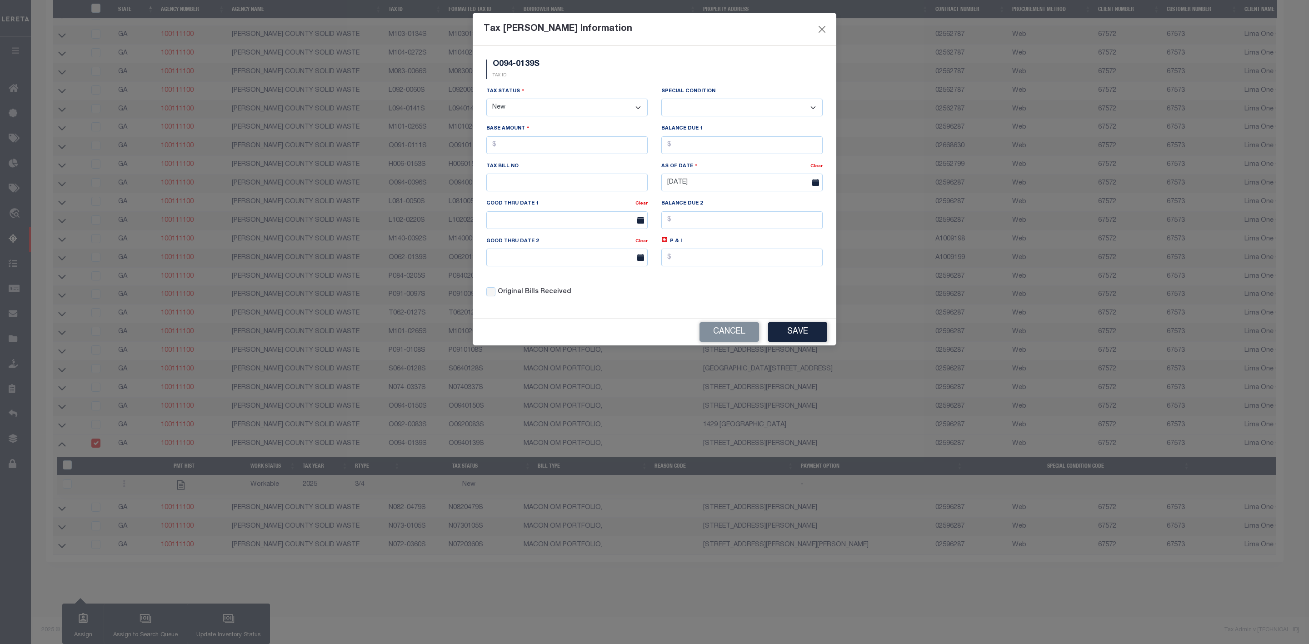
click at [619, 104] on select "- Select Status - Open Due/Unpaid Paid Incomplete No Tax Due Internal Refund Pr…" at bounding box center [566, 108] width 161 height 18
select select "DUE"
click at [486, 100] on select "- Select Status - Open Due/Unpaid Paid Incomplete No Tax Due Internal Refund Pr…" at bounding box center [566, 108] width 161 height 18
select select "0"
click at [528, 145] on input "text" at bounding box center [566, 145] width 161 height 18
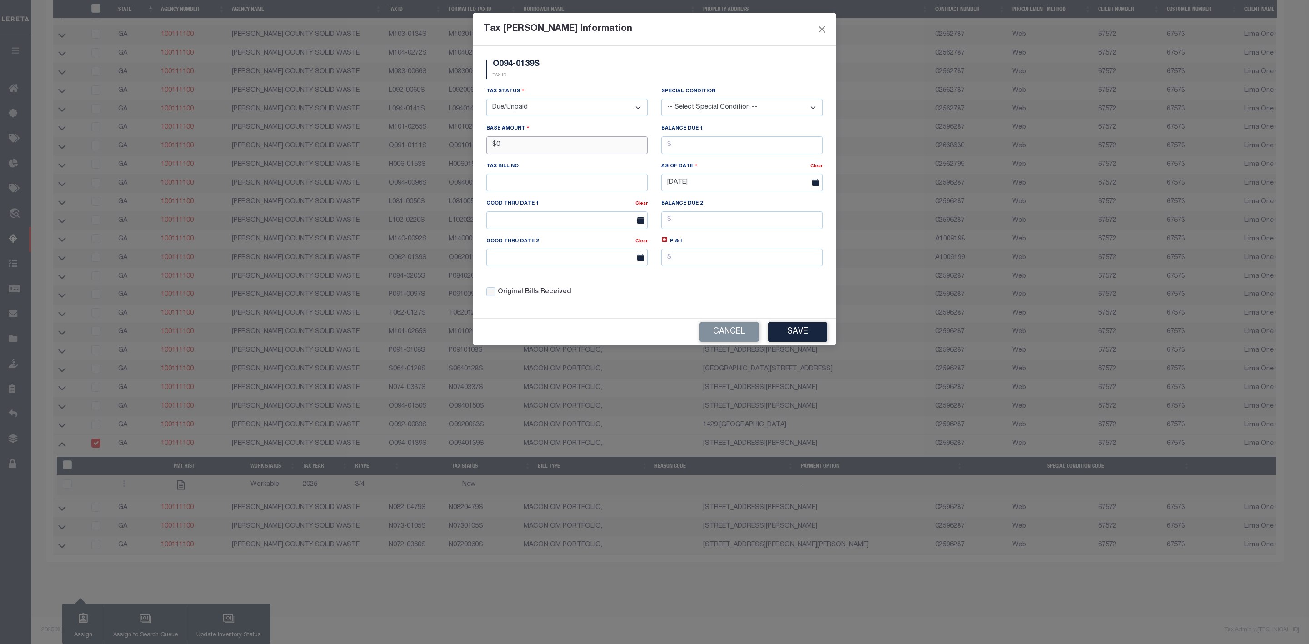
type input "$"
type input "$60.00"
click at [795, 334] on button "Save" at bounding box center [797, 332] width 59 height 20
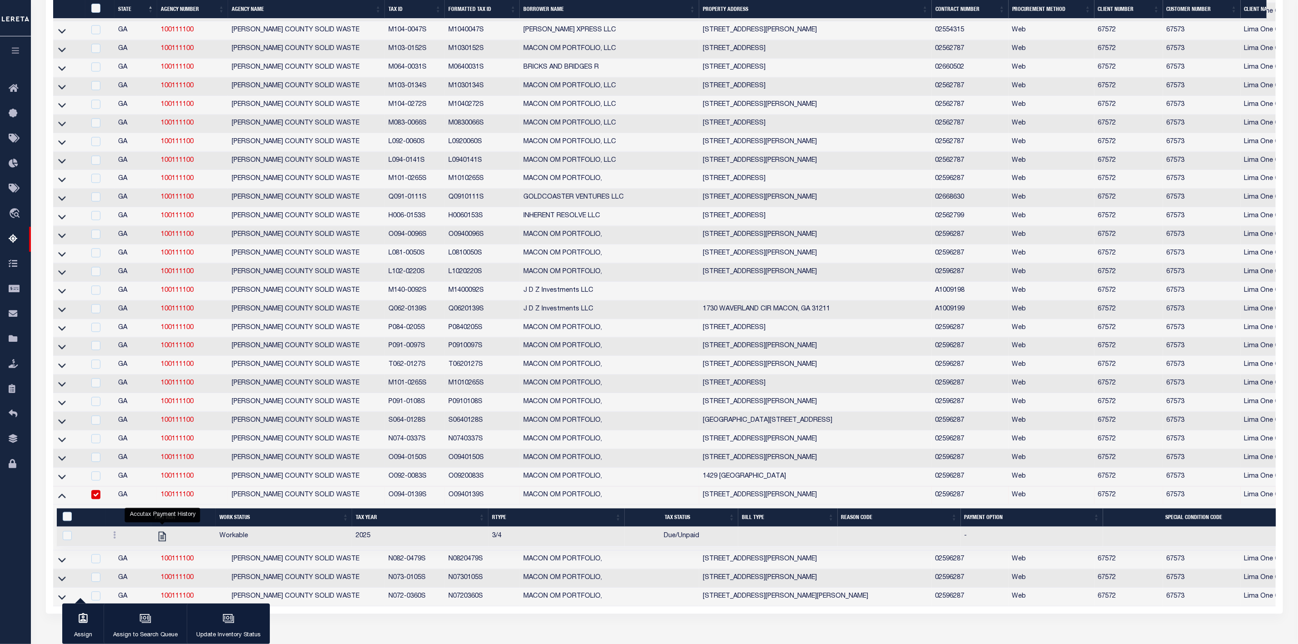
scroll to position [1556, 0]
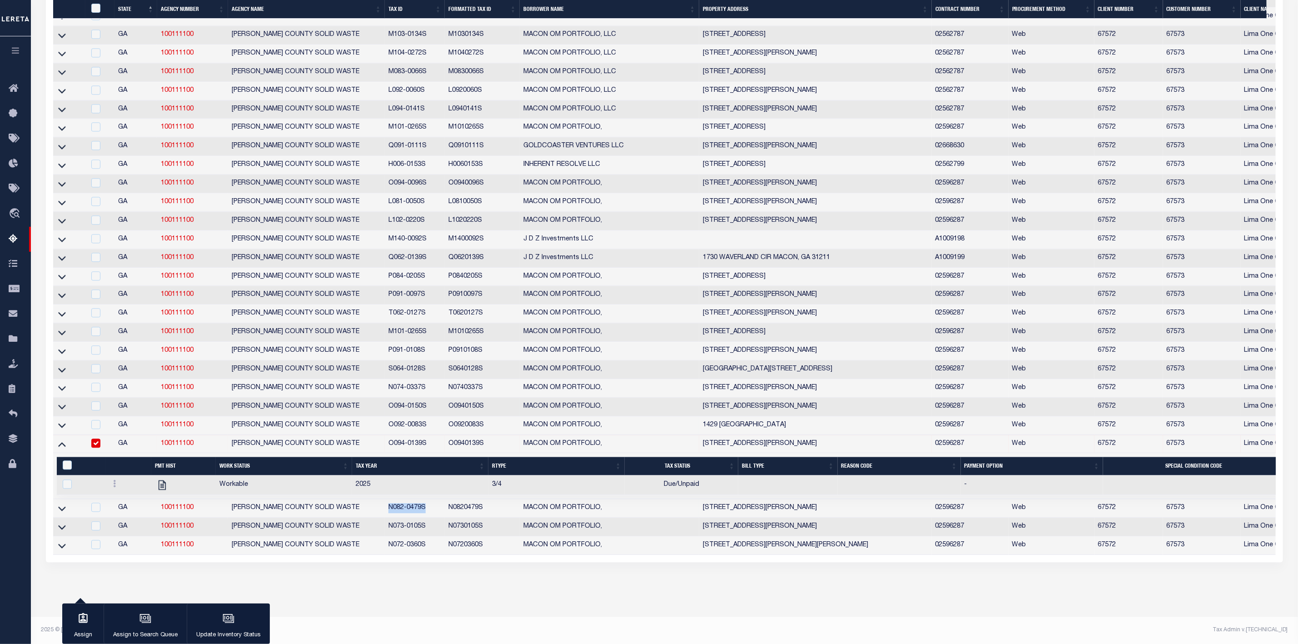
drag, startPoint x: 386, startPoint y: 503, endPoint x: 430, endPoint y: 503, distance: 44.1
click at [430, 503] on td "N082-0479S" at bounding box center [415, 508] width 60 height 19
checkbox input "true"
copy td "N082-0479S"
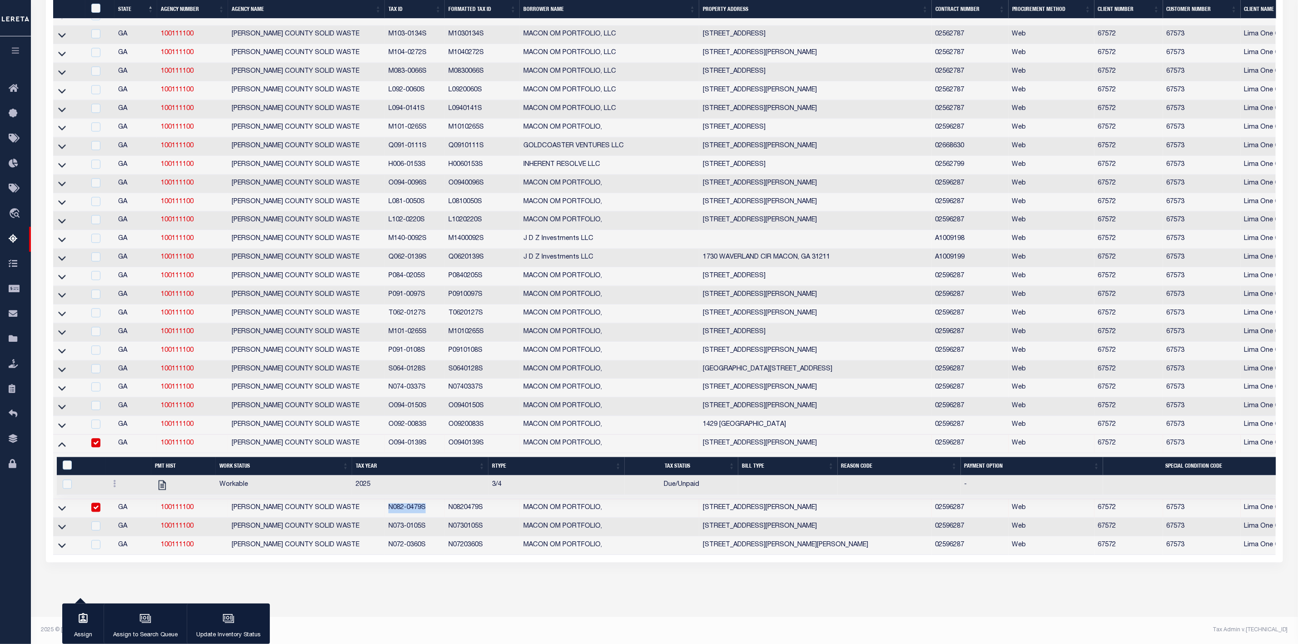
click at [95, 438] on input "checkbox" at bounding box center [95, 442] width 9 height 9
checkbox input "false"
click at [60, 439] on icon at bounding box center [62, 444] width 8 height 10
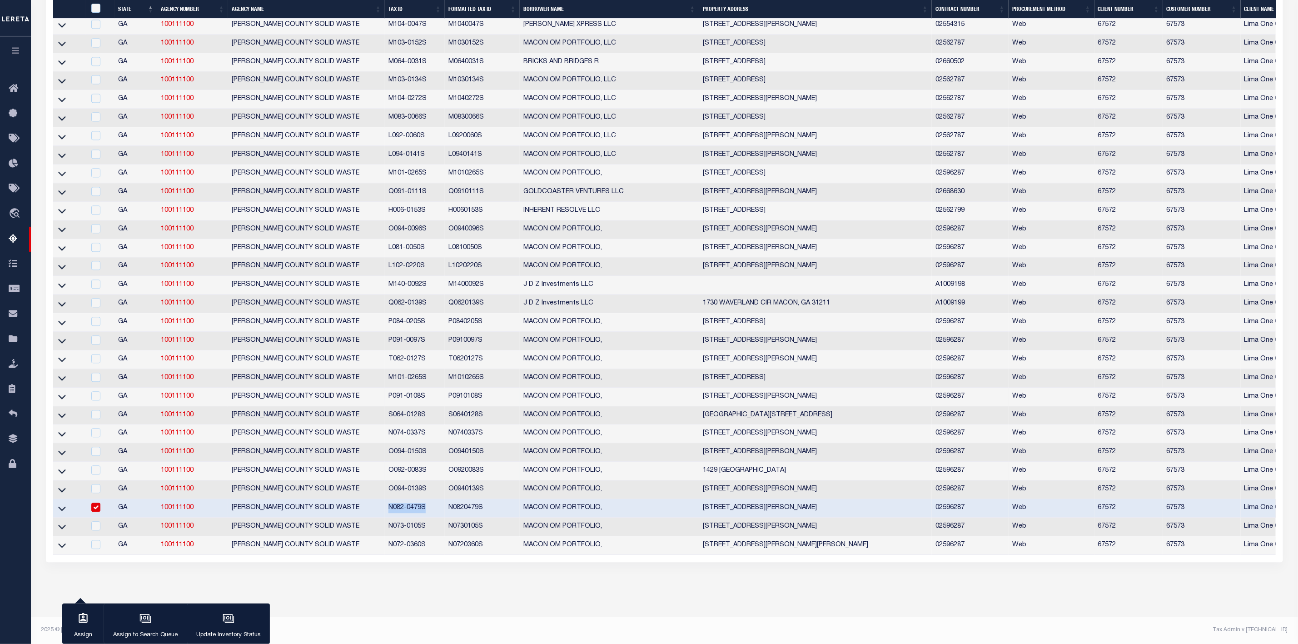
scroll to position [1494, 0]
click at [64, 511] on icon at bounding box center [62, 508] width 8 height 5
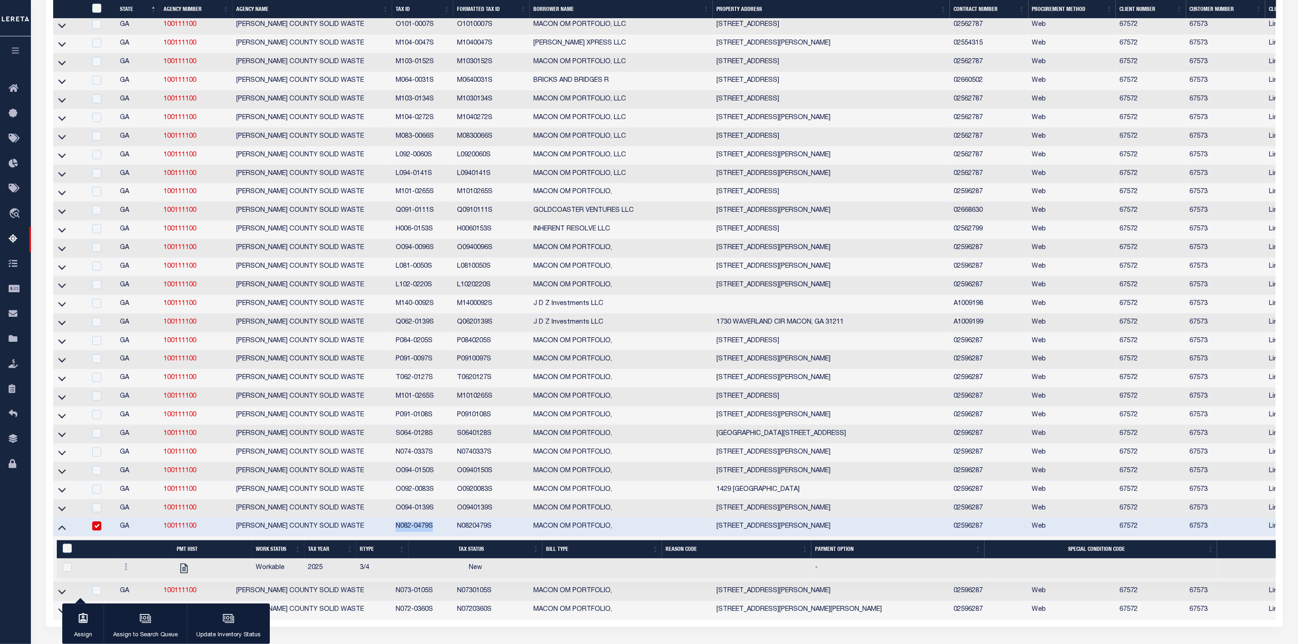
scroll to position [1556, 0]
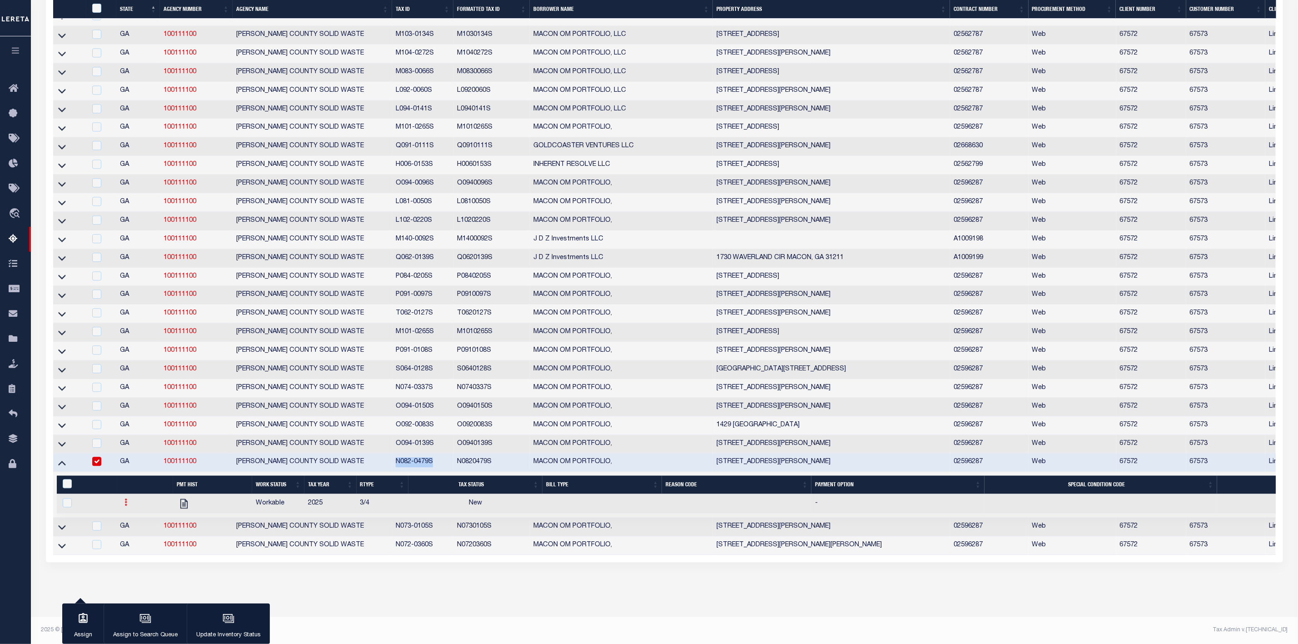
click at [123, 500] on link at bounding box center [126, 503] width 10 height 7
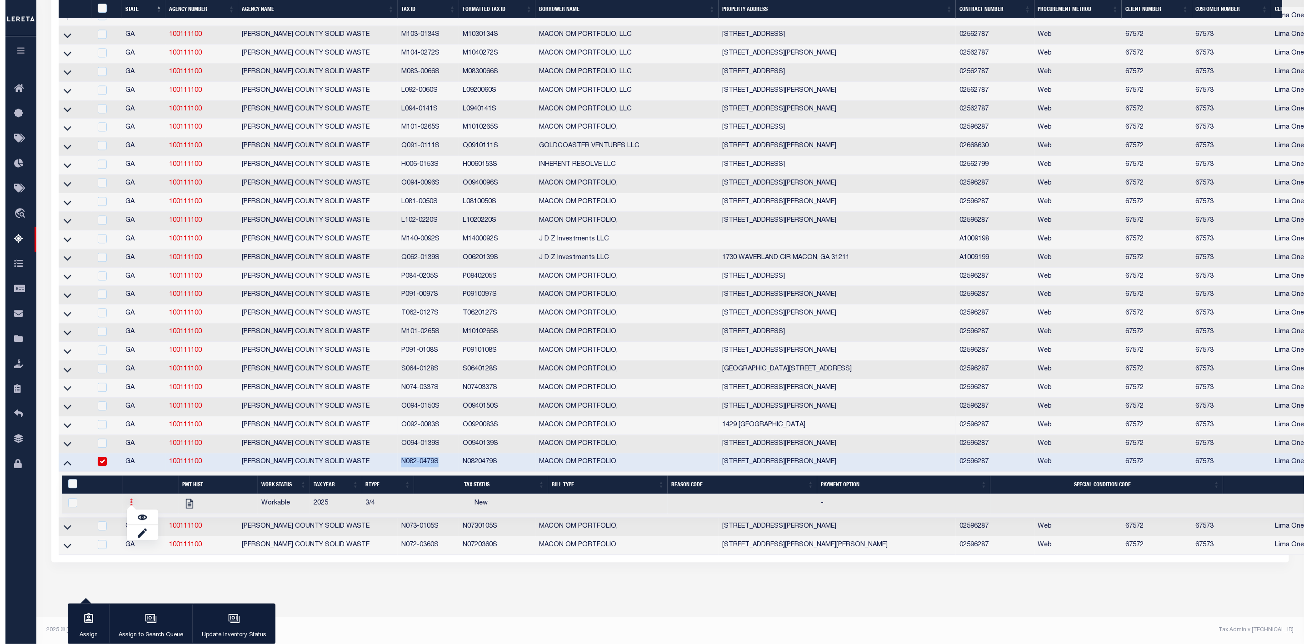
scroll to position [1550, 0]
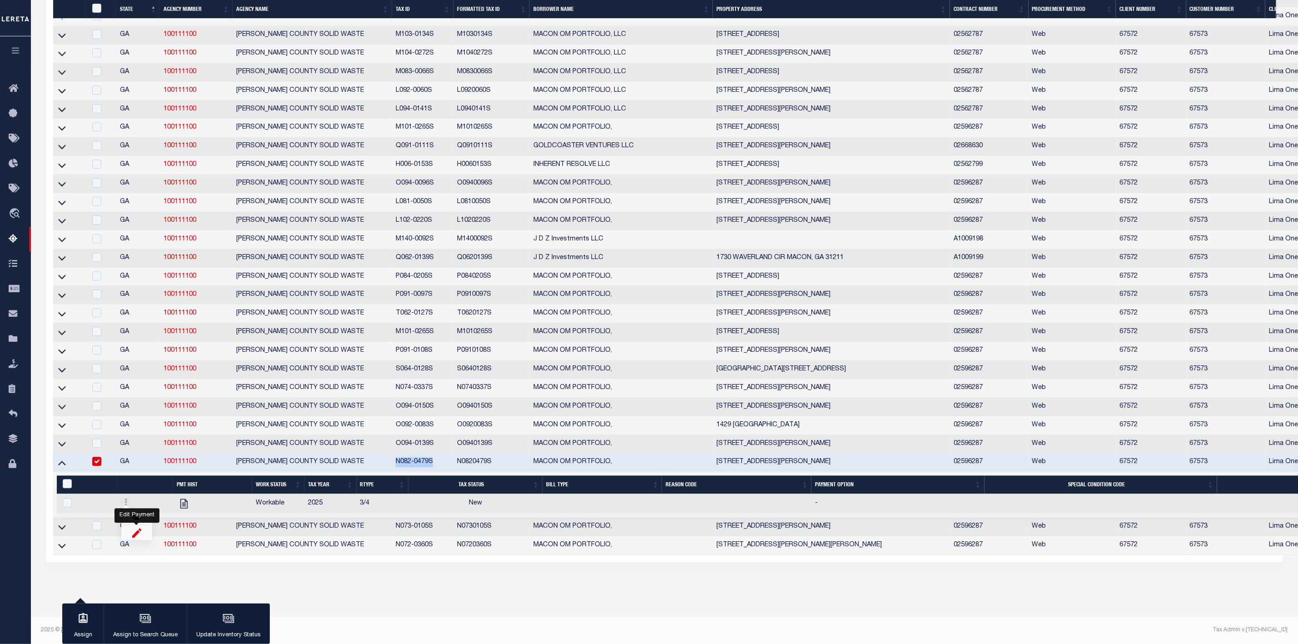
click at [134, 535] on img "" at bounding box center [136, 533] width 9 height 10
checkbox input "true"
select select
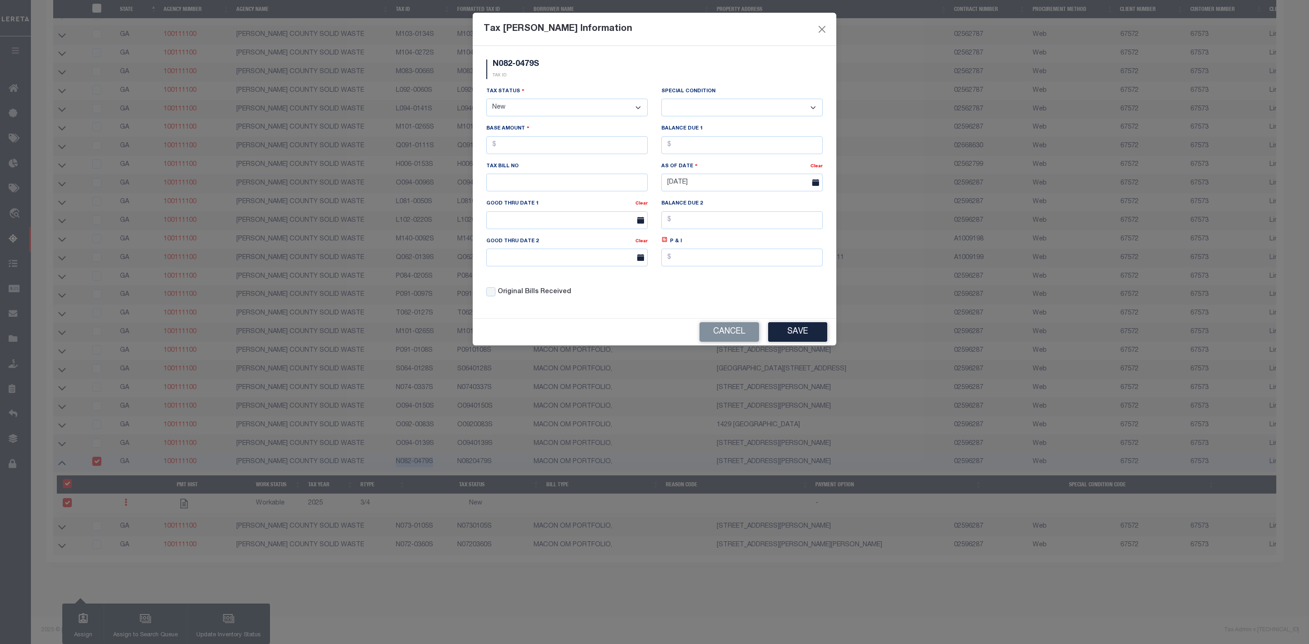
drag, startPoint x: 561, startPoint y: 105, endPoint x: 551, endPoint y: 114, distance: 12.9
click at [561, 105] on select "- Select Status - Open Due/Unpaid Paid Incomplete No Tax Due Internal Refund Pr…" at bounding box center [566, 108] width 161 height 18
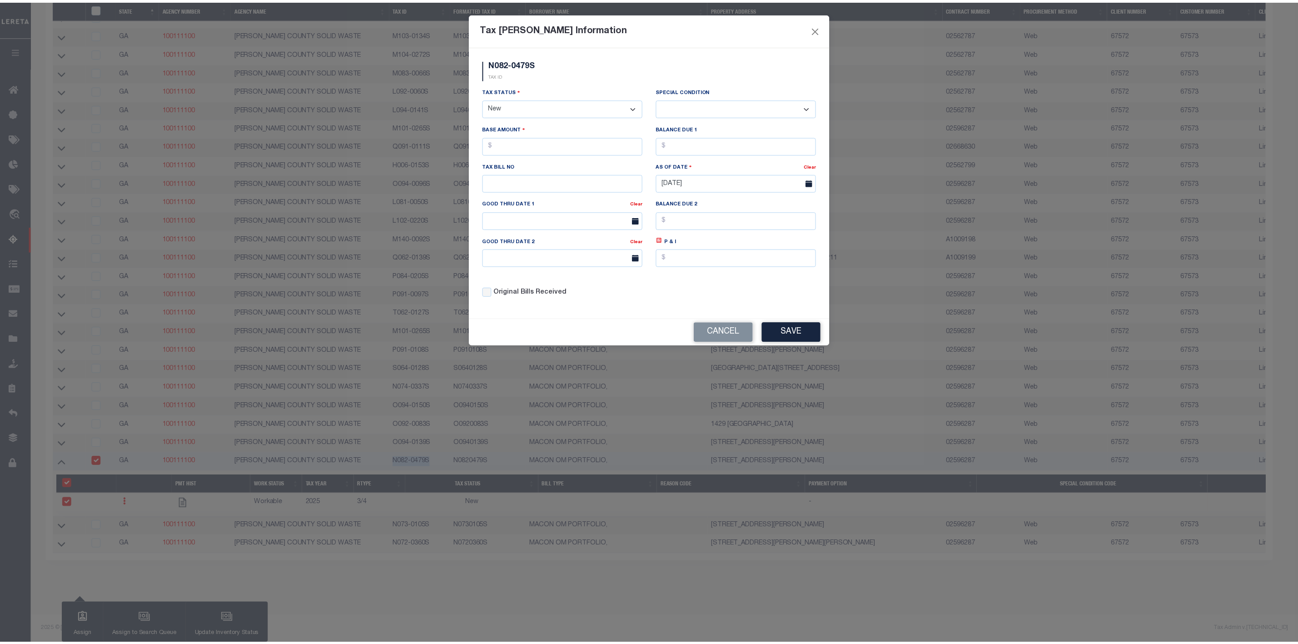
scroll to position [1130, 0]
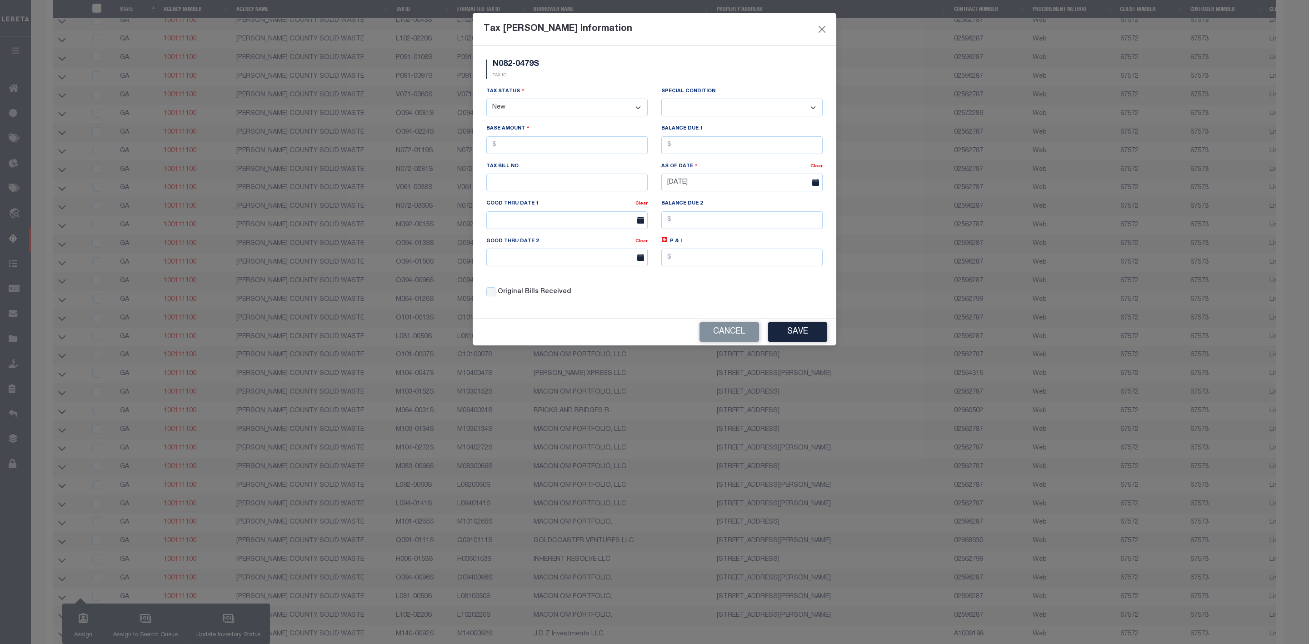
select select "DUE"
click at [486, 100] on select "- Select Status - Open Due/Unpaid Paid Incomplete No Tax Due Internal Refund Pr…" at bounding box center [566, 108] width 161 height 18
select select "0"
click at [519, 153] on input "text" at bounding box center [566, 145] width 161 height 18
type input "$60.00"
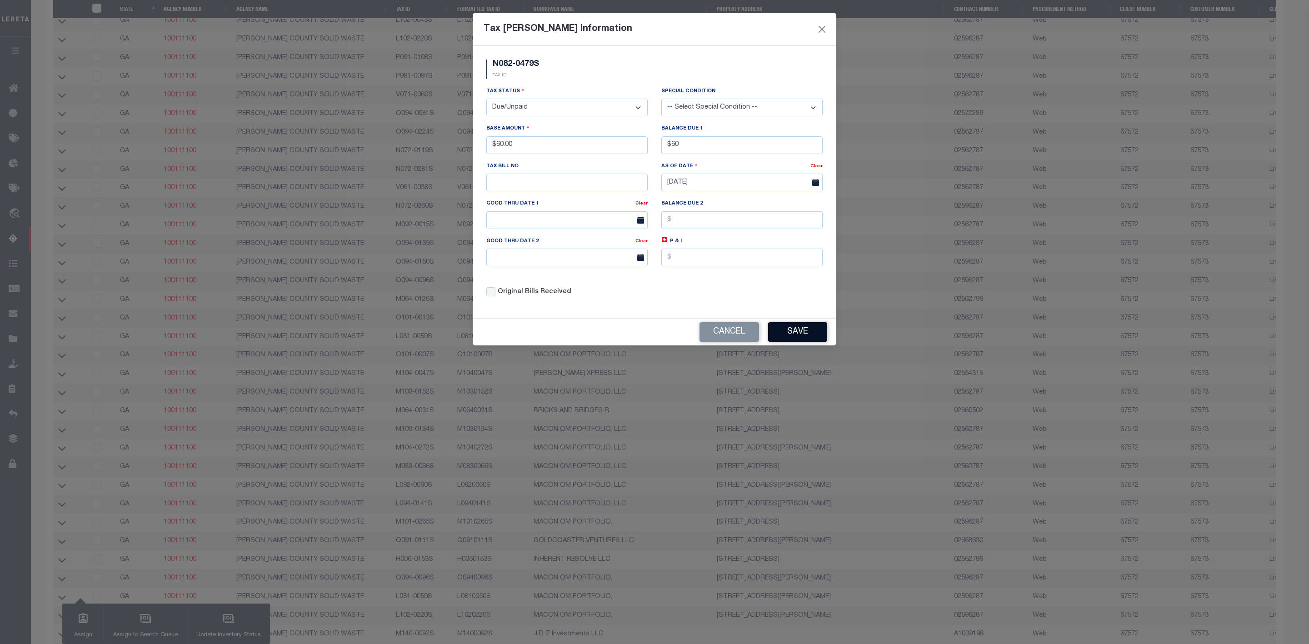
type input "$60.00"
click at [783, 330] on button "Save" at bounding box center [797, 332] width 59 height 20
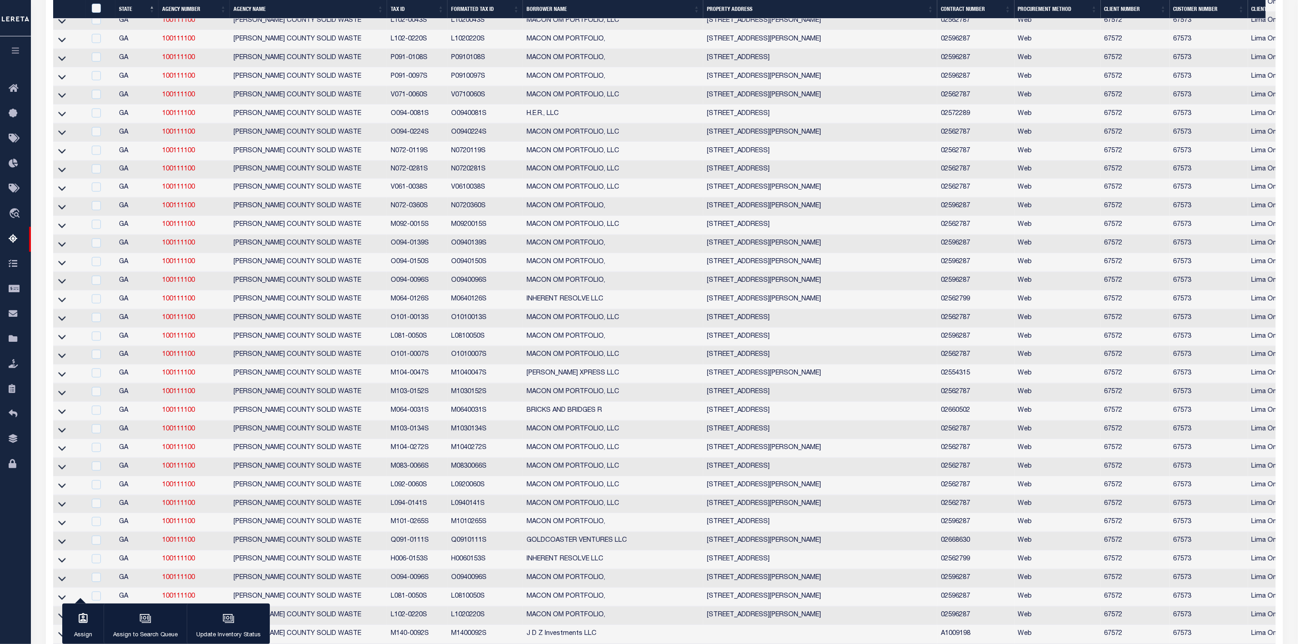
scroll to position [1556, 0]
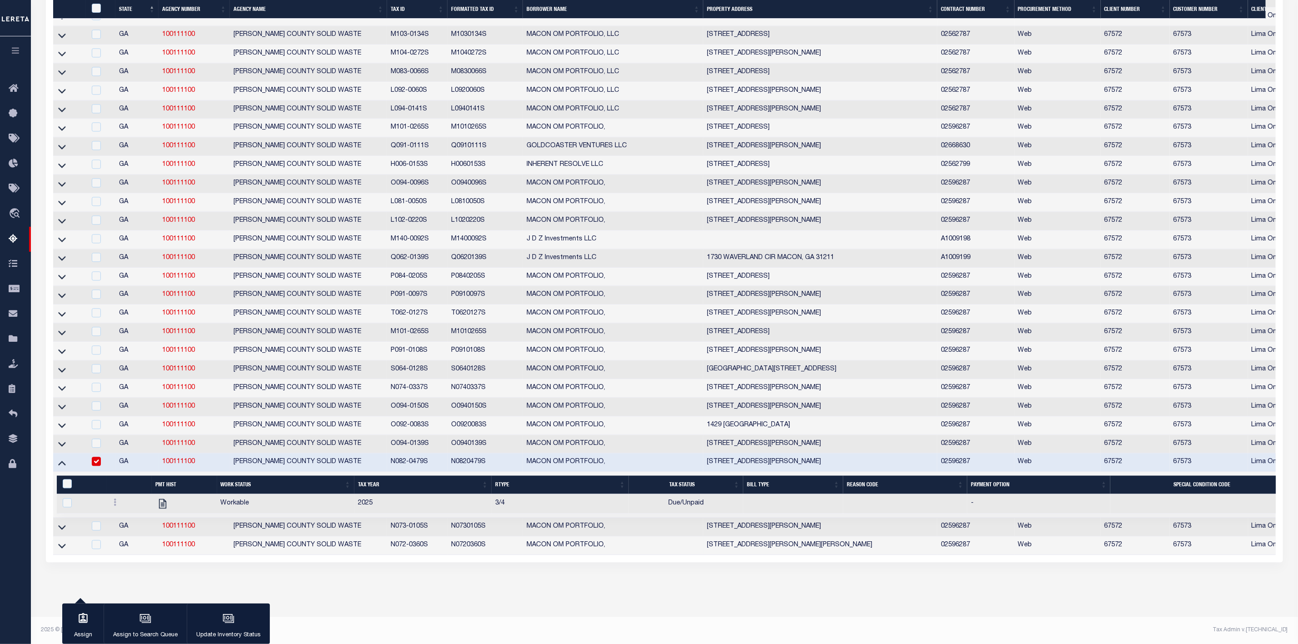
drag, startPoint x: 160, startPoint y: 491, endPoint x: 248, endPoint y: 547, distance: 104.1
drag, startPoint x: 386, startPoint y: 521, endPoint x: 428, endPoint y: 519, distance: 41.9
click at [428, 519] on td "N073-0105S" at bounding box center [417, 527] width 60 height 19
checkbox input "true"
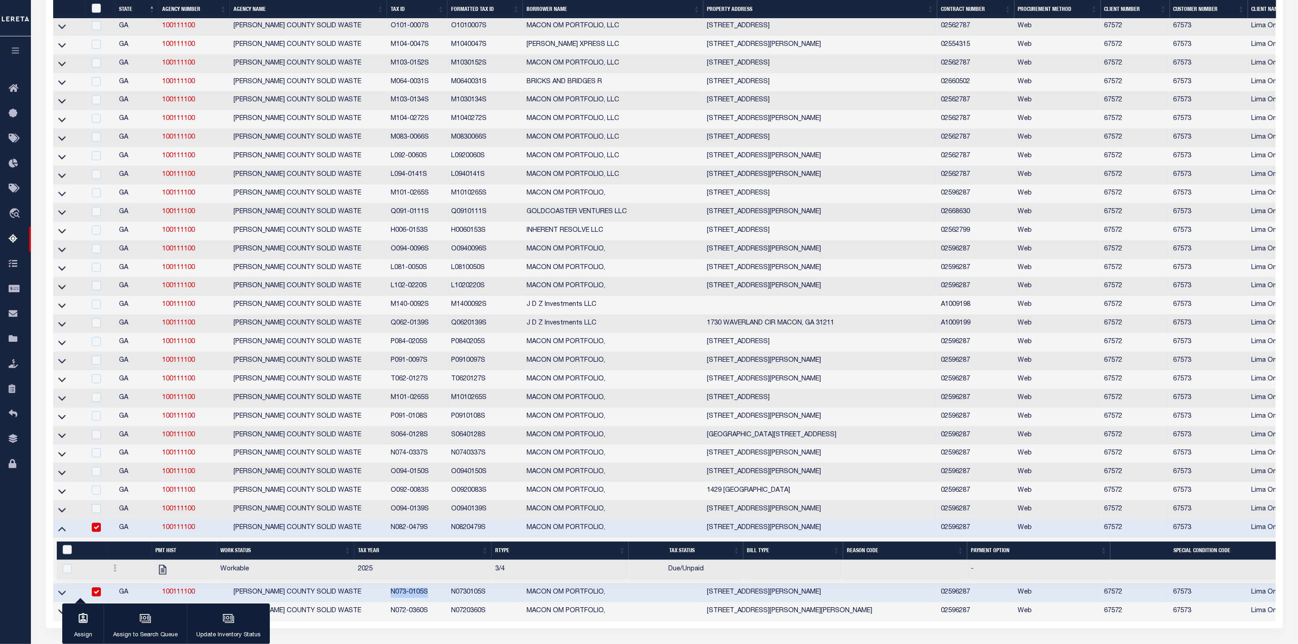
scroll to position [1553, 0]
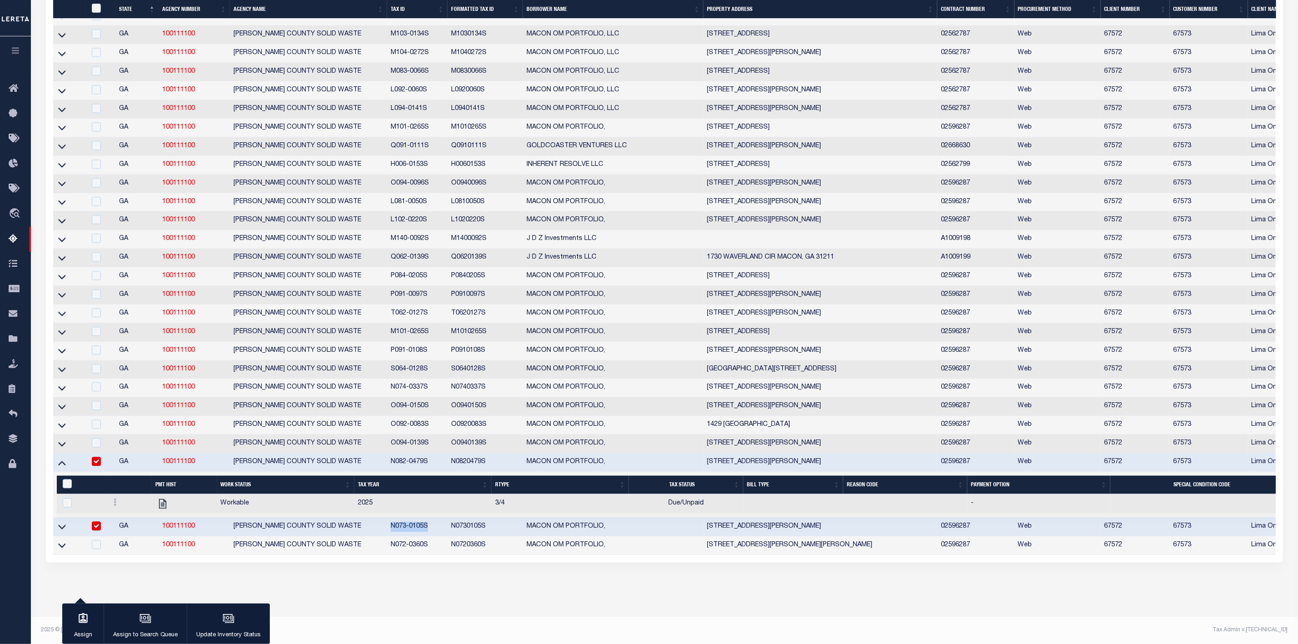
click at [95, 457] on input "checkbox" at bounding box center [96, 461] width 9 height 9
checkbox input "false"
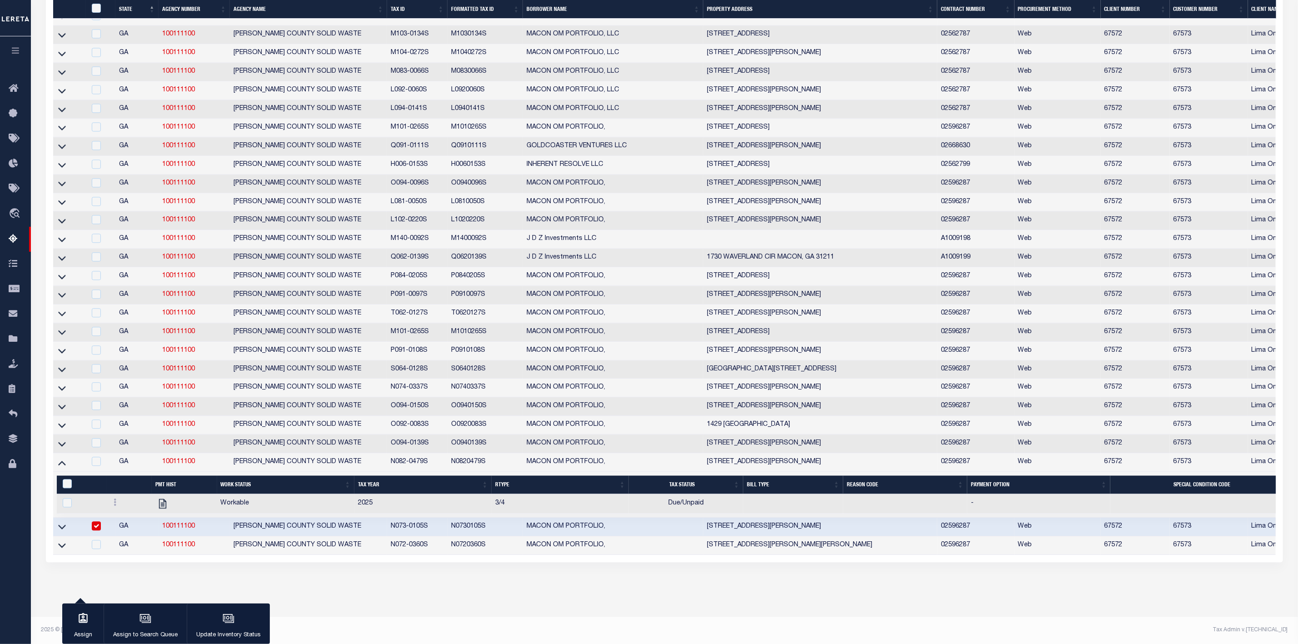
click at [1067, 100] on td "Web" at bounding box center [1058, 109] width 86 height 19
checkbox input "true"
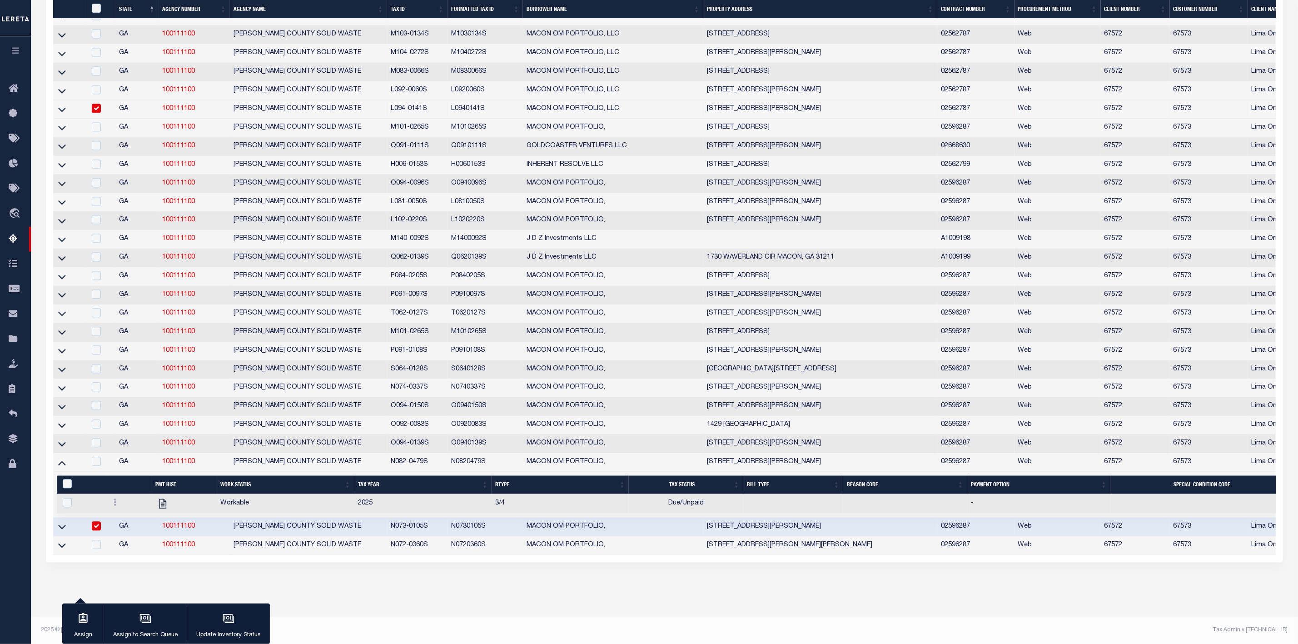
scroll to position [1114, 0]
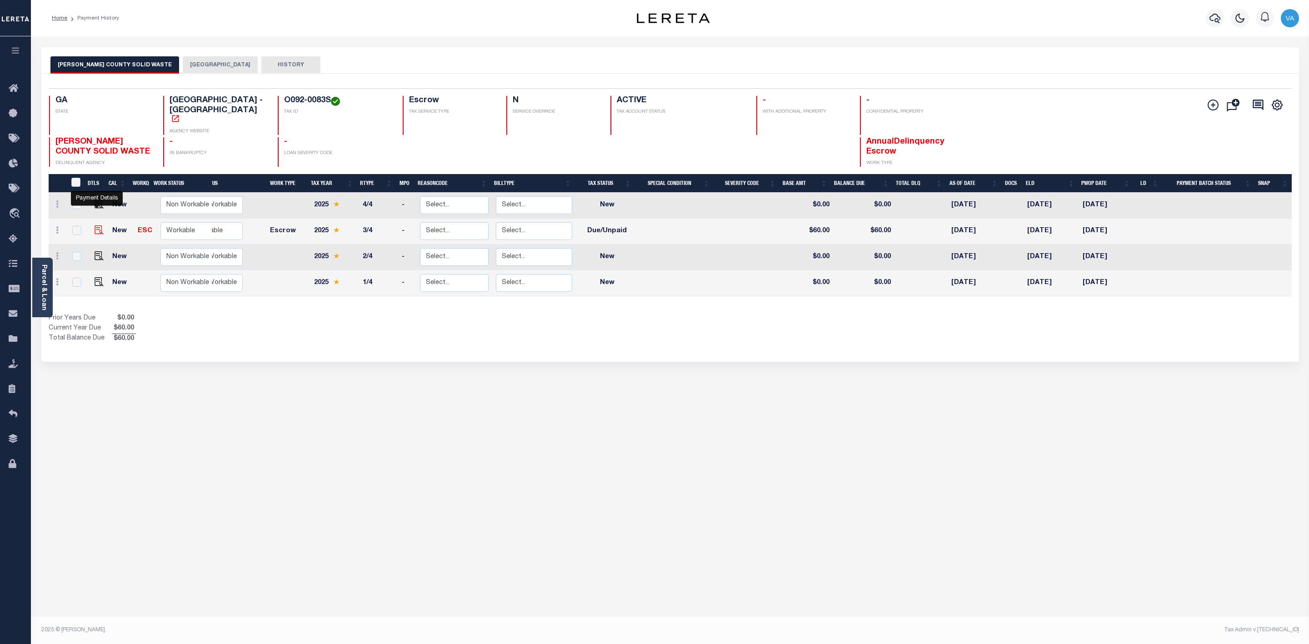
click at [95, 225] on img "" at bounding box center [99, 229] width 9 height 9
checkbox input "true"
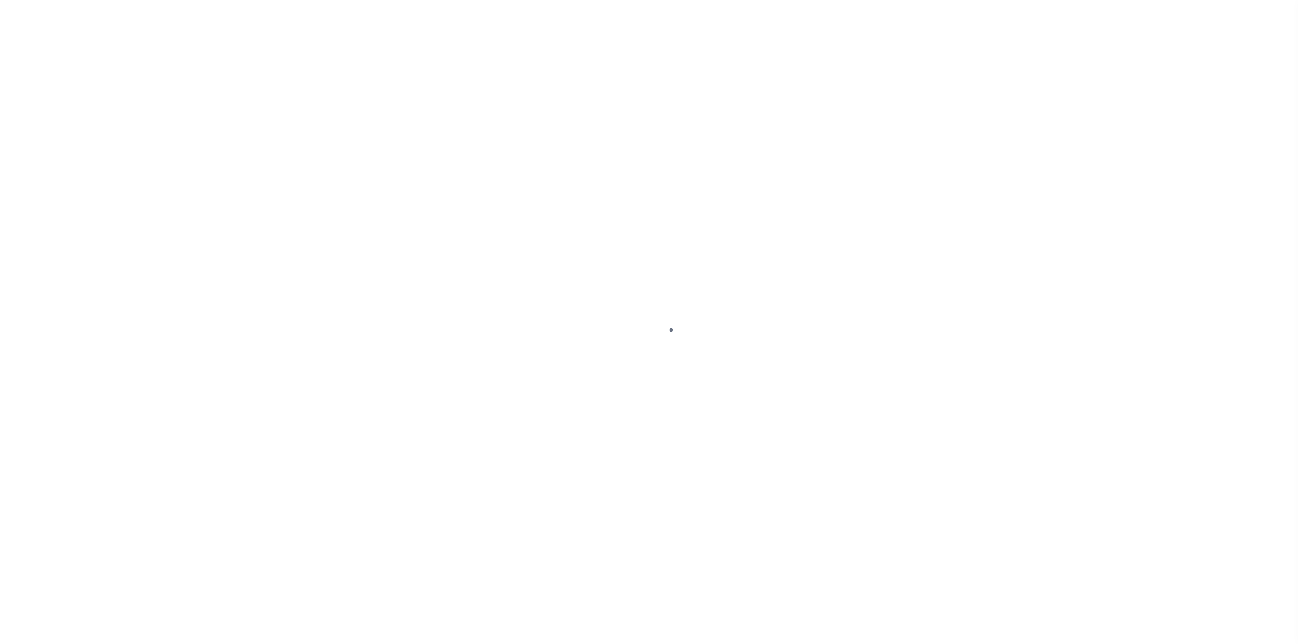
select select "DUE"
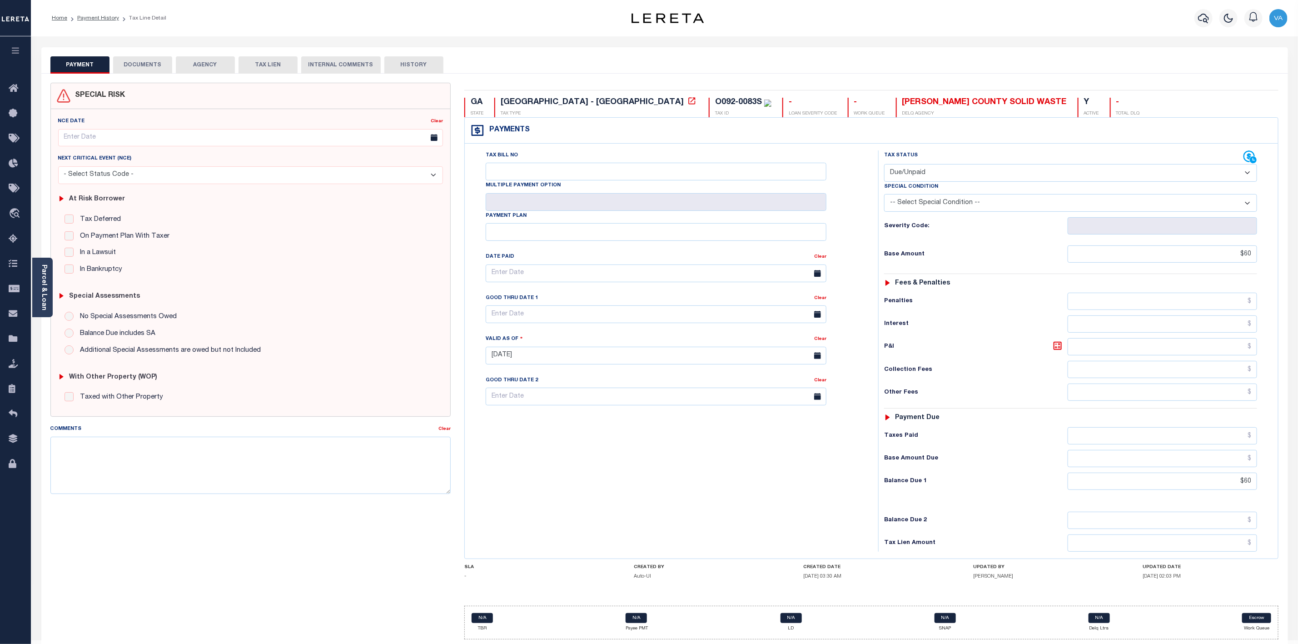
click at [137, 69] on button "DOCUMENTS" at bounding box center [142, 64] width 59 height 17
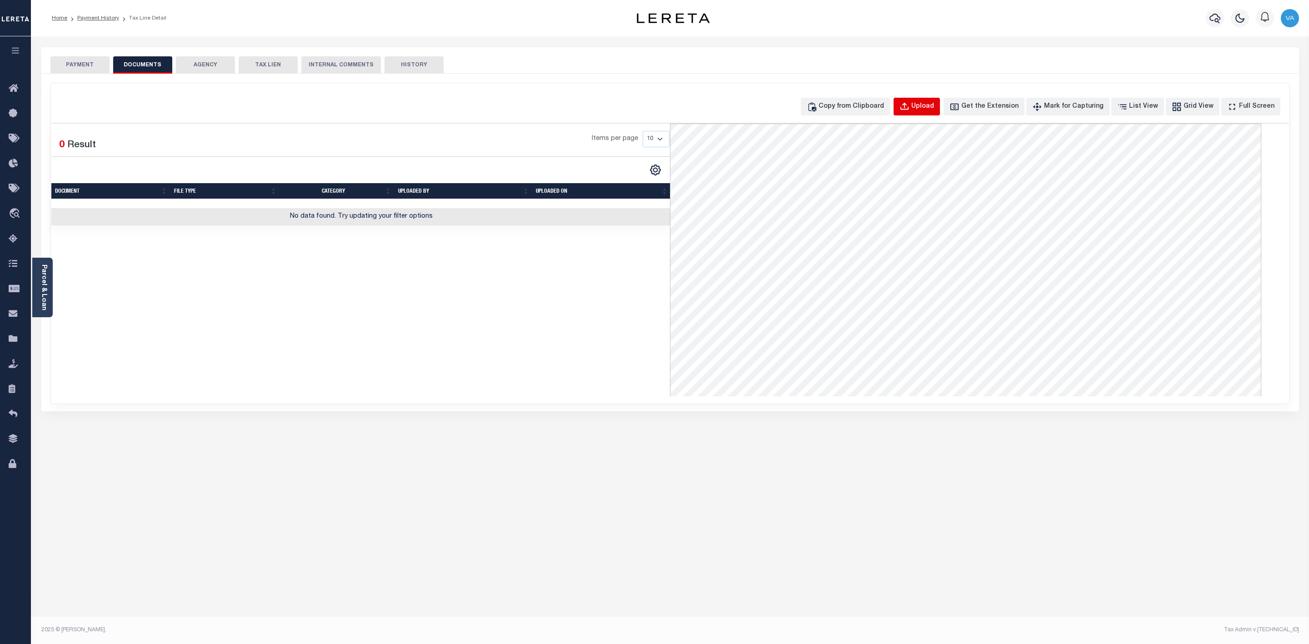
click at [934, 108] on div "Upload" at bounding box center [922, 107] width 23 height 10
select select "POP"
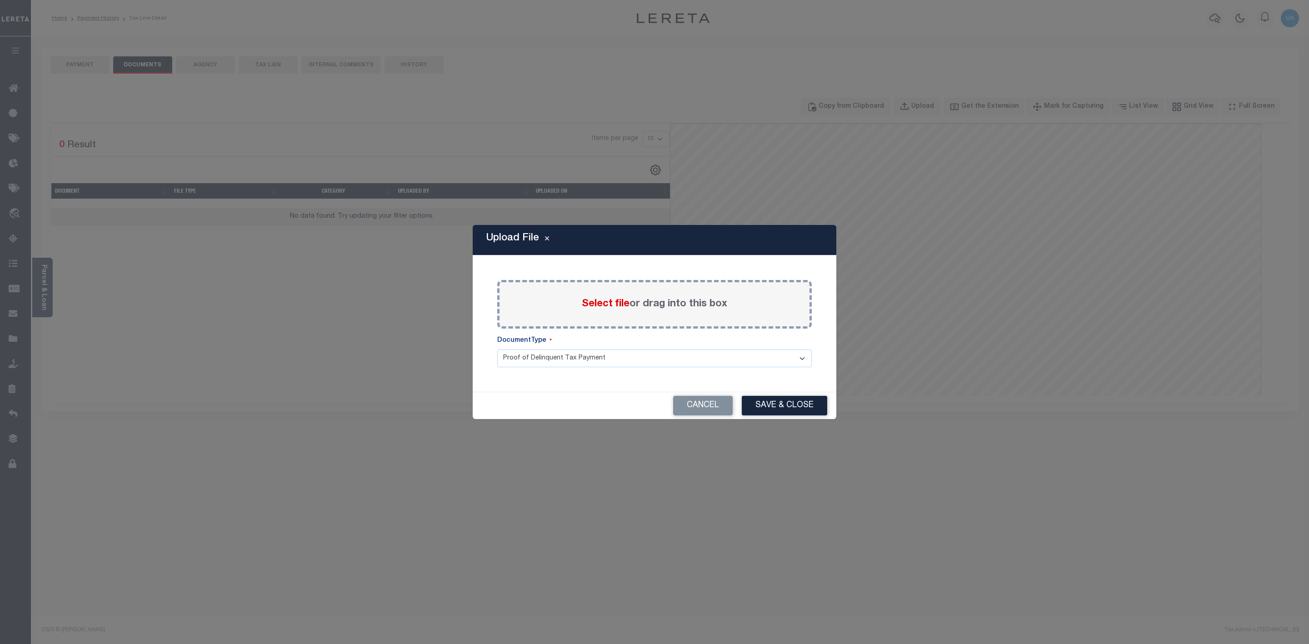
click at [600, 303] on span "Select file" at bounding box center [606, 304] width 48 height 10
click at [0, 0] on input "Select file or drag into this box" at bounding box center [0, 0] width 0 height 0
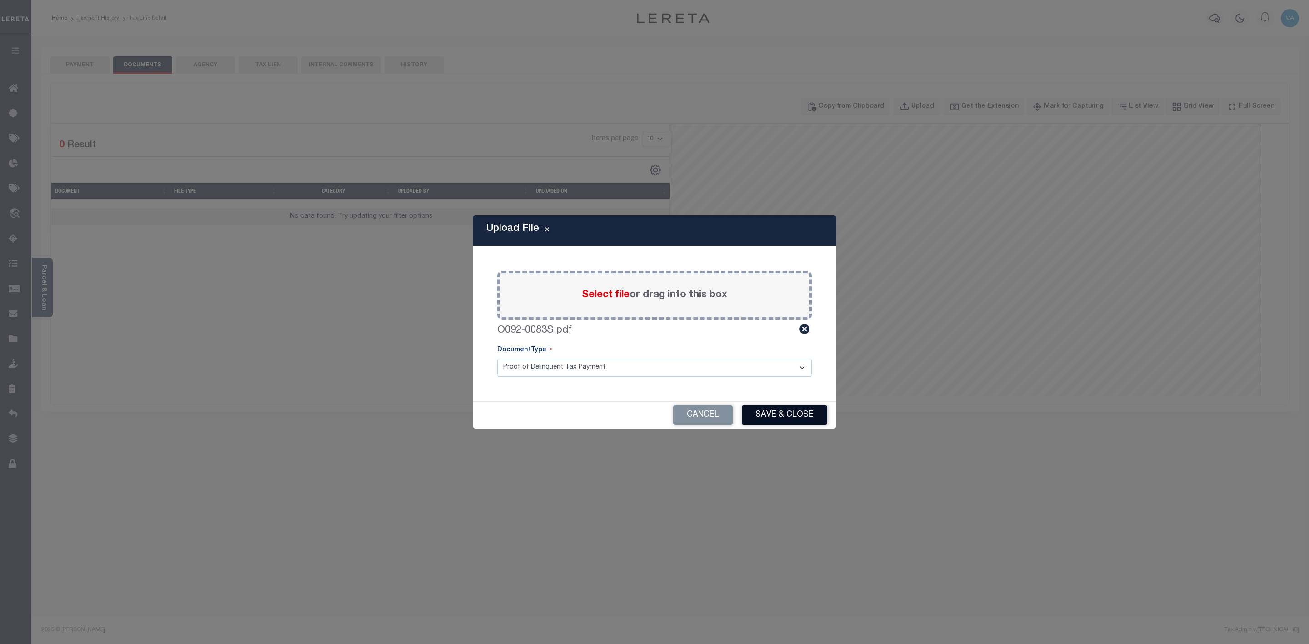
click at [804, 417] on button "Save & Close" at bounding box center [784, 415] width 85 height 20
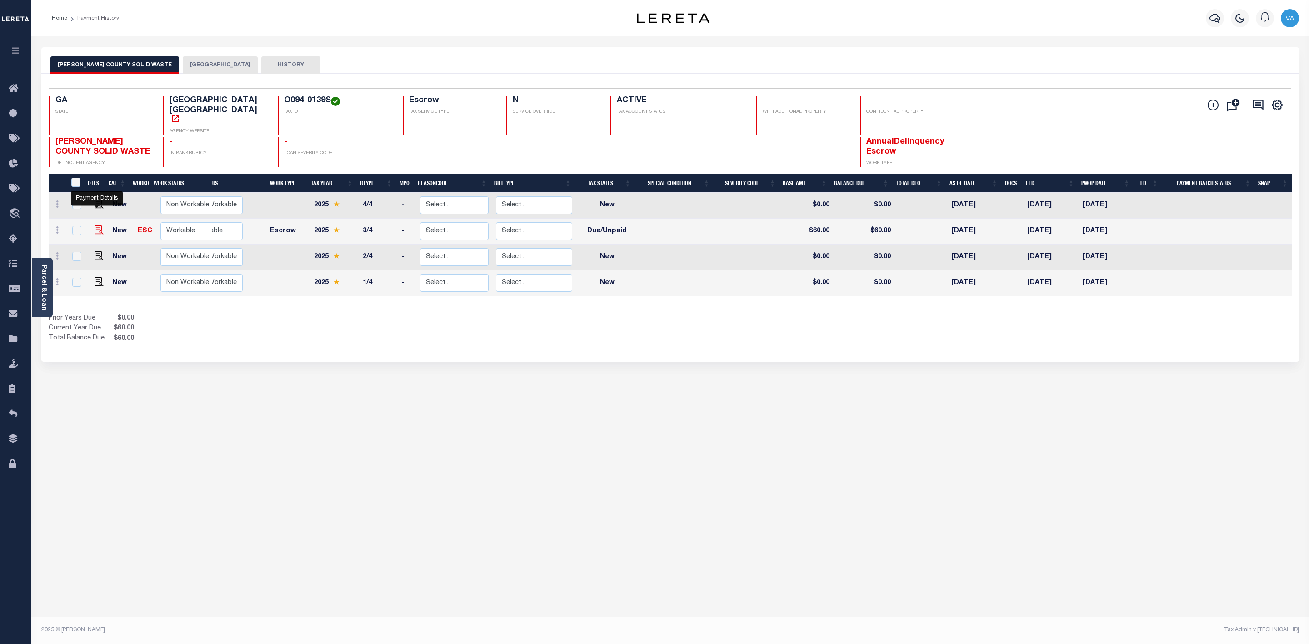
click at [98, 225] on img "" at bounding box center [99, 229] width 9 height 9
checkbox input "true"
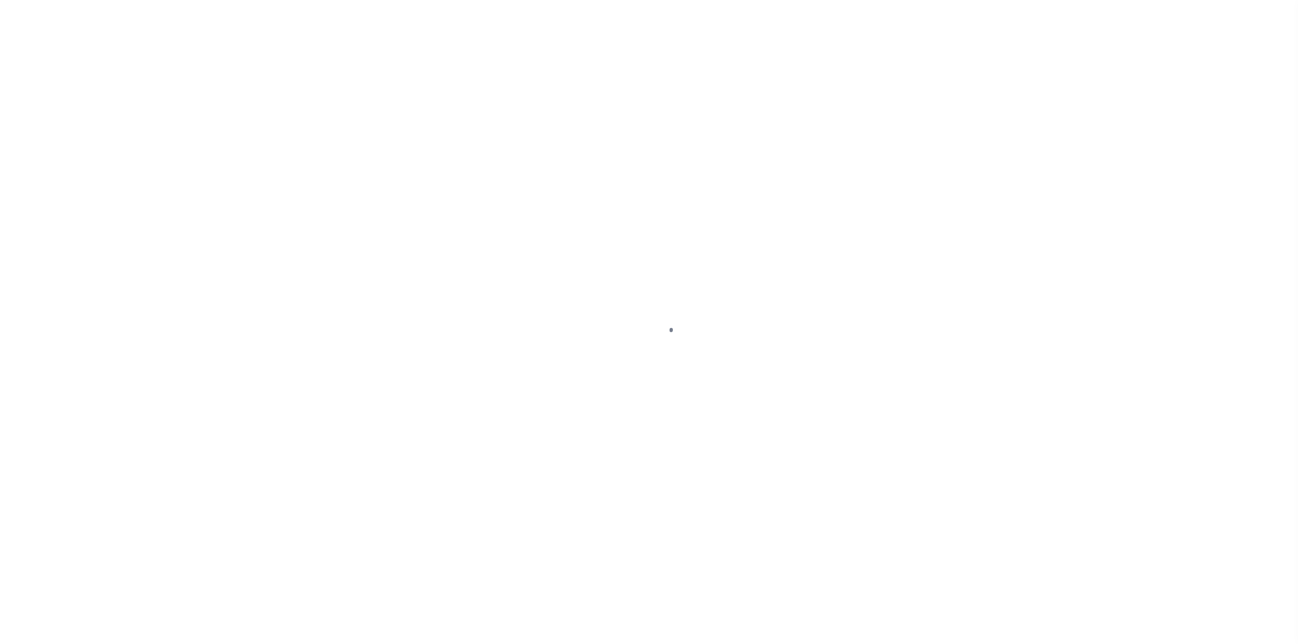
select select "DUE"
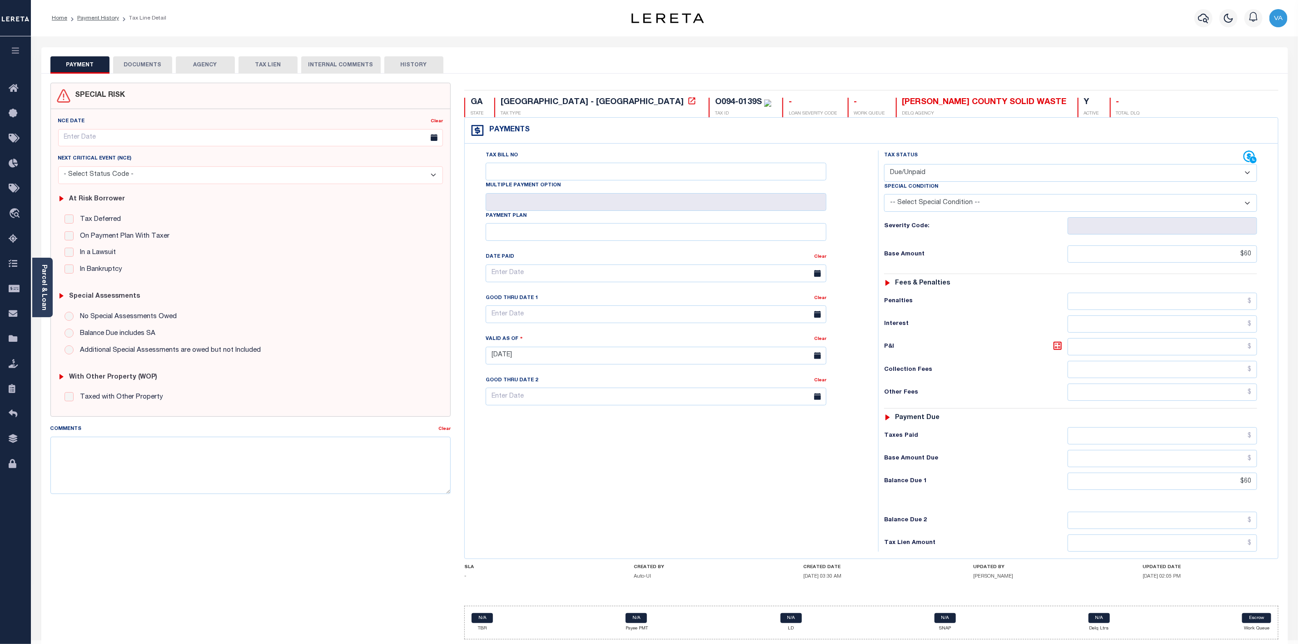
click at [153, 64] on button "DOCUMENTS" at bounding box center [142, 64] width 59 height 17
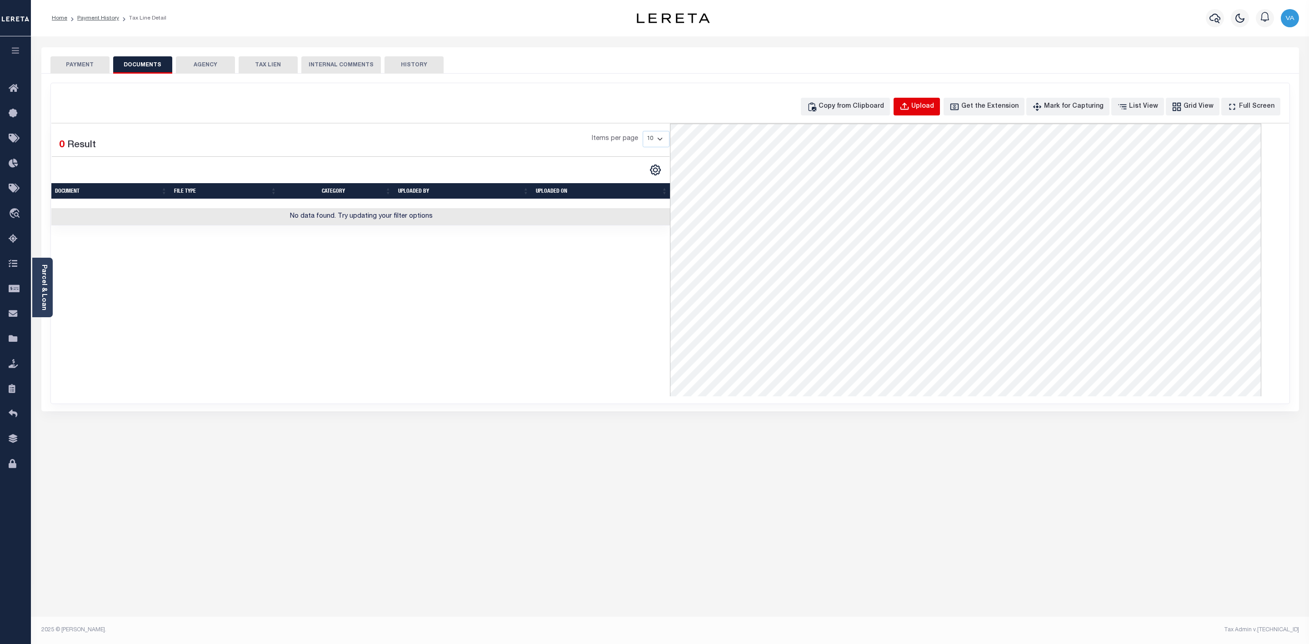
click at [929, 104] on div "Upload" at bounding box center [922, 107] width 23 height 10
select select "POP"
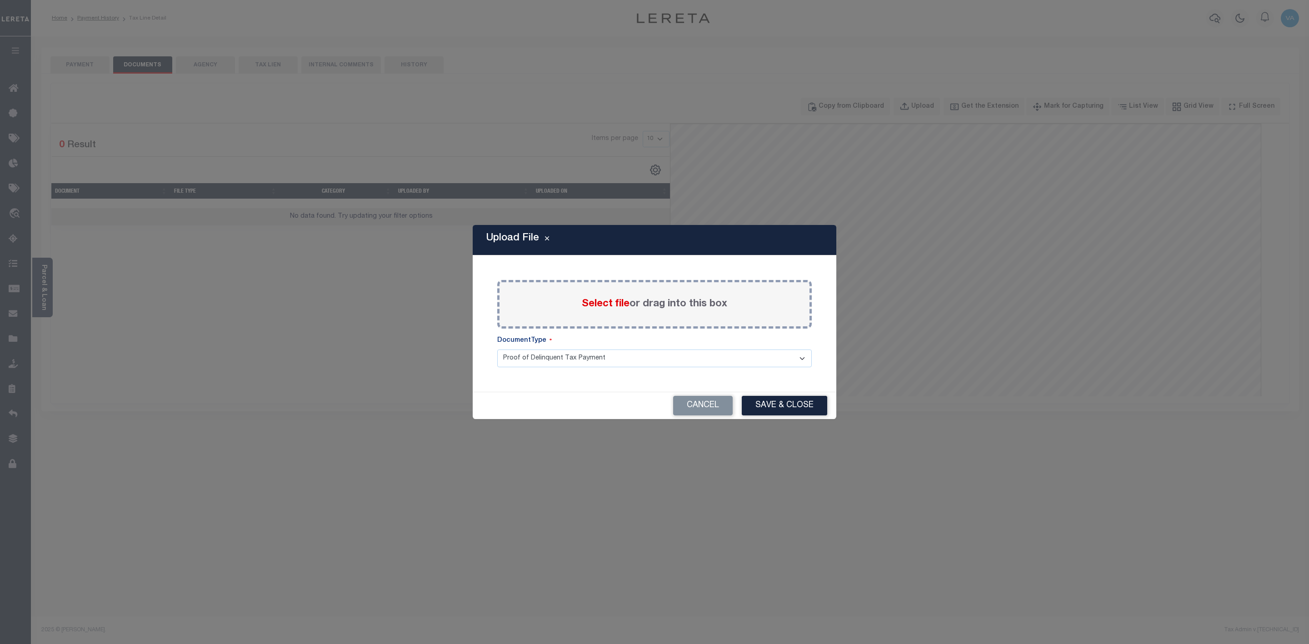
click at [609, 307] on span "Select file" at bounding box center [606, 304] width 48 height 10
click at [0, 0] on input "Select file or drag into this box" at bounding box center [0, 0] width 0 height 0
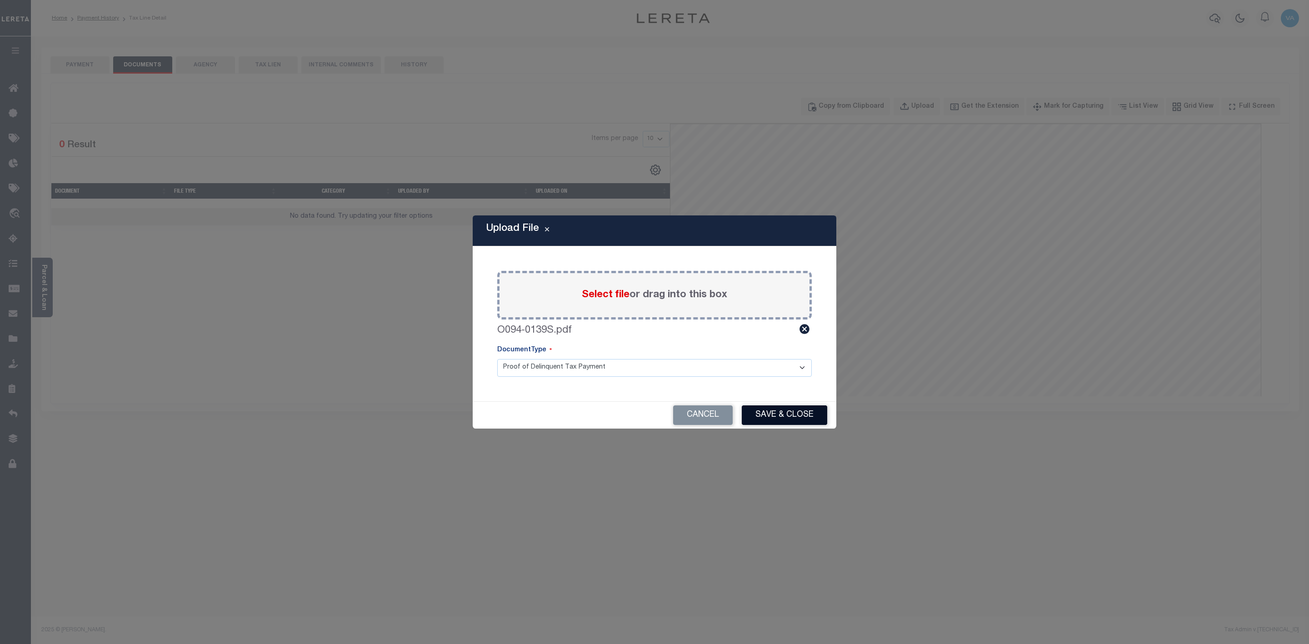
click at [799, 418] on button "Save & Close" at bounding box center [784, 415] width 85 height 20
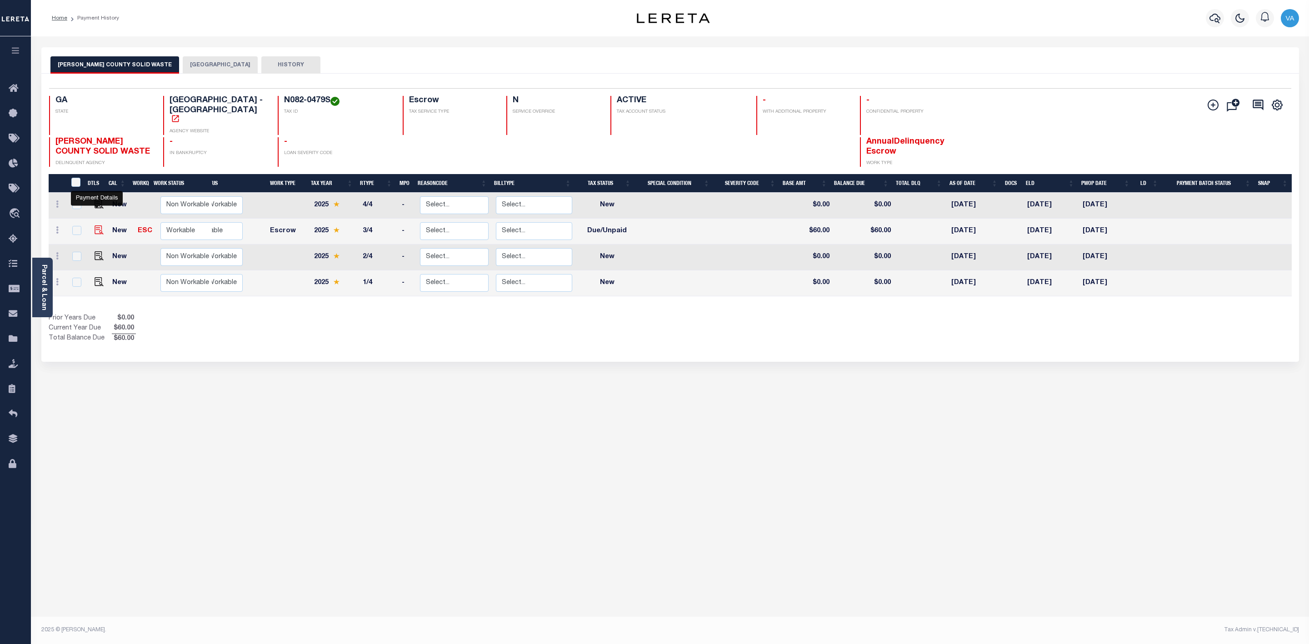
click at [95, 225] on img "" at bounding box center [99, 229] width 9 height 9
checkbox input "true"
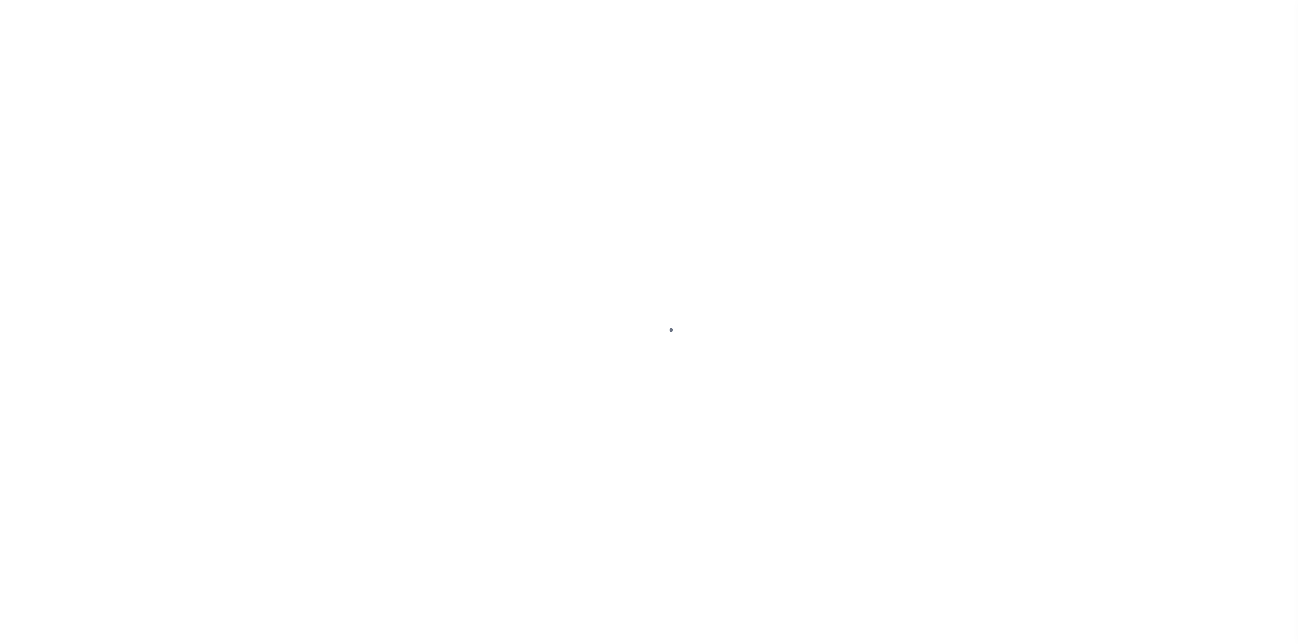
select select "DUE"
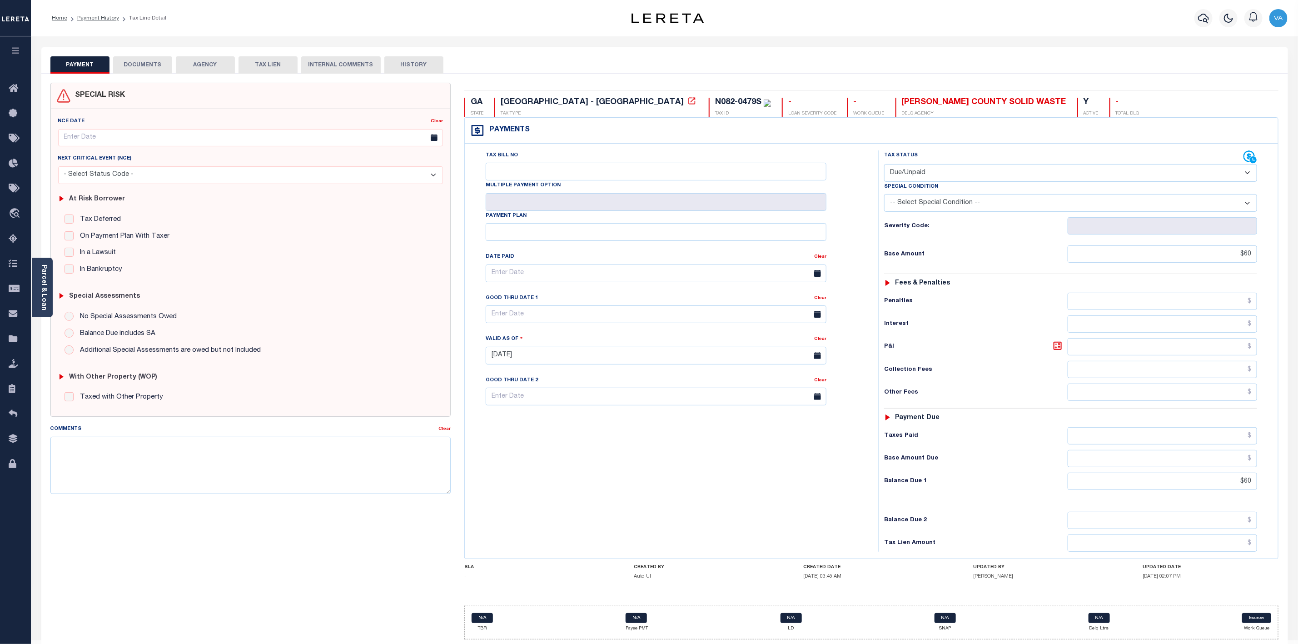
click at [153, 70] on button "DOCUMENTS" at bounding box center [142, 64] width 59 height 17
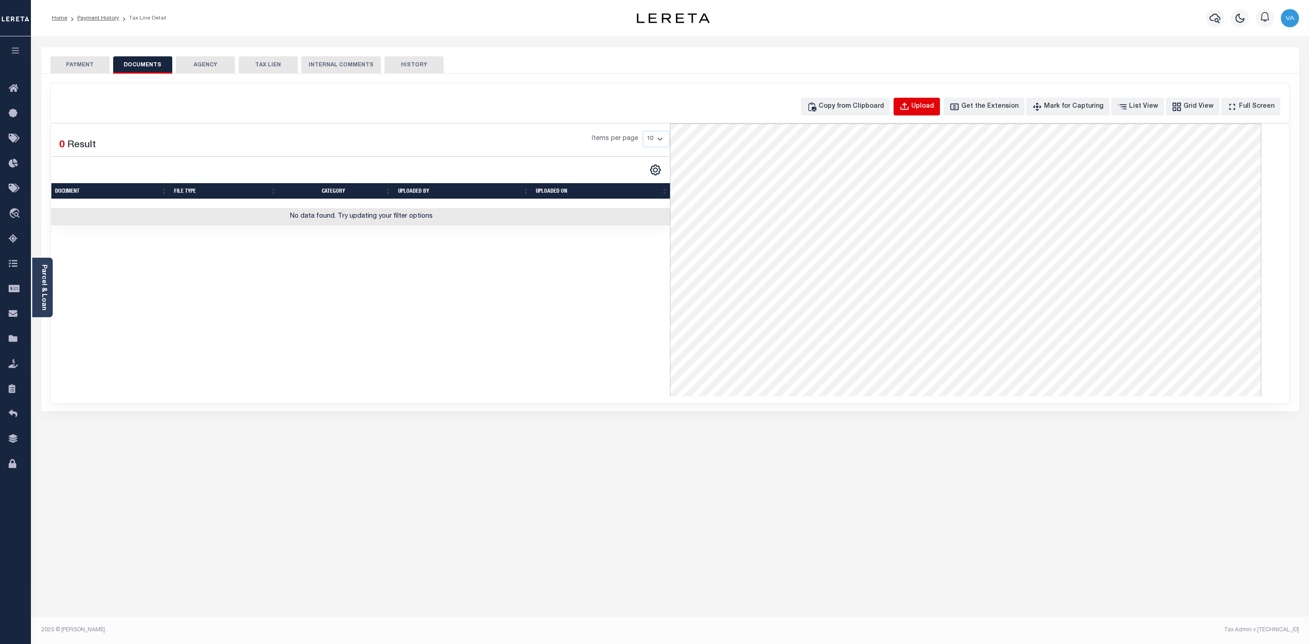
click at [934, 102] on div "Upload" at bounding box center [922, 107] width 23 height 10
select select "POP"
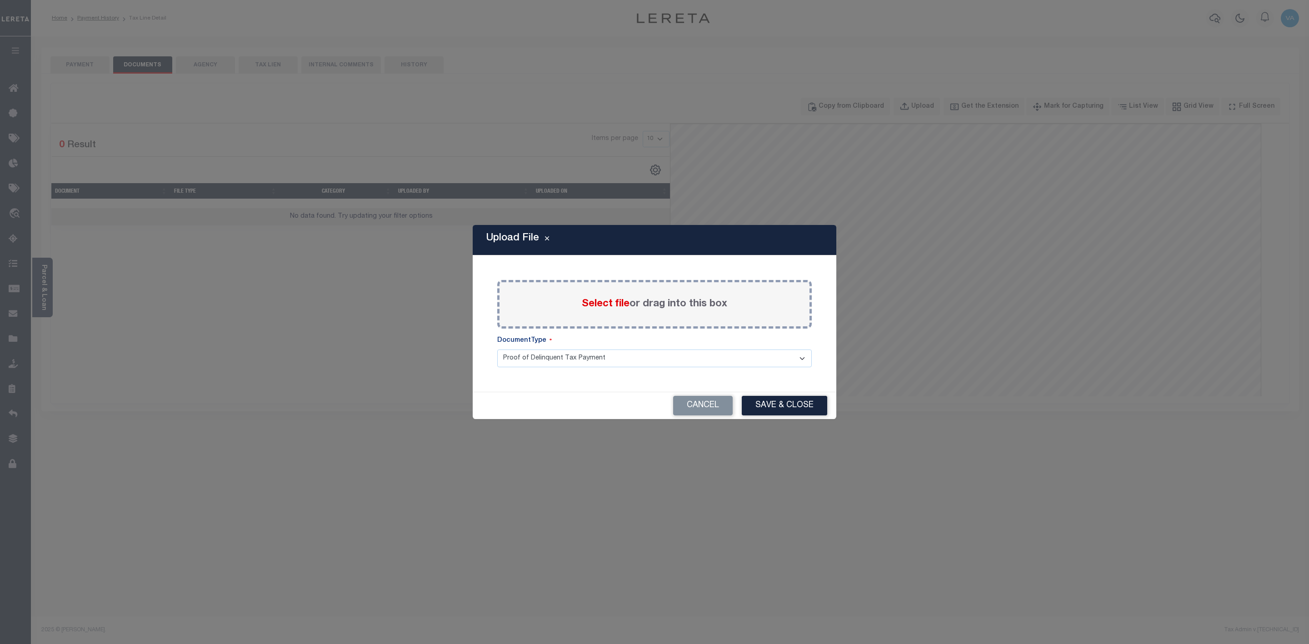
click at [622, 307] on span "Select file" at bounding box center [606, 304] width 48 height 10
click at [0, 0] on input "Select file or drag into this box" at bounding box center [0, 0] width 0 height 0
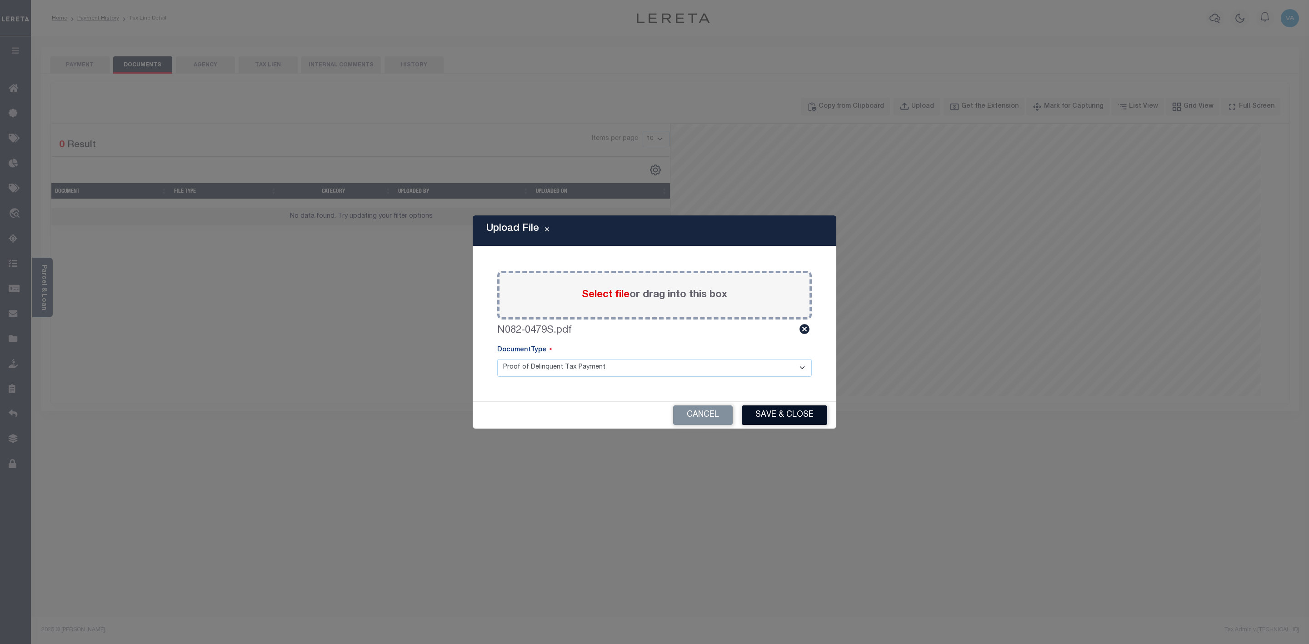
click at [800, 415] on button "Save & Close" at bounding box center [784, 415] width 85 height 20
